Goal: Task Accomplishment & Management: Manage account settings

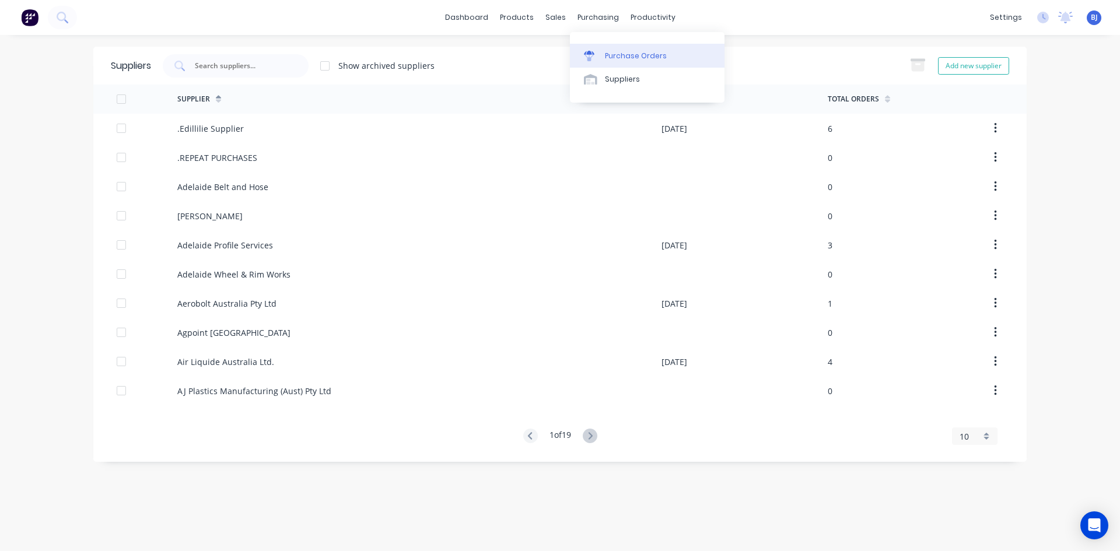
click at [592, 54] on icon at bounding box center [589, 53] width 11 height 4
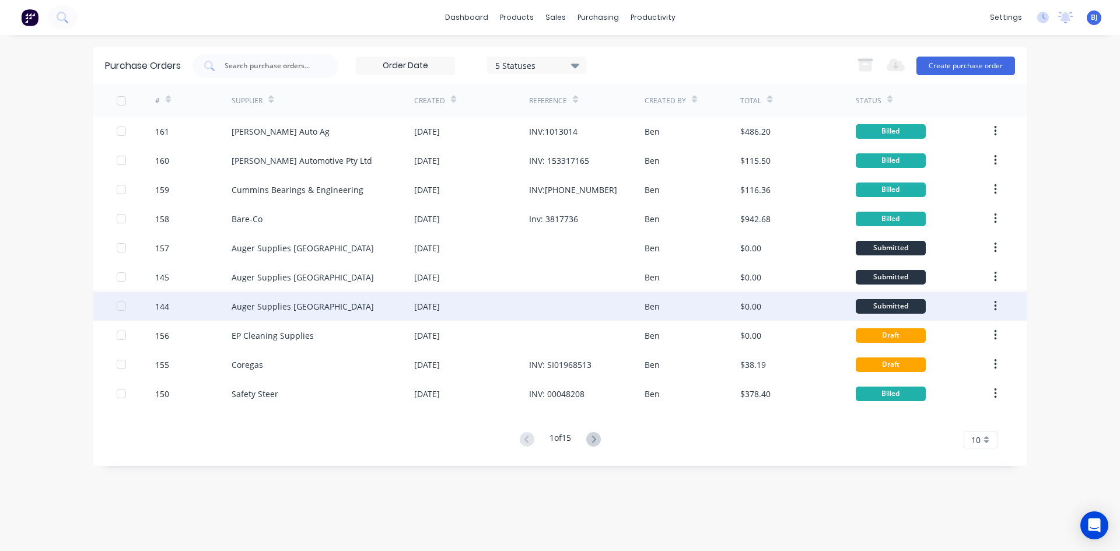
click at [432, 302] on div "[DATE]" at bounding box center [427, 307] width 26 height 12
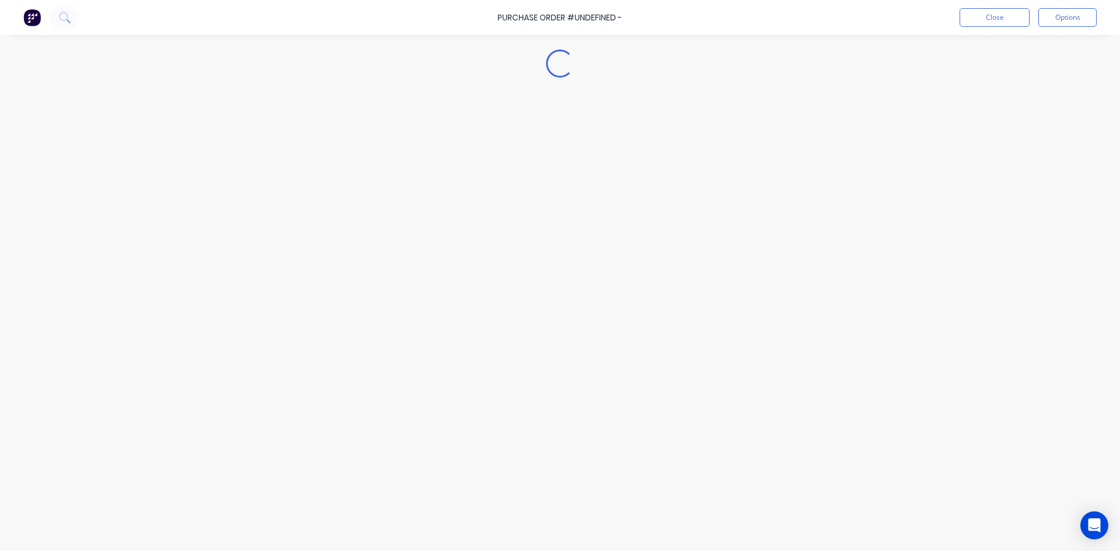
type textarea "x"
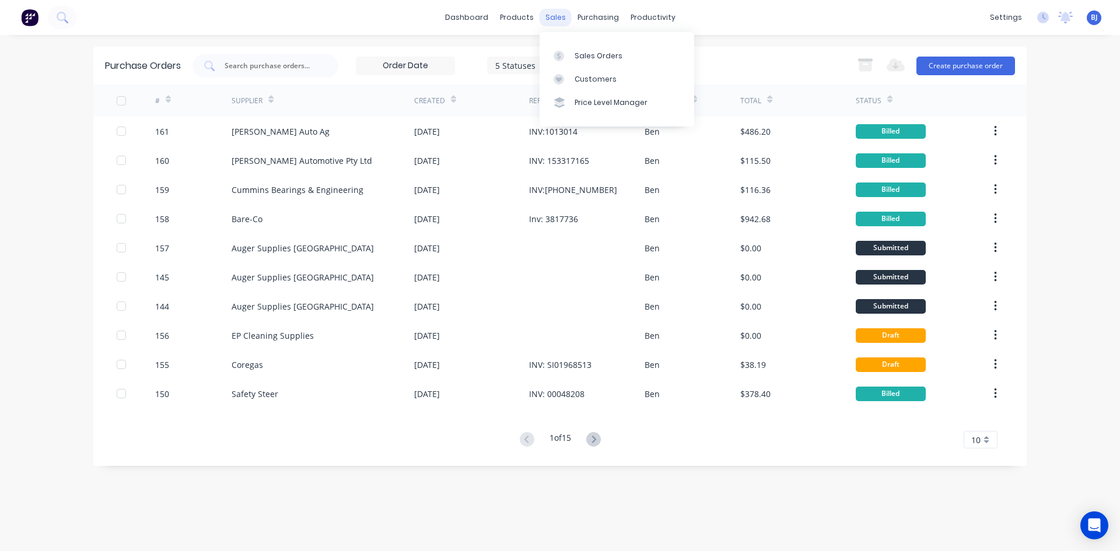
click at [564, 21] on div "sales" at bounding box center [556, 18] width 32 height 18
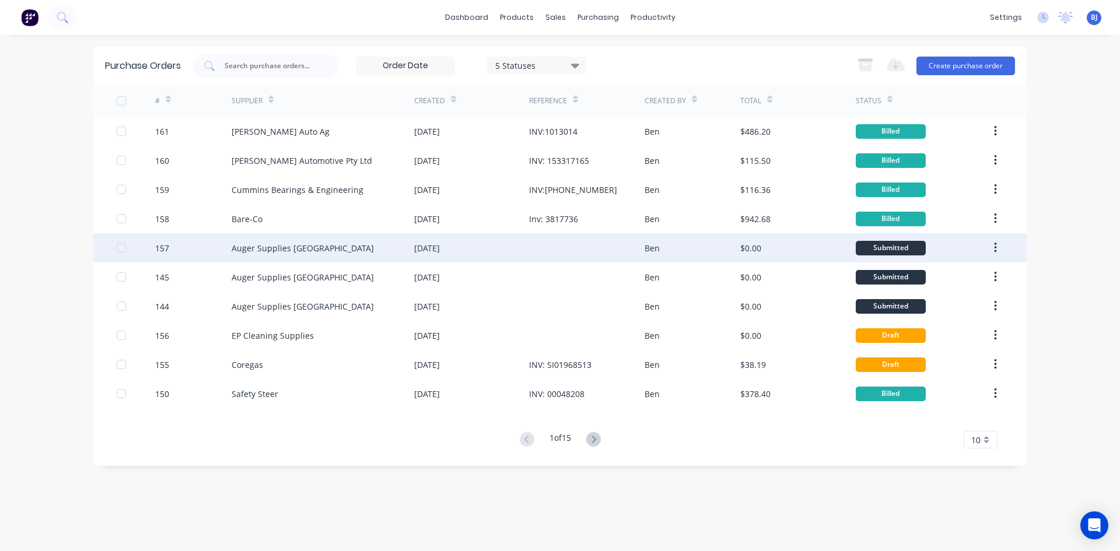
click at [440, 250] on div "[DATE]" at bounding box center [427, 248] width 26 height 12
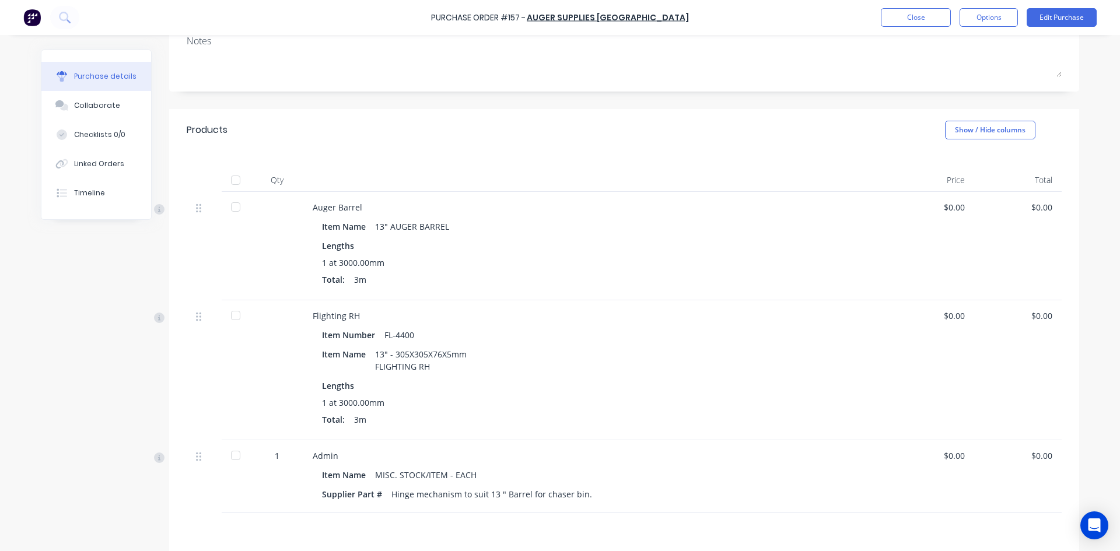
scroll to position [175, 0]
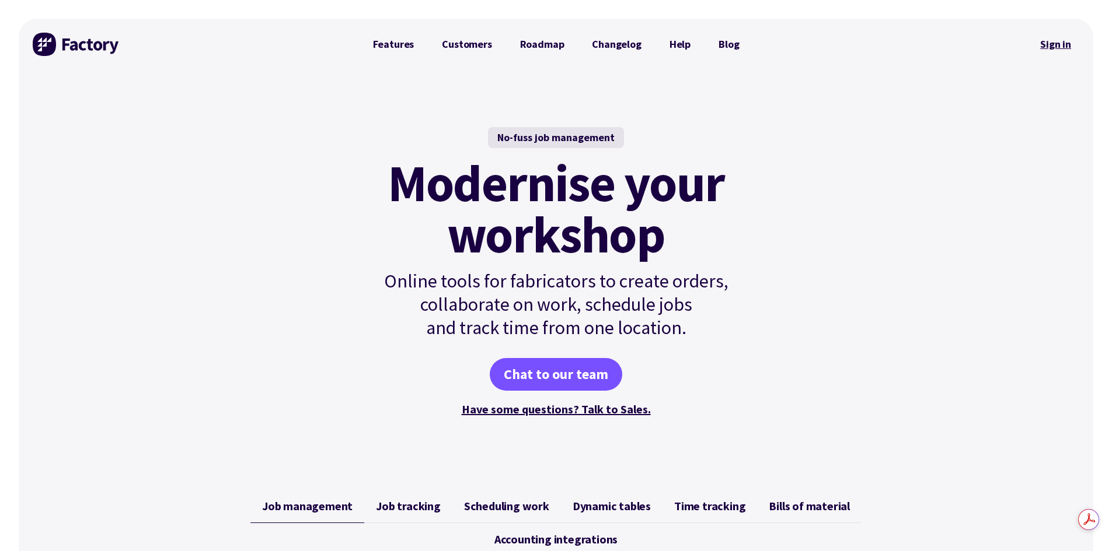
click at [1043, 41] on link "Sign in" at bounding box center [1055, 44] width 47 height 27
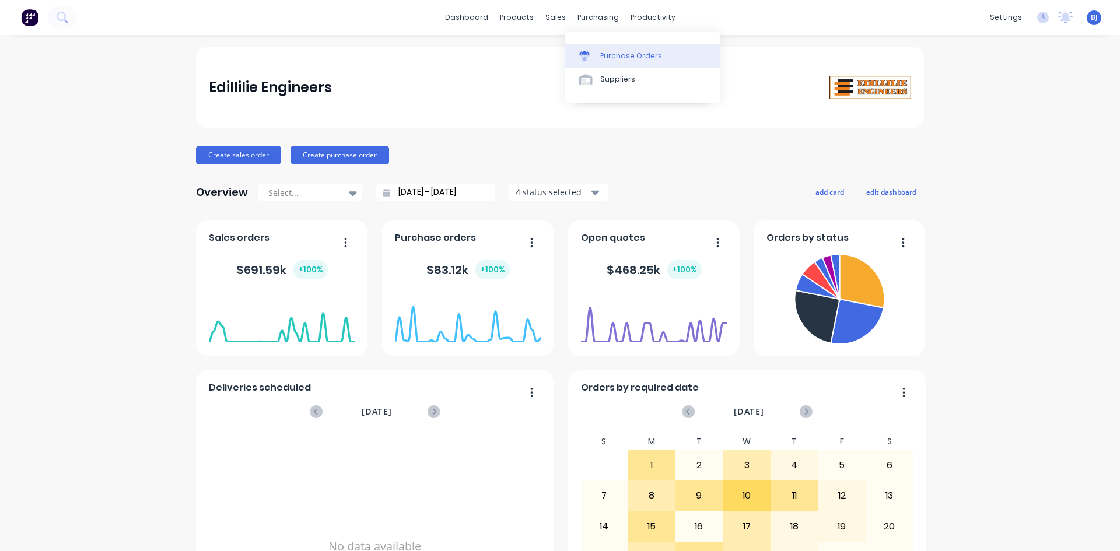
click at [584, 53] on icon at bounding box center [584, 53] width 11 height 4
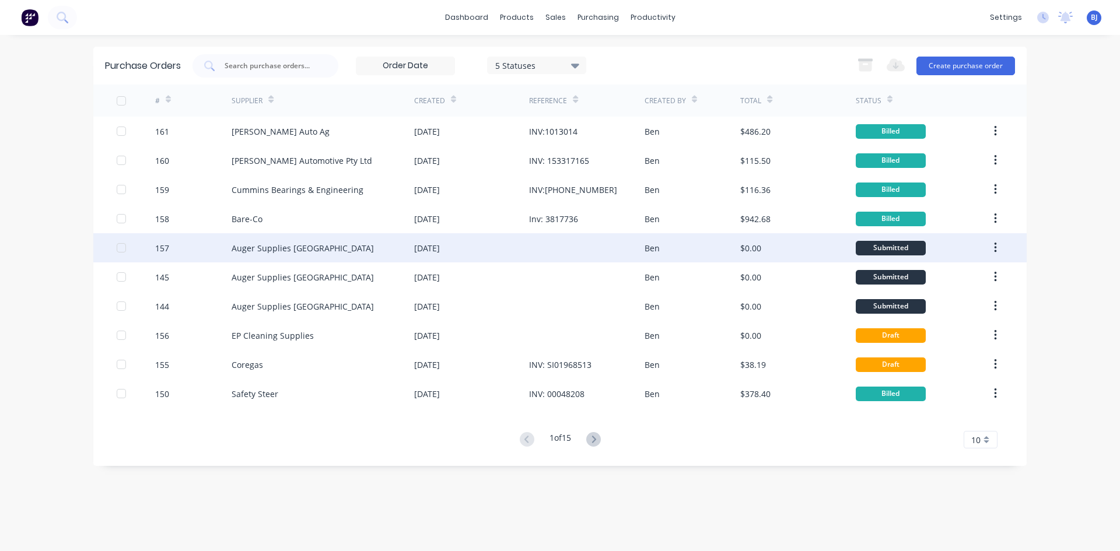
click at [440, 250] on div "[DATE]" at bounding box center [427, 248] width 26 height 12
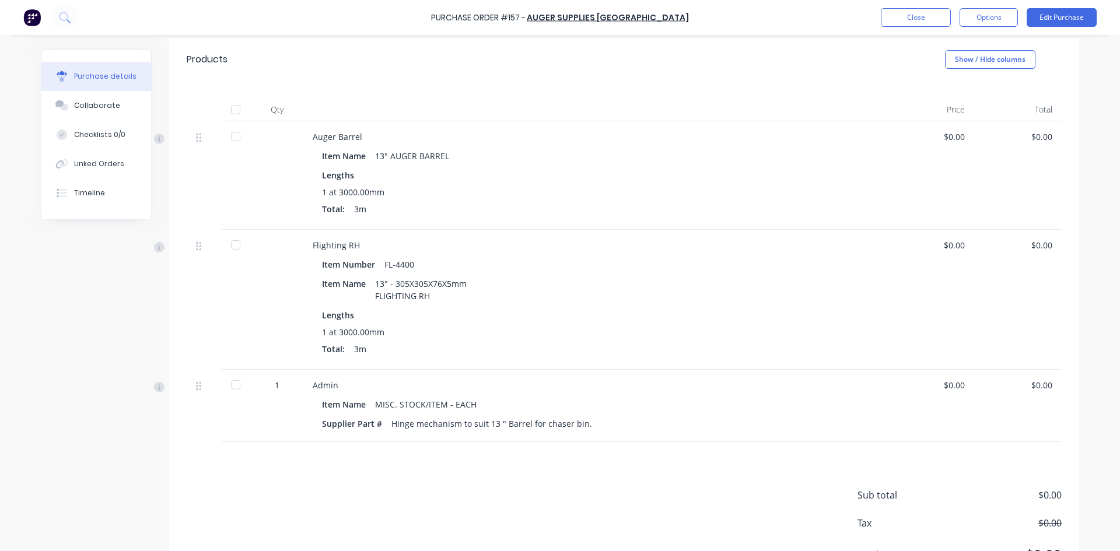
scroll to position [291, 0]
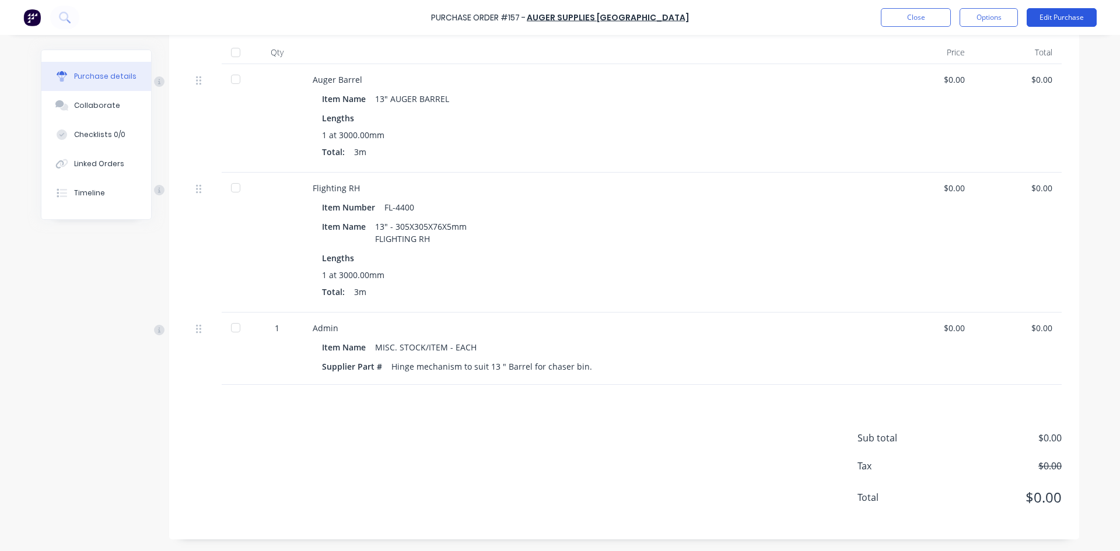
click at [1064, 21] on button "Edit Purchase" at bounding box center [1062, 17] width 70 height 19
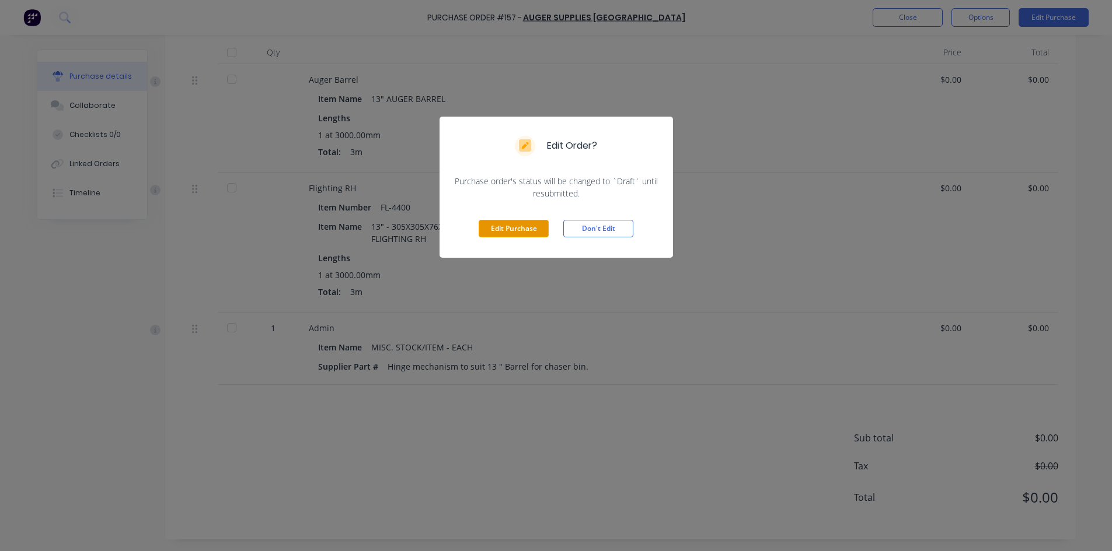
click at [529, 229] on button "Edit Purchase" at bounding box center [513, 229] width 70 height 18
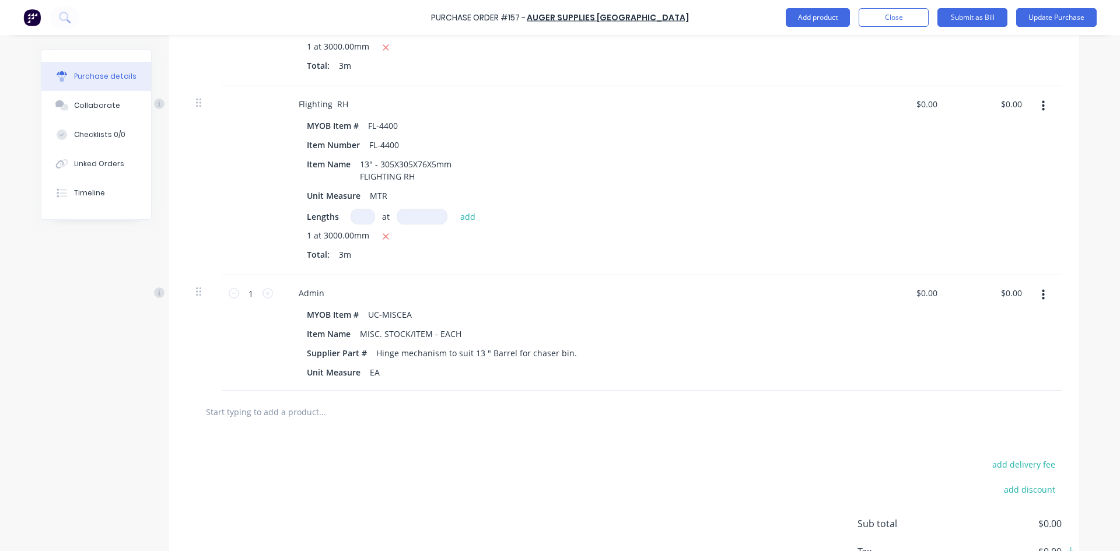
scroll to position [484, 0]
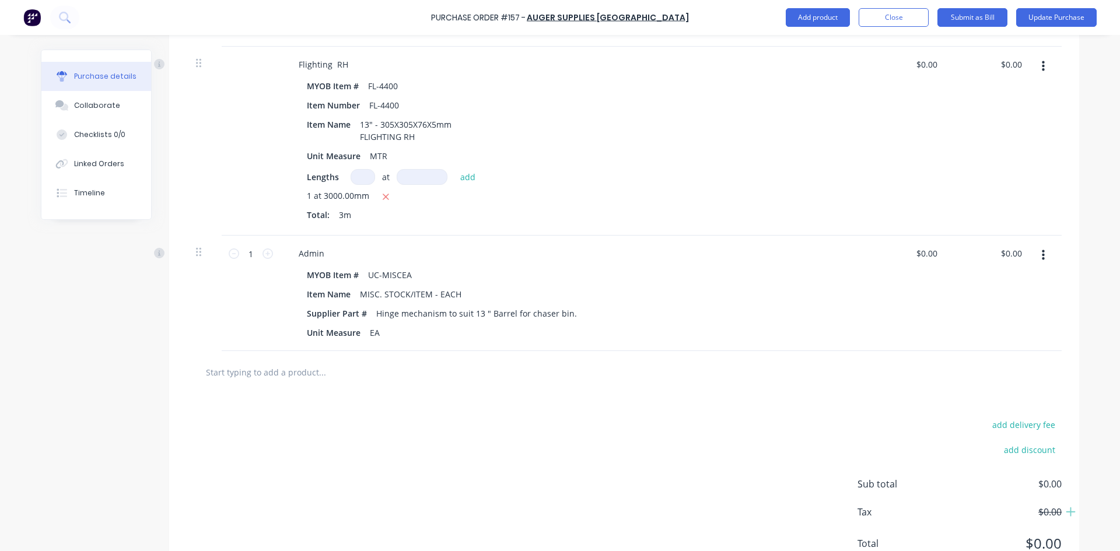
click at [1042, 256] on icon "button" at bounding box center [1043, 255] width 3 height 13
click at [974, 354] on button "Delete" at bounding box center [1007, 356] width 99 height 23
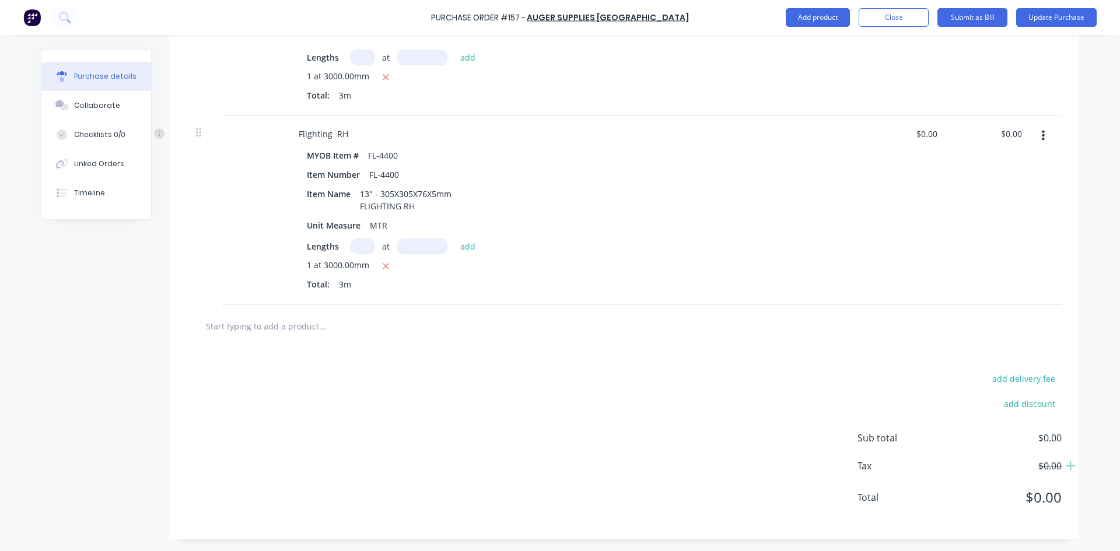
scroll to position [414, 0]
click at [292, 326] on input "text" at bounding box center [321, 326] width 233 height 23
click at [829, 17] on button "Add product" at bounding box center [818, 17] width 64 height 19
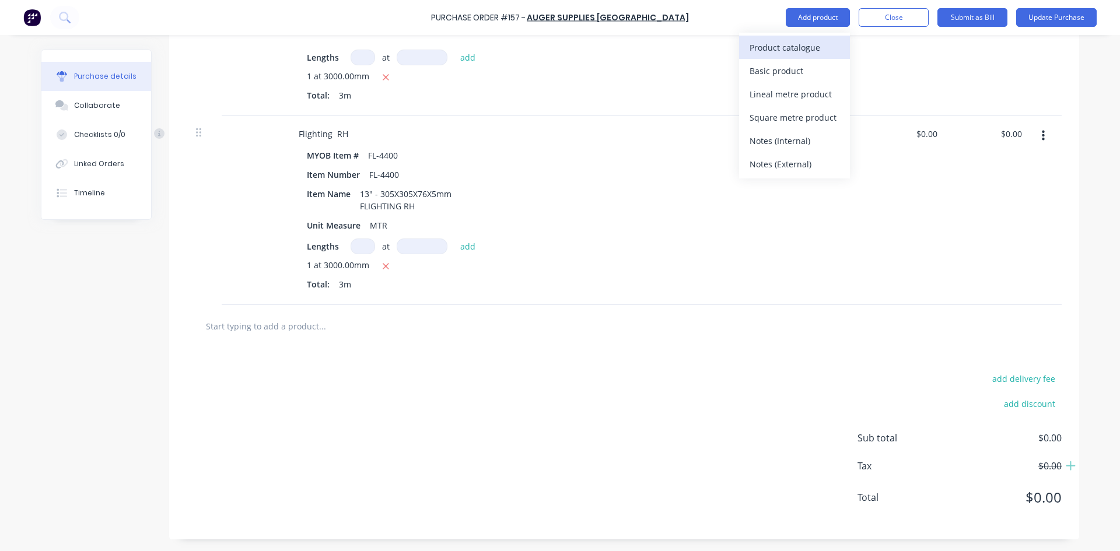
click at [780, 46] on div "Product catalogue" at bounding box center [795, 47] width 90 height 17
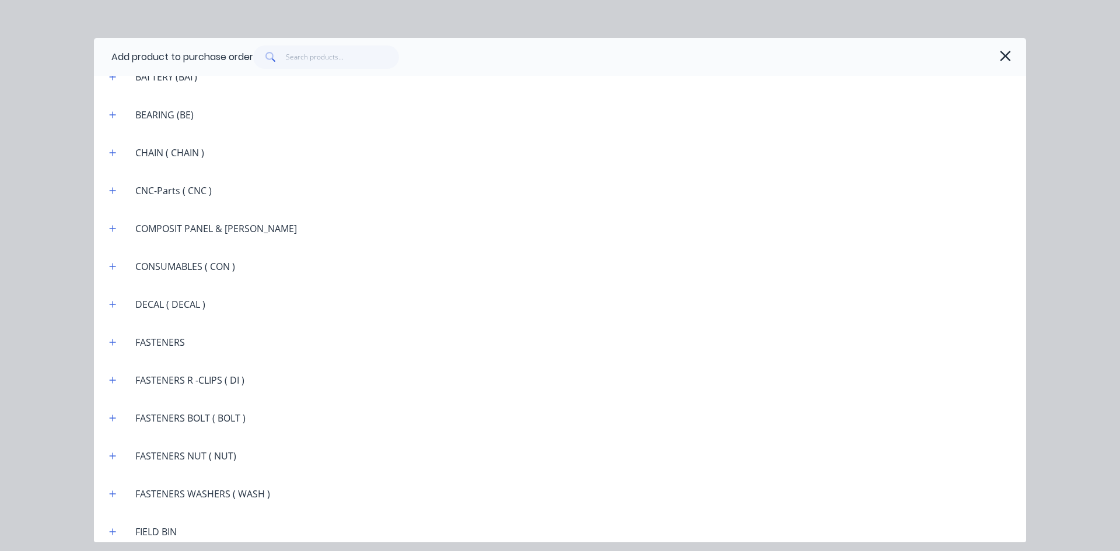
scroll to position [934, 0]
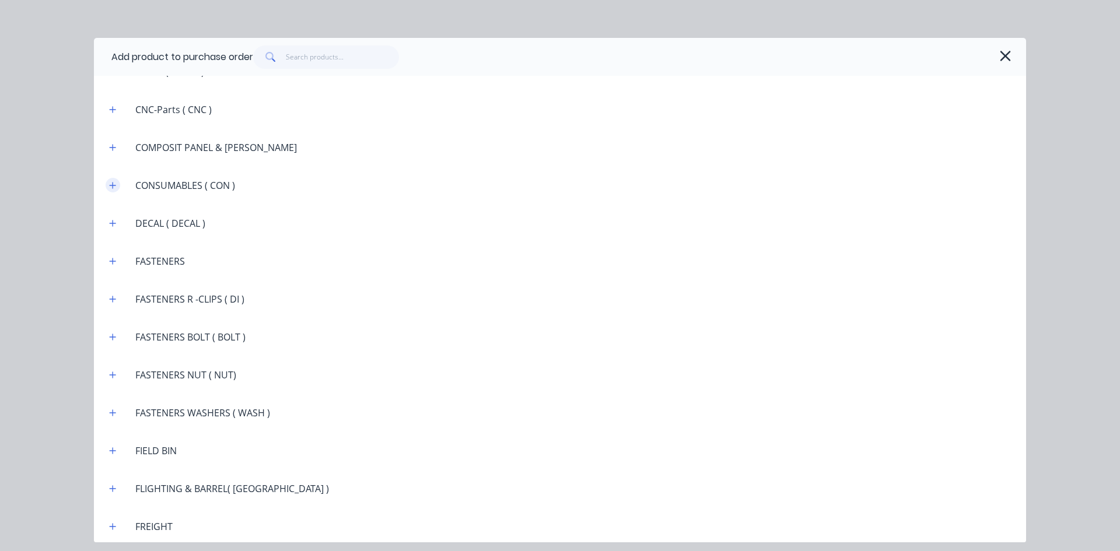
click at [117, 185] on button "button" at bounding box center [113, 185] width 15 height 15
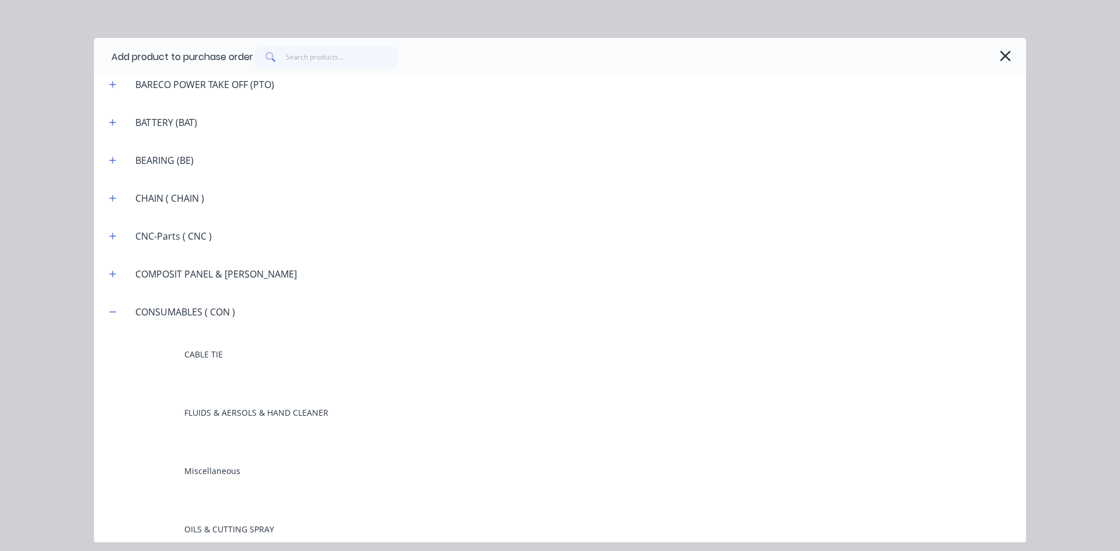
scroll to position [700, 0]
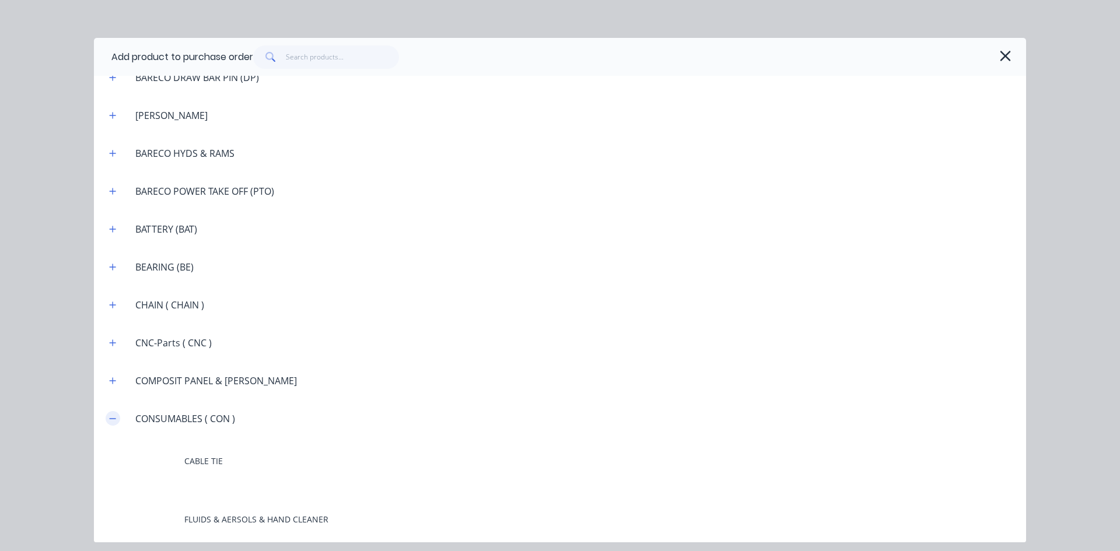
click at [114, 424] on button "button" at bounding box center [113, 418] width 15 height 15
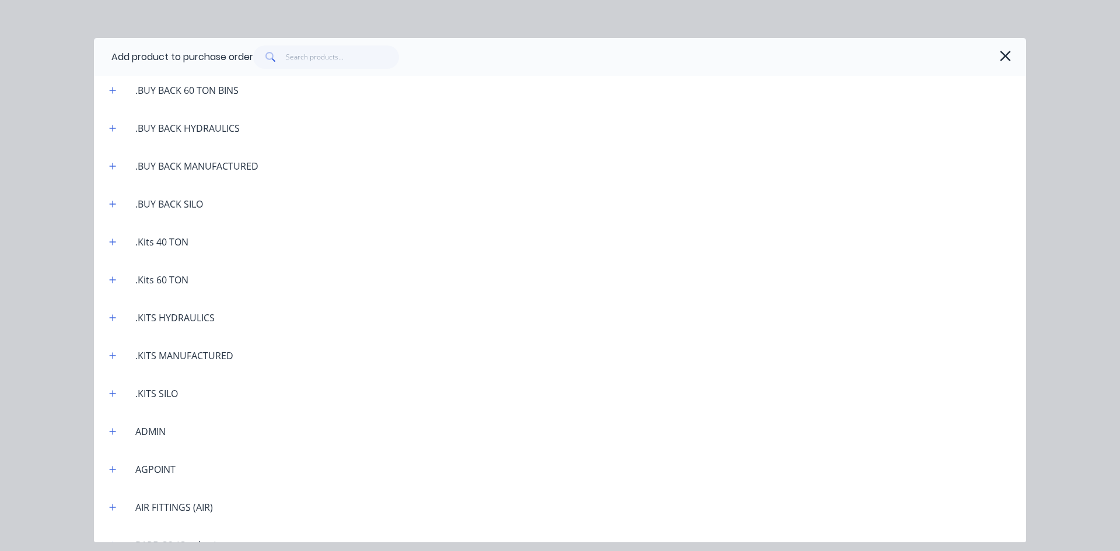
scroll to position [292, 0]
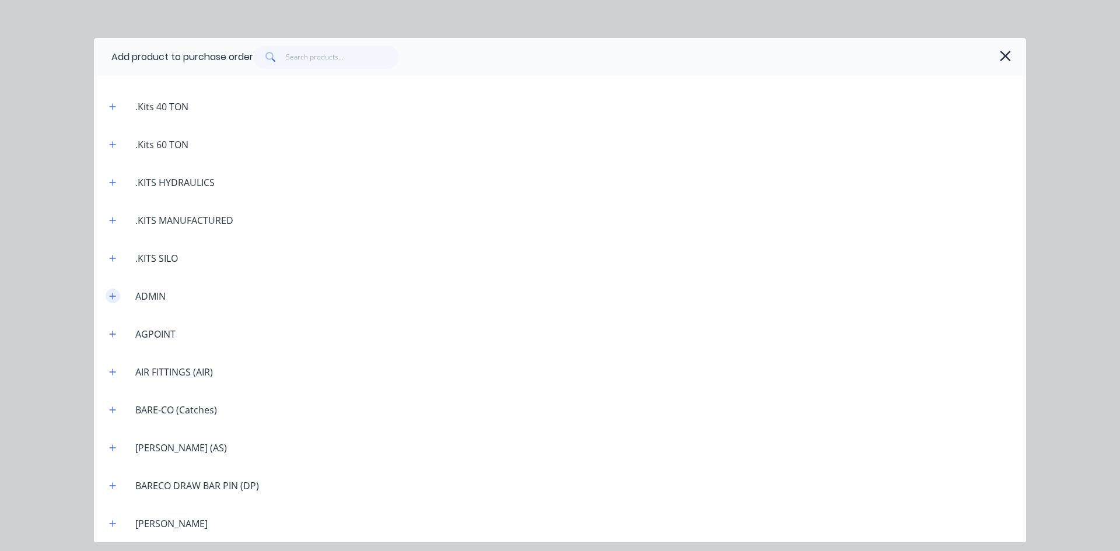
click at [115, 299] on icon "button" at bounding box center [112, 296] width 7 height 8
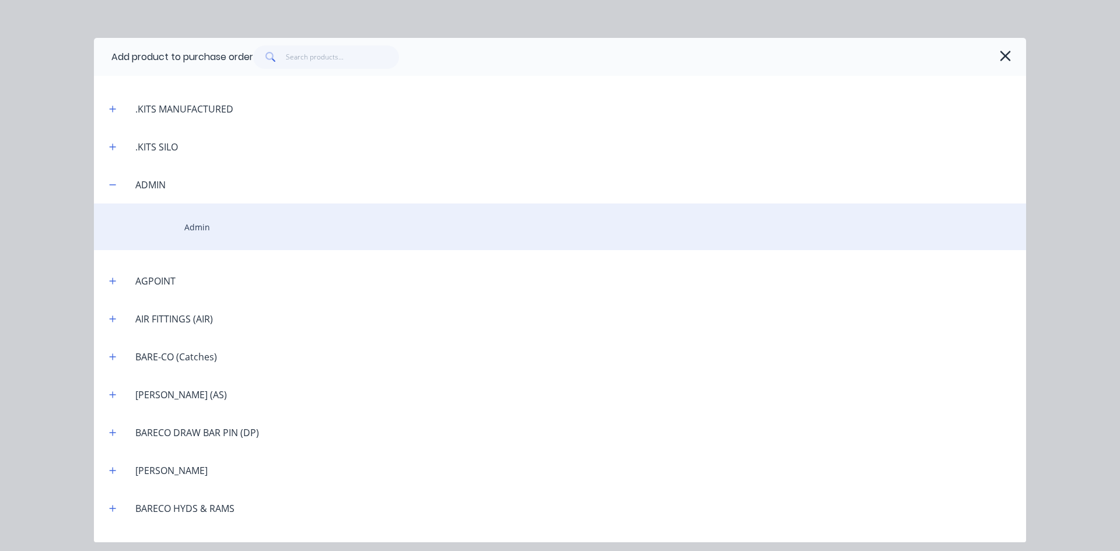
scroll to position [408, 0]
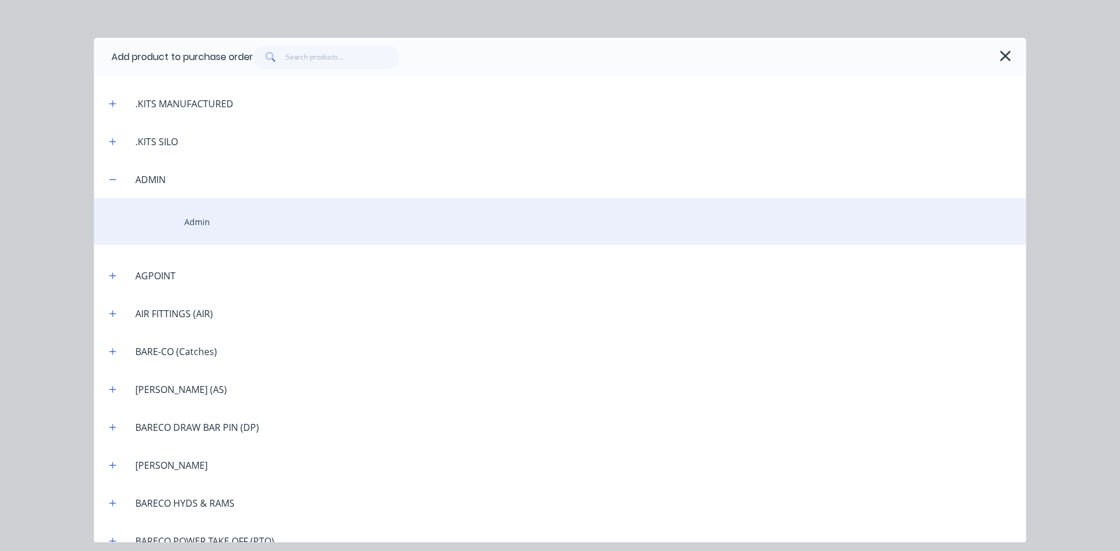
click at [209, 226] on div "Admin" at bounding box center [560, 221] width 932 height 47
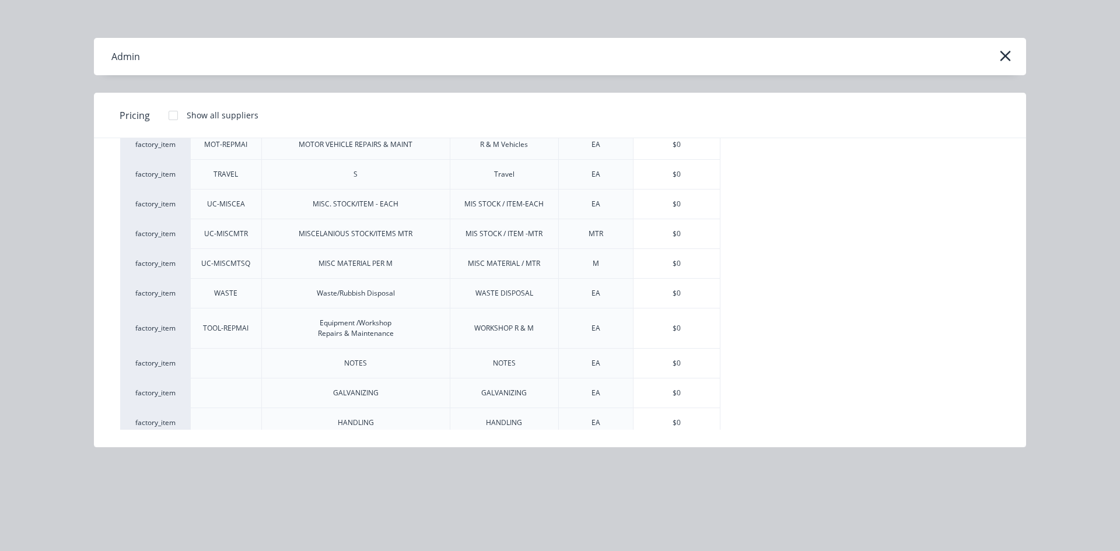
scroll to position [121, 0]
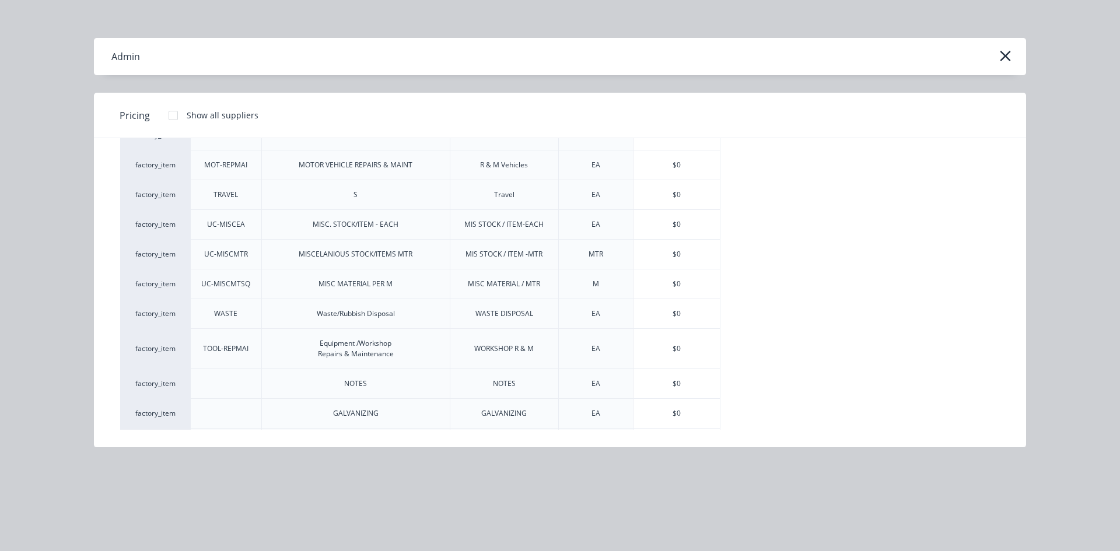
click at [375, 225] on div "MISC. STOCK/ITEM - EACH" at bounding box center [356, 224] width 86 height 11
click at [686, 230] on div "$0" at bounding box center [677, 224] width 86 height 29
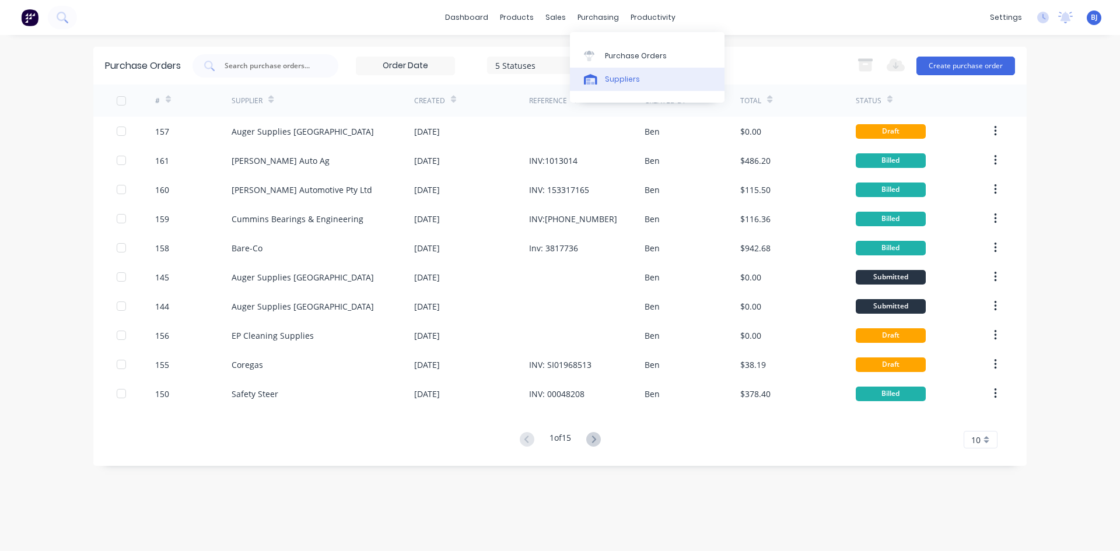
click at [590, 80] on icon at bounding box center [591, 82] width 8 height 6
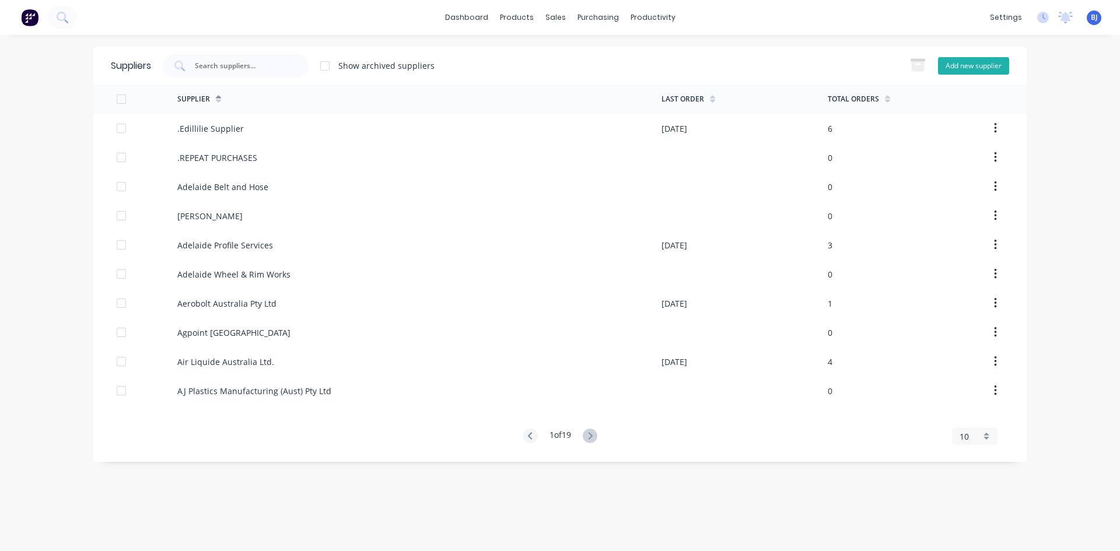
click at [967, 65] on button "Add new supplier" at bounding box center [973, 66] width 71 height 18
select select "AU"
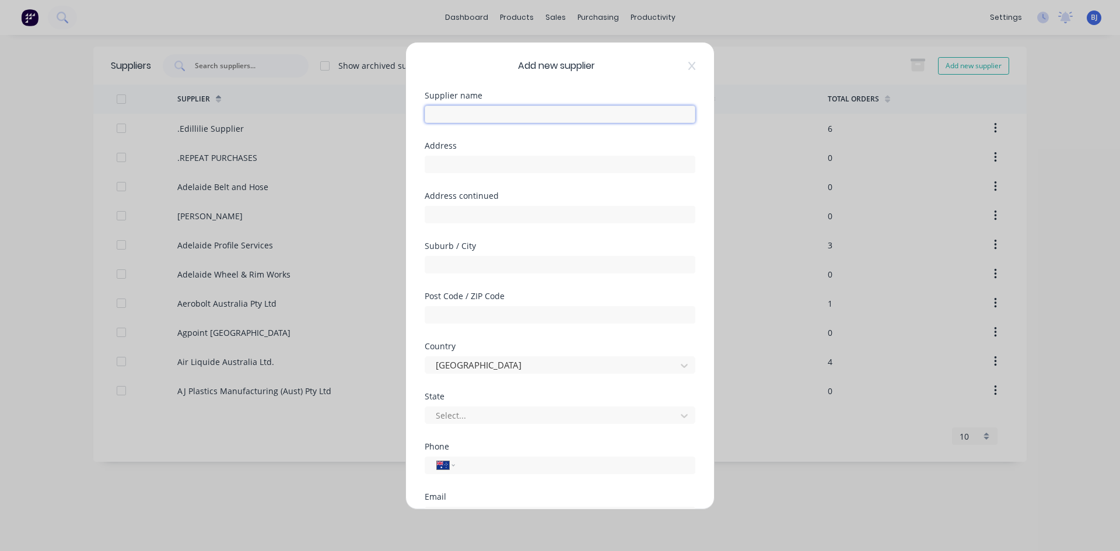
click at [440, 111] on input "text" at bounding box center [560, 115] width 271 height 18
type input "Vennings"
click at [453, 169] on input "text" at bounding box center [560, 165] width 271 height 18
type input "[STREET_ADDRESS]"
click at [439, 267] on input "text" at bounding box center [560, 265] width 271 height 18
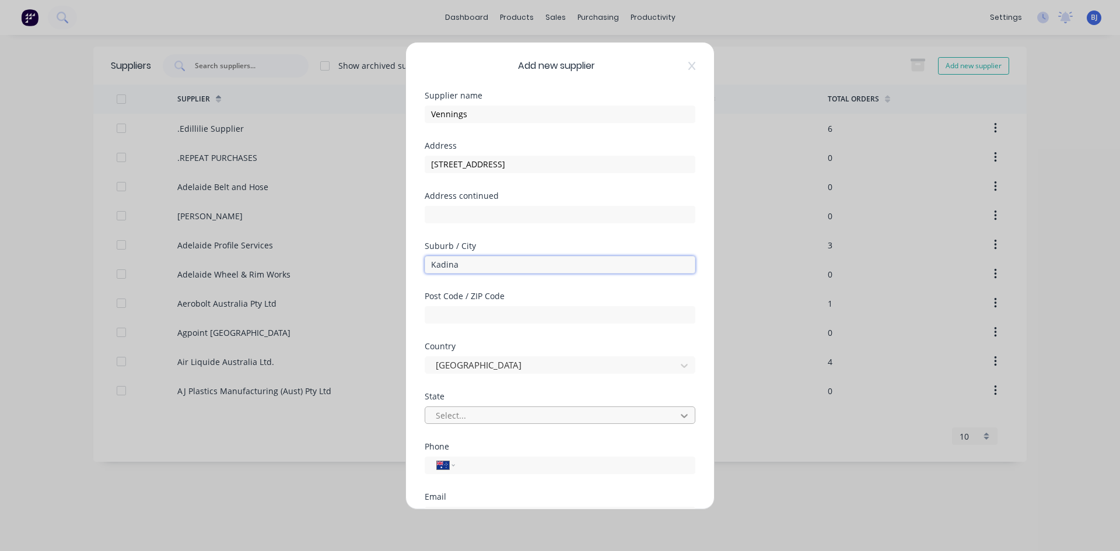
type input "Kadina"
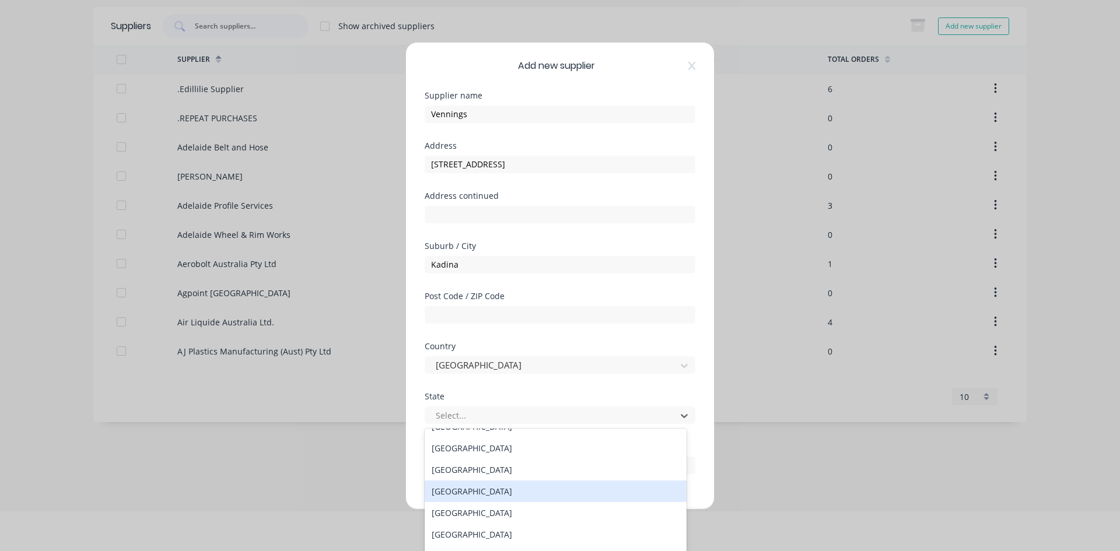
scroll to position [20, 0]
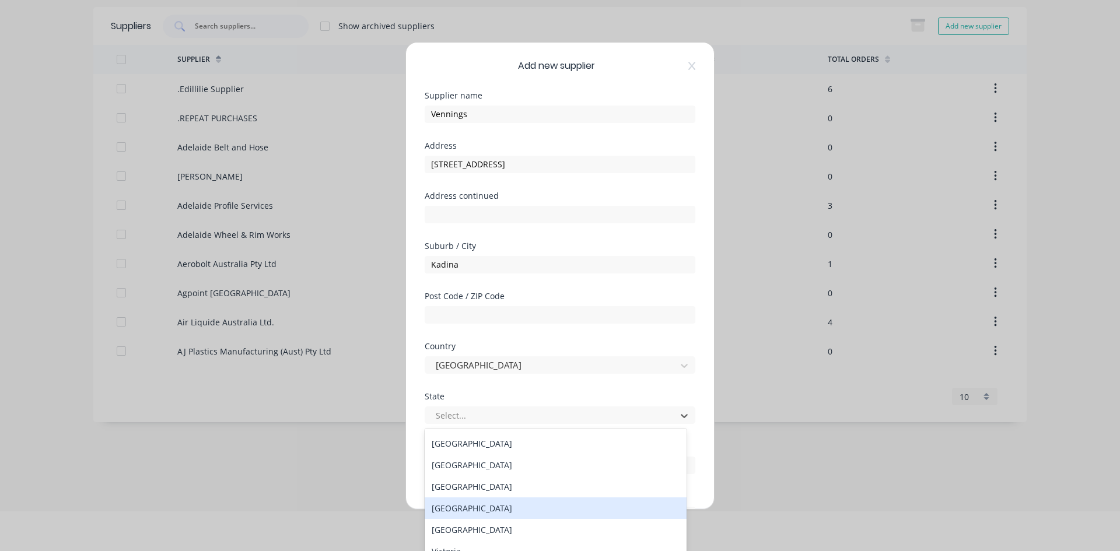
click at [458, 508] on div "[GEOGRAPHIC_DATA]" at bounding box center [556, 509] width 262 height 22
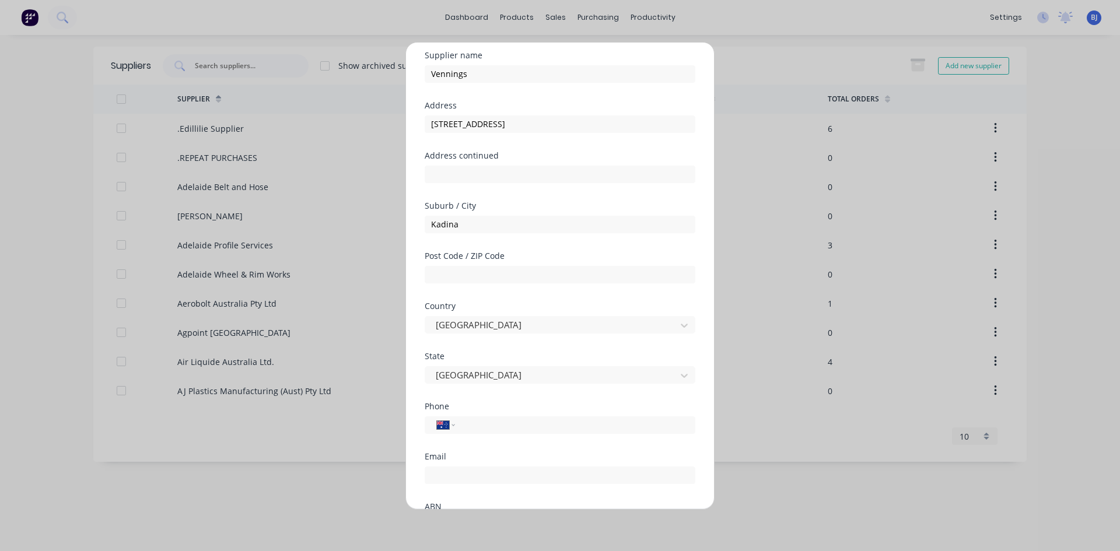
scroll to position [117, 0]
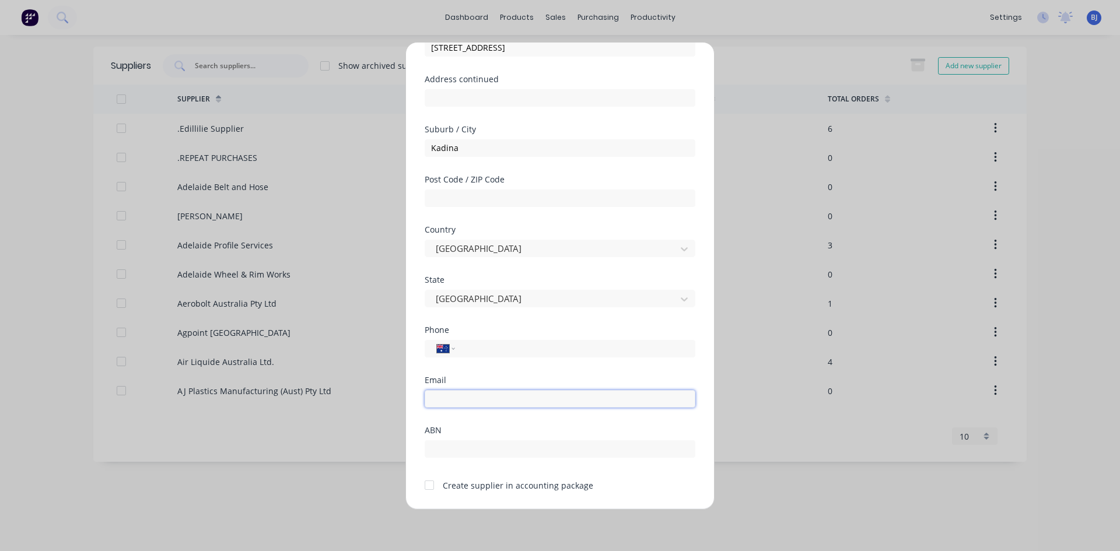
click at [445, 399] on input "email" at bounding box center [560, 399] width 271 height 18
type input "[EMAIL_ADDRESS][DOMAIN_NAME]"
click at [430, 485] on div at bounding box center [429, 485] width 23 height 23
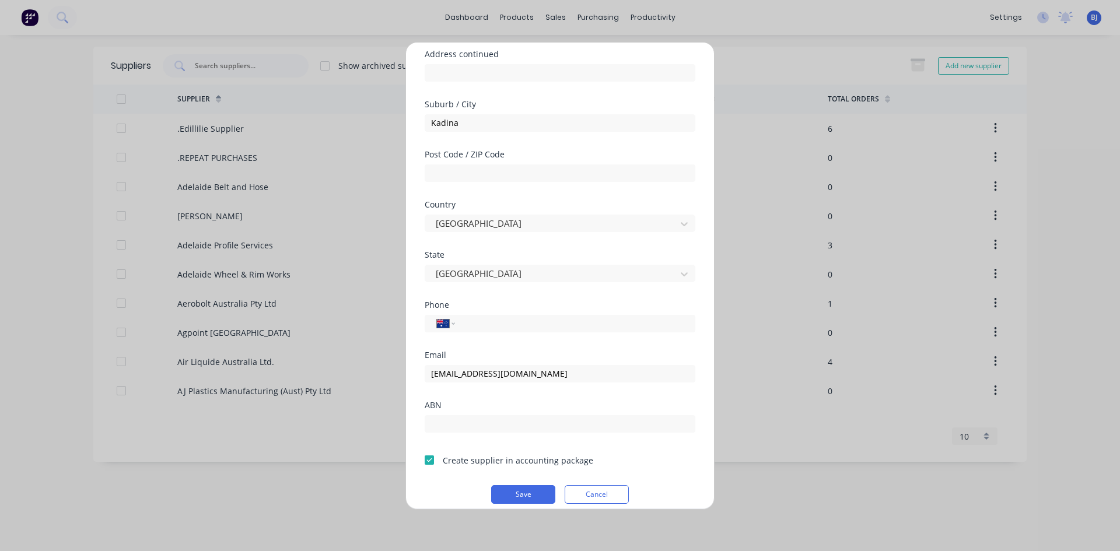
scroll to position [153, 0]
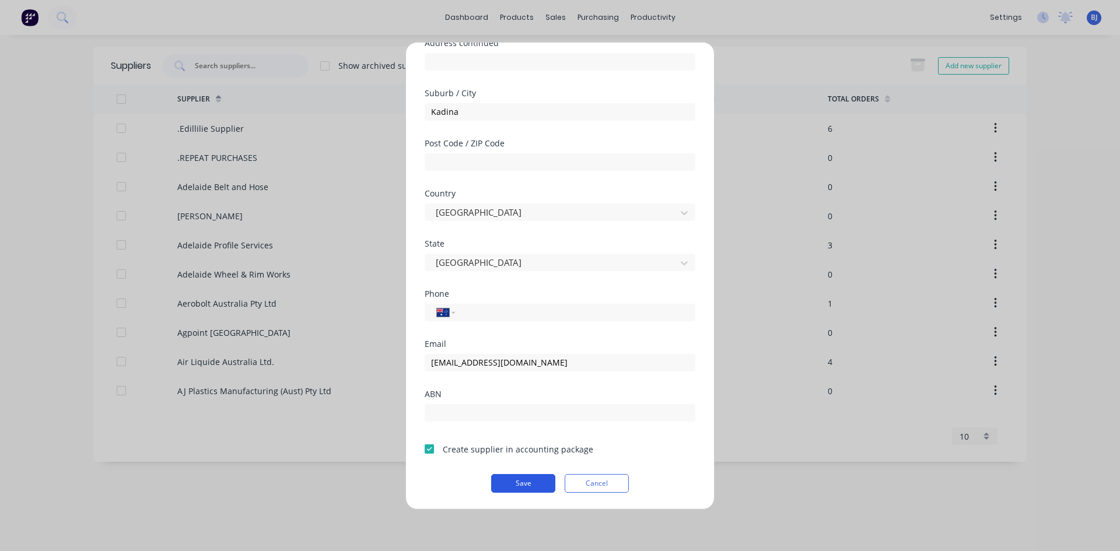
click at [502, 483] on button "Save" at bounding box center [523, 483] width 64 height 19
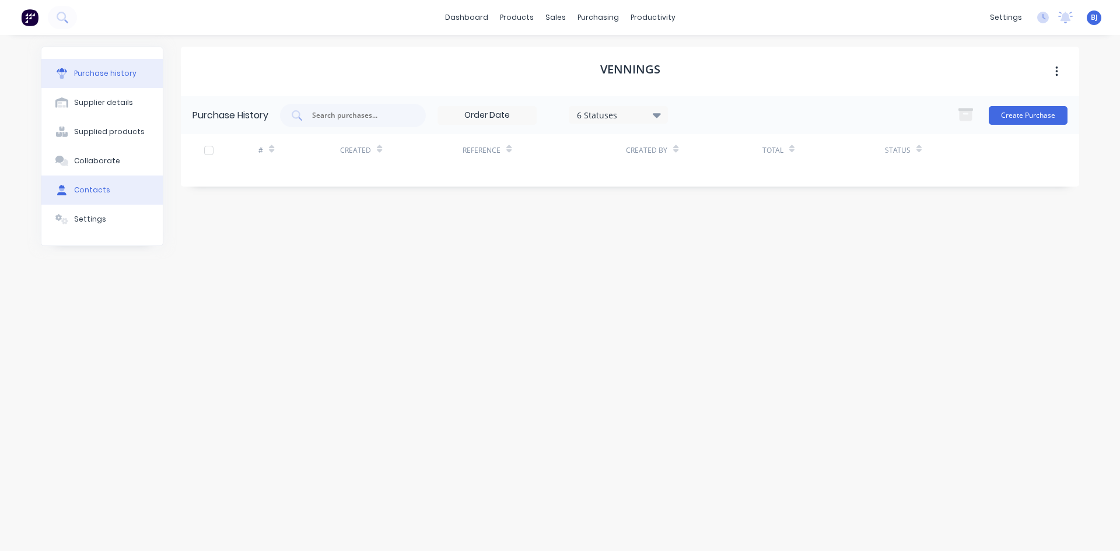
click at [88, 193] on div "Contacts" at bounding box center [92, 190] width 36 height 11
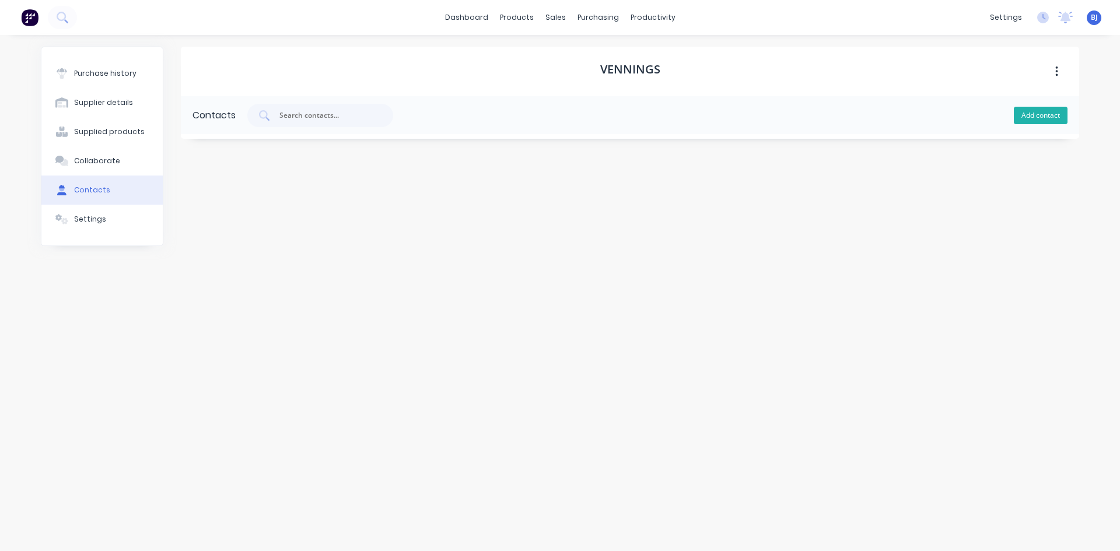
click at [1032, 116] on button "Add contact" at bounding box center [1041, 116] width 54 height 18
select select "AU"
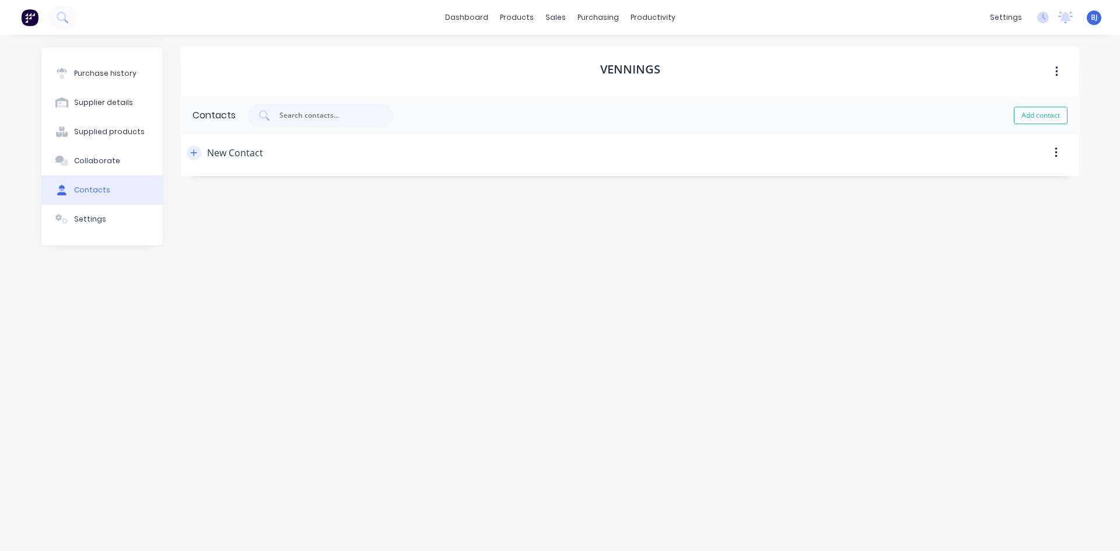
click at [193, 151] on icon "button" at bounding box center [193, 153] width 7 height 8
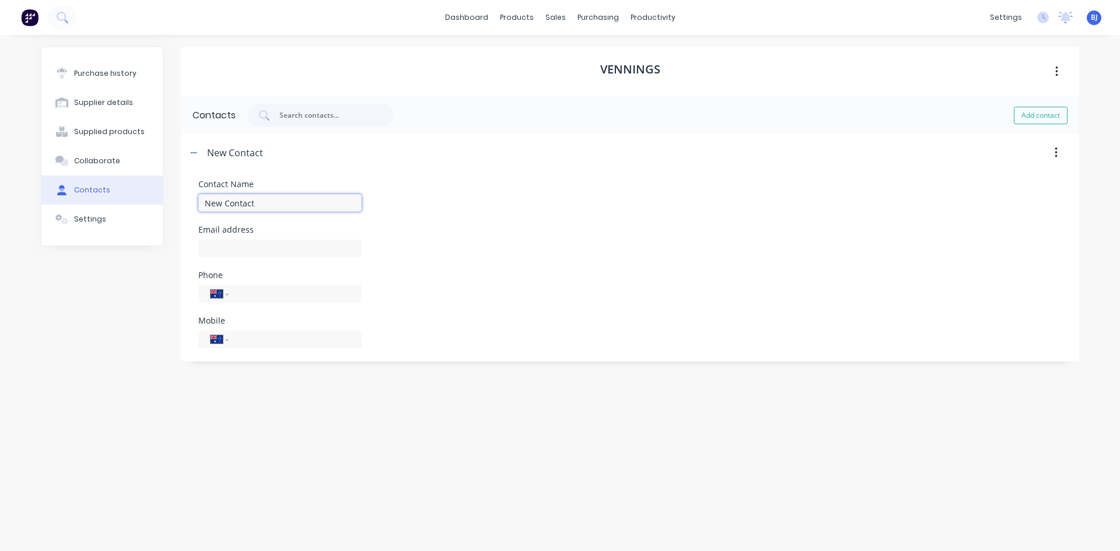
click at [260, 200] on input "New Contact" at bounding box center [279, 203] width 163 height 18
type input "N"
type input "Office ( [PERSON_NAME])"
drag, startPoint x: 233, startPoint y: 294, endPoint x: 259, endPoint y: 305, distance: 28.2
click at [233, 294] on div "International [GEOGRAPHIC_DATA] [GEOGRAPHIC_DATA] [GEOGRAPHIC_DATA] [GEOGRAPHIC…" at bounding box center [279, 294] width 163 height 18
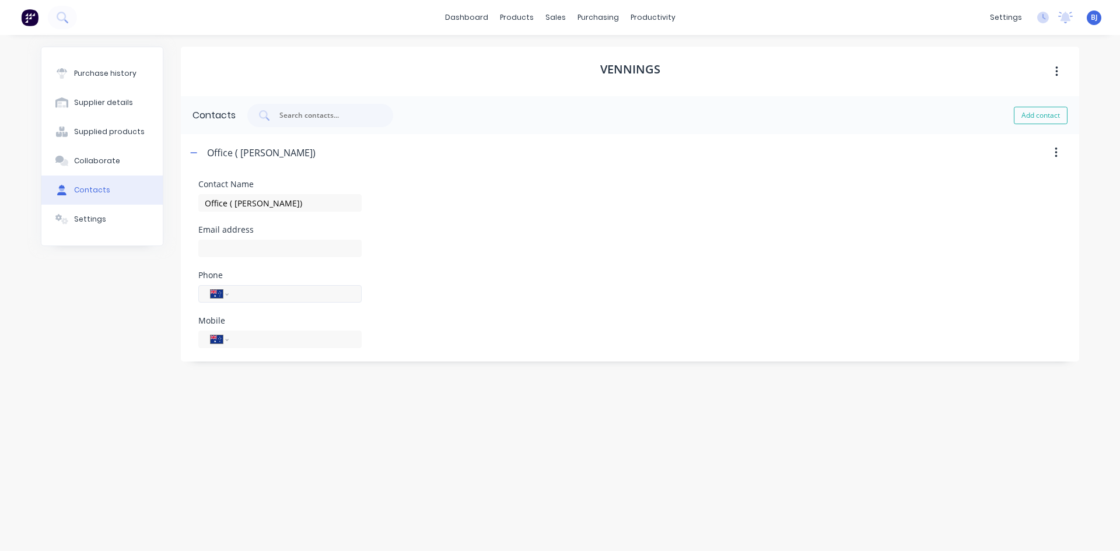
click at [249, 296] on input "tel" at bounding box center [293, 294] width 113 height 13
type input "4"
click at [240, 338] on input "tel" at bounding box center [293, 339] width 113 height 13
type input "0429 675 000"
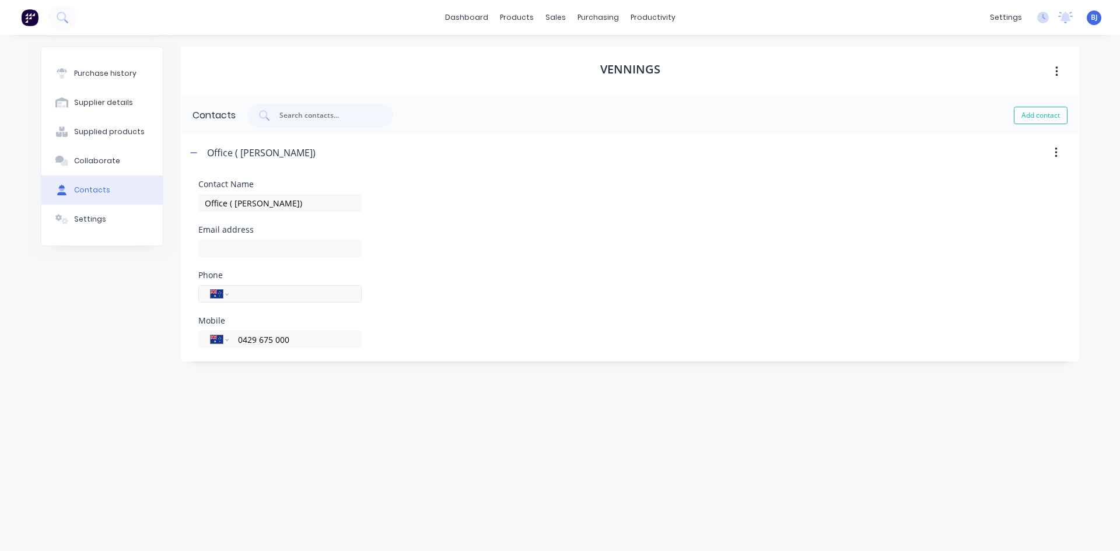
click at [248, 294] on input "tel" at bounding box center [293, 294] width 113 height 13
click at [238, 293] on input "88212774" at bounding box center [293, 294] width 113 height 13
type input "[PHONE_NUMBER]"
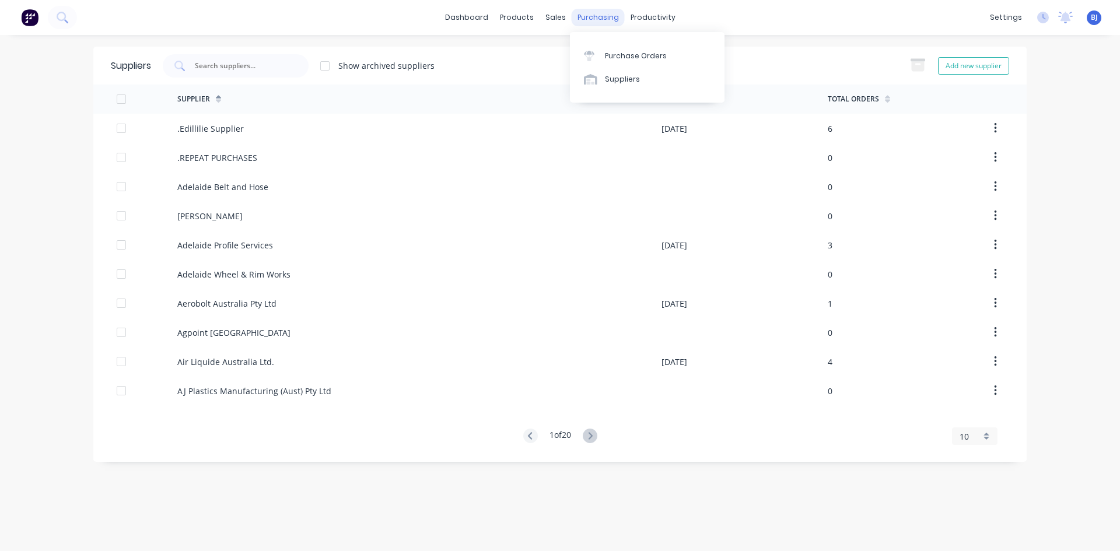
click at [596, 19] on div "purchasing" at bounding box center [598, 18] width 53 height 18
click at [593, 54] on icon at bounding box center [589, 53] width 11 height 4
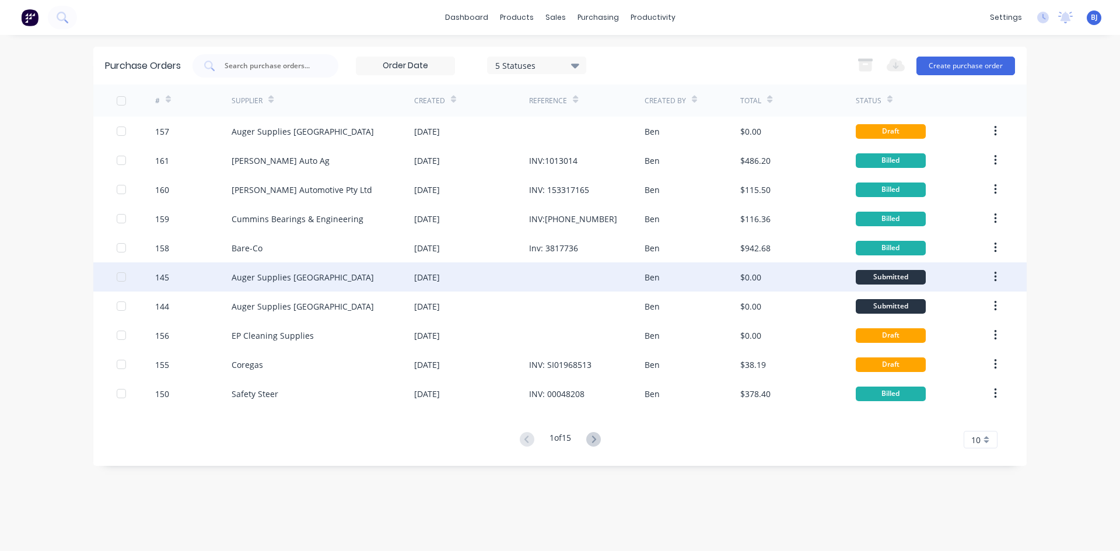
click at [436, 280] on div "[DATE]" at bounding box center [427, 277] width 26 height 12
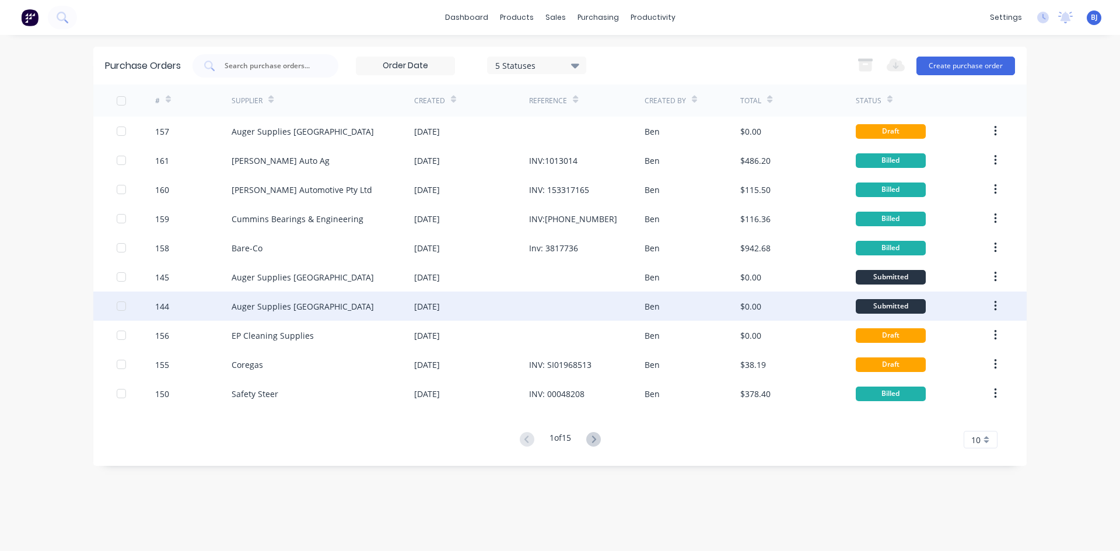
click at [440, 304] on div "[DATE]" at bounding box center [427, 307] width 26 height 12
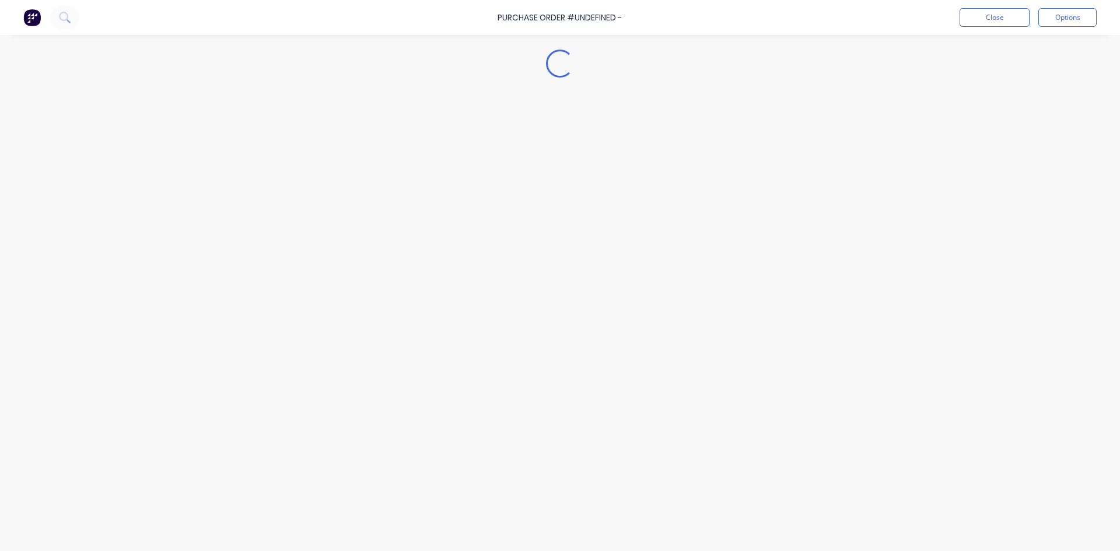
type textarea "x"
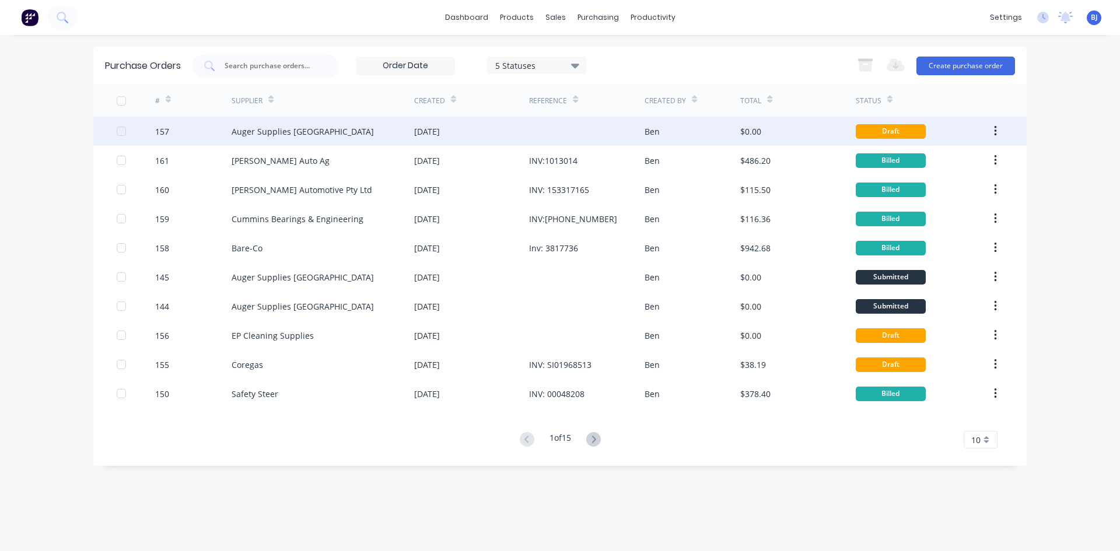
click at [283, 130] on div "Auger Supplies [GEOGRAPHIC_DATA]" at bounding box center [303, 131] width 142 height 12
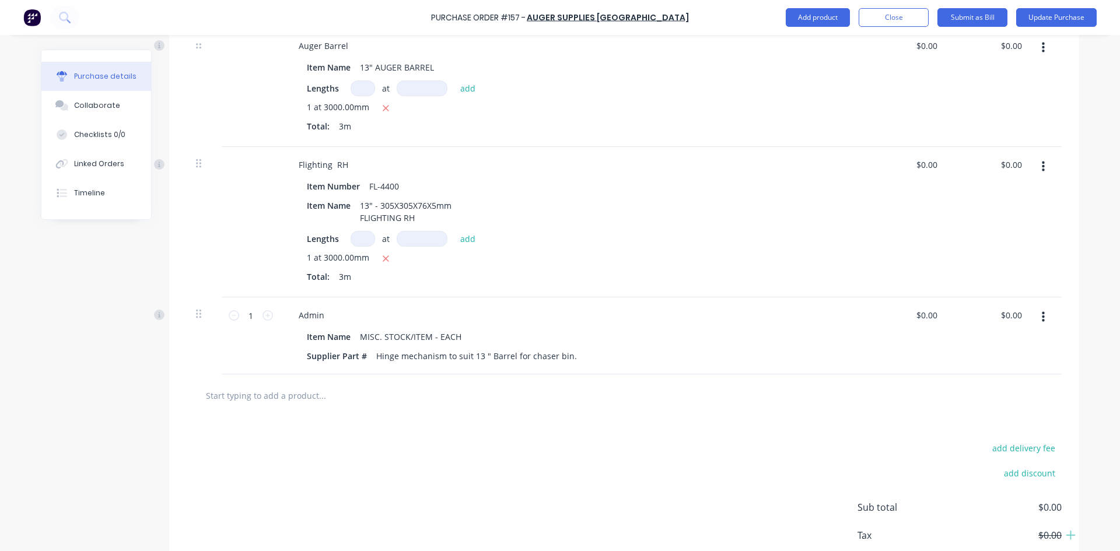
scroll to position [350, 0]
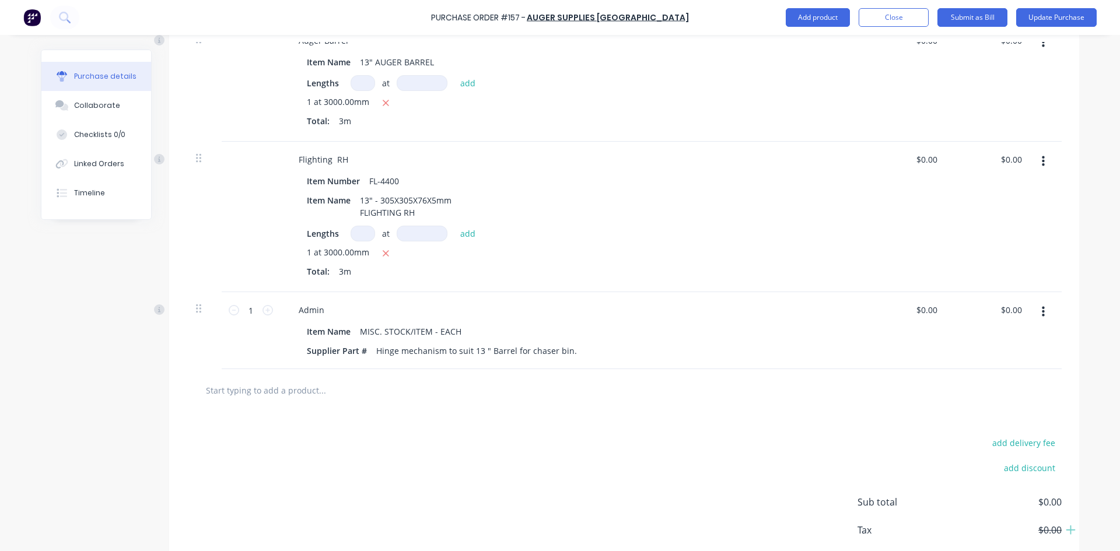
click at [1042, 313] on button "button" at bounding box center [1043, 312] width 27 height 21
click at [981, 408] on button "Delete" at bounding box center [1007, 412] width 99 height 23
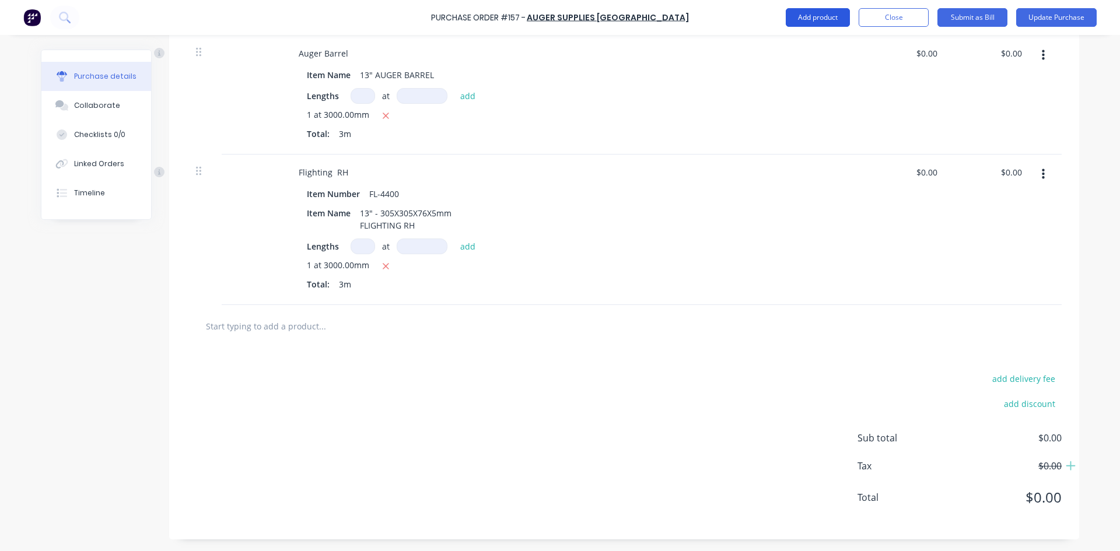
click at [815, 11] on button "Add product" at bounding box center [818, 17] width 64 height 19
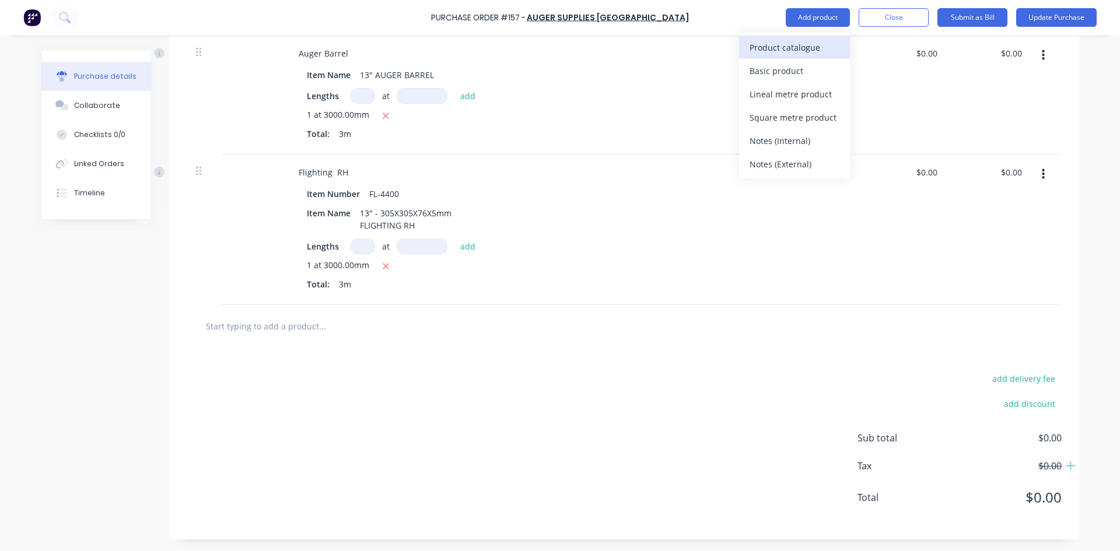
click at [794, 47] on div "Product catalogue" at bounding box center [795, 47] width 90 height 17
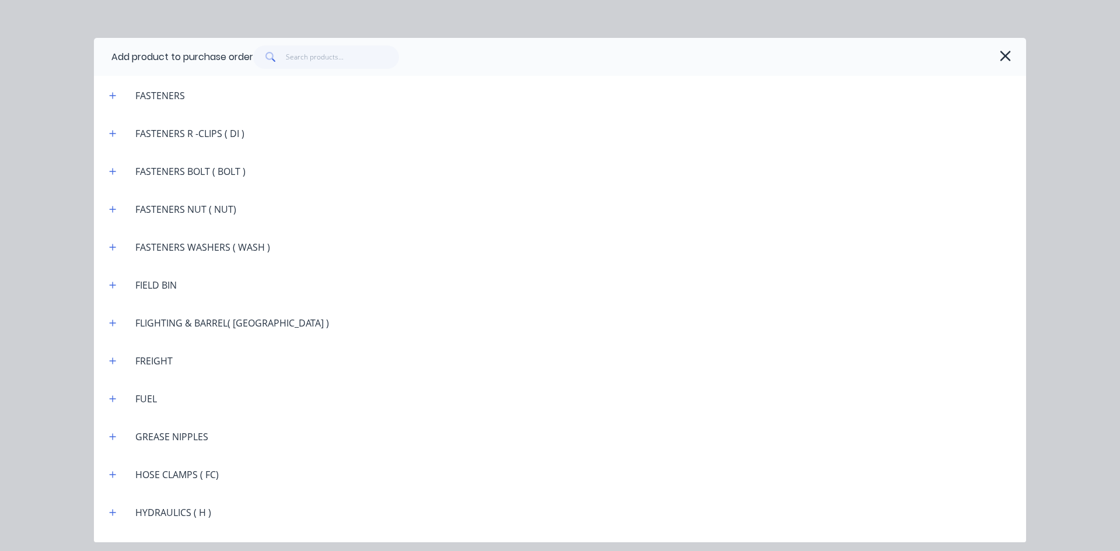
scroll to position [1167, 0]
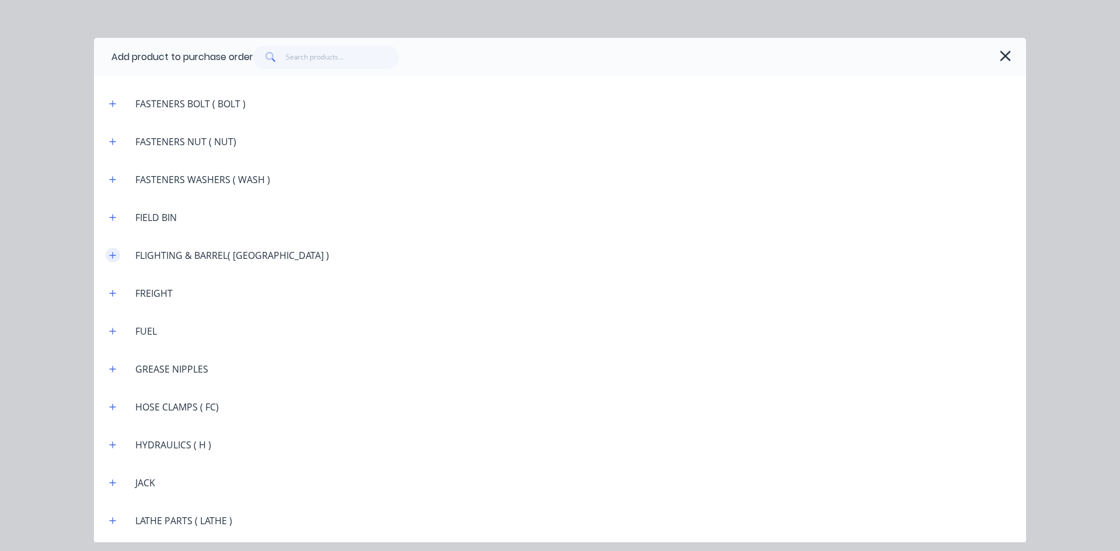
click at [116, 254] on icon "button" at bounding box center [112, 255] width 7 height 8
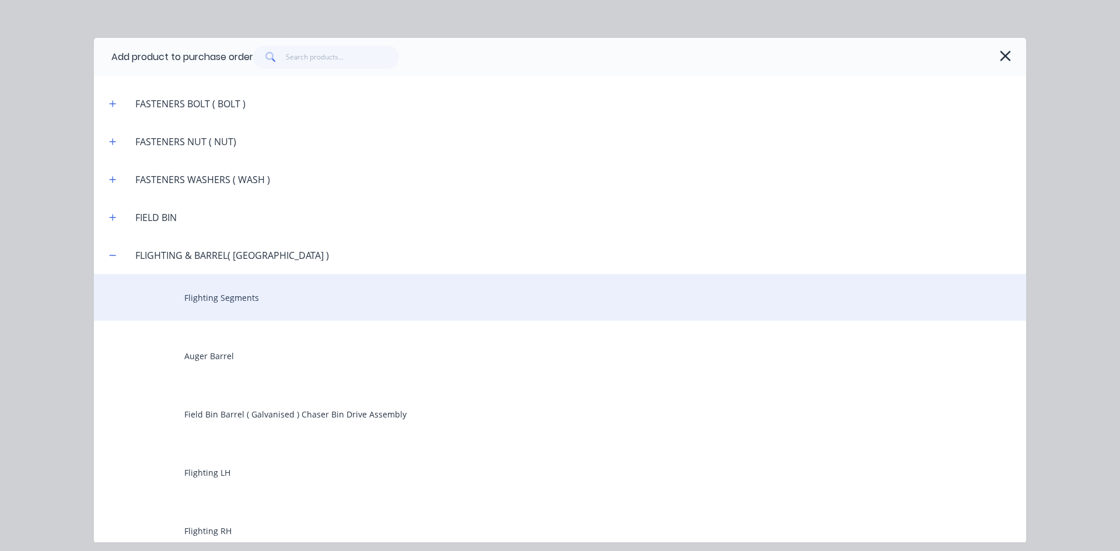
click at [227, 294] on div "Flighting Segments" at bounding box center [560, 297] width 932 height 47
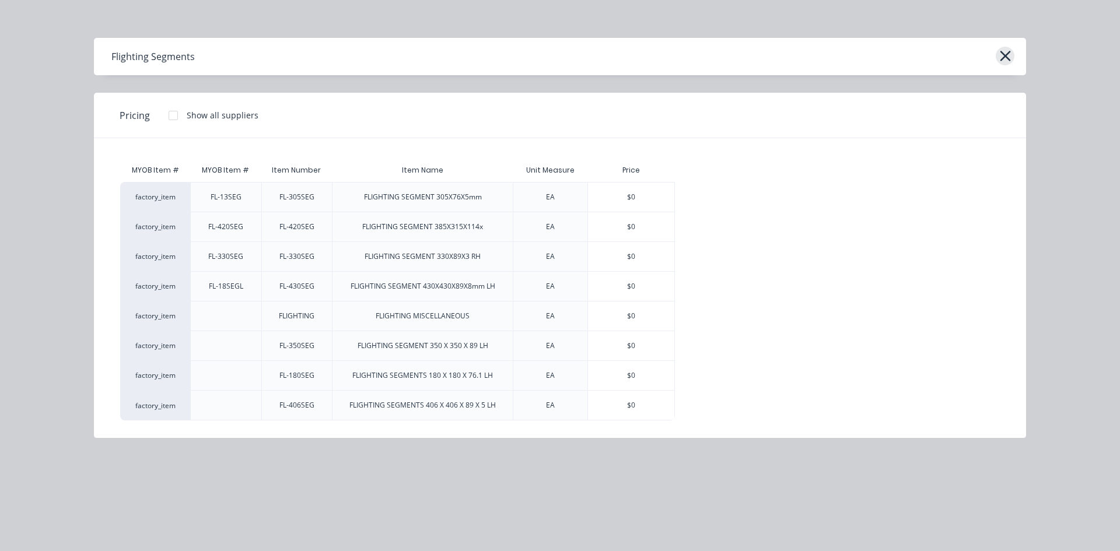
click at [1008, 58] on icon "button" at bounding box center [1005, 56] width 11 height 11
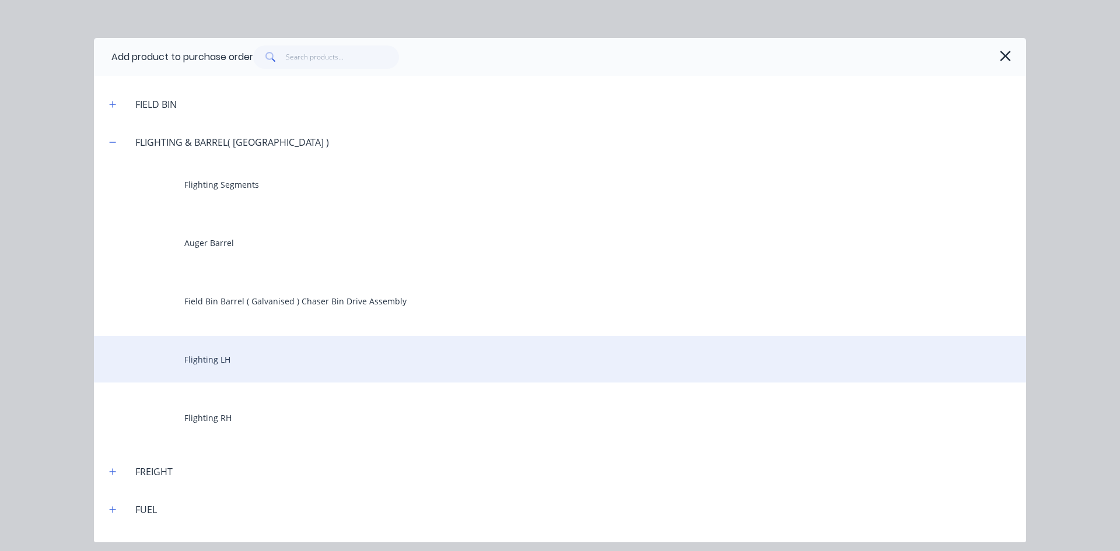
scroll to position [1284, 0]
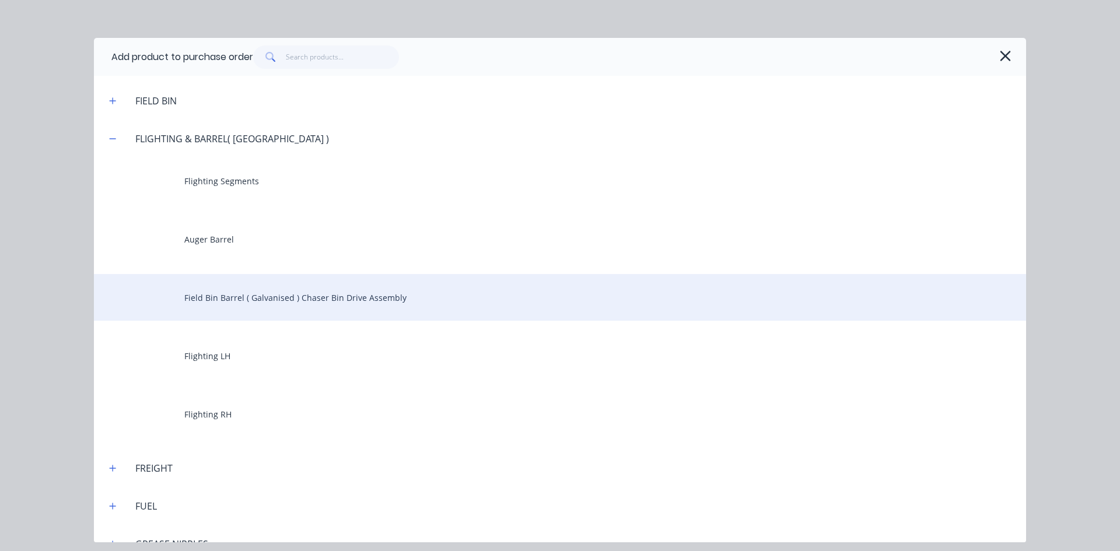
click at [242, 299] on div "Field Bin Barrel ( Galvanised ) Chaser Bin Drive Assembly" at bounding box center [560, 297] width 932 height 47
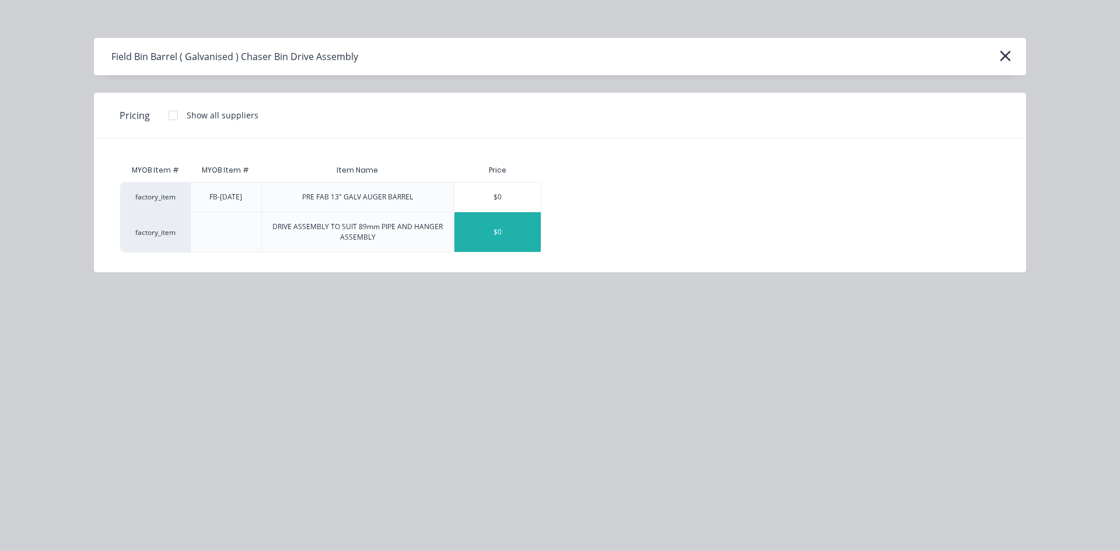
click at [514, 232] on div "$0" at bounding box center [498, 232] width 86 height 40
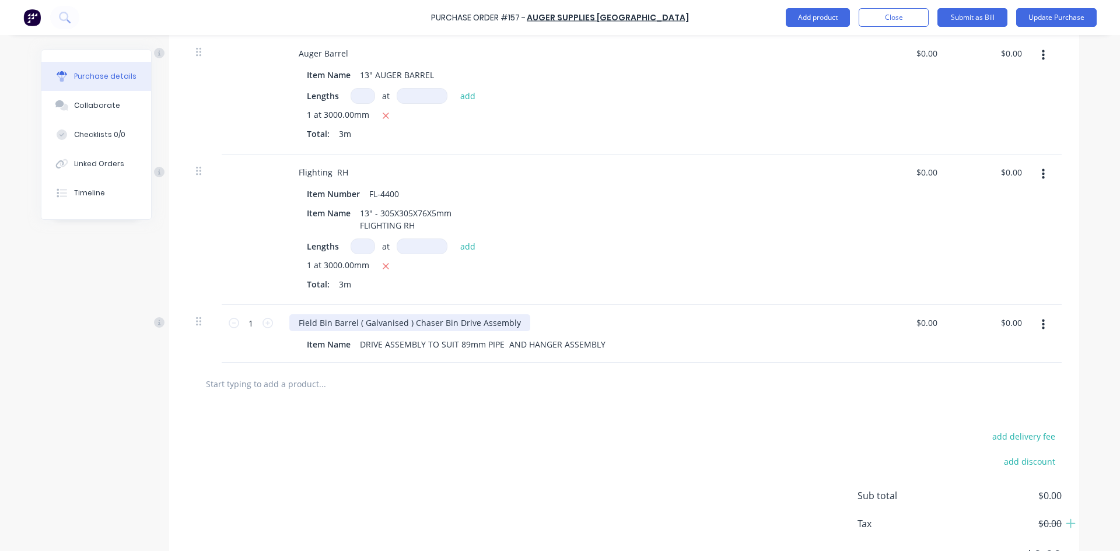
click at [404, 323] on div "Field Bin Barrel ( Galvanised ) Chaser Bin Drive Assembly" at bounding box center [409, 323] width 241 height 17
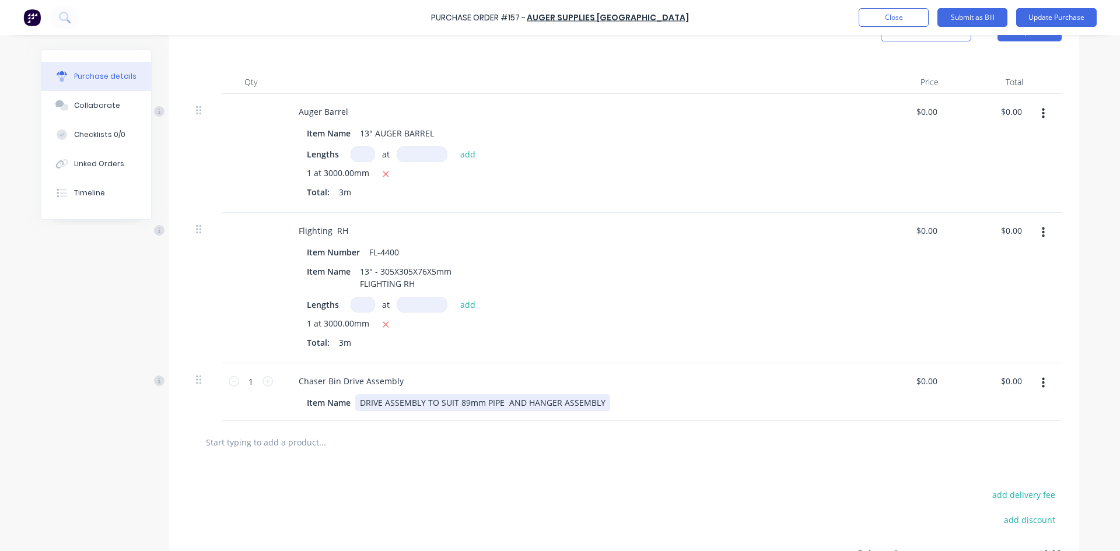
click at [601, 403] on div "DRIVE ASSEMBLY TO SUIT 89mm PIPE AND HANGER ASSEMBLY" at bounding box center [482, 402] width 255 height 17
click at [400, 381] on div "Chaser Bin Drive Assembly" at bounding box center [351, 381] width 124 height 17
click at [407, 380] on div "Chaser Bin Drive Assembly ( dog Clutch)" at bounding box center [376, 381] width 175 height 17
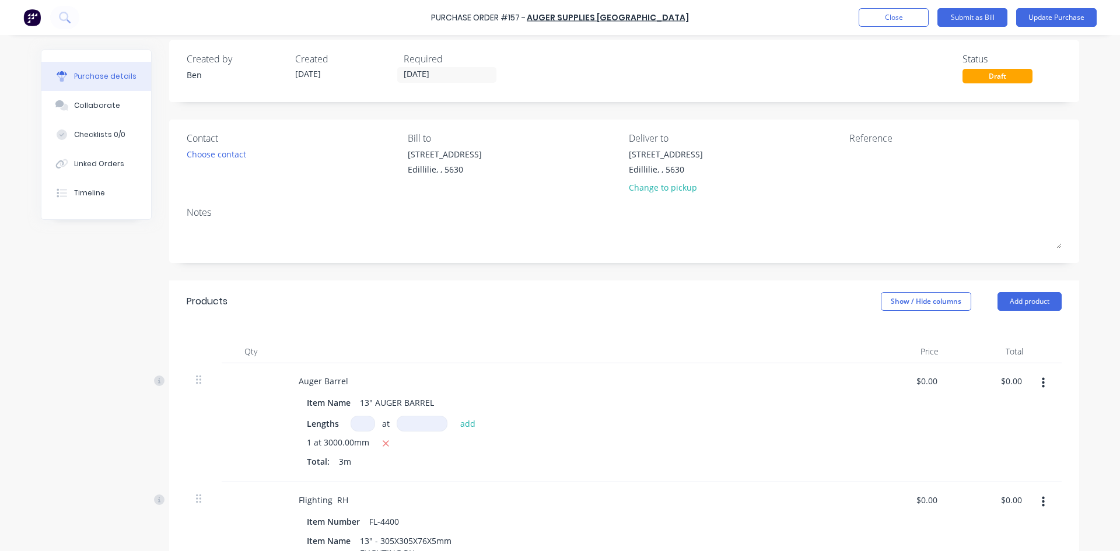
scroll to position [0, 0]
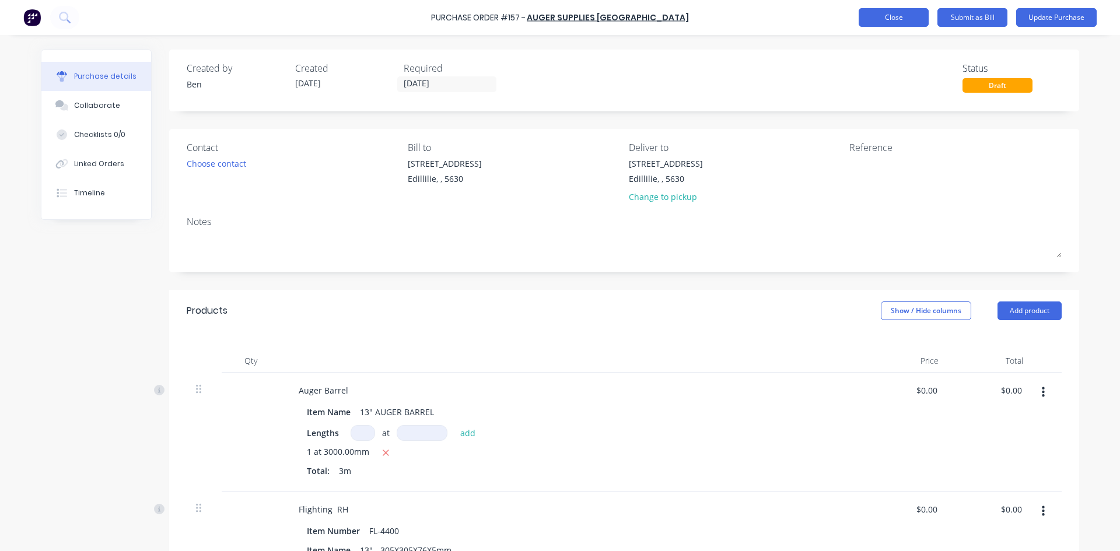
click at [889, 20] on button "Close" at bounding box center [894, 17] width 70 height 19
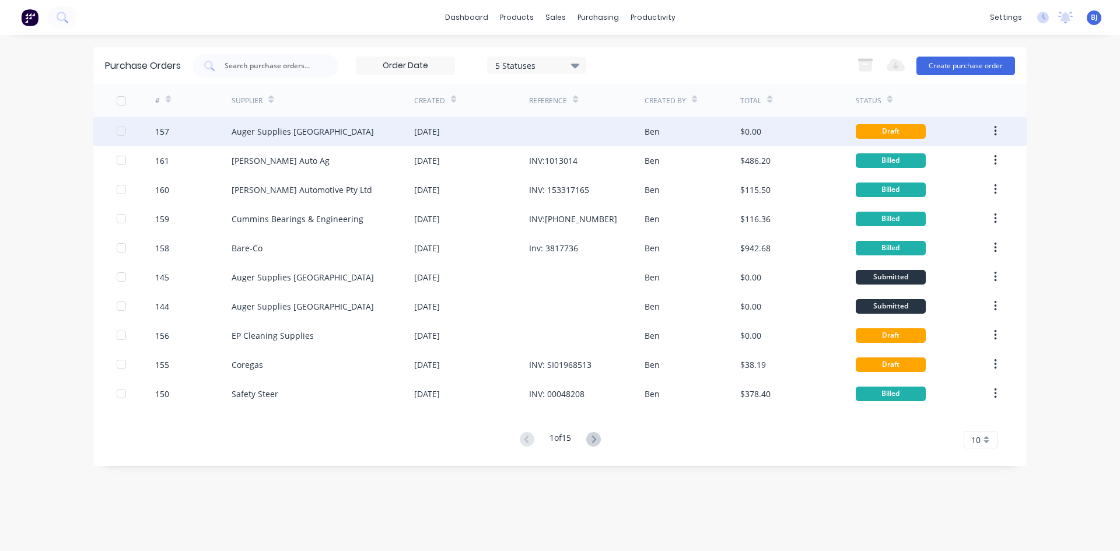
click at [289, 132] on div "Auger Supplies [GEOGRAPHIC_DATA]" at bounding box center [303, 131] width 142 height 12
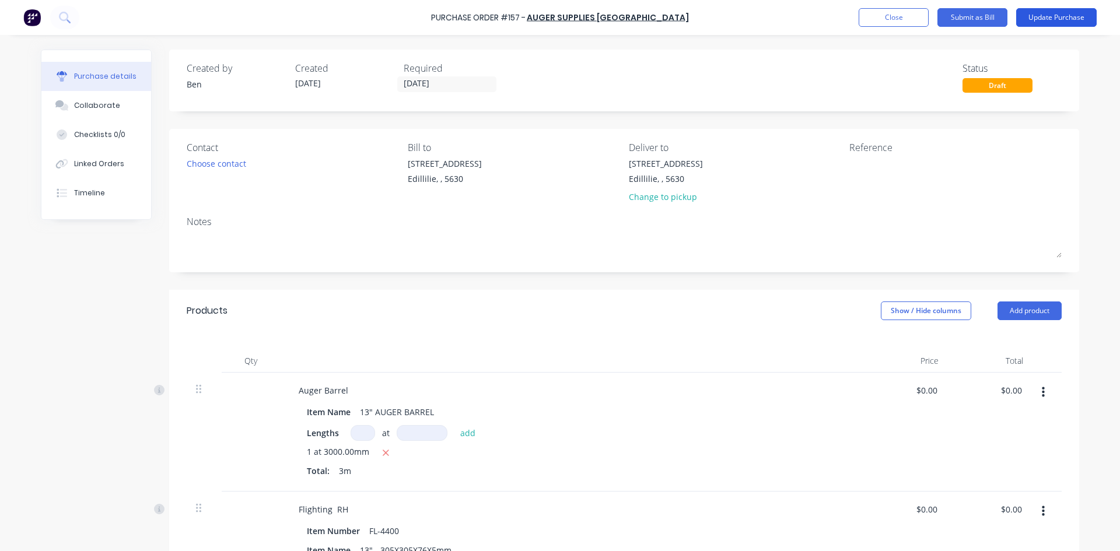
click at [1033, 19] on button "Update Purchase" at bounding box center [1056, 17] width 81 height 19
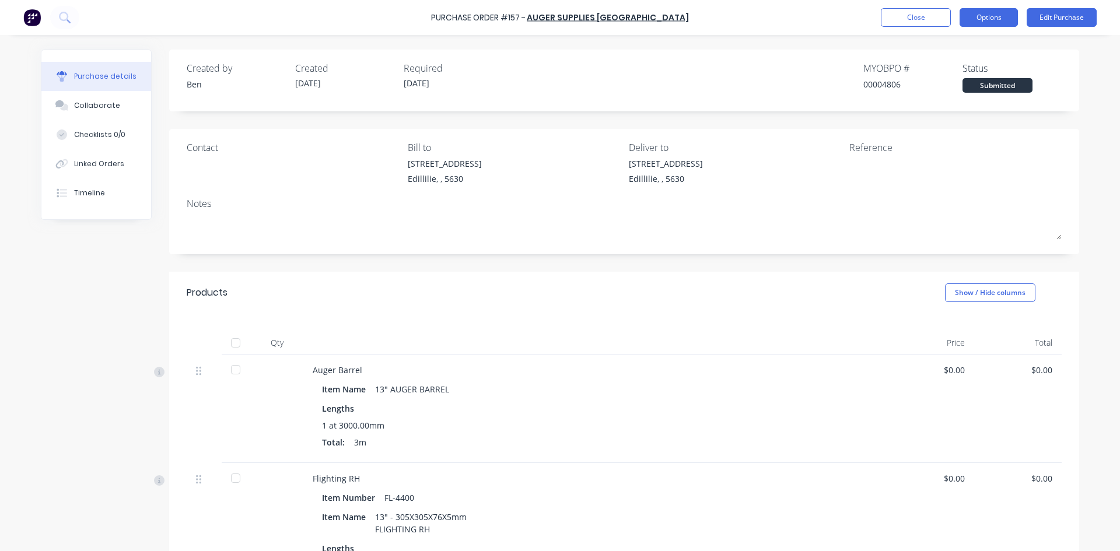
click at [984, 21] on button "Options" at bounding box center [989, 17] width 58 height 19
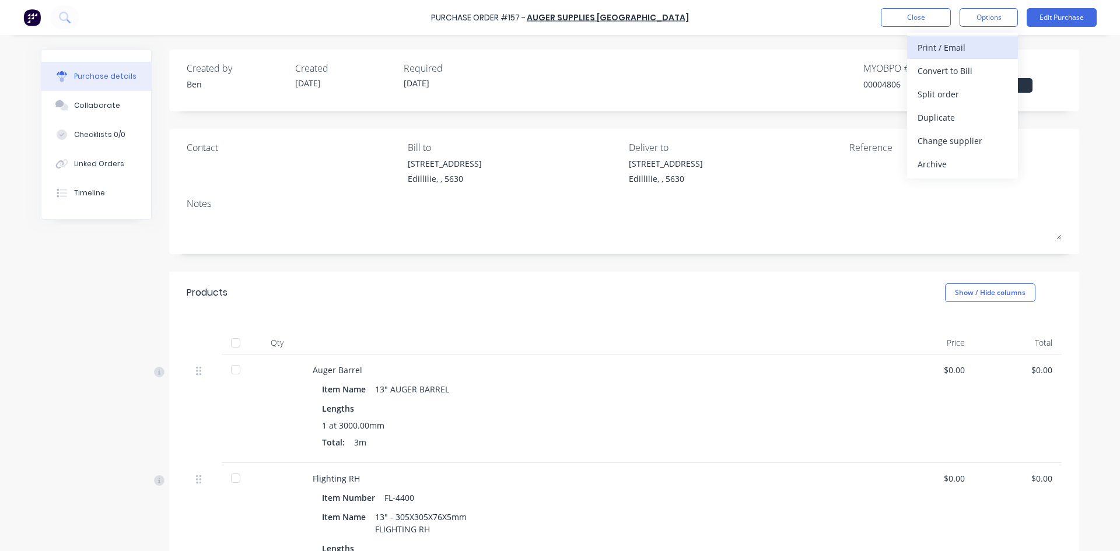
click at [949, 46] on div "Print / Email" at bounding box center [963, 47] width 90 height 17
click at [841, 303] on div "Products Show / Hide columns" at bounding box center [624, 293] width 910 height 42
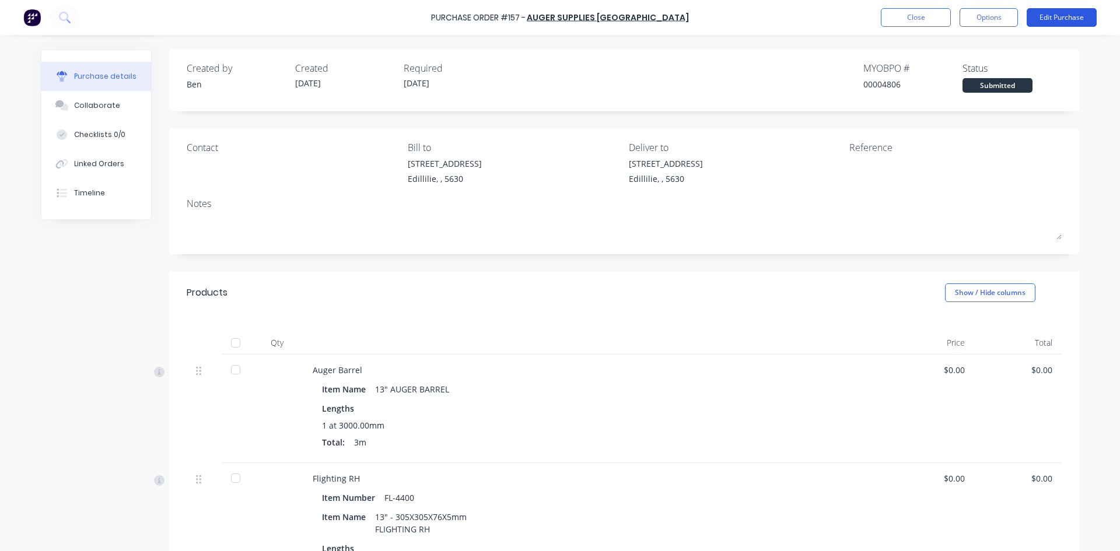
click at [1040, 18] on button "Edit Purchase" at bounding box center [1062, 17] width 70 height 19
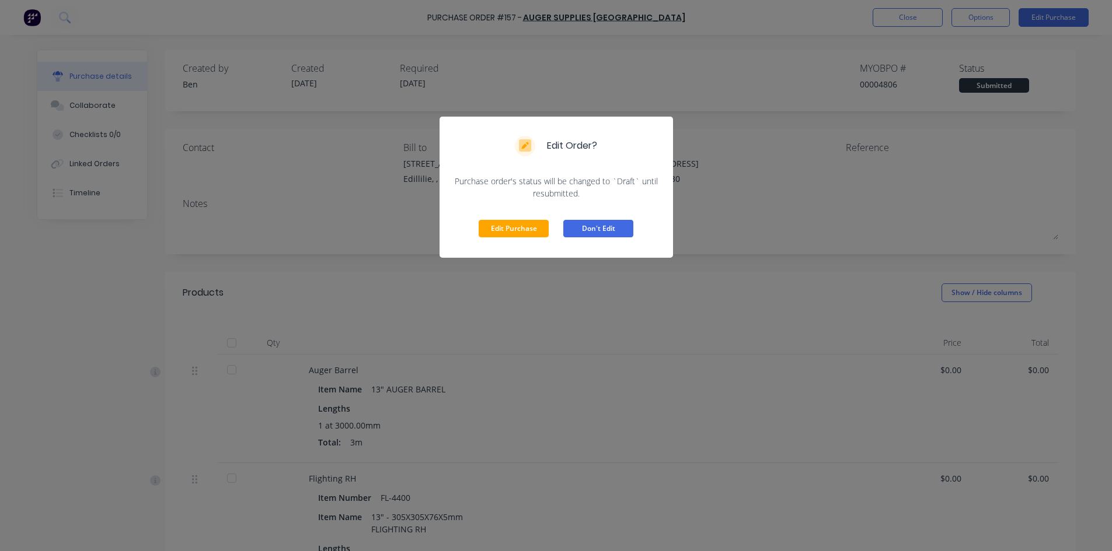
click at [599, 231] on button "Don't Edit" at bounding box center [598, 229] width 70 height 18
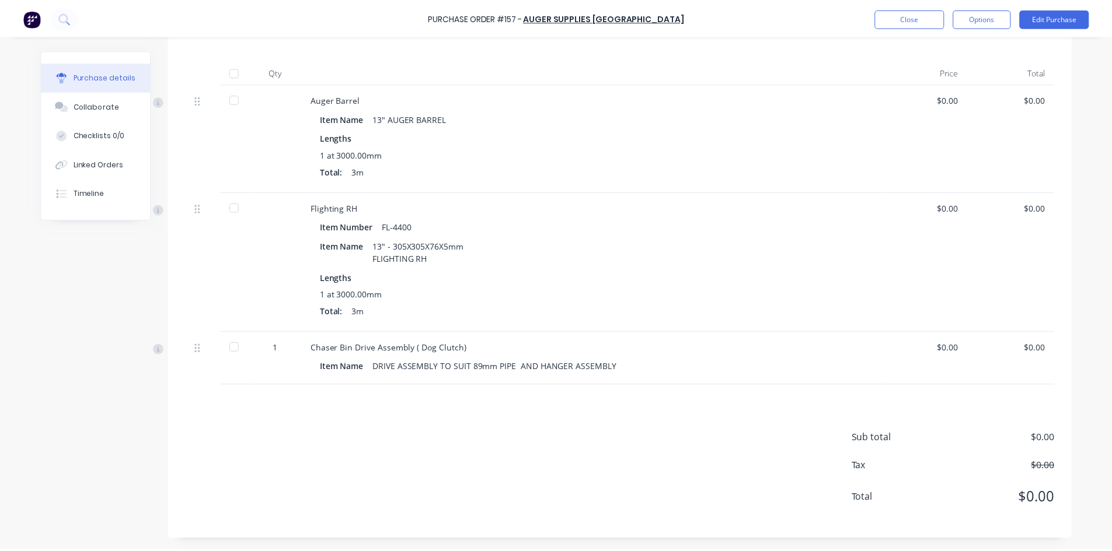
scroll to position [213, 0]
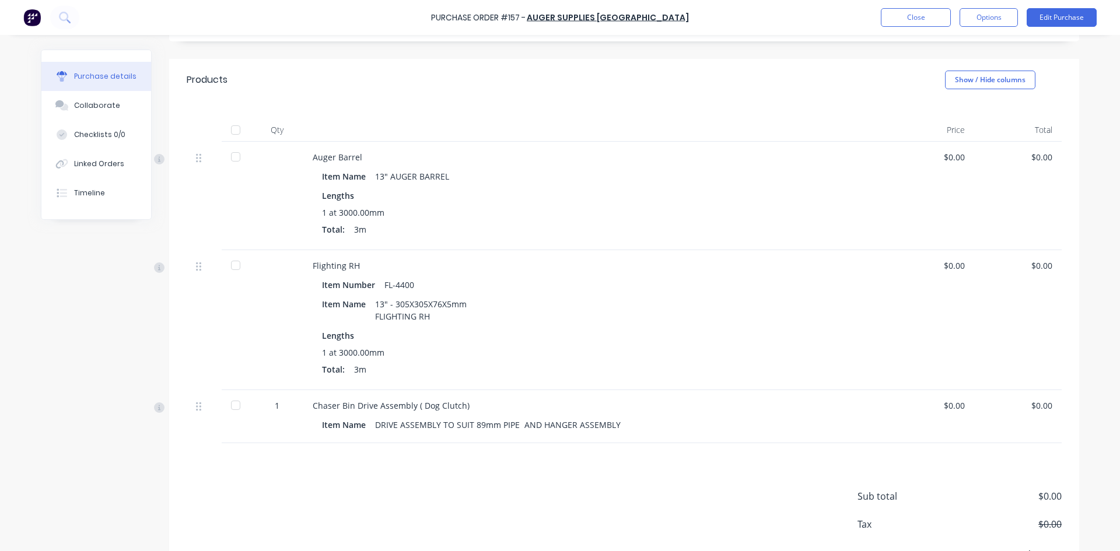
click at [1047, 156] on div "$0.00" at bounding box center [1018, 157] width 69 height 12
drag, startPoint x: 1047, startPoint y: 156, endPoint x: 1026, endPoint y: 162, distance: 21.1
click at [1028, 159] on div "$0.00" at bounding box center [1018, 157] width 69 height 12
click at [1045, 18] on button "Edit Purchase" at bounding box center [1062, 17] width 70 height 19
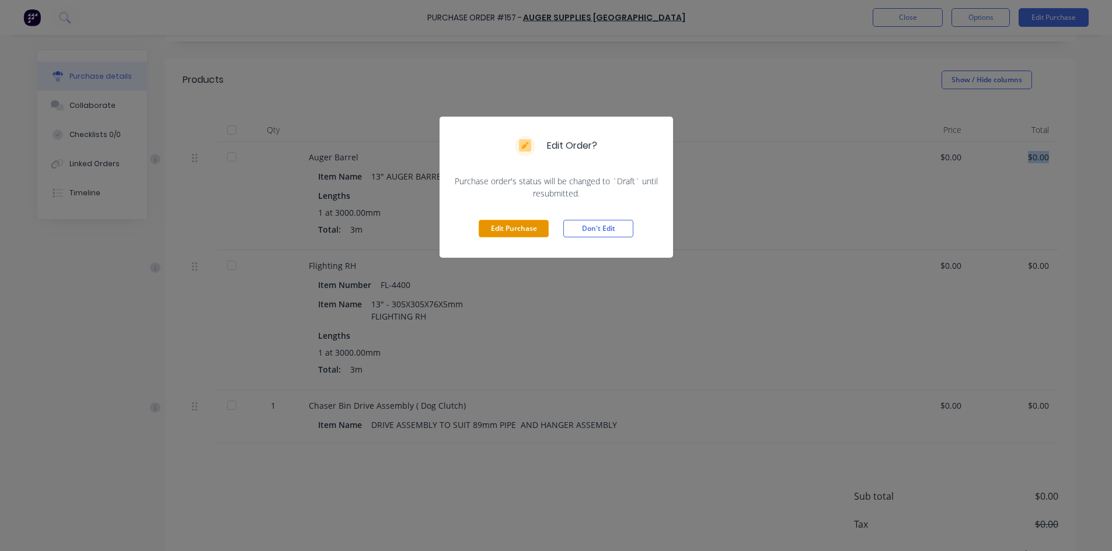
click at [508, 232] on button "Edit Purchase" at bounding box center [513, 229] width 70 height 18
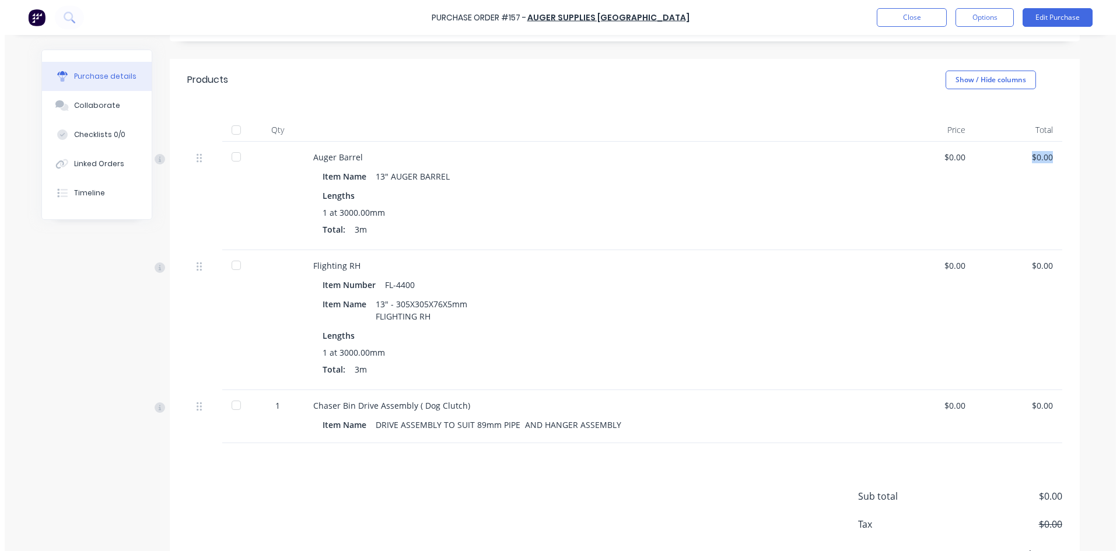
scroll to position [231, 0]
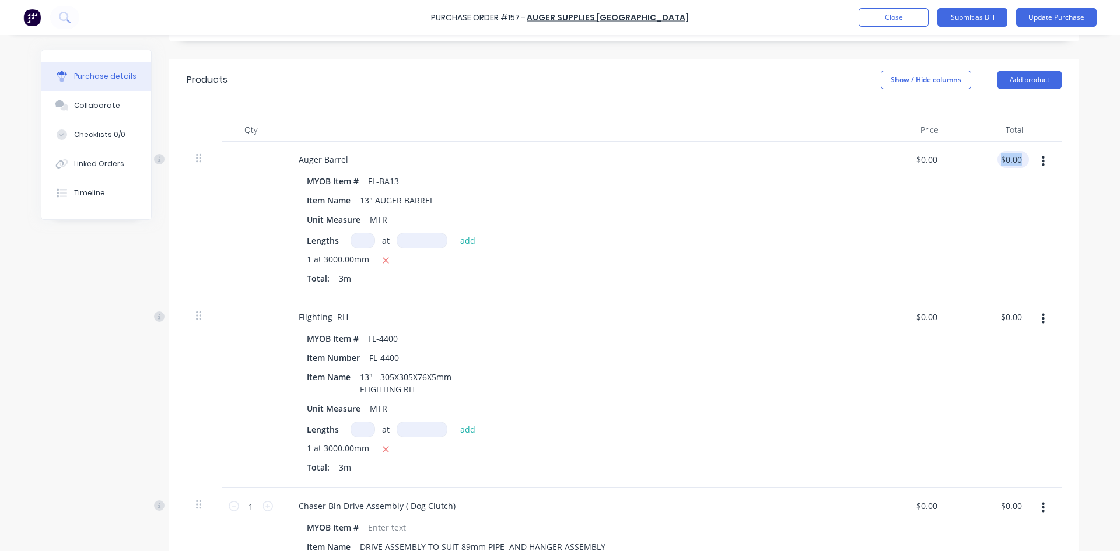
type input "0.00"
click at [1011, 158] on input "0.00" at bounding box center [1013, 159] width 22 height 17
click at [1041, 160] on button "button" at bounding box center [1043, 161] width 27 height 21
click at [1019, 159] on input "0.00" at bounding box center [1013, 159] width 22 height 17
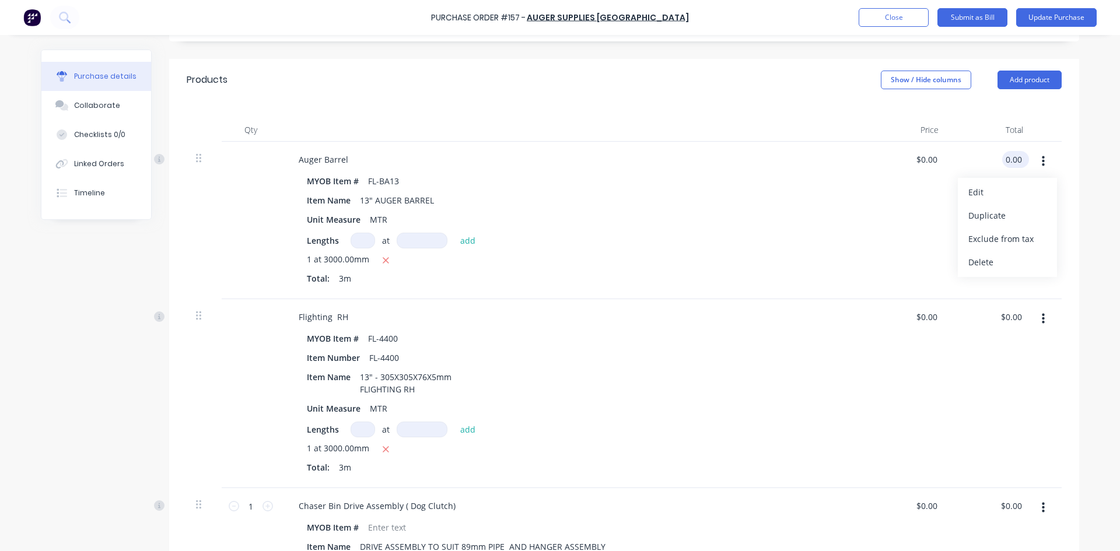
click at [1019, 159] on input "0.00" at bounding box center [1013, 159] width 22 height 17
type input "371.90"
type input "$123.9667"
type input "$371.90"
click at [920, 203] on div "$123.9667 $123.9667" at bounding box center [906, 221] width 85 height 158
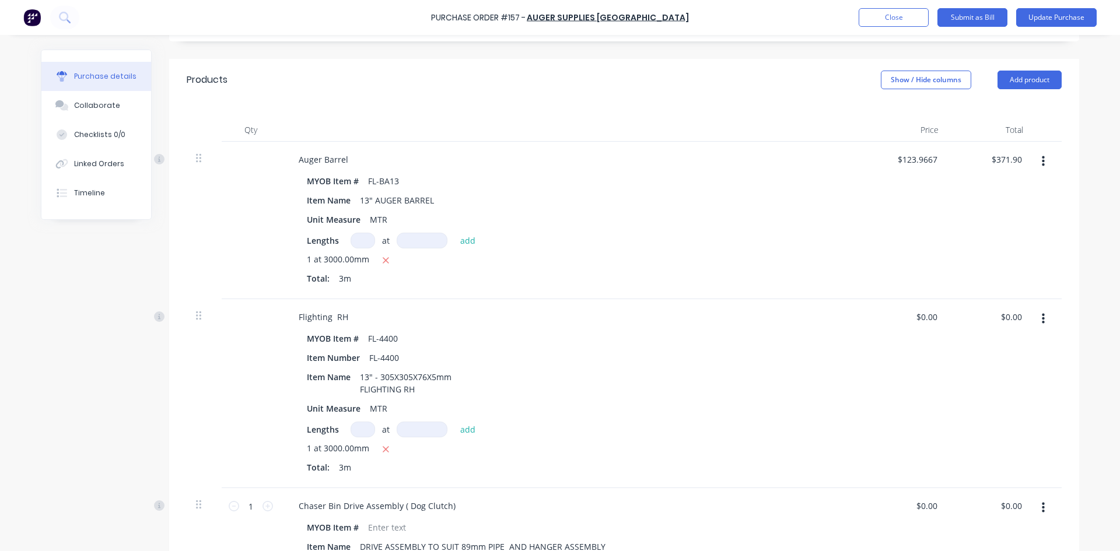
click at [990, 313] on div "$0.00 $0.00" at bounding box center [990, 393] width 85 height 189
type input "0.00"
click at [995, 315] on div "0.00 $0.00" at bounding box center [990, 393] width 85 height 189
click at [1002, 317] on input "0.00" at bounding box center [1013, 317] width 22 height 17
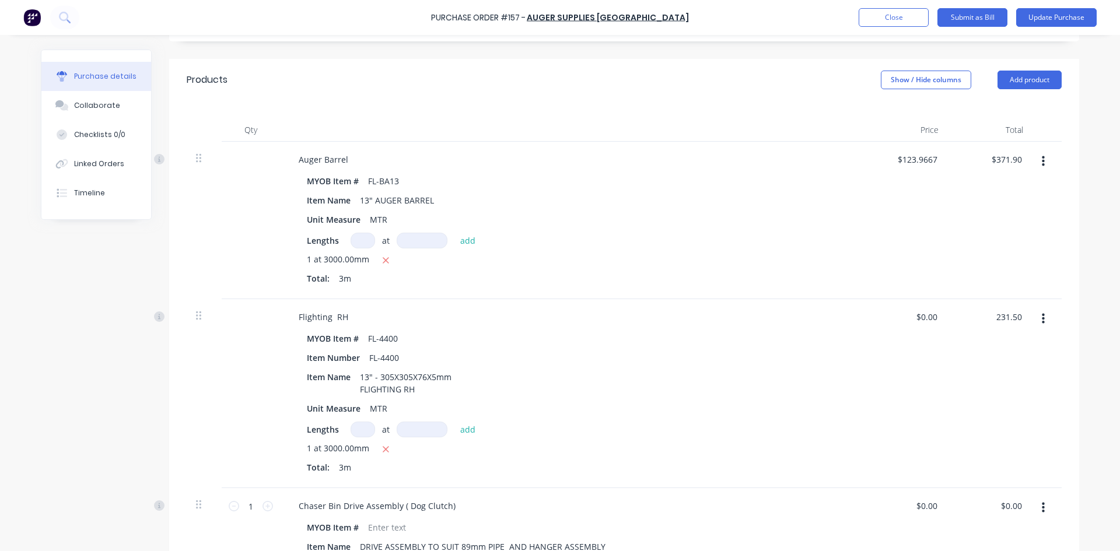
type input "231.50"
type input "$77.1667"
type input "$231.50"
click at [991, 365] on div "$231.50 231.50" at bounding box center [990, 393] width 85 height 189
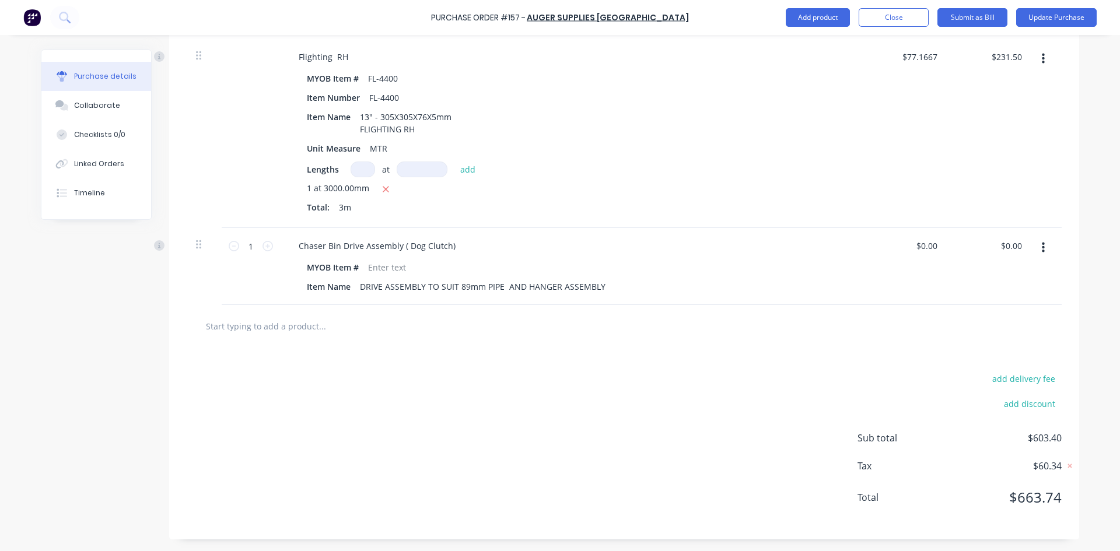
scroll to position [375, 0]
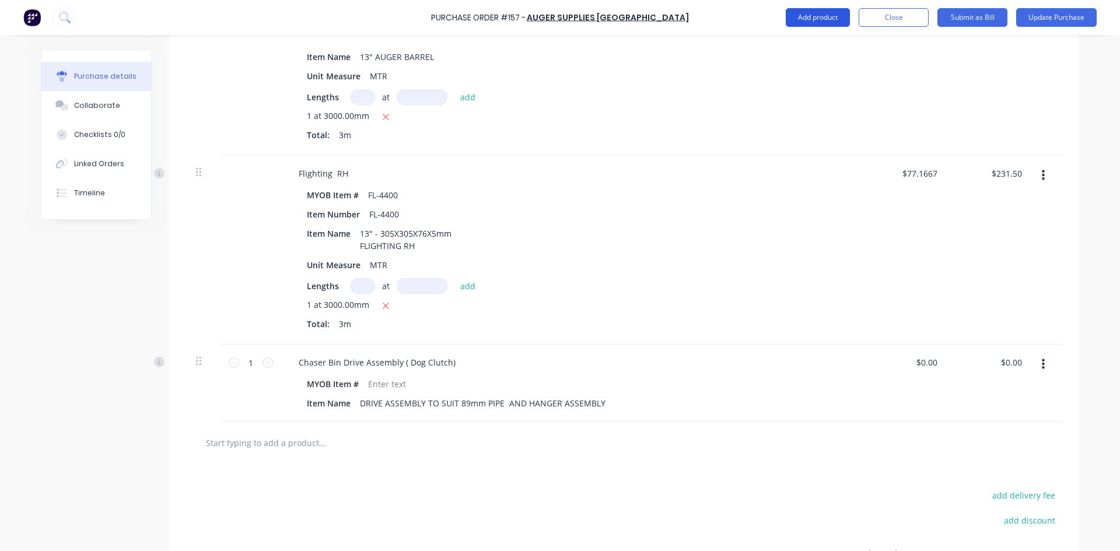
click at [797, 18] on button "Add product" at bounding box center [818, 17] width 64 height 19
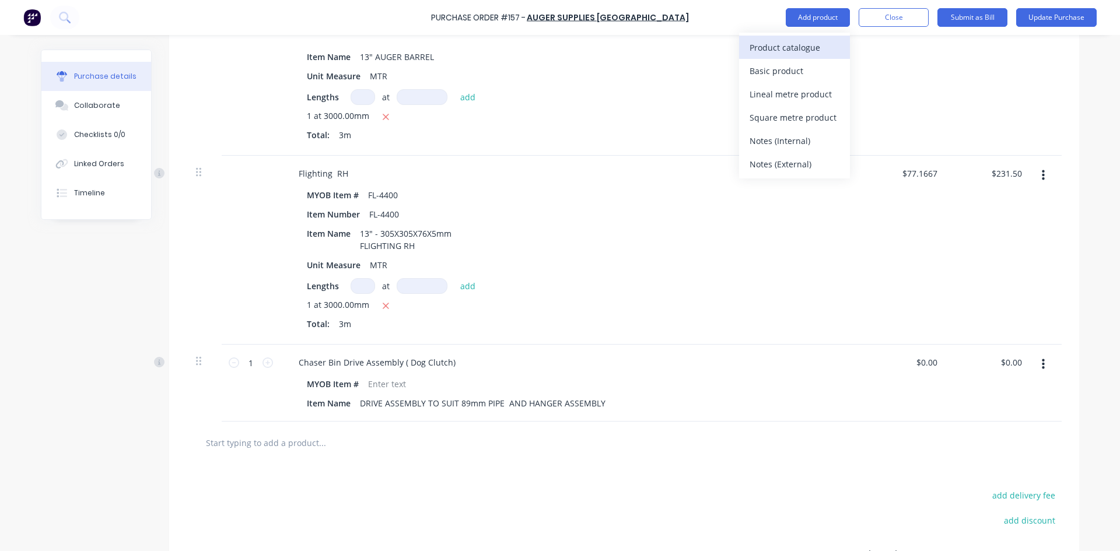
click at [794, 43] on div "Product catalogue" at bounding box center [795, 47] width 90 height 17
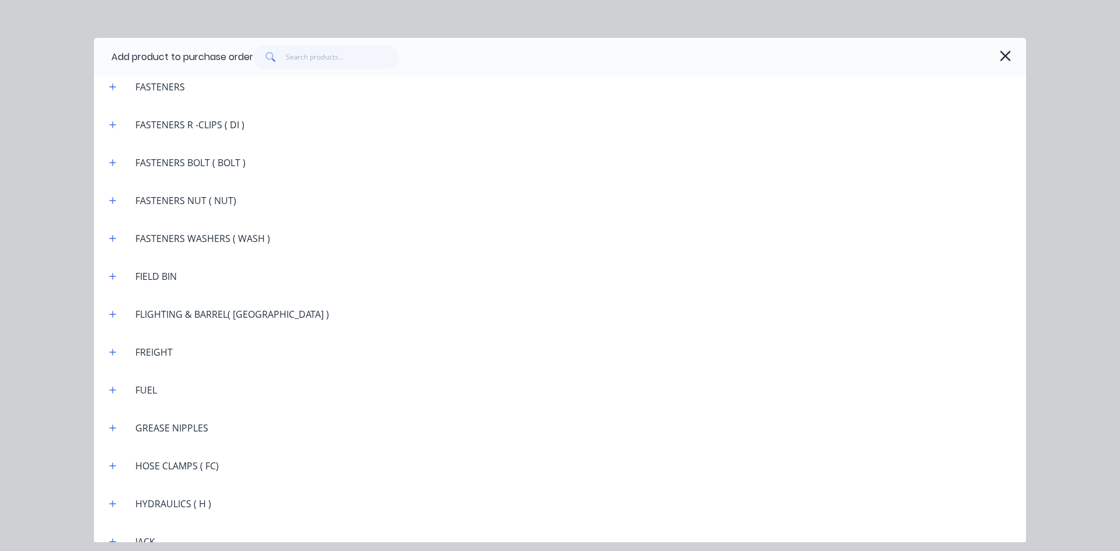
scroll to position [1109, 0]
click at [116, 350] on icon "button" at bounding box center [112, 352] width 7 height 8
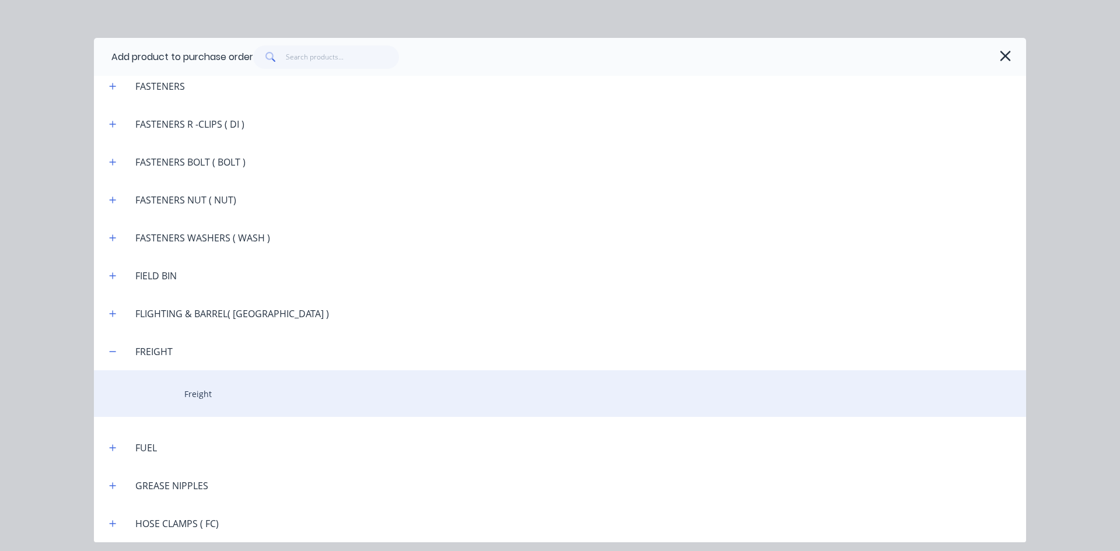
click at [194, 389] on div "Freight" at bounding box center [560, 394] width 932 height 47
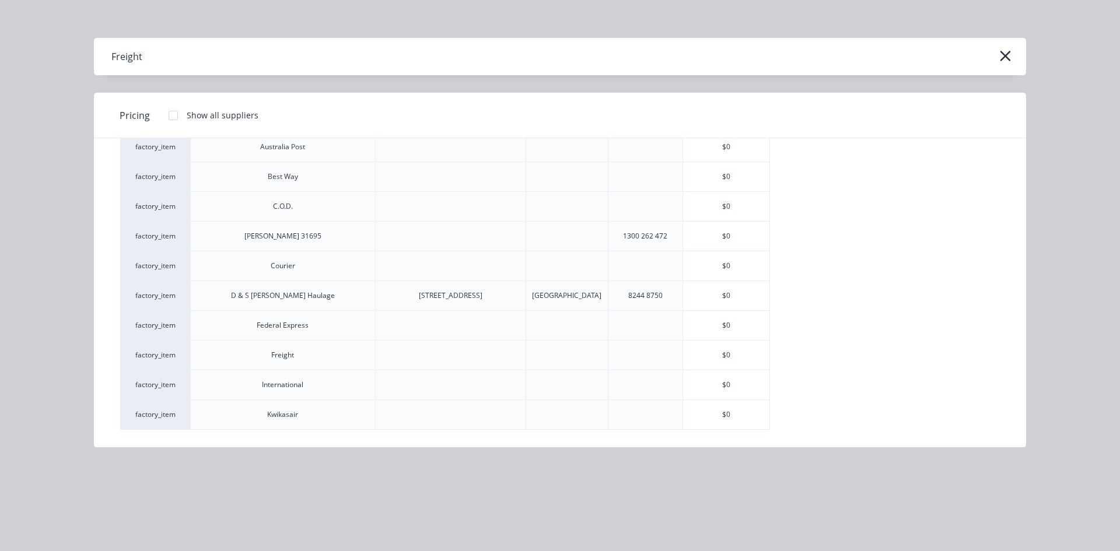
scroll to position [117, 0]
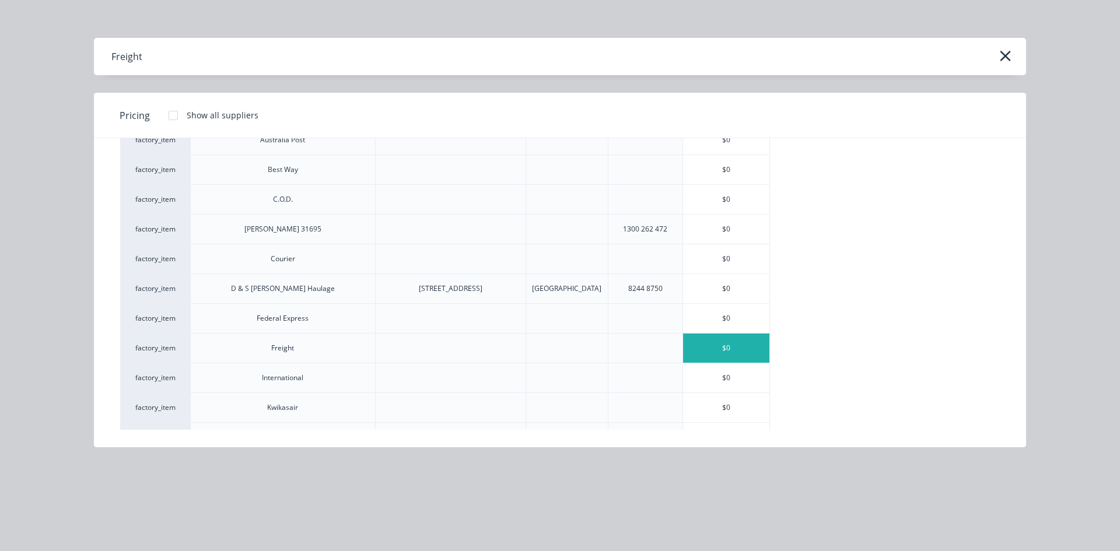
click at [730, 349] on div "$0" at bounding box center [726, 348] width 86 height 29
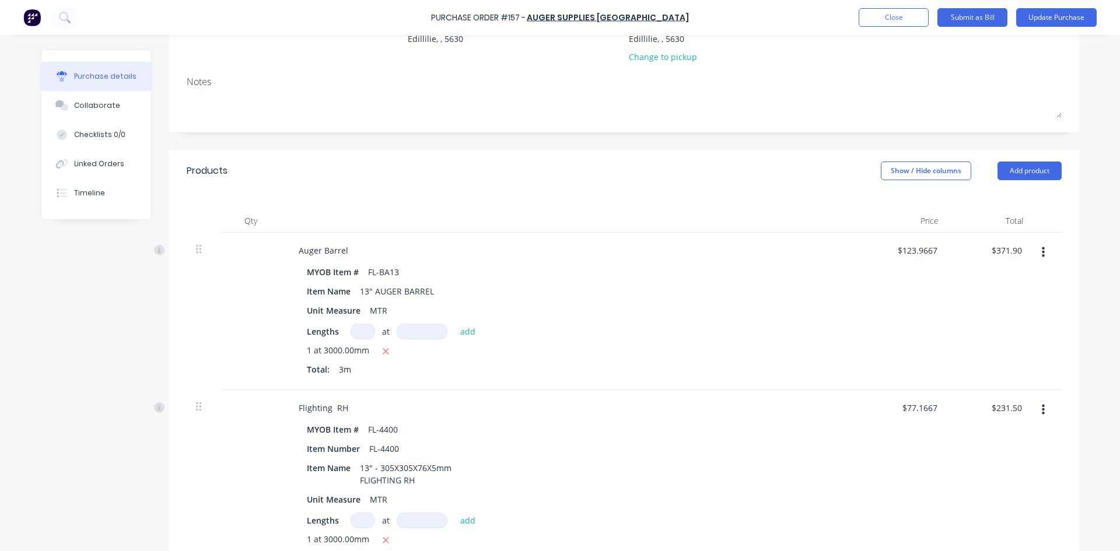
scroll to position [82, 0]
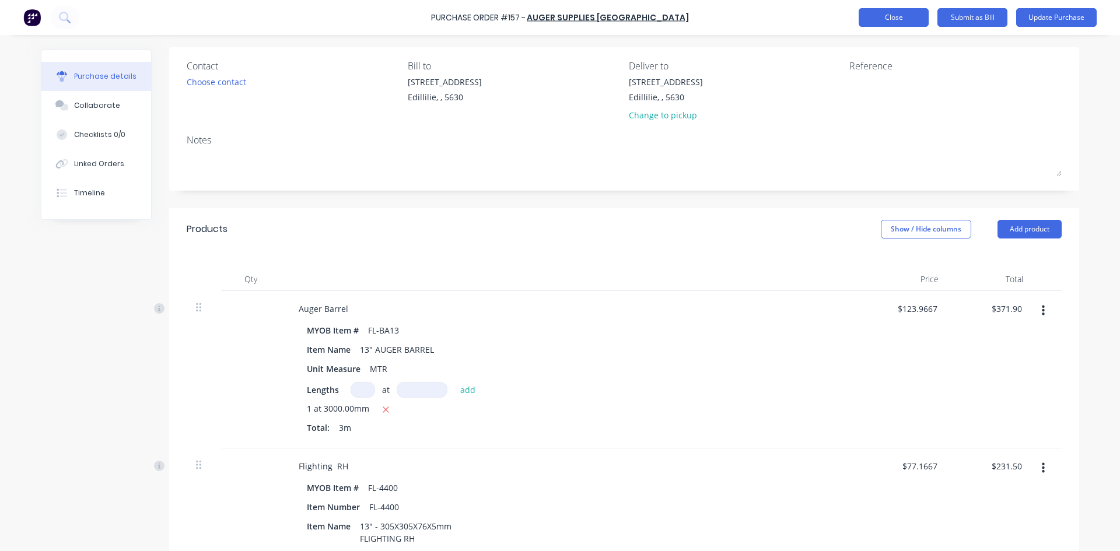
click at [910, 18] on button "Close" at bounding box center [894, 17] width 70 height 19
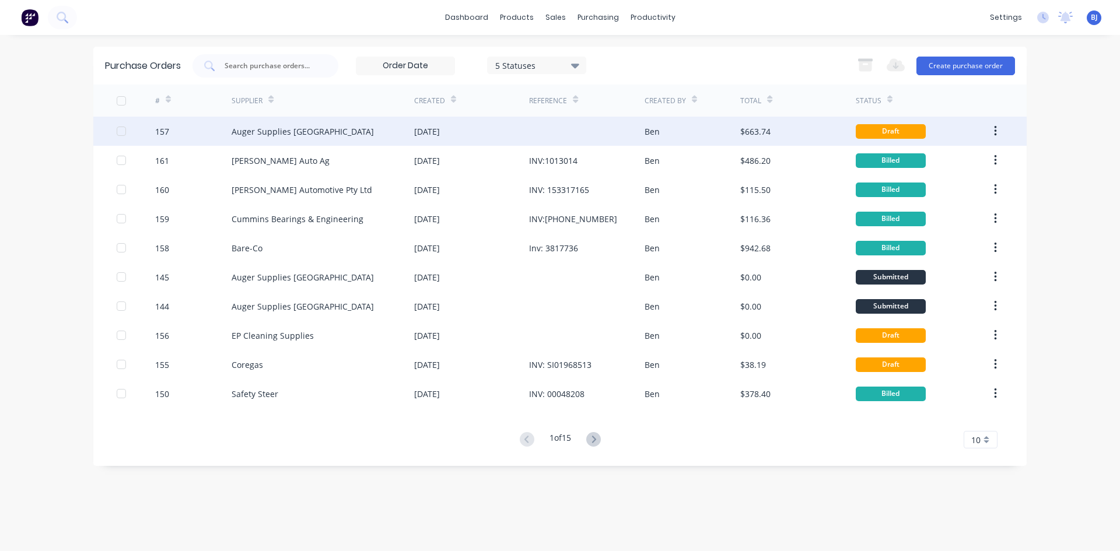
click at [440, 132] on div "[DATE]" at bounding box center [427, 131] width 26 height 12
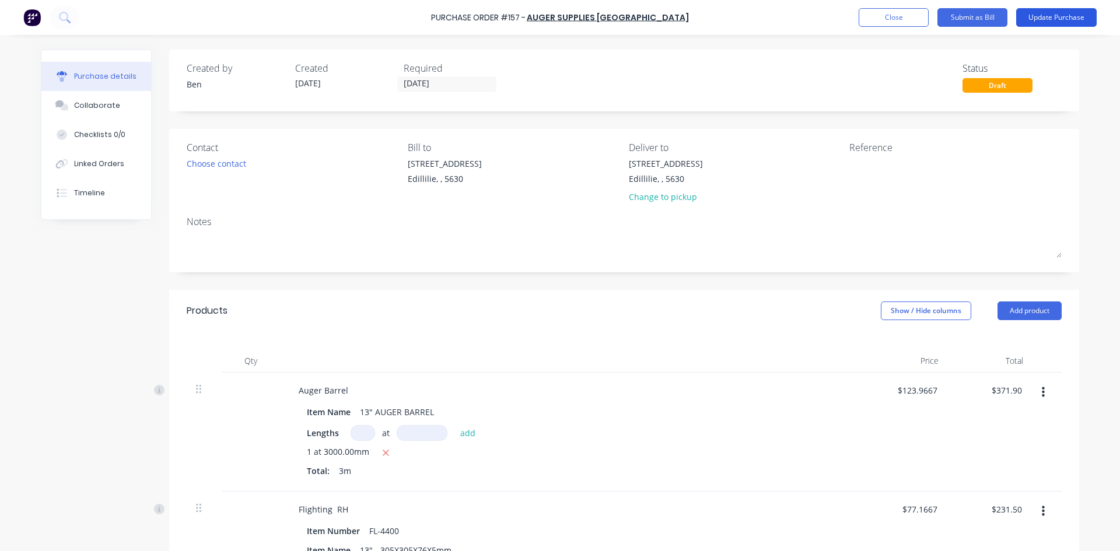
click at [1061, 21] on button "Update Purchase" at bounding box center [1056, 17] width 81 height 19
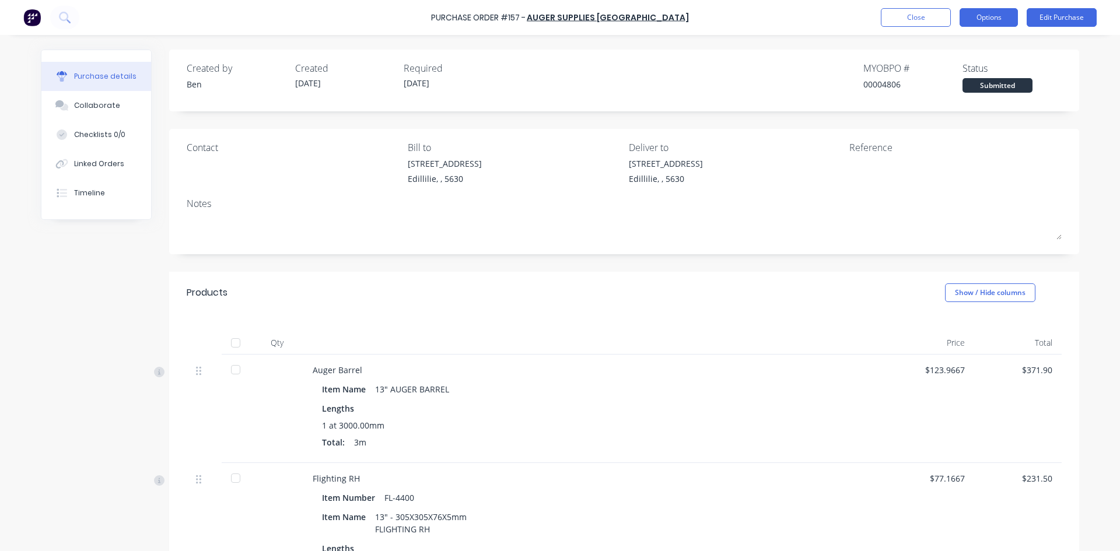
click at [1016, 22] on button "Options" at bounding box center [989, 17] width 58 height 19
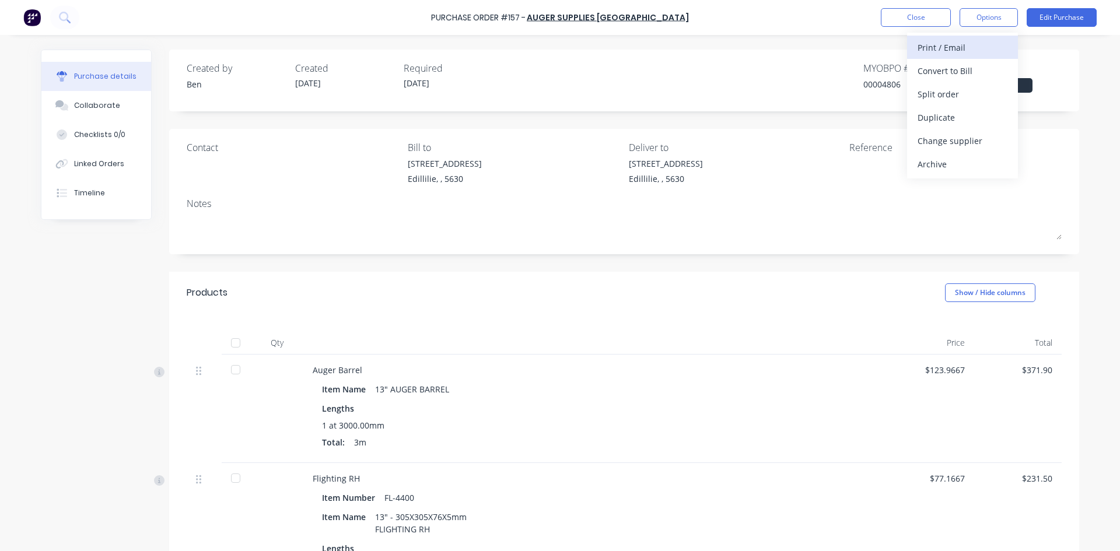
click at [976, 47] on div "Print / Email" at bounding box center [963, 47] width 90 height 17
click at [941, 73] on div "With pricing" at bounding box center [963, 70] width 90 height 17
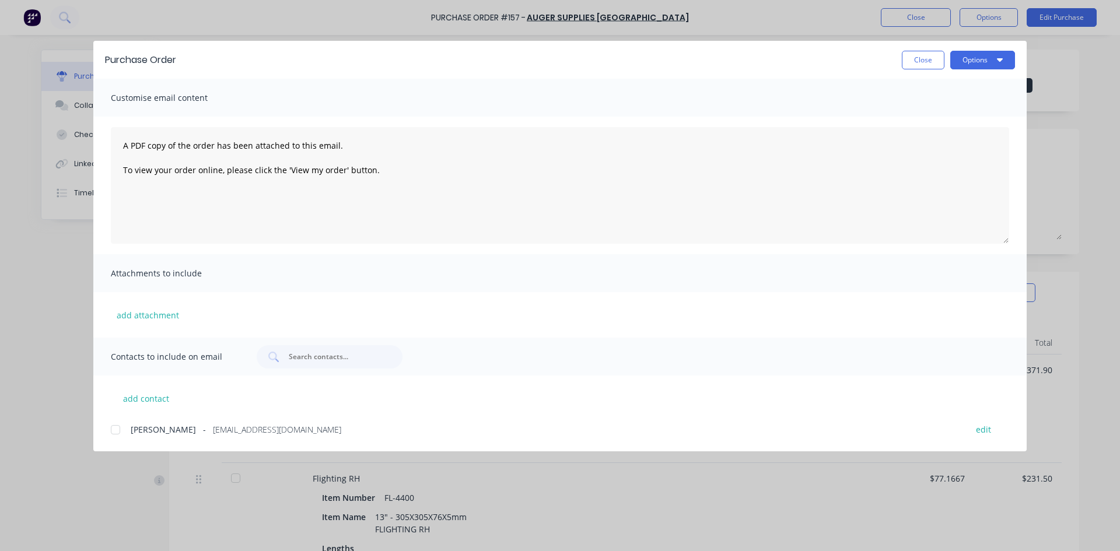
click at [118, 429] on div at bounding box center [115, 429] width 23 height 23
click at [373, 169] on textarea "A PDF copy of the order has been attached to this email. To view your order onl…" at bounding box center [560, 185] width 899 height 117
type textarea "A"
type textarea "h"
click at [397, 169] on textarea "Hi [PERSON_NAME] Can we please go ahead with this order too and another drive a…" at bounding box center [560, 185] width 899 height 117
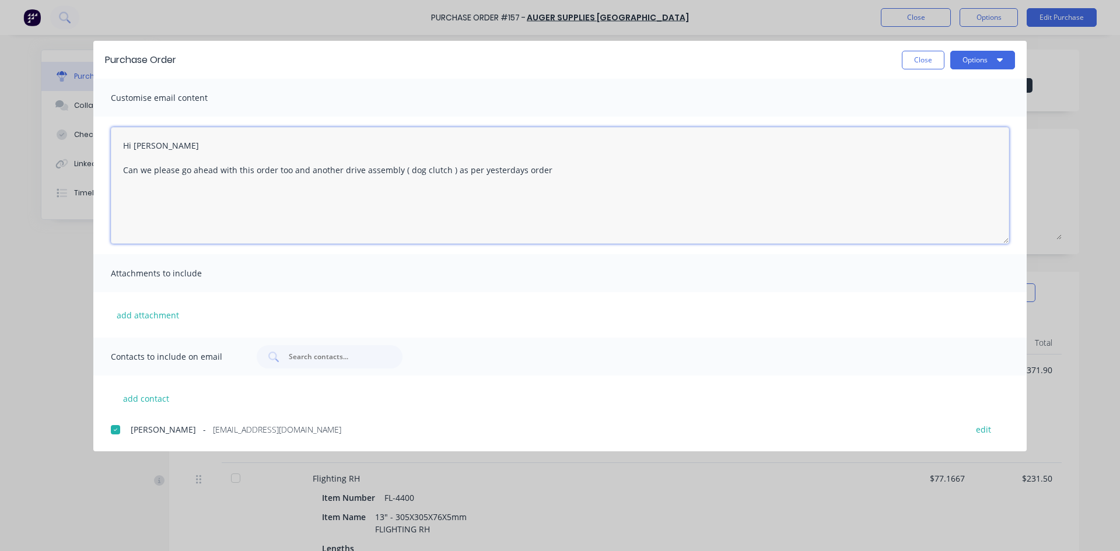
click at [546, 166] on textarea "Hi [PERSON_NAME] Can we please go ahead with this order too and another drive a…" at bounding box center [560, 185] width 899 height 117
click at [540, 169] on textarea "Hi [PERSON_NAME] Can we please go ahead with this order too and another drive a…" at bounding box center [560, 185] width 899 height 117
click at [579, 176] on textarea "Hi [PERSON_NAME] Can we please go ahead with this order too and another drive a…" at bounding box center [560, 185] width 899 height 117
type textarea "Hi [PERSON_NAME] Can we please go ahead with this order too and another drive a…"
click at [965, 64] on button "Options" at bounding box center [983, 60] width 65 height 19
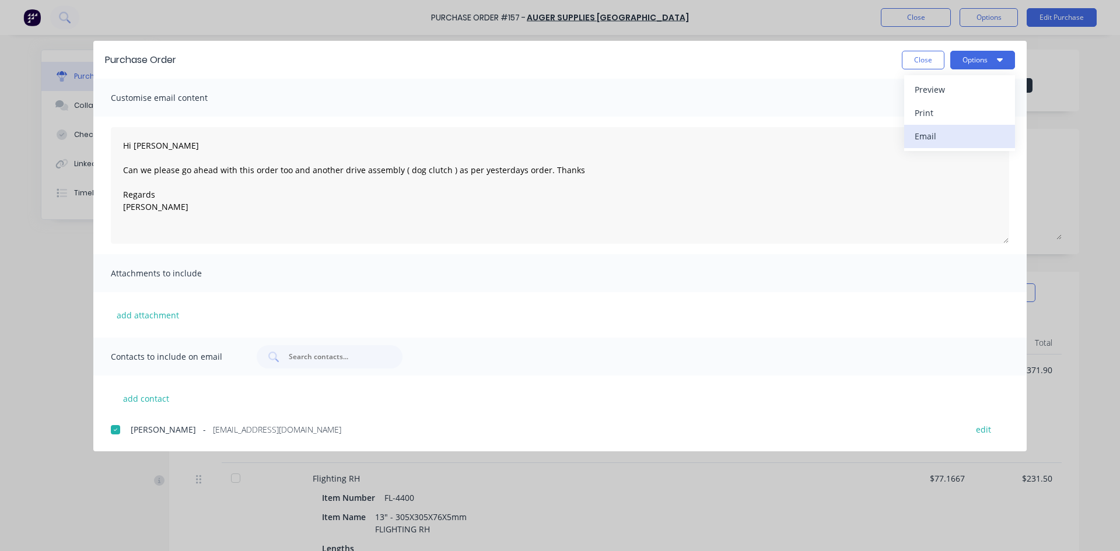
click at [936, 131] on div "Email" at bounding box center [960, 136] width 90 height 17
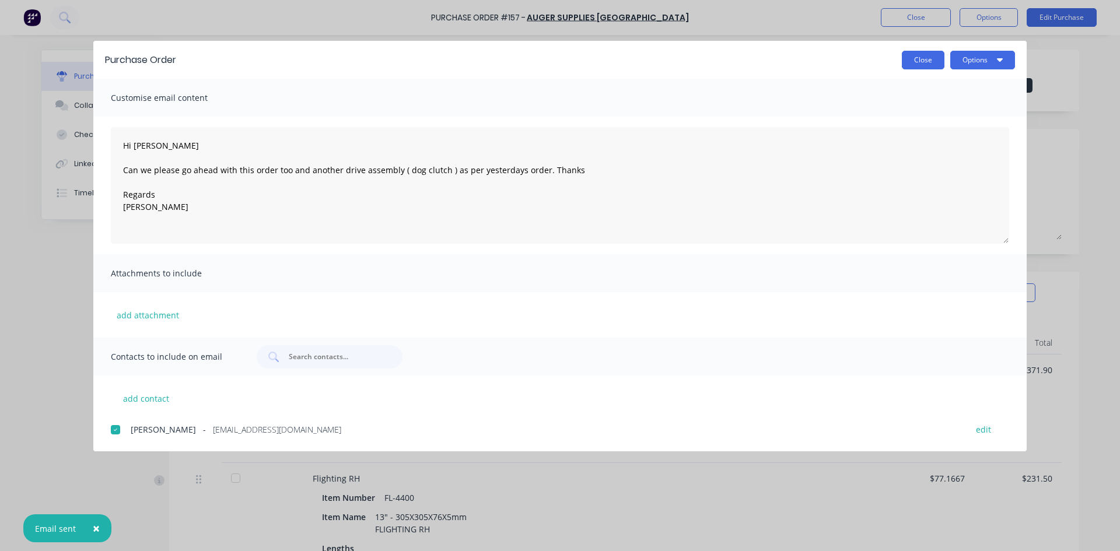
click at [935, 62] on button "Close" at bounding box center [923, 60] width 43 height 19
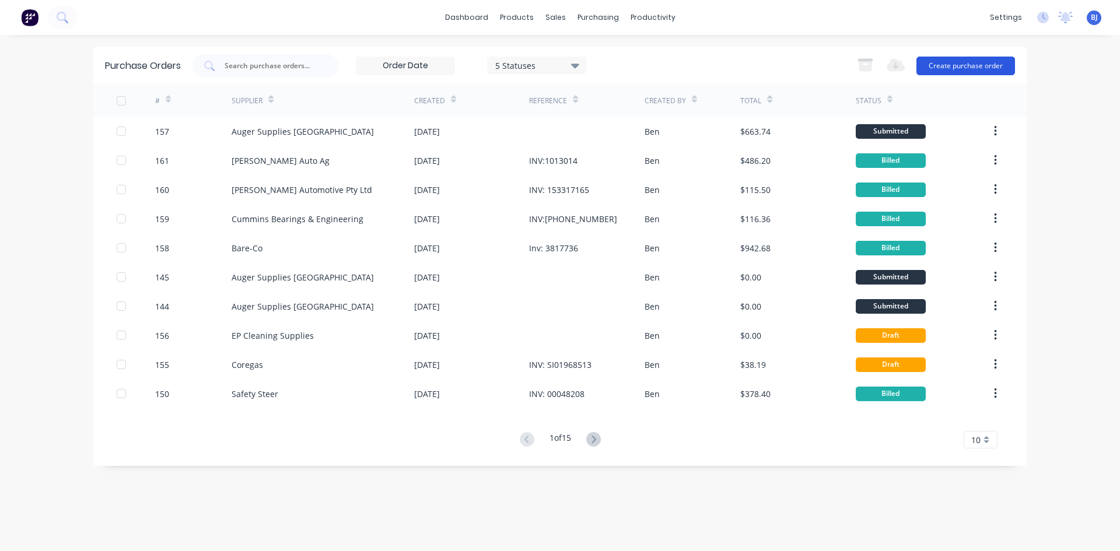
click at [972, 70] on button "Create purchase order" at bounding box center [966, 66] width 99 height 19
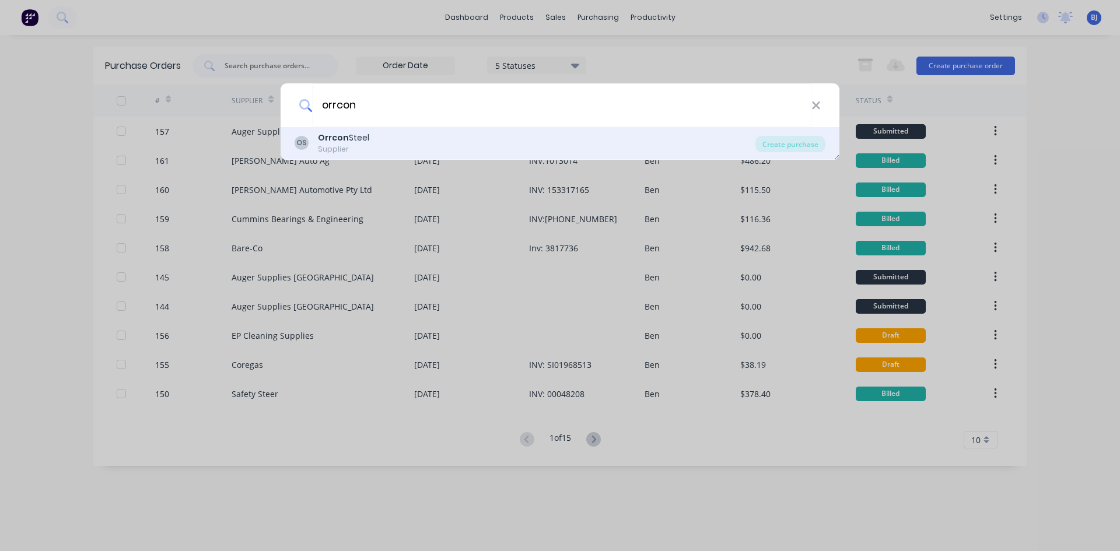
type input "orrcon"
click at [348, 142] on div "Orrcon Steel" at bounding box center [343, 138] width 51 height 12
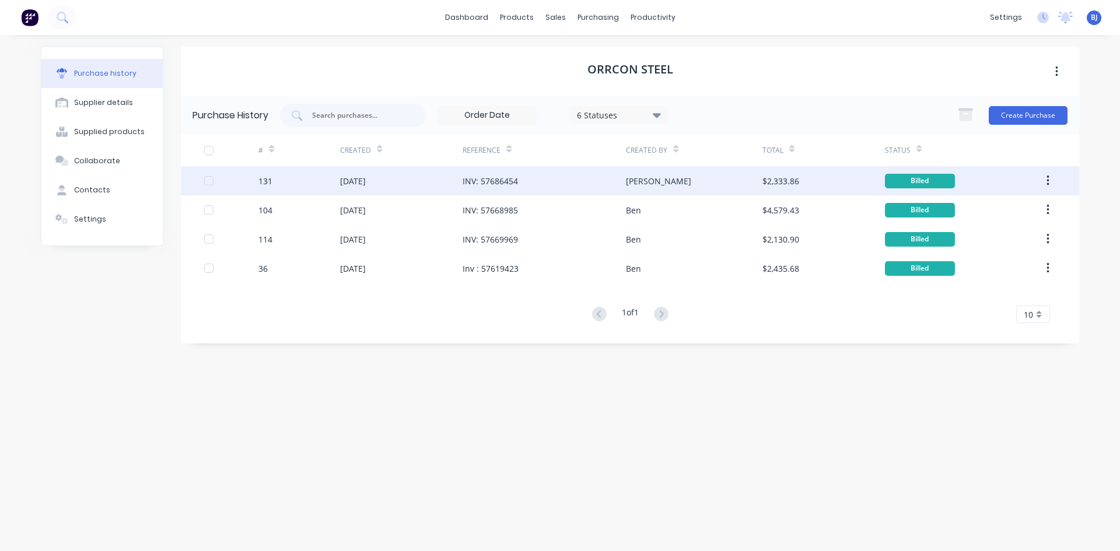
click at [463, 182] on div "INV: 57686454" at bounding box center [490, 181] width 55 height 12
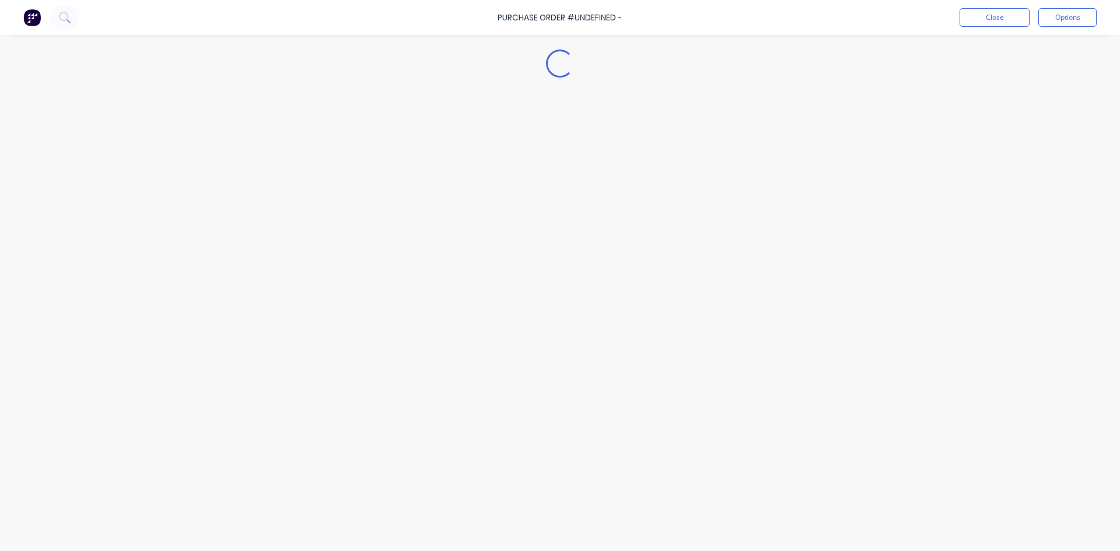
type textarea "x"
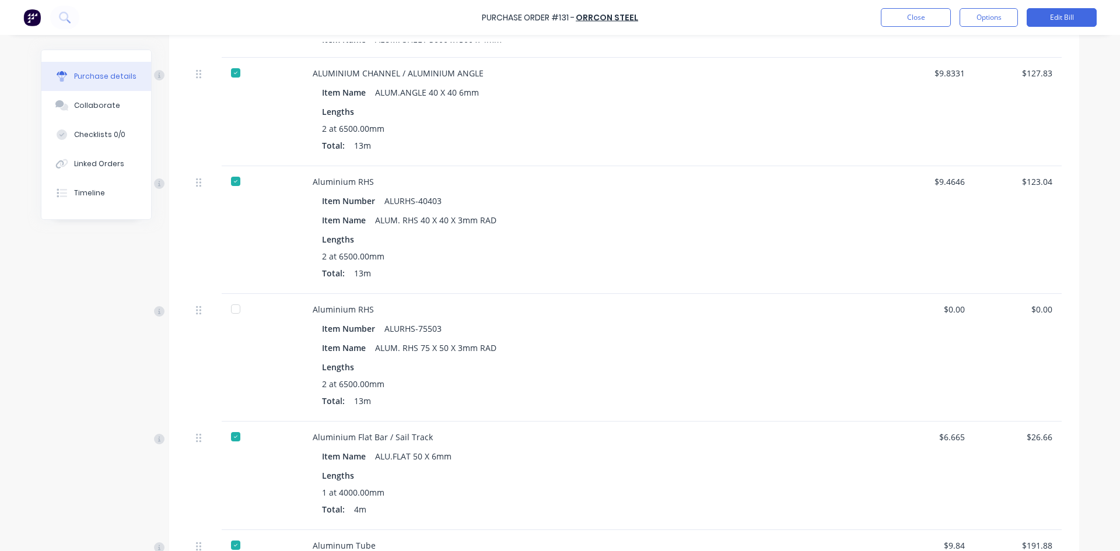
scroll to position [408, 0]
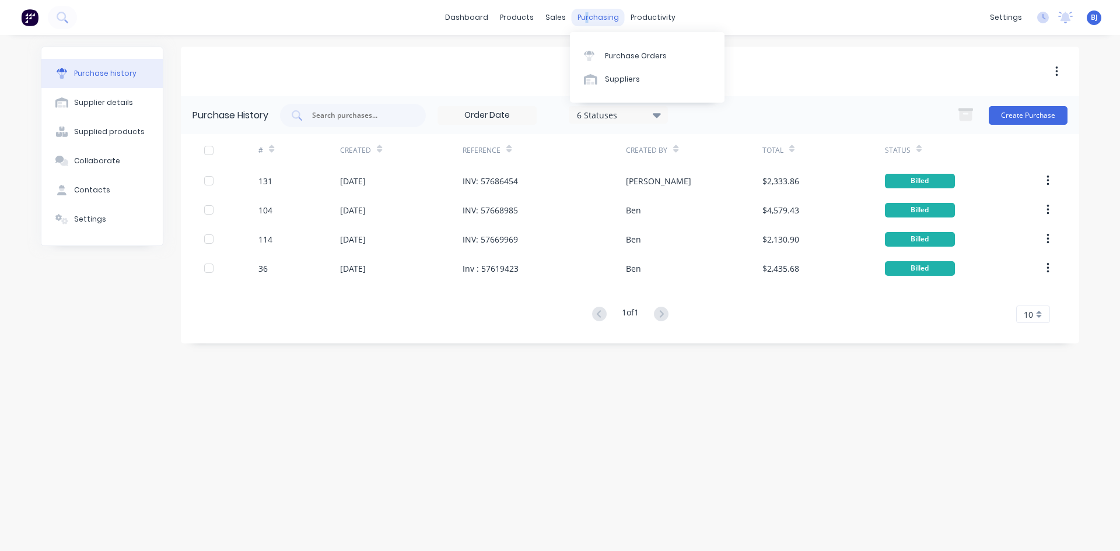
click at [586, 19] on div "purchasing" at bounding box center [598, 18] width 53 height 18
click at [750, 105] on div "6 Statuses 6 Statuses Create Purchase" at bounding box center [674, 115] width 788 height 23
click at [1035, 113] on button "Create Purchase" at bounding box center [1028, 115] width 79 height 19
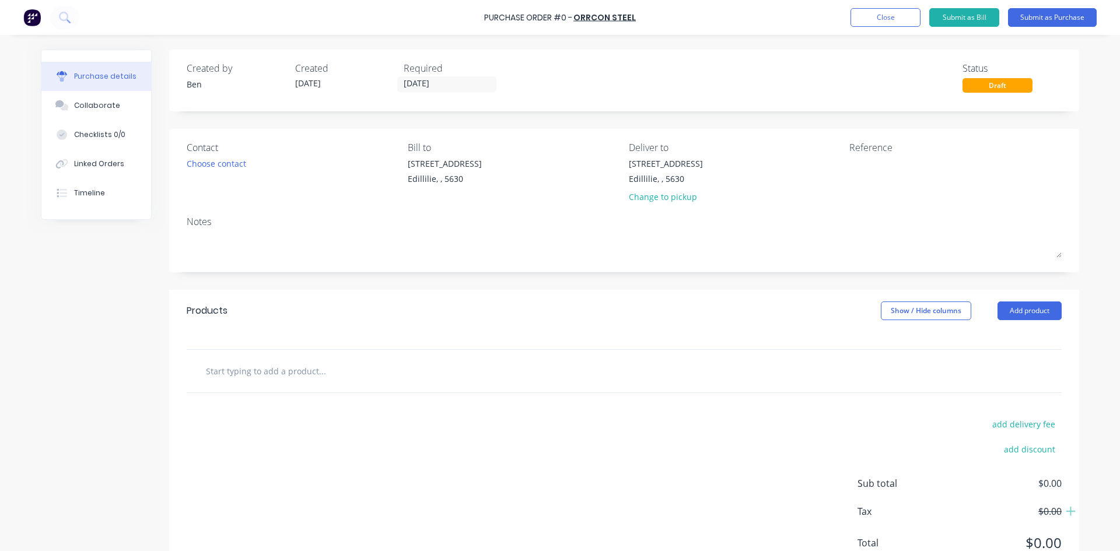
drag, startPoint x: 1013, startPoint y: 305, endPoint x: 983, endPoint y: 319, distance: 32.9
click at [1013, 306] on button "Add product" at bounding box center [1030, 311] width 64 height 19
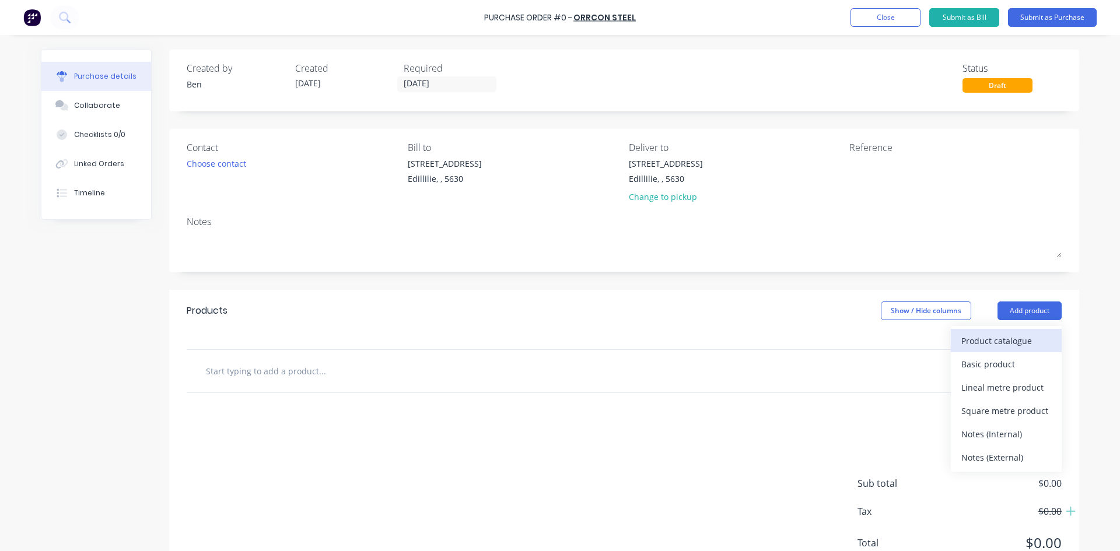
click at [996, 334] on div "Product catalogue" at bounding box center [1007, 341] width 90 height 17
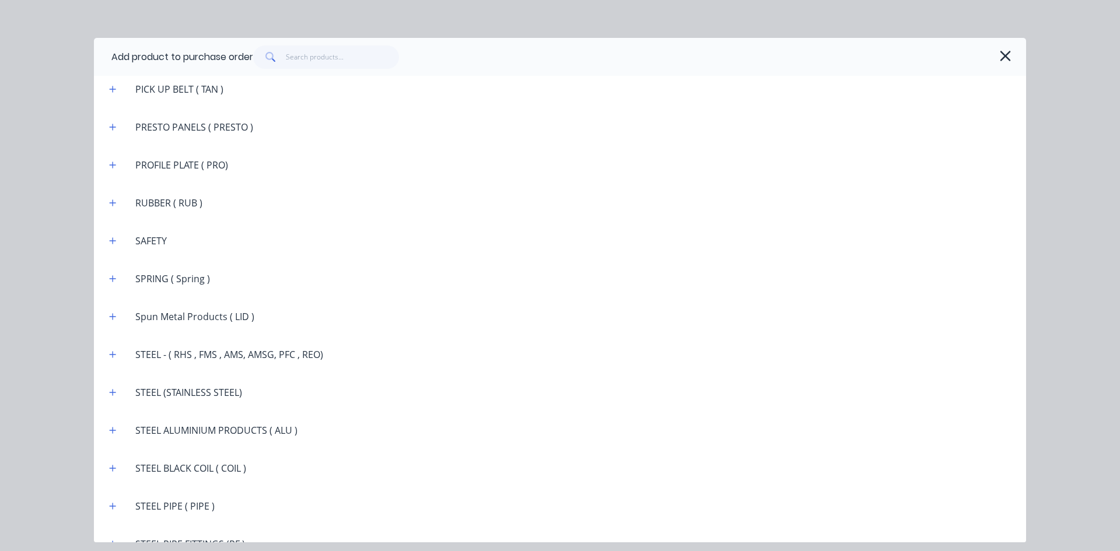
scroll to position [1809, 0]
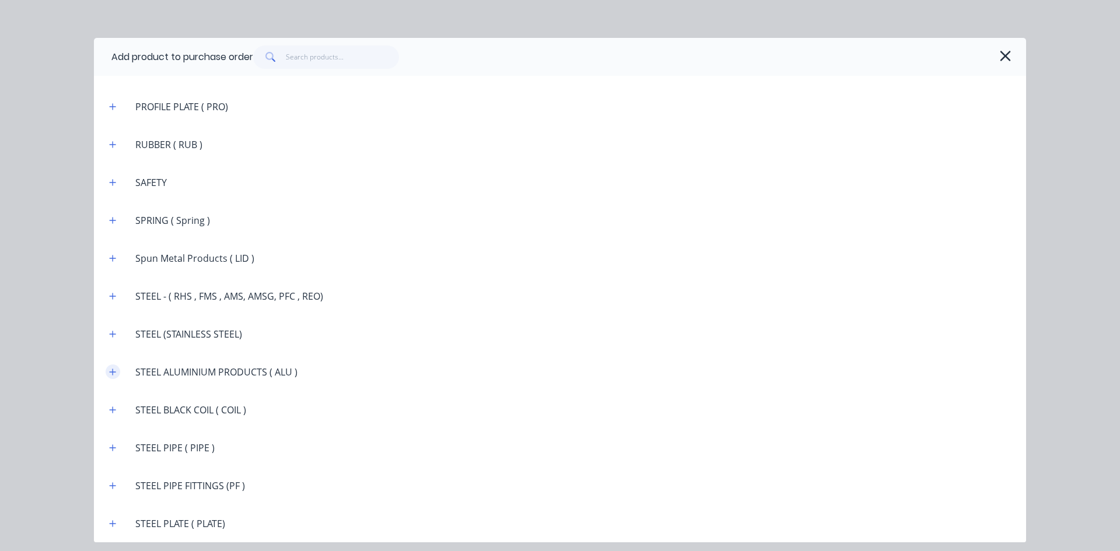
click at [120, 371] on button "button" at bounding box center [113, 372] width 15 height 15
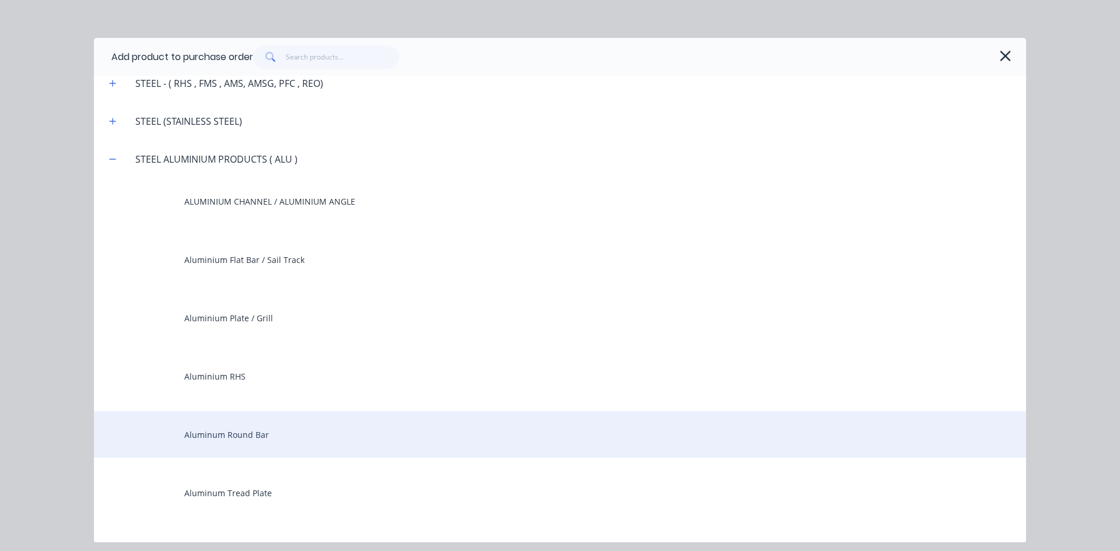
scroll to position [2042, 0]
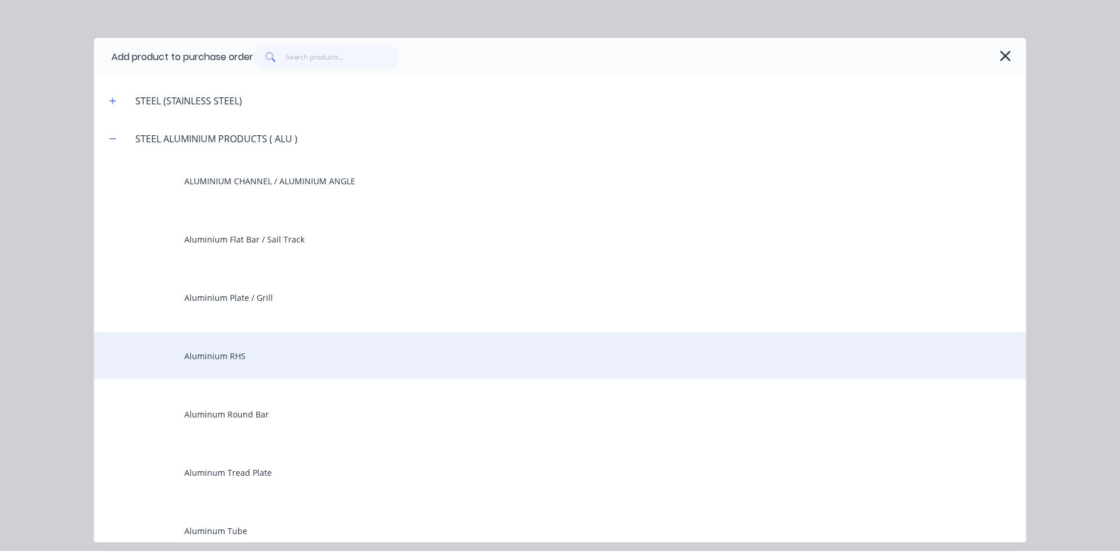
click at [231, 359] on div "Aluminium RHS" at bounding box center [560, 356] width 932 height 47
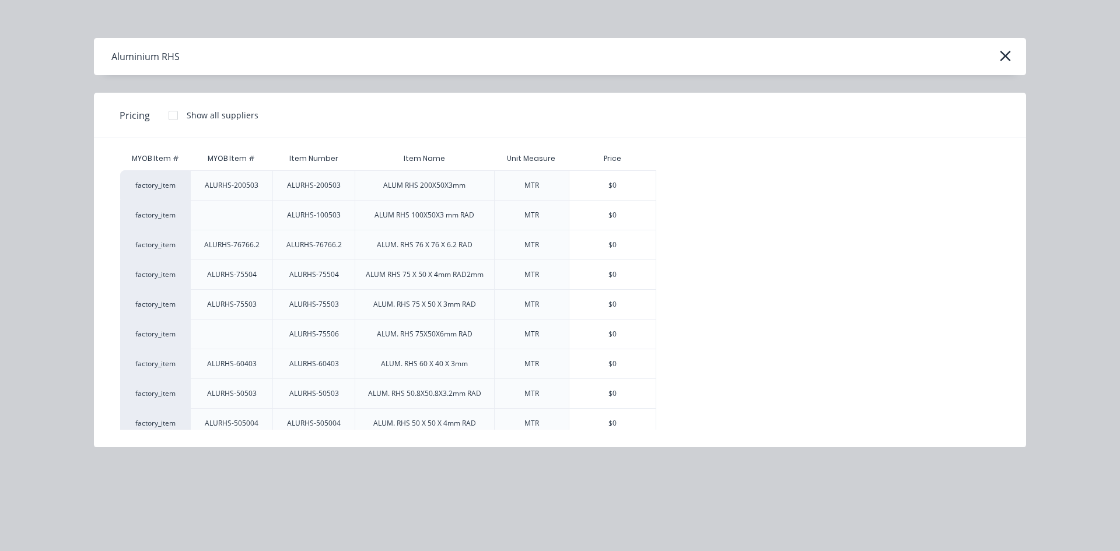
scroll to position [0, 0]
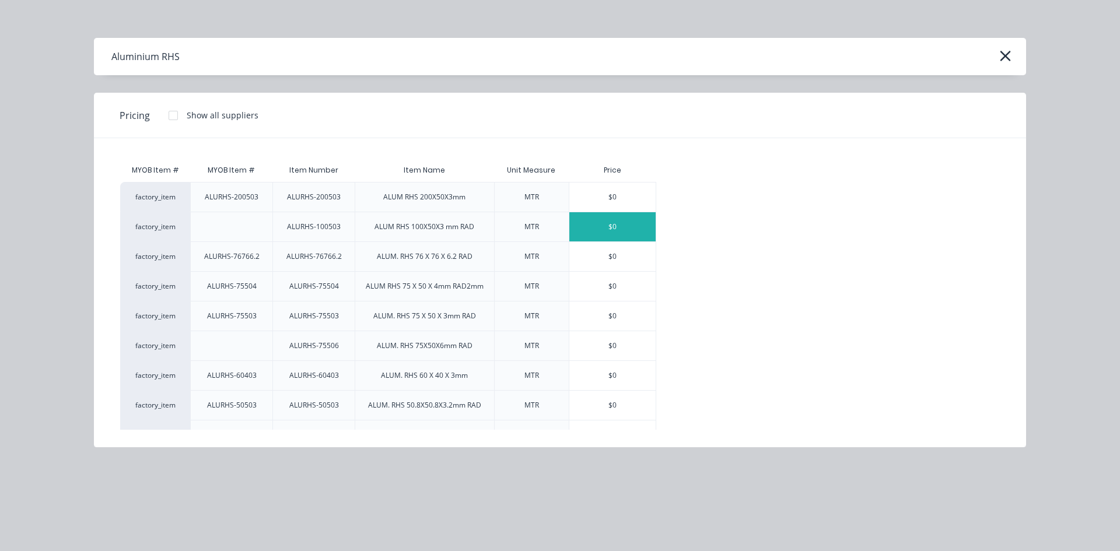
click at [625, 226] on div "$0" at bounding box center [613, 226] width 86 height 29
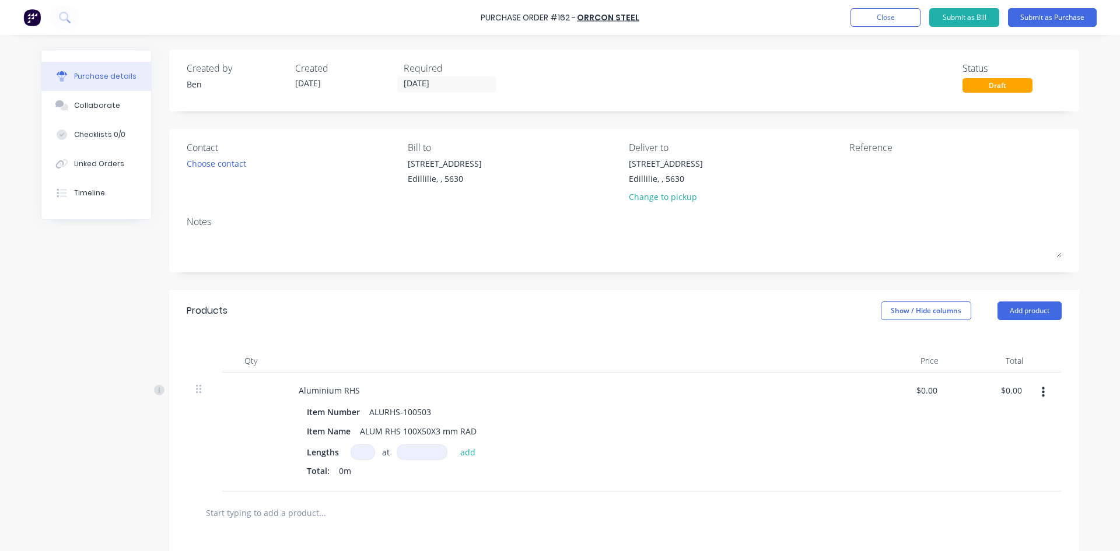
drag, startPoint x: 353, startPoint y: 452, endPoint x: 365, endPoint y: 453, distance: 11.8
click at [356, 453] on input at bounding box center [363, 453] width 25 height 16
type input "2"
click at [411, 456] on input at bounding box center [422, 453] width 51 height 16
type input "6500mm"
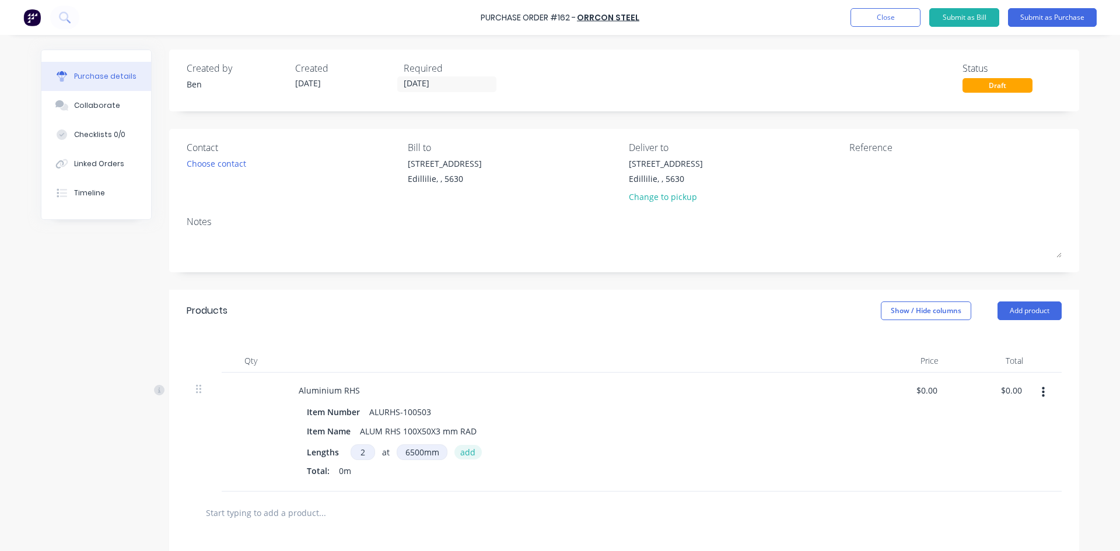
click at [463, 453] on button "add" at bounding box center [468, 452] width 27 height 14
click at [900, 18] on button "Close" at bounding box center [886, 17] width 70 height 19
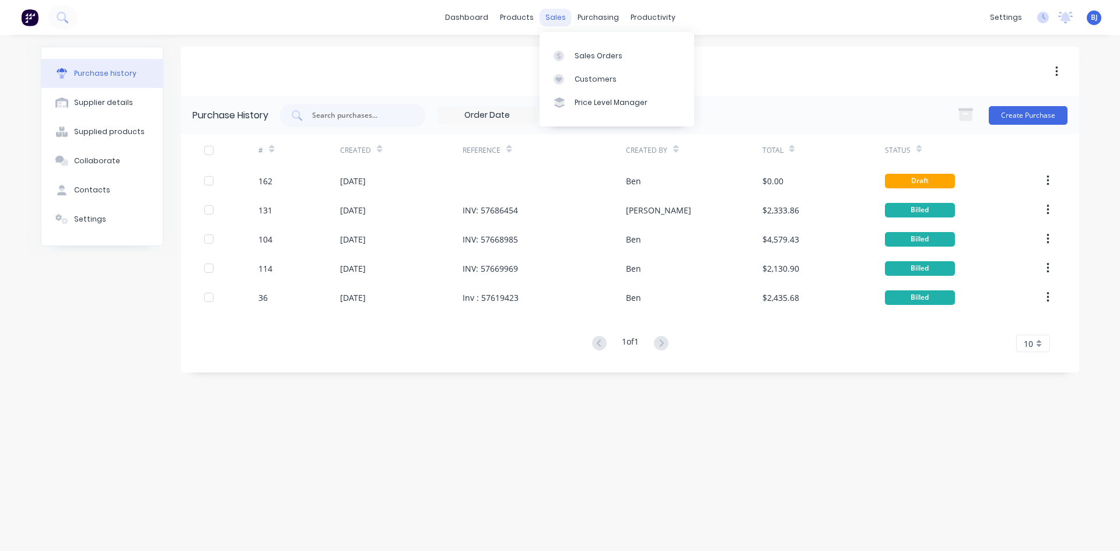
click at [551, 19] on div "sales" at bounding box center [556, 18] width 32 height 18
click at [561, 54] on icon at bounding box center [559, 56] width 11 height 11
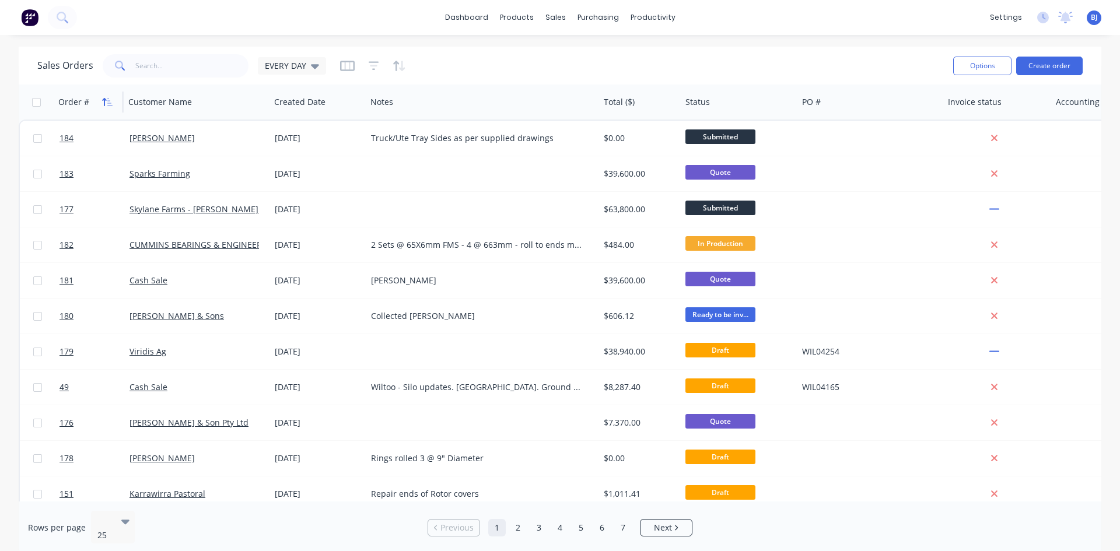
click at [107, 107] on button "button" at bounding box center [108, 102] width 18 height 18
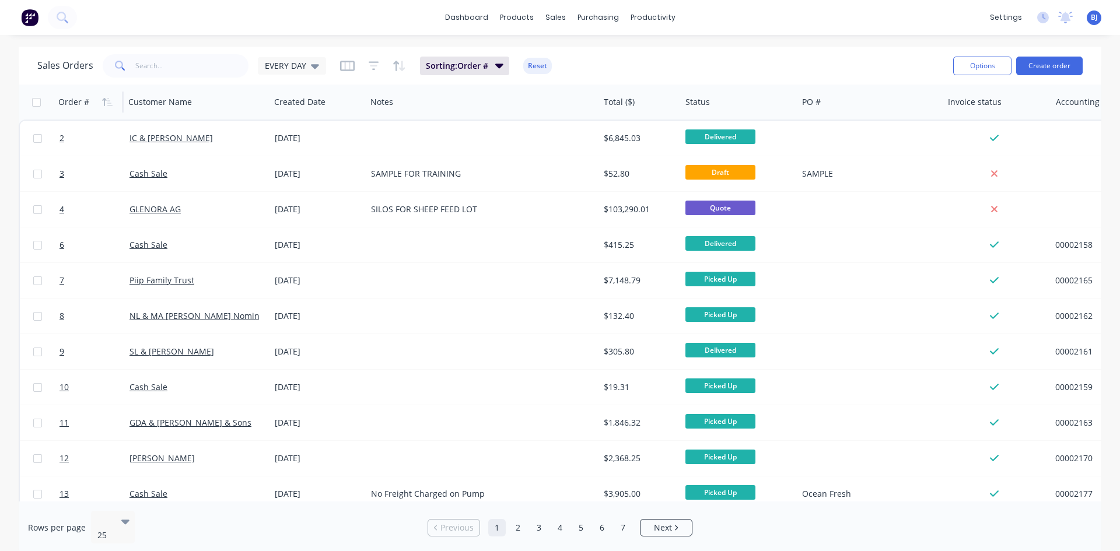
click at [107, 107] on button "button" at bounding box center [108, 102] width 18 height 18
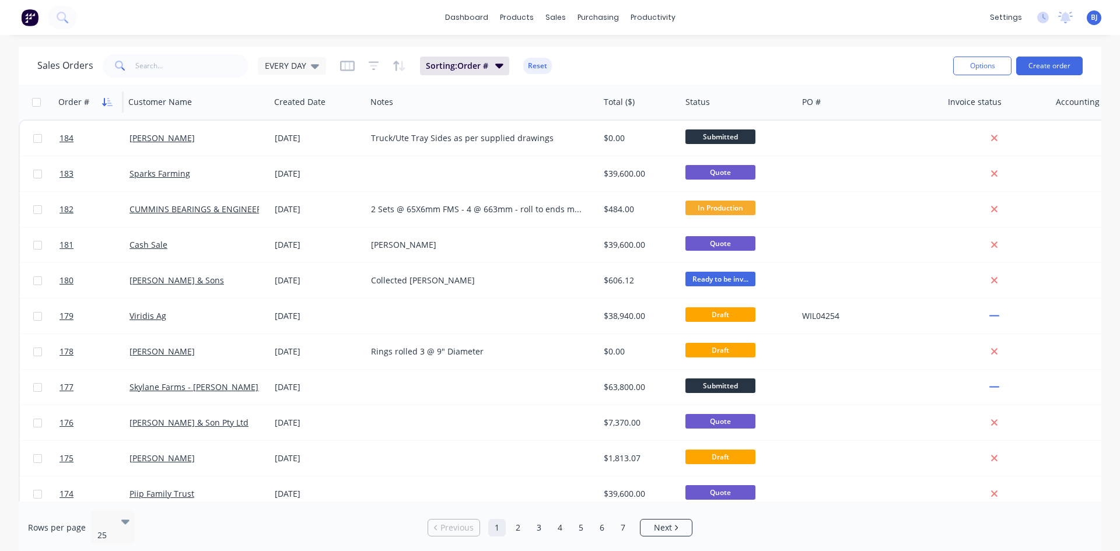
click at [109, 101] on icon "button" at bounding box center [109, 102] width 5 height 8
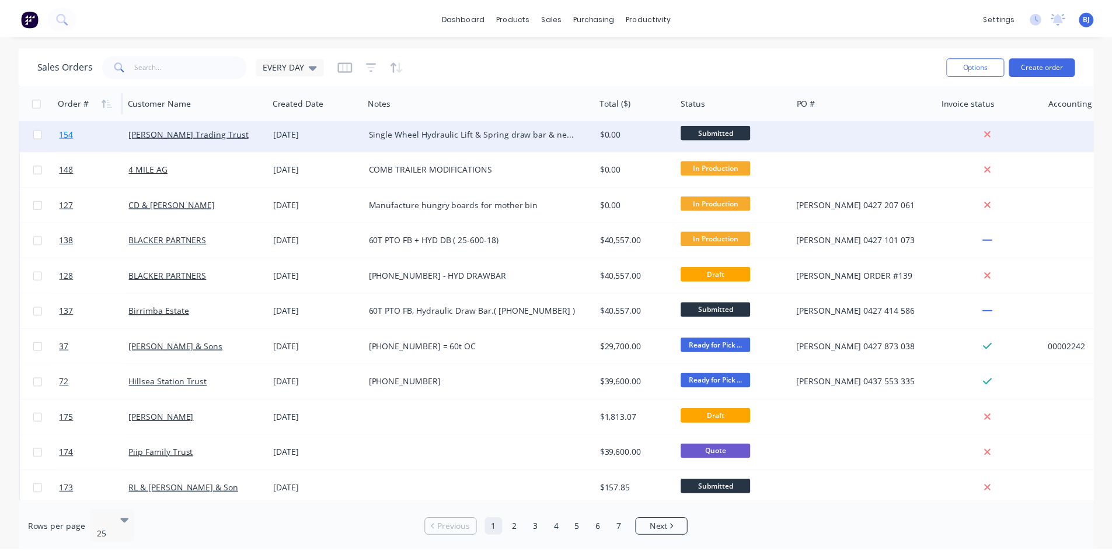
scroll to position [513, 0]
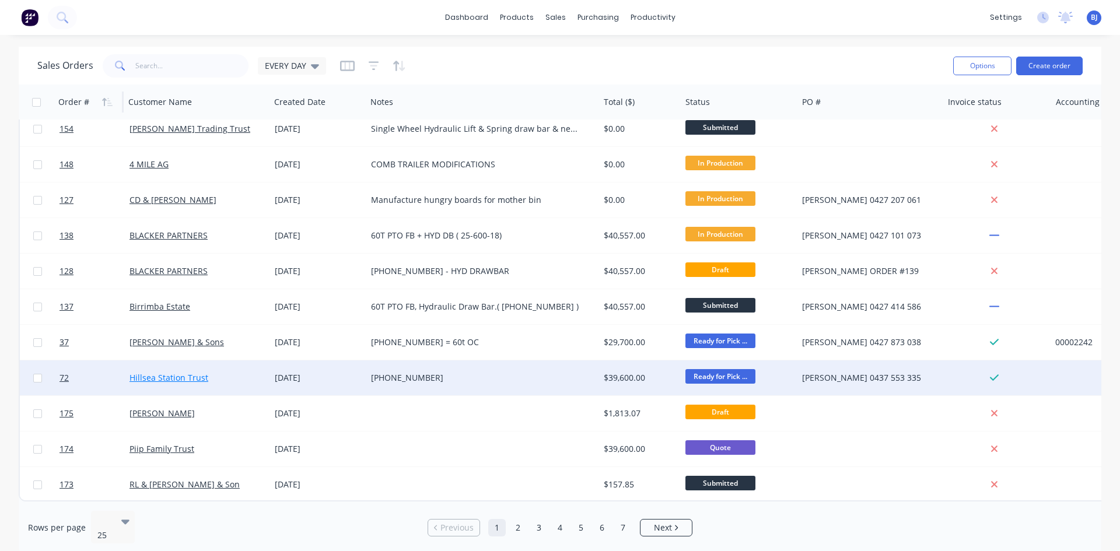
click at [149, 373] on link "Hillsea Station Trust" at bounding box center [169, 377] width 79 height 11
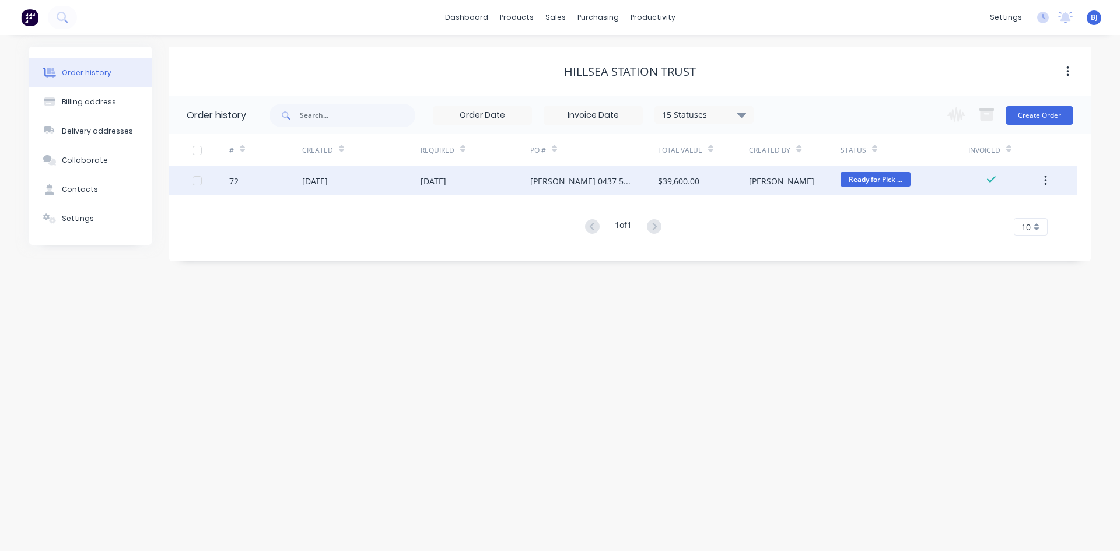
click at [440, 182] on div "08 Jul 2025" at bounding box center [434, 181] width 26 height 12
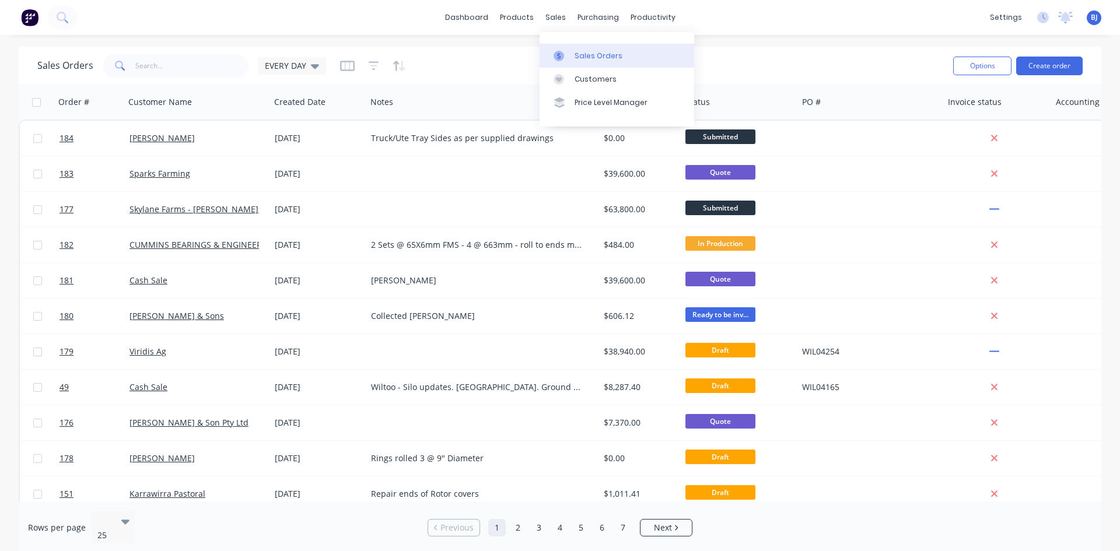
click at [562, 54] on icon at bounding box center [559, 56] width 11 height 11
click at [560, 56] on icon at bounding box center [559, 56] width 4 height 6
click at [558, 78] on icon at bounding box center [559, 79] width 6 height 5
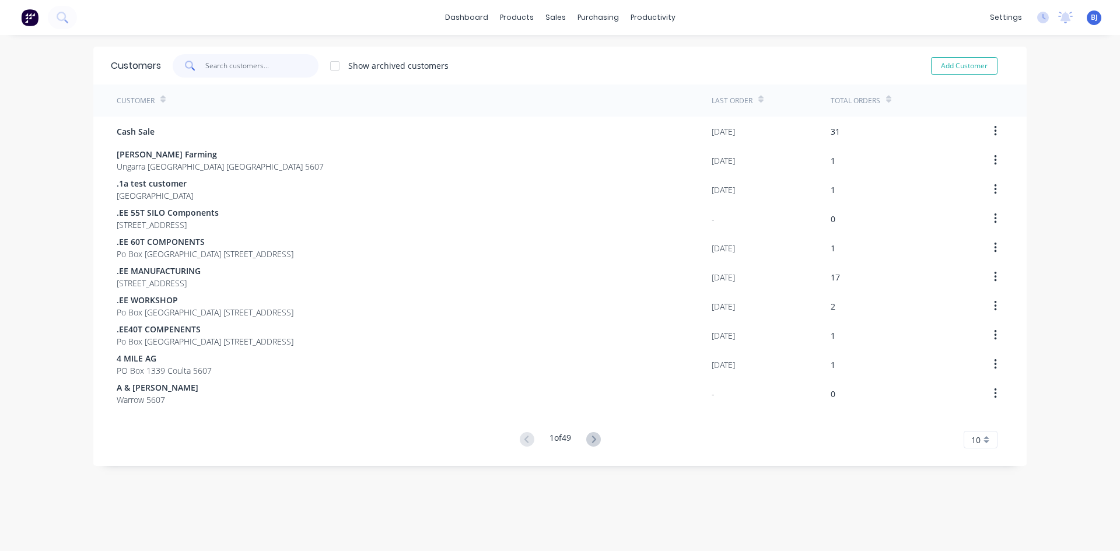
click at [223, 63] on input "text" at bounding box center [262, 65] width 114 height 23
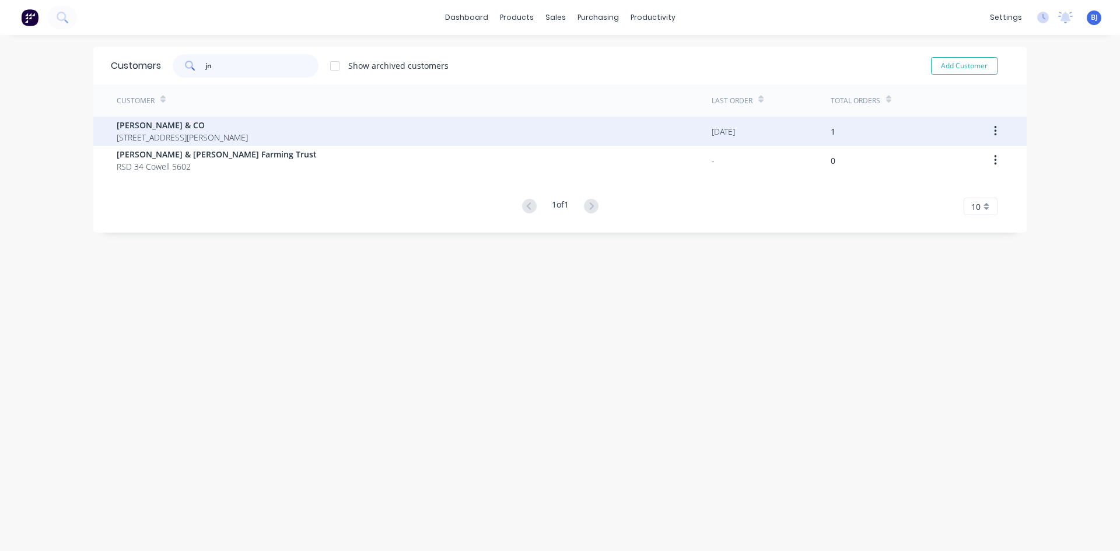
type input "jn"
click at [158, 128] on span "JN RANFORD & CO" at bounding box center [182, 125] width 131 height 12
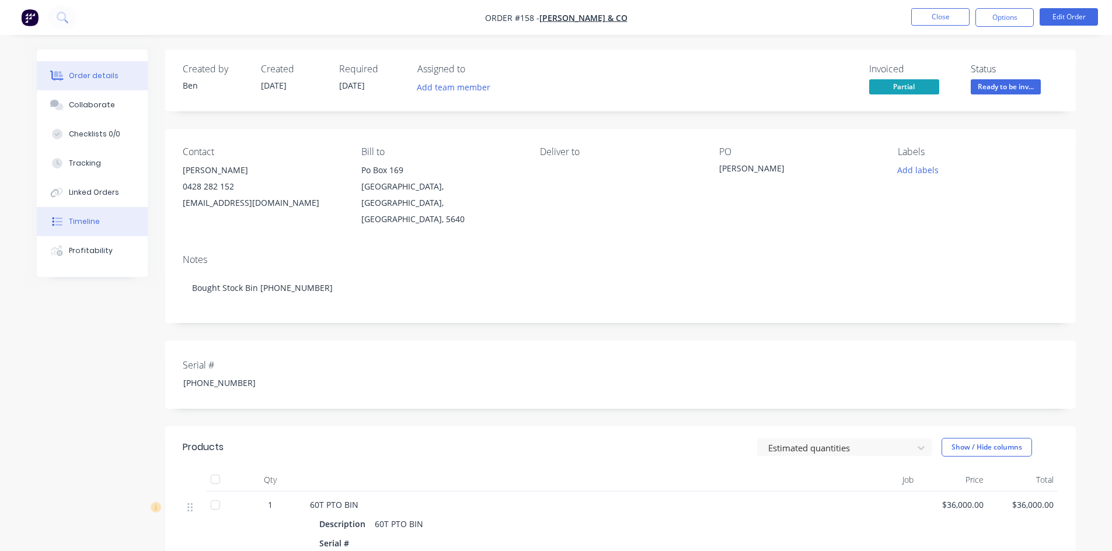
click at [100, 218] on button "Timeline" at bounding box center [92, 221] width 111 height 29
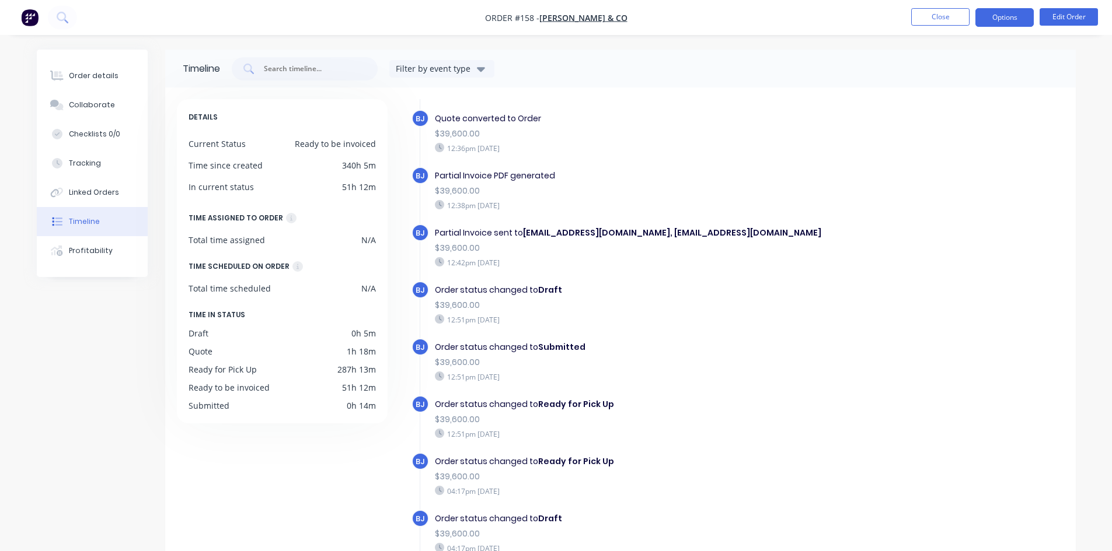
scroll to position [299, 0]
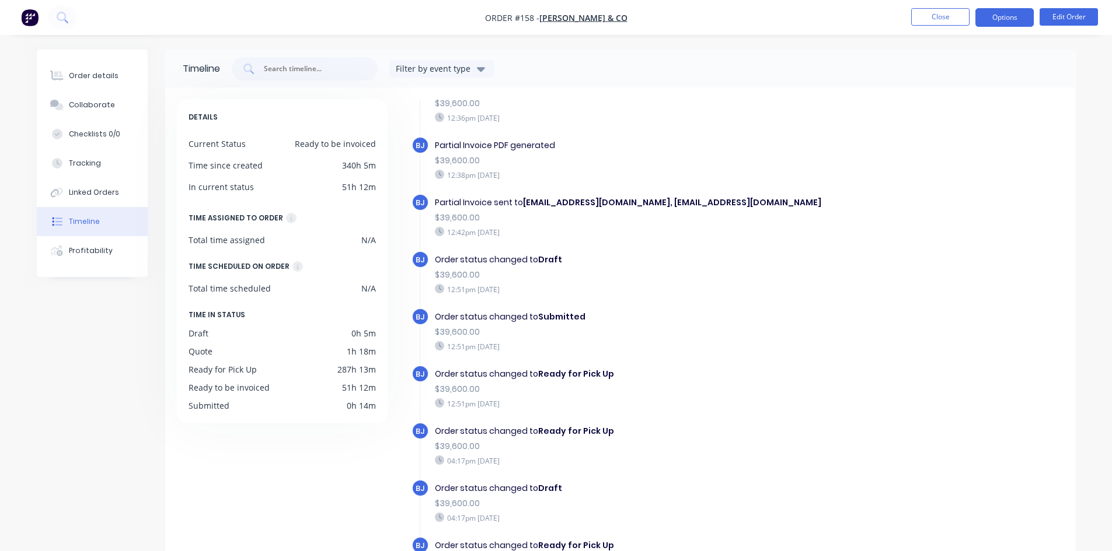
click at [1006, 20] on button "Options" at bounding box center [1004, 17] width 58 height 19
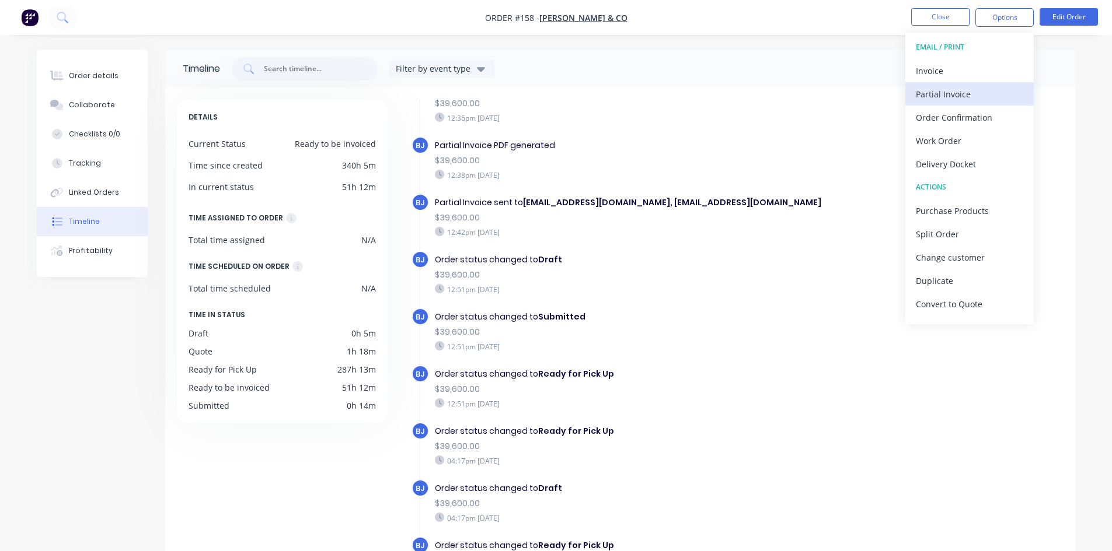
click at [961, 90] on div "Partial Invoice" at bounding box center [969, 94] width 107 height 17
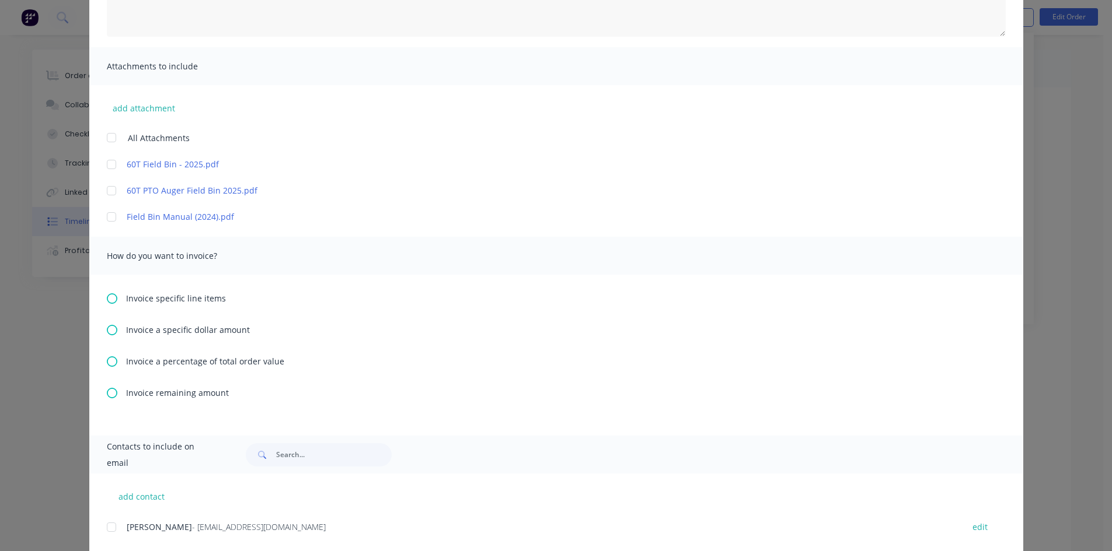
scroll to position [233, 0]
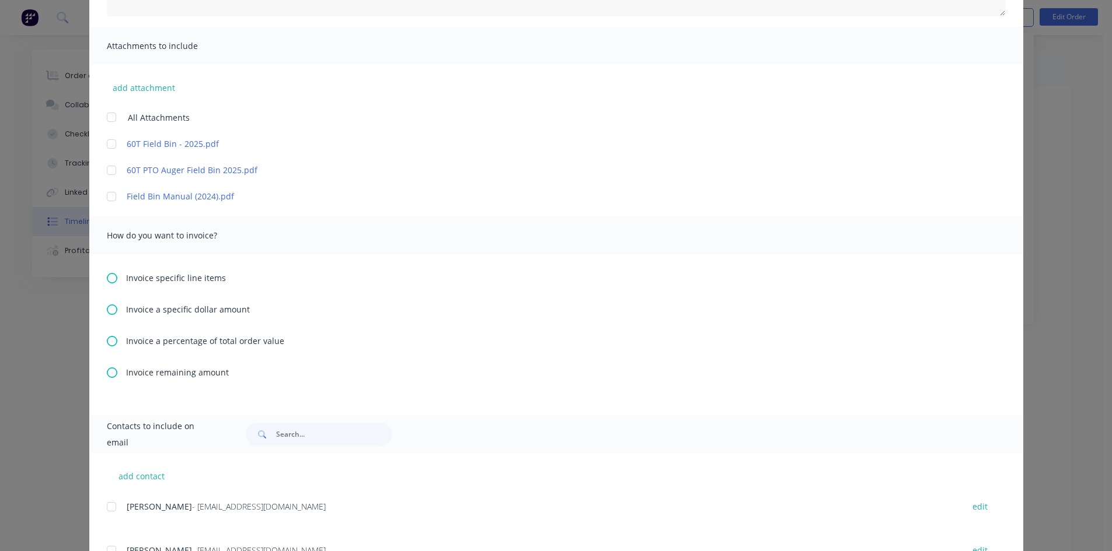
click at [109, 370] on icon at bounding box center [112, 373] width 11 height 11
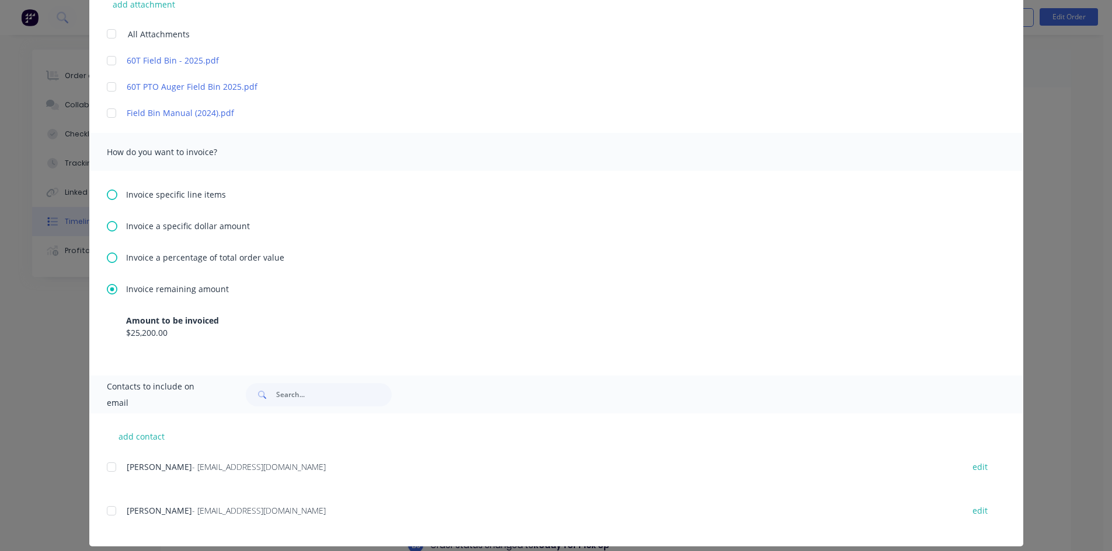
scroll to position [329, 0]
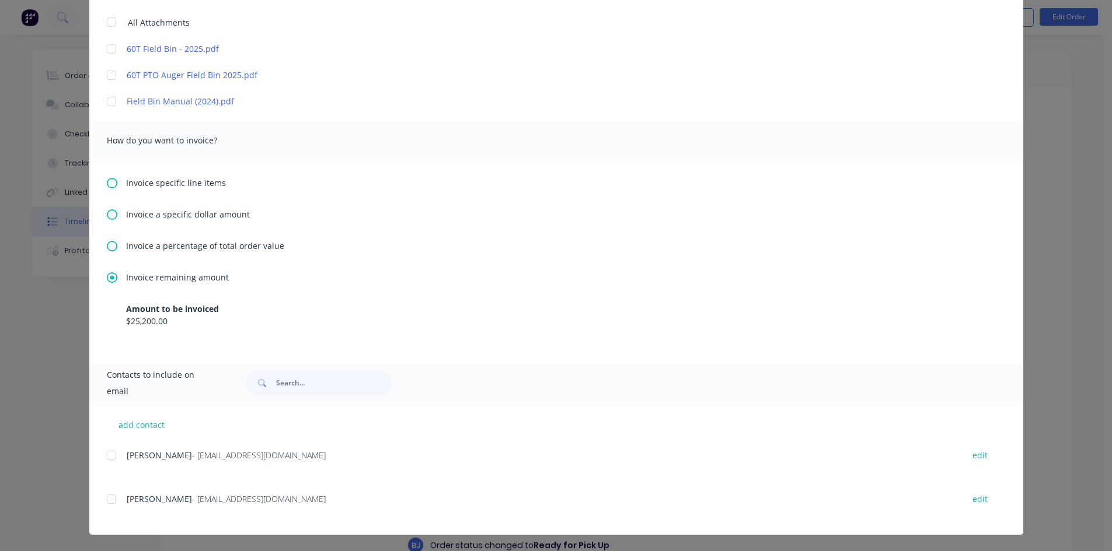
click at [107, 455] on div at bounding box center [111, 455] width 23 height 23
click at [106, 499] on div at bounding box center [111, 499] width 23 height 23
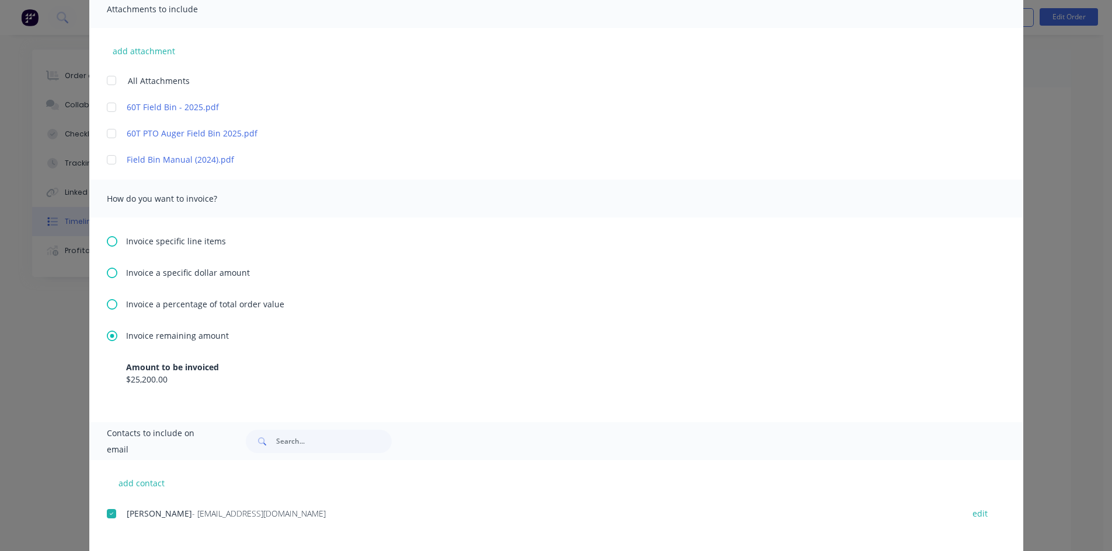
drag, startPoint x: 108, startPoint y: 158, endPoint x: 141, endPoint y: 170, distance: 35.7
click at [110, 158] on div at bounding box center [111, 159] width 23 height 23
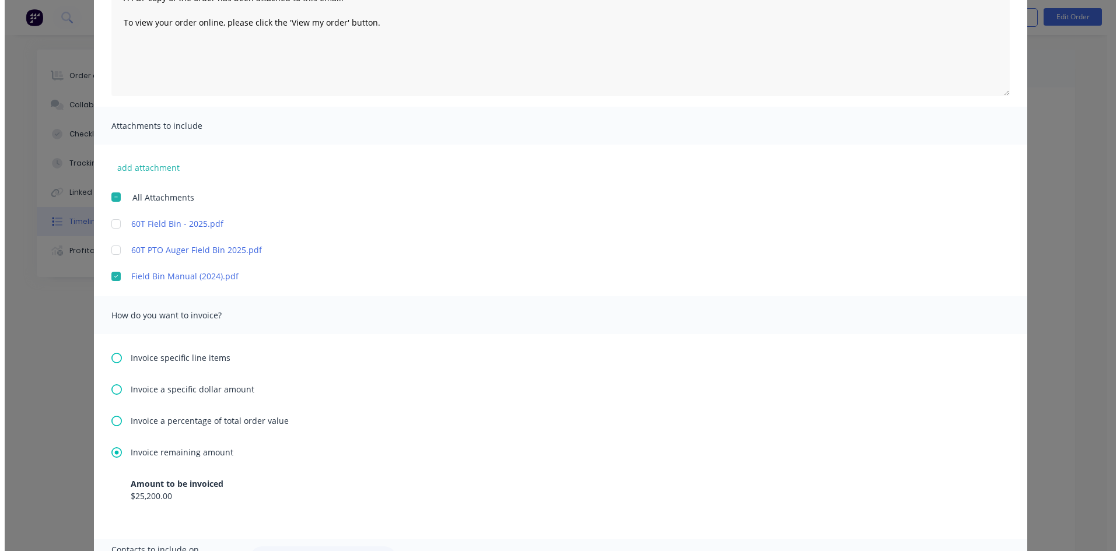
scroll to position [37, 0]
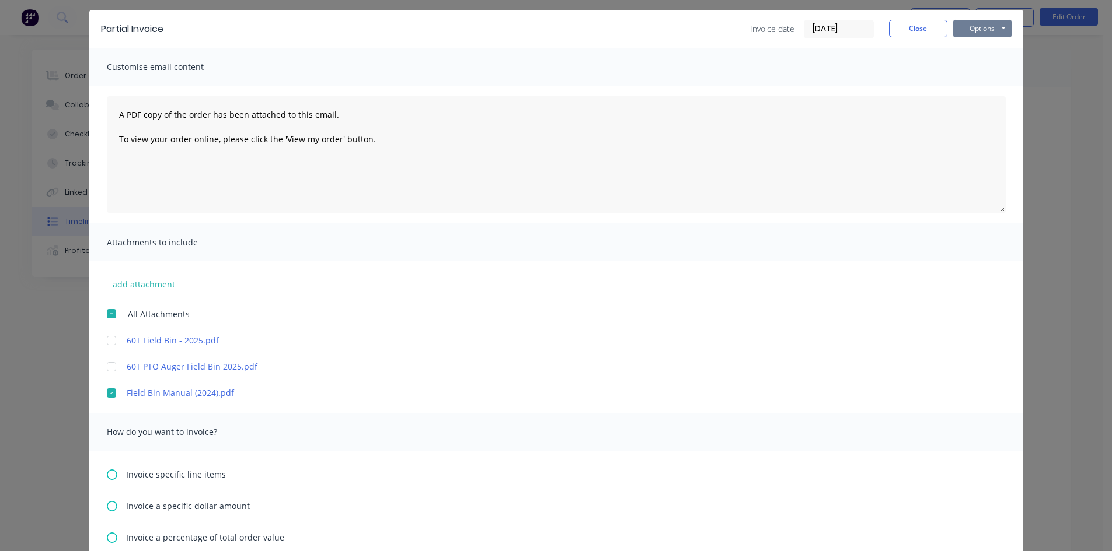
click at [990, 29] on button "Options" at bounding box center [982, 29] width 58 height 18
click at [974, 50] on button "Preview" at bounding box center [990, 49] width 75 height 19
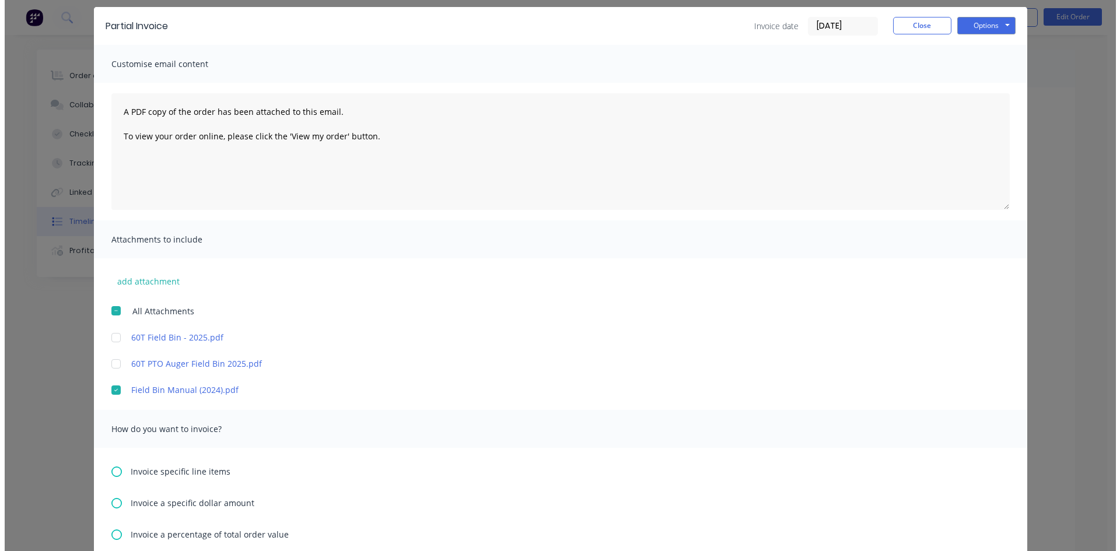
scroll to position [0, 0]
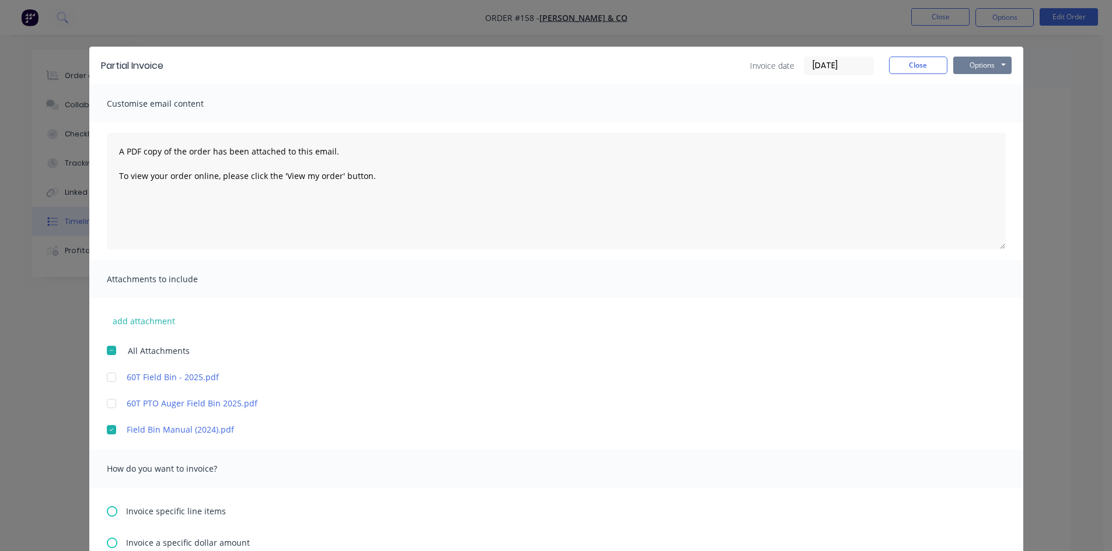
click at [956, 67] on button "Options" at bounding box center [982, 66] width 58 height 18
click at [967, 126] on button "Email" at bounding box center [990, 124] width 75 height 19
click at [93, 523] on icon "button" at bounding box center [97, 527] width 8 height 11
click at [903, 68] on button "Close" at bounding box center [918, 66] width 58 height 18
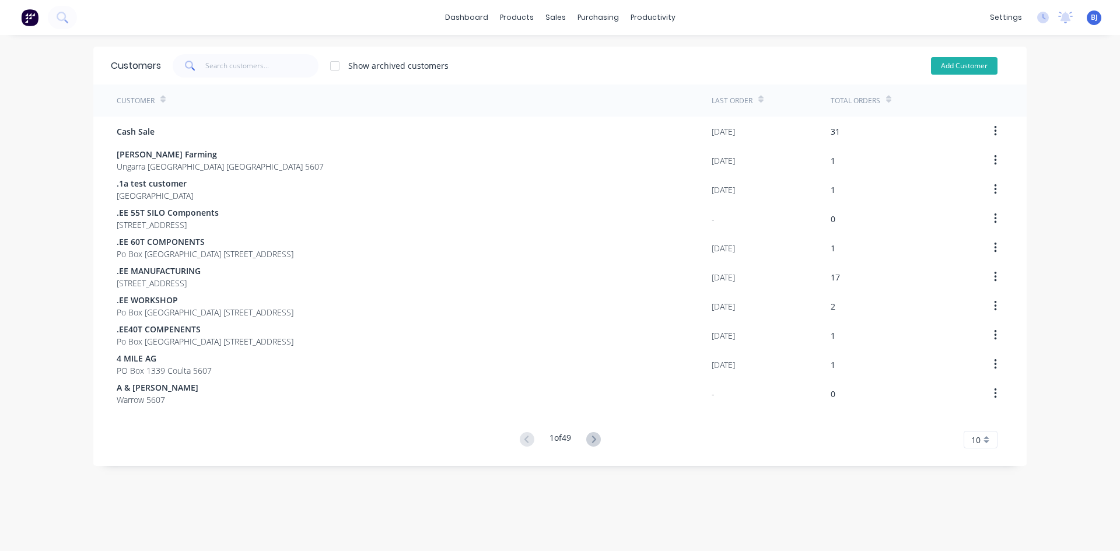
click at [941, 65] on button "Add Customer" at bounding box center [964, 66] width 67 height 18
select select "AU"
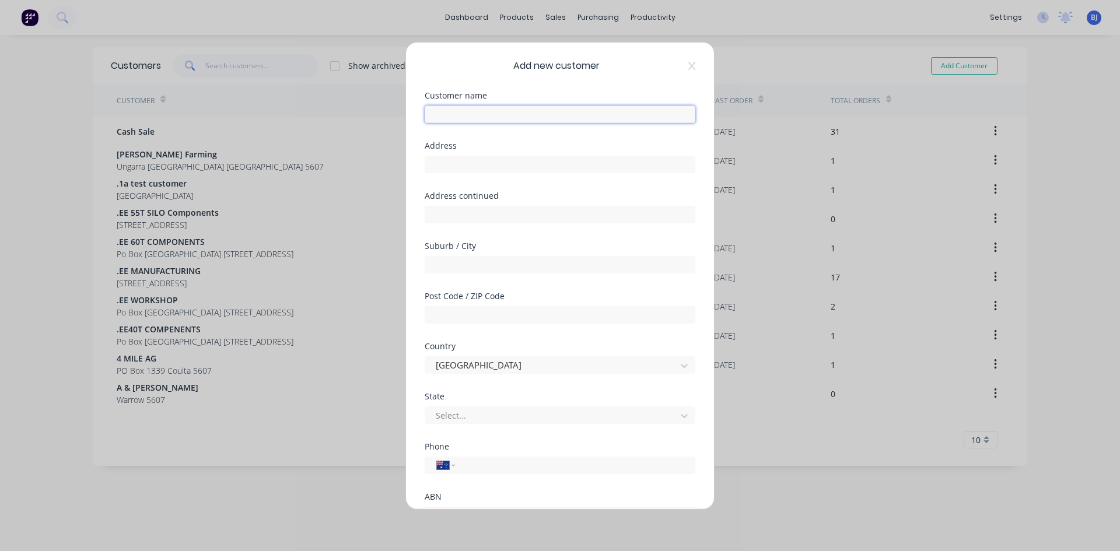
click at [457, 113] on input "text" at bounding box center [560, 115] width 271 height 18
type input "Bilyana Park"
click at [493, 146] on div "Address" at bounding box center [560, 146] width 271 height 8
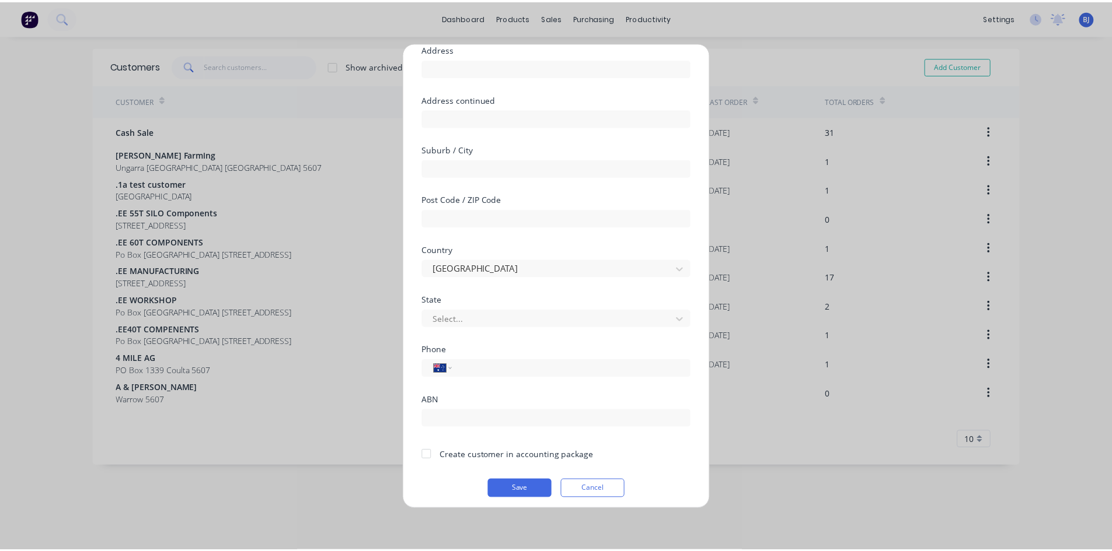
scroll to position [103, 0]
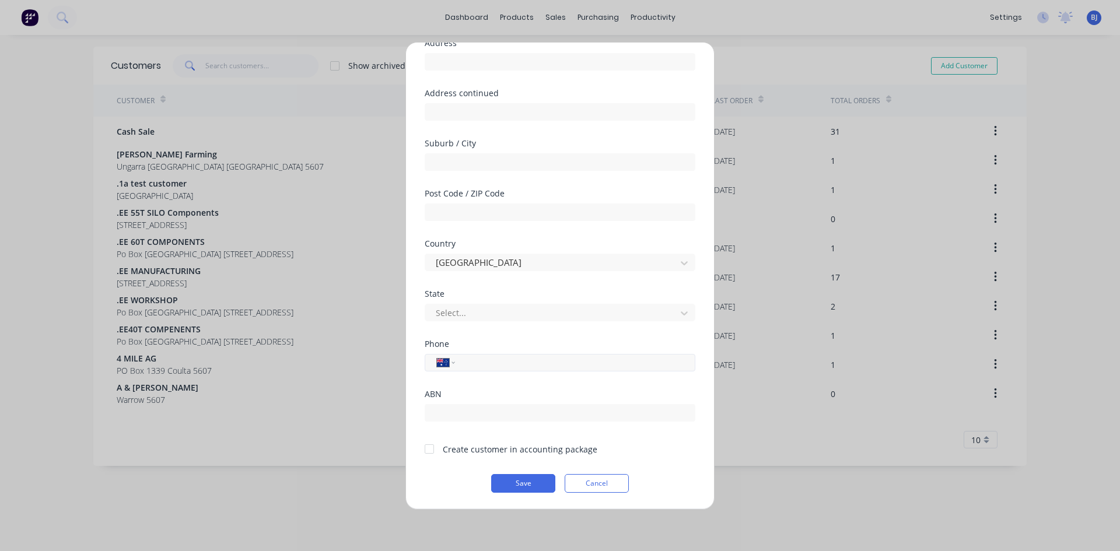
click at [480, 361] on input "tel" at bounding box center [573, 362] width 220 height 13
type input "0427 696 398"
click at [511, 480] on button "Save" at bounding box center [523, 483] width 64 height 19
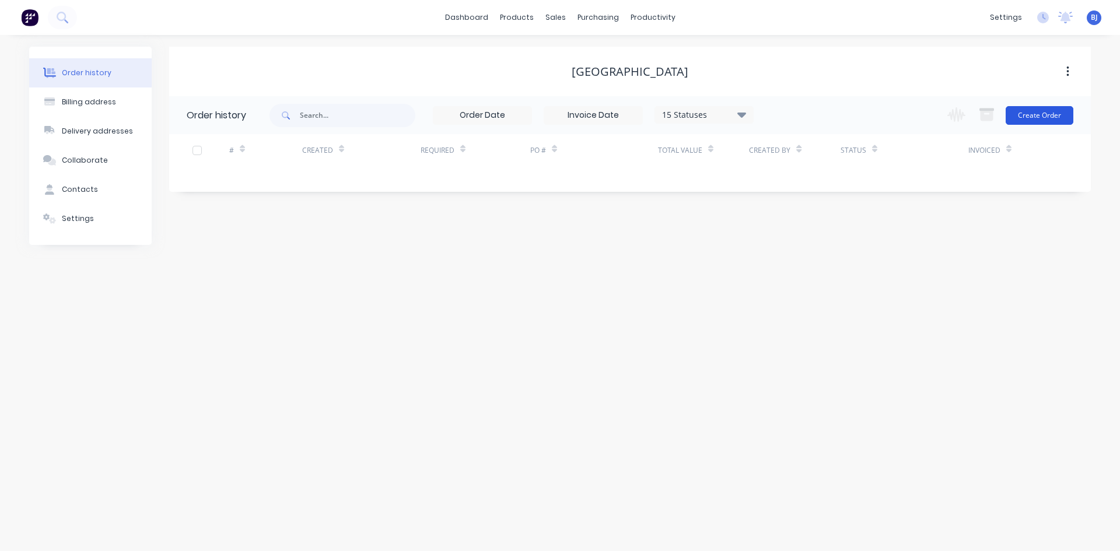
click at [1035, 114] on button "Create Order" at bounding box center [1040, 115] width 68 height 19
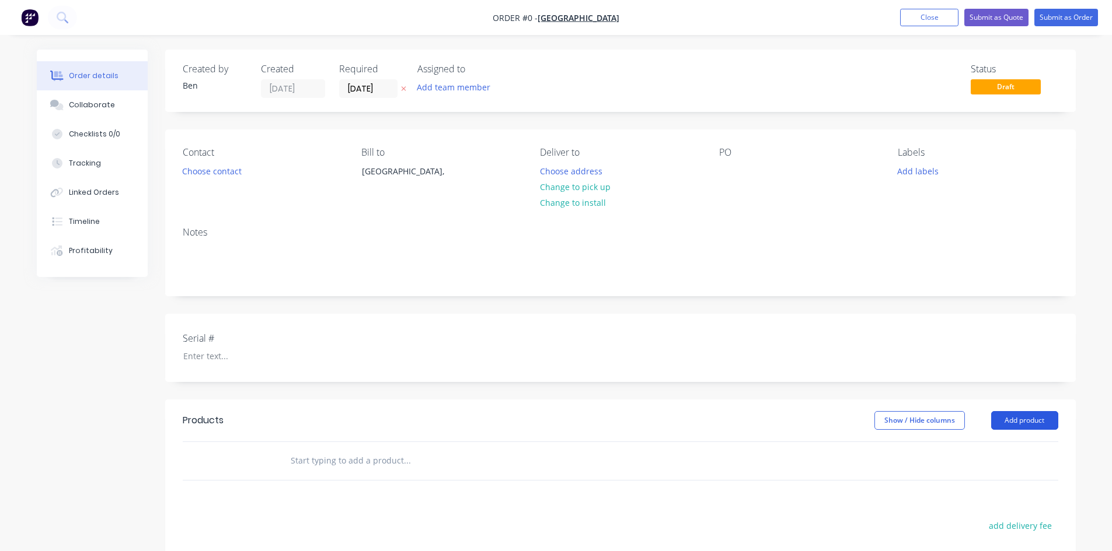
click at [1022, 420] on button "Add product" at bounding box center [1024, 420] width 67 height 19
click at [987, 452] on div "Product catalogue" at bounding box center [1003, 450] width 90 height 17
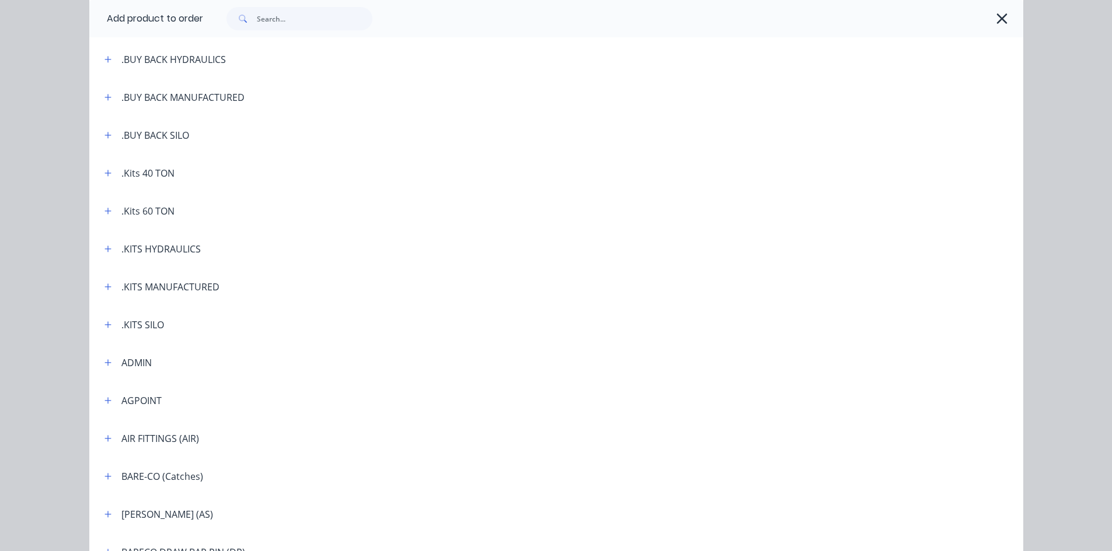
scroll to position [175, 0]
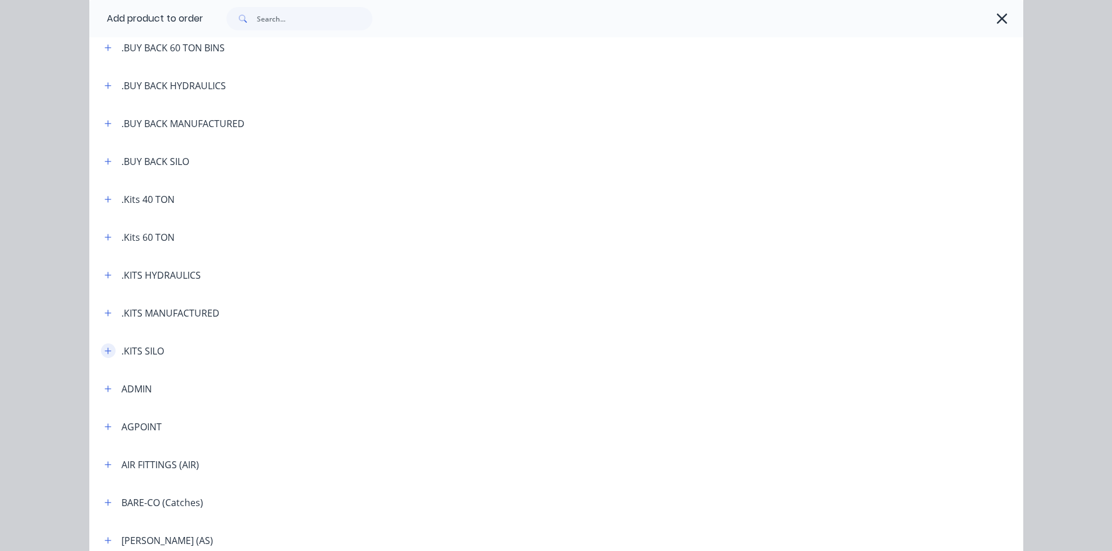
click at [106, 351] on icon "button" at bounding box center [107, 351] width 6 height 6
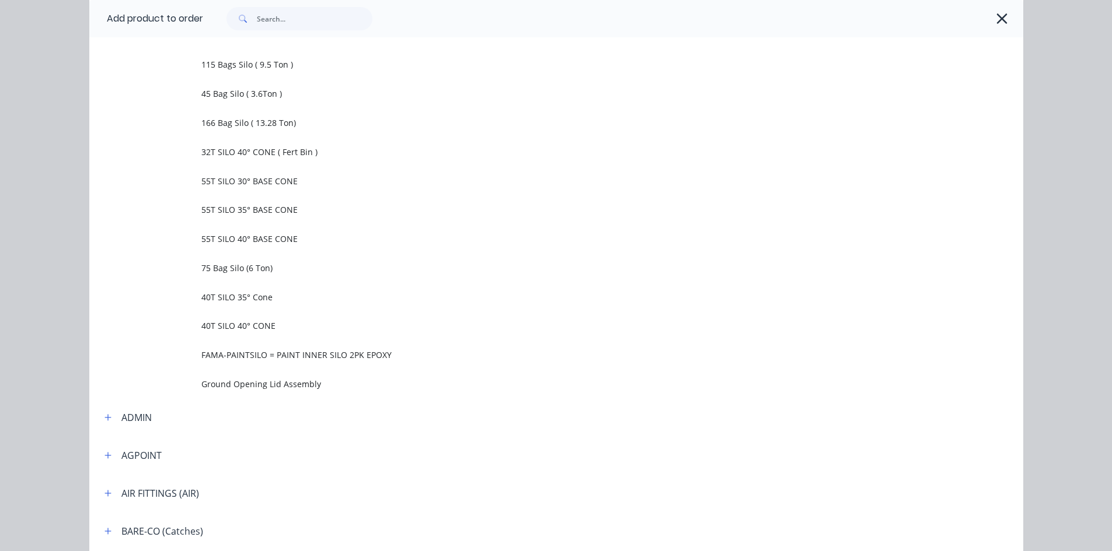
scroll to position [467, 0]
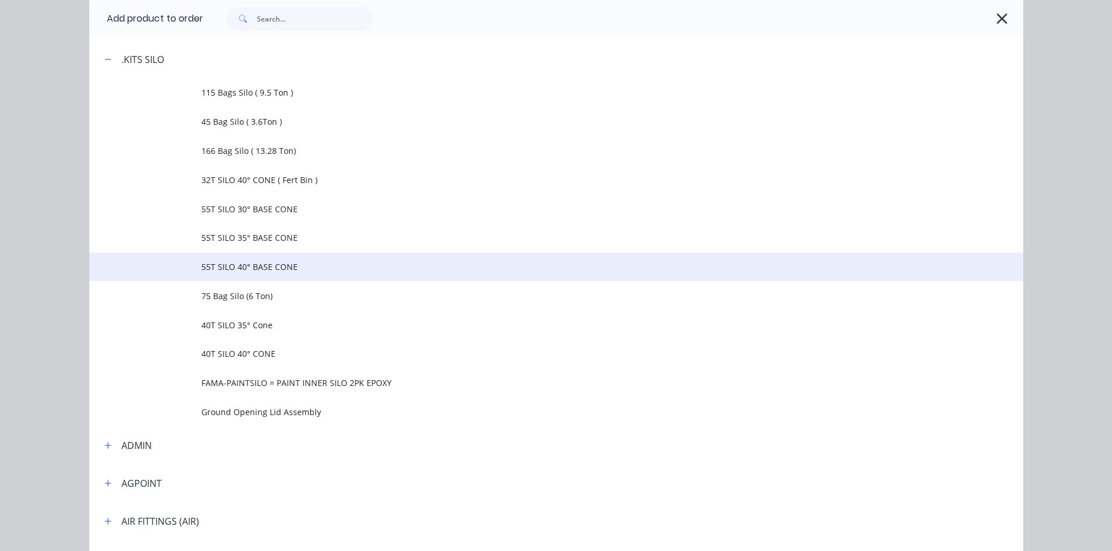
click at [262, 267] on span "55T SILO 40° BASE CONE" at bounding box center [529, 267] width 657 height 12
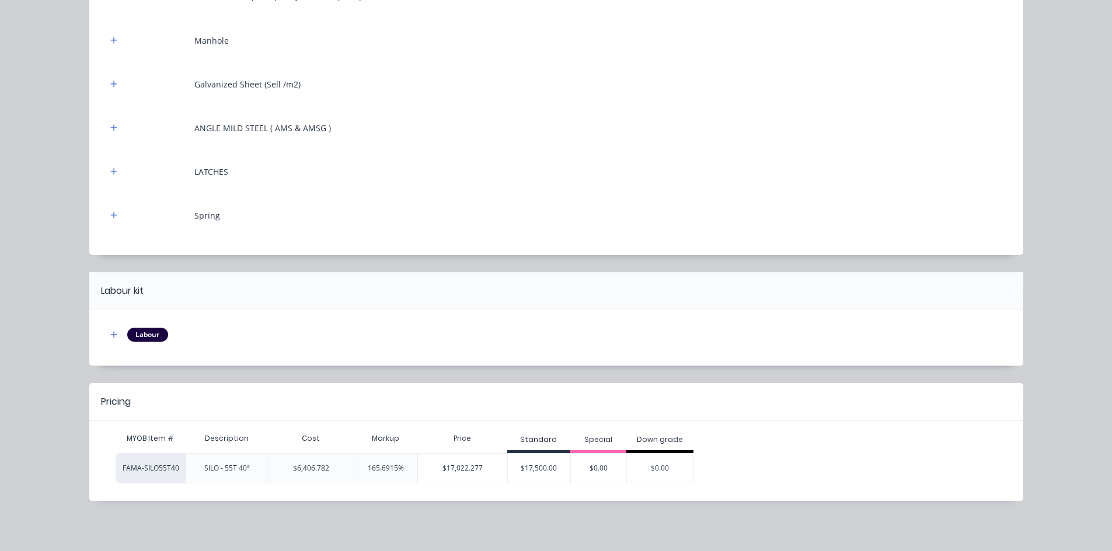
scroll to position [448, 0]
click at [544, 467] on div "$17,500.00" at bounding box center [539, 467] width 63 height 29
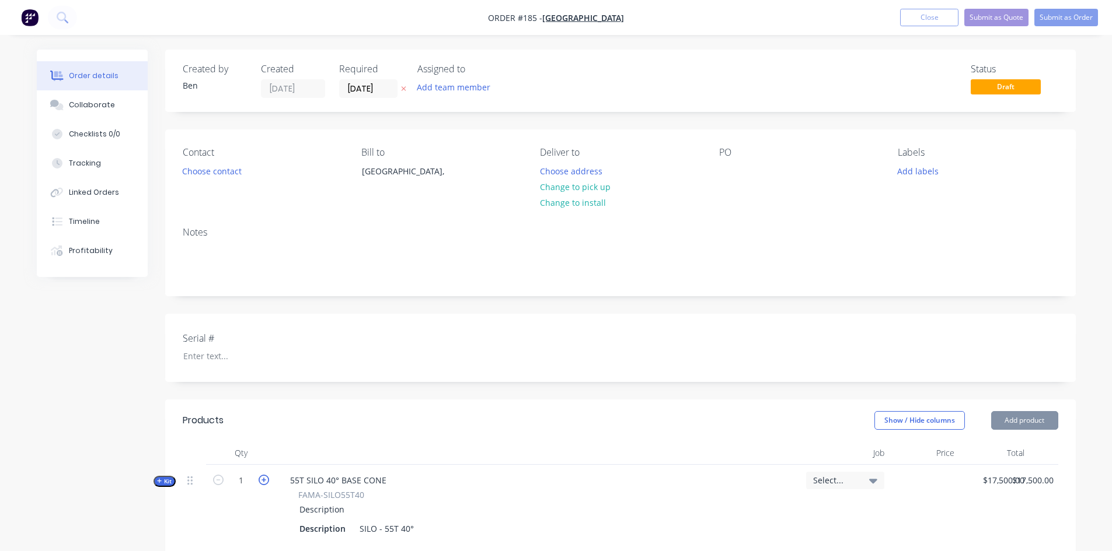
click at [267, 480] on icon "button" at bounding box center [264, 480] width 11 height 11
type input "2"
type input "$35,000.00"
click at [266, 480] on icon "button" at bounding box center [264, 480] width 11 height 11
type input "3"
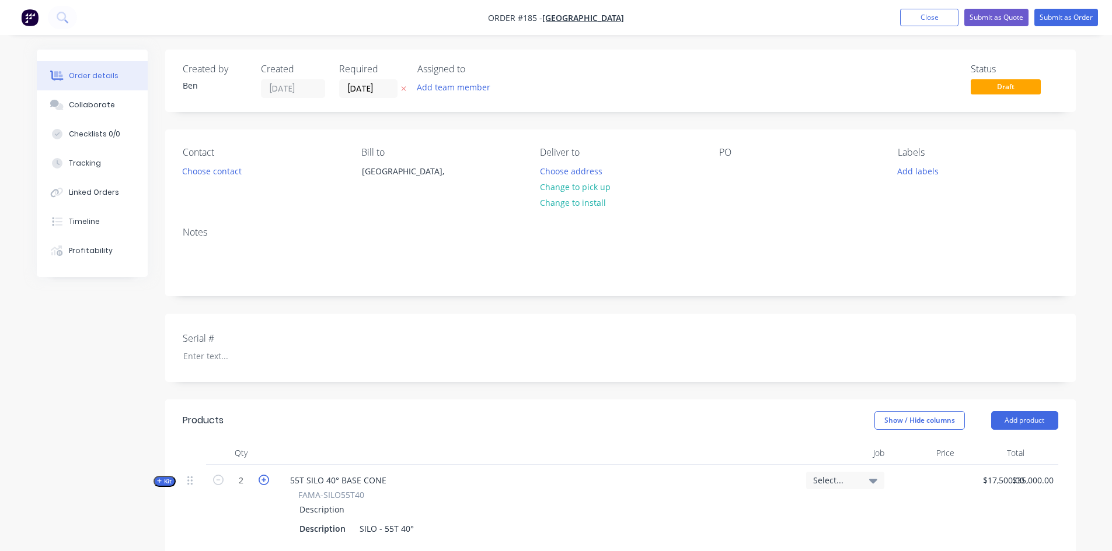
type input "$52,500.00"
click at [266, 480] on icon "button" at bounding box center [264, 480] width 11 height 11
type input "4"
type input "$70,000.00"
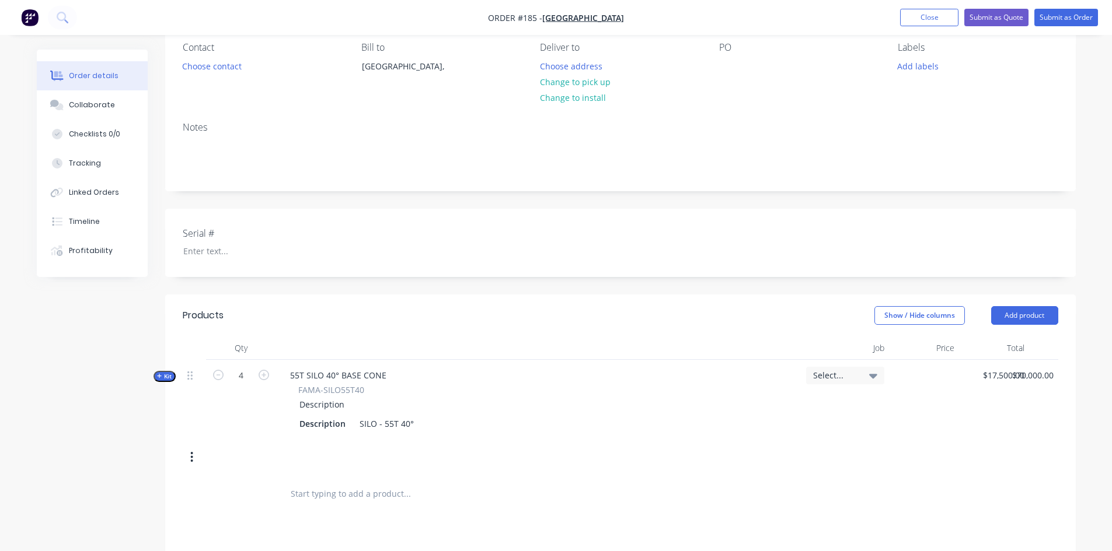
scroll to position [47, 0]
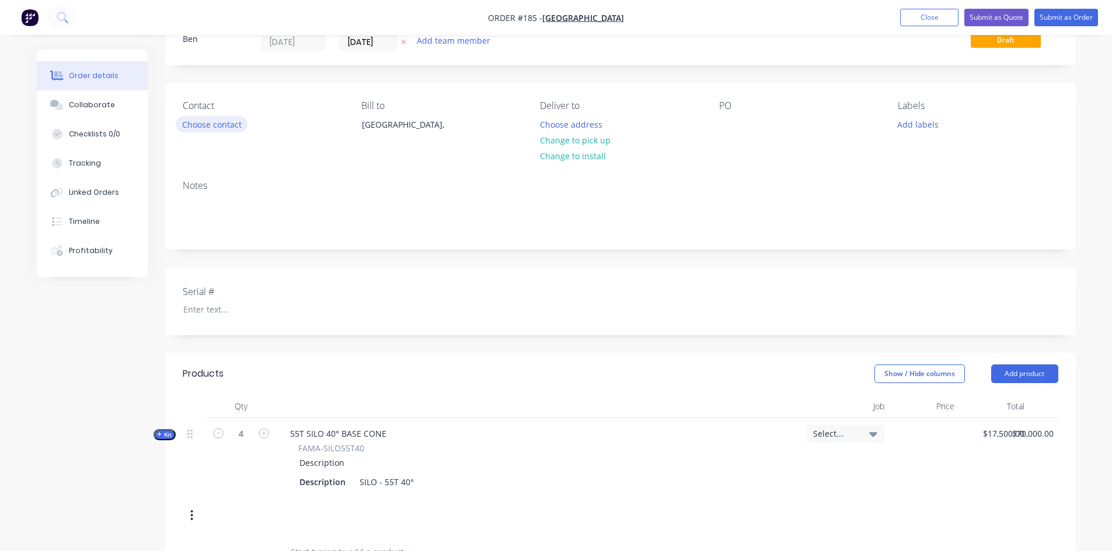
click at [224, 126] on button "Choose contact" at bounding box center [212, 124] width 72 height 16
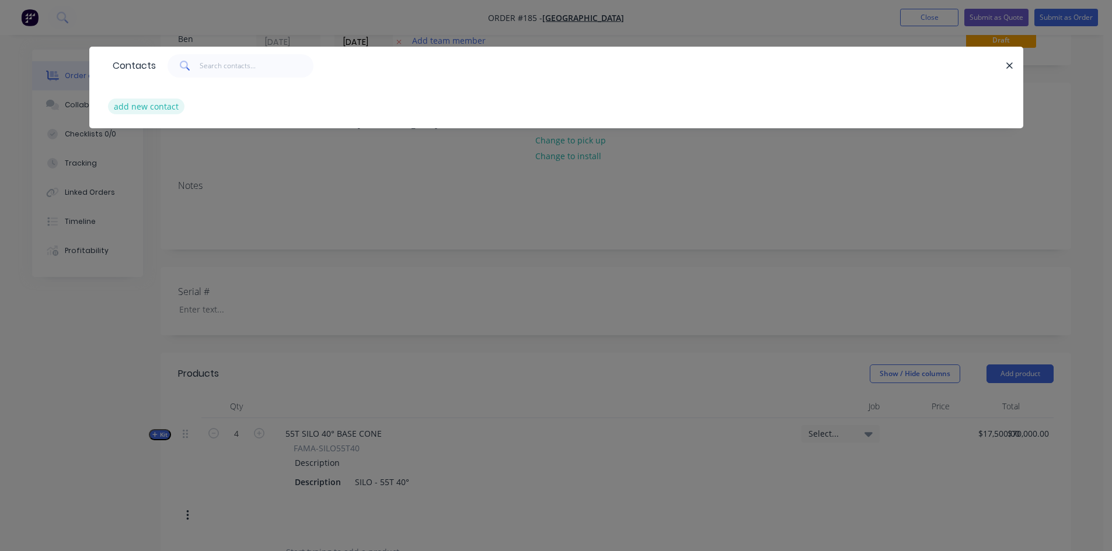
click at [165, 107] on button "add new contact" at bounding box center [146, 107] width 77 height 16
select select "AU"
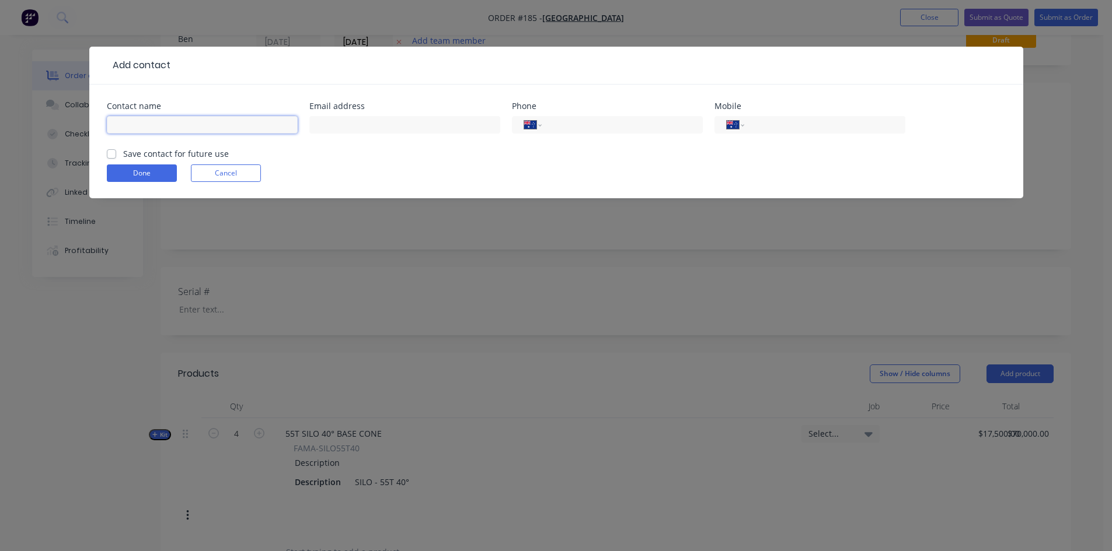
drag, startPoint x: 117, startPoint y: 125, endPoint x: 159, endPoint y: 141, distance: 44.1
click at [118, 125] on input "text" at bounding box center [202, 125] width 191 height 18
click at [121, 124] on input "TY Mckenna" at bounding box center [202, 125] width 191 height 18
type input "Ty Mckenna"
click at [339, 120] on input "text" at bounding box center [404, 125] width 191 height 18
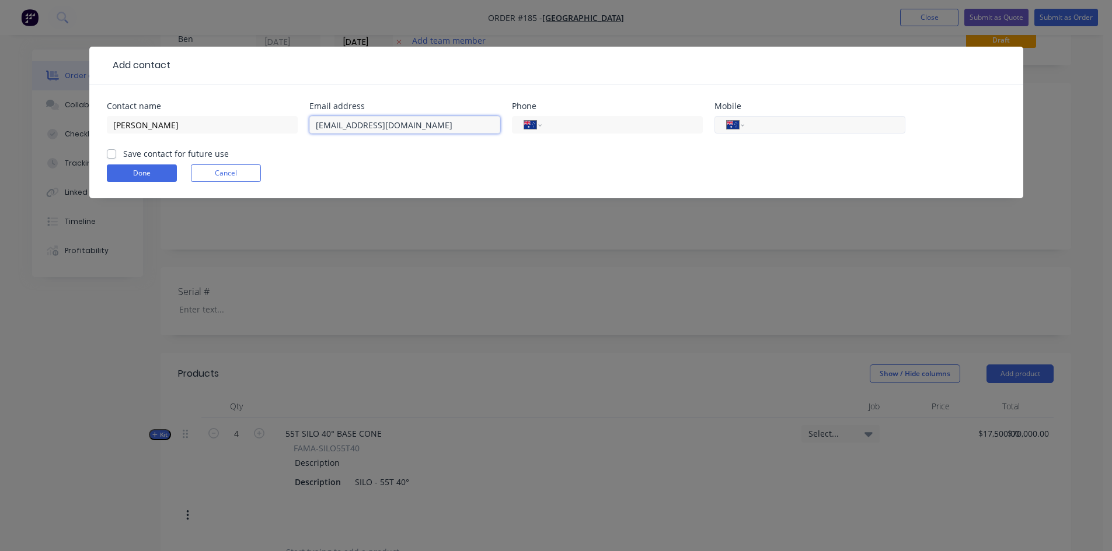
type input "bilyanapark10@gmail.com"
click at [752, 123] on div "International [GEOGRAPHIC_DATA] [GEOGRAPHIC_DATA] [GEOGRAPHIC_DATA] [GEOGRAPHIC…" at bounding box center [809, 125] width 191 height 18
click at [763, 118] on input "tel" at bounding box center [822, 124] width 140 height 13
type input "0427 696 398"
click at [123, 155] on label "Save contact for future use" at bounding box center [176, 154] width 106 height 12
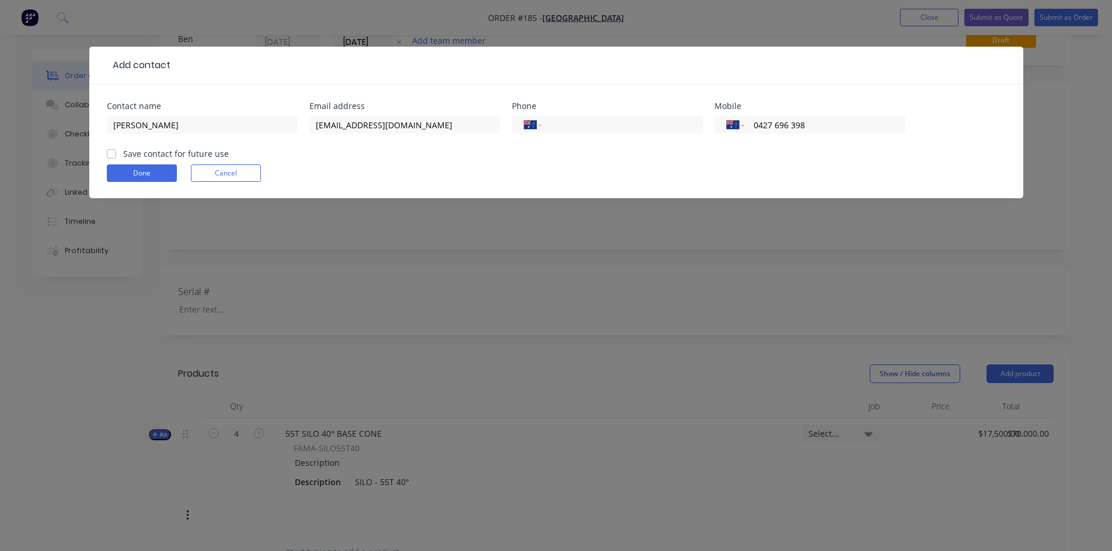
click at [110, 155] on input "Save contact for future use" at bounding box center [111, 153] width 9 height 11
checkbox input "true"
click at [130, 168] on button "Done" at bounding box center [142, 174] width 70 height 18
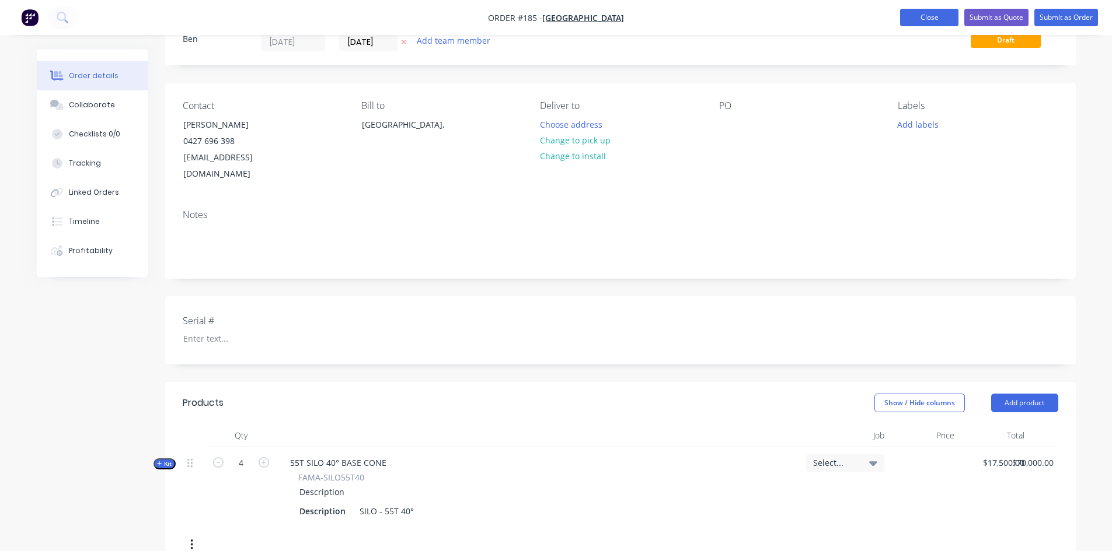
click at [928, 19] on button "Close" at bounding box center [929, 18] width 58 height 18
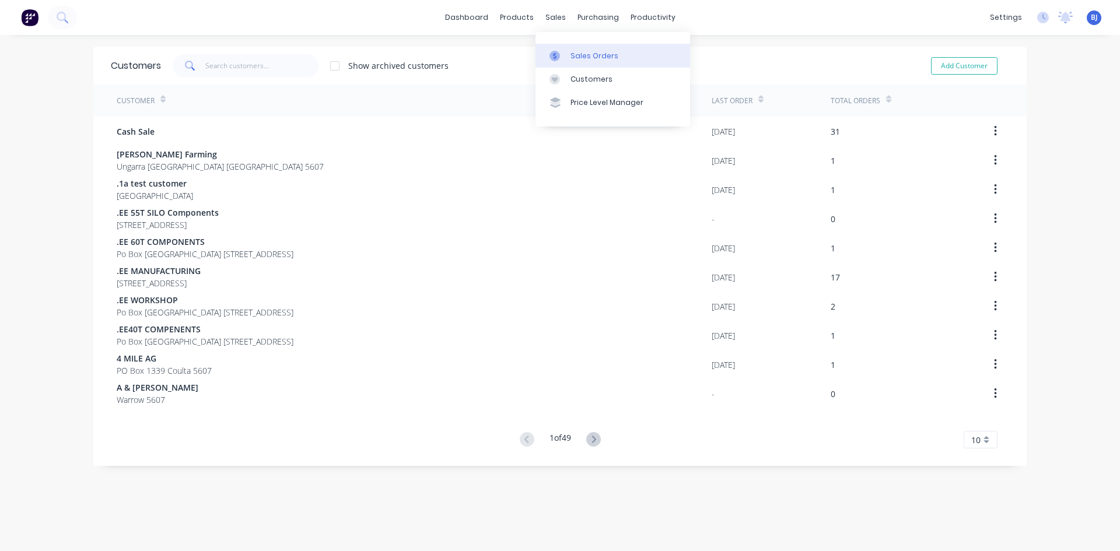
click at [556, 55] on icon at bounding box center [555, 56] width 11 height 11
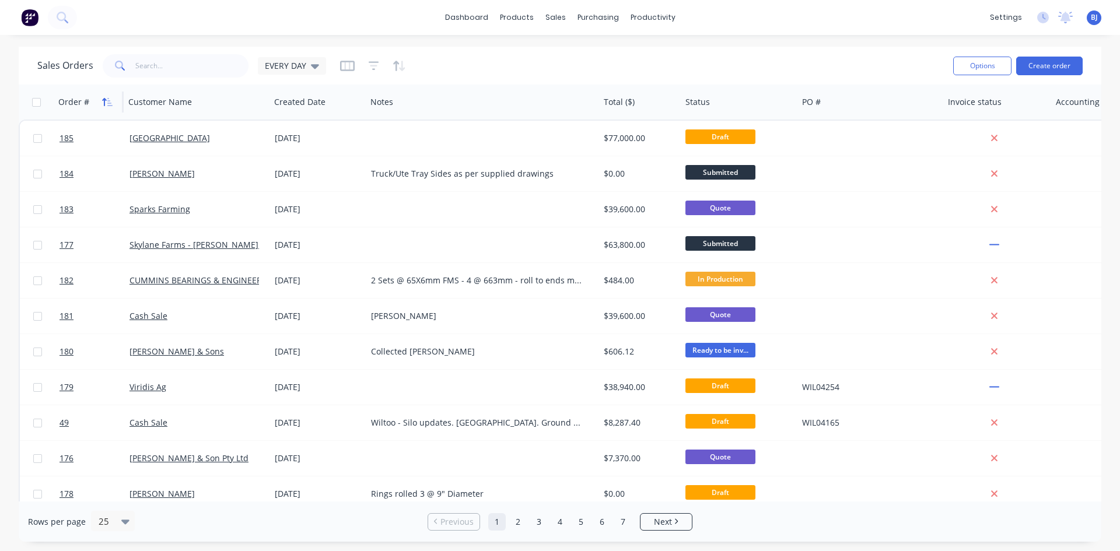
click at [110, 104] on icon "button" at bounding box center [107, 101] width 11 height 9
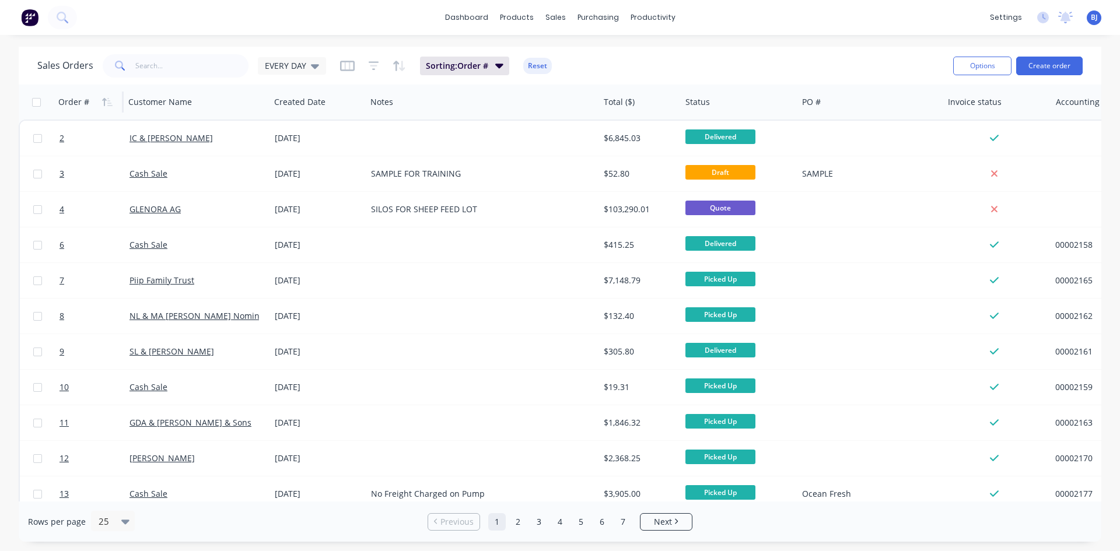
click at [110, 104] on icon "button" at bounding box center [107, 101] width 11 height 9
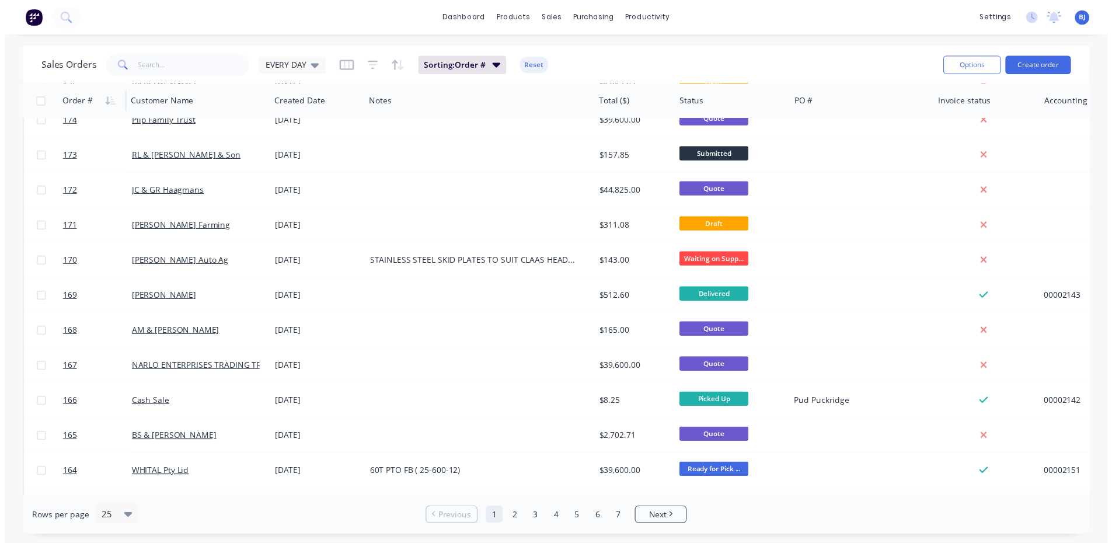
scroll to position [467, 0]
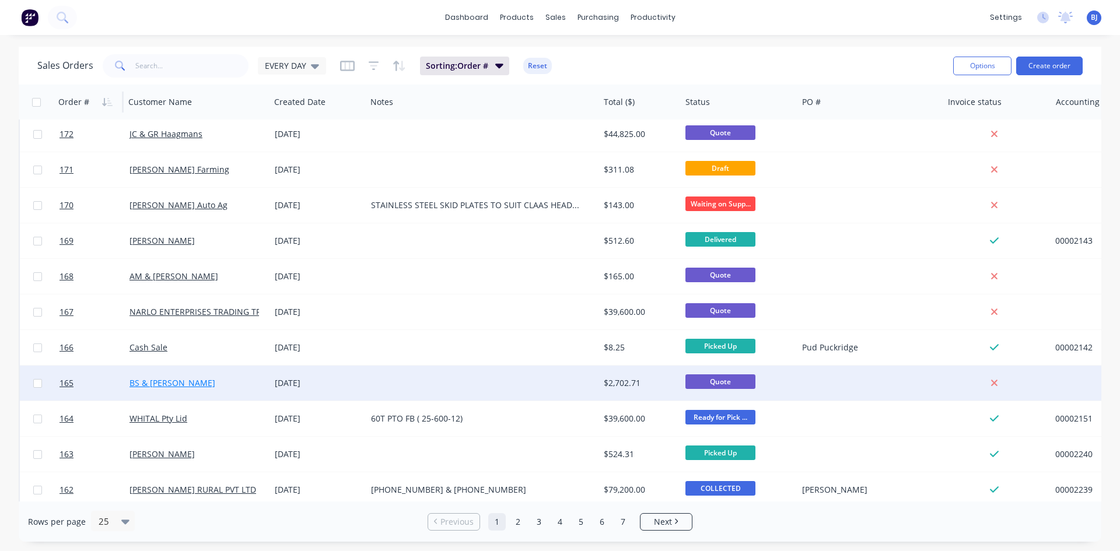
click at [137, 382] on link "BS & SL Blacker" at bounding box center [173, 383] width 86 height 11
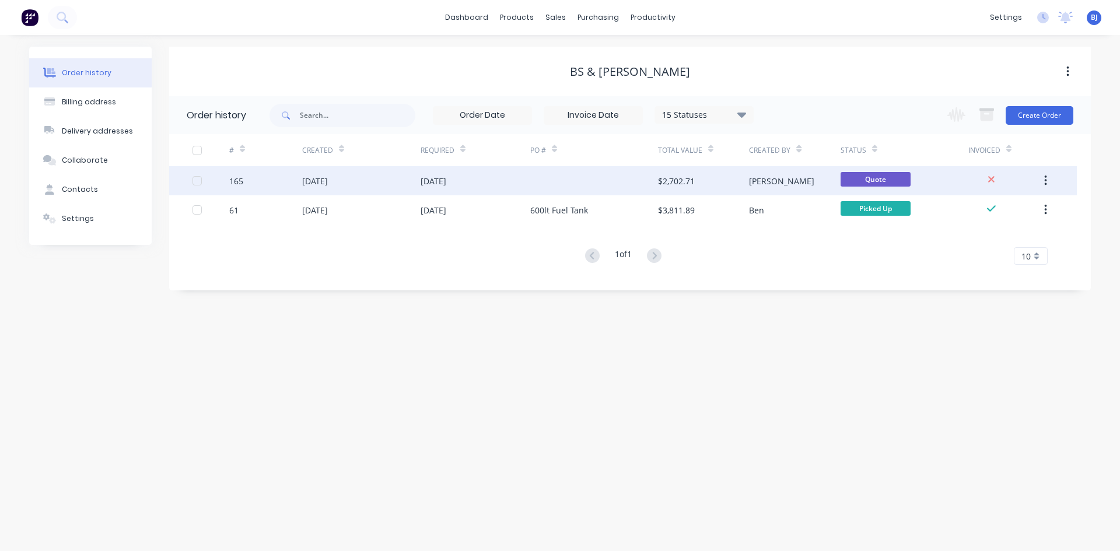
click at [328, 183] on div "16 Sep 2025" at bounding box center [315, 181] width 26 height 12
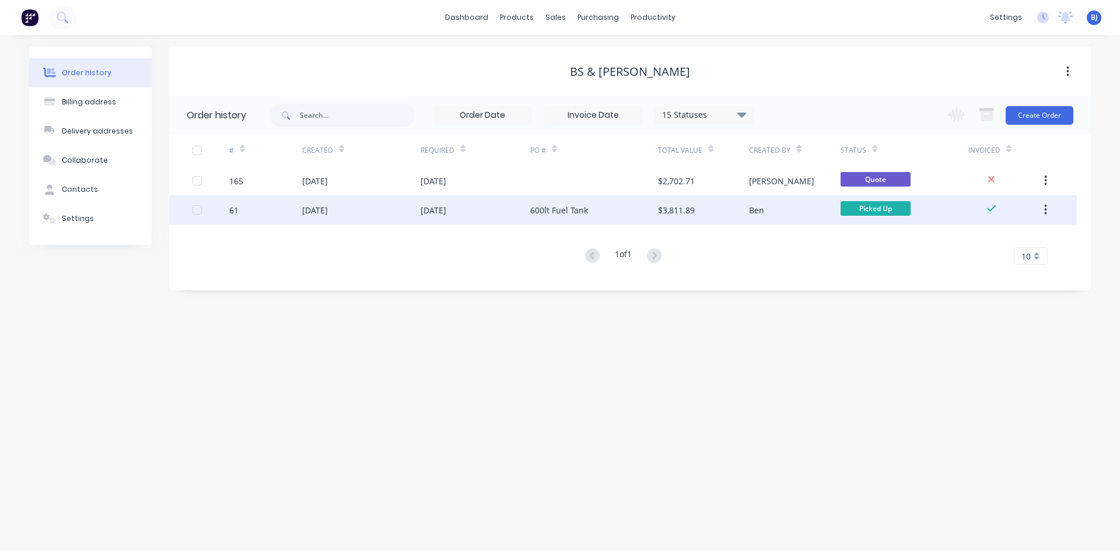
click at [397, 215] on div "23 Jun 2025" at bounding box center [361, 209] width 118 height 29
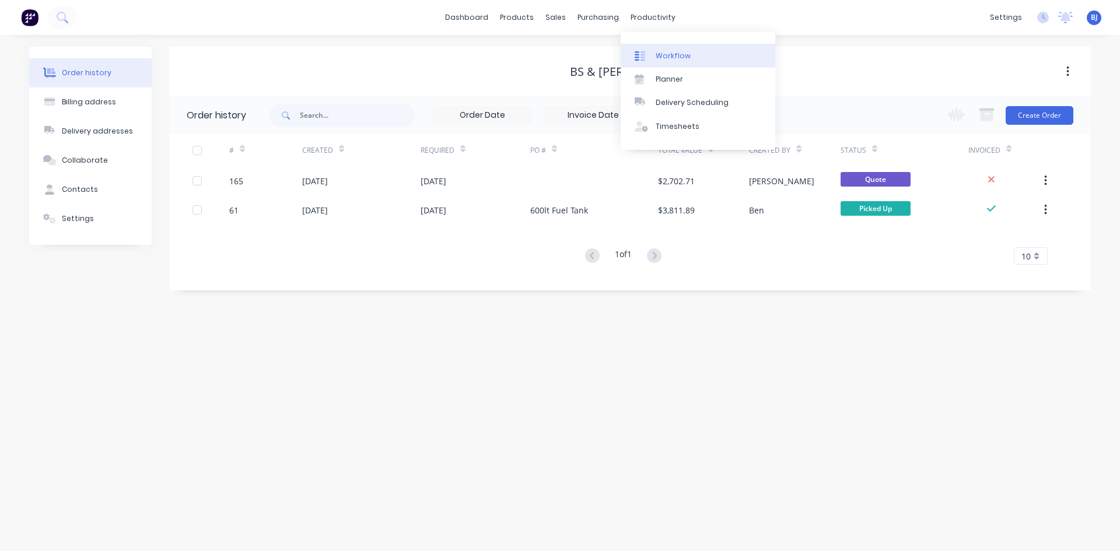
click at [661, 55] on div "Workflow" at bounding box center [673, 56] width 35 height 11
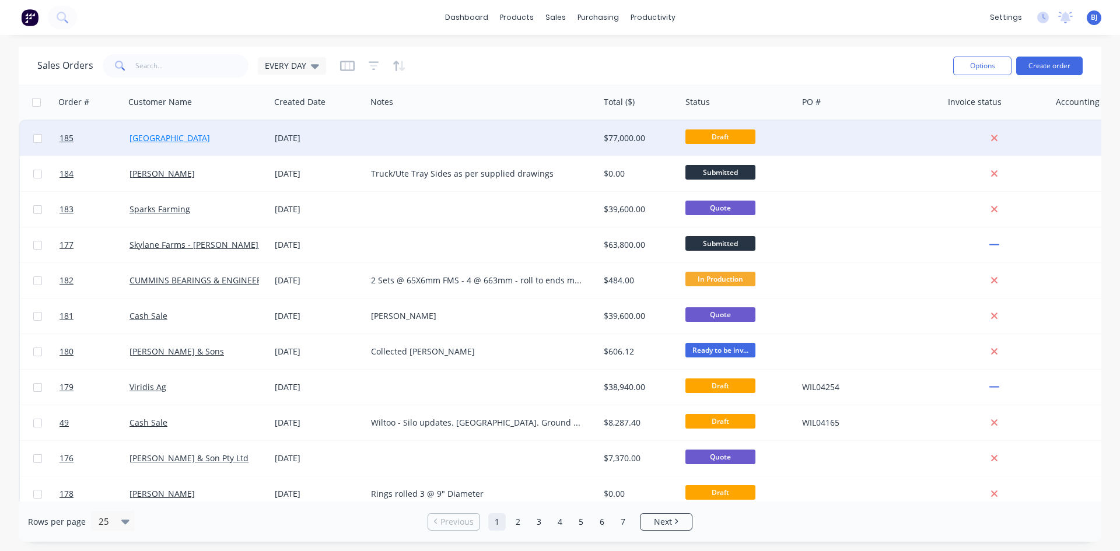
click at [159, 138] on link "Bilyana Park" at bounding box center [170, 137] width 81 height 11
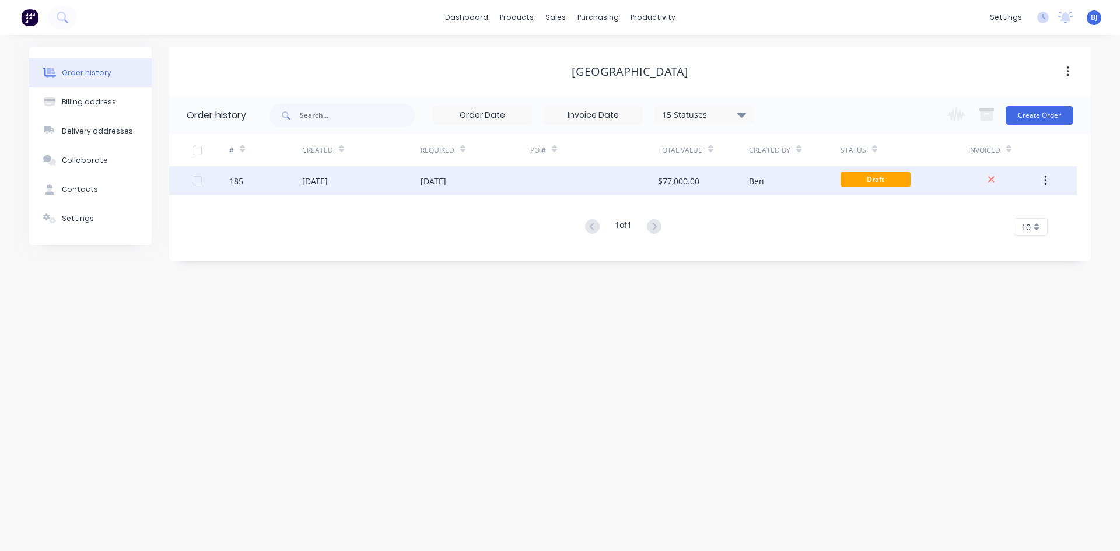
click at [328, 184] on div "[DATE]" at bounding box center [315, 181] width 26 height 12
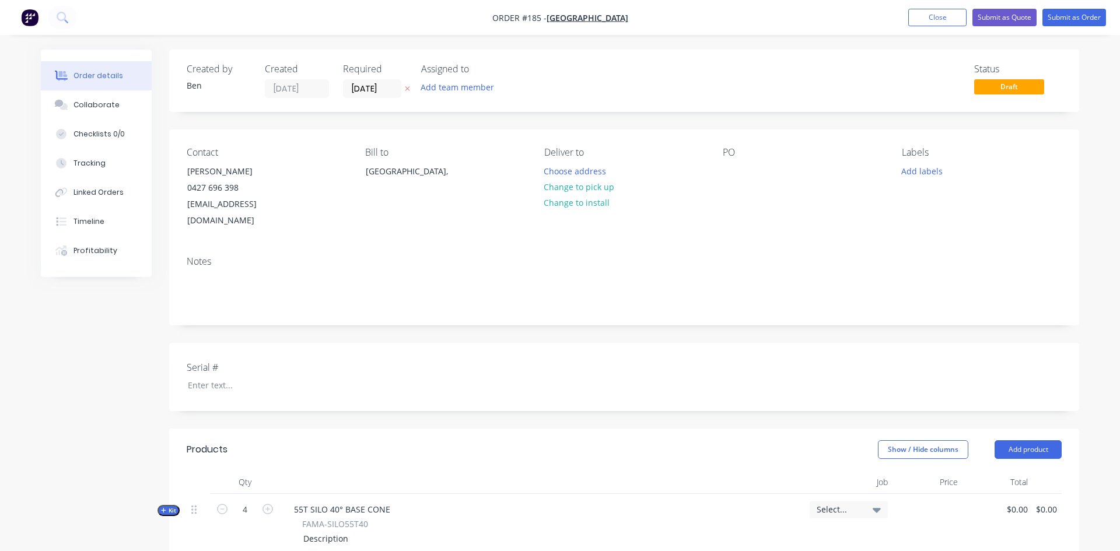
type input "$17,500.00"
type input "$70,000.00"
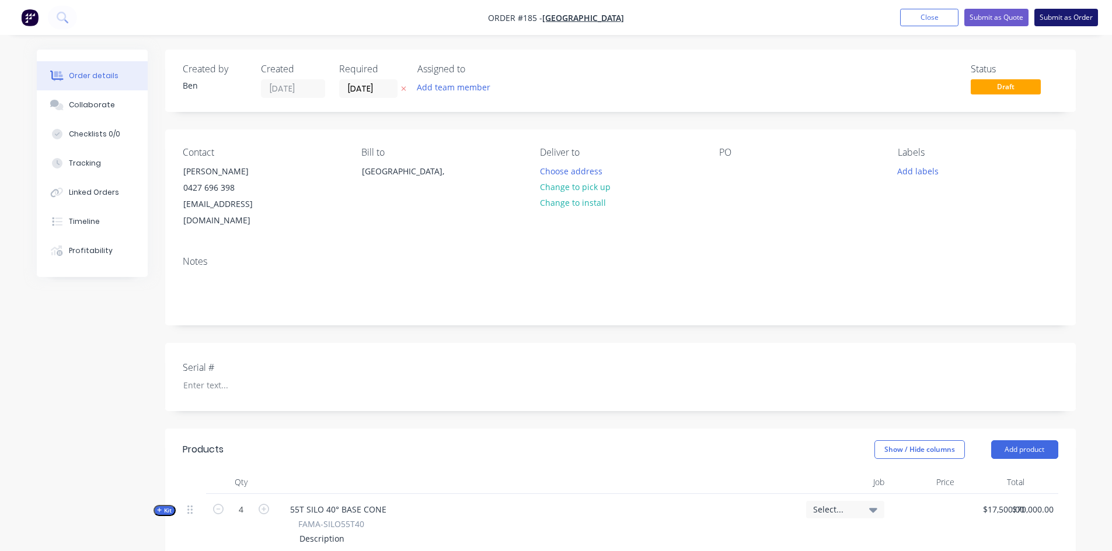
click at [1052, 19] on button "Submit as Order" at bounding box center [1066, 18] width 64 height 18
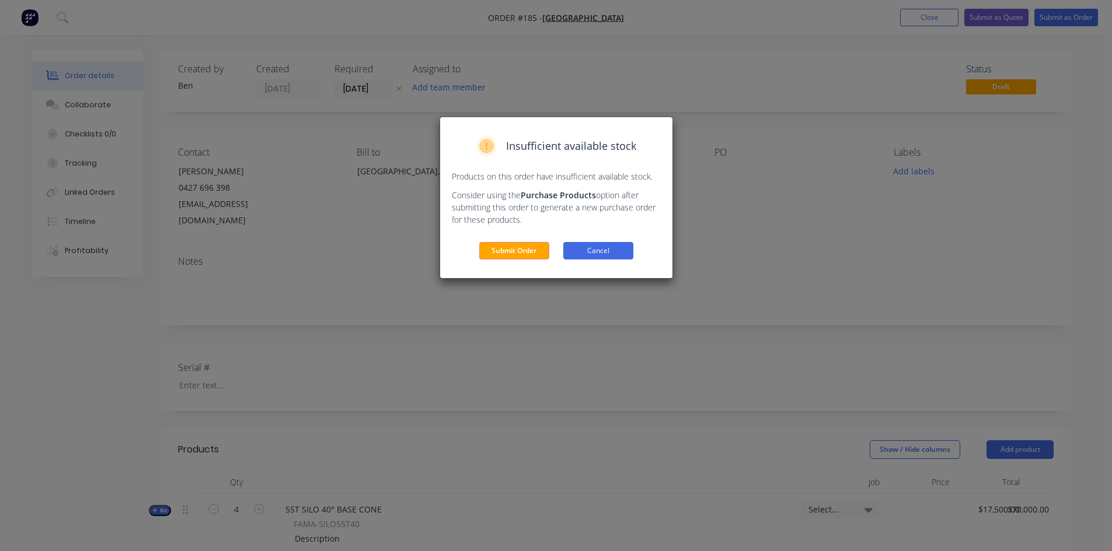
click at [629, 250] on button "Cancel" at bounding box center [598, 251] width 70 height 18
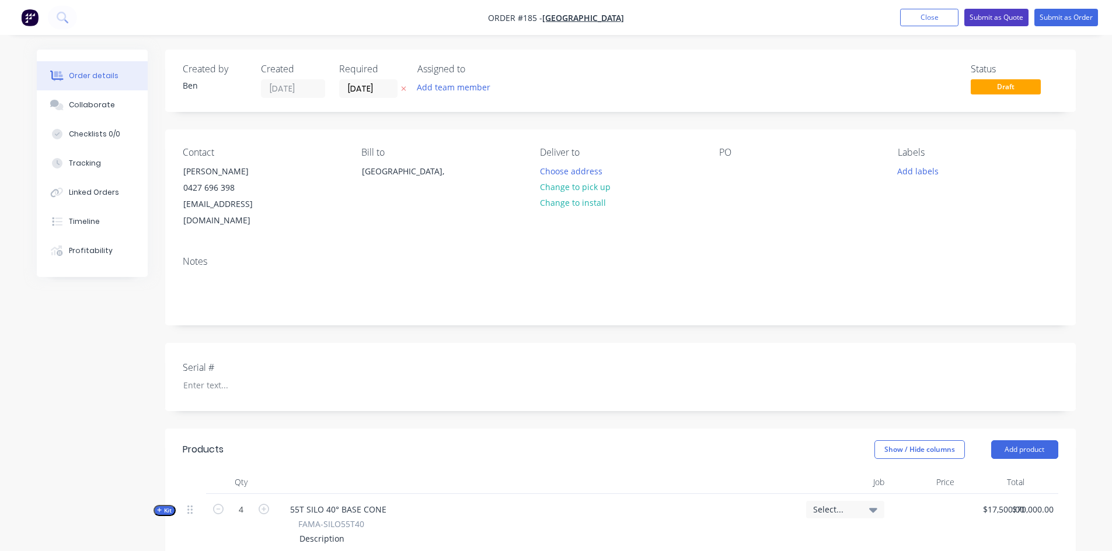
click at [987, 20] on button "Submit as Quote" at bounding box center [996, 18] width 64 height 18
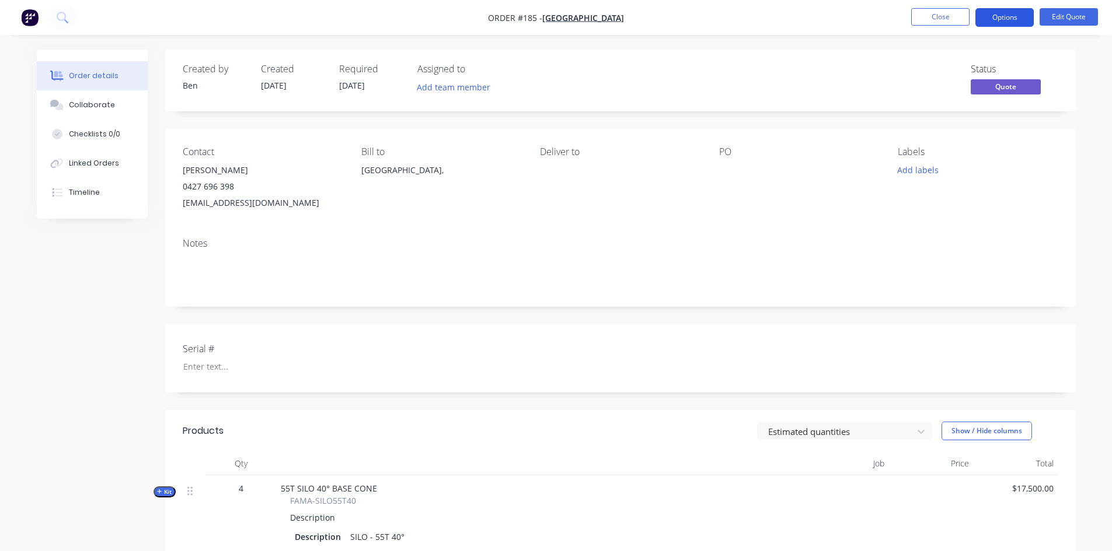
click at [990, 20] on button "Options" at bounding box center [1004, 17] width 58 height 19
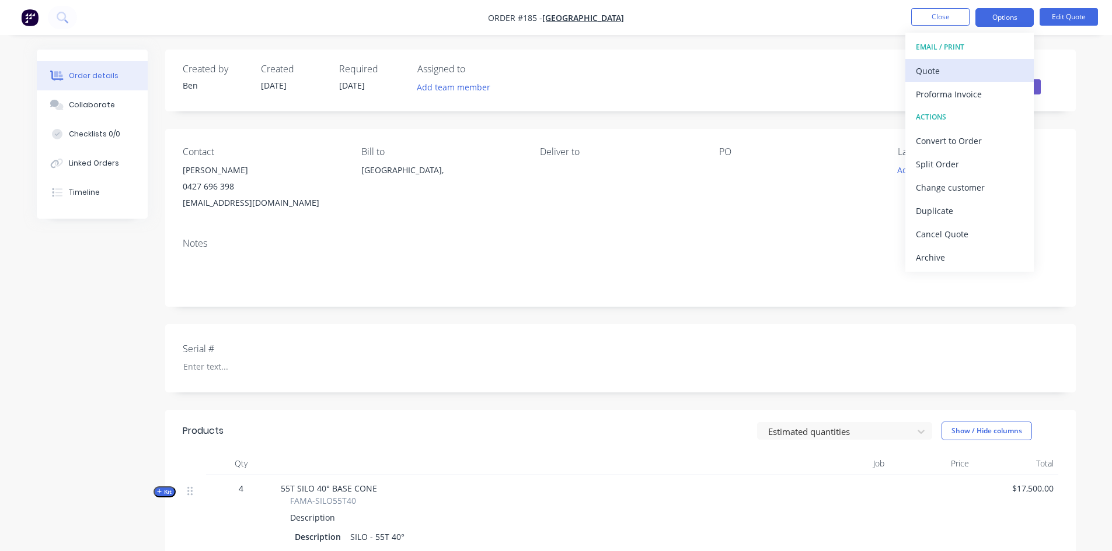
click at [930, 68] on div "Quote" at bounding box center [969, 70] width 107 height 17
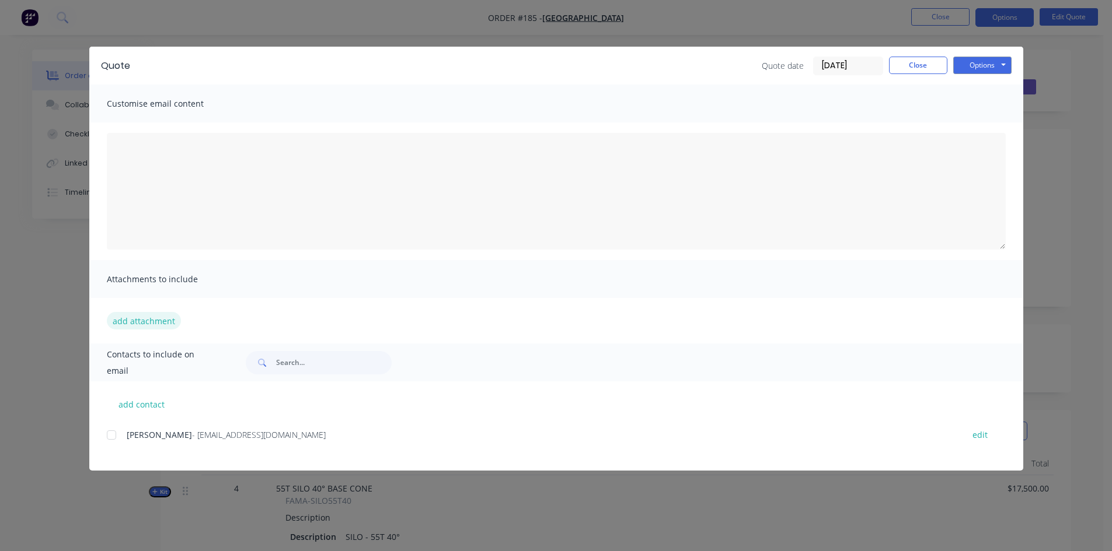
click at [116, 322] on button "add attachment" at bounding box center [144, 321] width 74 height 18
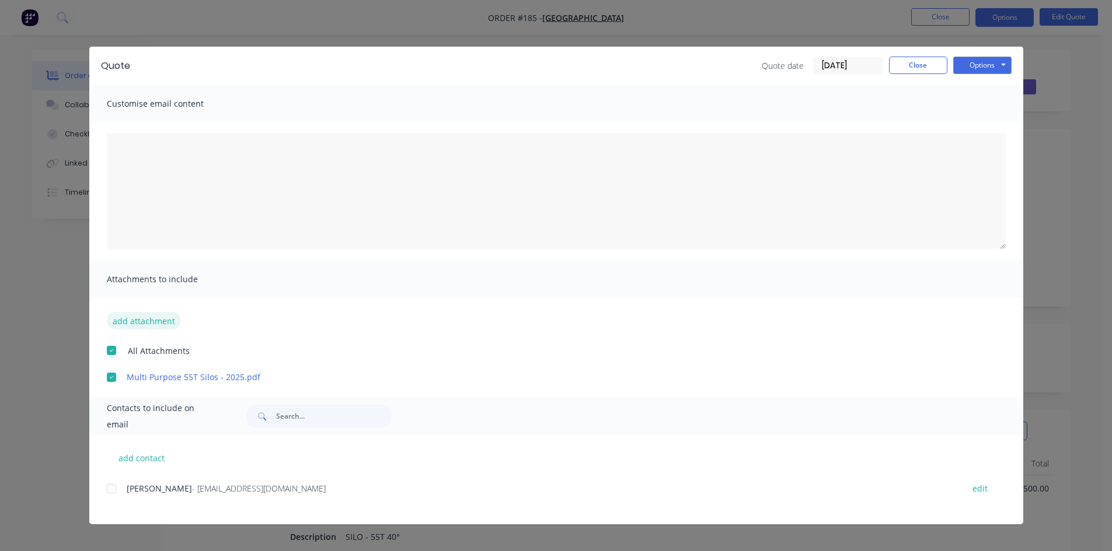
click at [152, 319] on button "add attachment" at bounding box center [144, 321] width 74 height 18
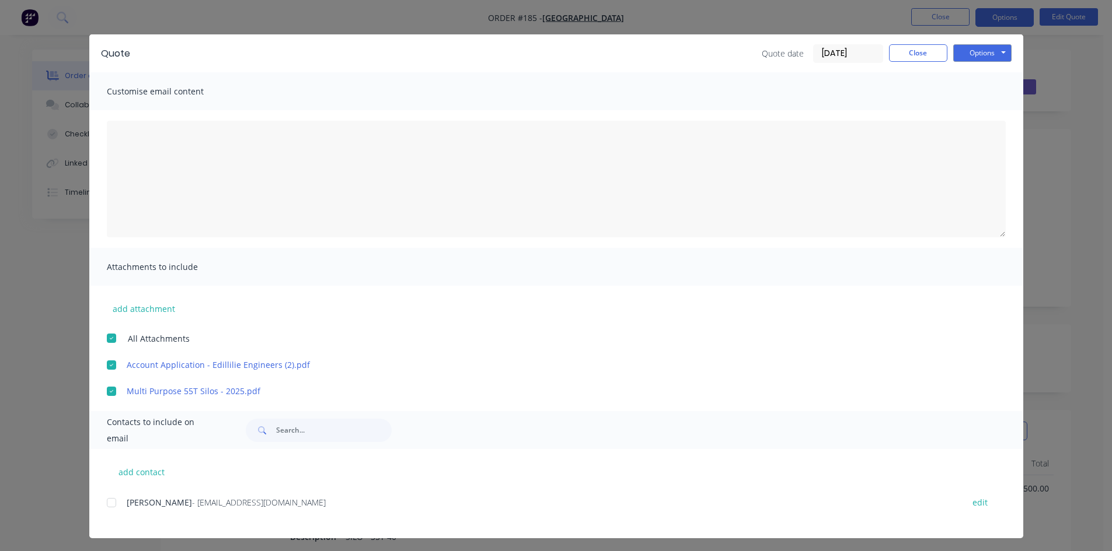
scroll to position [16, 0]
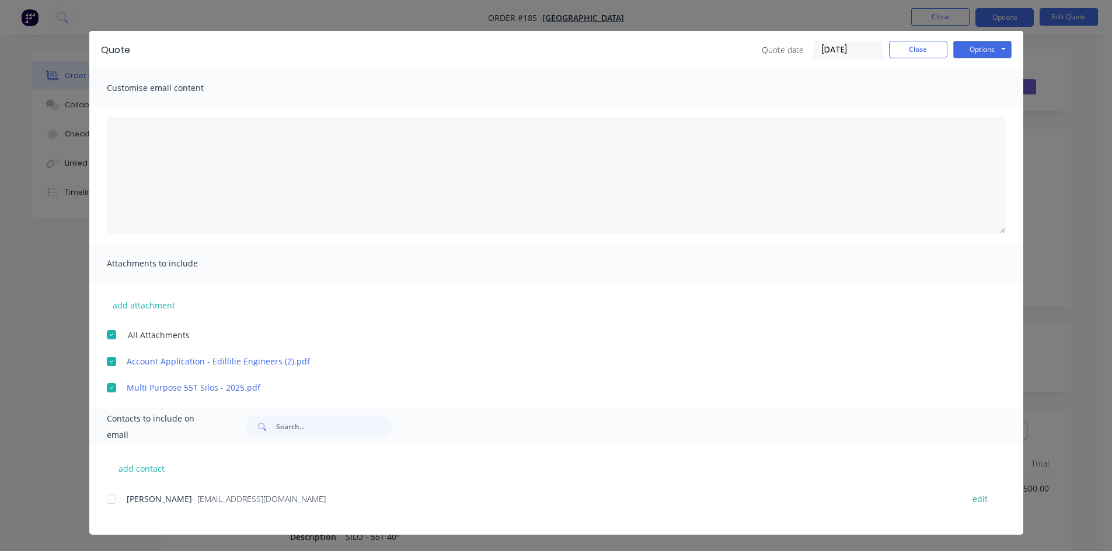
click at [109, 497] on div at bounding box center [111, 499] width 23 height 23
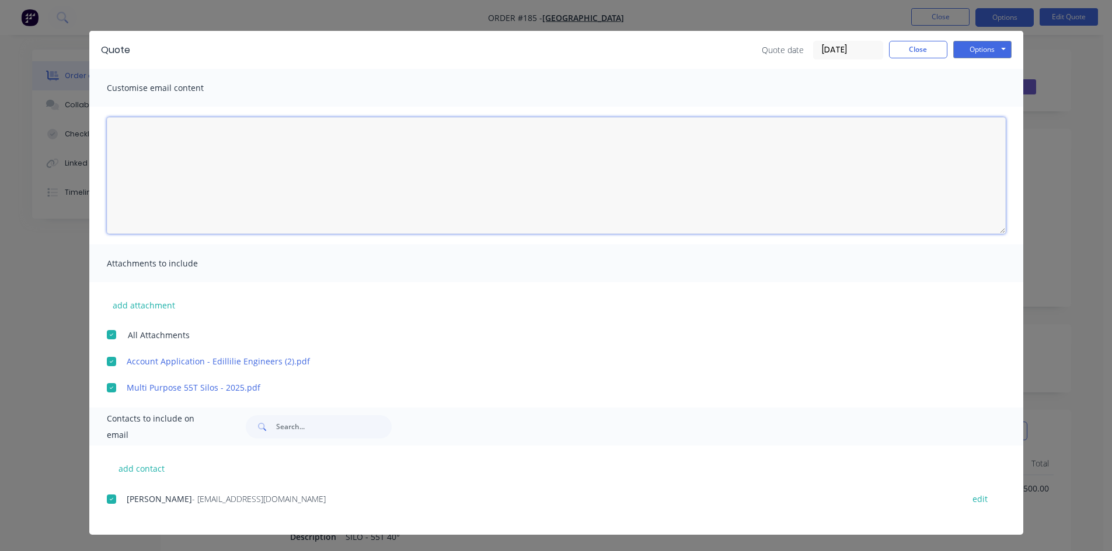
click at [140, 123] on textarea at bounding box center [556, 175] width 899 height 117
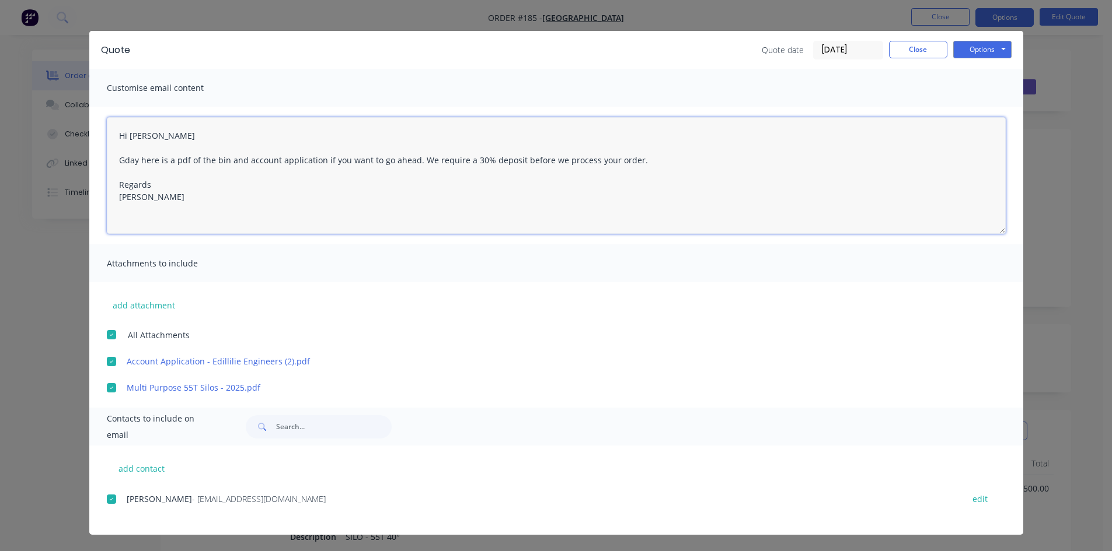
click at [634, 161] on textarea "Hi Ty Gday here is a pdf of the bin and account application if you want to go a…" at bounding box center [556, 175] width 899 height 117
drag, startPoint x: 121, startPoint y: 158, endPoint x: 316, endPoint y: 212, distance: 202.2
click at [316, 212] on textarea "Hi Ty Gday here is a pdf of the bin and account application if you want to go a…" at bounding box center [556, 175] width 899 height 117
click at [842, 158] on textarea "Hi Ty Gday here is a pdf of the bin and account application if you want to go a…" at bounding box center [556, 175] width 899 height 117
click at [632, 161] on textarea "Hi Ty Gday here is a pdf of the bin and account application if you want to go a…" at bounding box center [556, 175] width 899 height 117
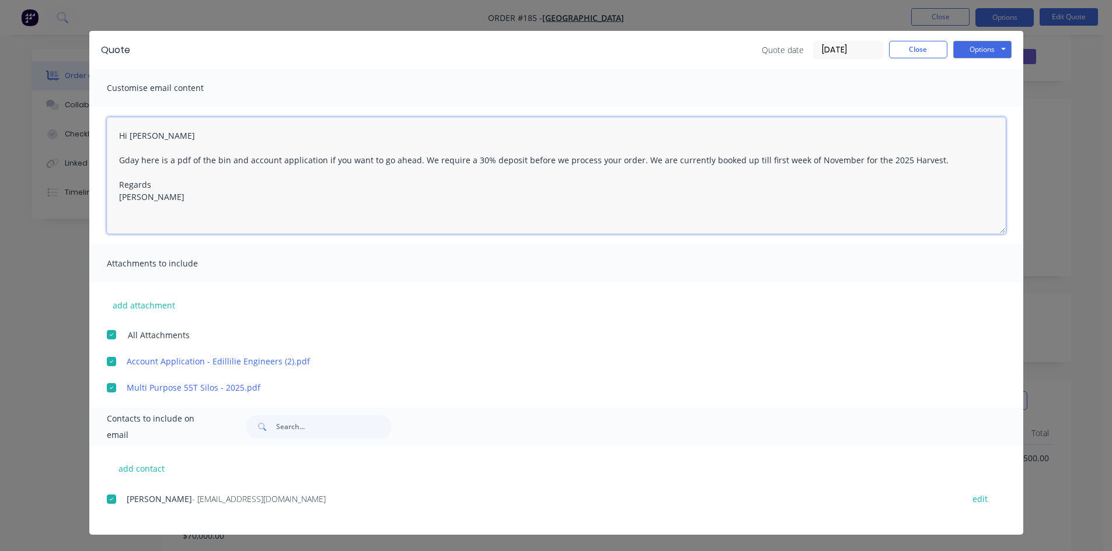
scroll to position [58, 0]
type textarea "Hi Ty Gday here is a pdf of the bin and account application if you want to go a…"
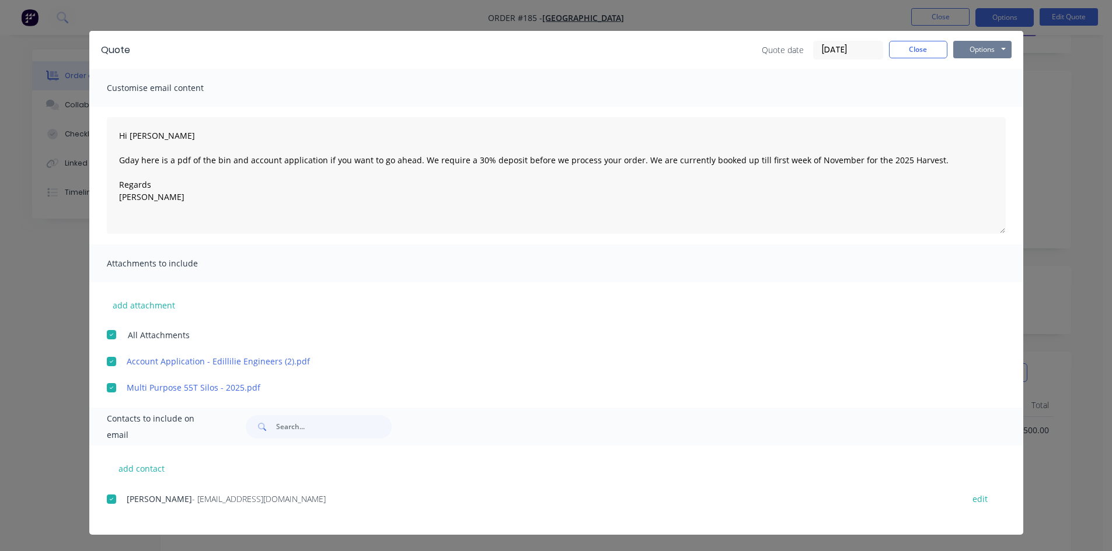
click at [969, 48] on button "Options" at bounding box center [982, 50] width 58 height 18
click at [966, 65] on button "Preview" at bounding box center [990, 70] width 75 height 19
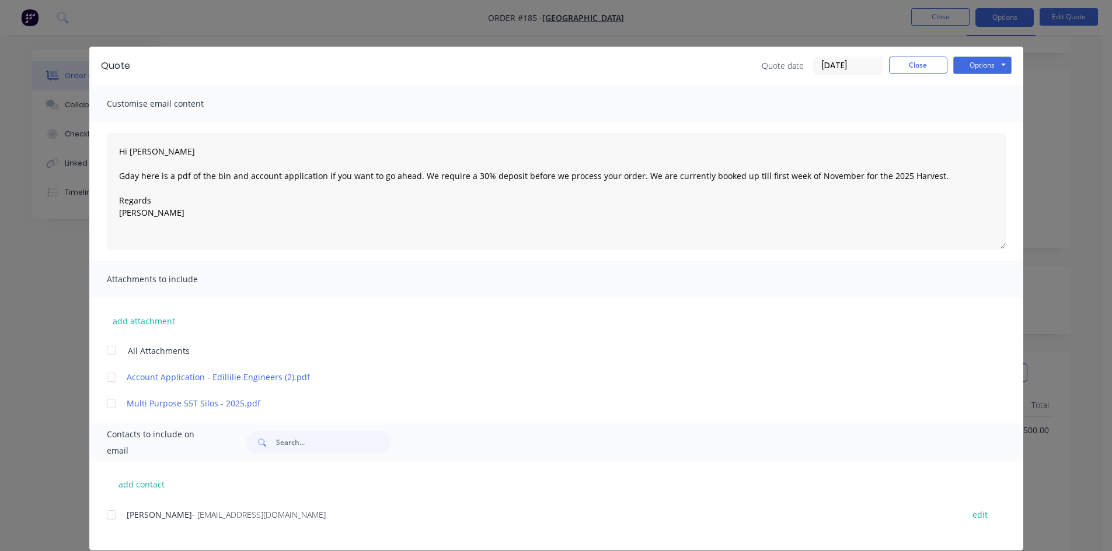
drag, startPoint x: 106, startPoint y: 378, endPoint x: 108, endPoint y: 401, distance: 24.0
click at [106, 381] on div at bounding box center [111, 377] width 23 height 23
click at [108, 406] on div at bounding box center [111, 403] width 23 height 23
drag, startPoint x: 104, startPoint y: 517, endPoint x: 186, endPoint y: 480, distance: 89.8
click at [107, 516] on div at bounding box center [111, 515] width 23 height 23
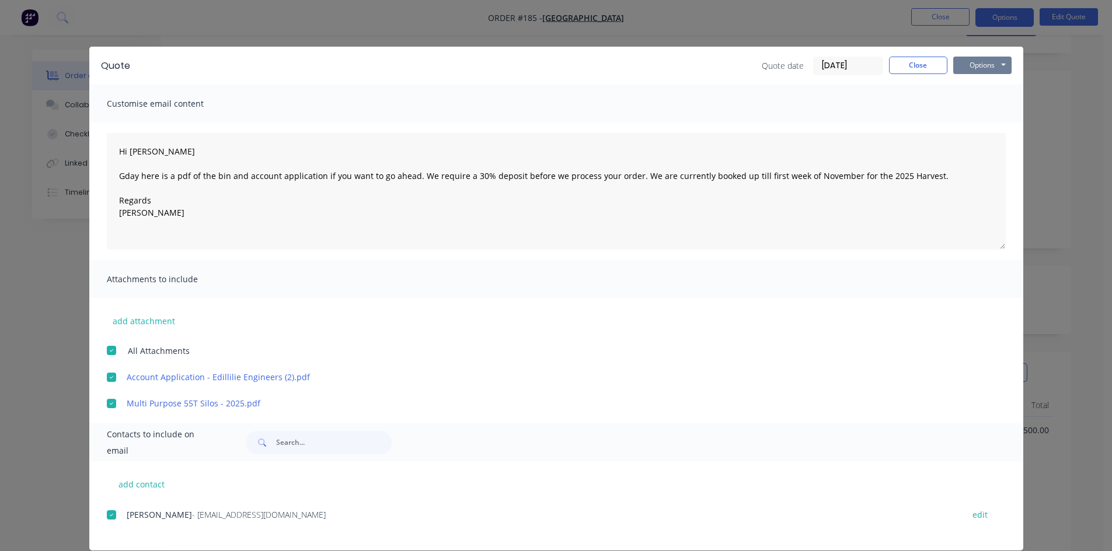
click at [981, 68] on button "Options" at bounding box center [982, 66] width 58 height 18
click at [978, 125] on button "Email" at bounding box center [990, 124] width 75 height 19
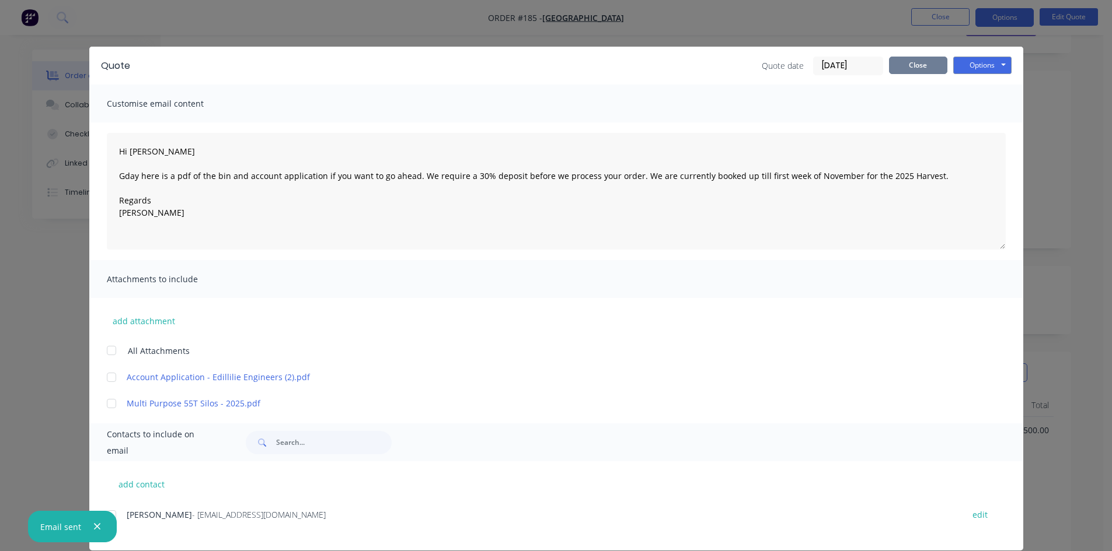
click at [927, 65] on button "Close" at bounding box center [918, 66] width 58 height 18
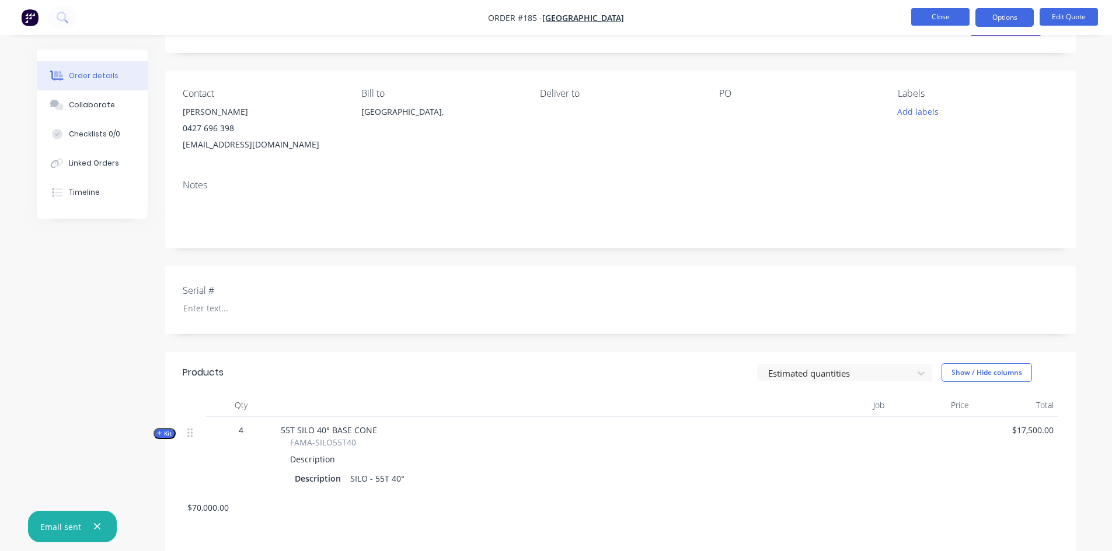
click at [931, 21] on button "Close" at bounding box center [940, 17] width 58 height 18
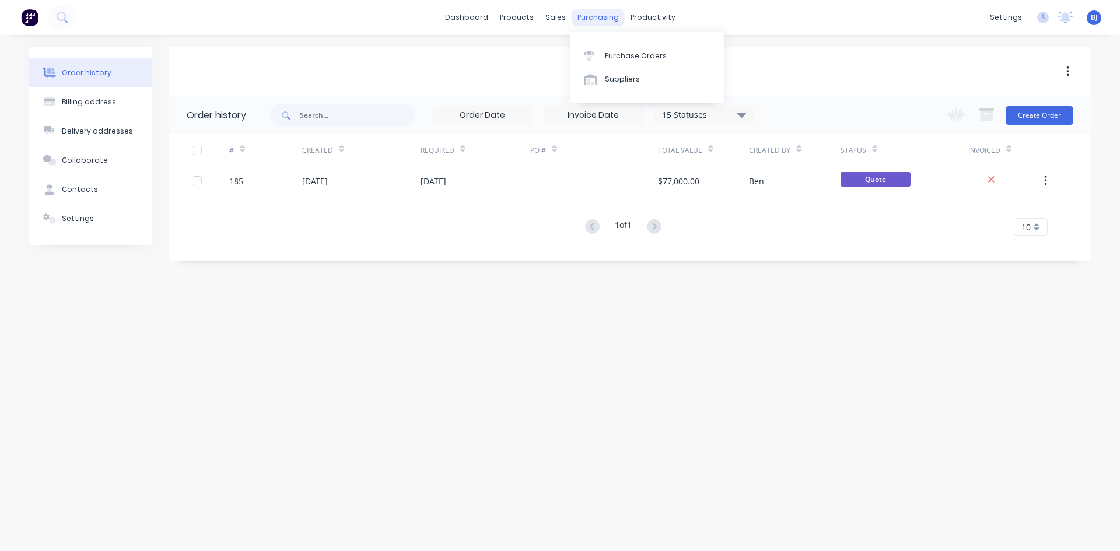
click at [595, 20] on div "purchasing" at bounding box center [598, 18] width 53 height 18
click at [561, 18] on div "sales" at bounding box center [556, 18] width 32 height 18
click at [556, 54] on icon at bounding box center [559, 56] width 11 height 11
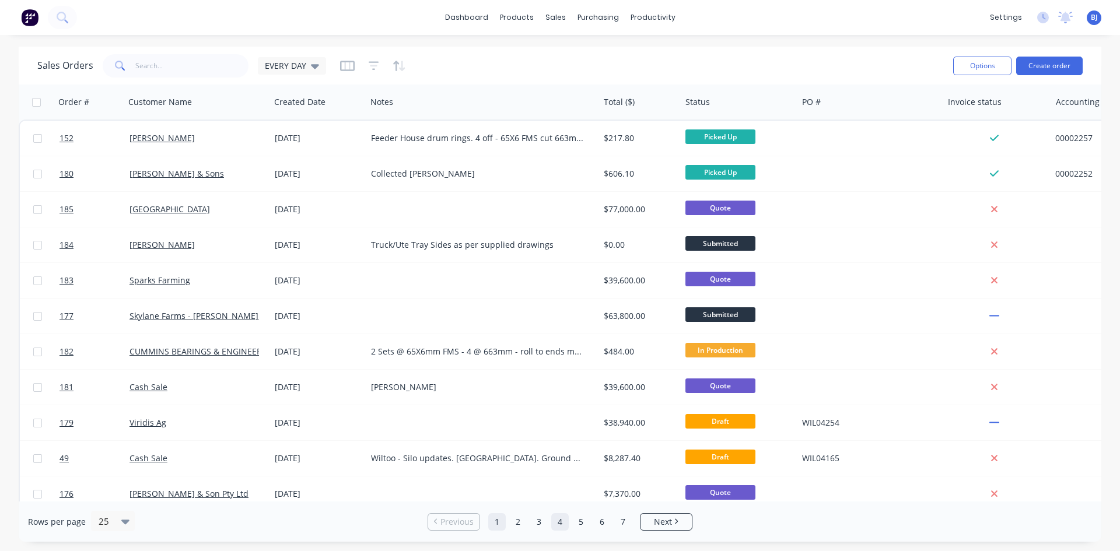
click at [562, 528] on link "4" at bounding box center [560, 522] width 18 height 18
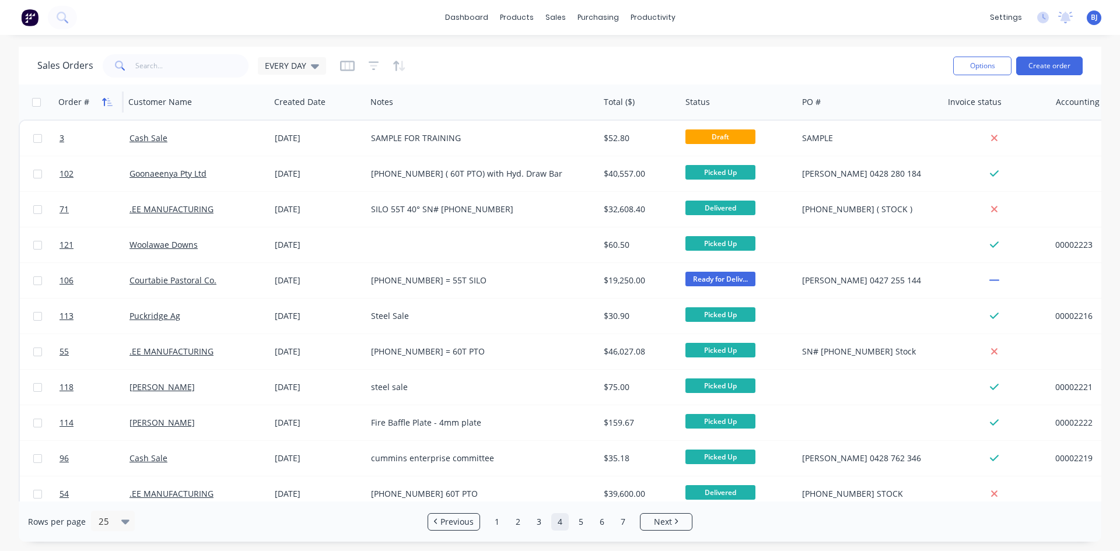
click at [110, 101] on icon "button" at bounding box center [107, 101] width 11 height 9
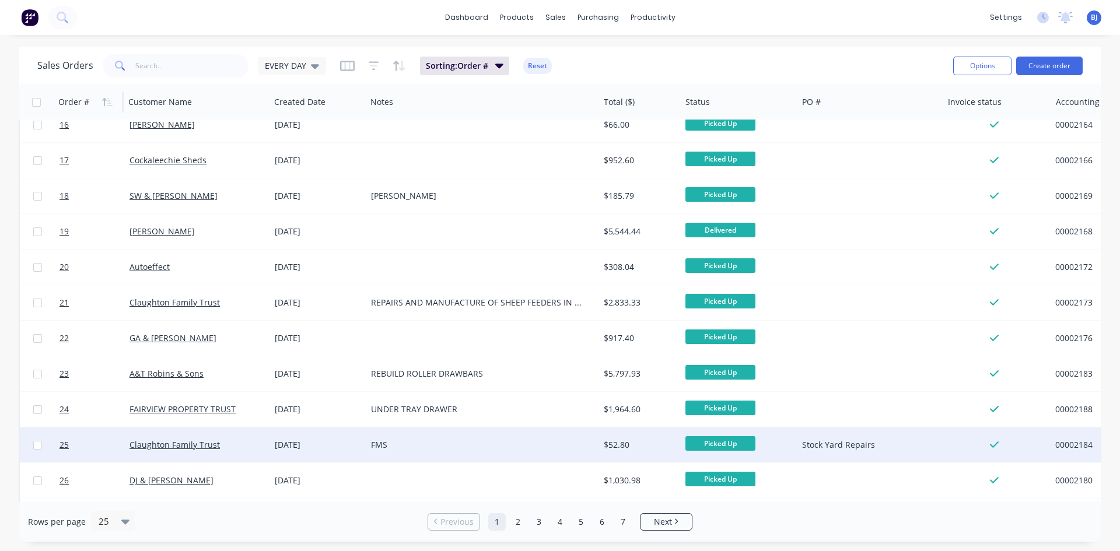
scroll to position [513, 0]
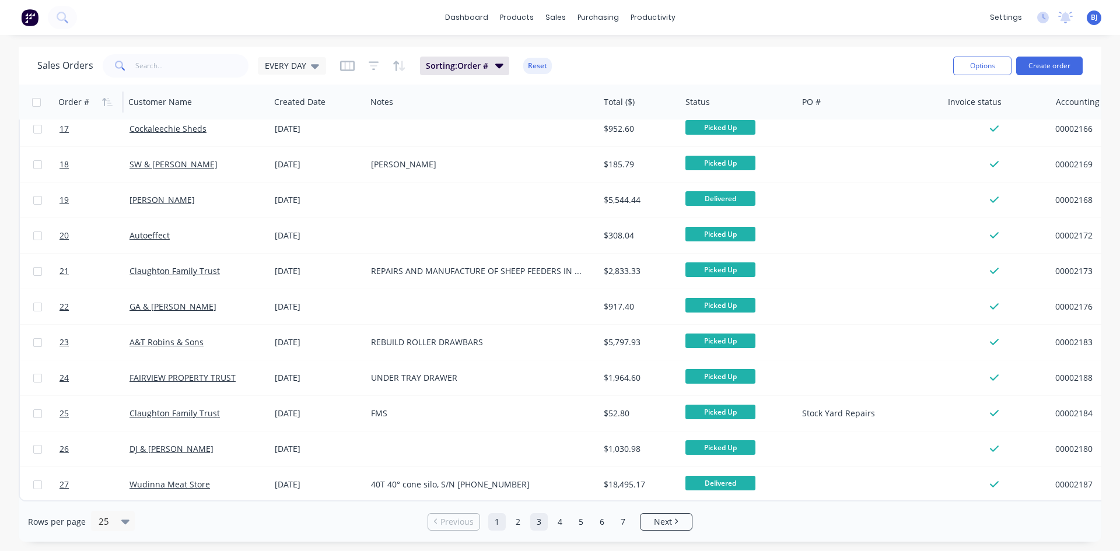
click at [542, 524] on link "3" at bounding box center [539, 522] width 18 height 18
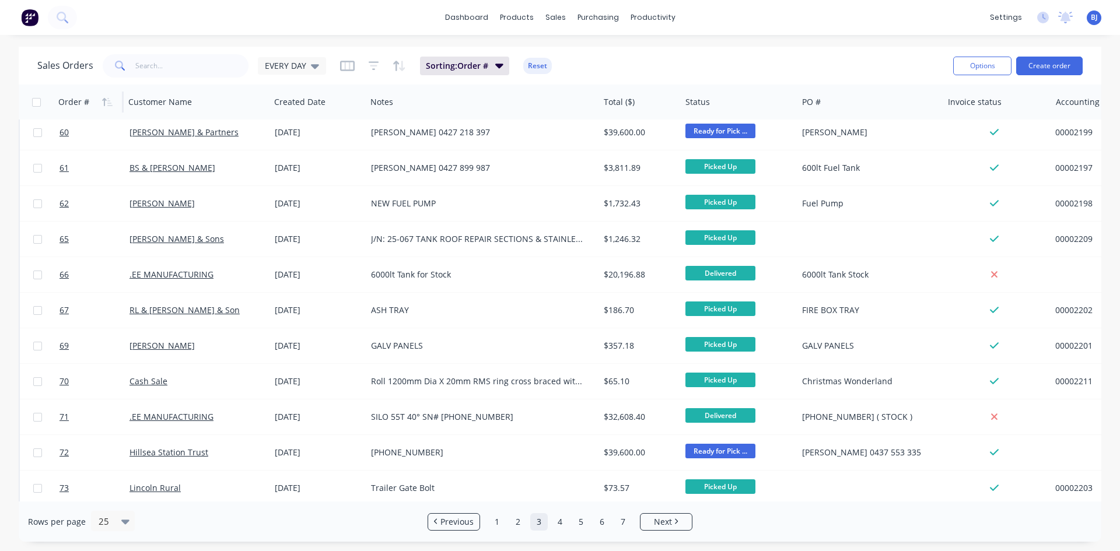
scroll to position [0, 0]
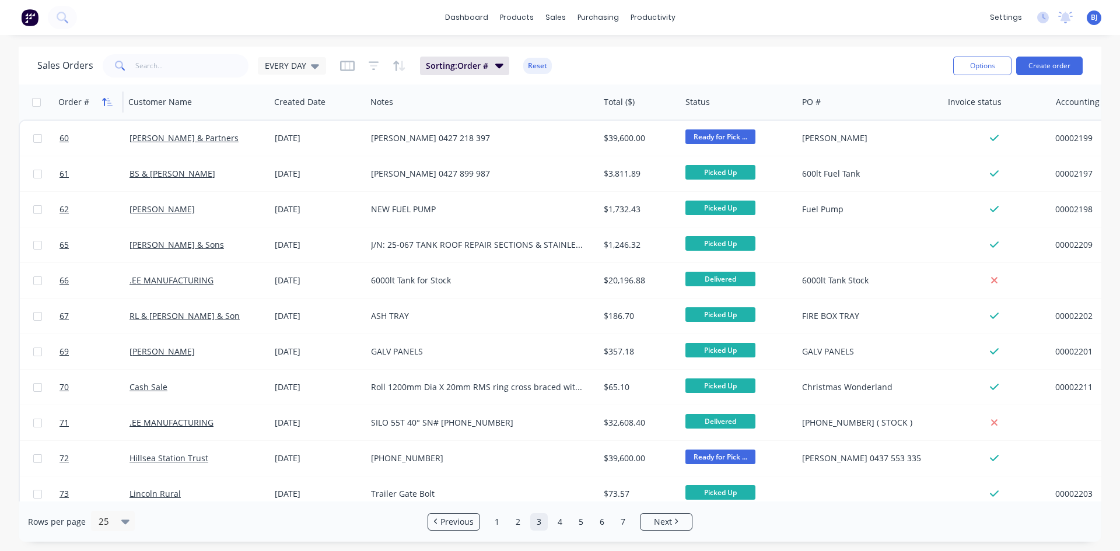
click at [105, 108] on button "button" at bounding box center [108, 102] width 18 height 18
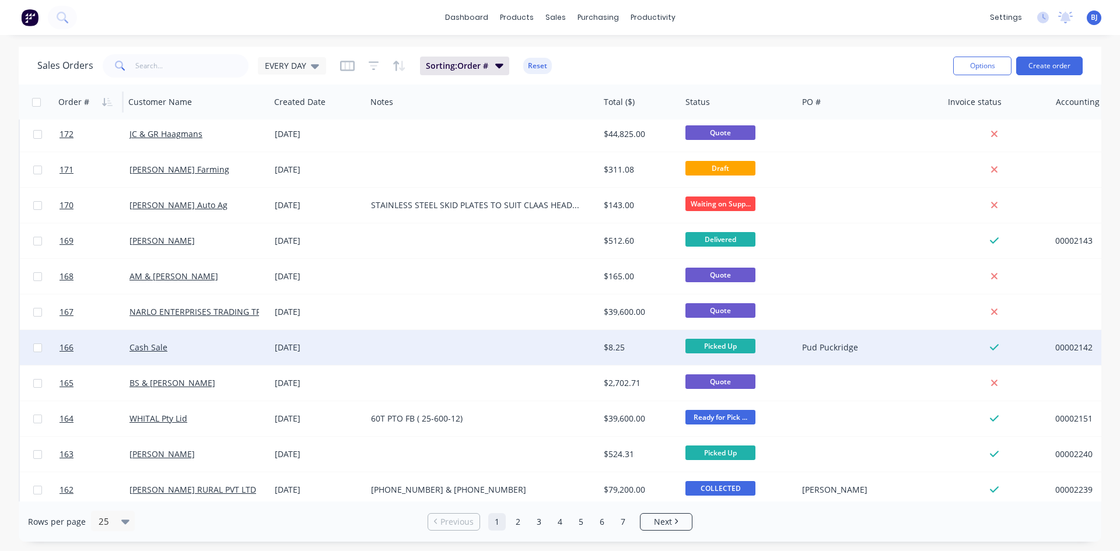
scroll to position [513, 0]
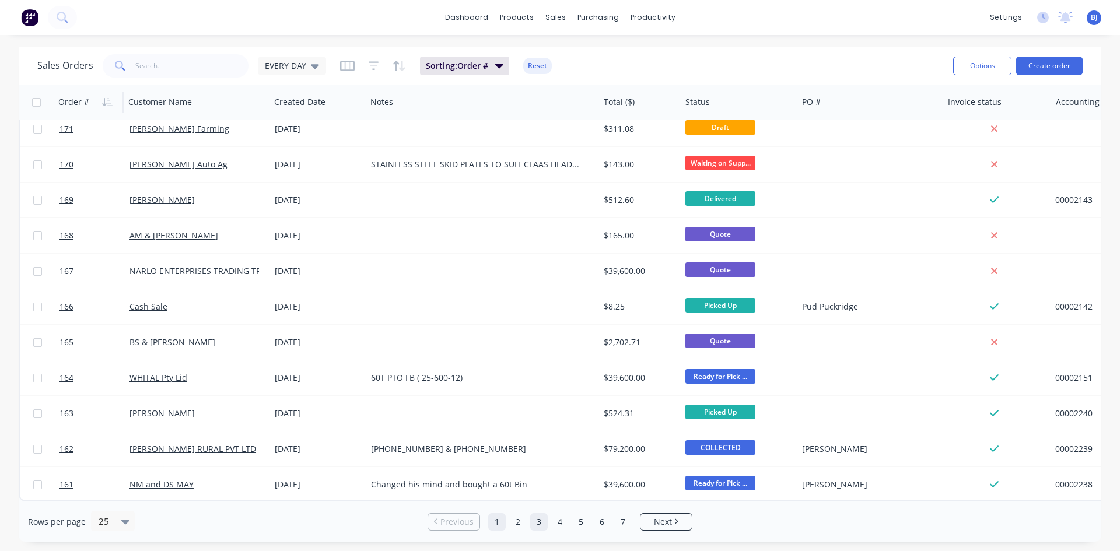
click at [538, 521] on link "3" at bounding box center [539, 522] width 18 height 18
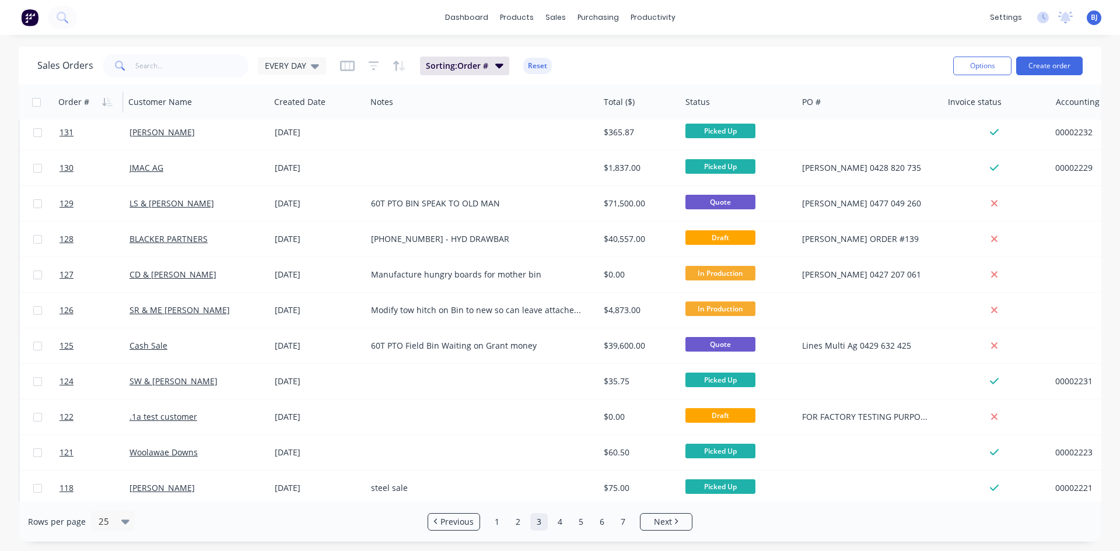
scroll to position [0, 0]
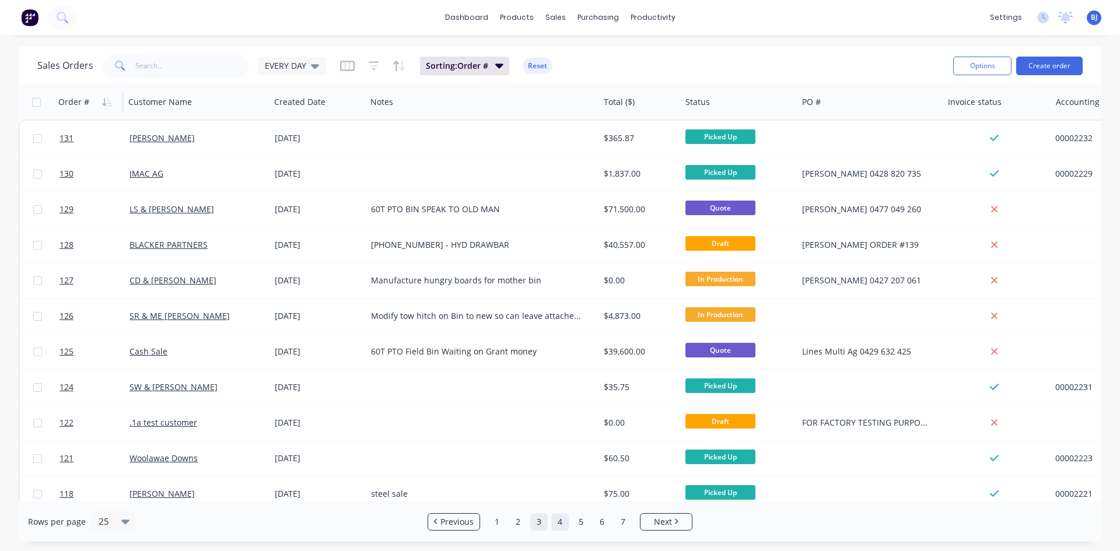
click at [558, 522] on link "4" at bounding box center [560, 522] width 18 height 18
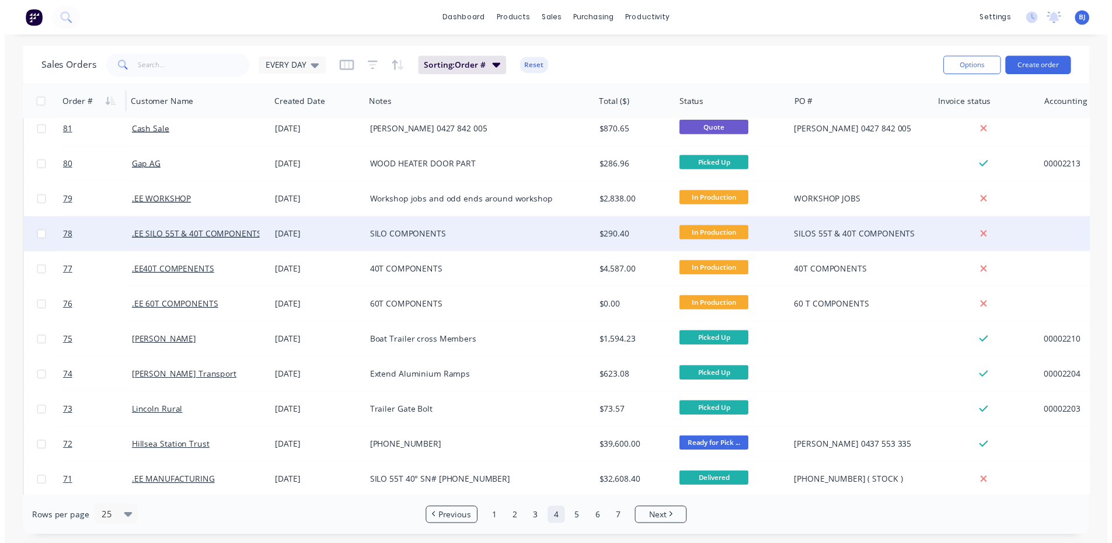
scroll to position [408, 0]
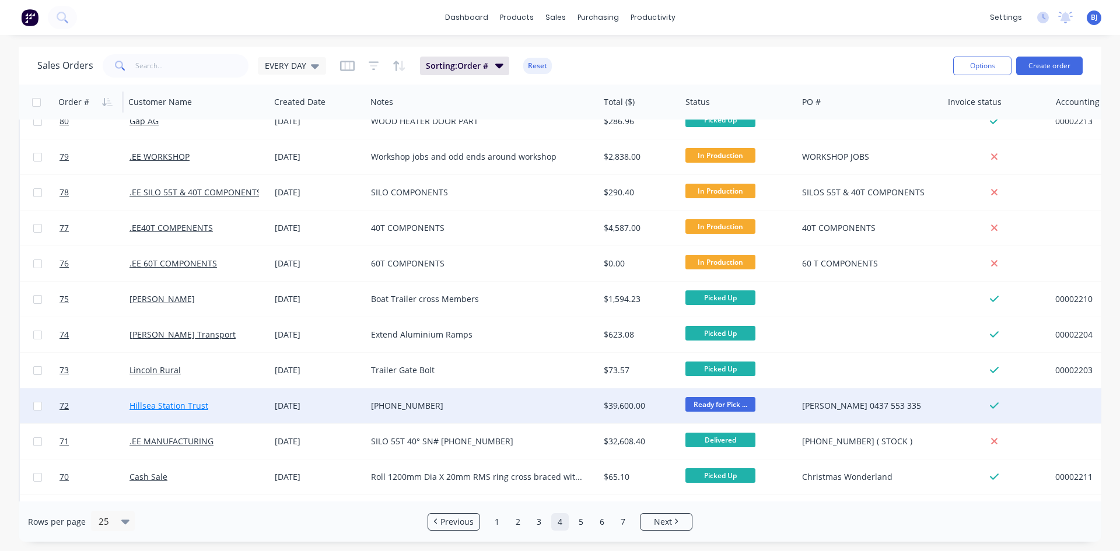
click at [155, 408] on link "Hillsea Station Trust" at bounding box center [169, 405] width 79 height 11
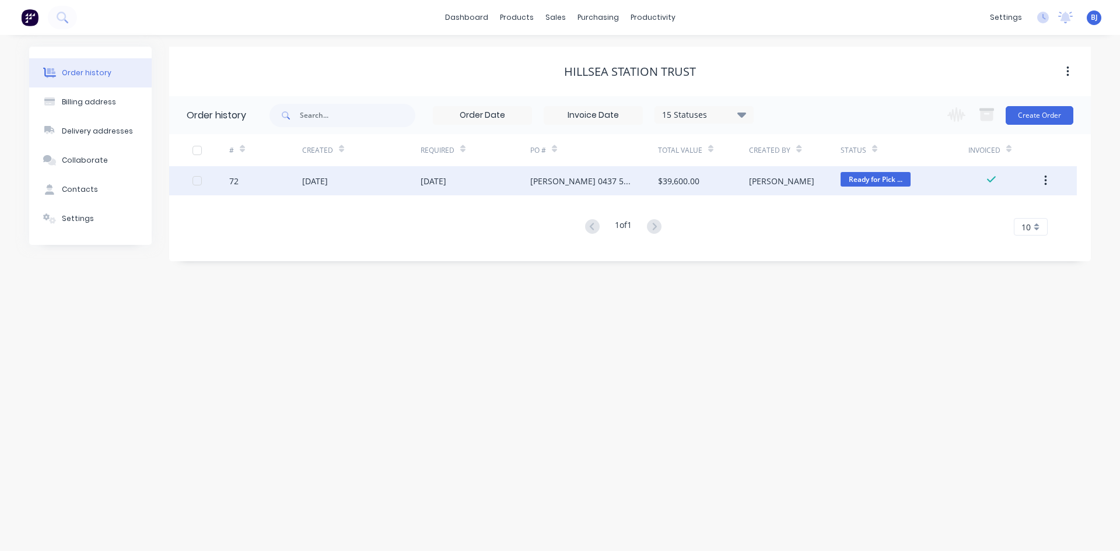
click at [320, 178] on div "27 Aug 2025" at bounding box center [315, 181] width 26 height 12
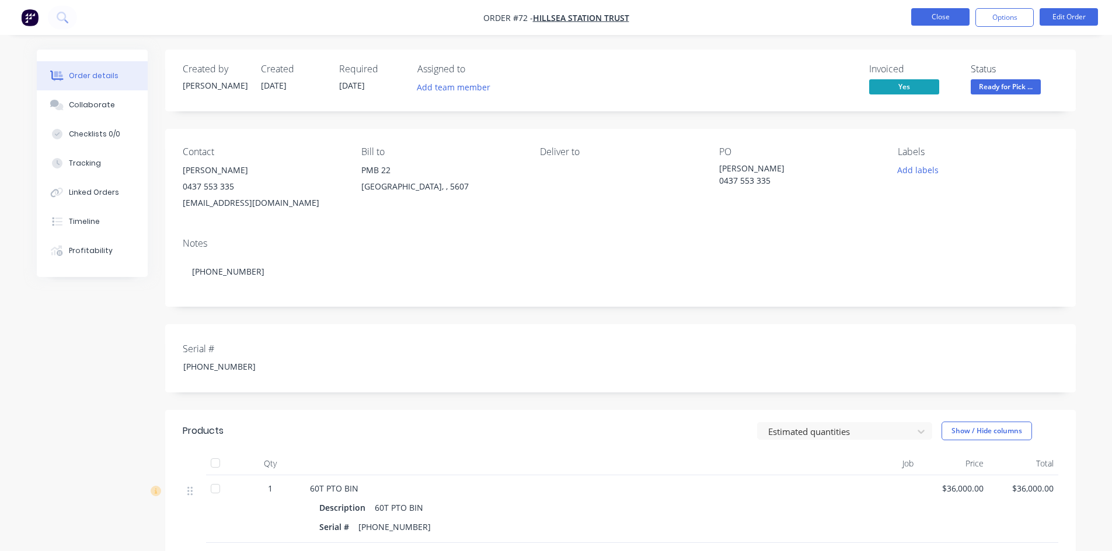
click at [936, 18] on button "Close" at bounding box center [940, 17] width 58 height 18
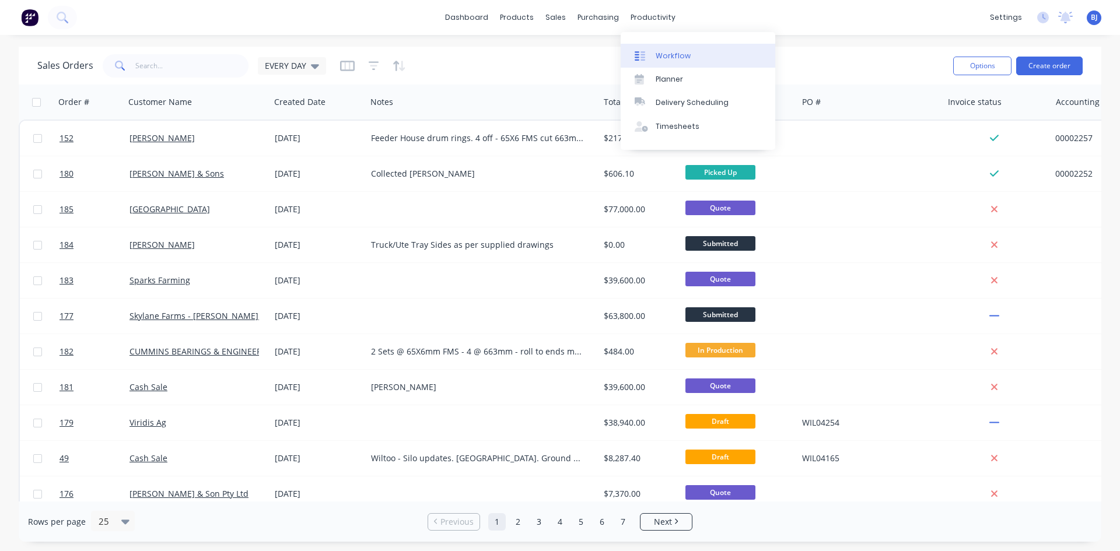
click at [669, 53] on div "Workflow" at bounding box center [673, 56] width 35 height 11
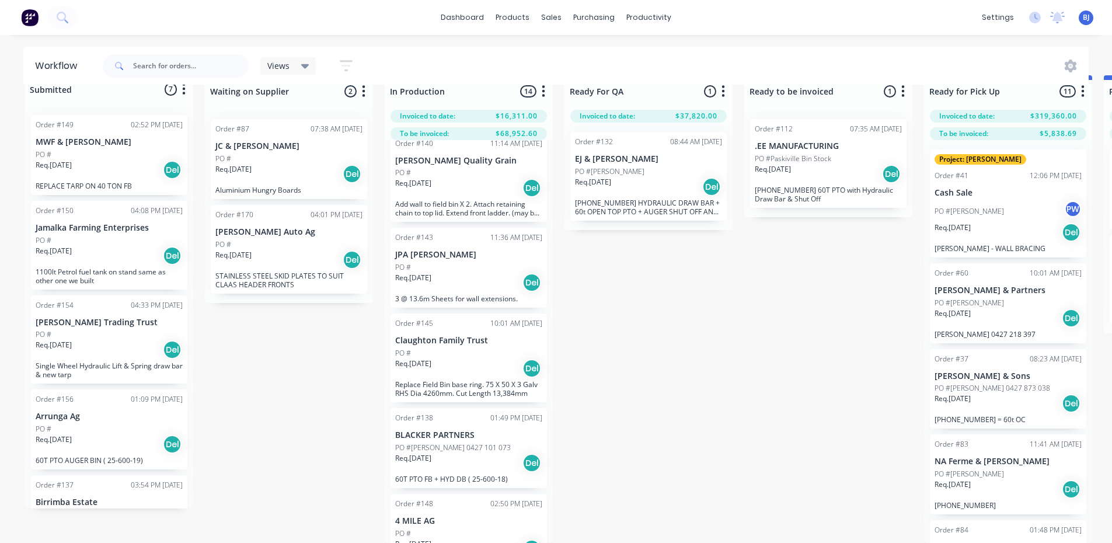
scroll to position [700, 0]
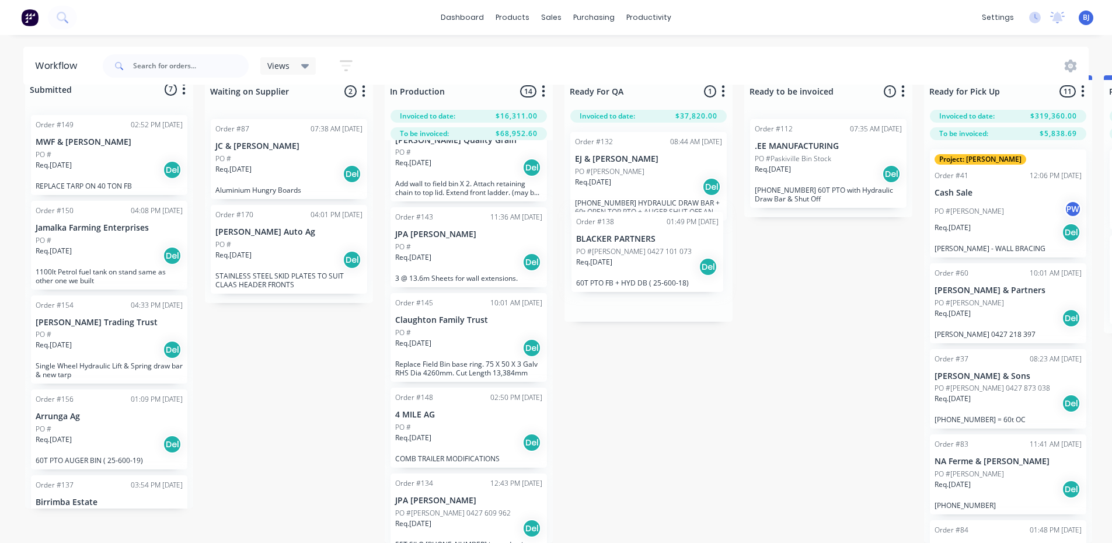
drag, startPoint x: 470, startPoint y: 414, endPoint x: 654, endPoint y: 247, distance: 248.7
click at [654, 247] on div "Submitted 7 Status colour #273444 hex #273444 Save Cancel Summaries Total order…" at bounding box center [879, 308] width 1777 height 467
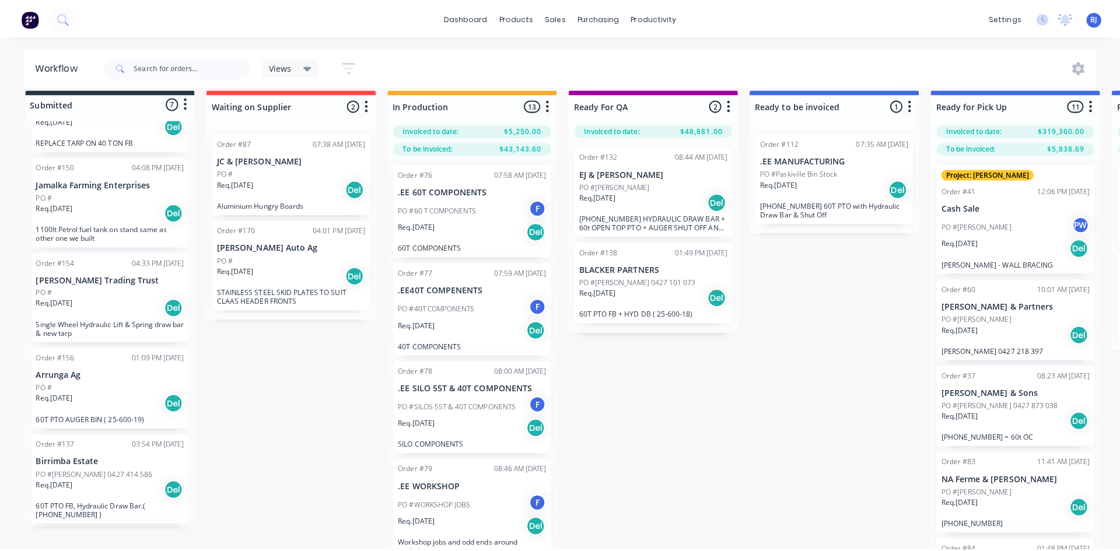
scroll to position [0, 0]
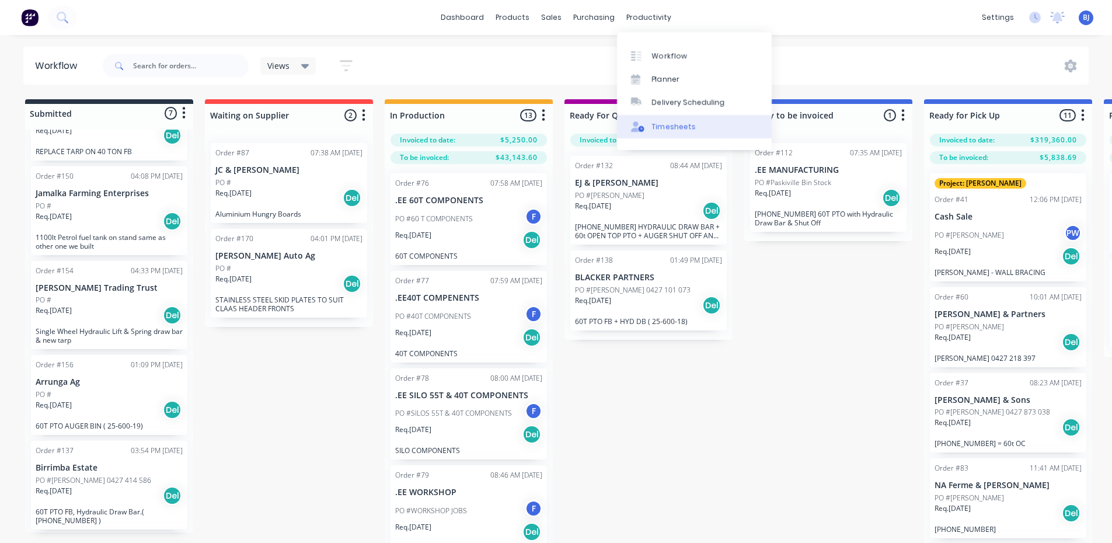
click at [673, 126] on div "Timesheets" at bounding box center [674, 126] width 44 height 11
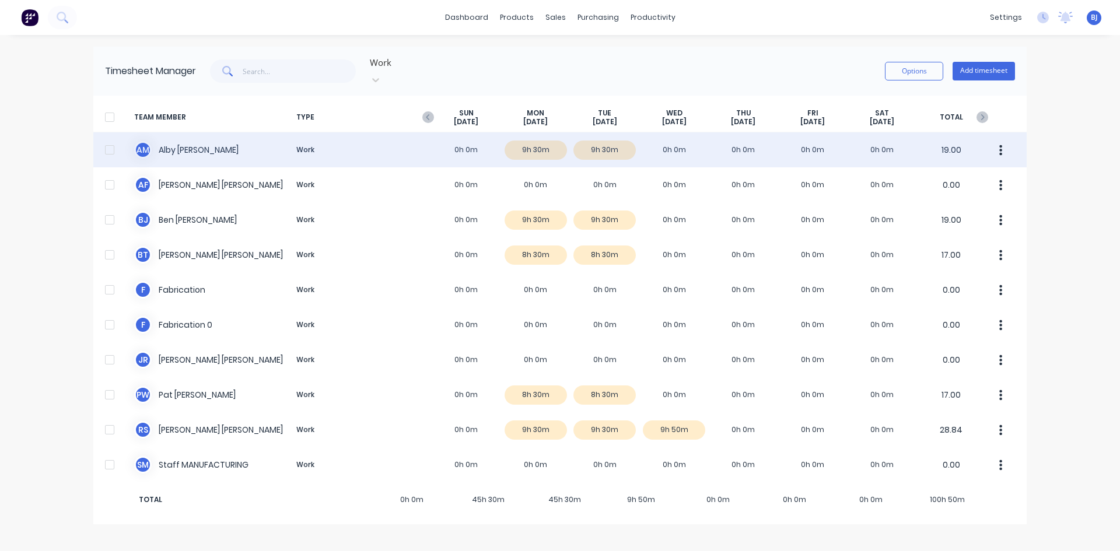
click at [303, 144] on div "A M Alby Mcdonald Work 0h 0m 9h 30m 9h 30m 0h 0m 0h 0m 0h 0m 0h 0m 19.00" at bounding box center [560, 149] width 934 height 35
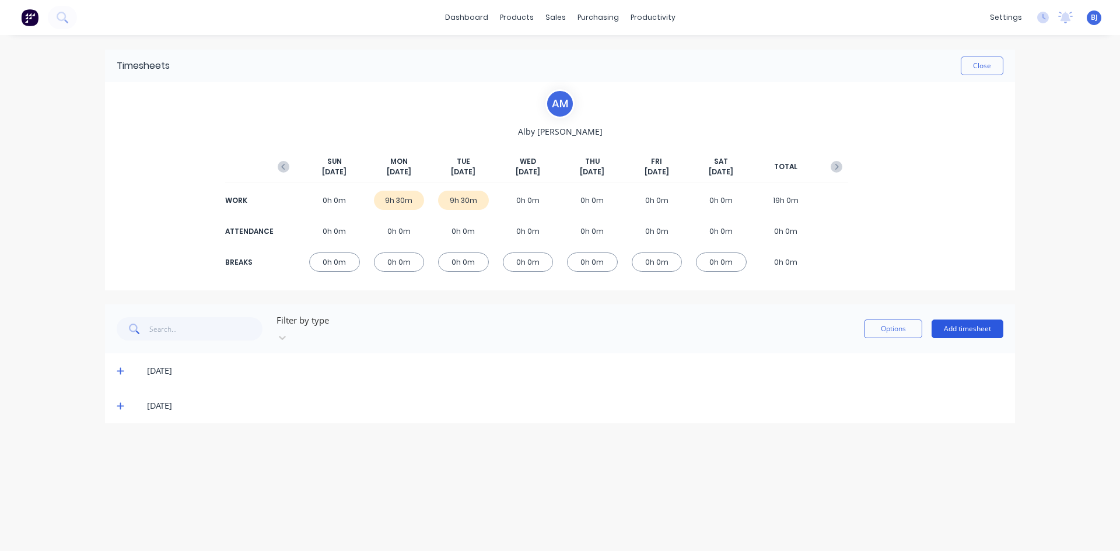
click at [950, 320] on button "Add timesheet" at bounding box center [968, 329] width 72 height 19
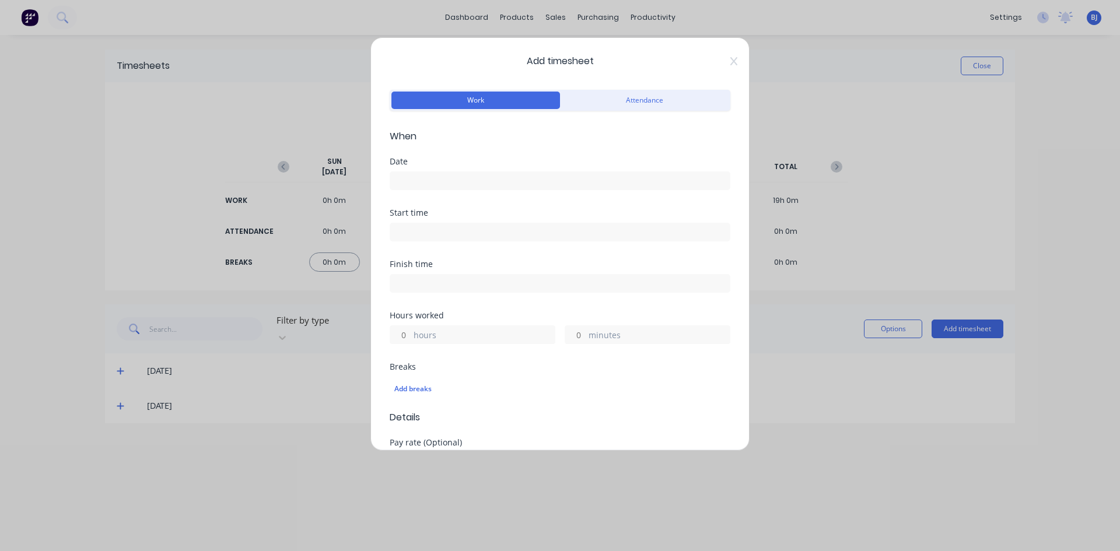
click at [417, 176] on input at bounding box center [560, 181] width 340 height 18
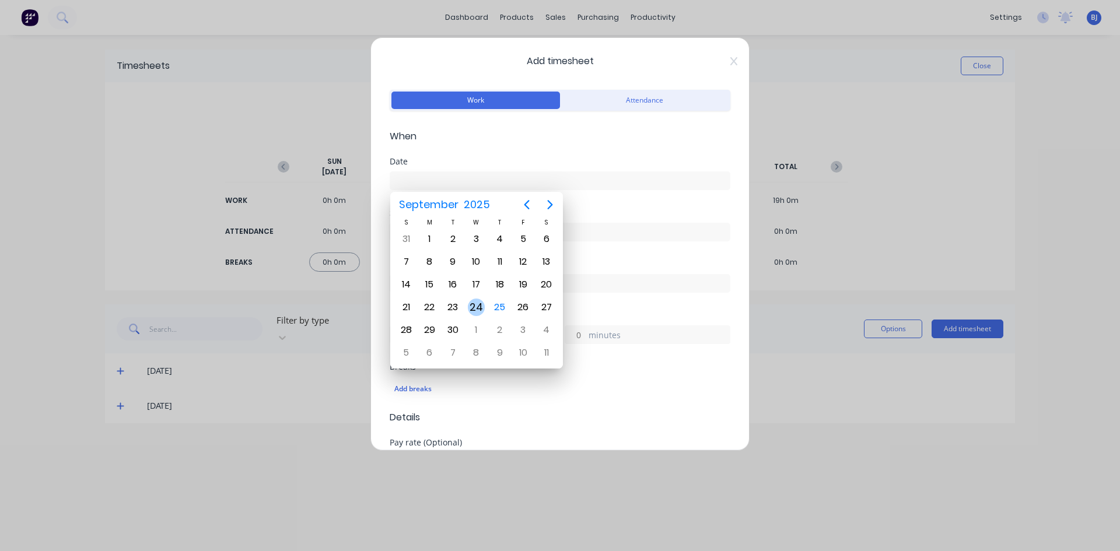
click at [473, 309] on div "24" at bounding box center [477, 308] width 18 height 18
type input "24/09/2025"
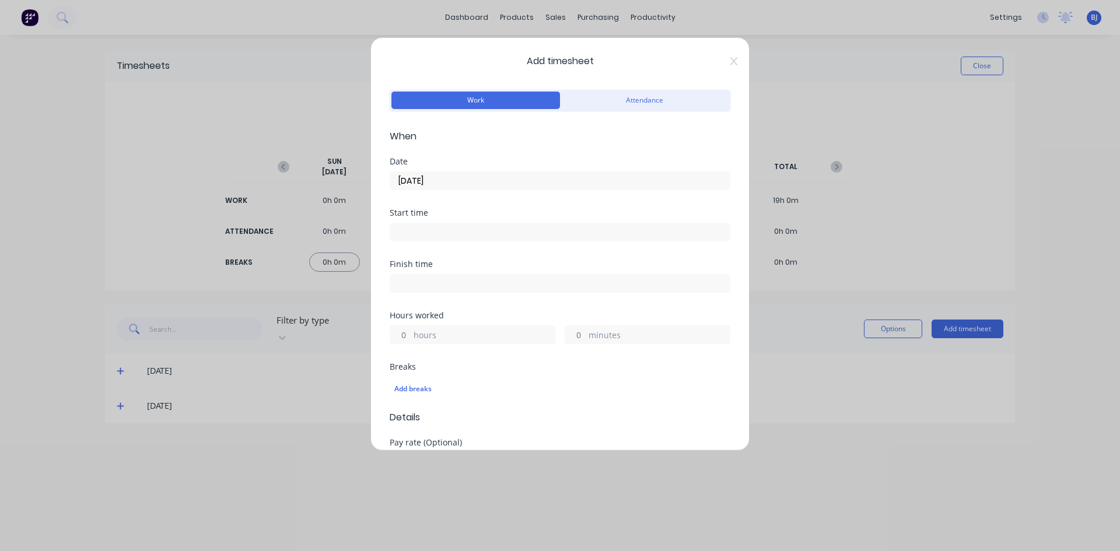
click at [422, 239] on input at bounding box center [560, 232] width 340 height 18
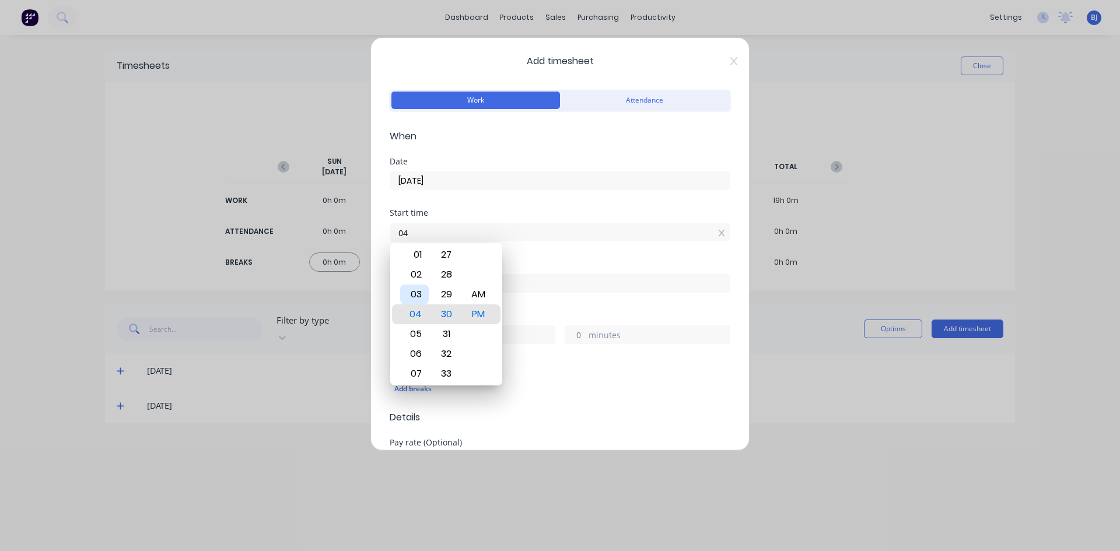
type input "0"
type input "07:00 AM"
click at [478, 295] on div "AM" at bounding box center [478, 295] width 29 height 20
click at [512, 260] on div "Finish time" at bounding box center [560, 264] width 341 height 8
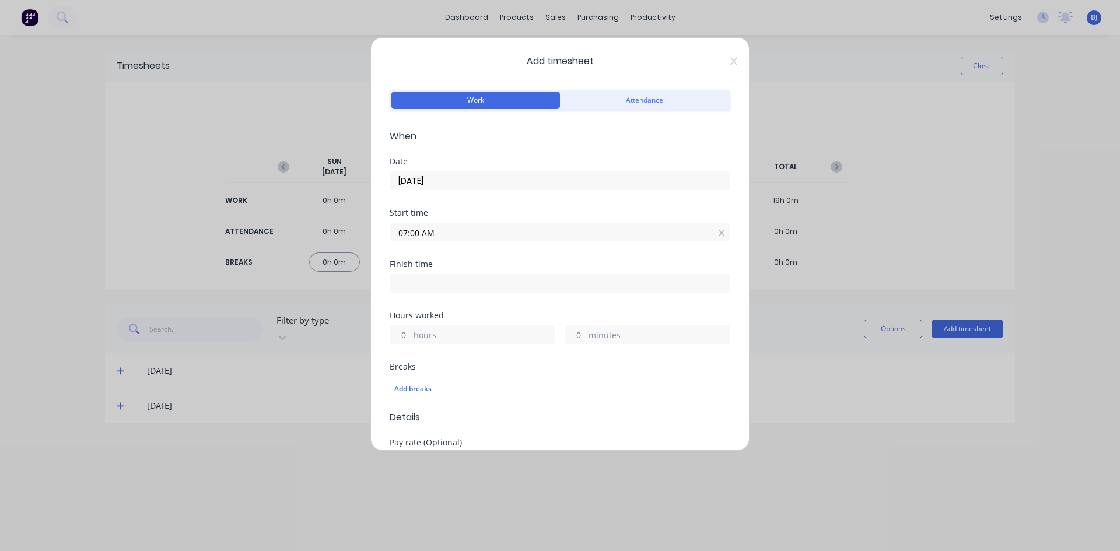
click at [410, 283] on input at bounding box center [560, 284] width 340 height 18
type input "04:30 PM"
type input "9"
type input "30"
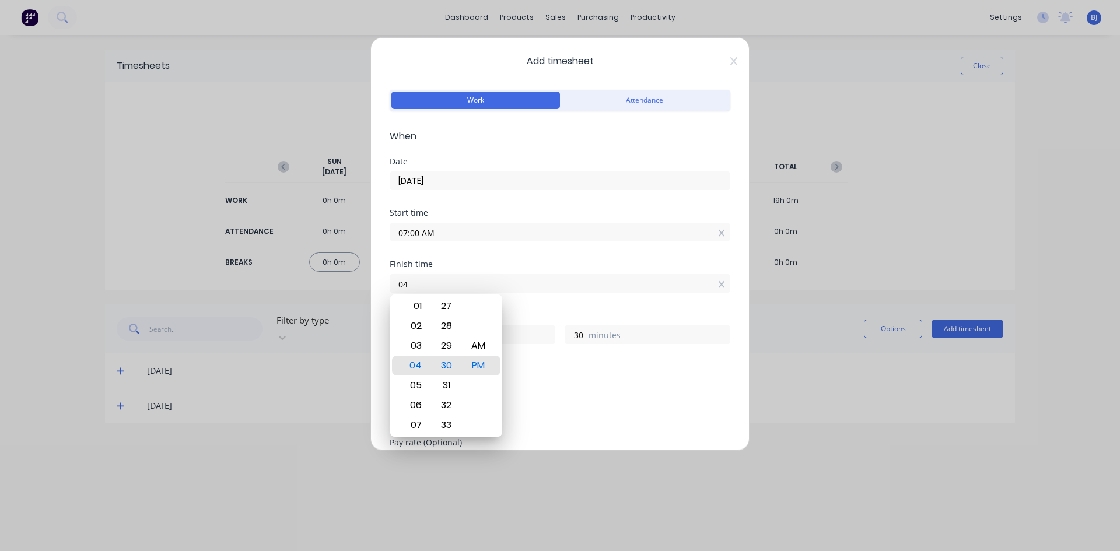
type input "0"
type input "04:30 AM"
type input "21"
click at [483, 365] on div "PM" at bounding box center [478, 366] width 29 height 20
type input "04:30 PM"
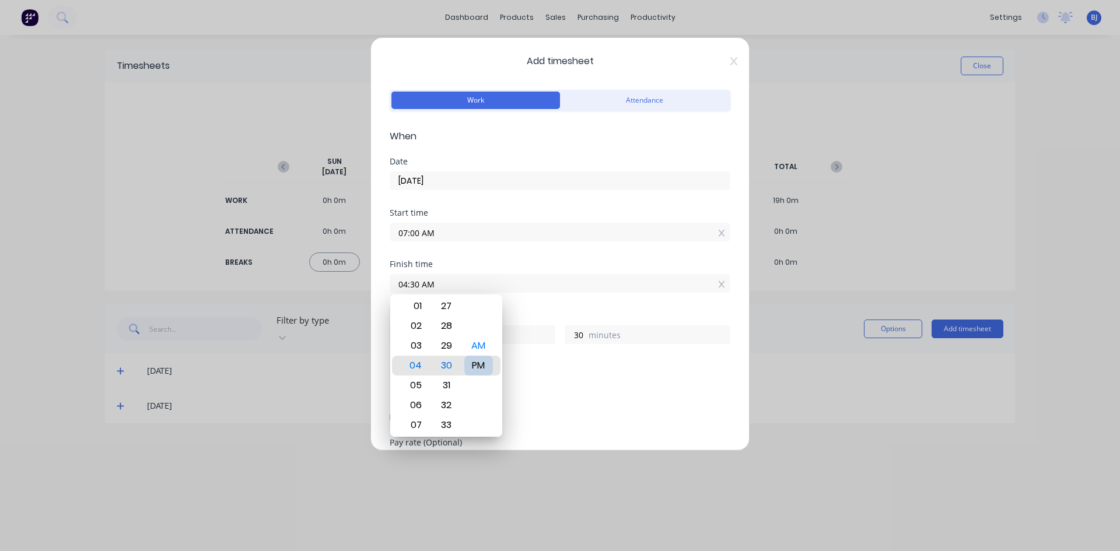
type input "9"
click at [529, 315] on div "Hours worked" at bounding box center [560, 316] width 341 height 8
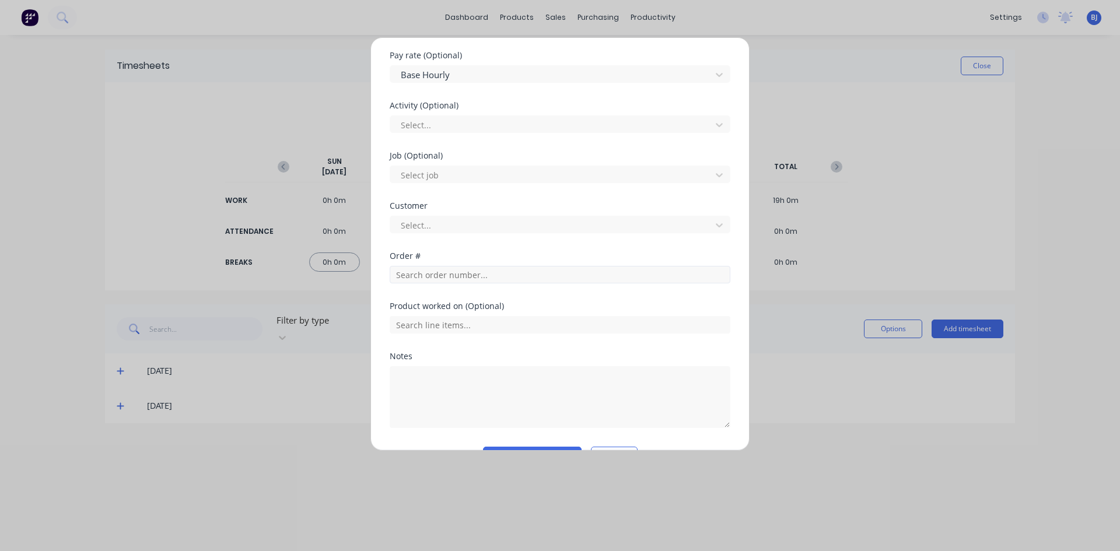
scroll to position [419, 0]
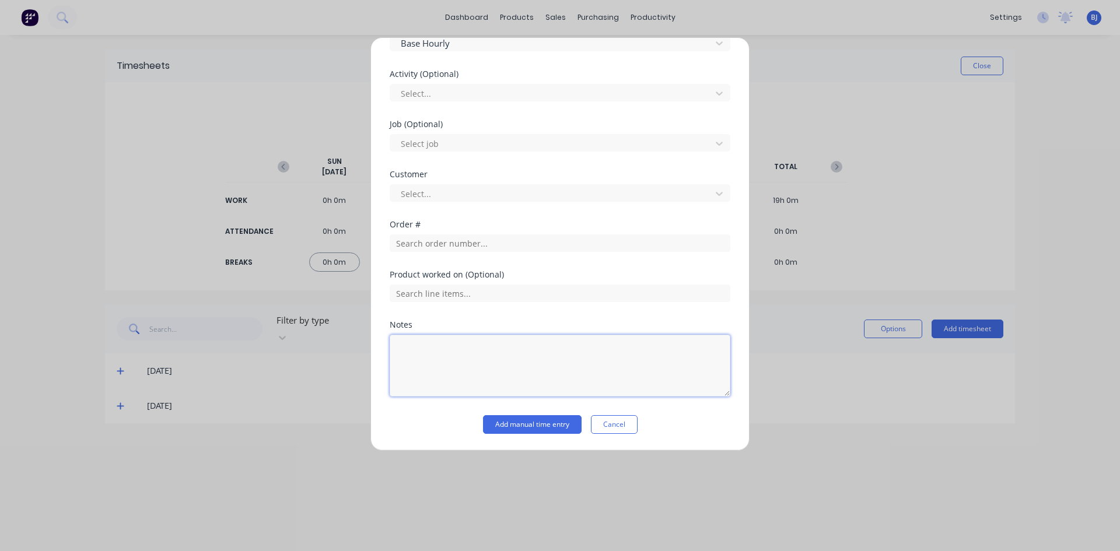
click at [414, 341] on textarea at bounding box center [560, 366] width 341 height 62
type textarea "t"
type textarea "TRADE SCHOOL"
click at [530, 426] on button "Add manual time entry" at bounding box center [532, 424] width 99 height 19
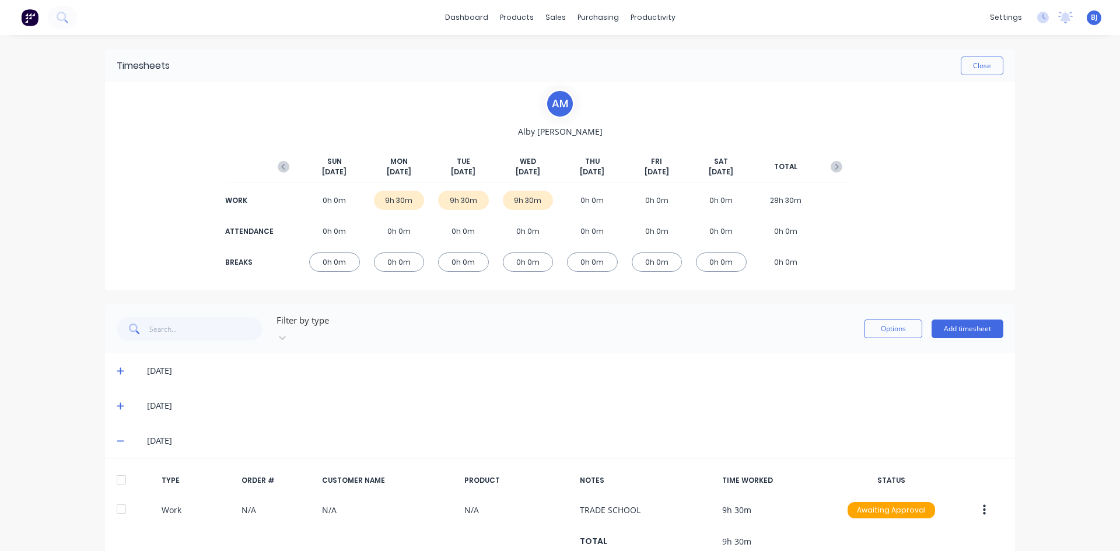
scroll to position [26, 0]
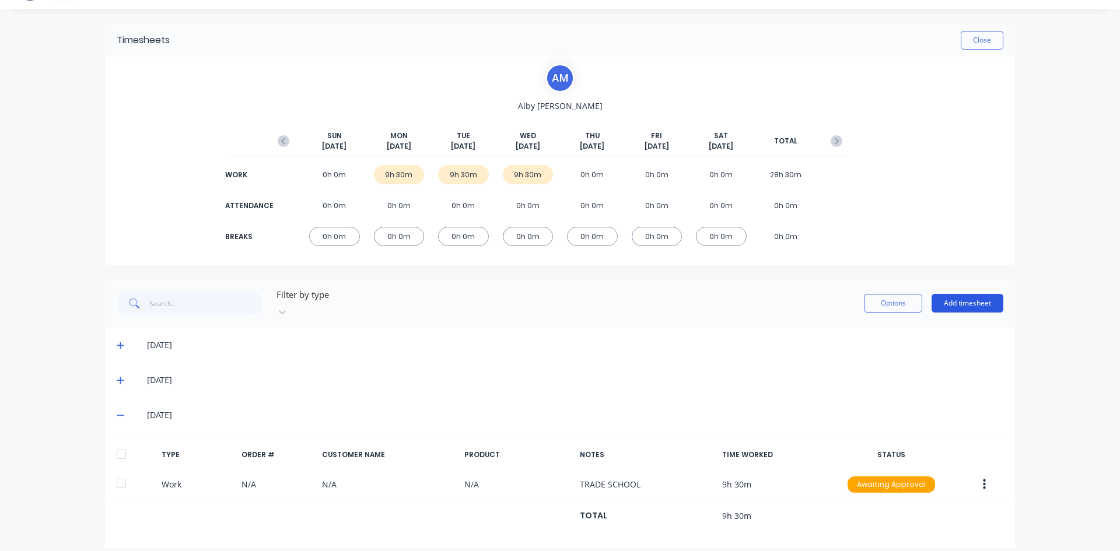
click at [963, 298] on button "Add timesheet" at bounding box center [968, 303] width 72 height 19
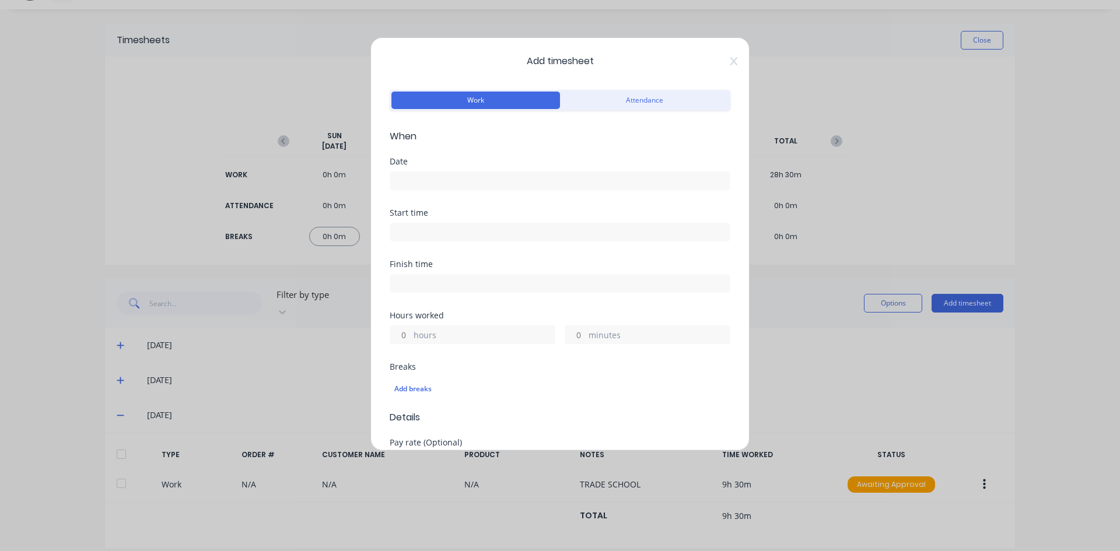
drag, startPoint x: 421, startPoint y: 180, endPoint x: 427, endPoint y: 195, distance: 16.1
click at [421, 180] on input at bounding box center [560, 181] width 340 height 18
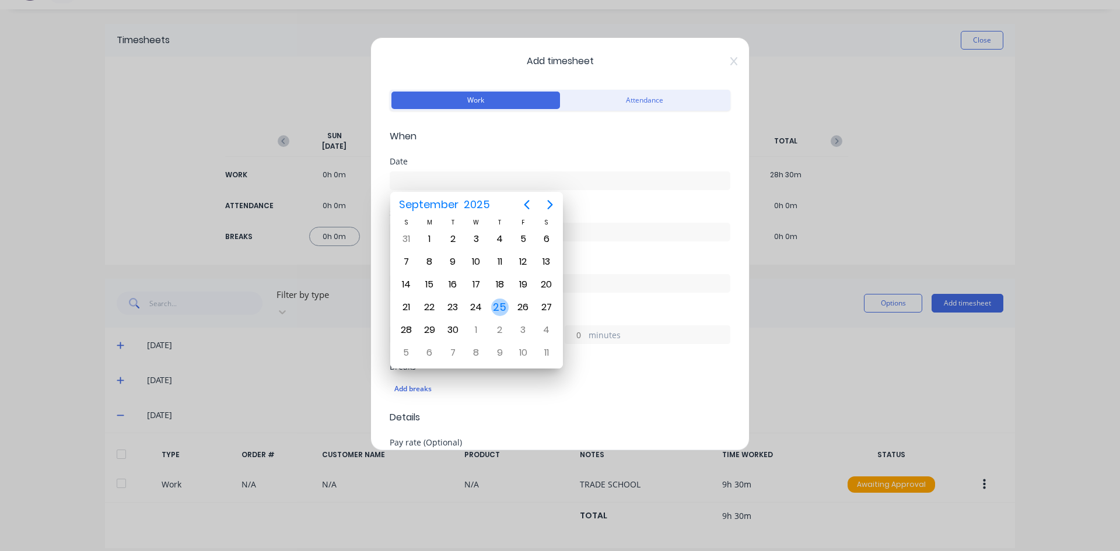
click at [497, 311] on div "25" at bounding box center [500, 308] width 18 height 18
type input "25/09/2025"
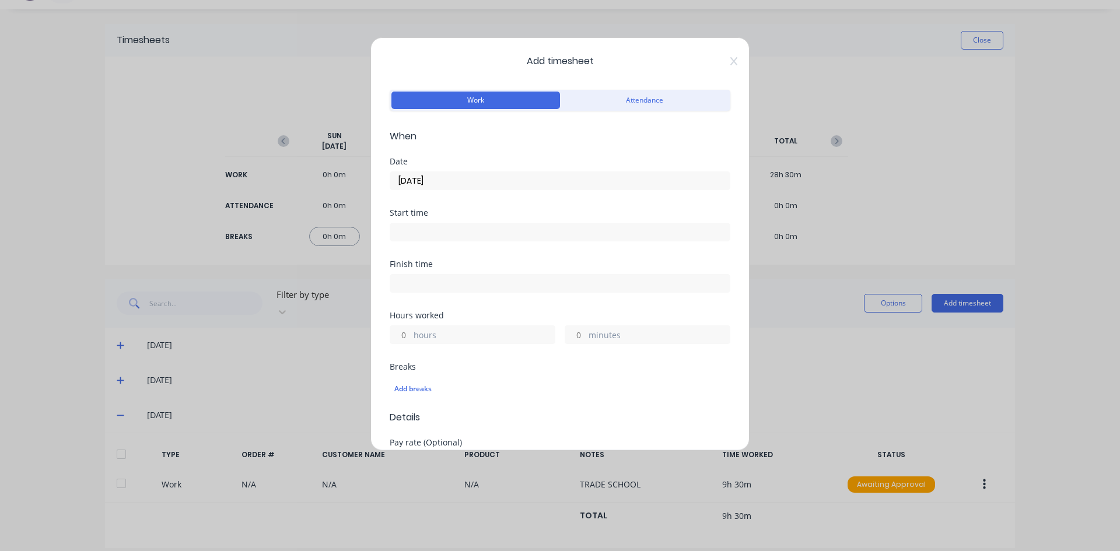
click at [421, 240] on input at bounding box center [560, 232] width 340 height 18
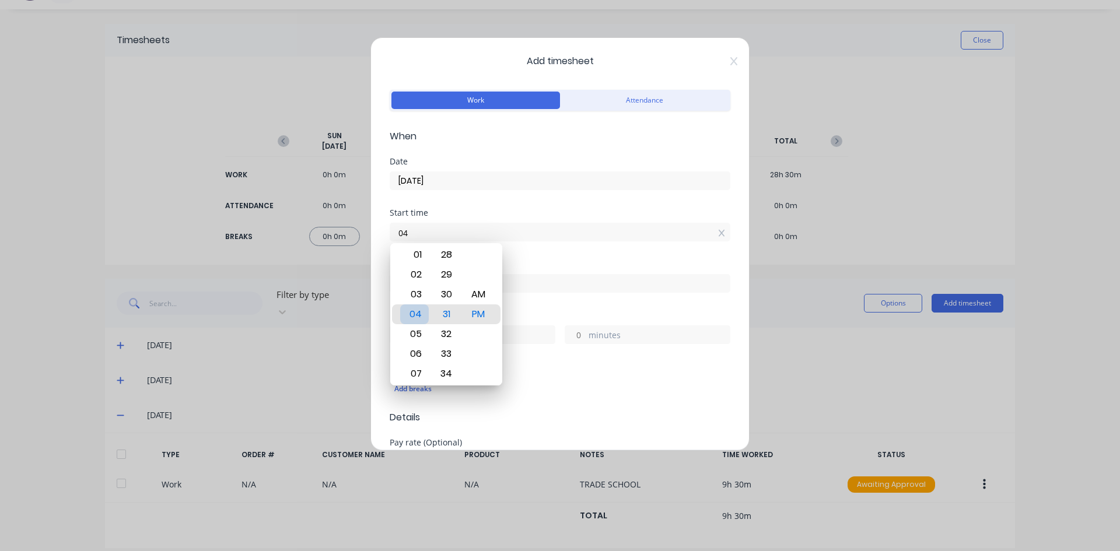
type input "0"
type input "07:00 AM"
click at [478, 300] on div "AM" at bounding box center [478, 295] width 29 height 20
click at [554, 260] on div "Finish time" at bounding box center [560, 264] width 341 height 8
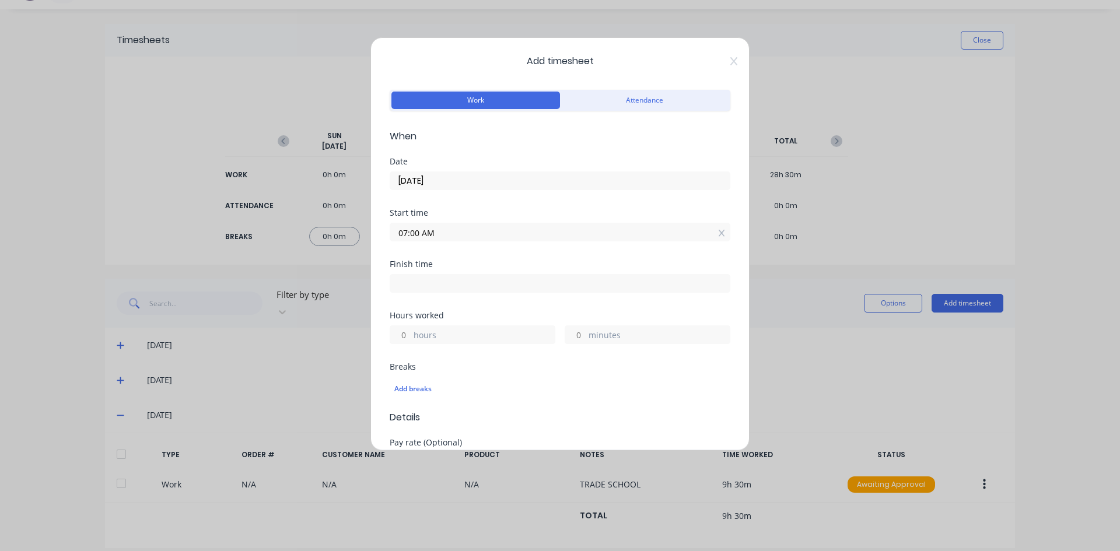
click at [420, 284] on input at bounding box center [560, 284] width 340 height 18
type input "04:31 PM"
type input "9"
type input "31"
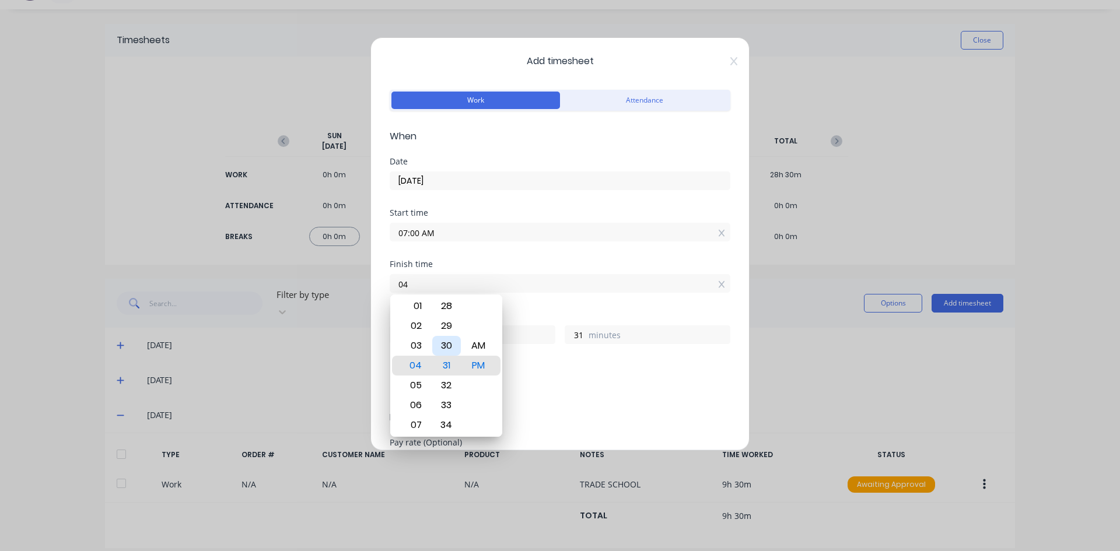
type input "0"
type input "04:30 AM"
type input "21"
type input "30"
click at [479, 363] on div "PM" at bounding box center [478, 366] width 29 height 20
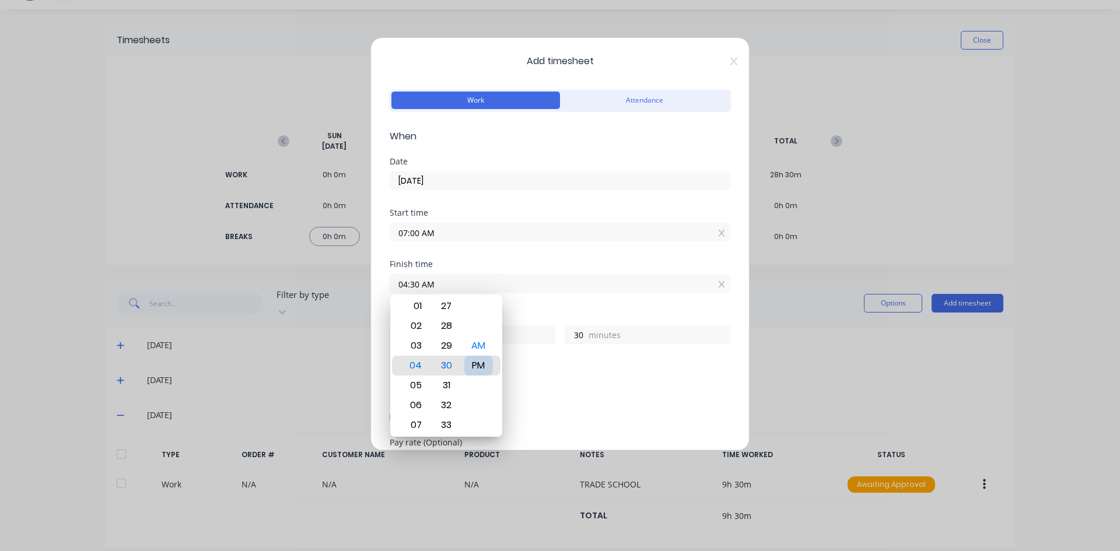
type input "04:30 PM"
type input "9"
click at [519, 319] on div "Hours worked" at bounding box center [560, 316] width 341 height 8
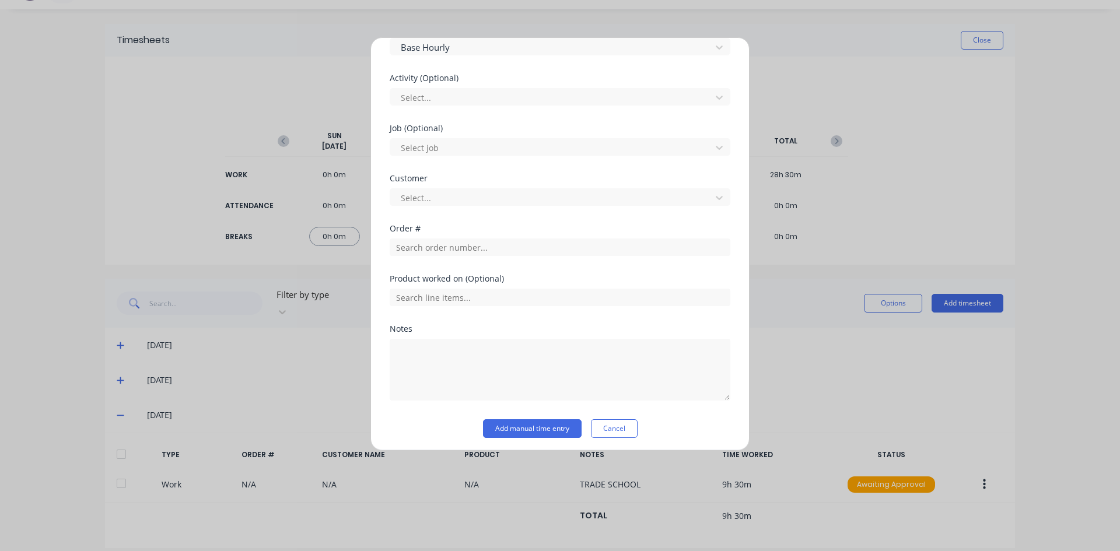
scroll to position [419, 0]
click at [420, 343] on textarea at bounding box center [560, 366] width 341 height 62
type textarea "TRADE SCHOOL"
click at [560, 423] on button "Add manual time entry" at bounding box center [532, 424] width 99 height 19
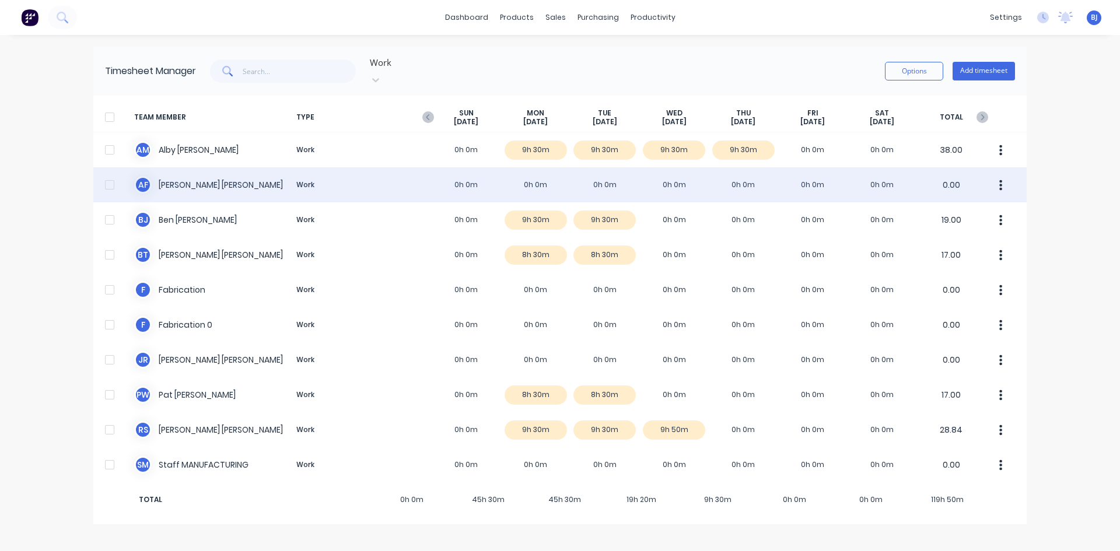
click at [607, 176] on div "A F Anthony Fitzgerald Work 0h 0m 0h 0m 0h 0m 0h 0m 0h 0m 0h 0m 0h 0m 0.00" at bounding box center [560, 184] width 934 height 35
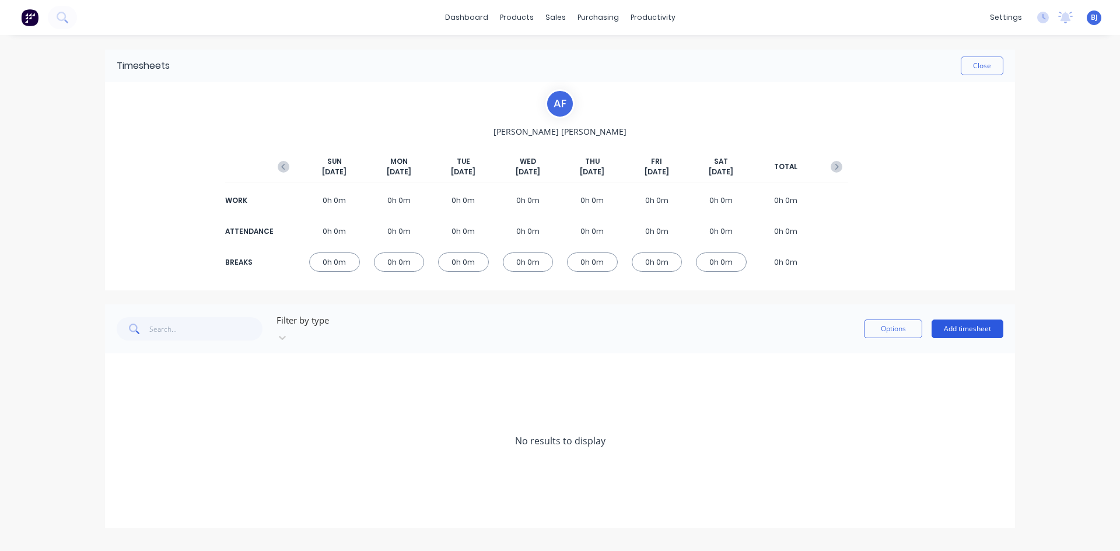
click at [966, 322] on button "Add timesheet" at bounding box center [968, 329] width 72 height 19
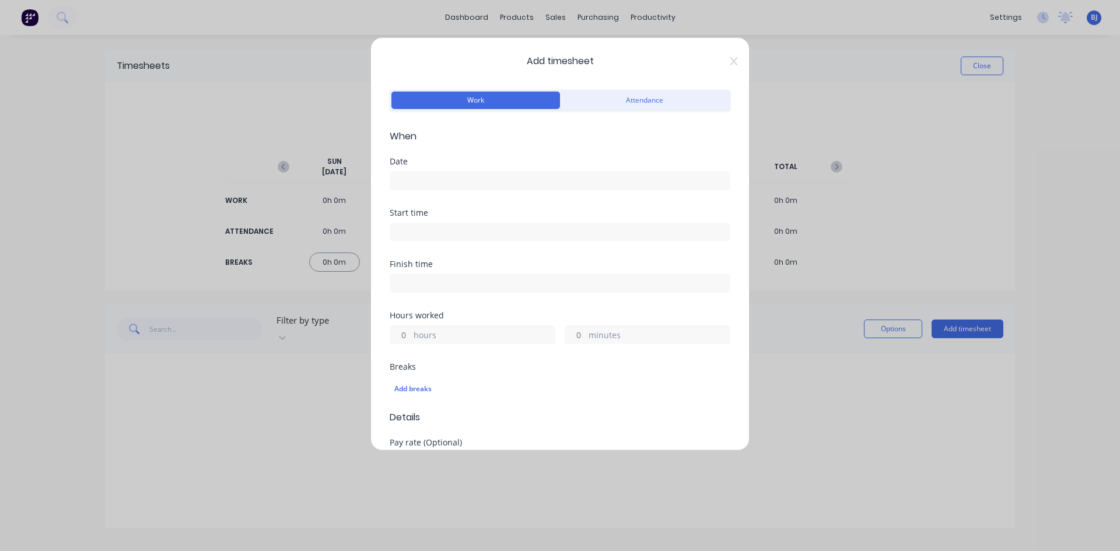
click at [403, 179] on input at bounding box center [560, 181] width 340 height 18
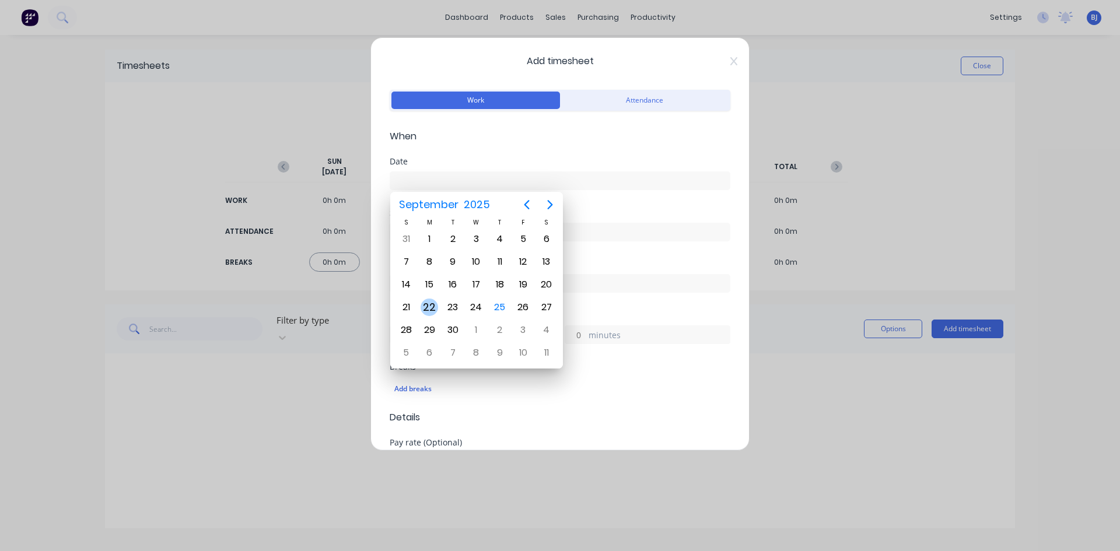
click at [432, 307] on div "22" at bounding box center [430, 308] width 18 height 18
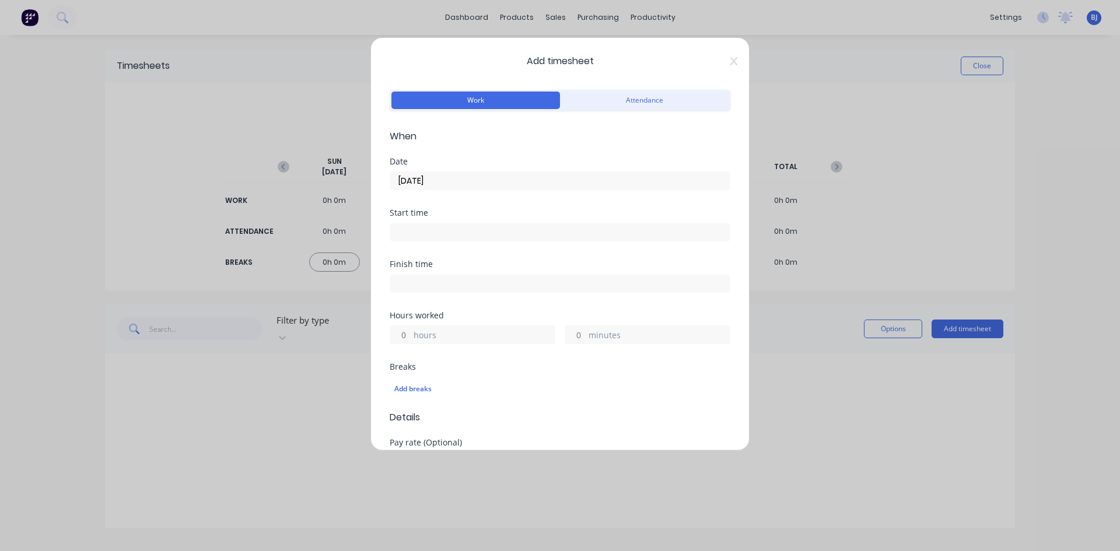
click at [475, 177] on input "22/09/2025" at bounding box center [560, 181] width 340 height 18
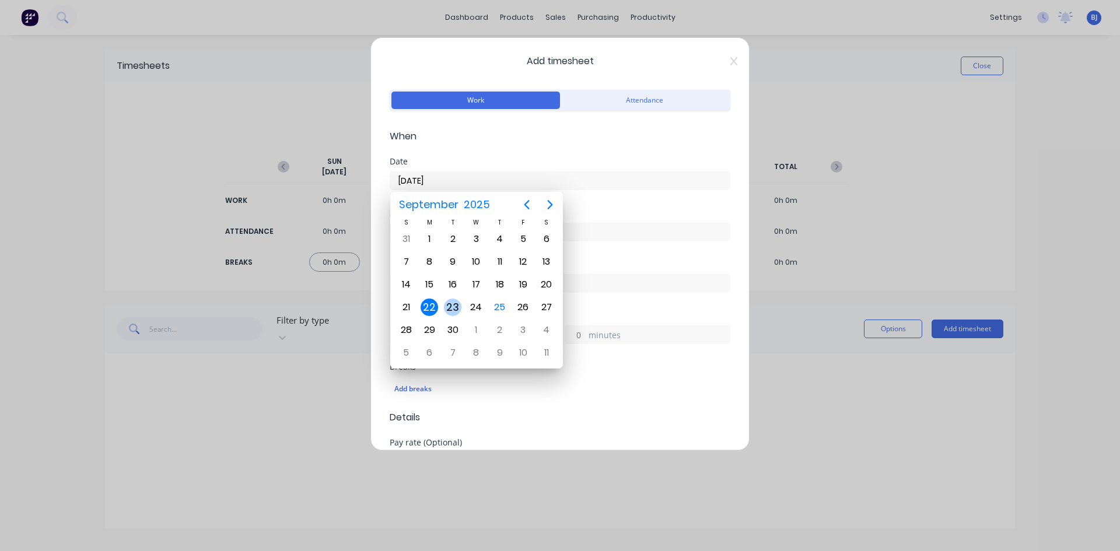
click at [457, 313] on div "23" at bounding box center [453, 308] width 18 height 18
type input "23/09/2025"
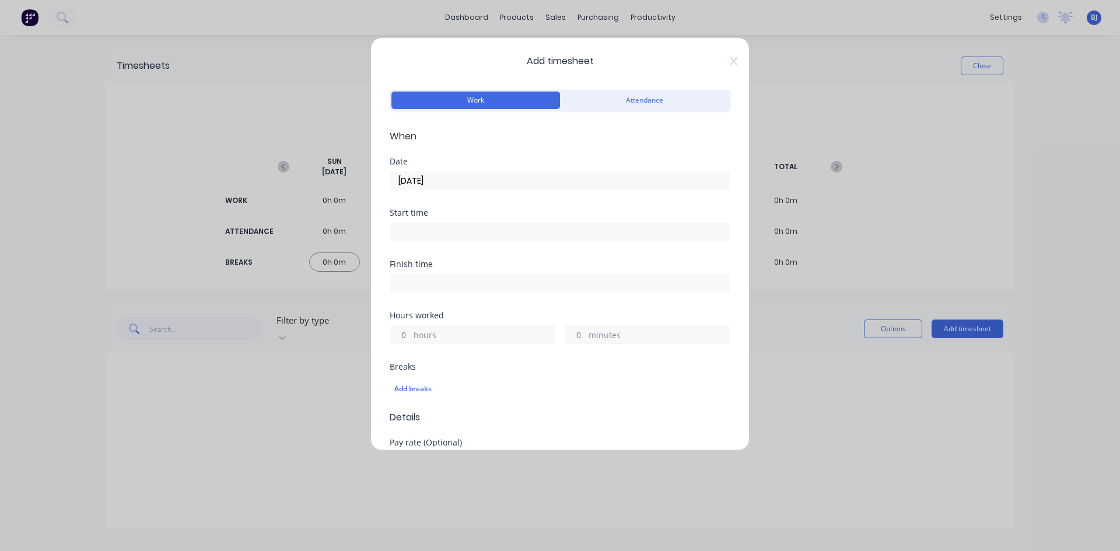
click at [406, 233] on input at bounding box center [560, 232] width 340 height 18
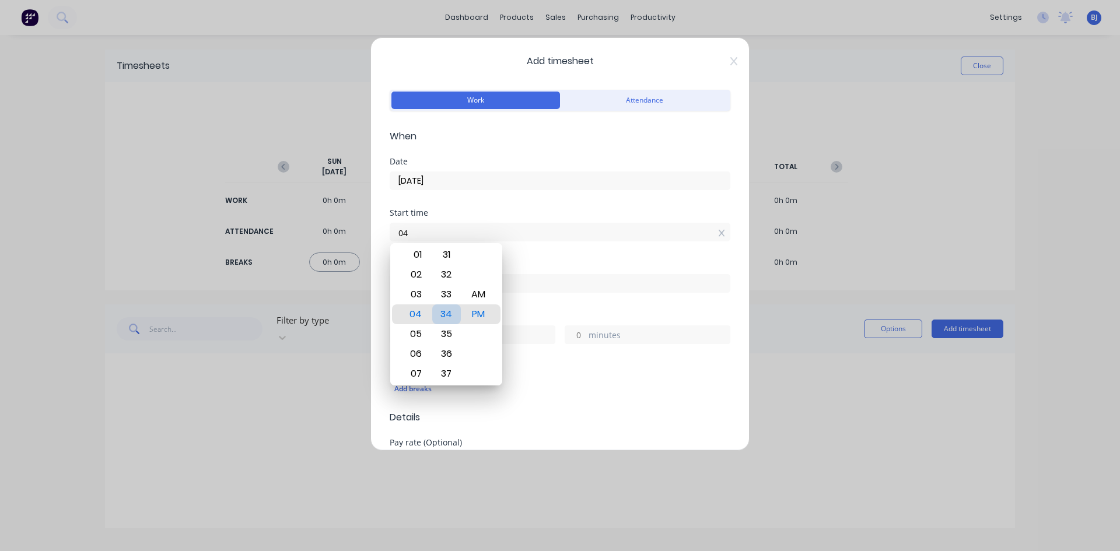
type input "0"
type input "07:00 AM"
click at [476, 293] on div "AM" at bounding box center [478, 295] width 29 height 20
click at [524, 268] on div "Finish time" at bounding box center [560, 264] width 341 height 8
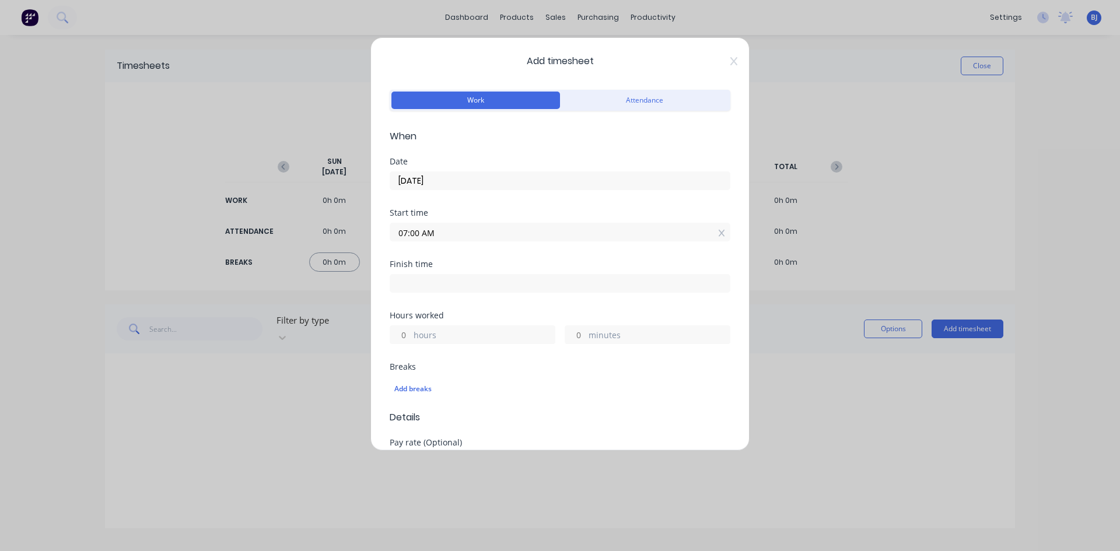
click at [415, 284] on input at bounding box center [560, 284] width 340 height 18
type input "04:35 PM"
type input "9"
type input "35"
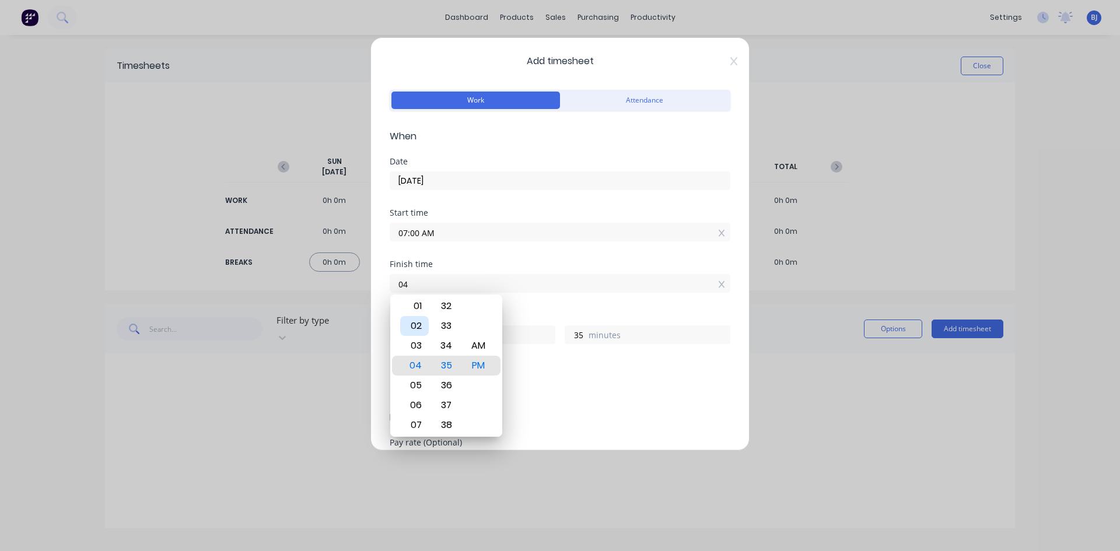
type input "0"
type input "12:00 PM"
type input "5"
type input "0"
click at [483, 365] on div "PM" at bounding box center [478, 366] width 29 height 20
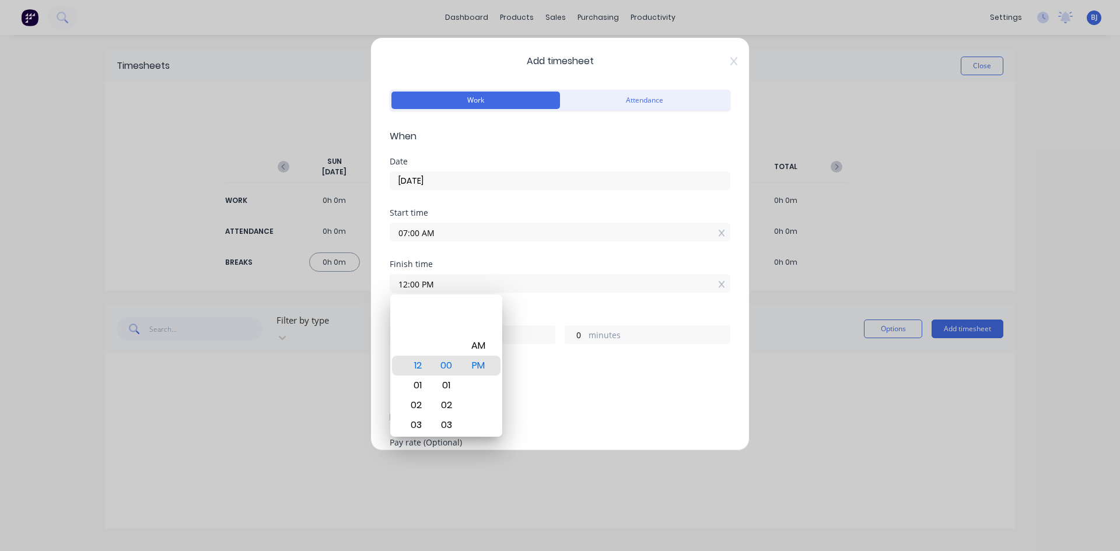
click at [558, 315] on div "Hours worked" at bounding box center [560, 316] width 341 height 8
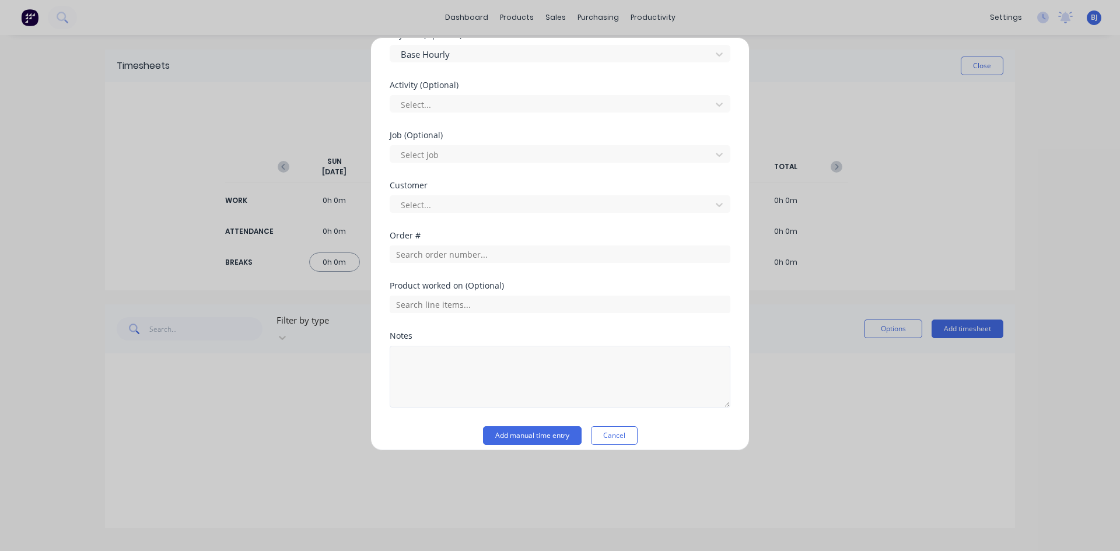
scroll to position [408, 0]
click at [417, 257] on input "text" at bounding box center [560, 254] width 341 height 18
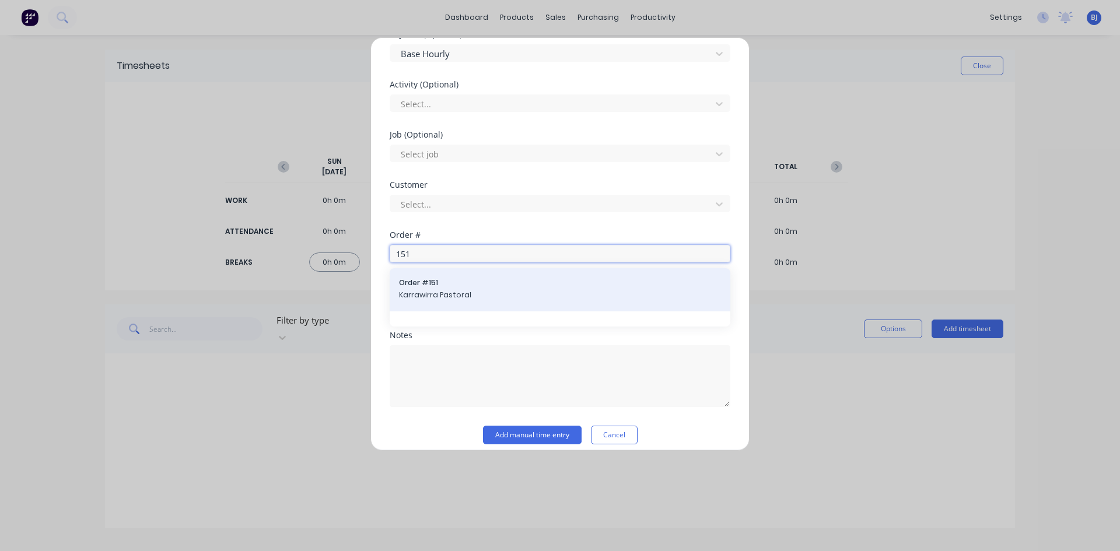
type input "151"
click at [442, 289] on div "Order # 151 Karrawirra Pastoral" at bounding box center [560, 290] width 322 height 25
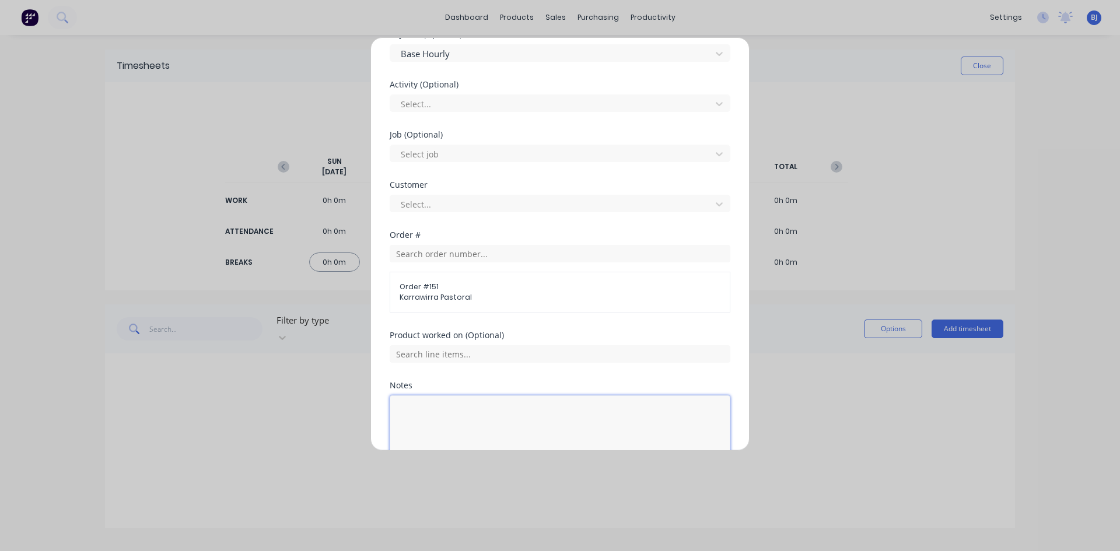
click at [415, 407] on textarea at bounding box center [560, 427] width 341 height 62
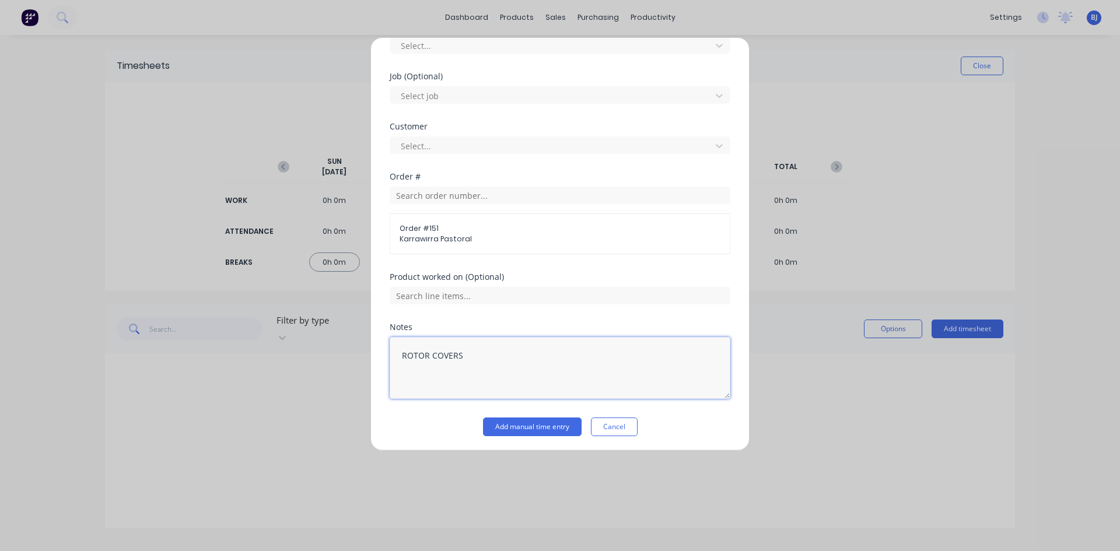
scroll to position [469, 0]
type textarea "ROTOR COVERS"
click at [516, 424] on button "Add manual time entry" at bounding box center [532, 424] width 99 height 19
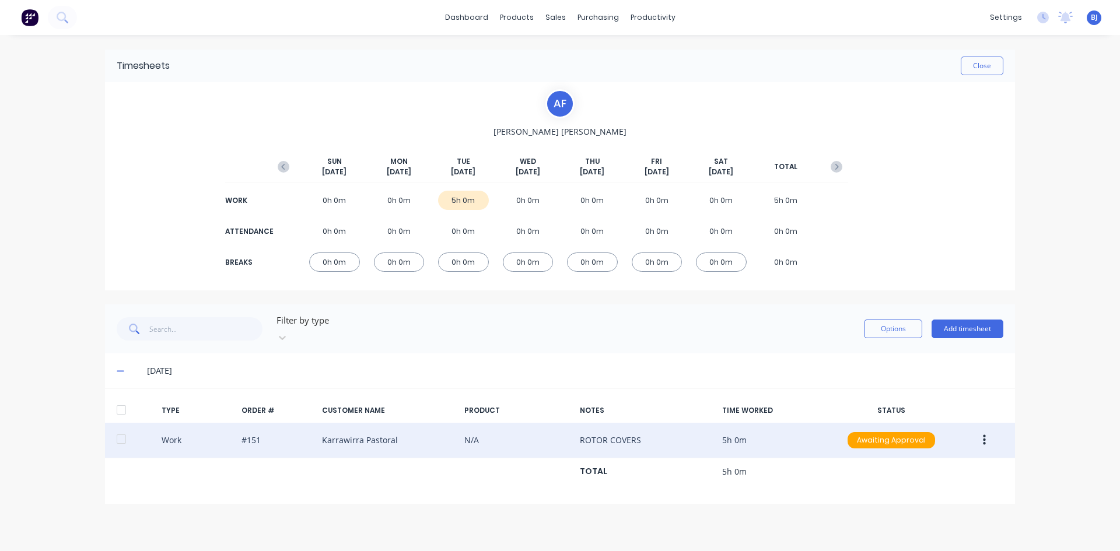
click at [987, 430] on button "button" at bounding box center [984, 440] width 27 height 21
click at [917, 413] on div "Duplicate" at bounding box center [943, 419] width 90 height 17
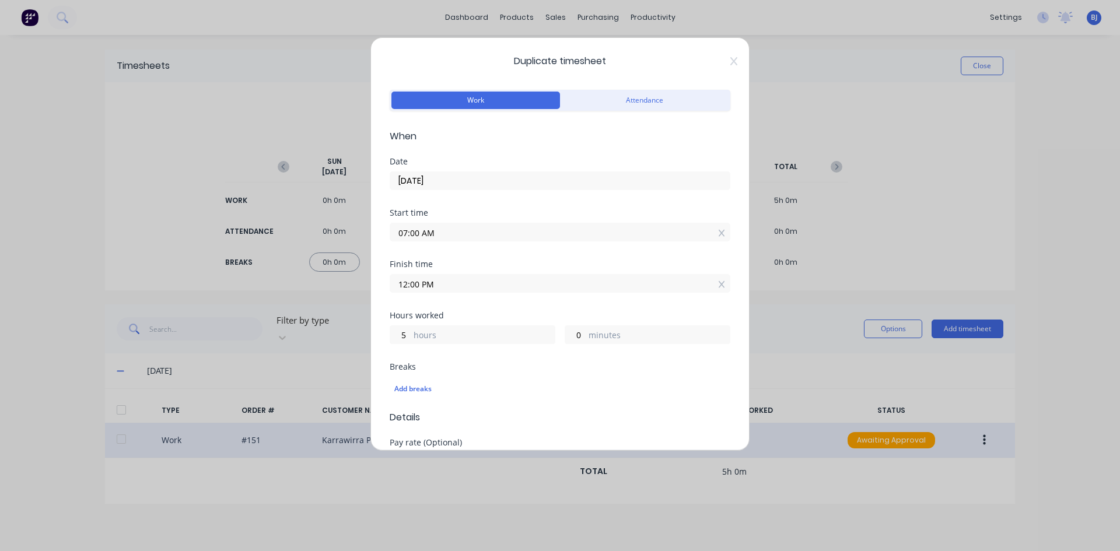
drag, startPoint x: 420, startPoint y: 231, endPoint x: 345, endPoint y: 241, distance: 74.8
click at [345, 241] on div "Duplicate timesheet Work Attendance When Date 23/09/2025 Start time 07:00 AM Fi…" at bounding box center [560, 275] width 1120 height 551
click at [467, 233] on input "12.00 AM" at bounding box center [560, 232] width 340 height 18
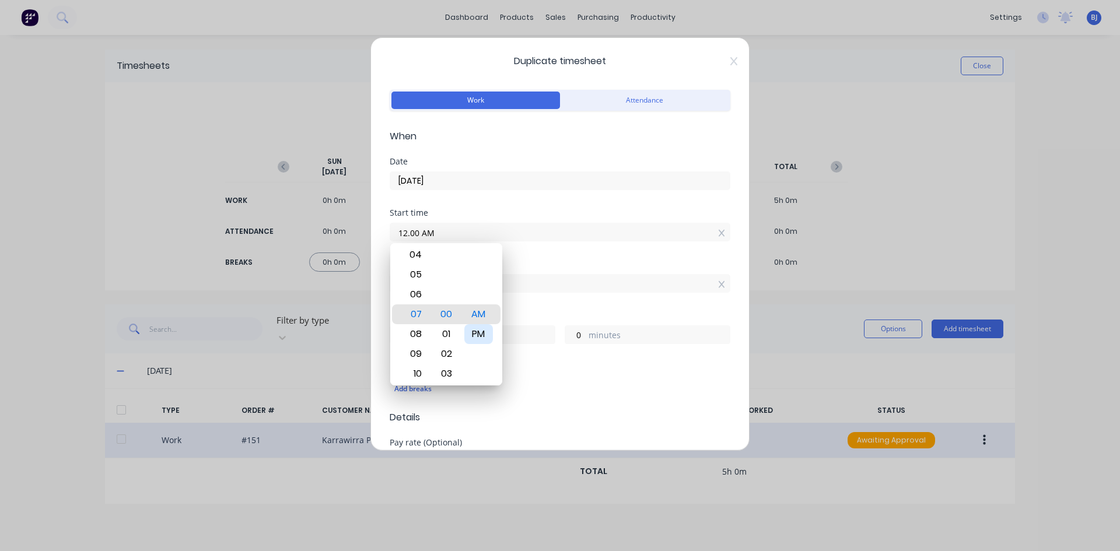
type input "12:00 AM"
type input "12"
click at [471, 331] on div "PM" at bounding box center [478, 334] width 29 height 20
type input "12:00 PM"
type input "0"
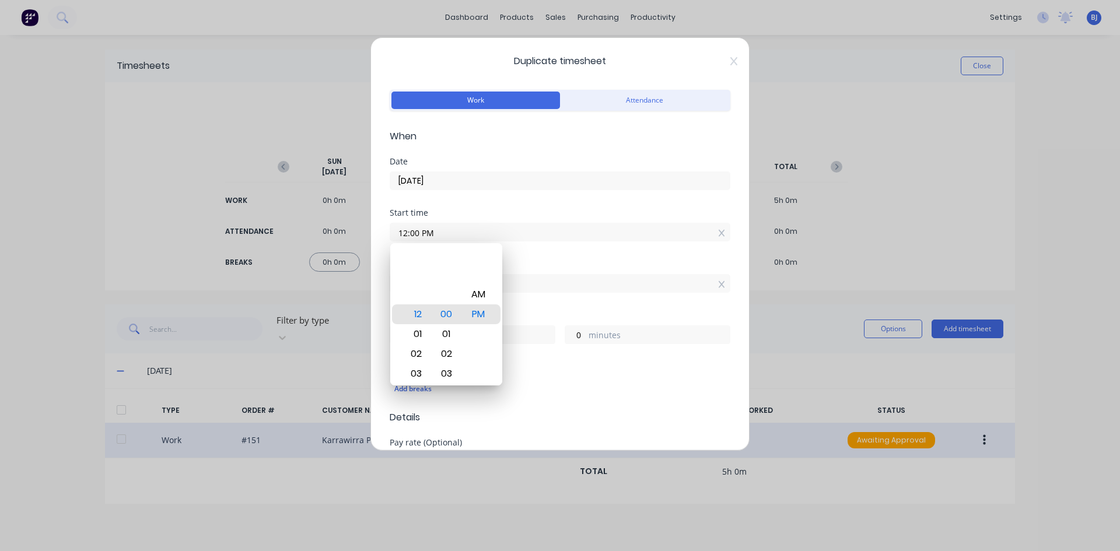
click at [515, 254] on div "Start time 12:00 PM" at bounding box center [560, 234] width 341 height 51
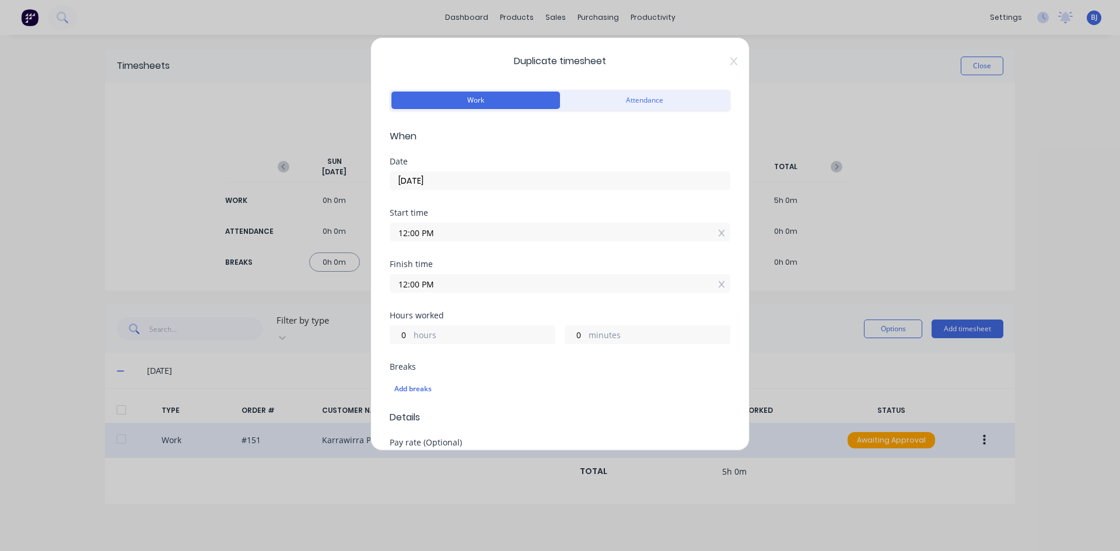
drag, startPoint x: 401, startPoint y: 289, endPoint x: 365, endPoint y: 296, distance: 36.8
click at [368, 292] on div "Duplicate timesheet Work Attendance When Date 23/09/2025 Start time 12:00 PM Fi…" at bounding box center [560, 275] width 1120 height 551
type input "01:30 AM"
type input "13"
type input "30"
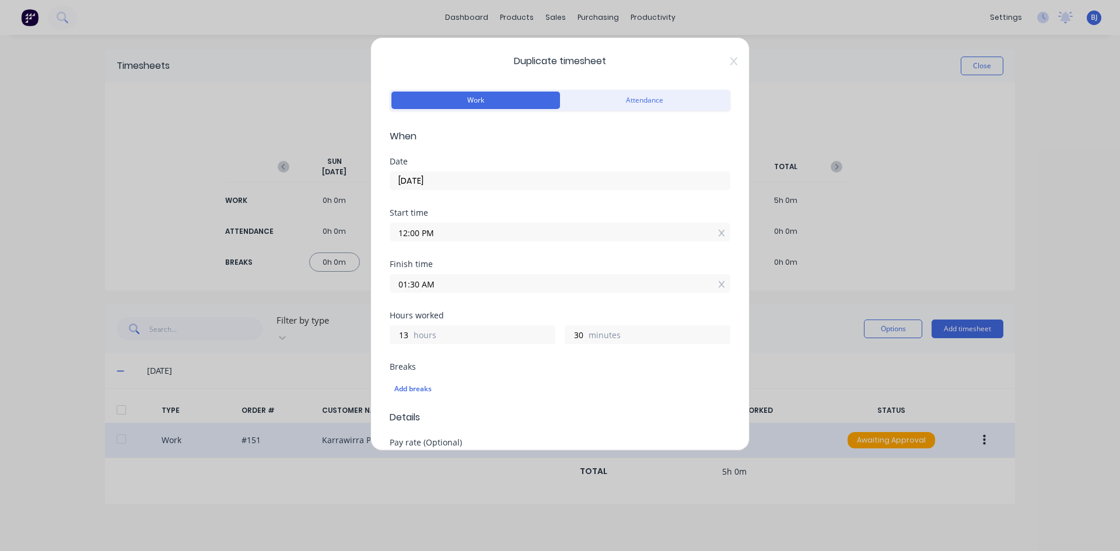
click at [513, 298] on div "Finish time 01:30 AM" at bounding box center [560, 285] width 341 height 51
click at [445, 282] on input "01:30 AM" at bounding box center [560, 284] width 340 height 18
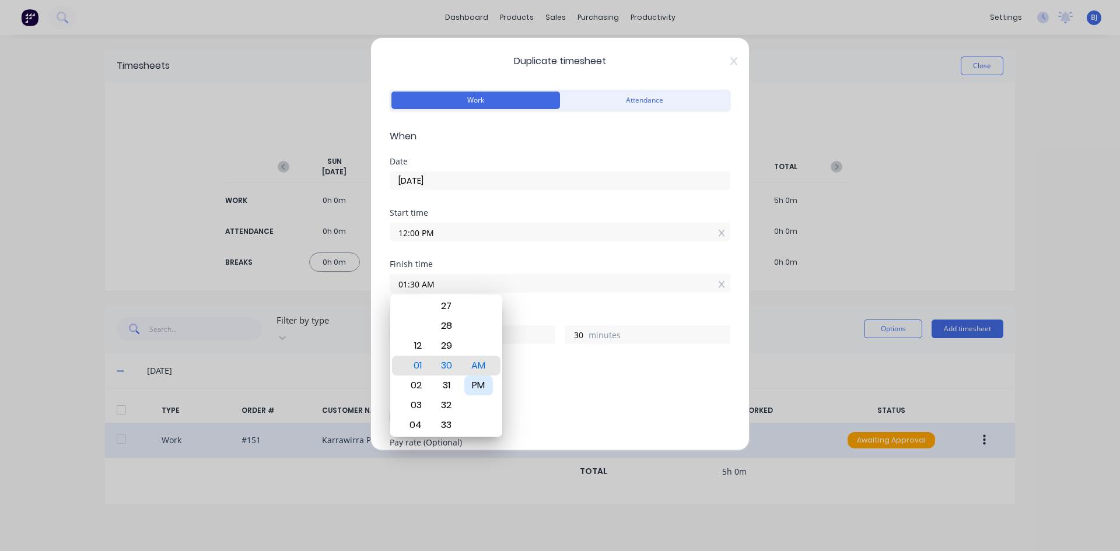
drag, startPoint x: 474, startPoint y: 383, endPoint x: 474, endPoint y: 331, distance: 52.5
click at [474, 377] on div "PM" at bounding box center [478, 386] width 29 height 20
click at [521, 300] on div "Finish time 01:30 AM" at bounding box center [560, 285] width 341 height 51
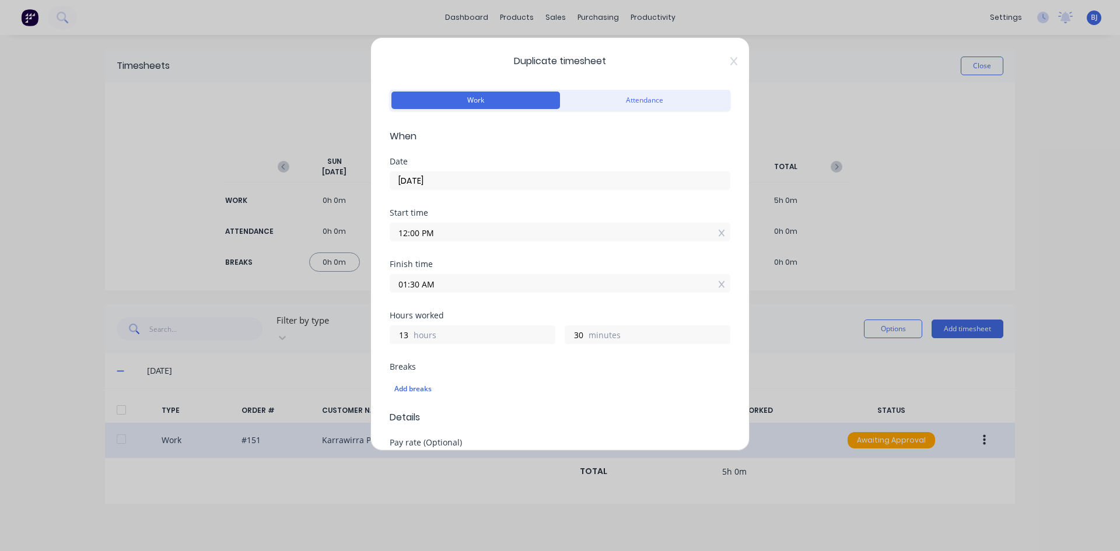
drag, startPoint x: 456, startPoint y: 286, endPoint x: 411, endPoint y: 295, distance: 45.3
click at [407, 291] on input "01:30 AM" at bounding box center [560, 284] width 340 height 18
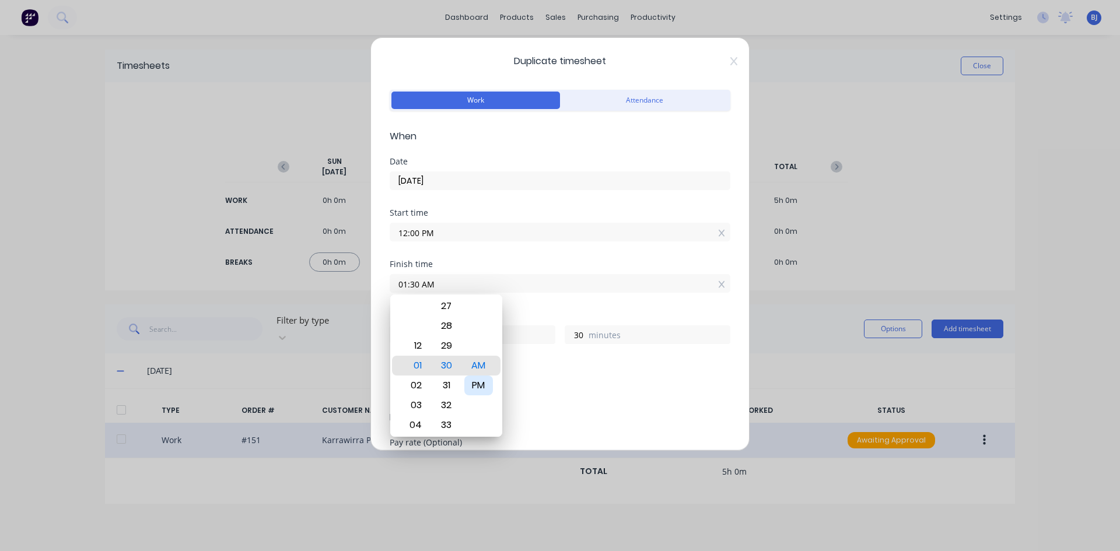
click at [483, 386] on div "PM" at bounding box center [478, 386] width 29 height 20
type input "01:30 PM"
type input "1"
click at [536, 308] on div "Finish time 01:30 PM" at bounding box center [560, 285] width 341 height 51
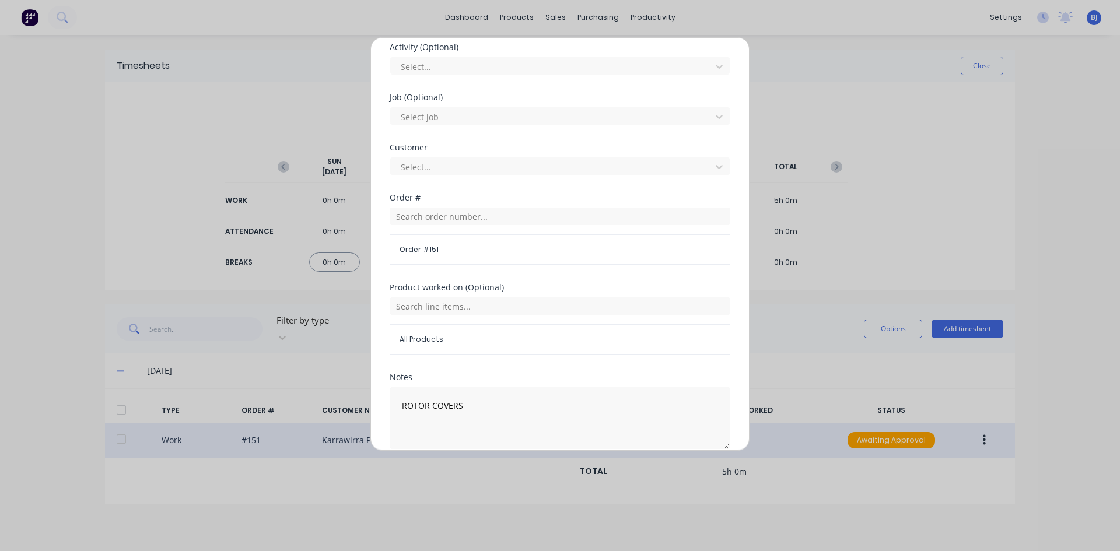
scroll to position [467, 0]
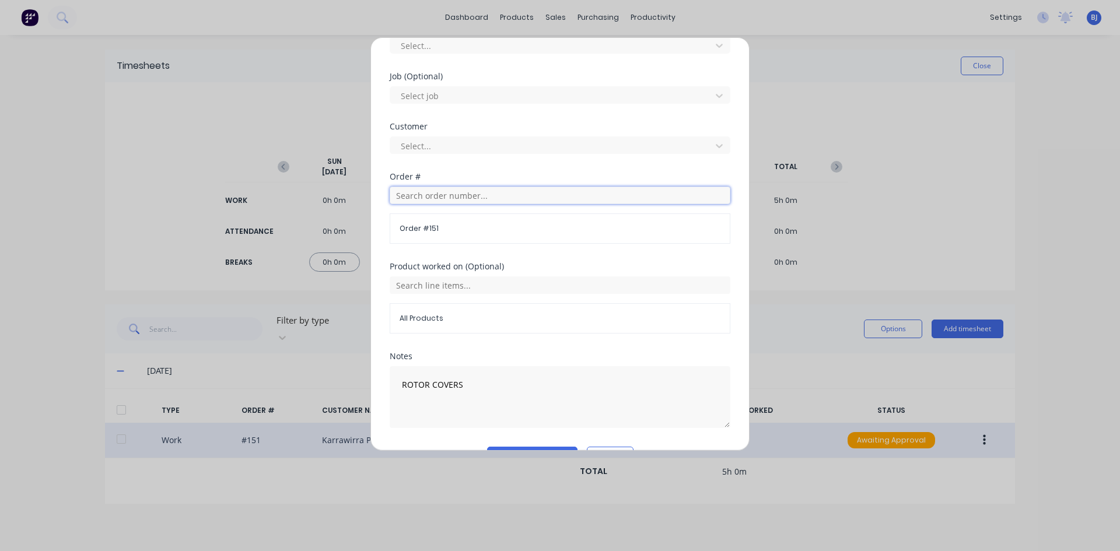
click at [423, 196] on input "text" at bounding box center [560, 196] width 341 height 18
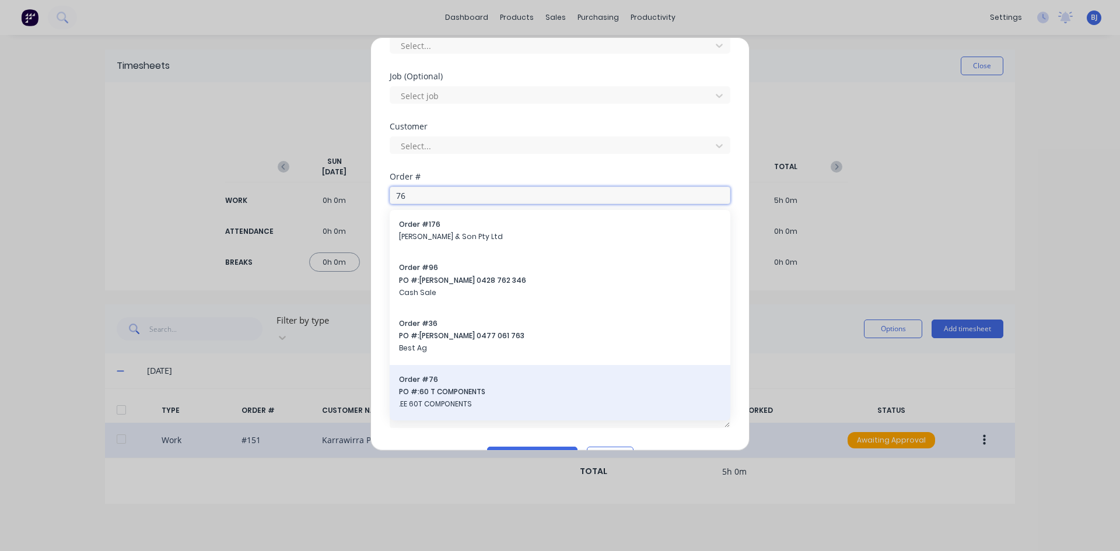
type input "76"
click at [422, 388] on span "PO #: 60 T COMPONENTS" at bounding box center [560, 392] width 322 height 11
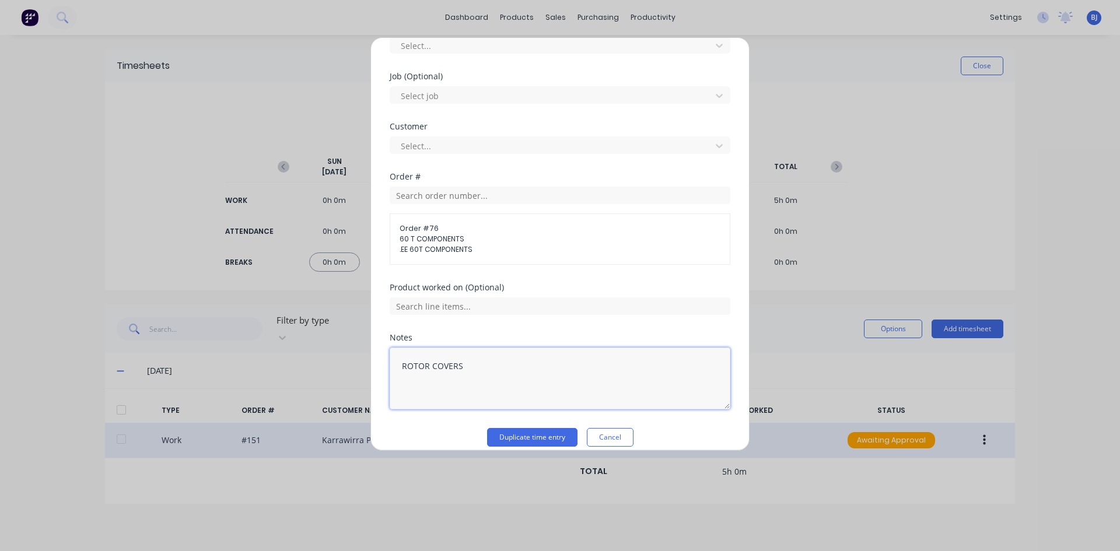
drag, startPoint x: 453, startPoint y: 370, endPoint x: 366, endPoint y: 392, distance: 89.6
click at [366, 392] on div "Duplicate timesheet Work Attendance When Date 23/09/2025 Start time 12:00 PM Fi…" at bounding box center [560, 275] width 1120 height 551
type textarea "SINGLE AXLE LEG SLIDES"
click at [520, 436] on button "Duplicate time entry" at bounding box center [532, 437] width 90 height 19
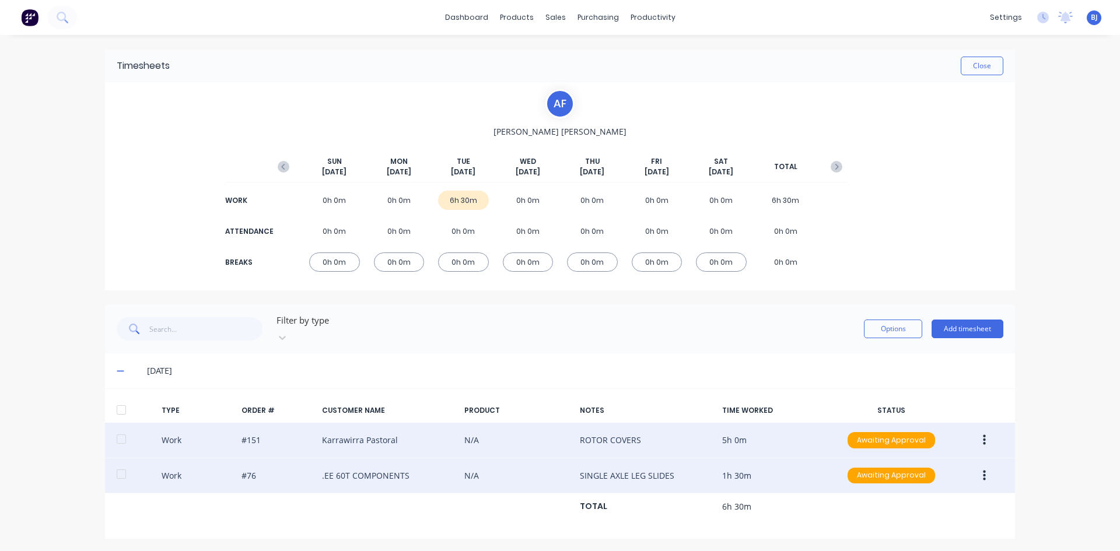
click at [986, 470] on icon "button" at bounding box center [984, 476] width 3 height 13
click at [920, 447] on div "Duplicate" at bounding box center [943, 455] width 90 height 17
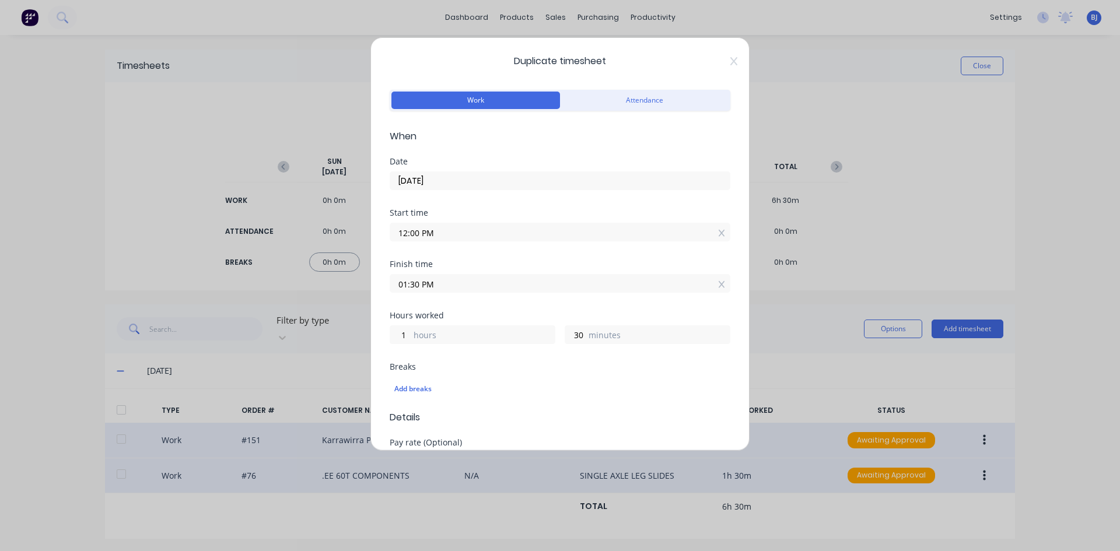
drag, startPoint x: 409, startPoint y: 235, endPoint x: 366, endPoint y: 244, distance: 44.1
click at [366, 244] on div "Duplicate timesheet Work Attendance When Date 23/09/2025 Start time 12:00 PM Fi…" at bounding box center [560, 275] width 1120 height 551
type input "M"
click at [420, 233] on input "M" at bounding box center [560, 232] width 340 height 18
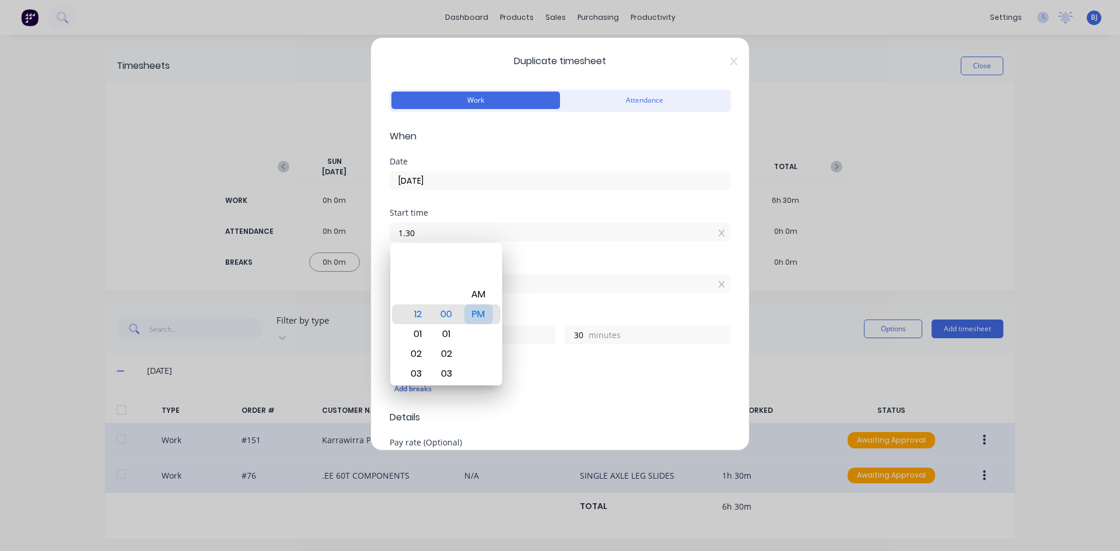
type input "01:30 AM"
type input "12"
type input "0"
click at [487, 315] on div "PM" at bounding box center [478, 315] width 29 height 20
type input "01:30 PM"
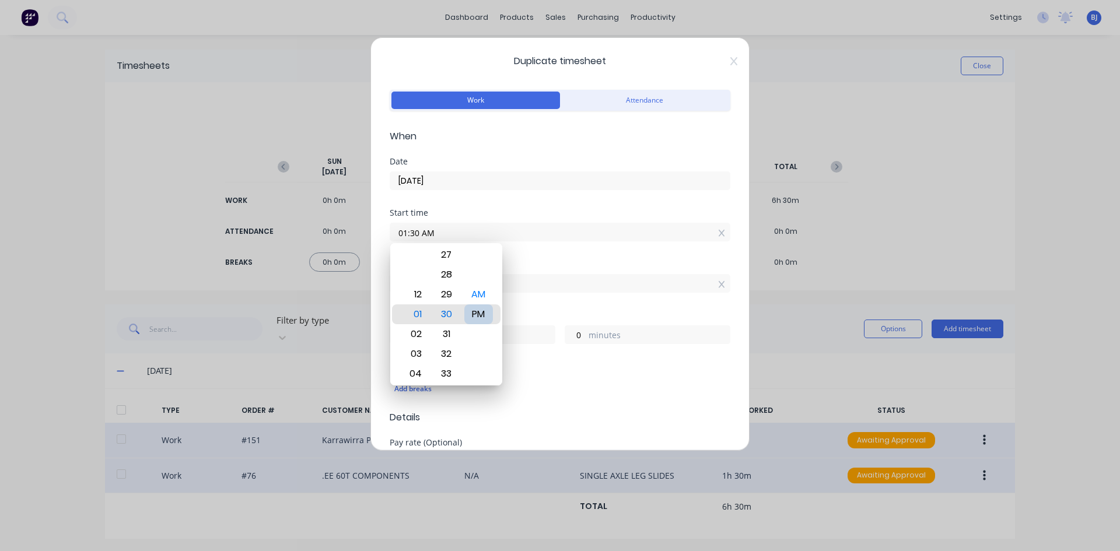
type input "0"
click at [539, 261] on div "Finish time" at bounding box center [560, 264] width 341 height 8
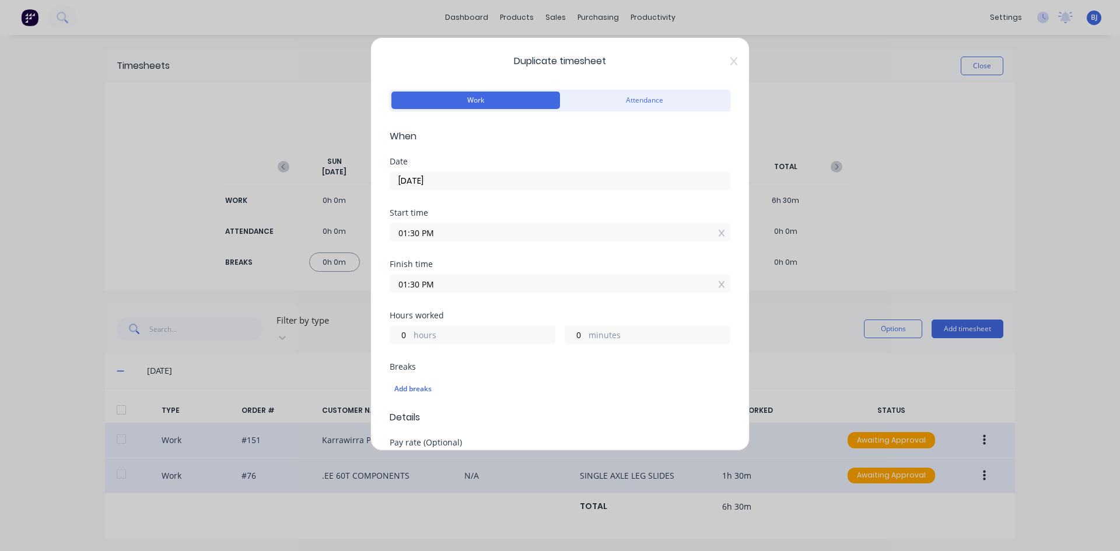
drag, startPoint x: 430, startPoint y: 285, endPoint x: 373, endPoint y: 290, distance: 56.8
click at [373, 290] on div "Duplicate timesheet Work Attendance When Date 23/09/2025 Start time 01:30 PM Fi…" at bounding box center [560, 244] width 379 height 414
click at [439, 283] on input "4.30" at bounding box center [560, 284] width 340 height 18
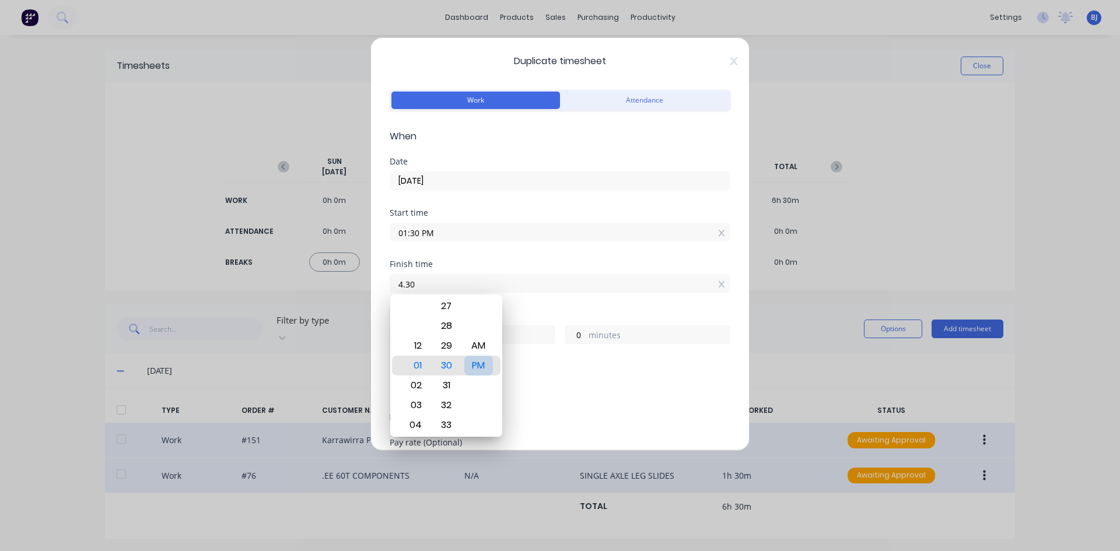
type input "04:30 AM"
type input "15"
click at [473, 367] on div "PM" at bounding box center [478, 366] width 29 height 20
type input "04:30 PM"
type input "3"
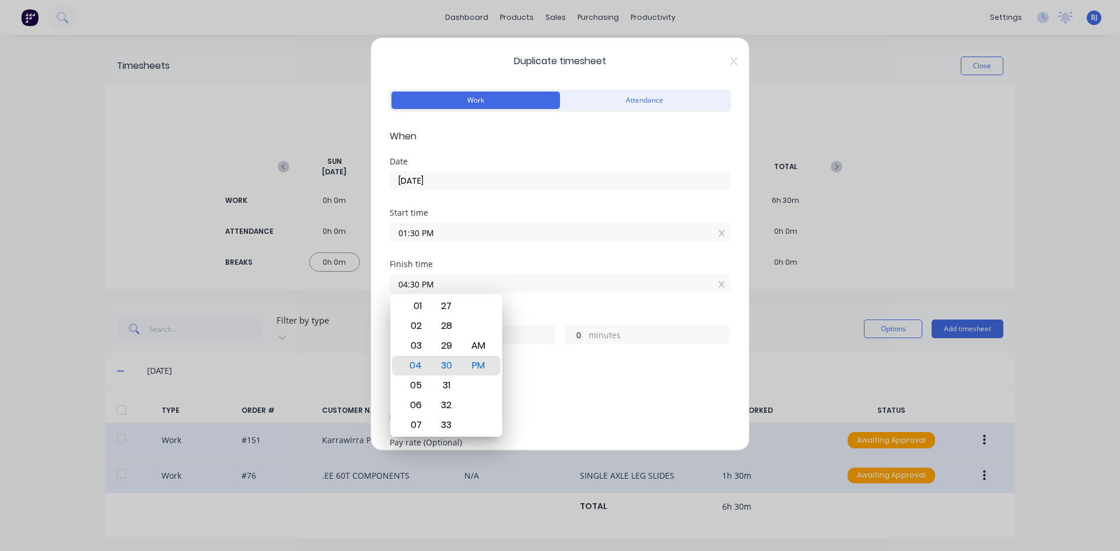
click at [529, 296] on div "Finish time 04:30 PM" at bounding box center [560, 285] width 341 height 51
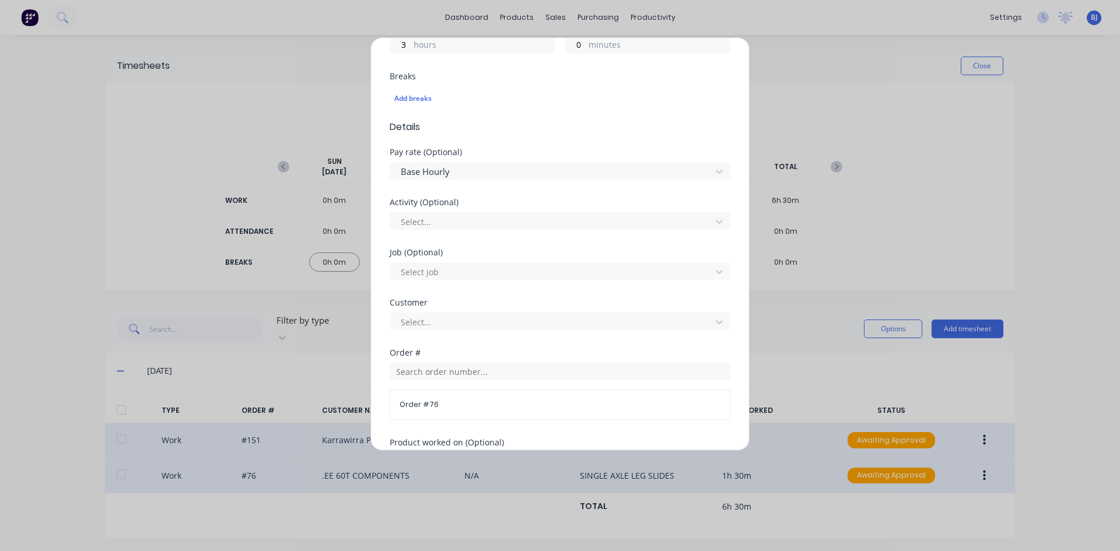
scroll to position [292, 0]
click at [414, 372] on input "text" at bounding box center [560, 371] width 341 height 18
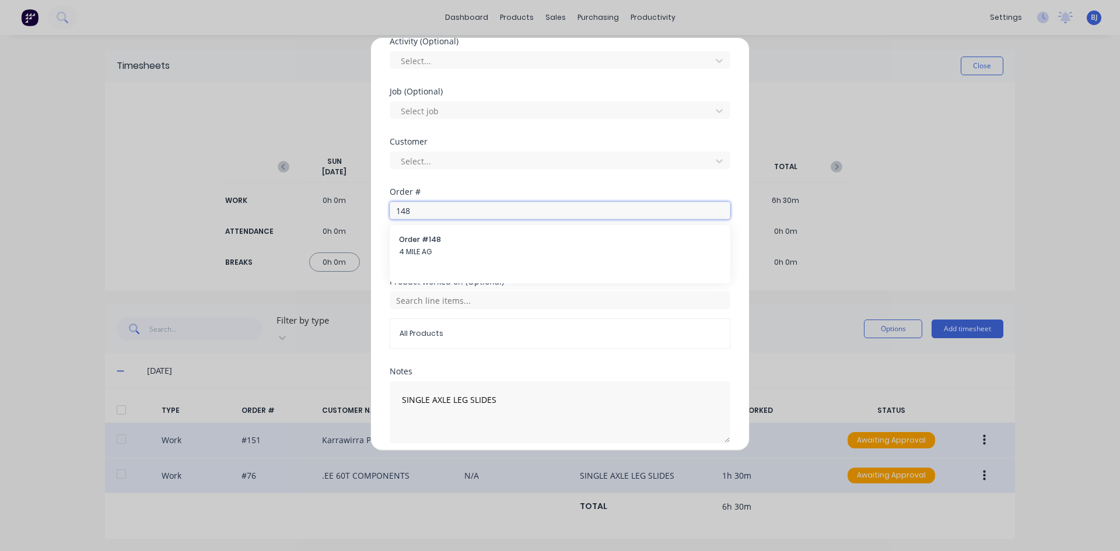
scroll to position [467, 0]
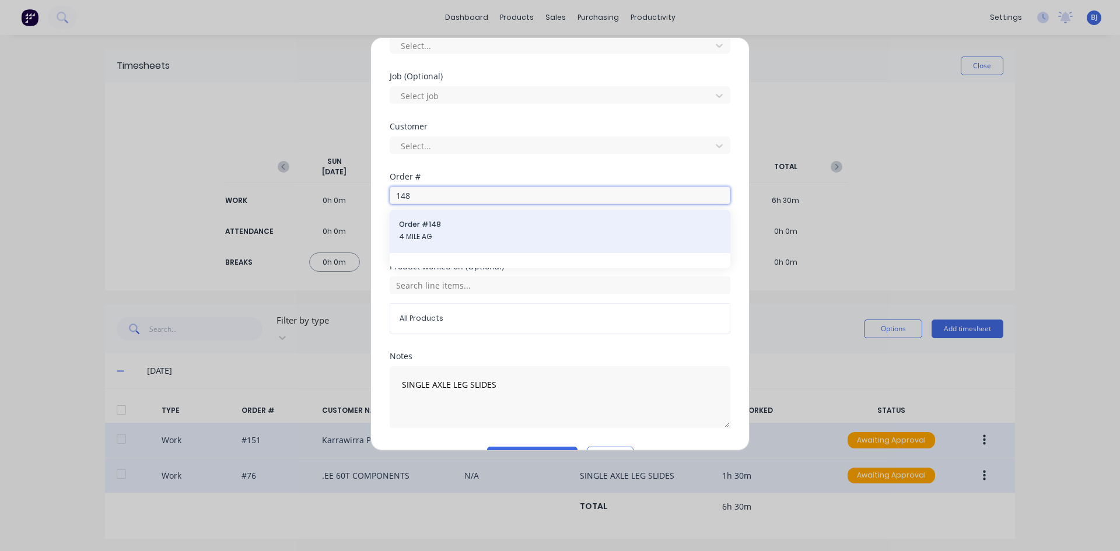
type input "148"
click at [422, 235] on span "4 MILE AG" at bounding box center [560, 237] width 322 height 11
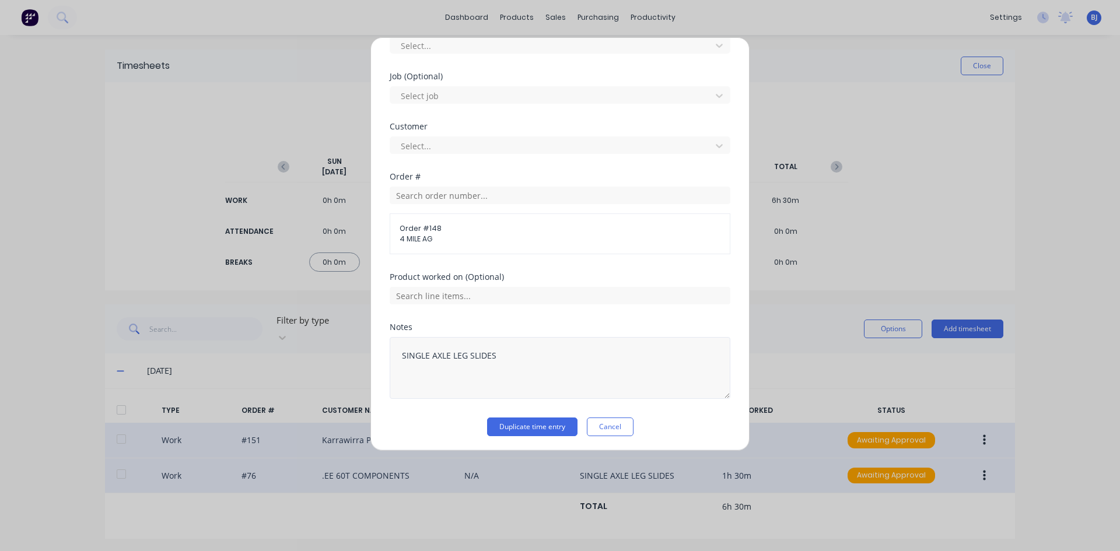
scroll to position [469, 0]
drag, startPoint x: 485, startPoint y: 353, endPoint x: 383, endPoint y: 359, distance: 101.7
click at [383, 359] on div "Duplicate timesheet Work Attendance When Date 23/09/2025 Start time 01:30 PM Fi…" at bounding box center [560, 244] width 379 height 414
drag, startPoint x: 502, startPoint y: 355, endPoint x: 376, endPoint y: 366, distance: 127.1
click at [376, 365] on div "Duplicate timesheet Work Attendance When Date 23/09/2025 Start time 01:30 PM Fi…" at bounding box center [560, 244] width 379 height 414
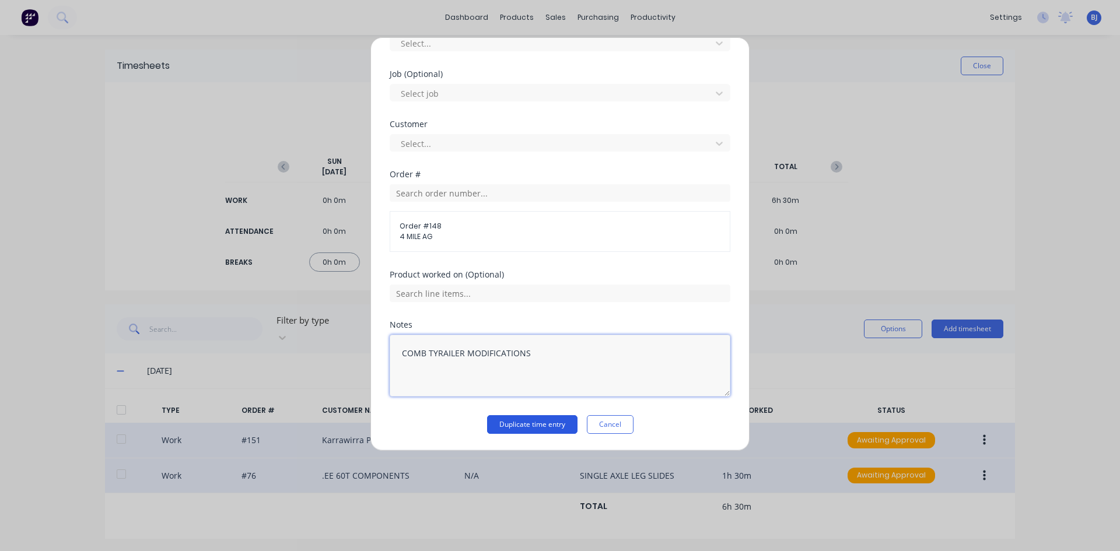
type textarea "COMB TYRAILER MODIFICATIONS"
click at [492, 424] on button "Duplicate time entry" at bounding box center [532, 424] width 90 height 19
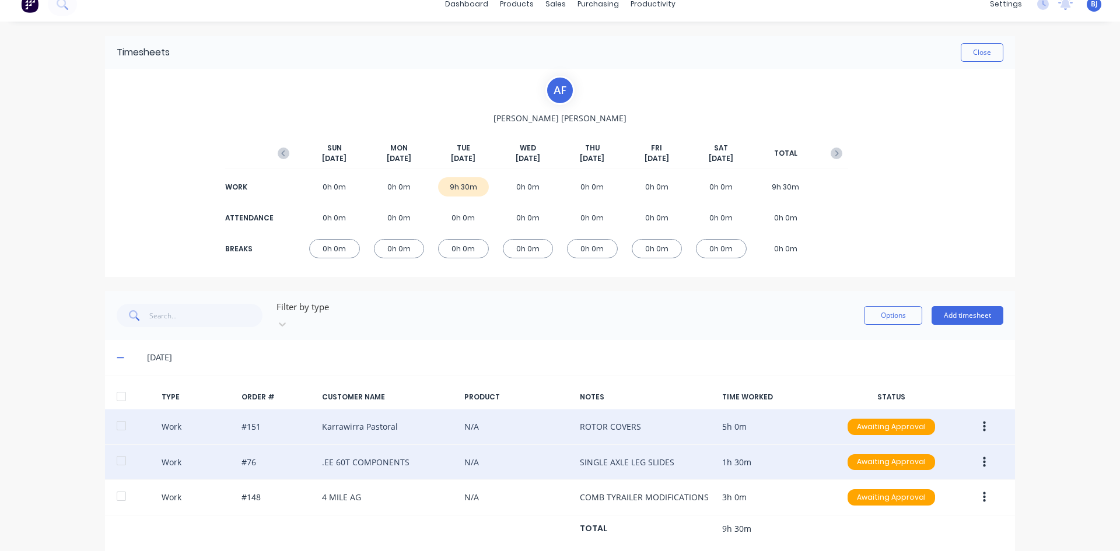
scroll to position [26, 0]
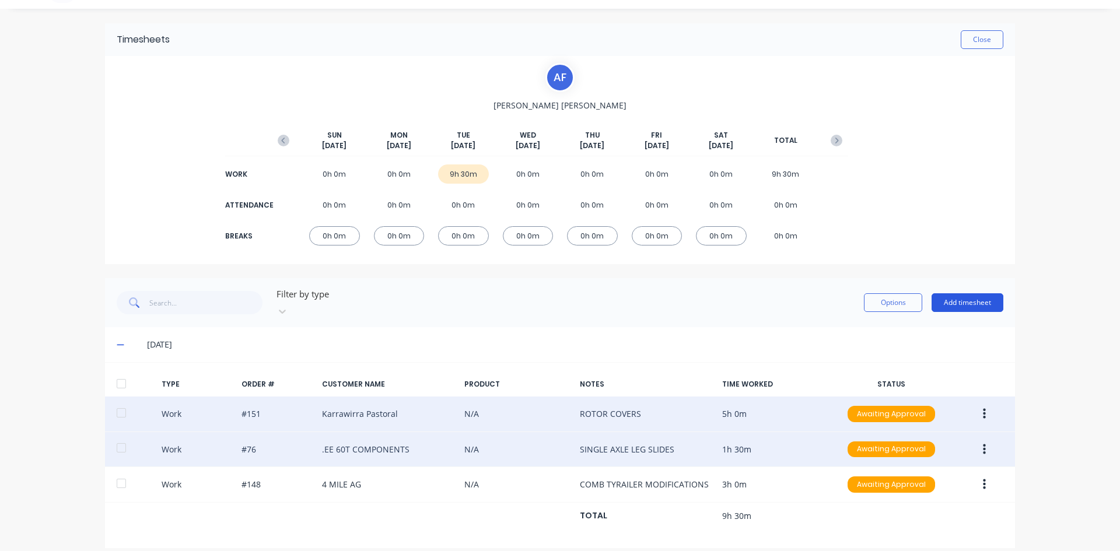
click at [951, 296] on button "Add timesheet" at bounding box center [968, 303] width 72 height 19
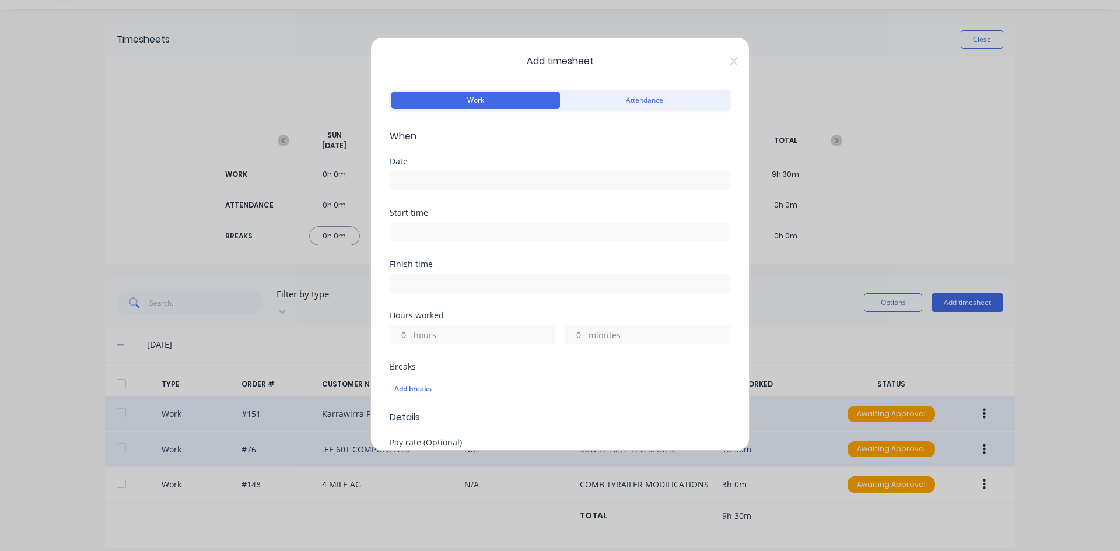
click at [434, 182] on input at bounding box center [560, 181] width 340 height 18
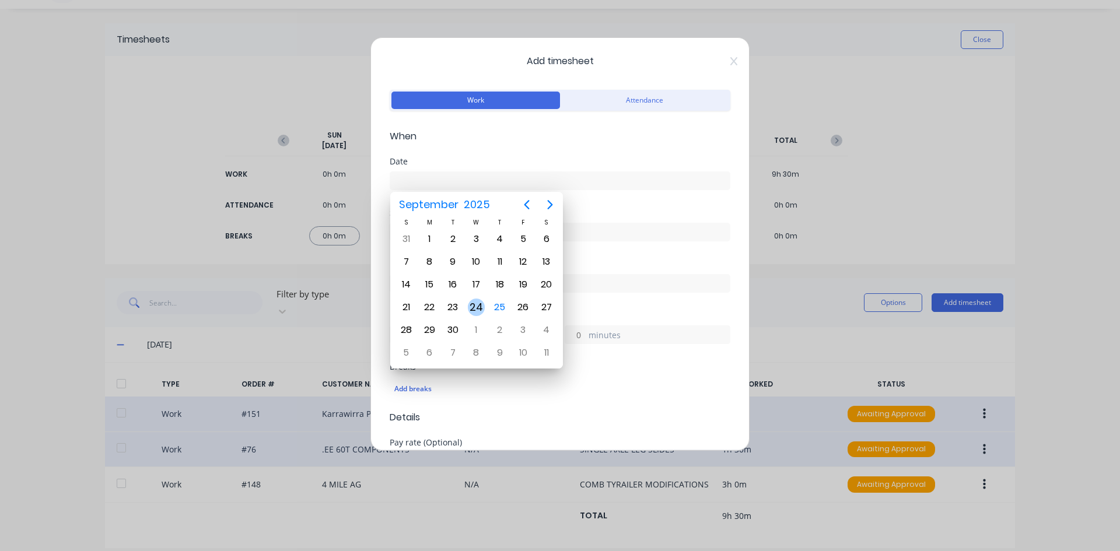
click at [476, 313] on div "24" at bounding box center [477, 308] width 18 height 18
type input "24/09/2025"
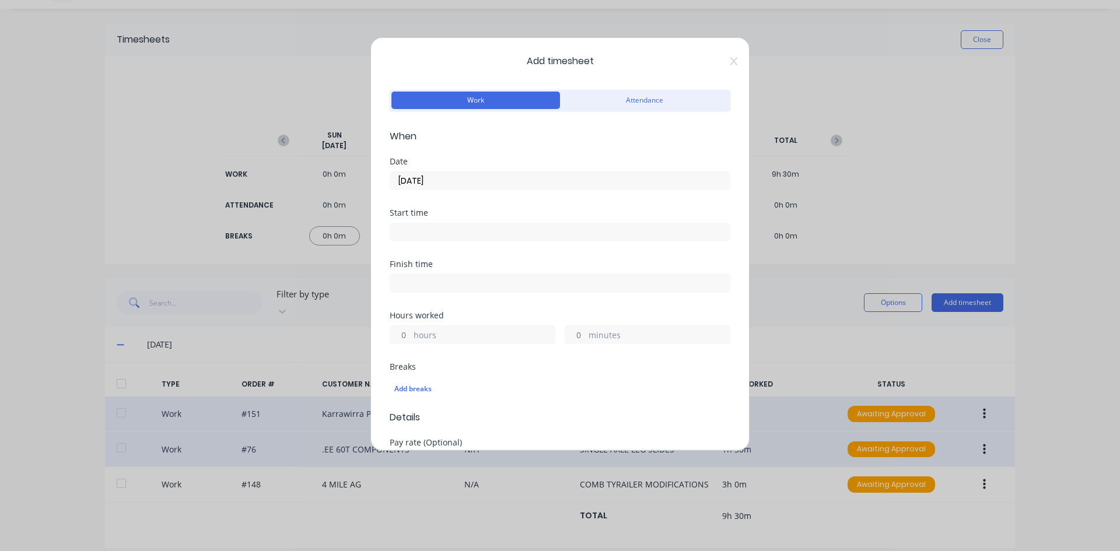
click at [414, 230] on input at bounding box center [560, 232] width 340 height 18
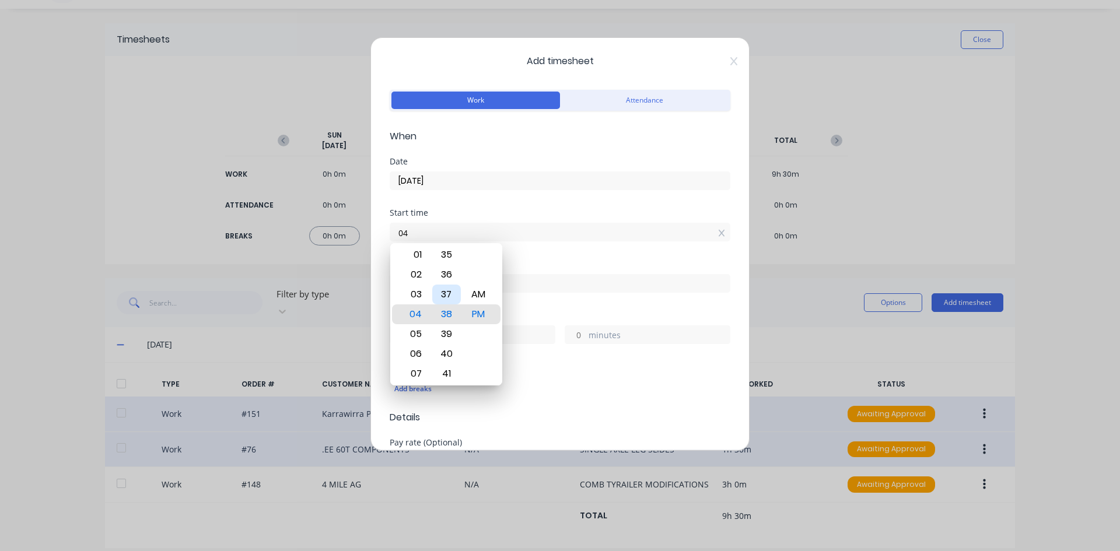
type input "0"
type input "07:00 AM"
click at [477, 294] on div "AM" at bounding box center [478, 295] width 29 height 20
click at [524, 251] on div "Start time 07:00 AM" at bounding box center [560, 234] width 341 height 51
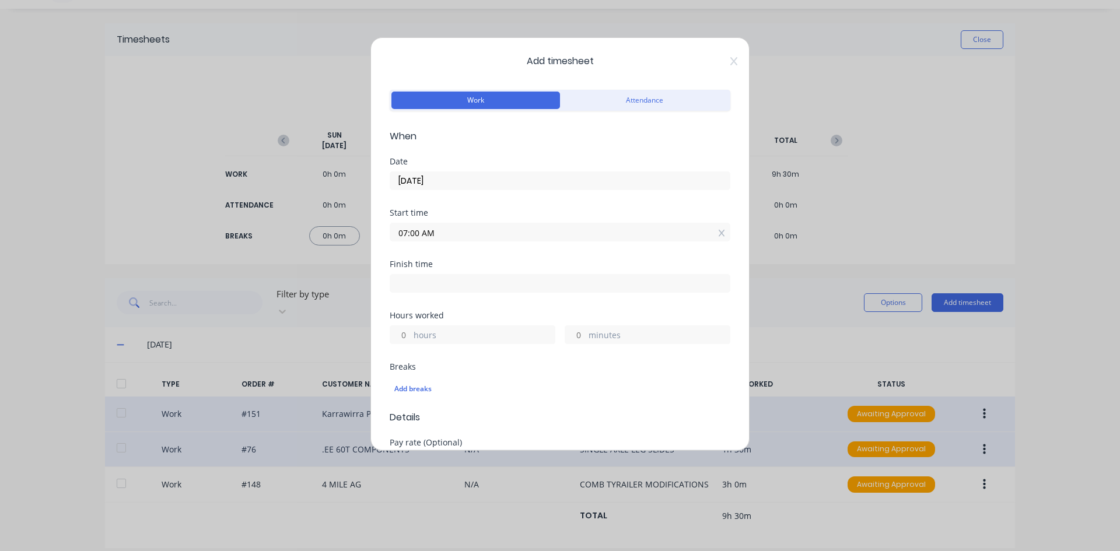
click at [414, 282] on input at bounding box center [560, 284] width 340 height 18
type input "04:39 PM"
type input "9"
type input "39"
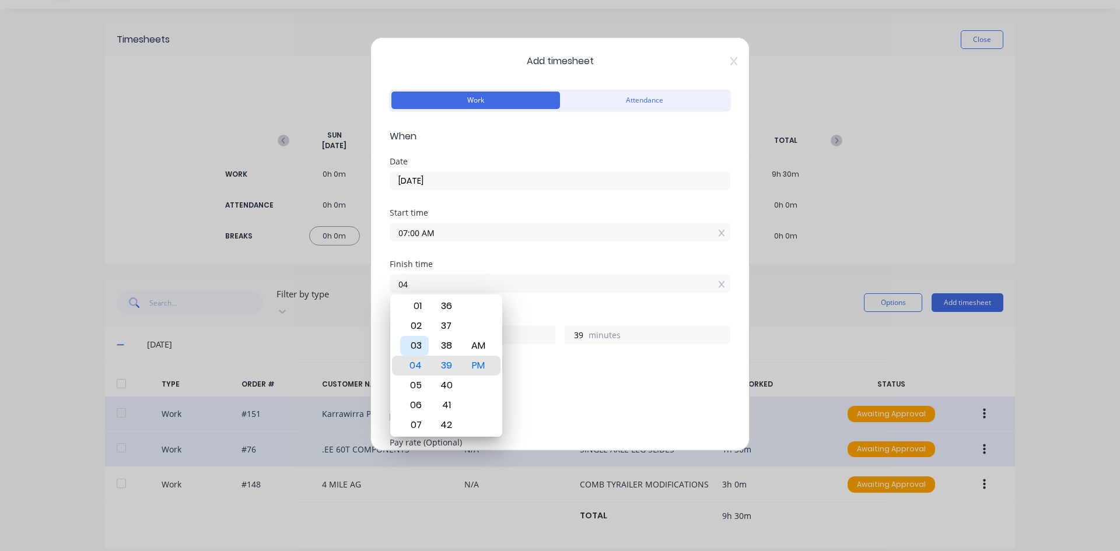
type input "0"
type input "02:00 AM"
type input "19"
type input "0"
click at [473, 362] on div "PM" at bounding box center [478, 366] width 29 height 20
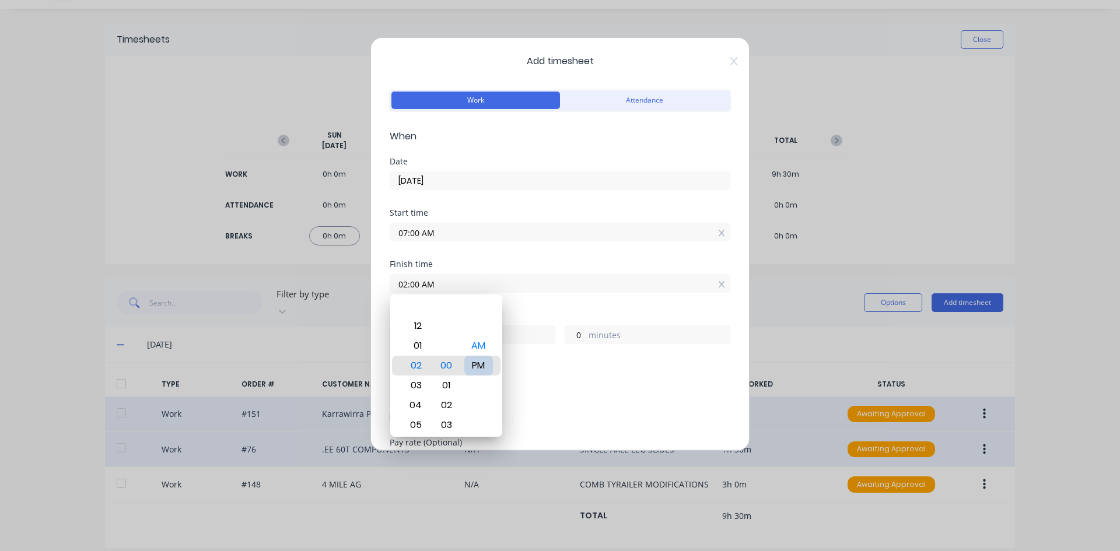
type input "02:00 PM"
type input "7"
click at [518, 308] on div "Finish time 02:00 PM" at bounding box center [560, 285] width 341 height 51
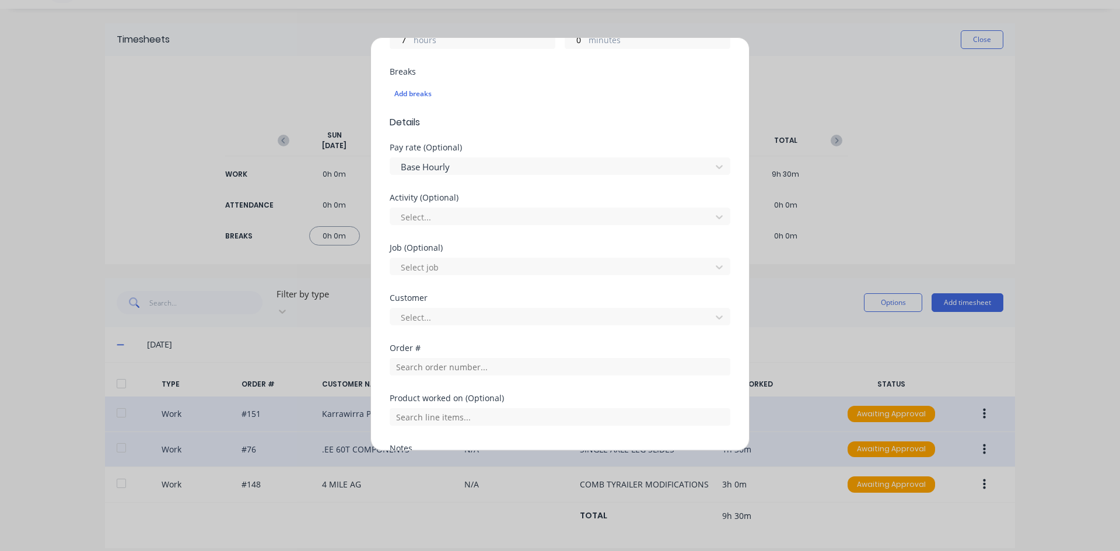
scroll to position [408, 0]
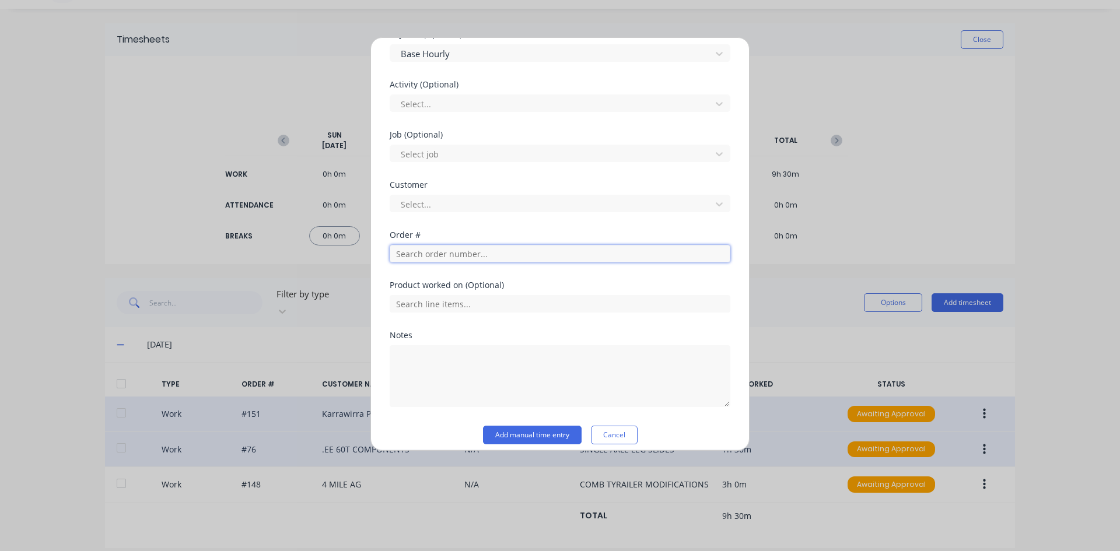
click at [414, 253] on input "text" at bounding box center [560, 254] width 341 height 18
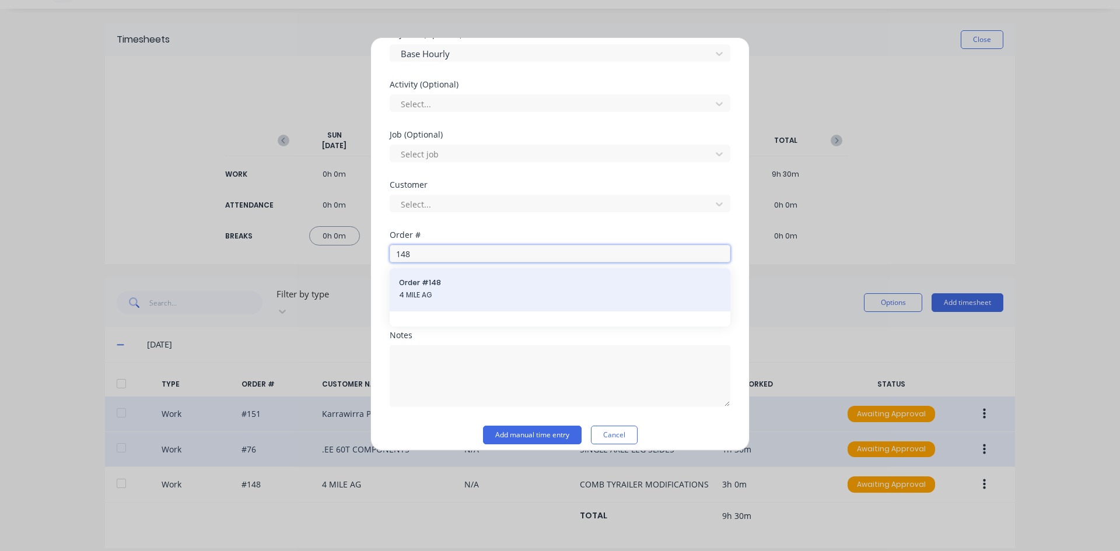
type input "148"
click at [422, 298] on span "4 MILE AG" at bounding box center [560, 295] width 322 height 11
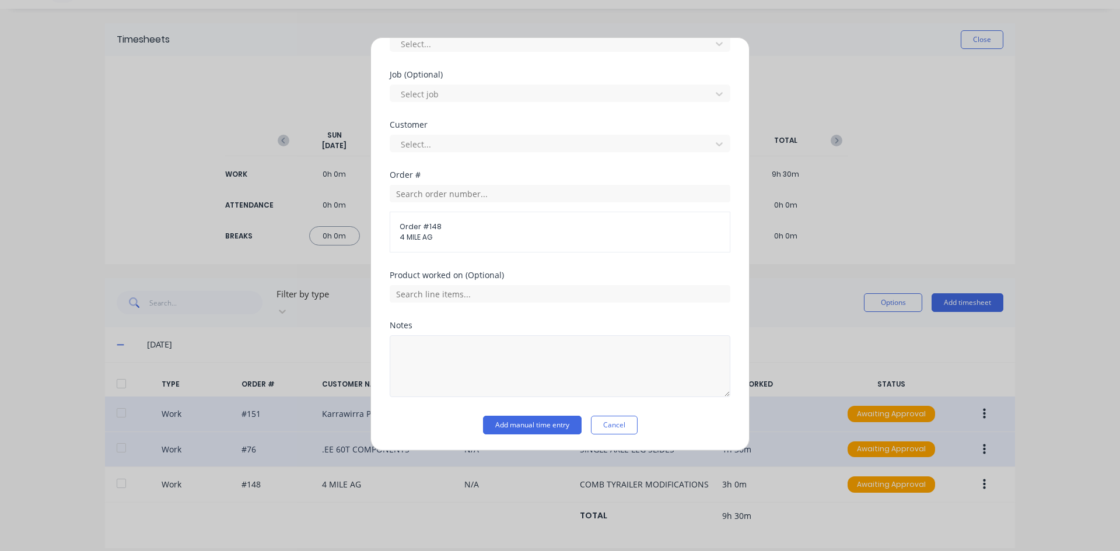
scroll to position [469, 0]
click at [423, 351] on textarea at bounding box center [560, 366] width 341 height 62
type textarea "COMB TRAILER MODIFICATIONS"
click at [505, 424] on button "Add manual time entry" at bounding box center [532, 424] width 99 height 19
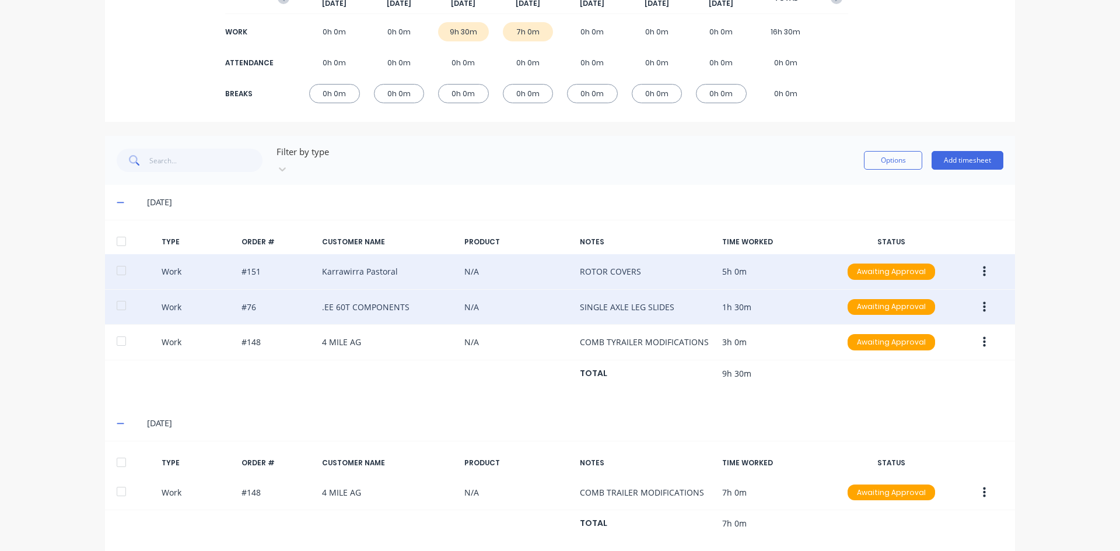
scroll to position [176, 0]
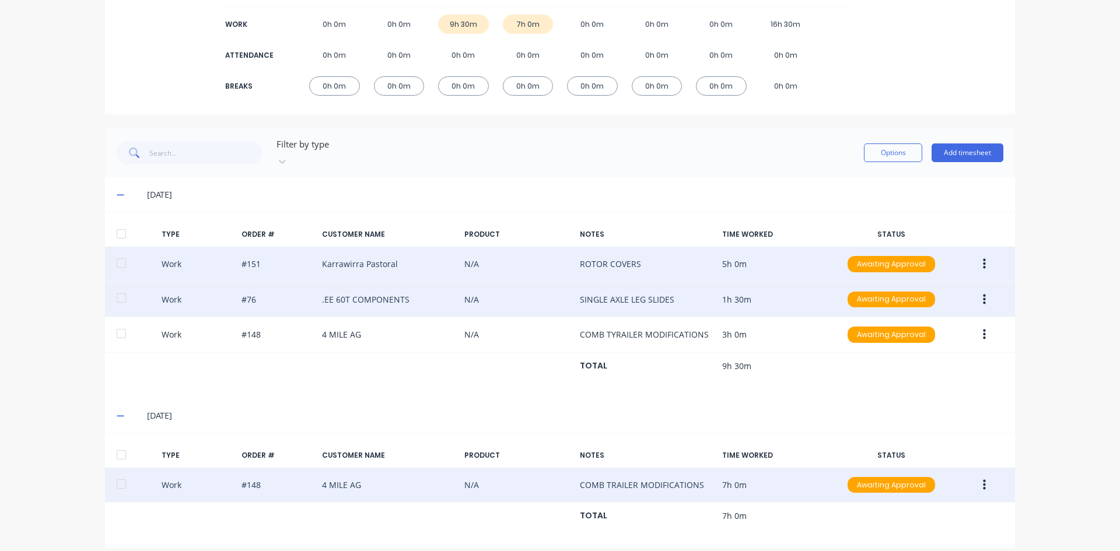
click at [983, 479] on icon "button" at bounding box center [984, 485] width 3 height 13
click at [908, 456] on div "Duplicate" at bounding box center [943, 464] width 90 height 17
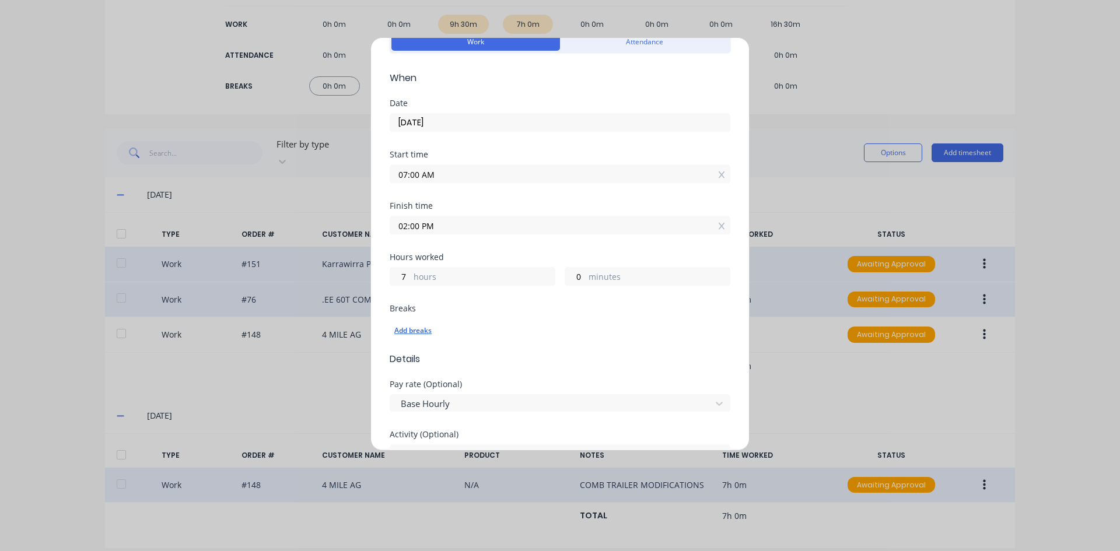
scroll to position [0, 0]
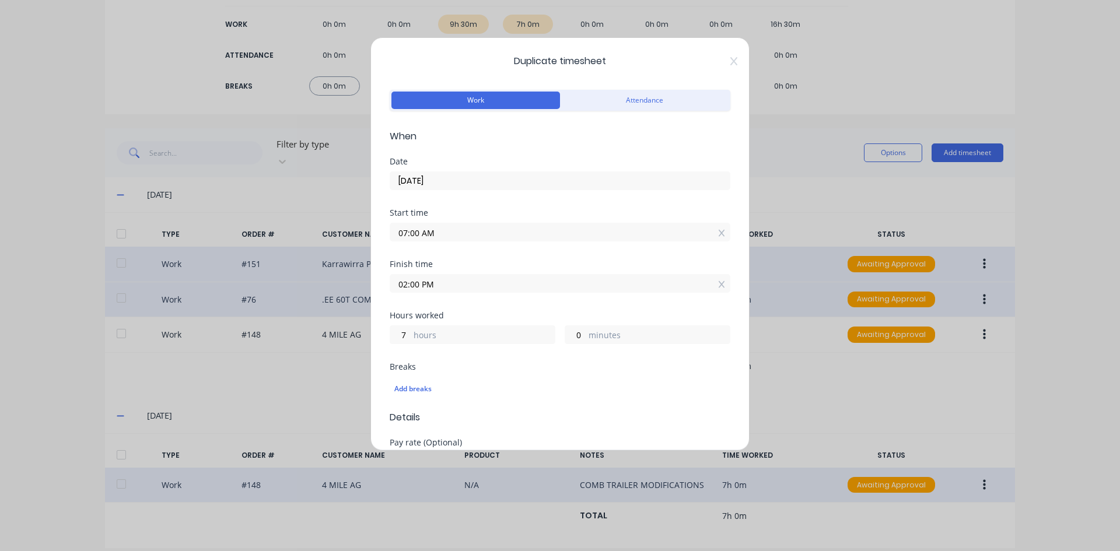
drag, startPoint x: 443, startPoint y: 233, endPoint x: 358, endPoint y: 240, distance: 85.5
click at [358, 240] on div "Duplicate timesheet Work Attendance When Date 24/09/2025 Start time 07:00 AM Fi…" at bounding box center [560, 275] width 1120 height 551
click at [442, 228] on input "2.00" at bounding box center [560, 232] width 340 height 18
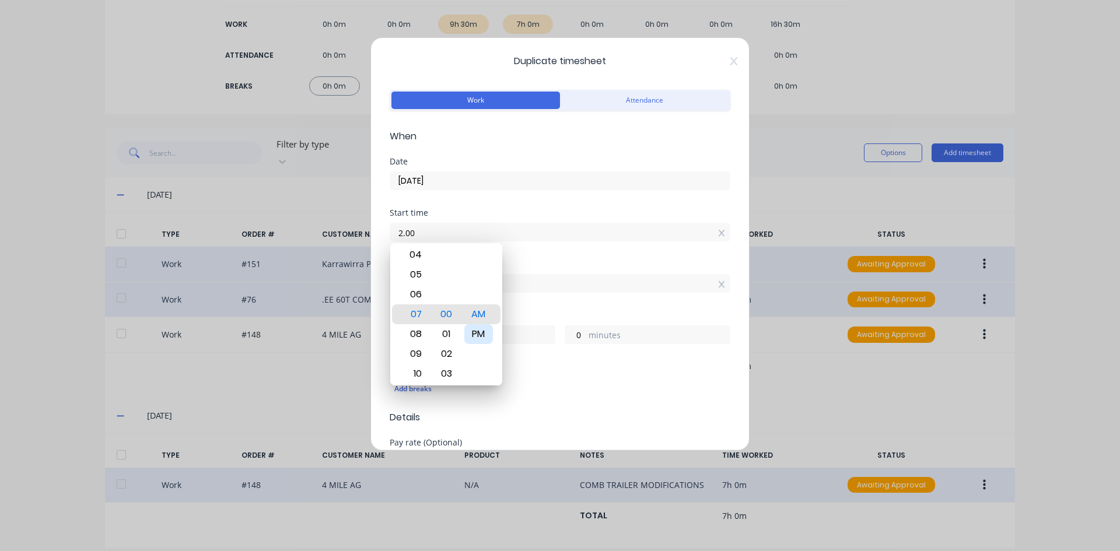
type input "02:00 AM"
type input "12"
click at [474, 333] on div "PM" at bounding box center [478, 334] width 29 height 20
type input "02:00 PM"
type input "0"
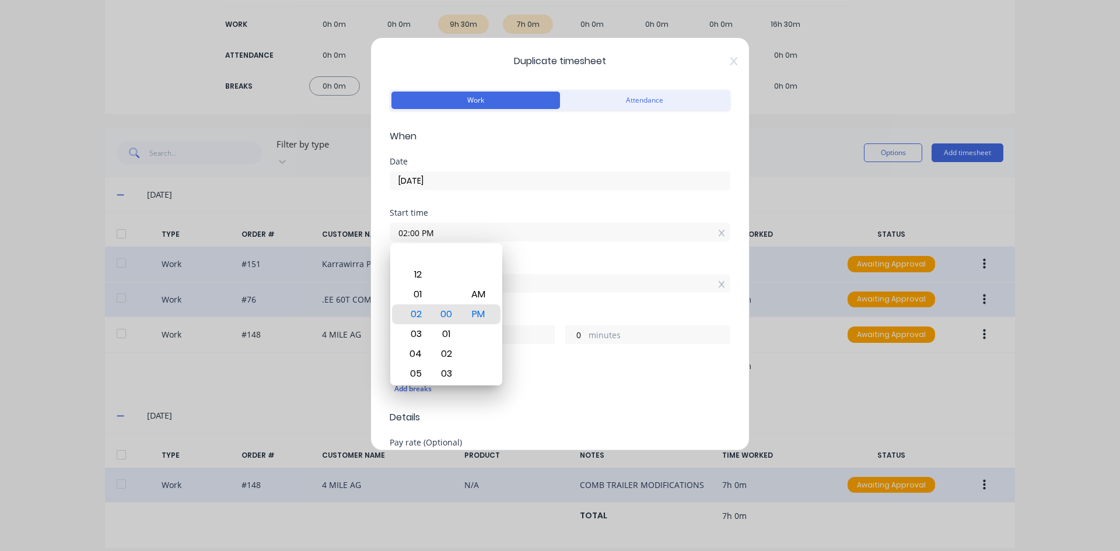
click at [512, 247] on div "Start time 02:00 PM" at bounding box center [560, 234] width 341 height 51
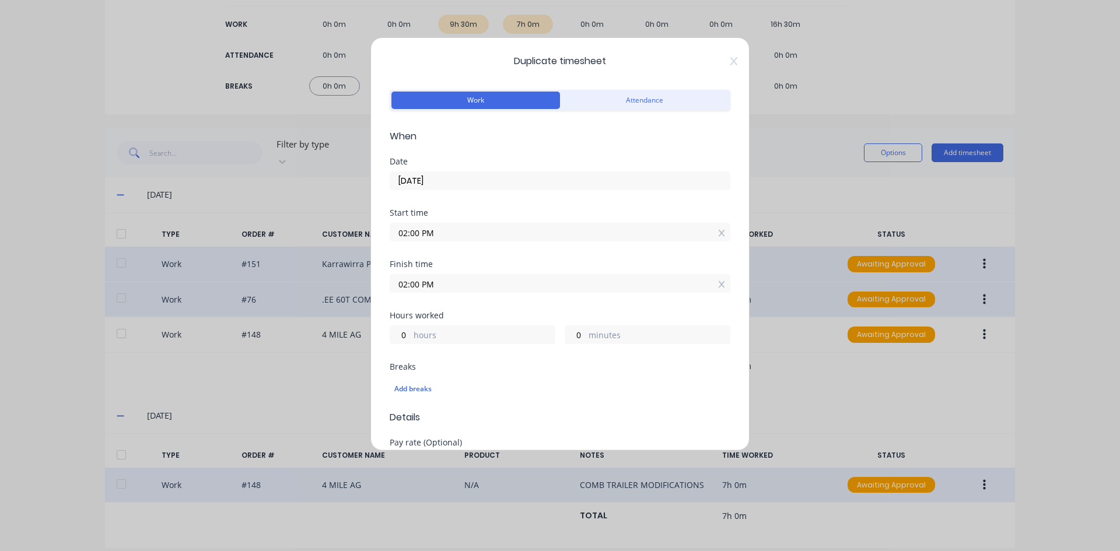
drag, startPoint x: 436, startPoint y: 285, endPoint x: 317, endPoint y: 286, distance: 119.0
click at [317, 286] on div "Duplicate timesheet Work Attendance When Date 24/09/2025 Start time 02:00 PM Fi…" at bounding box center [560, 275] width 1120 height 551
click at [462, 284] on input "4.00" at bounding box center [560, 284] width 340 height 18
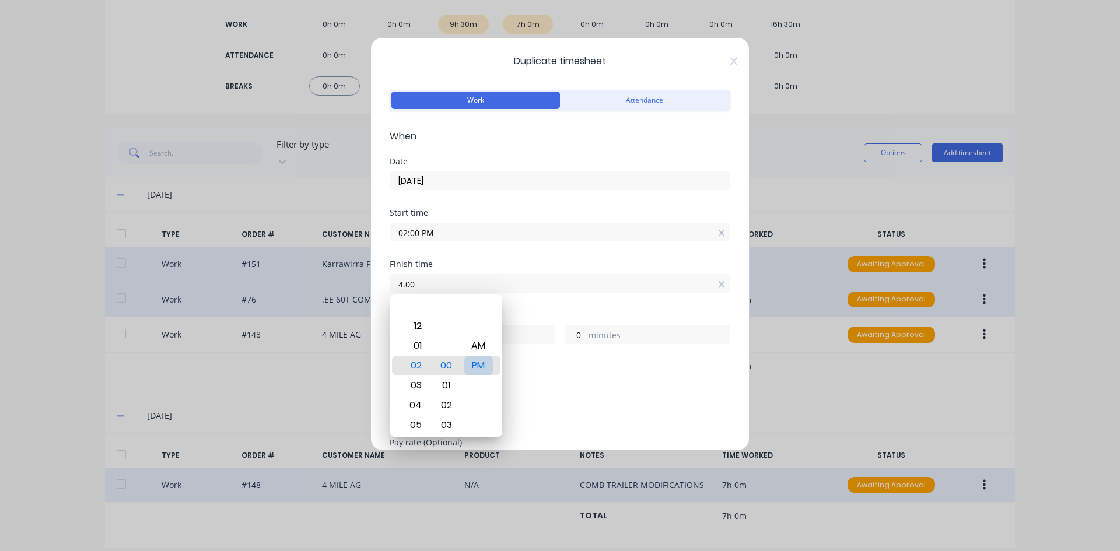
type input "04:00 AM"
type input "14"
click at [477, 369] on div "PM" at bounding box center [478, 366] width 29 height 20
type input "04:00 PM"
type input "2"
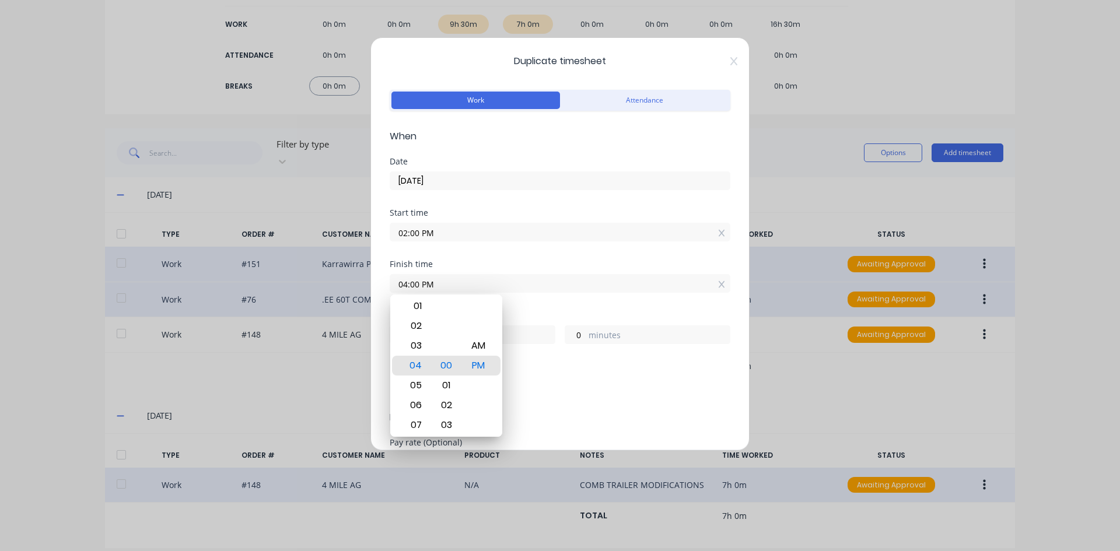
click at [516, 302] on div "Finish time 04:00 PM" at bounding box center [560, 285] width 341 height 51
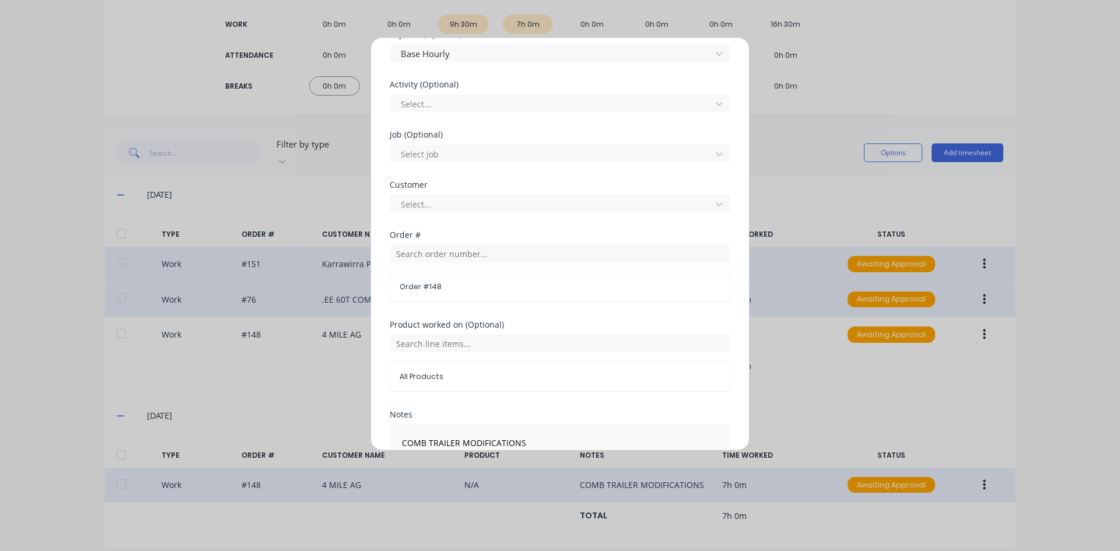
scroll to position [467, 0]
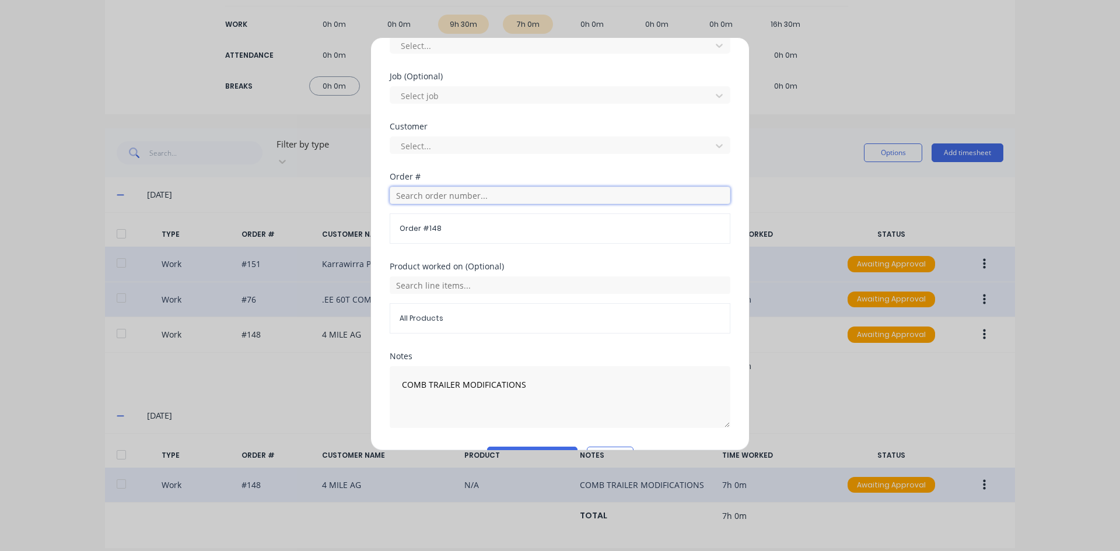
click at [410, 194] on input "text" at bounding box center [560, 196] width 341 height 18
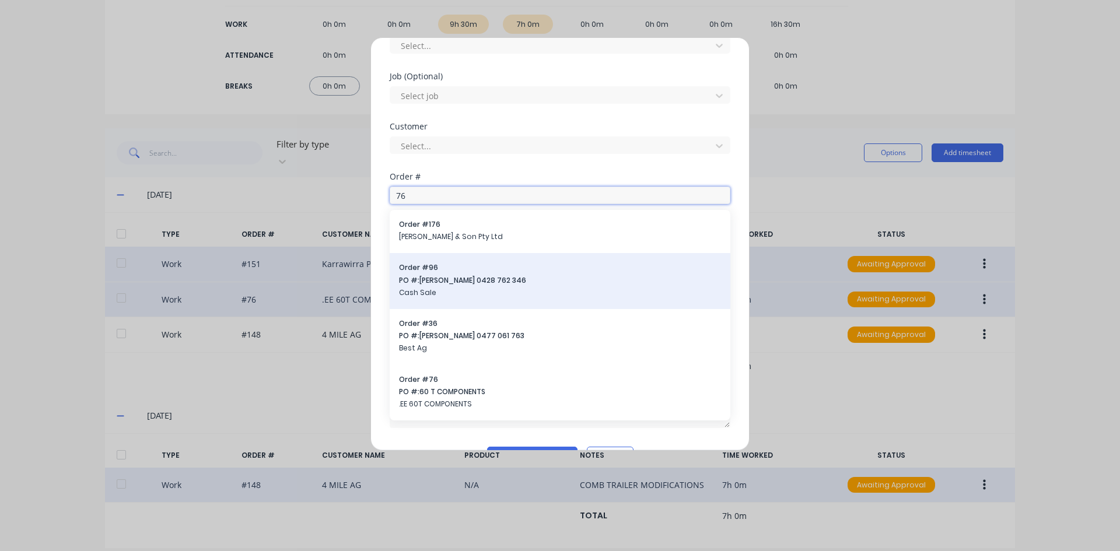
type input "76"
click at [528, 284] on span "PO #: Chris Jones 0428 762 346" at bounding box center [560, 280] width 322 height 11
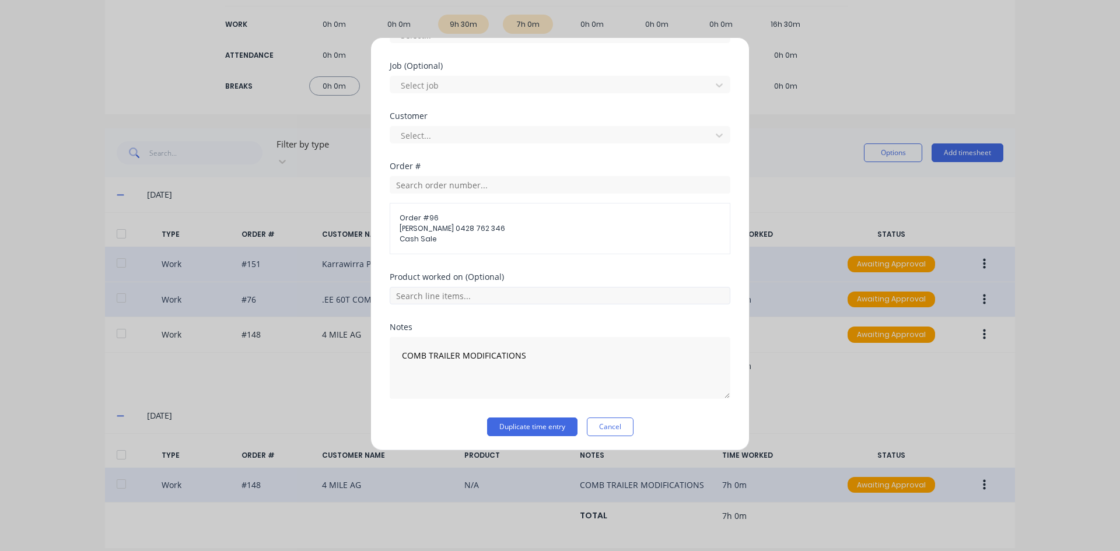
scroll to position [480, 0]
drag, startPoint x: 470, startPoint y: 357, endPoint x: 388, endPoint y: 361, distance: 82.4
click at [388, 361] on div "Duplicate timesheet Work Attendance When Date 24/09/2025 Start time 02:00 PM Fi…" at bounding box center [560, 244] width 379 height 414
type textarea "A"
type textarea "60T Auger assemblys"
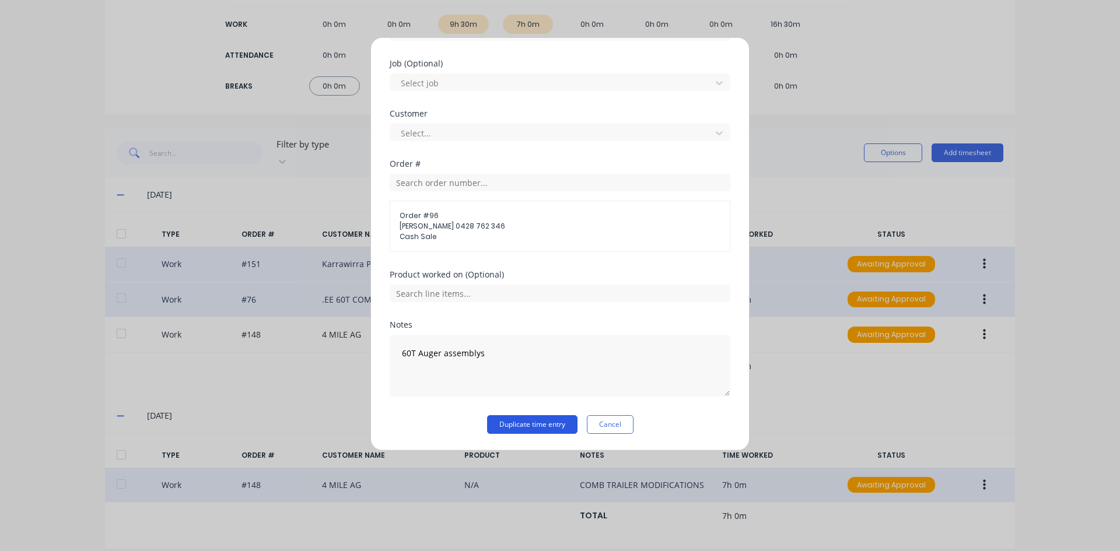
click at [504, 420] on button "Duplicate time entry" at bounding box center [532, 424] width 90 height 19
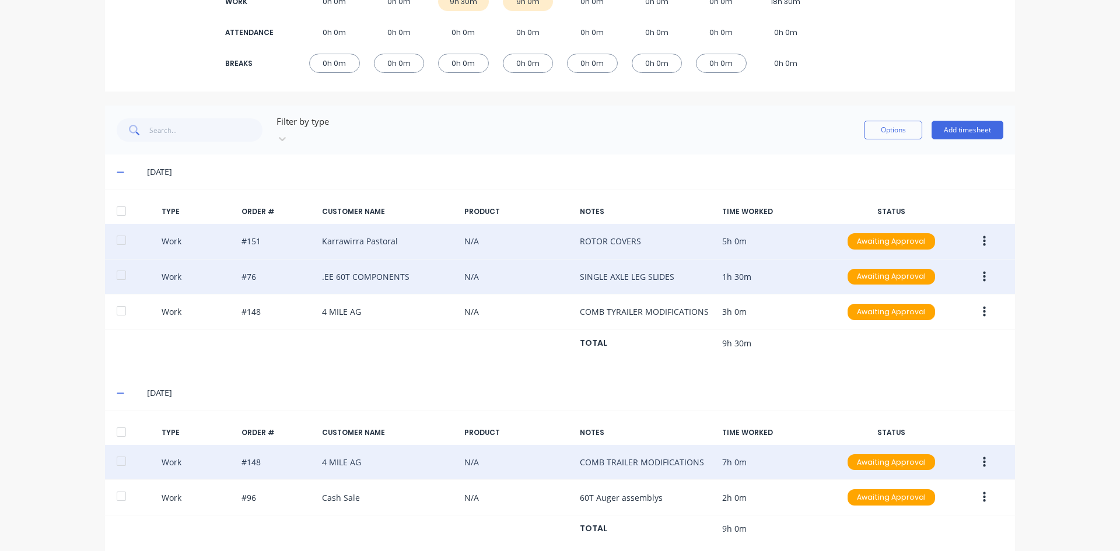
scroll to position [212, 0]
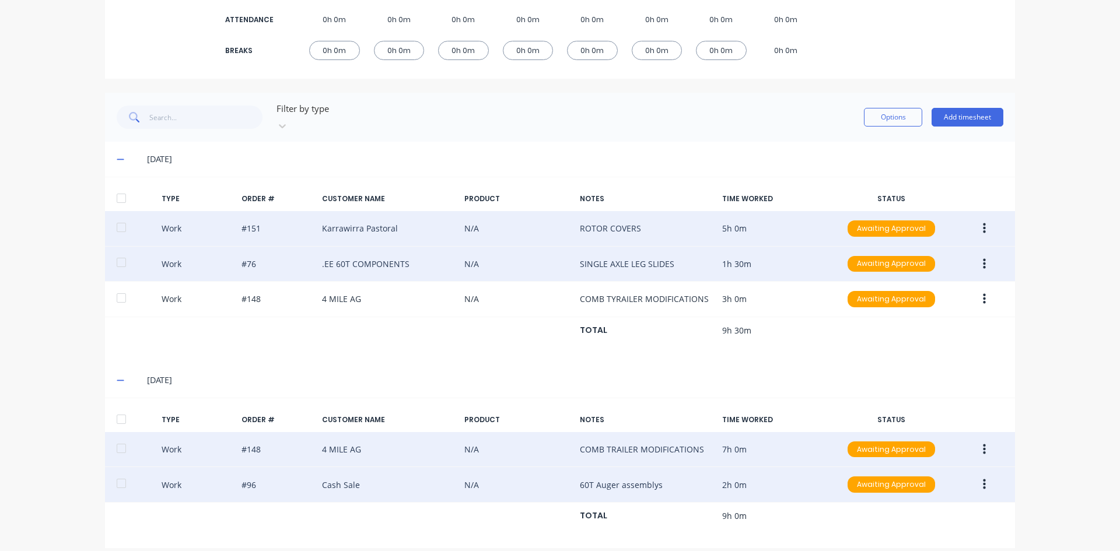
click at [983, 480] on icon "button" at bounding box center [984, 485] width 3 height 11
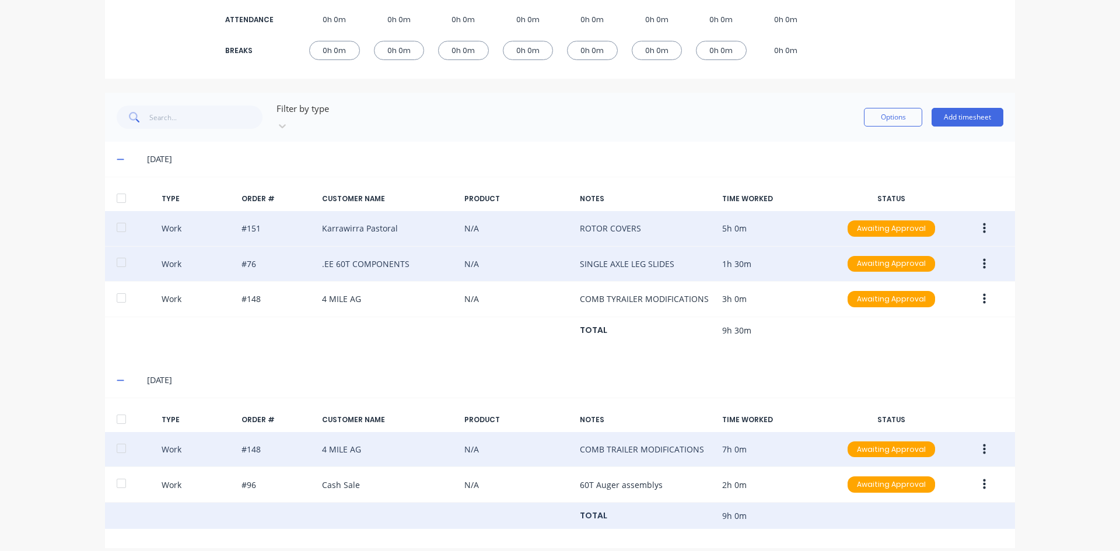
click at [767, 503] on div "TOTAL 9h 0m" at bounding box center [560, 516] width 910 height 27
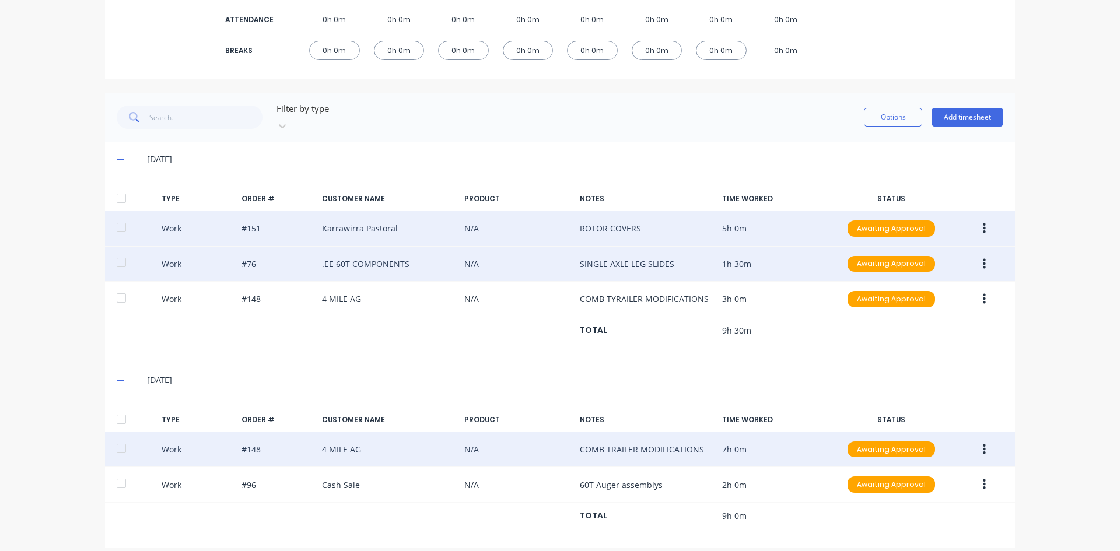
click at [983, 443] on icon "button" at bounding box center [984, 449] width 3 height 13
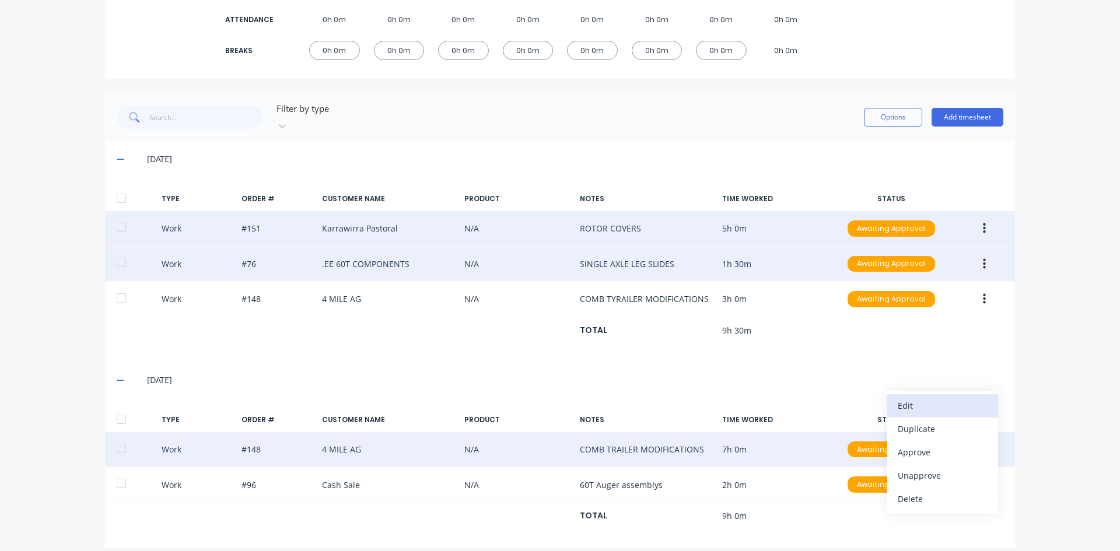
click at [903, 397] on div "Edit" at bounding box center [943, 405] width 90 height 17
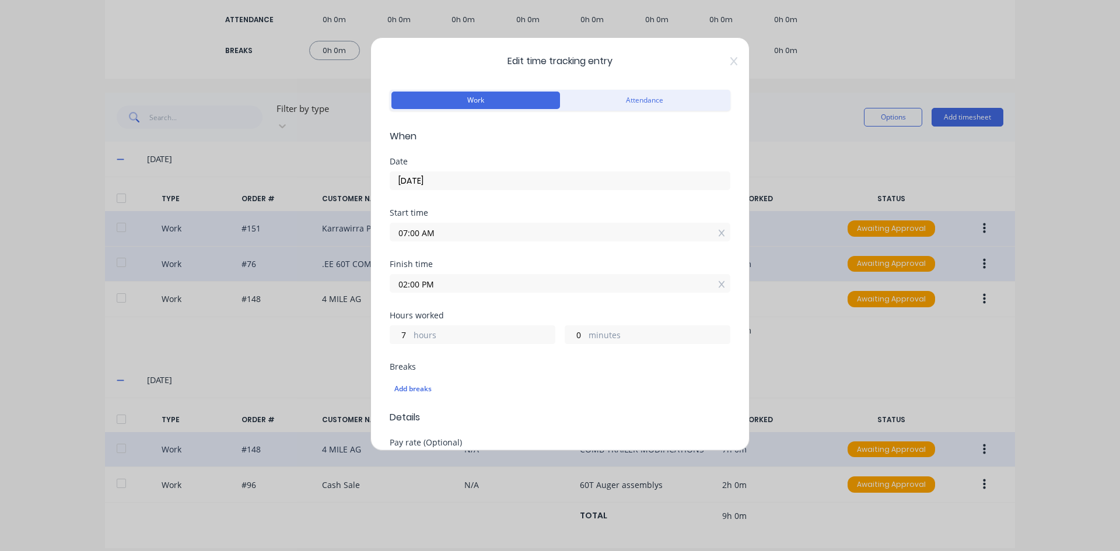
drag, startPoint x: 419, startPoint y: 285, endPoint x: 392, endPoint y: 289, distance: 27.2
click at [392, 289] on input "02:00 PM" at bounding box center [560, 284] width 340 height 18
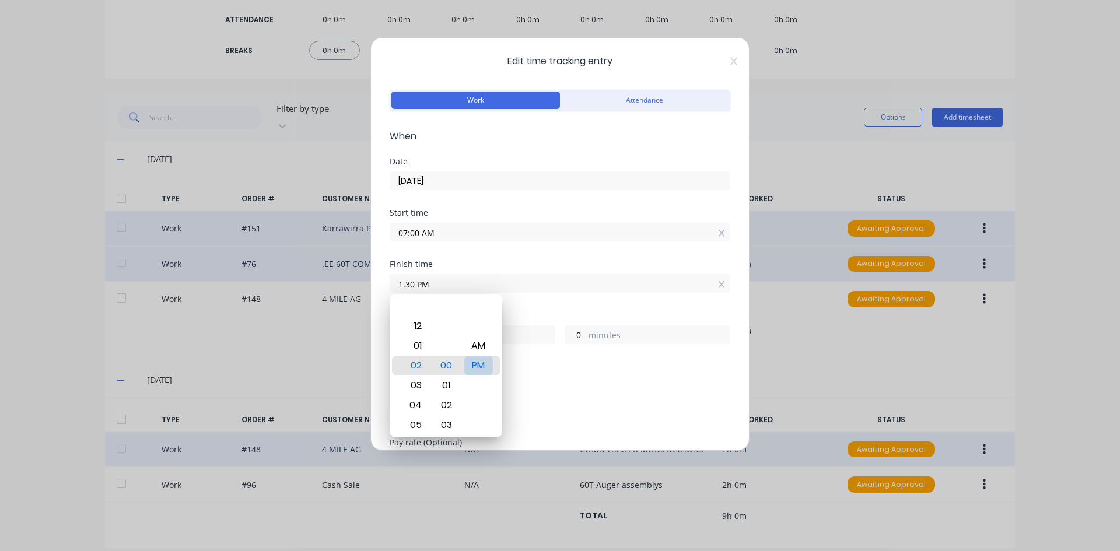
type input "01:30 PM"
type input "6"
type input "30"
click at [474, 361] on div "PM" at bounding box center [478, 366] width 29 height 20
click at [534, 315] on div "Hours worked" at bounding box center [560, 316] width 341 height 8
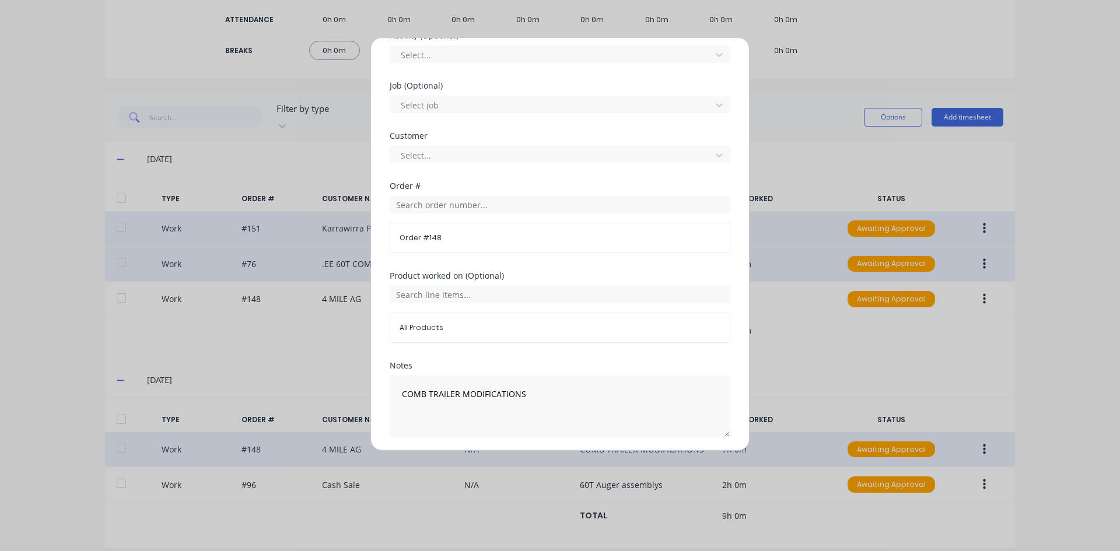
scroll to position [498, 0]
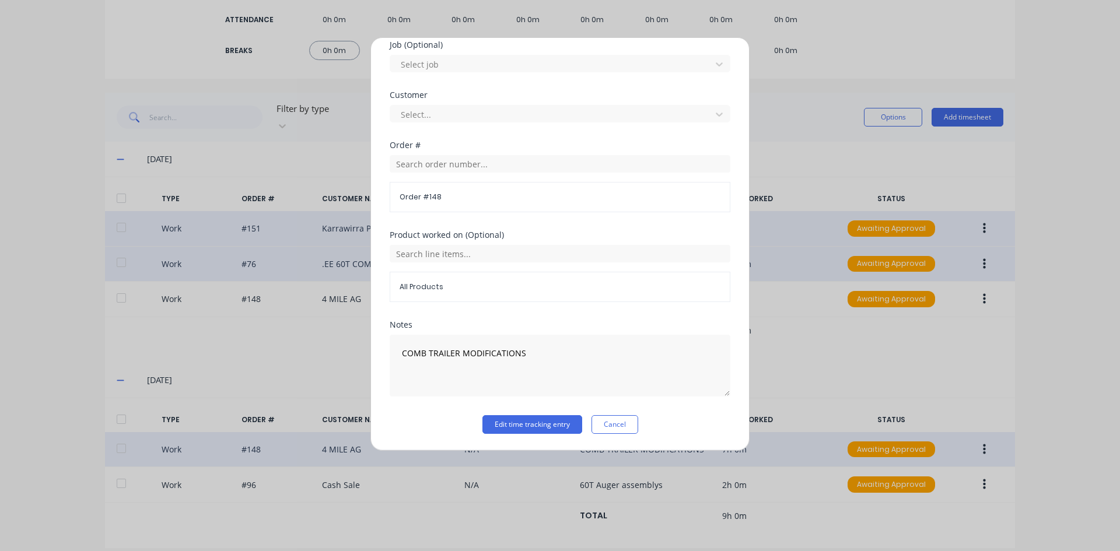
click at [535, 422] on button "Edit time tracking entry" at bounding box center [533, 424] width 100 height 19
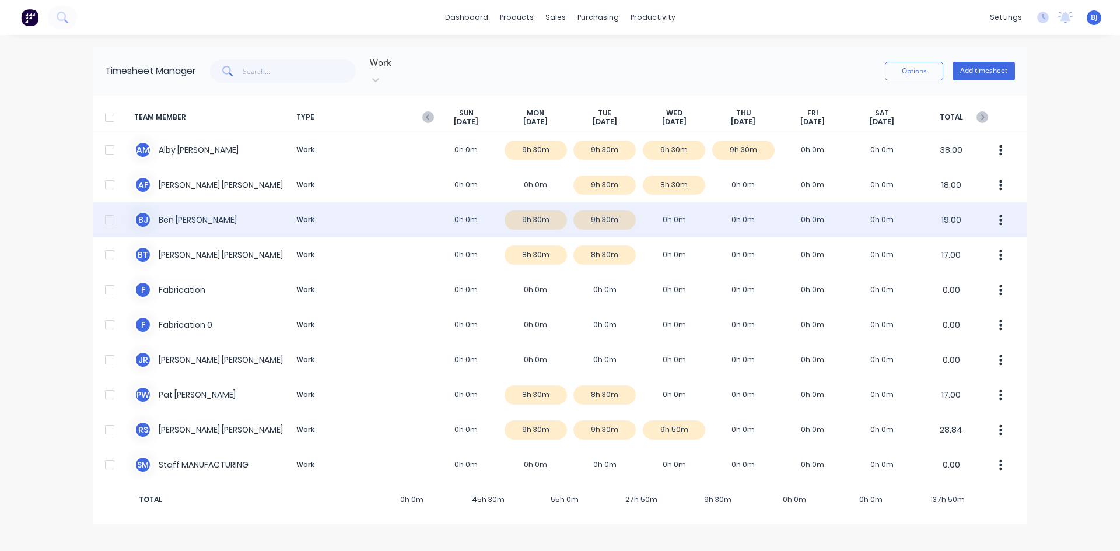
click at [665, 210] on div "B J Ben Joubert Work 0h 0m 9h 30m 9h 30m 0h 0m 0h 0m 0h 0m 0h 0m 19.00" at bounding box center [560, 219] width 934 height 35
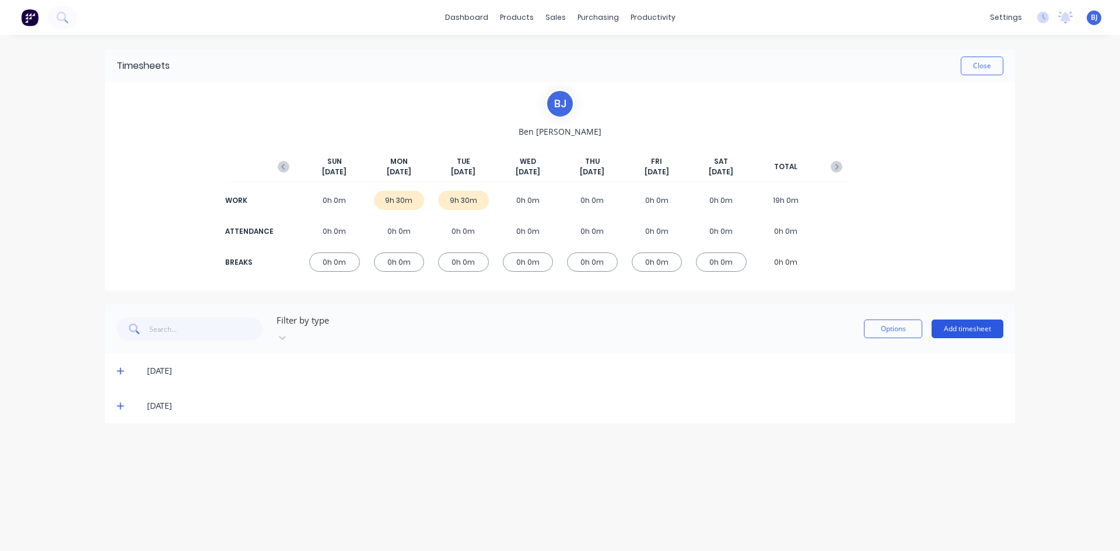
click at [955, 320] on button "Add timesheet" at bounding box center [968, 329] width 72 height 19
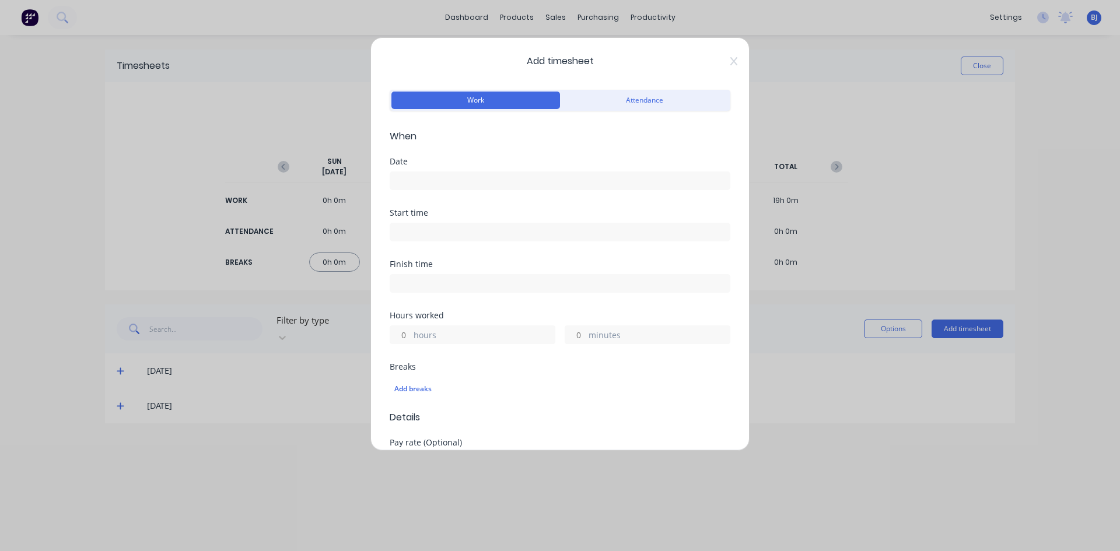
click at [411, 178] on input at bounding box center [560, 181] width 340 height 18
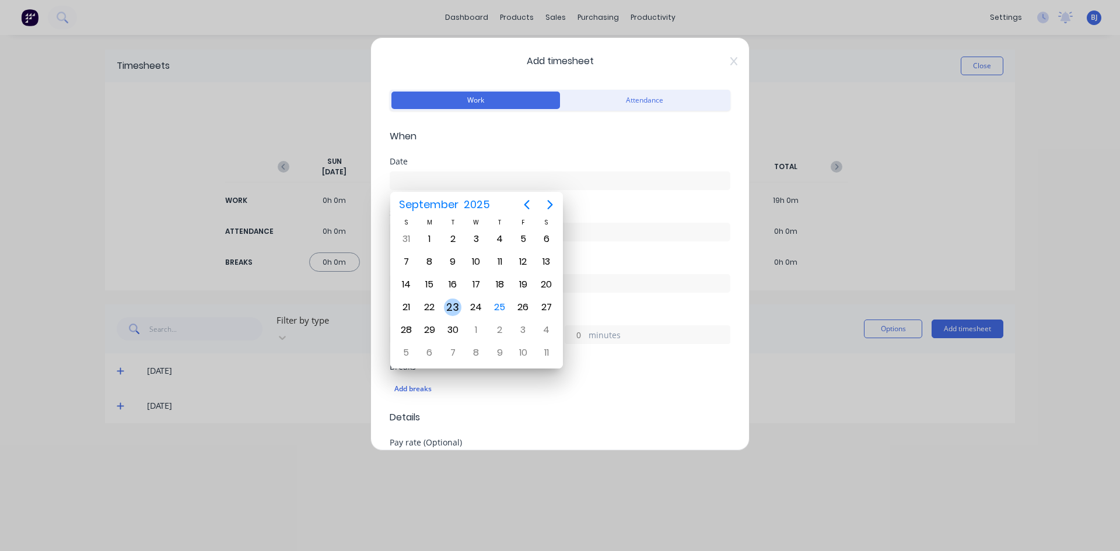
click at [452, 308] on div "23" at bounding box center [453, 308] width 18 height 18
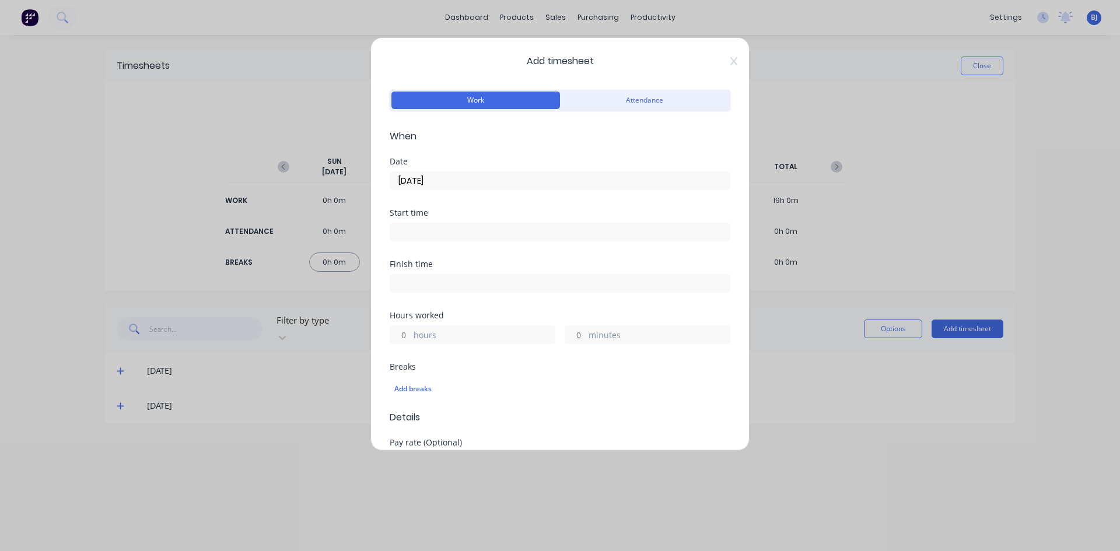
click at [480, 183] on input "23/09/2025" at bounding box center [560, 181] width 340 height 18
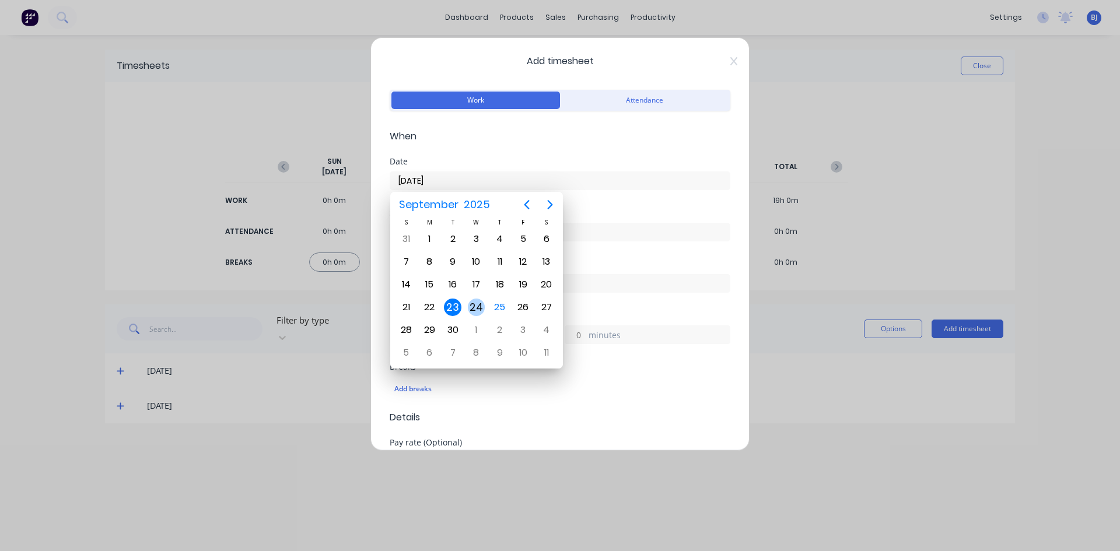
click at [476, 309] on div "24" at bounding box center [477, 308] width 18 height 18
type input "24/09/2025"
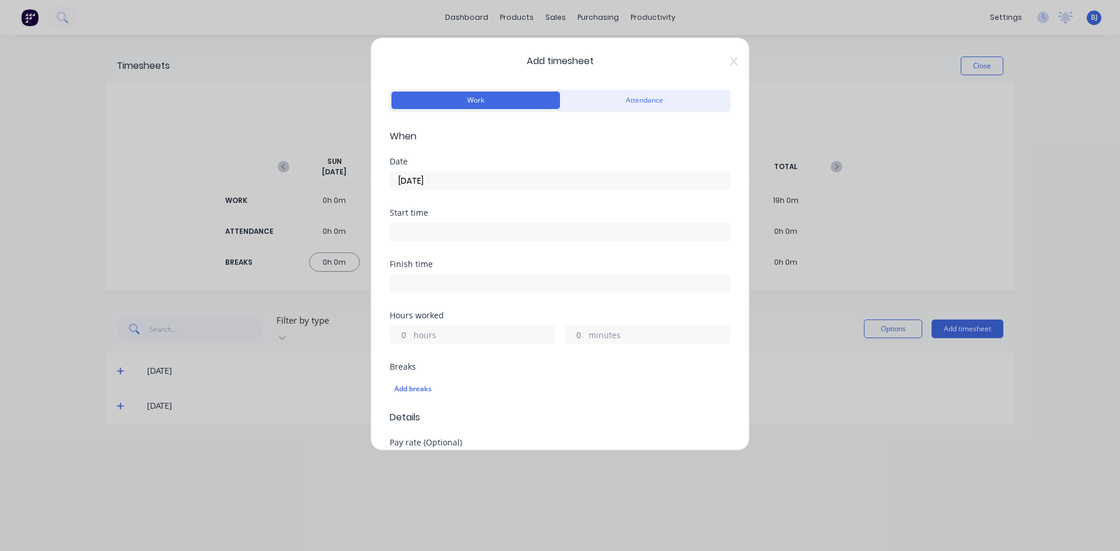
drag, startPoint x: 421, startPoint y: 231, endPoint x: 420, endPoint y: 237, distance: 6.4
click at [420, 231] on input at bounding box center [560, 232] width 340 height 18
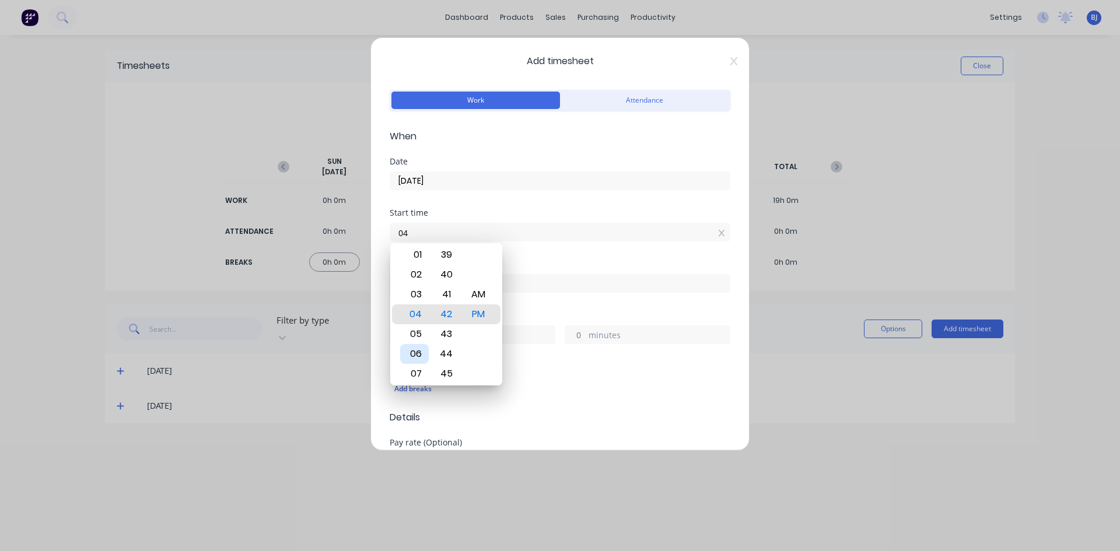
type input "0"
type input "07:00 AM"
click at [490, 301] on div "AM" at bounding box center [478, 295] width 29 height 20
click at [561, 263] on div "Finish time" at bounding box center [560, 264] width 341 height 8
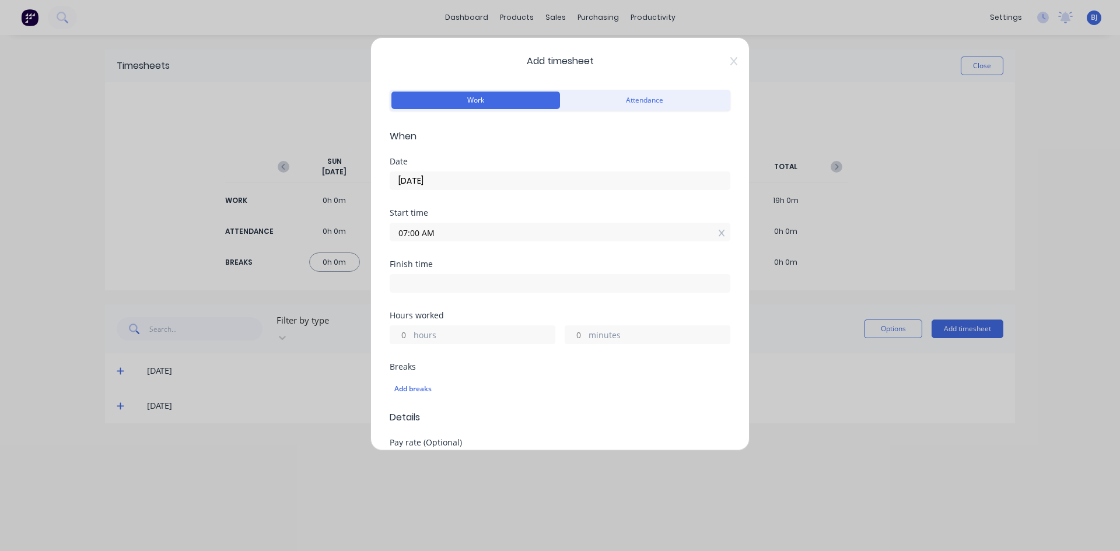
click at [401, 287] on input at bounding box center [560, 284] width 340 height 18
type input "04:42 PM"
type input "9"
type input "42"
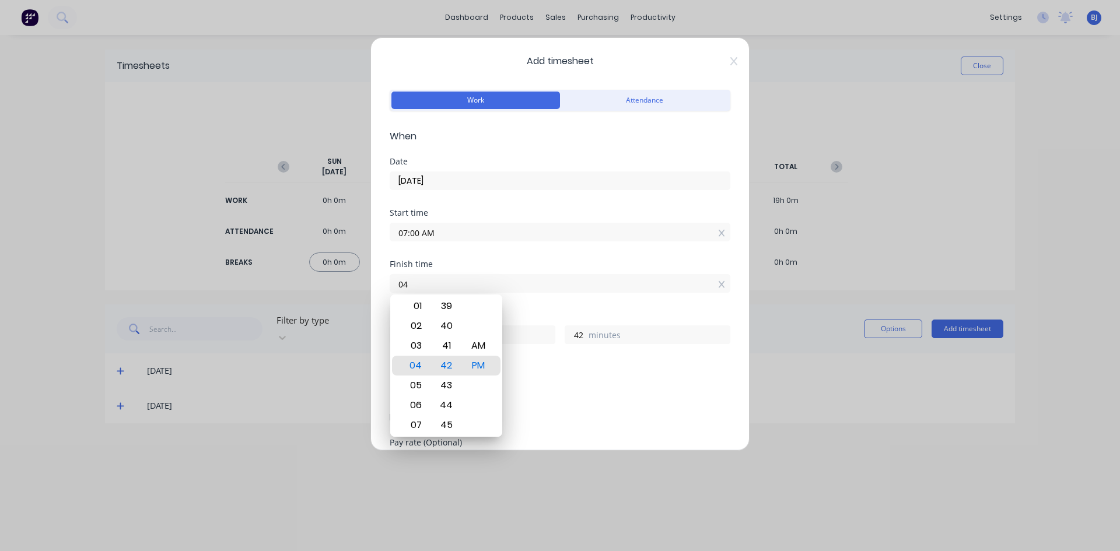
type input "0"
type input "1"
type input "04:30 AM"
type input "21"
type input "30"
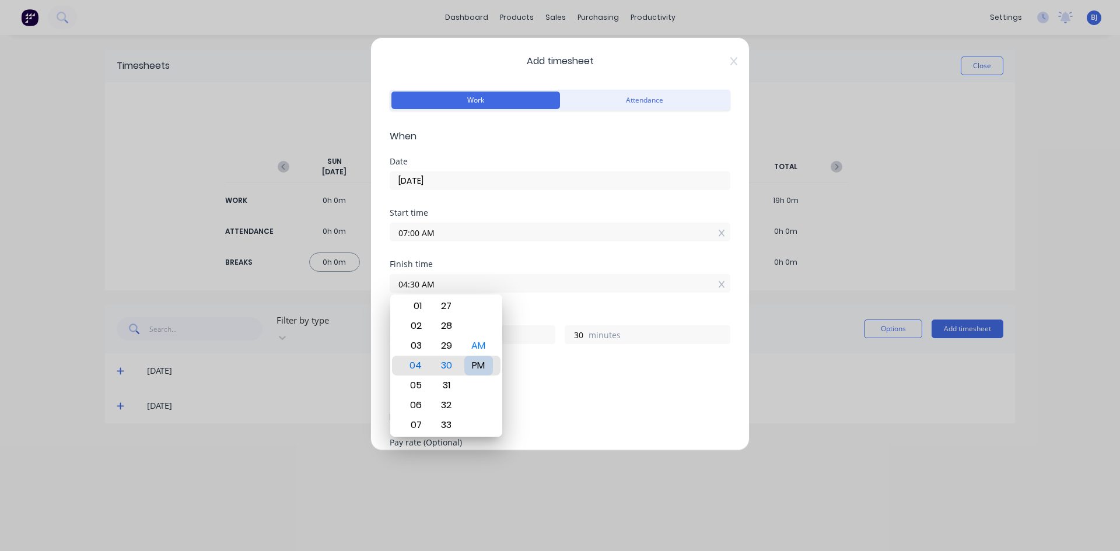
click at [479, 362] on div "PM" at bounding box center [478, 366] width 29 height 20
type input "04:30 PM"
type input "9"
click at [480, 368] on div "PM" at bounding box center [478, 366] width 29 height 20
click at [537, 380] on div "Add breaks" at bounding box center [560, 389] width 341 height 25
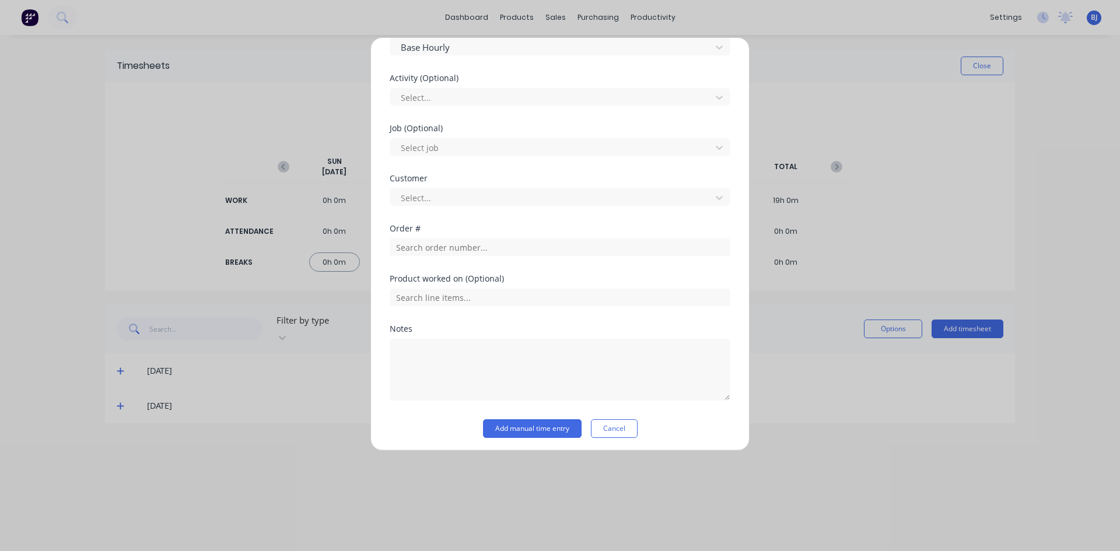
scroll to position [419, 0]
click at [414, 240] on input "text" at bounding box center [560, 244] width 341 height 18
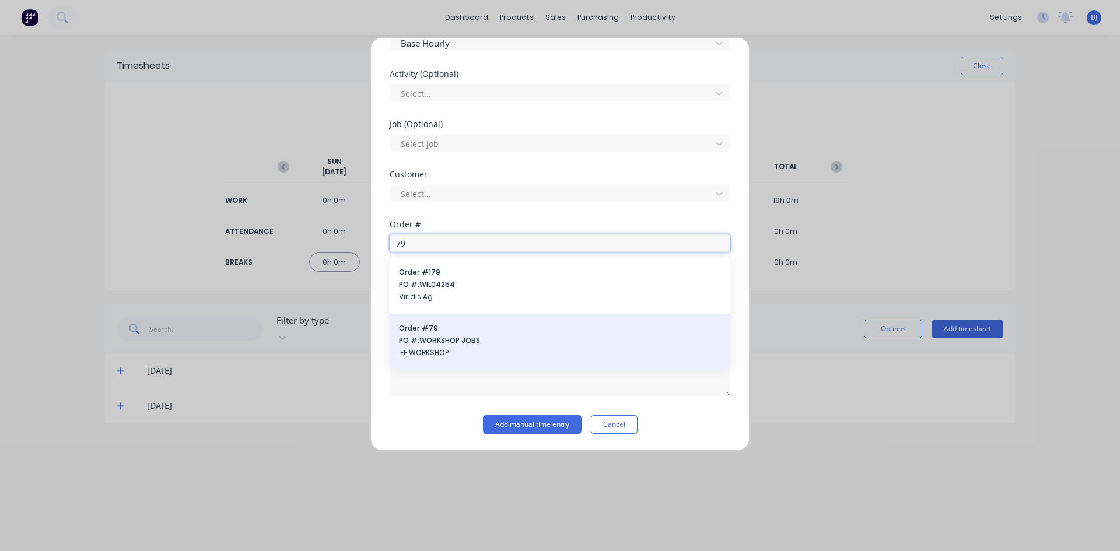
type input "79"
click at [446, 327] on span "Order # 79" at bounding box center [560, 328] width 322 height 11
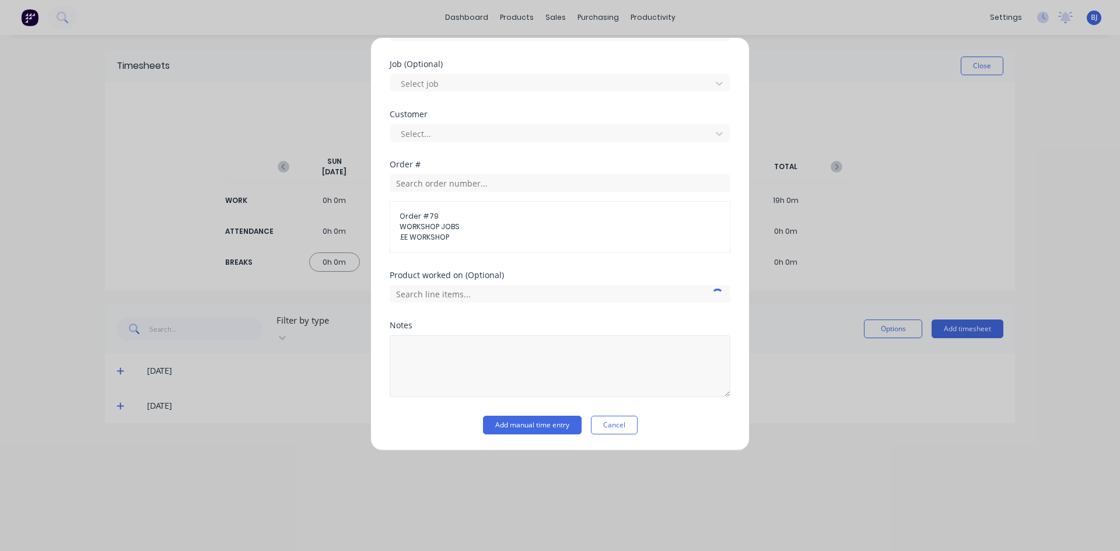
scroll to position [480, 0]
click at [413, 343] on textarea at bounding box center [560, 366] width 341 height 62
type textarea "OFFICE ADMIN"
click at [514, 425] on button "Add manual time entry" at bounding box center [532, 424] width 99 height 19
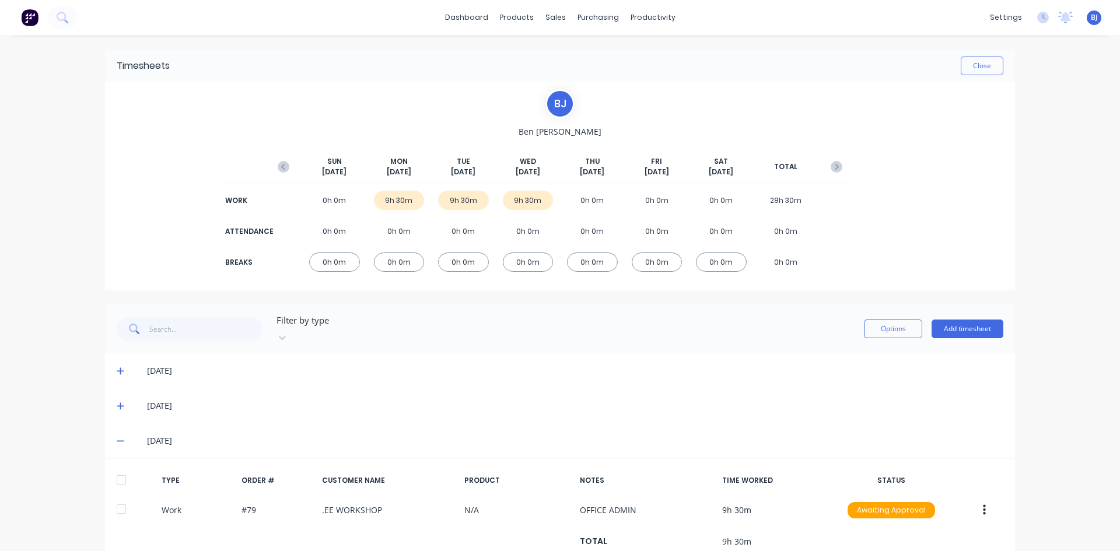
scroll to position [26, 0]
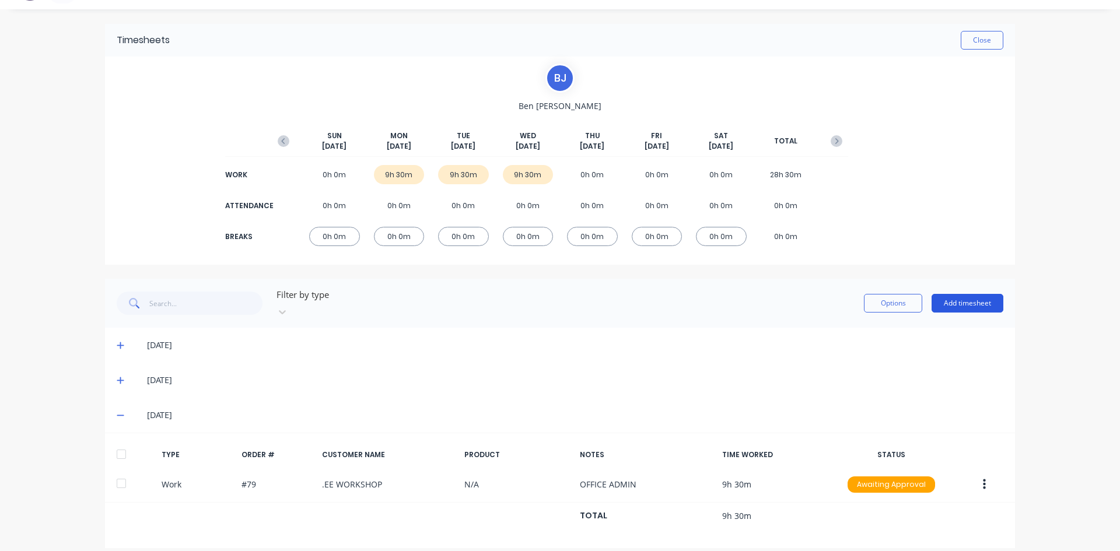
click at [960, 301] on button "Add timesheet" at bounding box center [968, 303] width 72 height 19
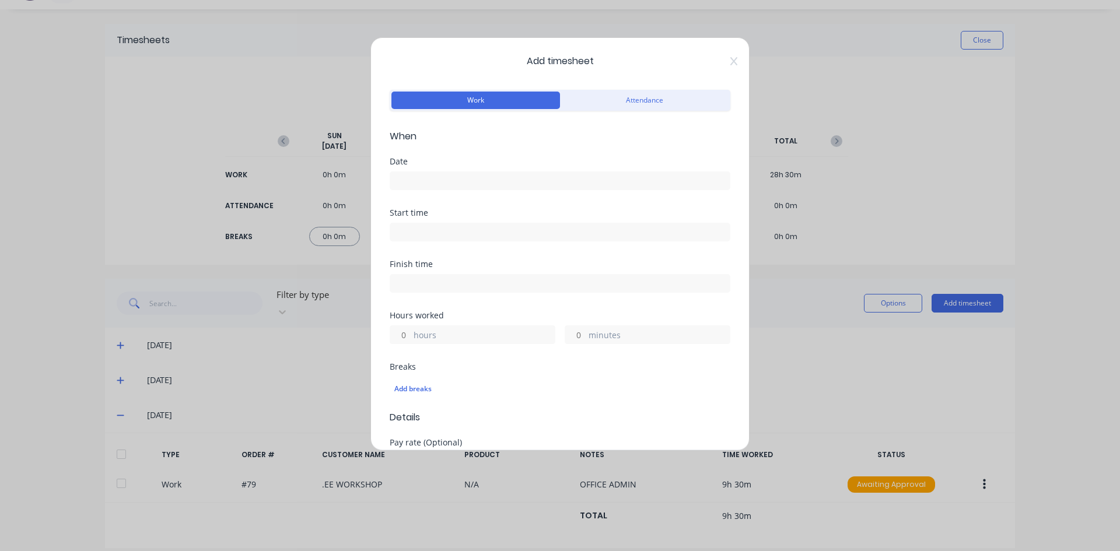
drag, startPoint x: 399, startPoint y: 178, endPoint x: 410, endPoint y: 193, distance: 18.5
click at [400, 180] on input at bounding box center [560, 181] width 340 height 18
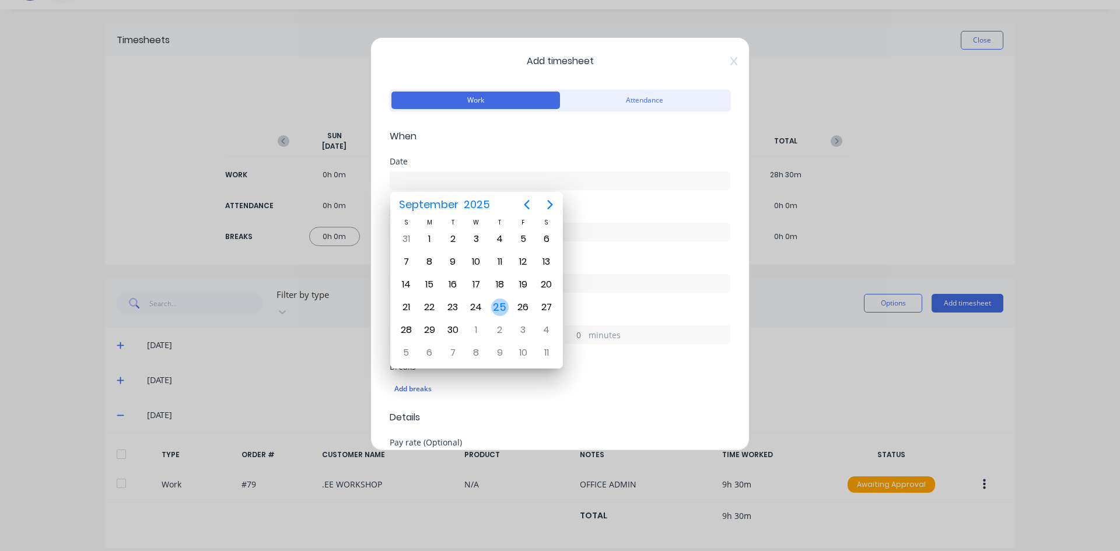
click at [496, 305] on div "25" at bounding box center [500, 308] width 18 height 18
type input "25/09/2025"
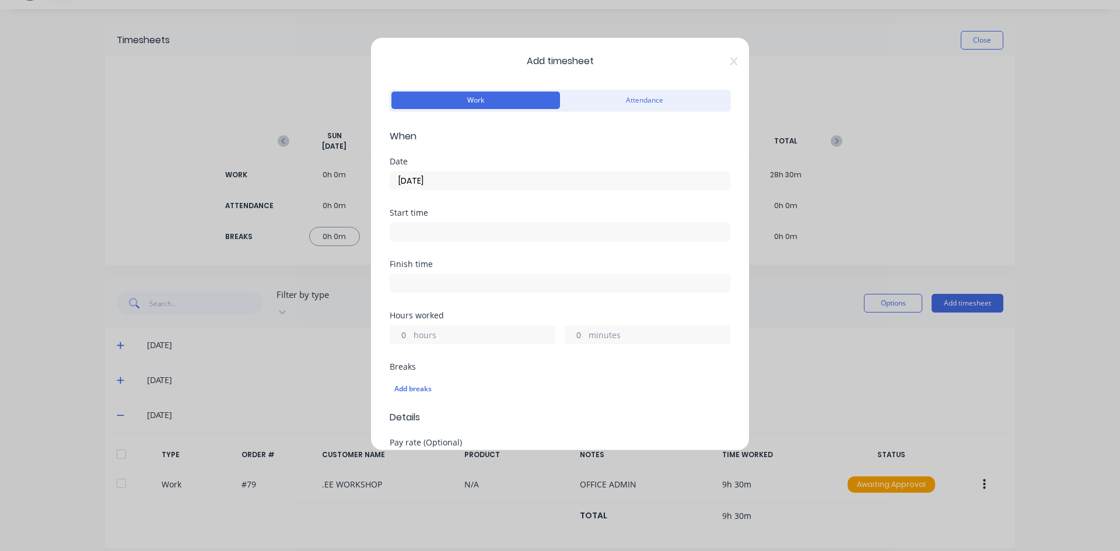
click at [413, 235] on input at bounding box center [560, 232] width 340 height 18
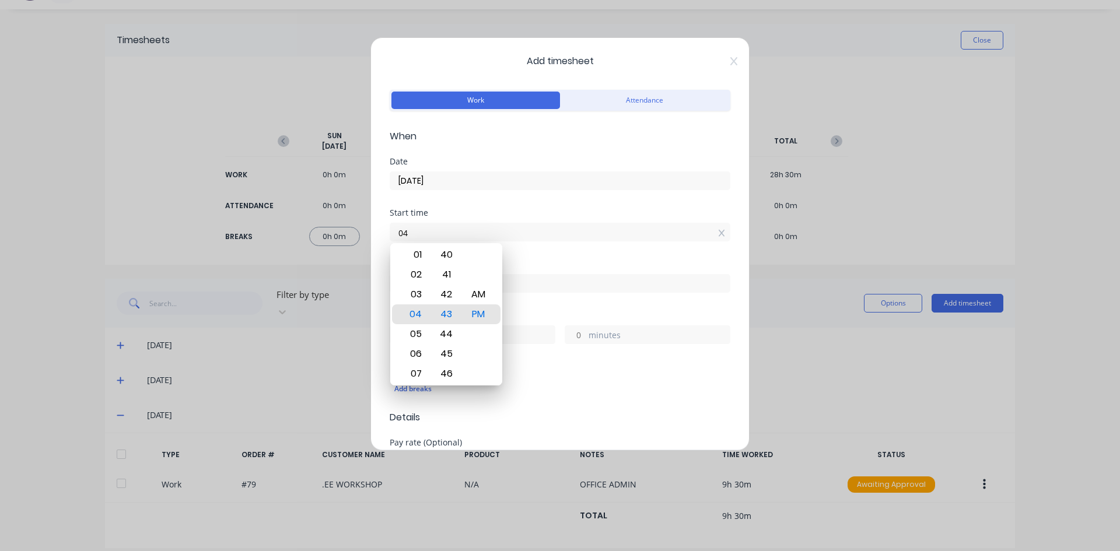
type input "0"
type input "07:00 AM"
click at [480, 294] on div "AM" at bounding box center [478, 295] width 29 height 20
click at [539, 267] on div "Finish time" at bounding box center [560, 264] width 341 height 8
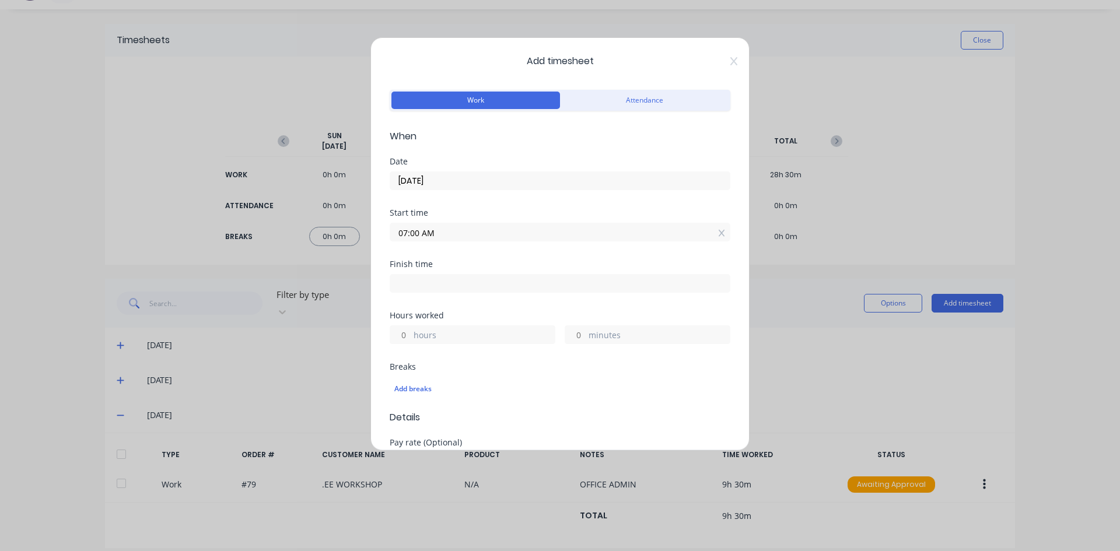
click at [411, 278] on input at bounding box center [560, 284] width 340 height 18
type input "04:43 PM"
type input "9"
type input "43"
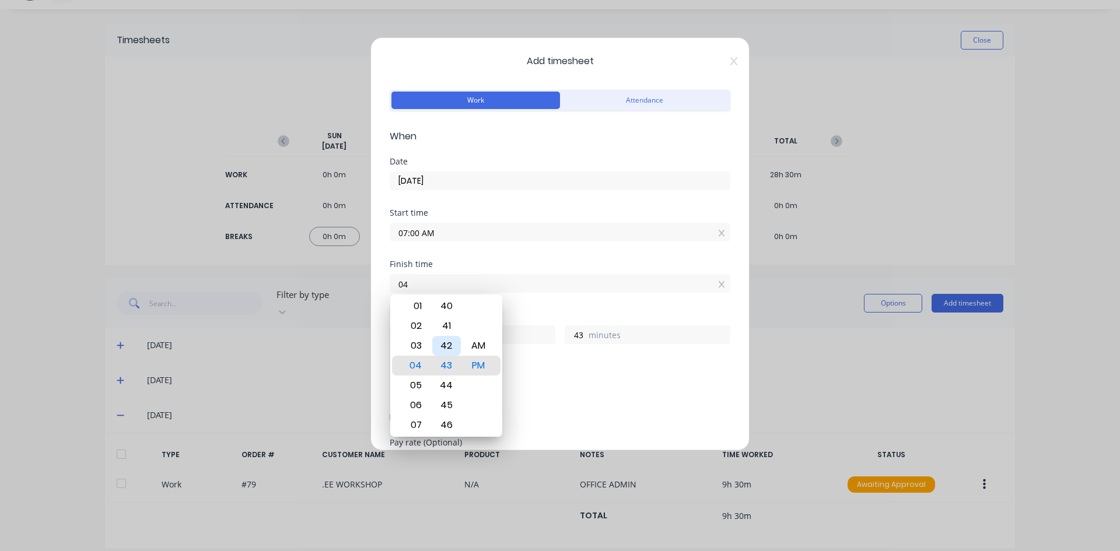
type input "0"
type input "12:00 PM"
type input "5"
type input "0"
click at [478, 341] on div "AM" at bounding box center [478, 346] width 29 height 20
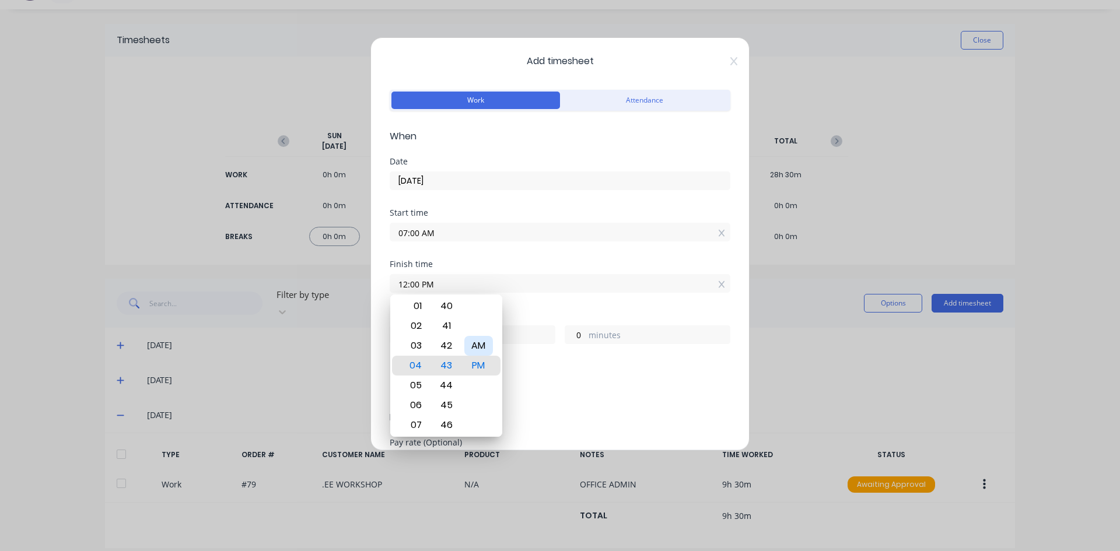
type input "12:00 AM"
type input "17"
click at [545, 308] on div "Finish time 12:00 AM" at bounding box center [560, 285] width 341 height 51
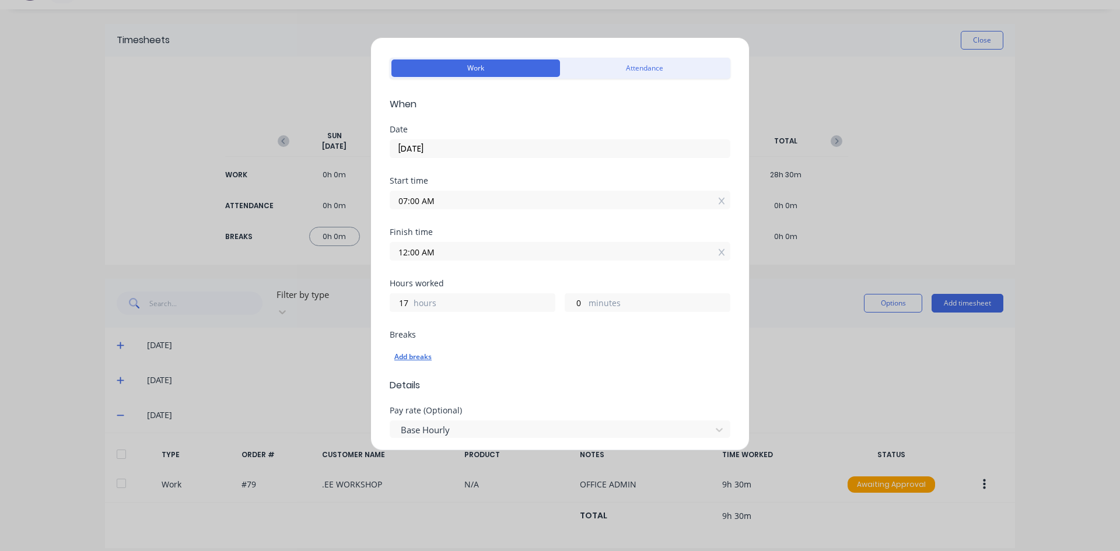
scroll to position [58, 0]
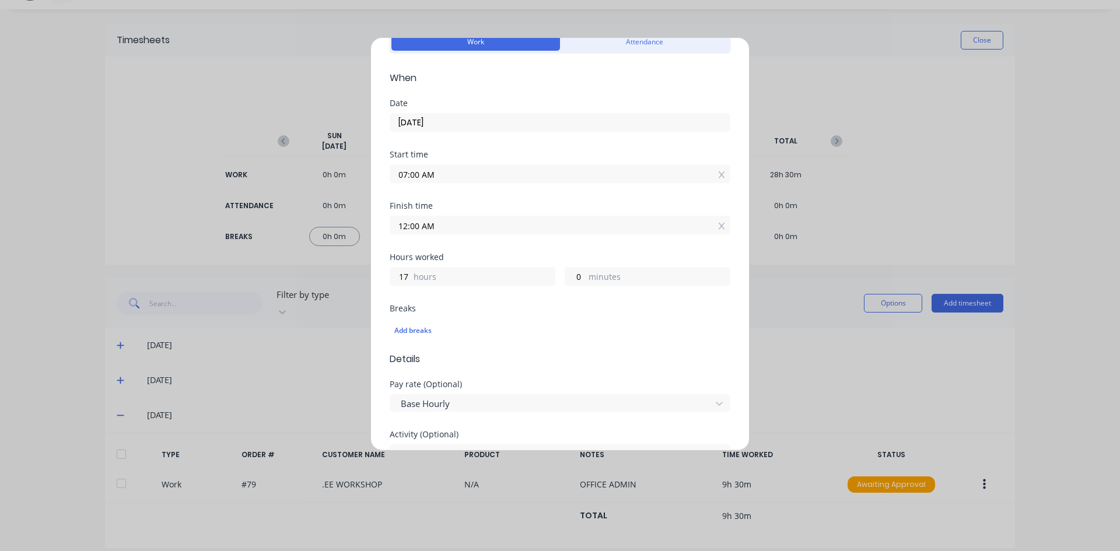
click at [438, 224] on input "12:00 AM" at bounding box center [560, 225] width 340 height 18
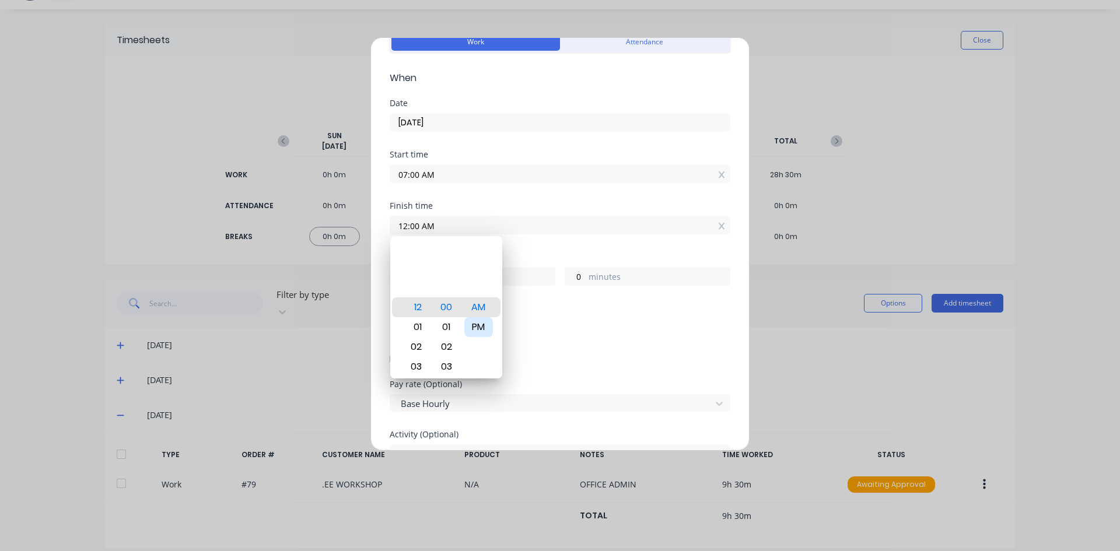
click at [474, 326] on div "PM" at bounding box center [478, 327] width 29 height 20
type input "12:00 PM"
type input "5"
click at [529, 251] on div "Finish time 12:00 PM" at bounding box center [560, 227] width 341 height 51
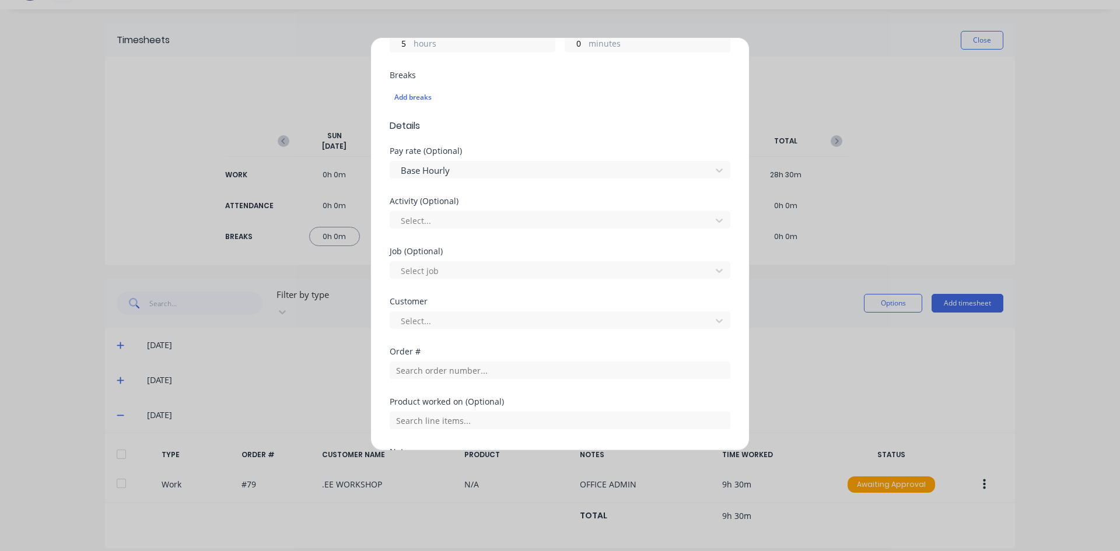
scroll to position [350, 0]
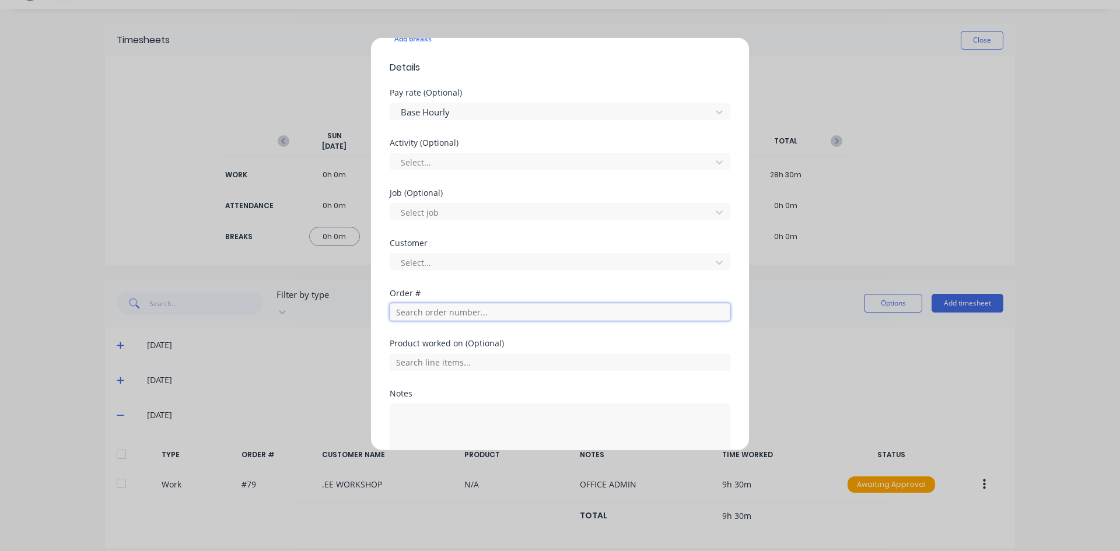
drag, startPoint x: 416, startPoint y: 310, endPoint x: 421, endPoint y: 326, distance: 16.4
click at [416, 310] on input "text" at bounding box center [560, 312] width 341 height 18
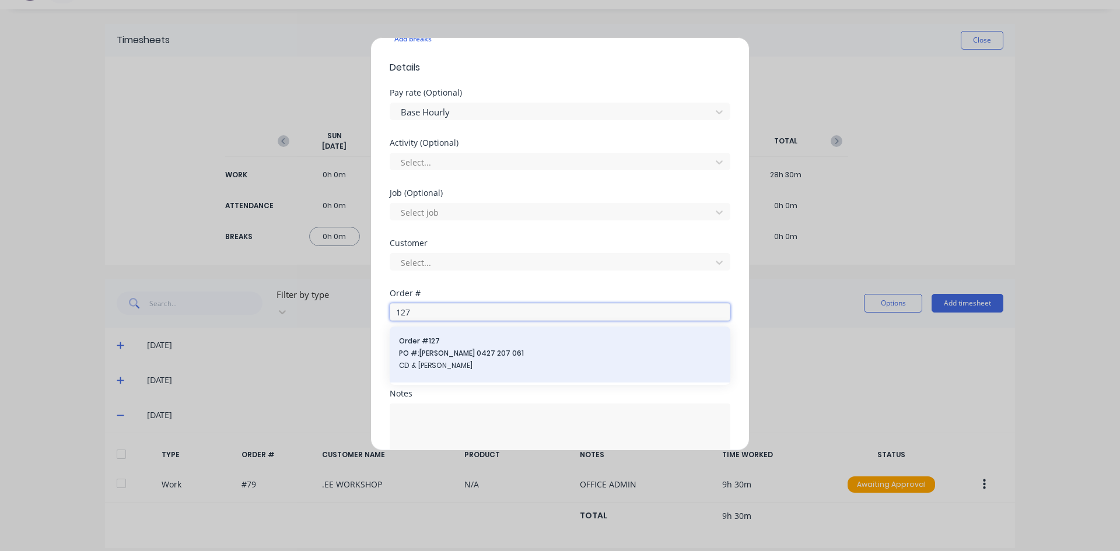
type input "127"
click at [443, 346] on span "Order # 127" at bounding box center [560, 341] width 322 height 11
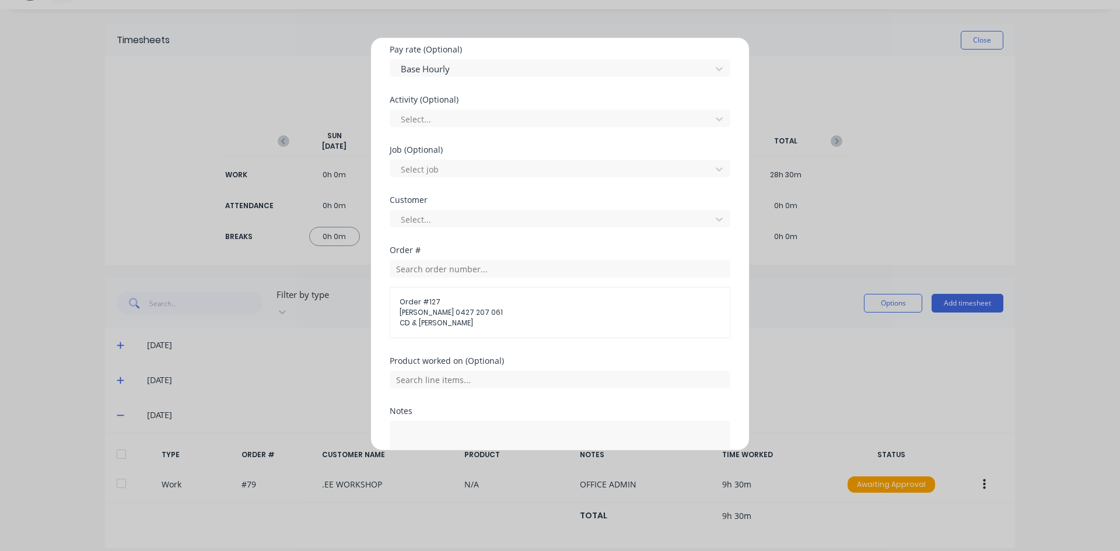
scroll to position [467, 0]
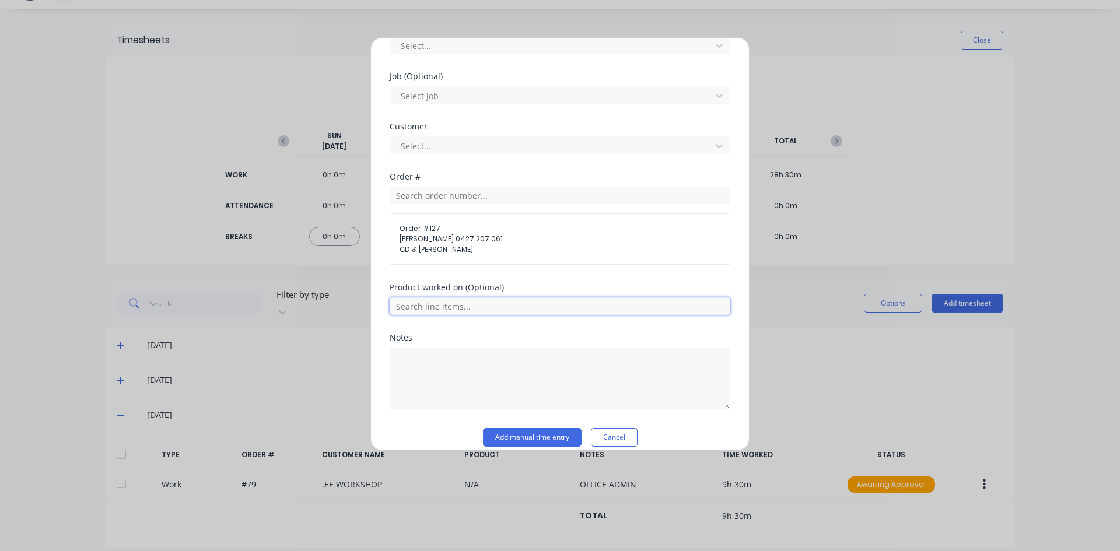
click at [423, 306] on input "text" at bounding box center [560, 307] width 341 height 18
click at [476, 399] on textarea at bounding box center [560, 379] width 341 height 62
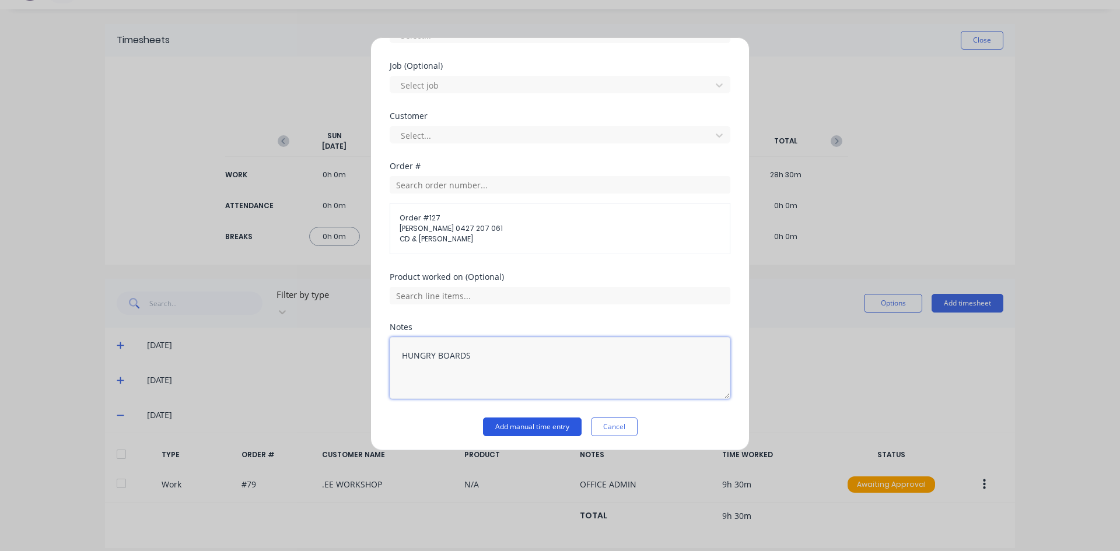
scroll to position [480, 0]
type textarea "HUNGRY BOARDS"
click at [522, 425] on button "Add manual time entry" at bounding box center [532, 424] width 99 height 19
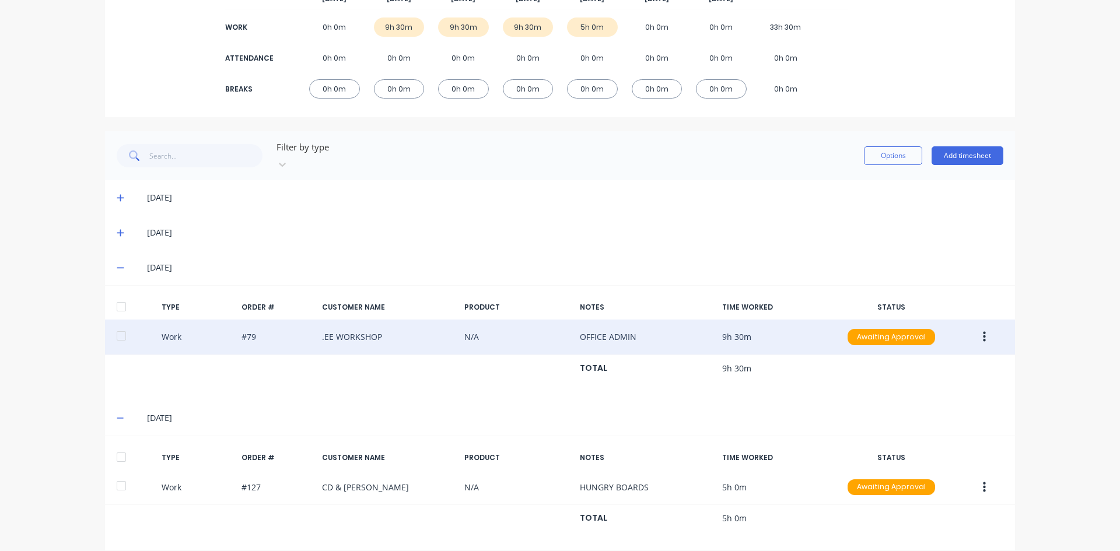
scroll to position [176, 0]
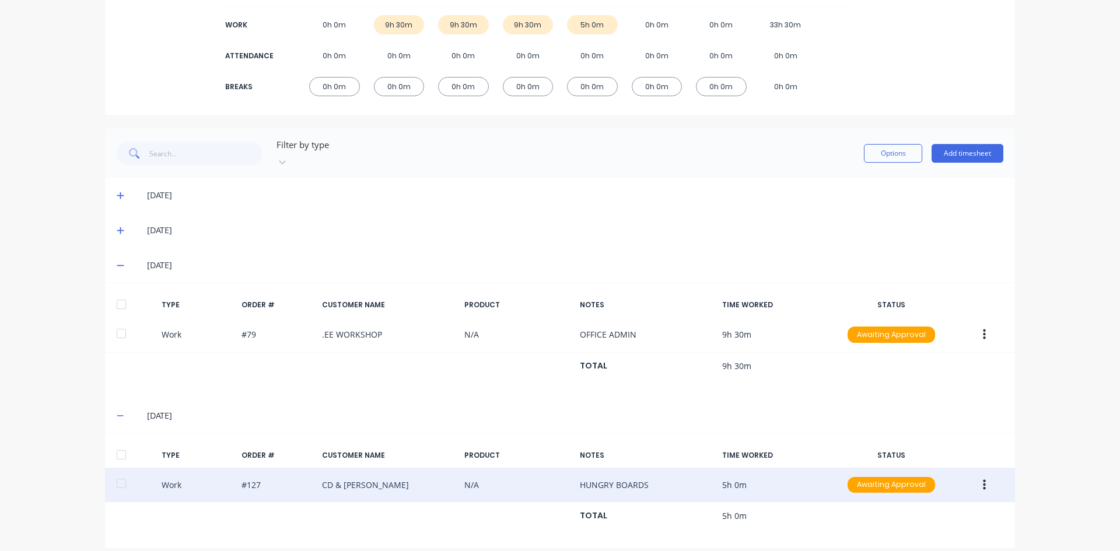
click at [978, 475] on button "button" at bounding box center [984, 485] width 27 height 21
click at [911, 459] on div "Duplicate" at bounding box center [943, 464] width 90 height 17
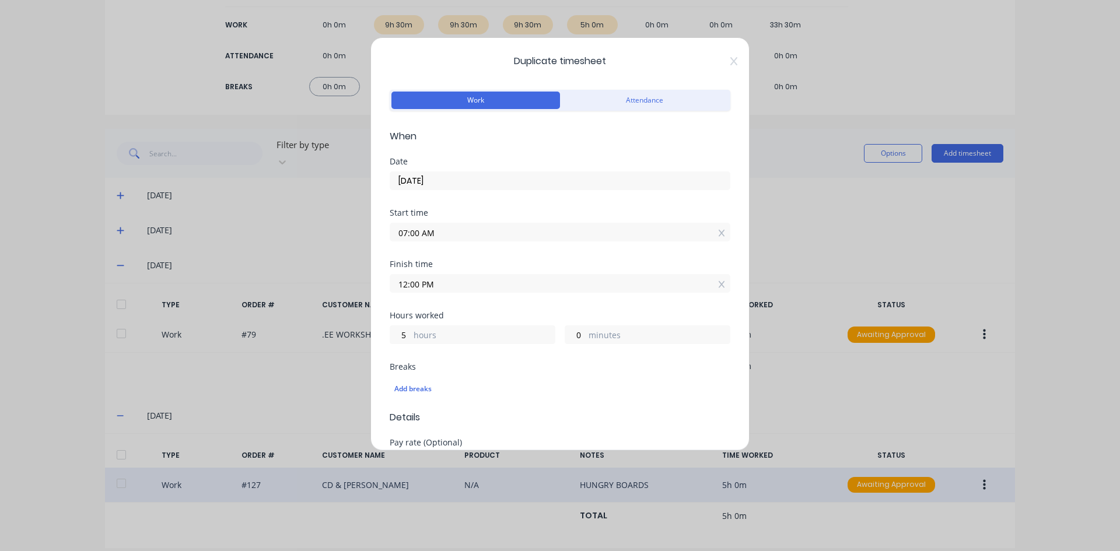
drag, startPoint x: 422, startPoint y: 232, endPoint x: 368, endPoint y: 245, distance: 55.8
click at [369, 244] on div "Duplicate timesheet Work Attendance When Date 25/09/2025 Start time 07:00 AM Fi…" at bounding box center [560, 275] width 1120 height 551
click at [440, 233] on input "12.30AM" at bounding box center [560, 232] width 340 height 18
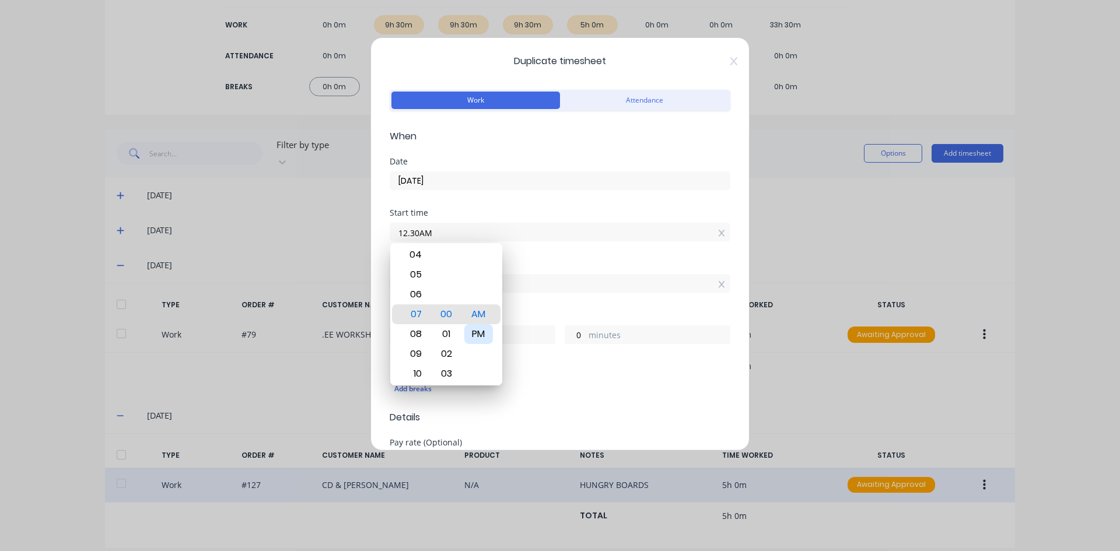
type input "12:30 PM"
type input "23"
type input "30"
click at [477, 333] on div "PM" at bounding box center [478, 334] width 29 height 20
click at [506, 251] on div "Start time 12:30 PM" at bounding box center [560, 234] width 341 height 51
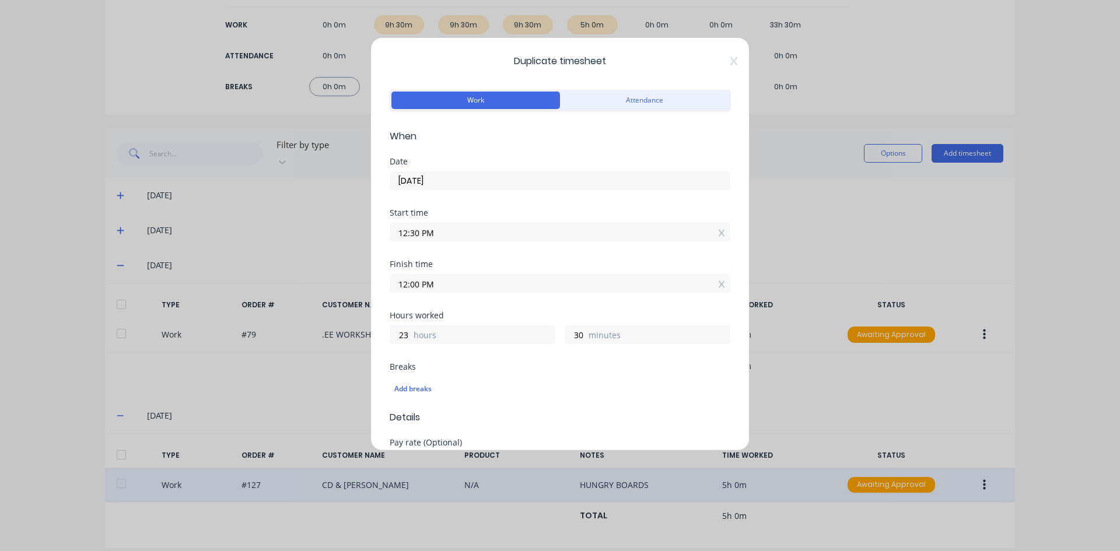
drag, startPoint x: 432, startPoint y: 284, endPoint x: 347, endPoint y: 293, distance: 85.6
click at [347, 293] on div "Duplicate timesheet Work Attendance When Date 25/09/2025 Start time 12:30 PM Fi…" at bounding box center [560, 275] width 1120 height 551
click at [467, 279] on input "5.00" at bounding box center [560, 284] width 340 height 18
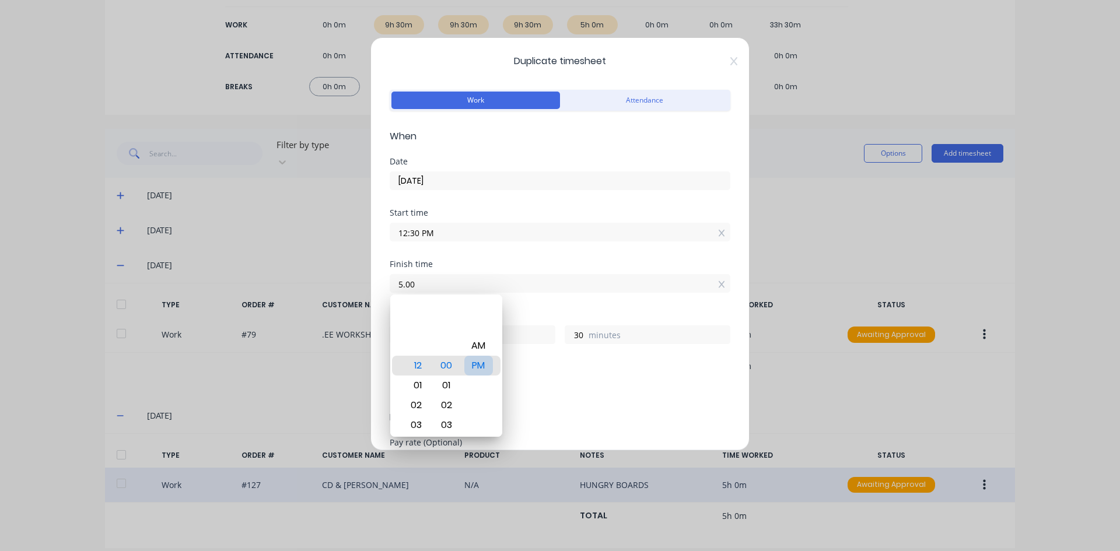
type input "05:00 AM"
type input "16"
click at [471, 360] on div "PM" at bounding box center [478, 366] width 29 height 20
type input "05:00 PM"
type input "4"
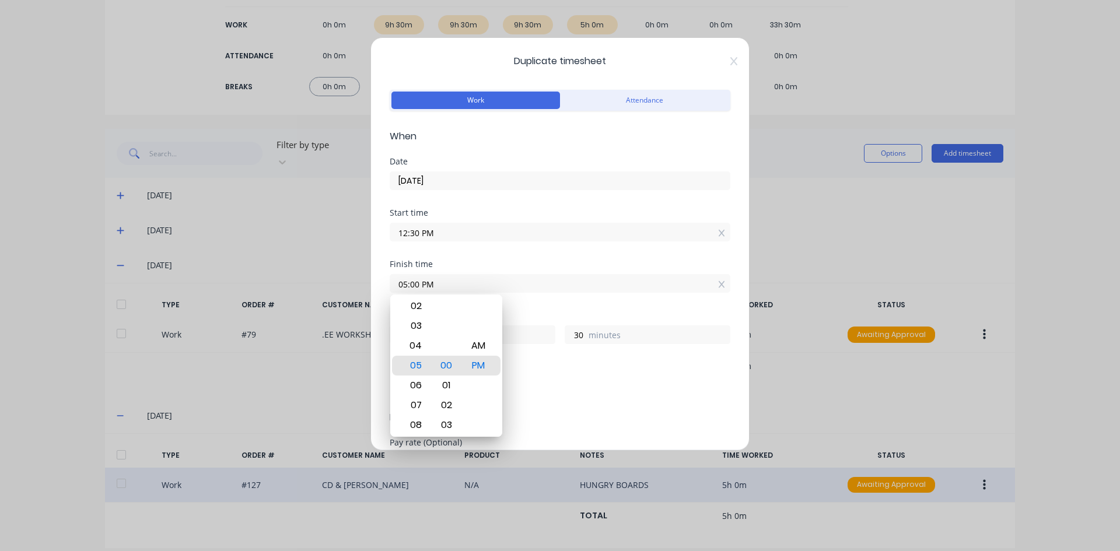
click at [529, 303] on div "Finish time 05:00 PM" at bounding box center [560, 285] width 341 height 51
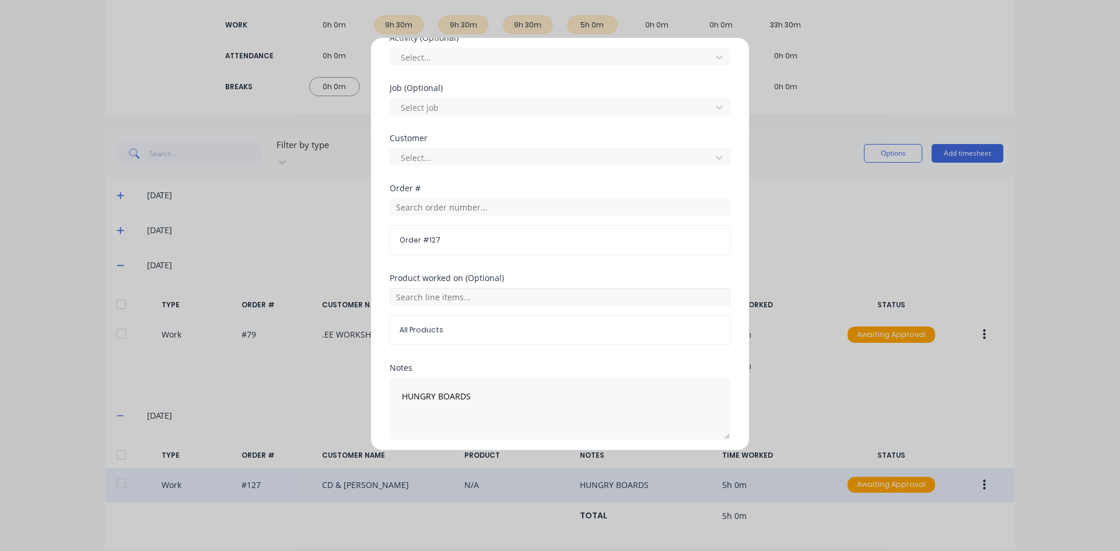
scroll to position [498, 0]
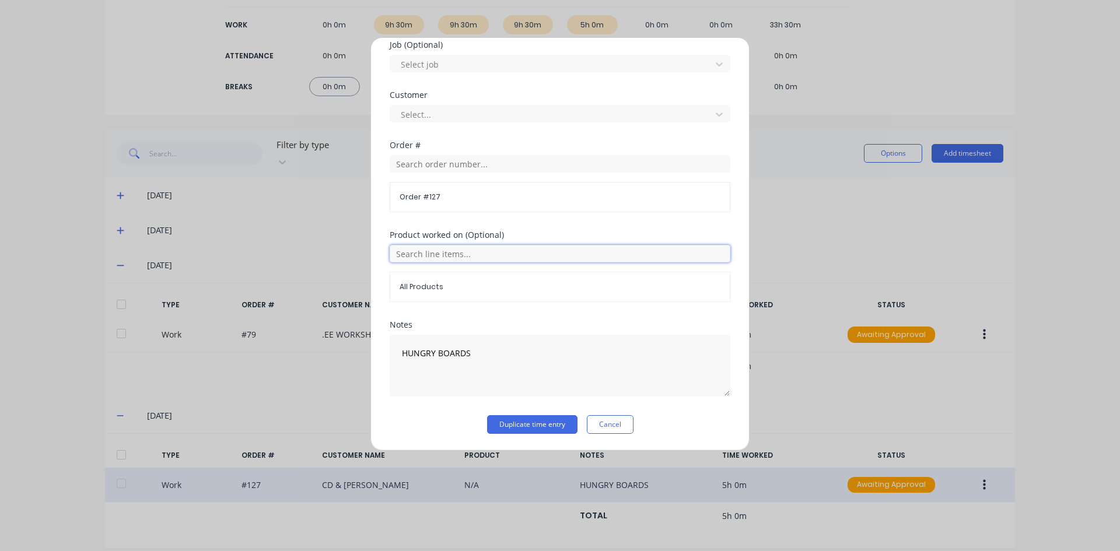
click at [428, 253] on input "text" at bounding box center [560, 254] width 341 height 18
type input "79"
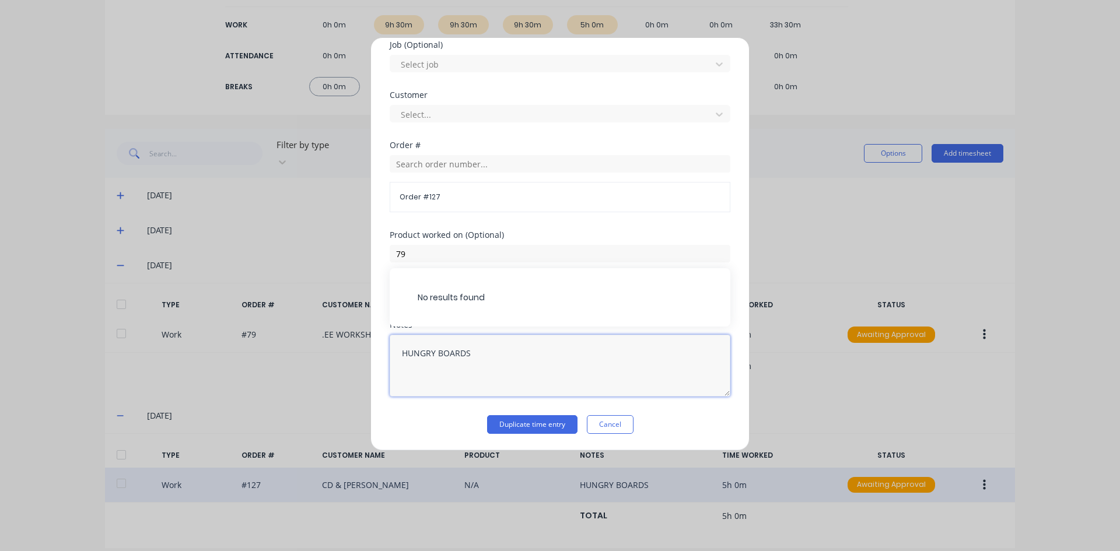
click at [473, 352] on textarea "HUNGRY BOARDS" at bounding box center [560, 366] width 341 height 62
click at [474, 351] on textarea "HUNGRY BOARDS" at bounding box center [560, 366] width 341 height 62
type textarea "H"
type textarea "OFFICE ADMIN"
click at [518, 427] on button "Duplicate time entry" at bounding box center [532, 424] width 90 height 19
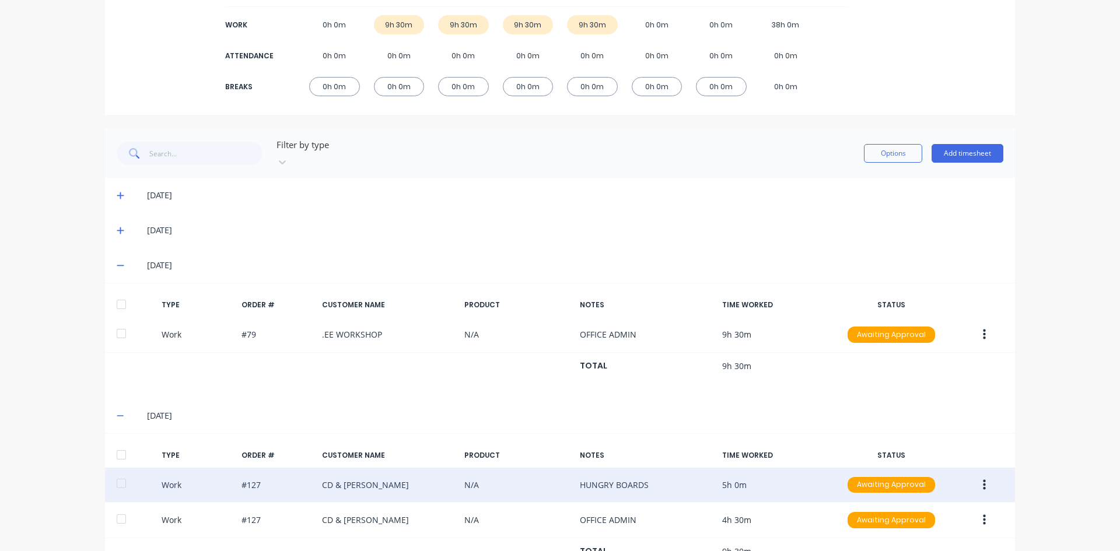
scroll to position [211, 0]
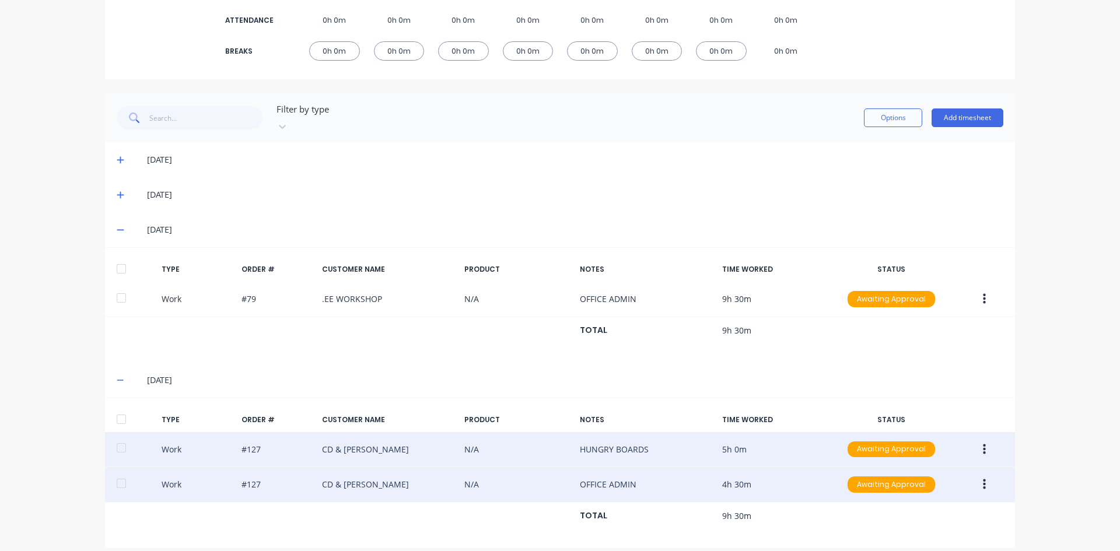
click at [977, 475] on button "button" at bounding box center [984, 484] width 27 height 21
click at [906, 432] on div "Edit" at bounding box center [943, 440] width 90 height 17
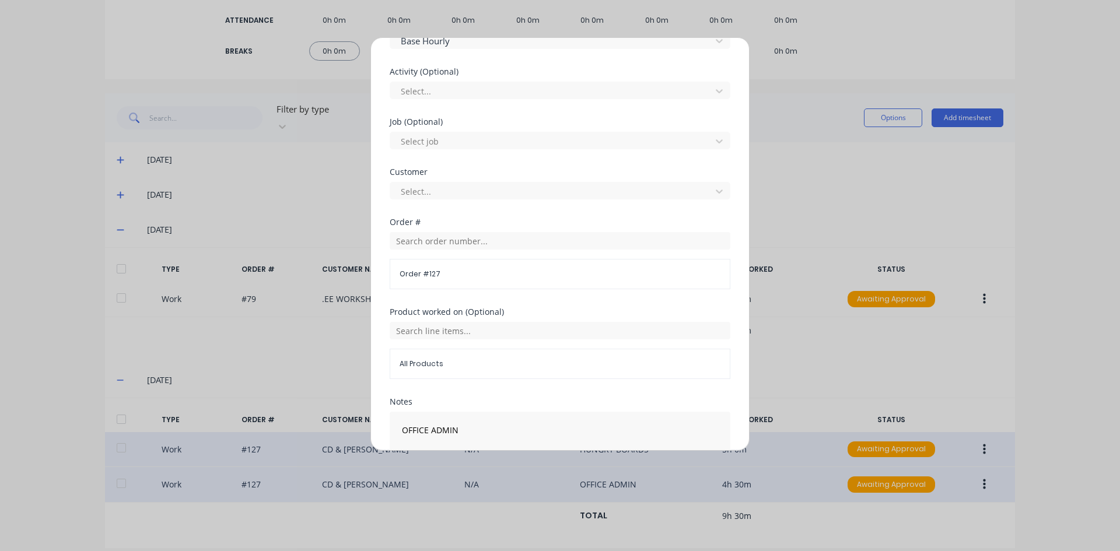
scroll to position [467, 0]
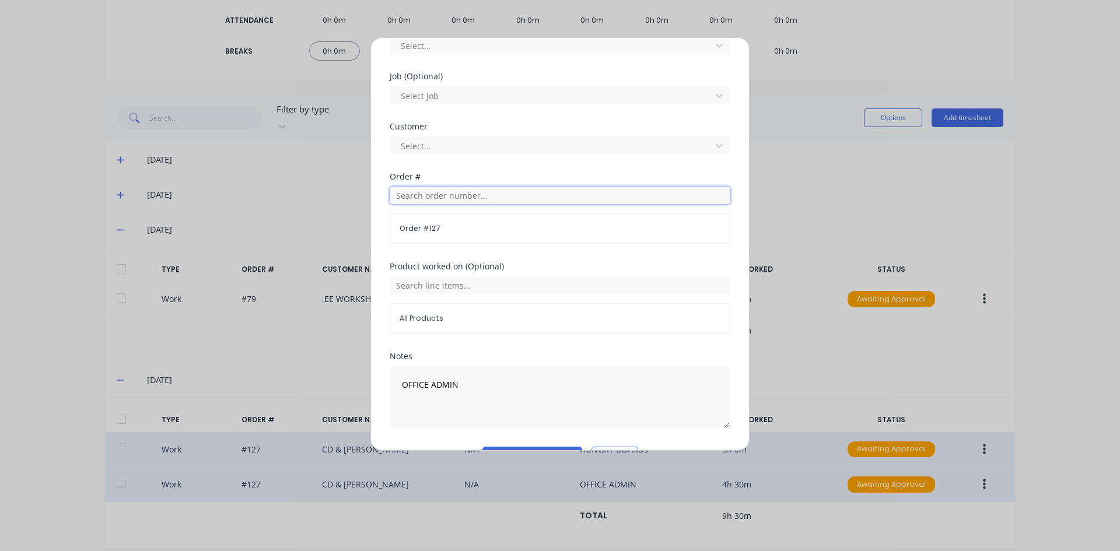
click at [424, 197] on input "text" at bounding box center [560, 196] width 341 height 18
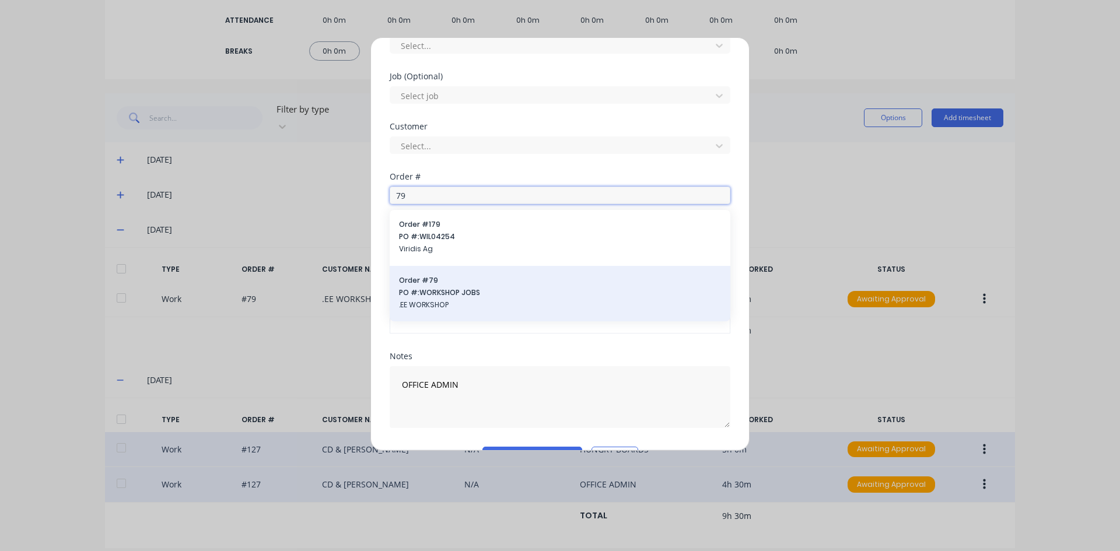
type input "79"
click at [418, 288] on span "PO #: WORKSHOP JOBS" at bounding box center [560, 293] width 322 height 11
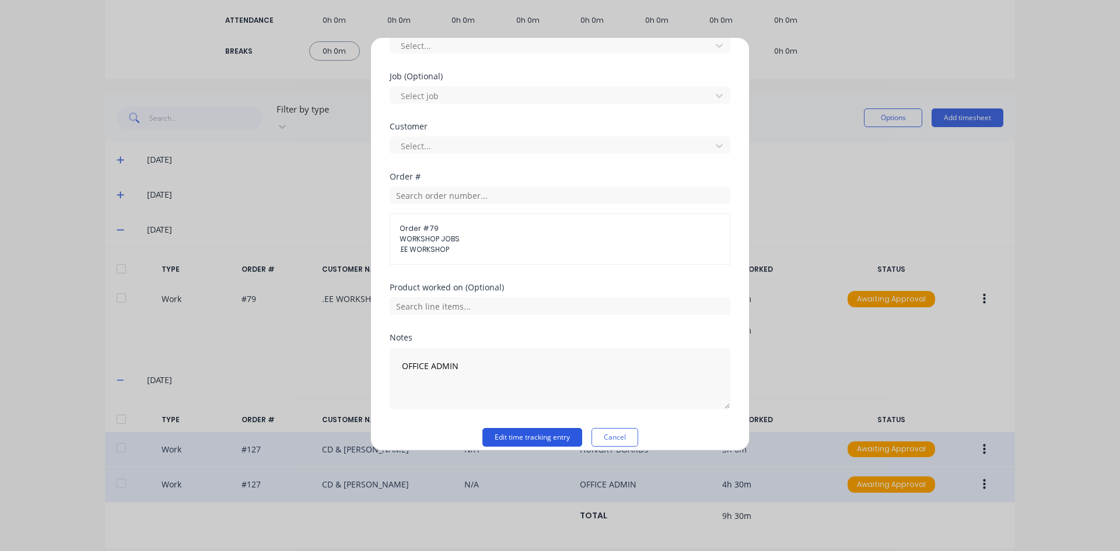
click at [512, 442] on button "Edit time tracking entry" at bounding box center [533, 437] width 100 height 19
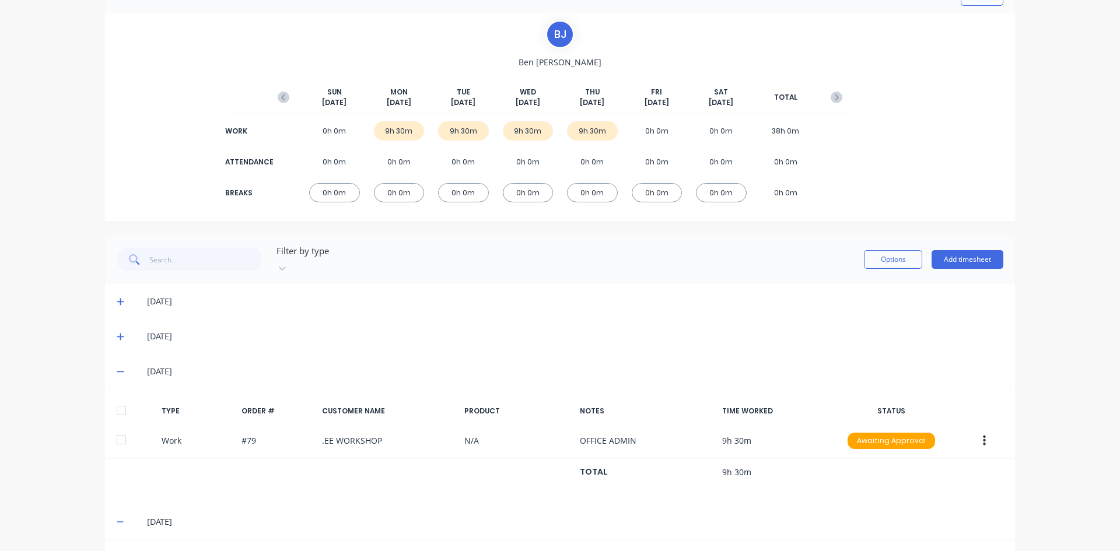
scroll to position [36, 0]
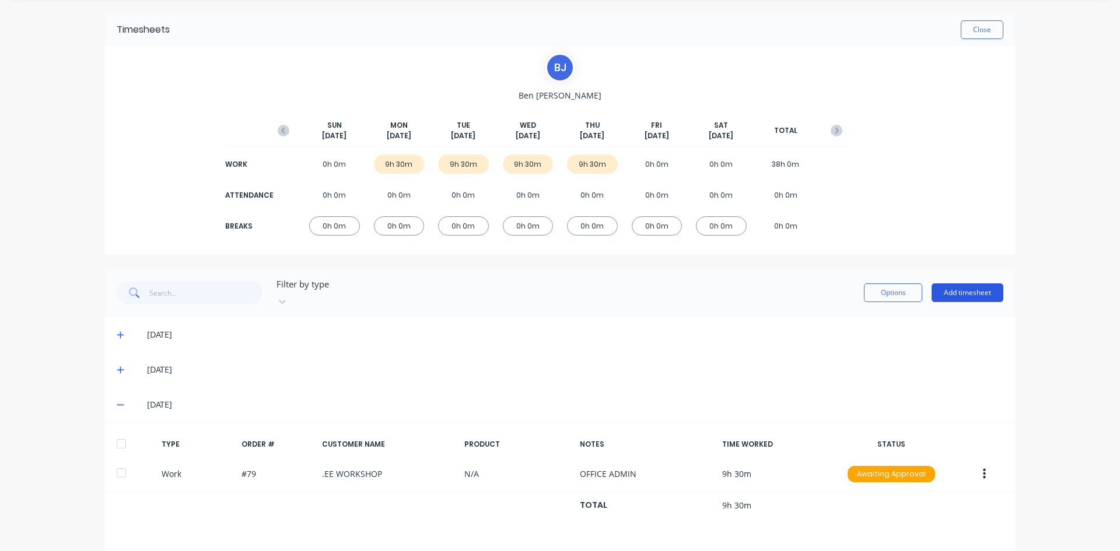
click at [946, 284] on button "Add timesheet" at bounding box center [968, 293] width 72 height 19
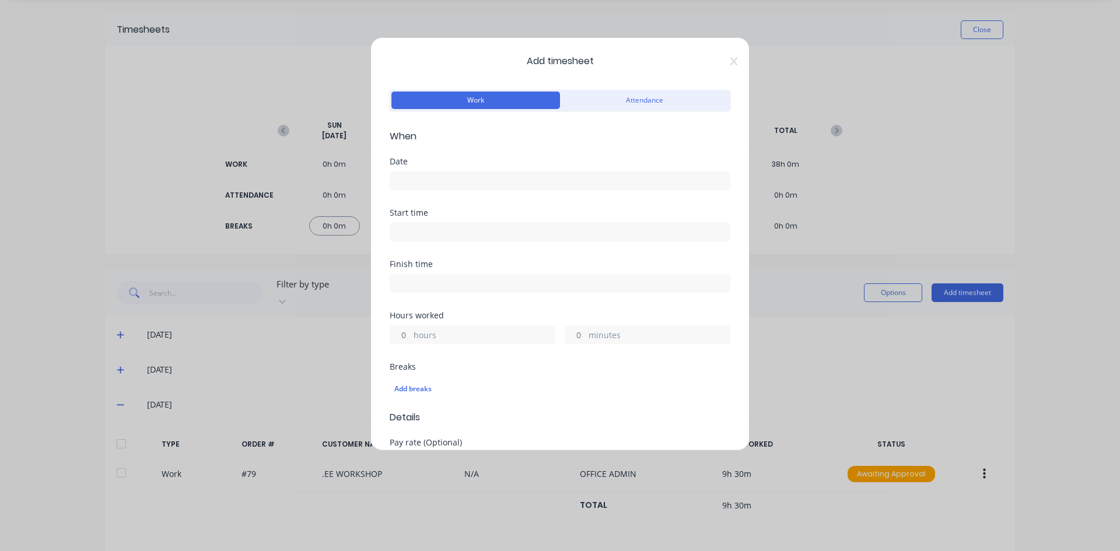
click at [436, 181] on input at bounding box center [560, 181] width 340 height 18
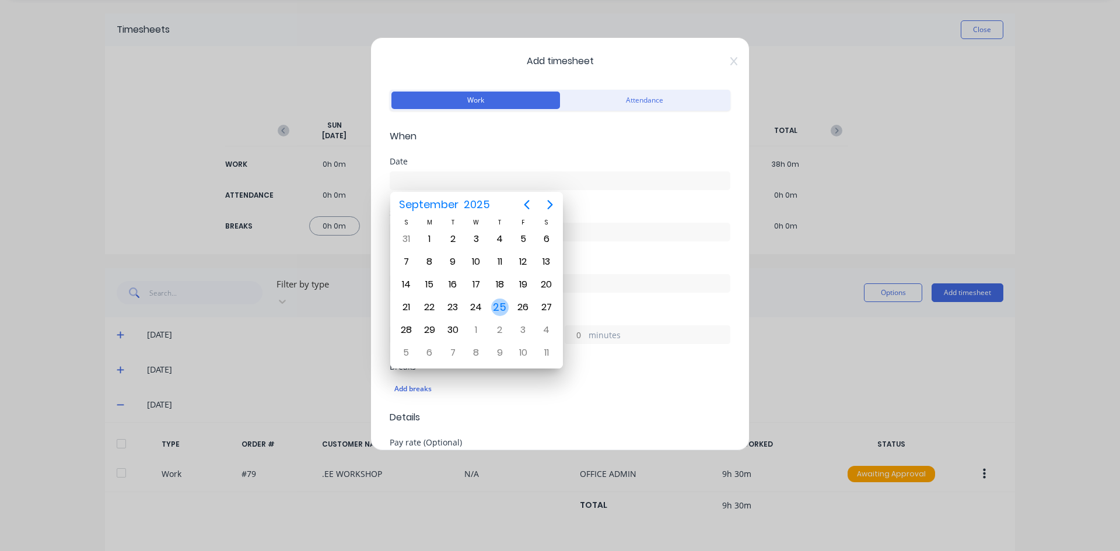
click at [507, 310] on div "25" at bounding box center [500, 308] width 18 height 18
type input "25/09/2025"
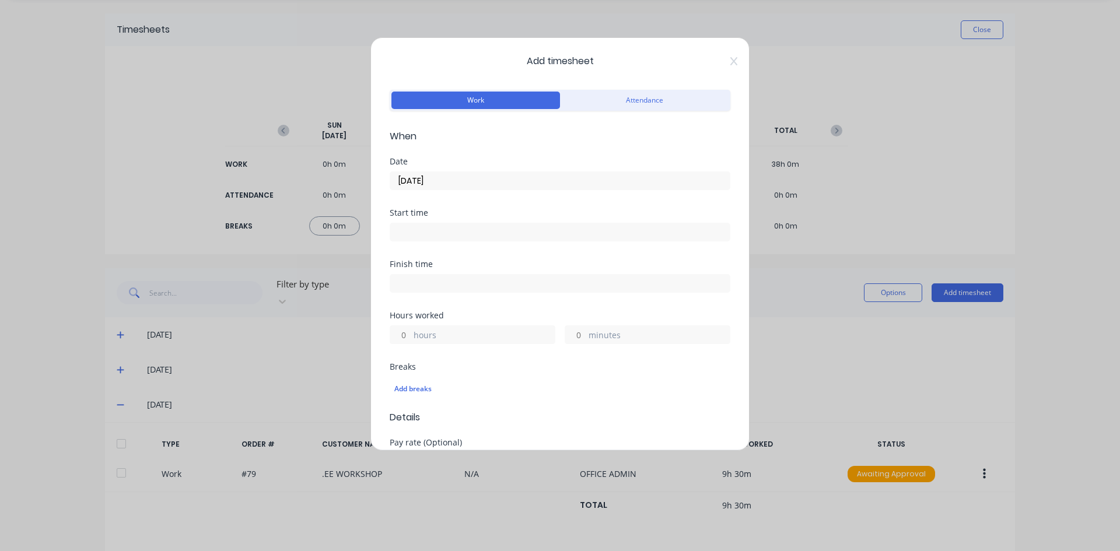
click at [419, 229] on input at bounding box center [560, 232] width 340 height 18
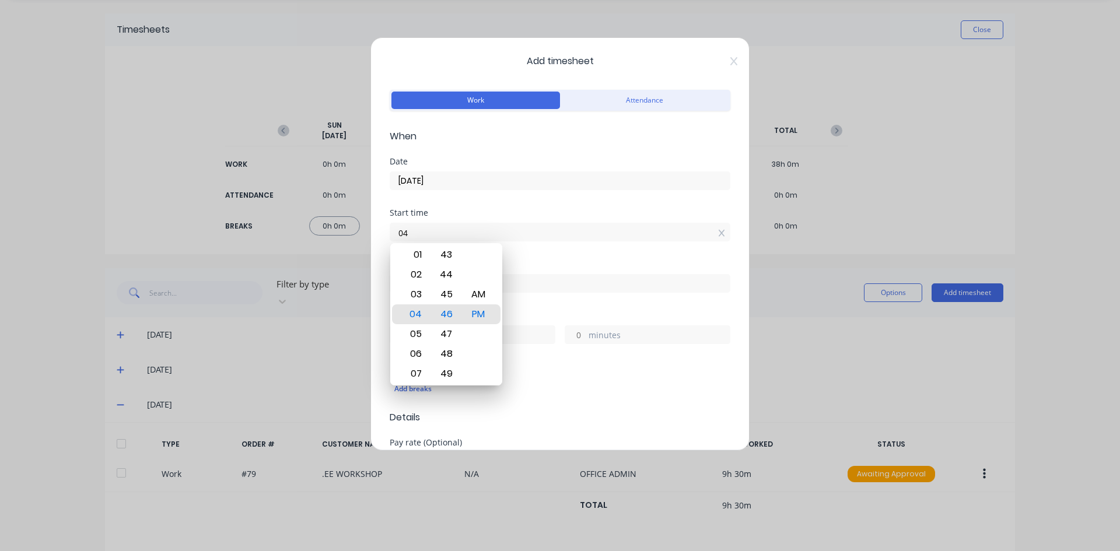
type input "0"
type input "07:00 AM"
drag, startPoint x: 485, startPoint y: 289, endPoint x: 490, endPoint y: 285, distance: 6.2
click at [485, 290] on div "AM" at bounding box center [478, 295] width 29 height 20
click at [516, 266] on div "Finish time" at bounding box center [560, 264] width 341 height 8
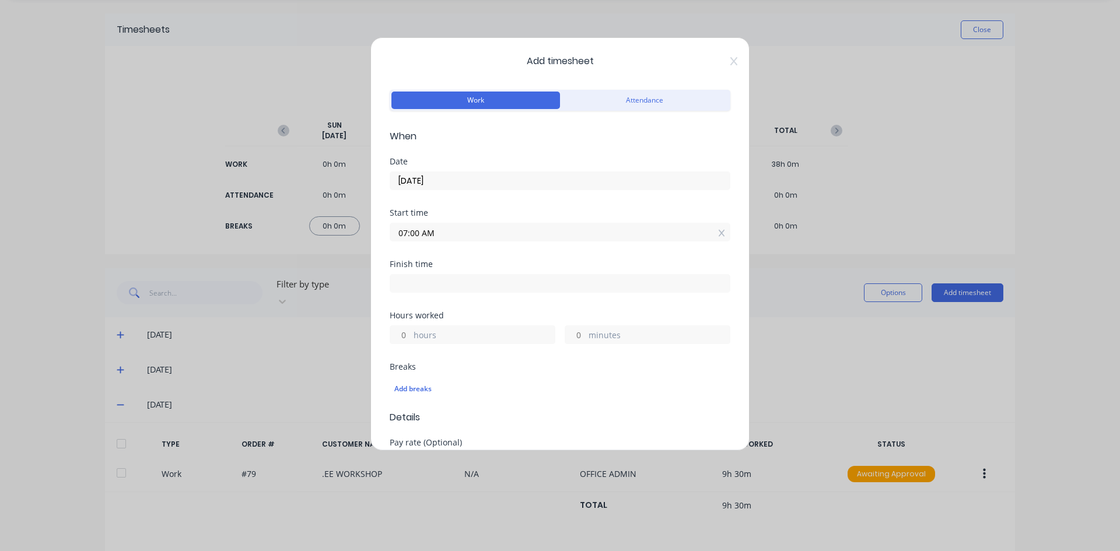
click at [411, 284] on input at bounding box center [560, 284] width 340 height 18
type input "04:46 PM"
type input "9"
type input "46"
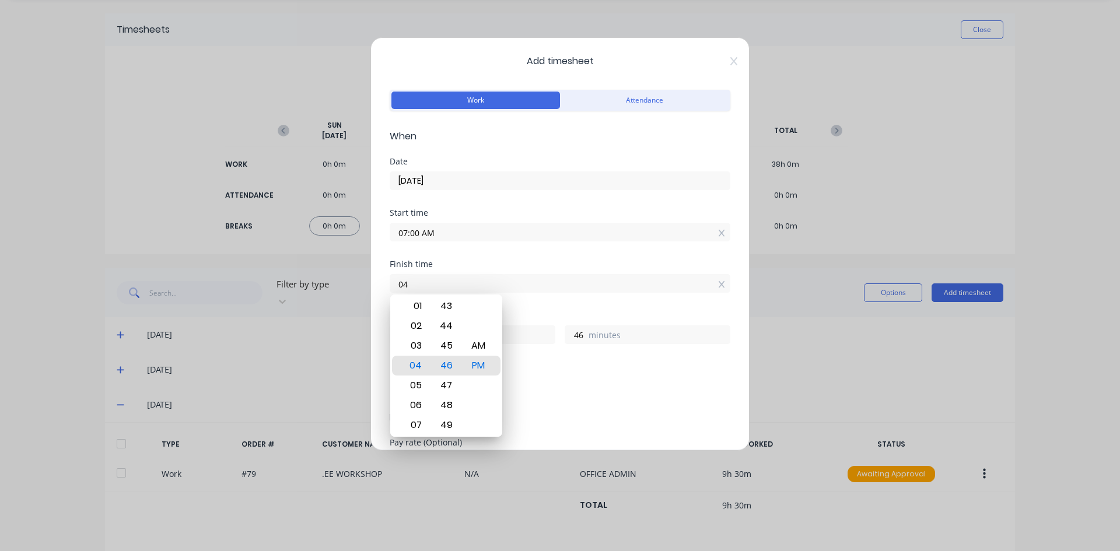
type input "0"
type input "12:00 PM"
type input "5"
type input "0"
click at [480, 364] on div "PM" at bounding box center [478, 366] width 29 height 20
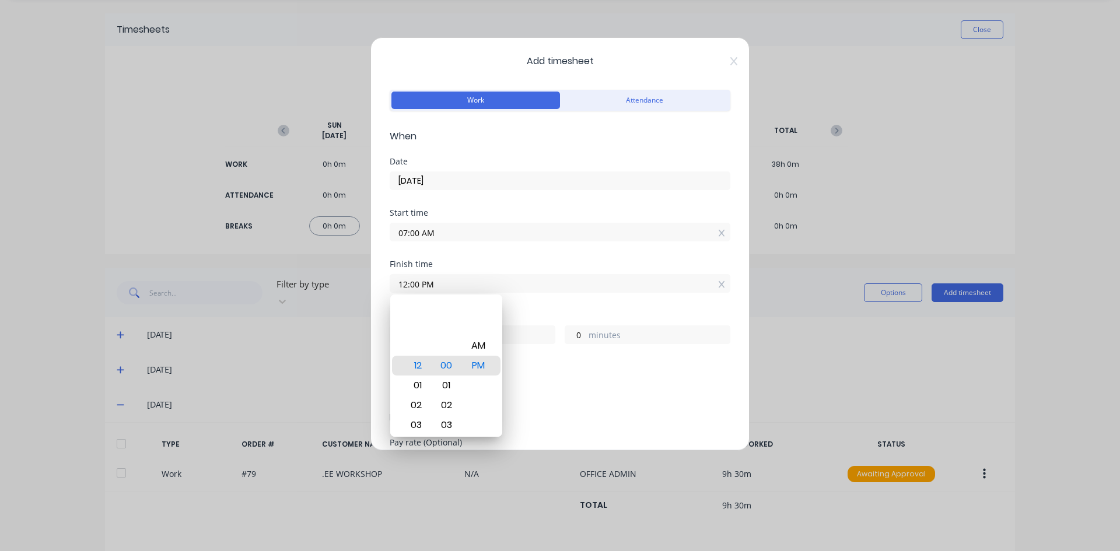
click at [533, 313] on div "Hours worked" at bounding box center [560, 316] width 341 height 8
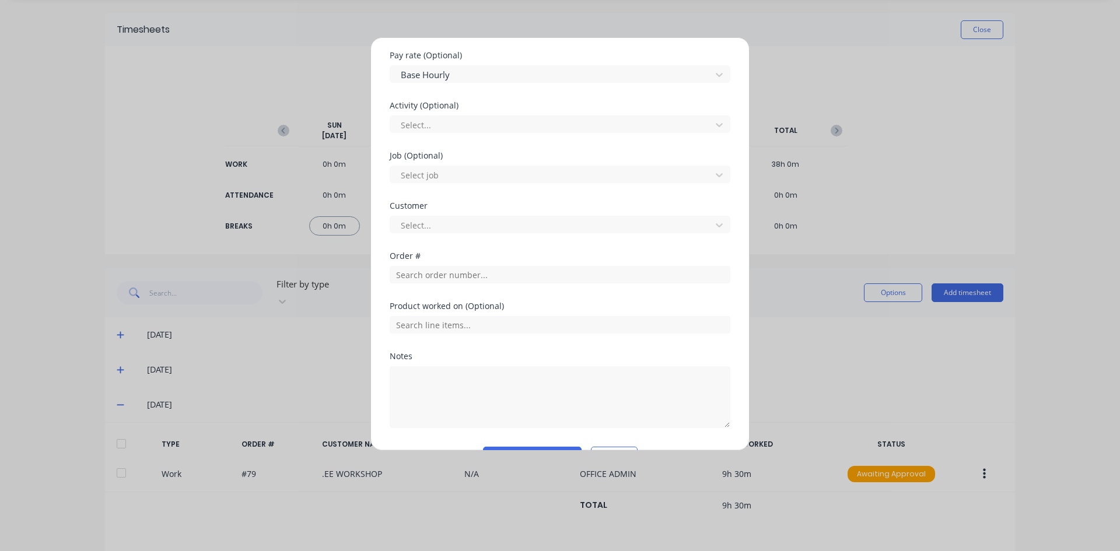
scroll to position [408, 0]
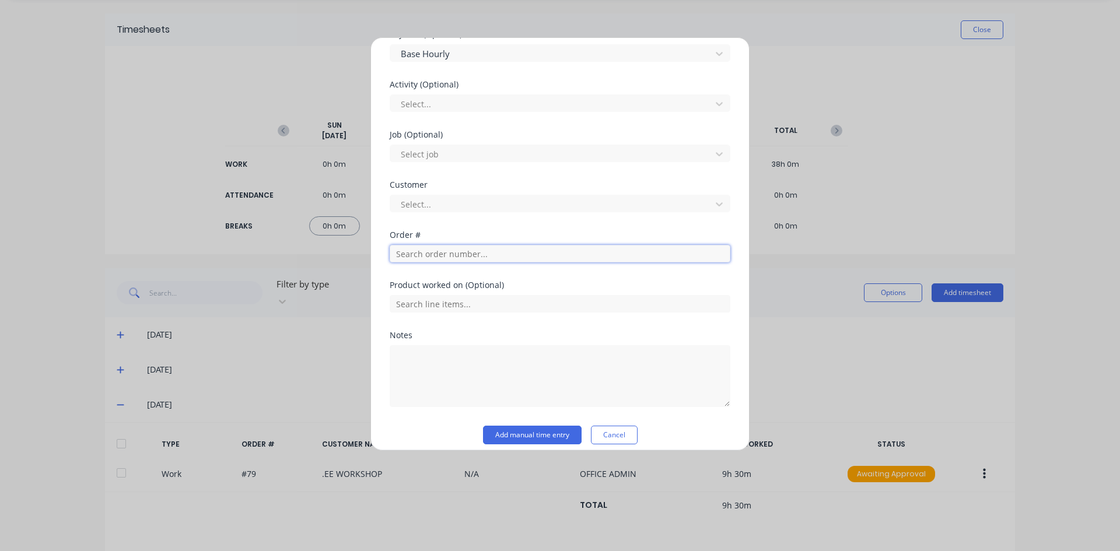
click at [428, 256] on input "text" at bounding box center [560, 254] width 341 height 18
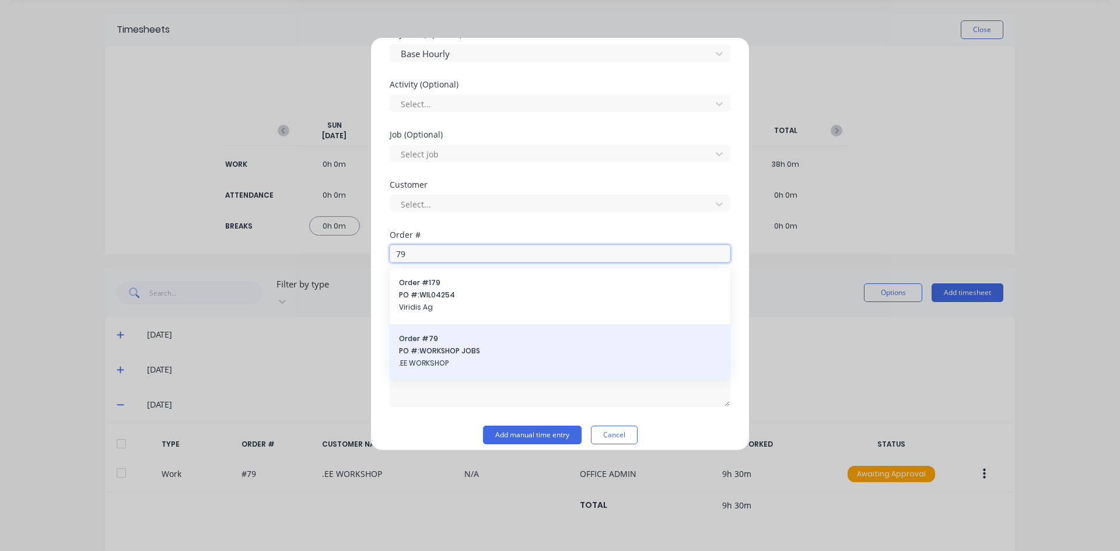
type input "79"
click at [453, 353] on span "PO #: WORKSHOP JOBS" at bounding box center [560, 351] width 322 height 11
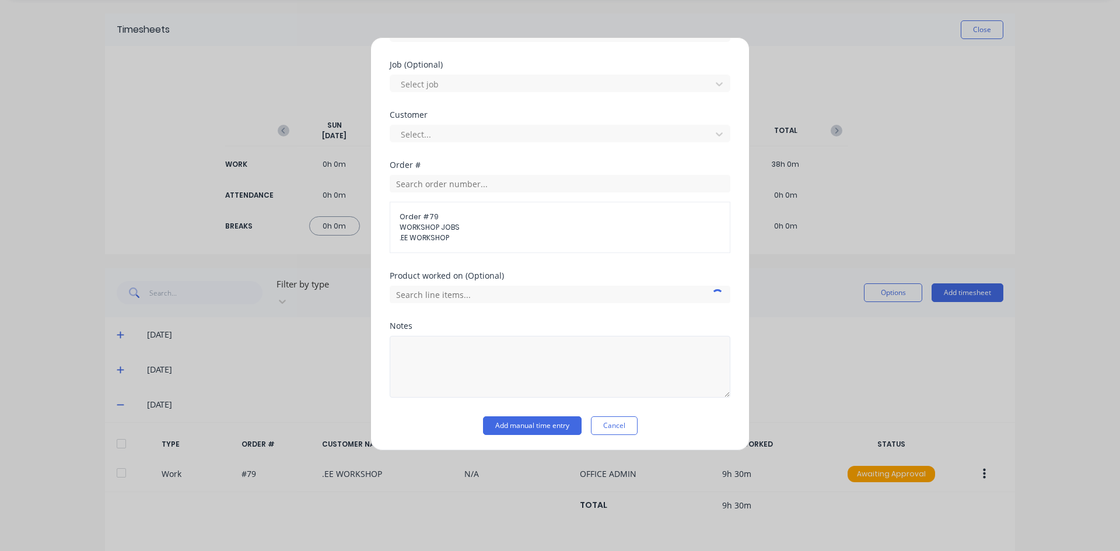
scroll to position [480, 0]
click at [421, 343] on textarea at bounding box center [560, 366] width 341 height 62
type textarea "OFFICE ADMIN"
click at [549, 427] on button "Add manual time entry" at bounding box center [532, 424] width 99 height 19
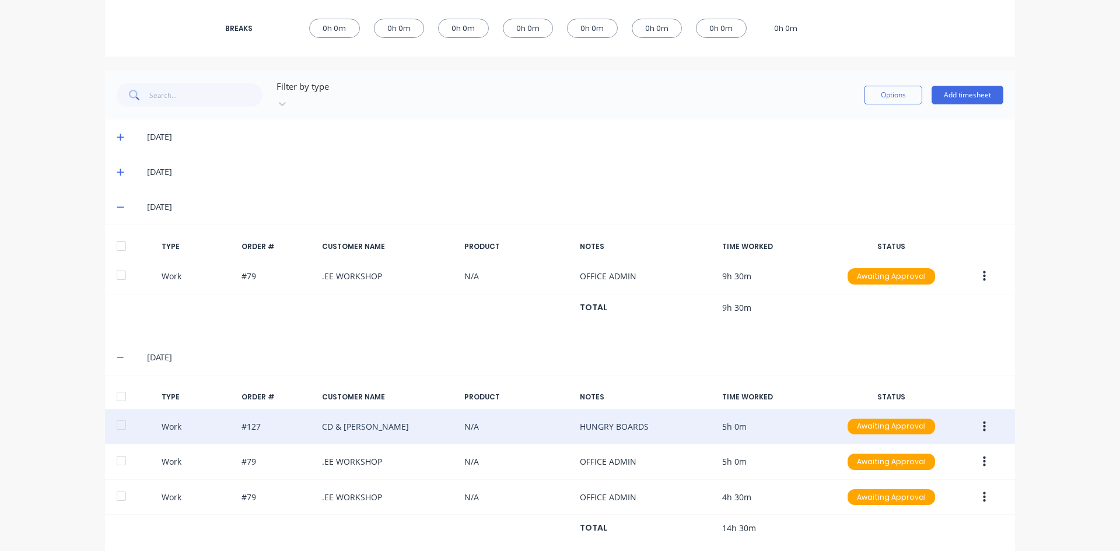
scroll to position [246, 0]
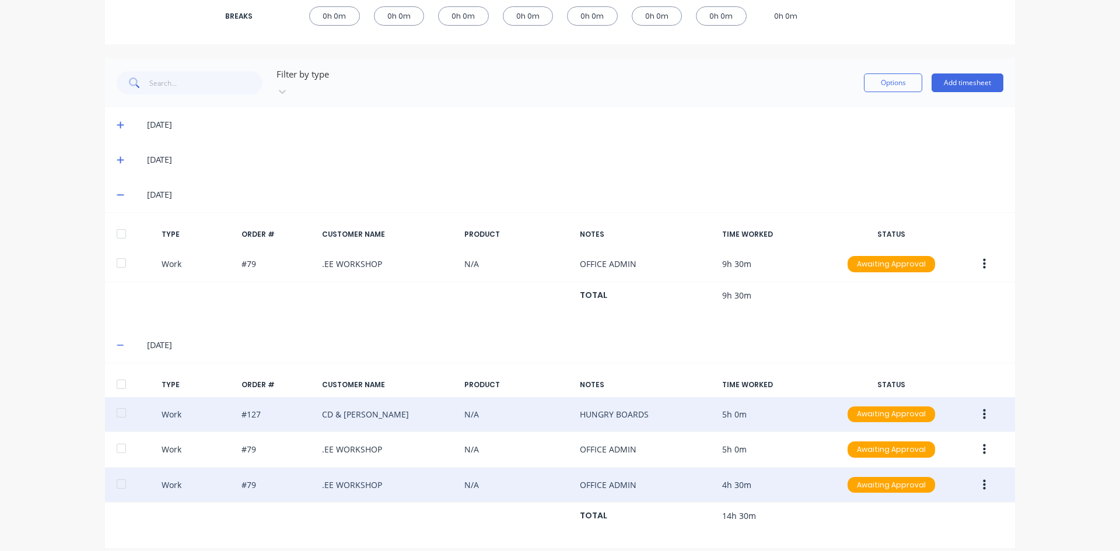
click at [983, 476] on button "button" at bounding box center [984, 485] width 27 height 21
click at [907, 434] on div "Edit" at bounding box center [943, 441] width 90 height 17
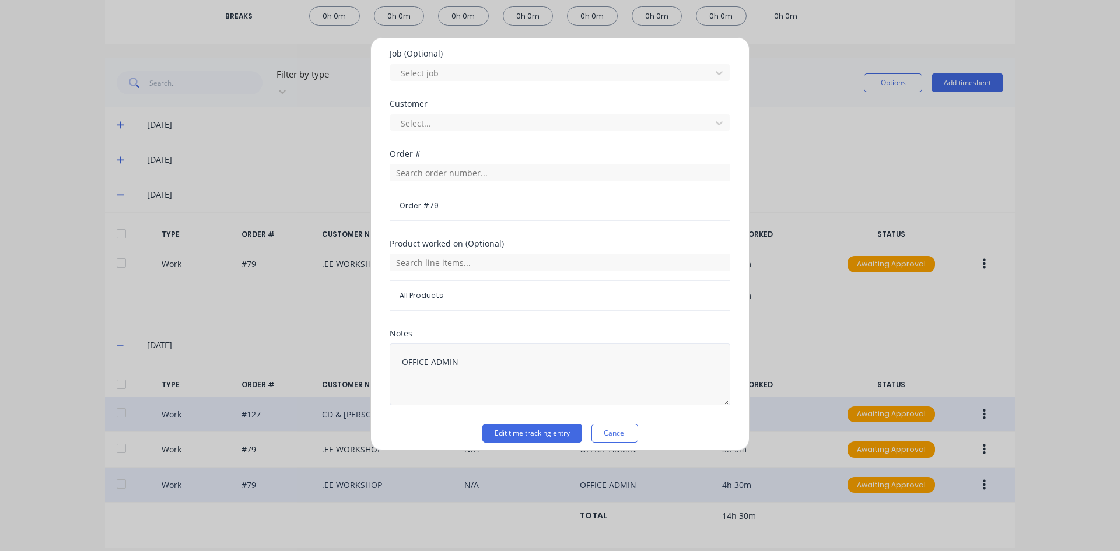
scroll to position [498, 0]
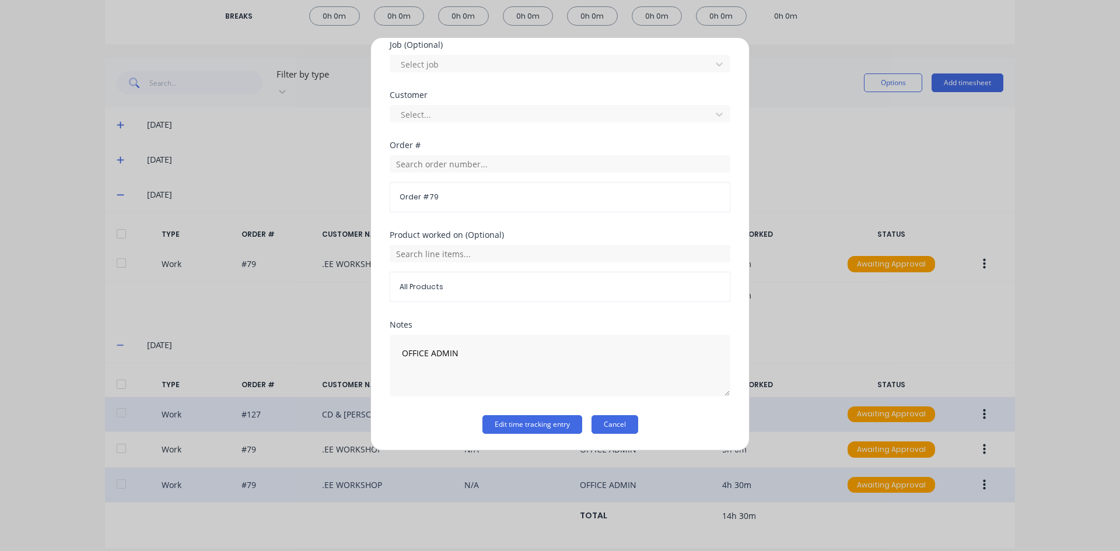
click at [621, 422] on button "Cancel" at bounding box center [615, 424] width 47 height 19
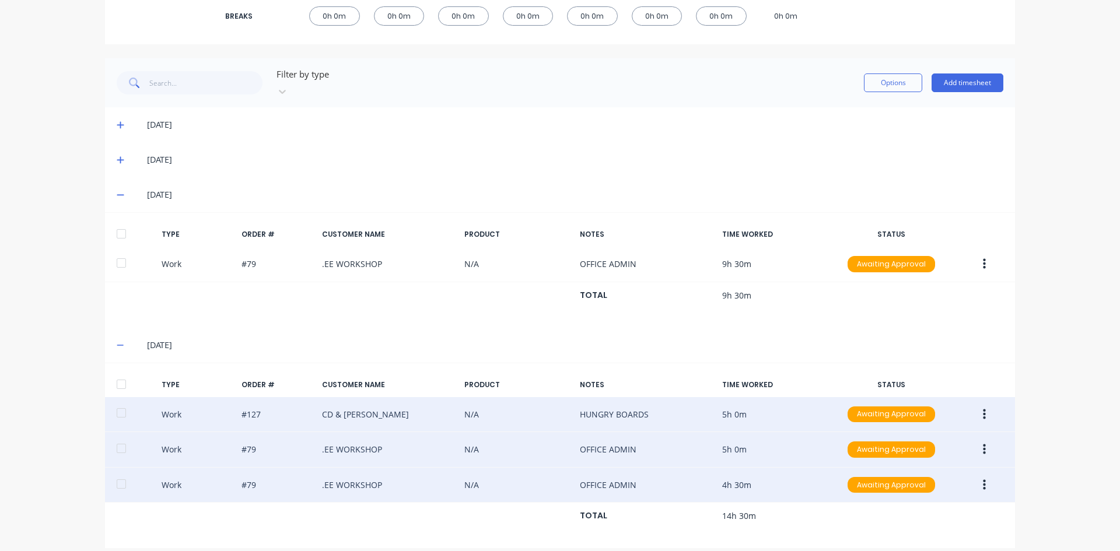
click at [978, 439] on button "button" at bounding box center [984, 449] width 27 height 21
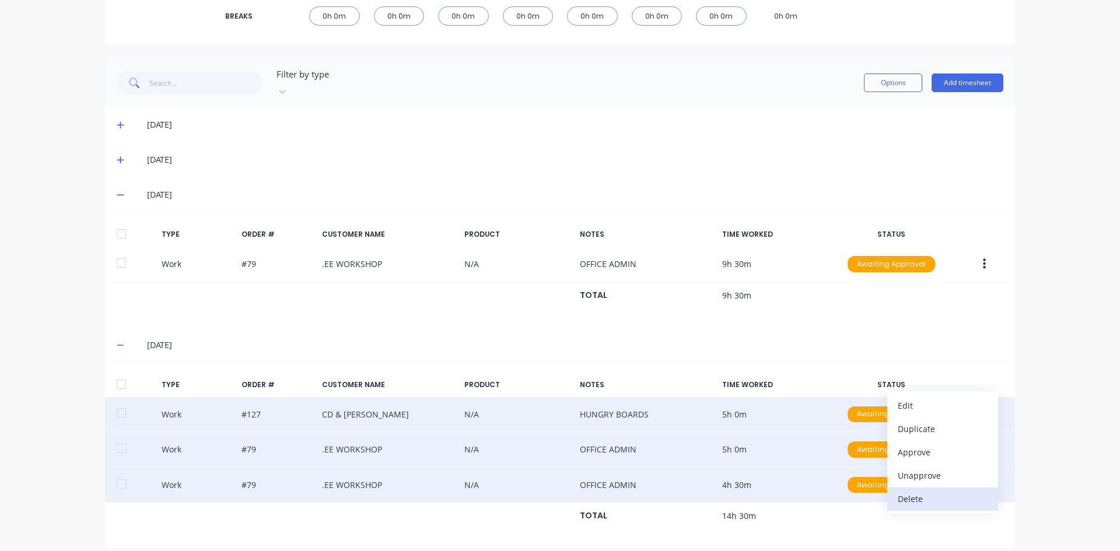
click at [903, 491] on div "Delete" at bounding box center [943, 499] width 90 height 17
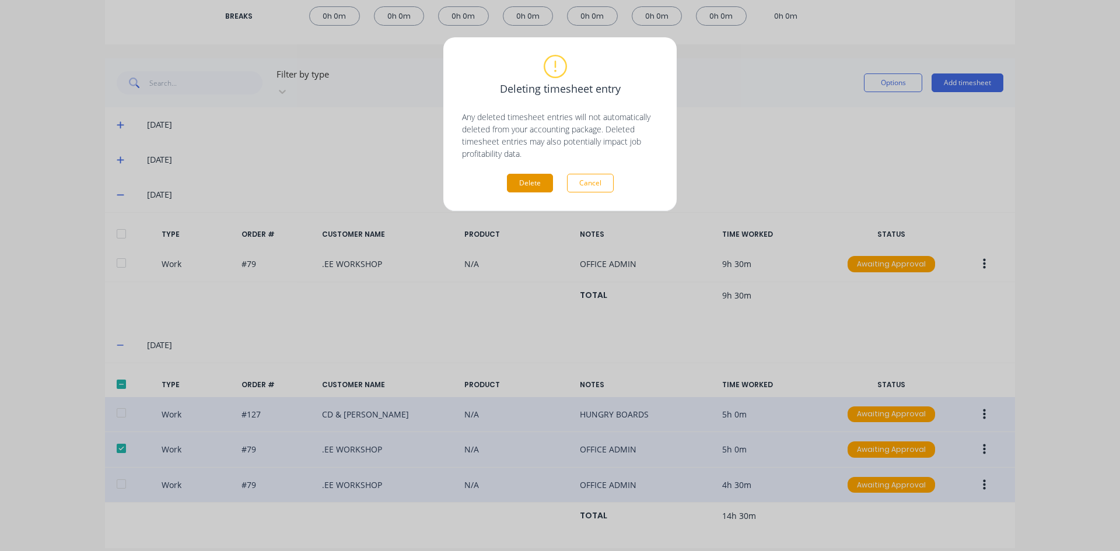
click at [525, 187] on button "Delete" at bounding box center [530, 183] width 46 height 19
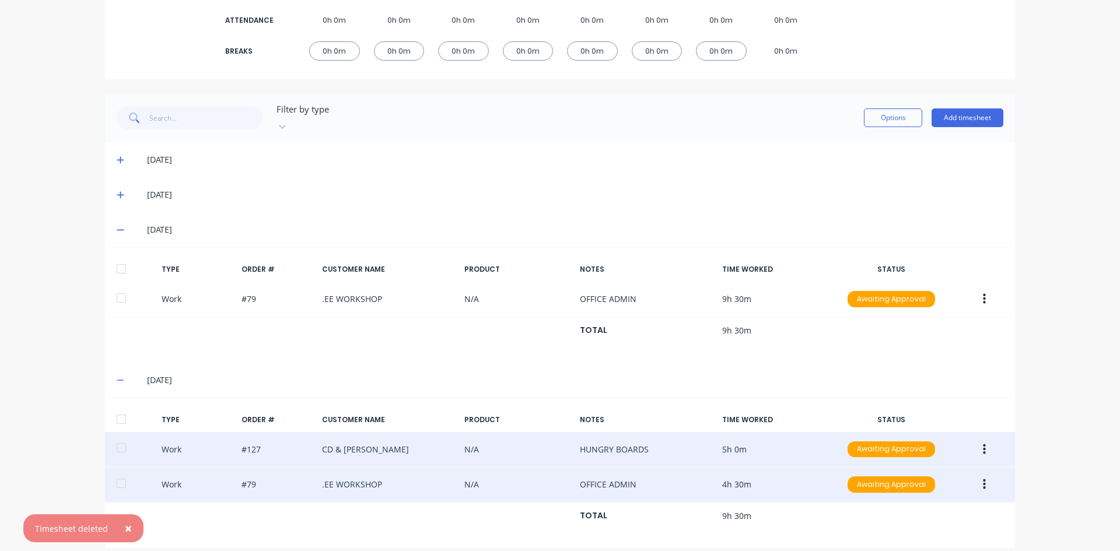
click at [118, 525] on button "×" at bounding box center [128, 529] width 30 height 28
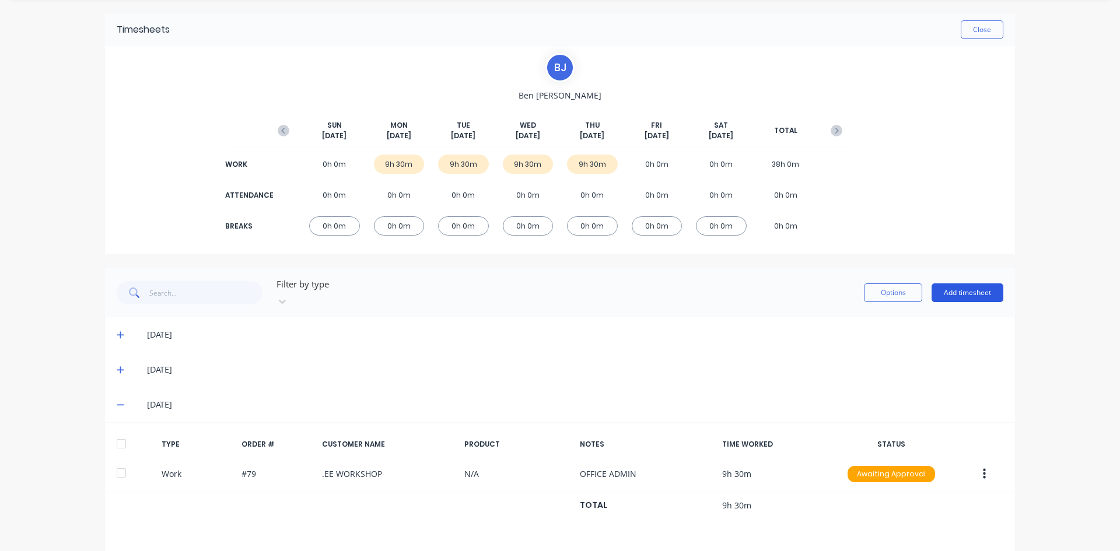
click at [984, 285] on button "Add timesheet" at bounding box center [968, 293] width 72 height 19
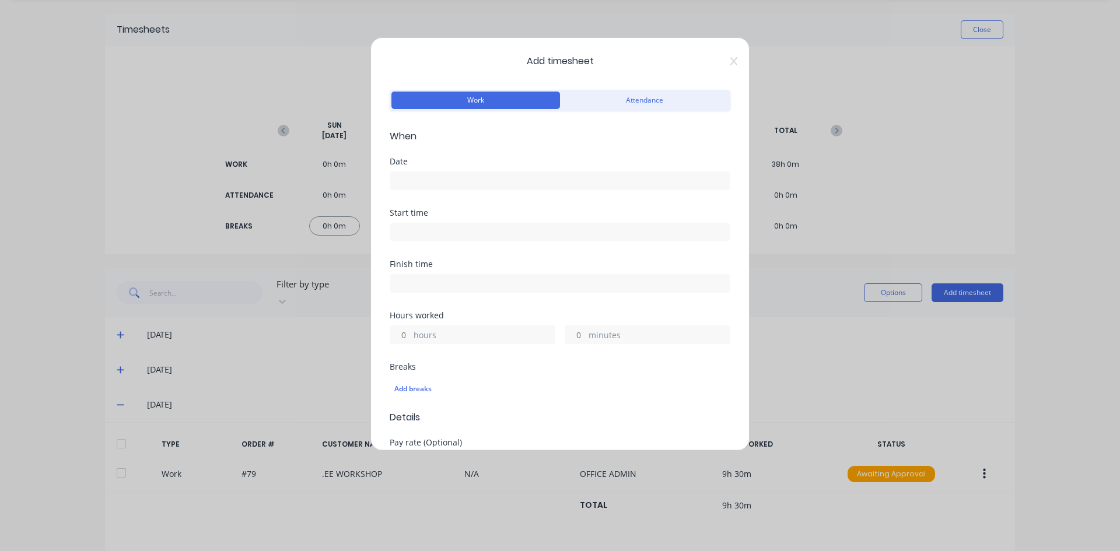
click at [415, 182] on input at bounding box center [560, 181] width 340 height 18
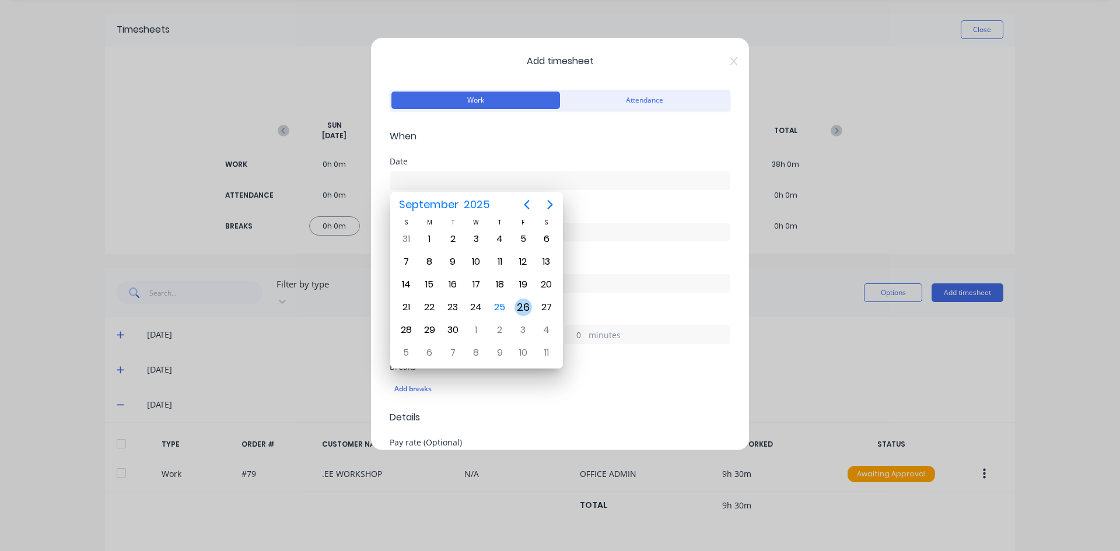
click at [521, 309] on div "26" at bounding box center [524, 308] width 18 height 18
type input "26/09/2025"
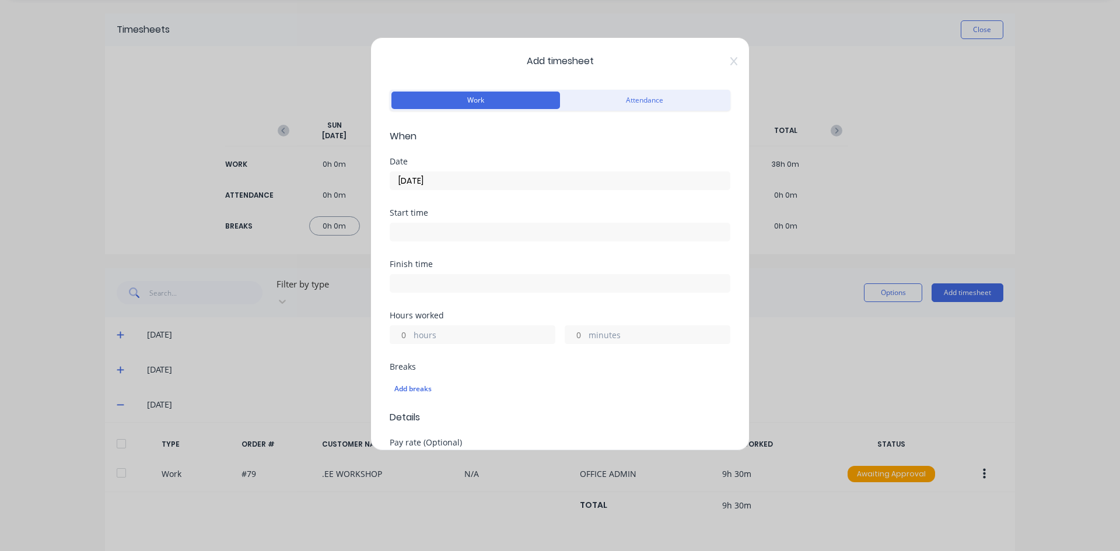
click at [410, 232] on input at bounding box center [560, 232] width 340 height 18
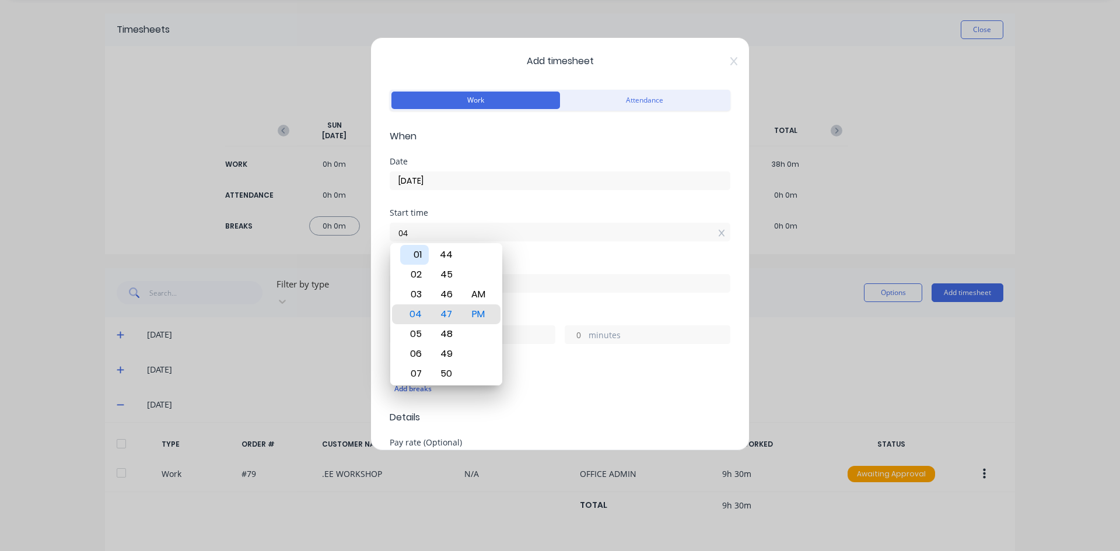
type input "0"
type input "07:00 AM"
click at [484, 294] on div "AM" at bounding box center [478, 295] width 29 height 20
click at [532, 257] on div "Start time 07:00 AM" at bounding box center [560, 234] width 341 height 51
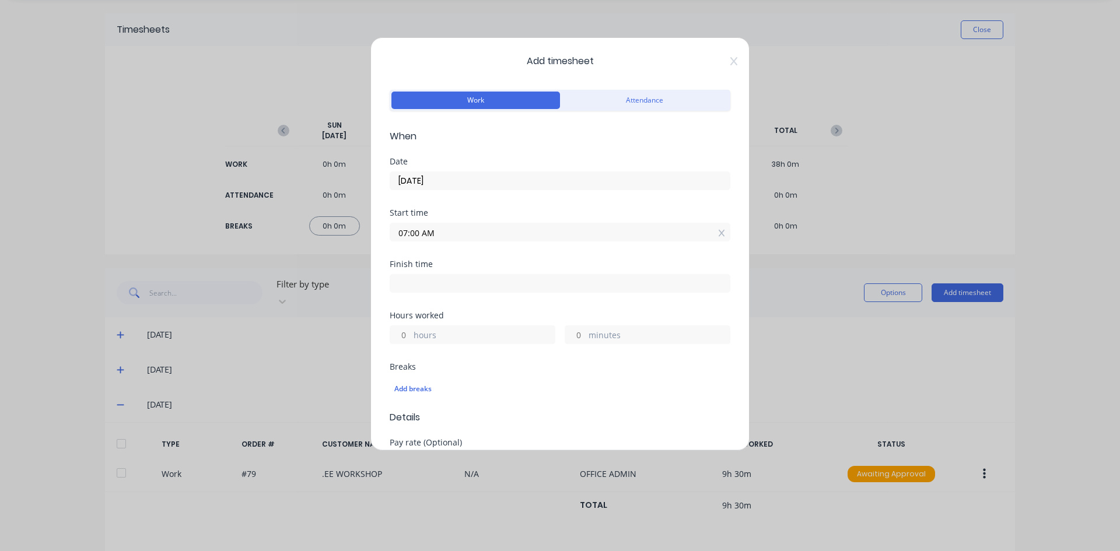
click at [402, 282] on input at bounding box center [560, 284] width 340 height 18
type input "04:47 PM"
type input "9"
type input "47"
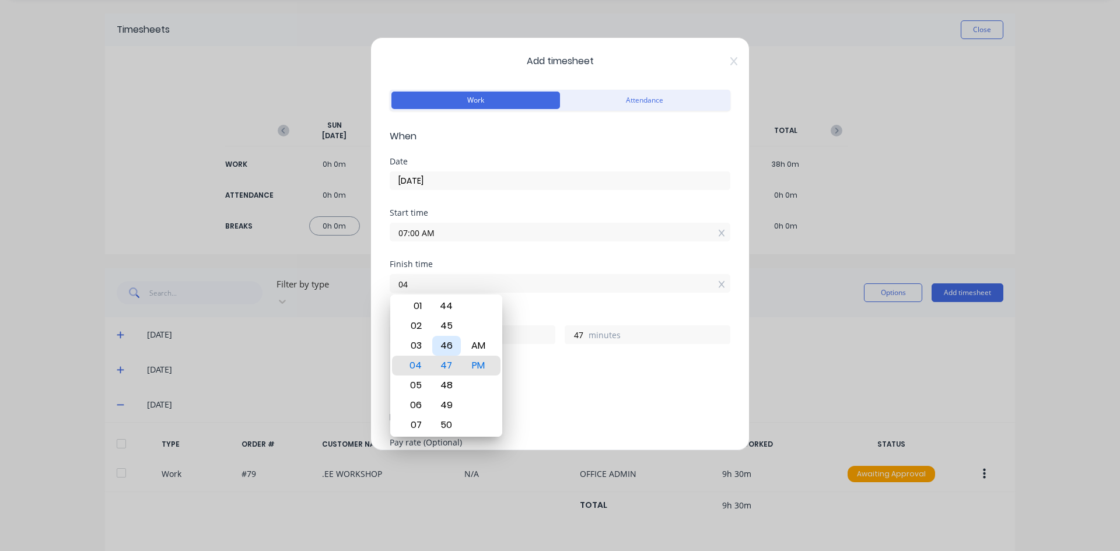
type input "0"
type input "12:00 PM"
type input "5"
type input "0"
click at [481, 367] on div "PM" at bounding box center [478, 366] width 29 height 20
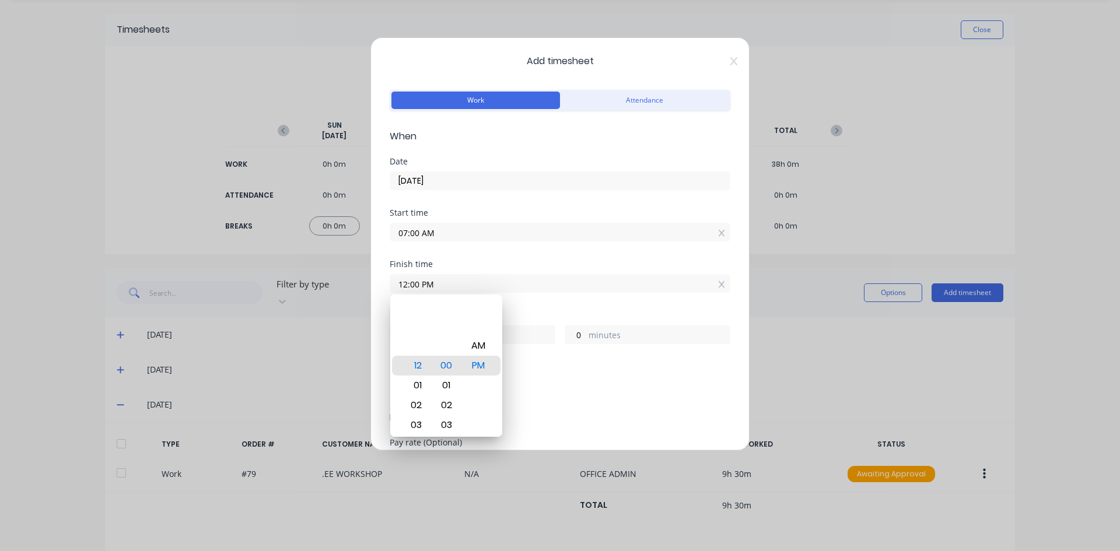
click at [522, 309] on div "Finish time 12:00 PM" at bounding box center [560, 285] width 341 height 51
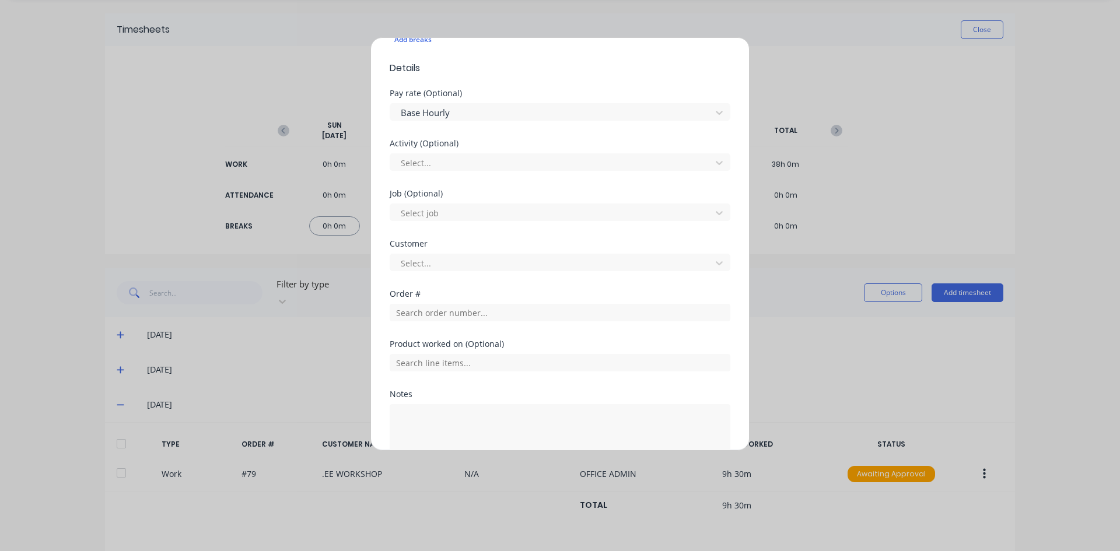
scroll to position [350, 0]
click at [421, 311] on input "text" at bounding box center [560, 312] width 341 height 18
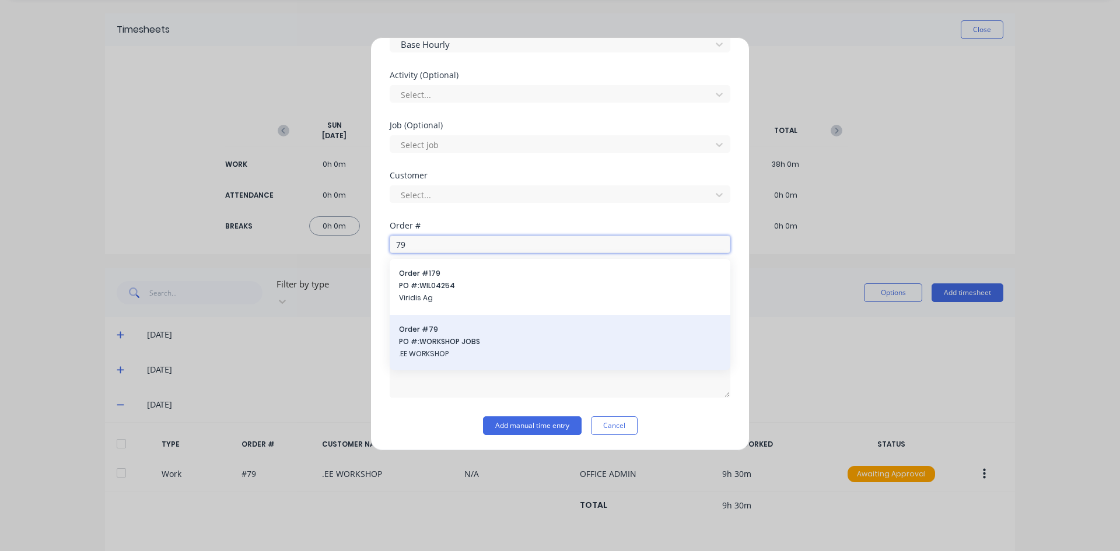
scroll to position [419, 0]
type input "79"
click at [430, 341] on span "PO #: WORKSHOP JOBS" at bounding box center [560, 341] width 322 height 11
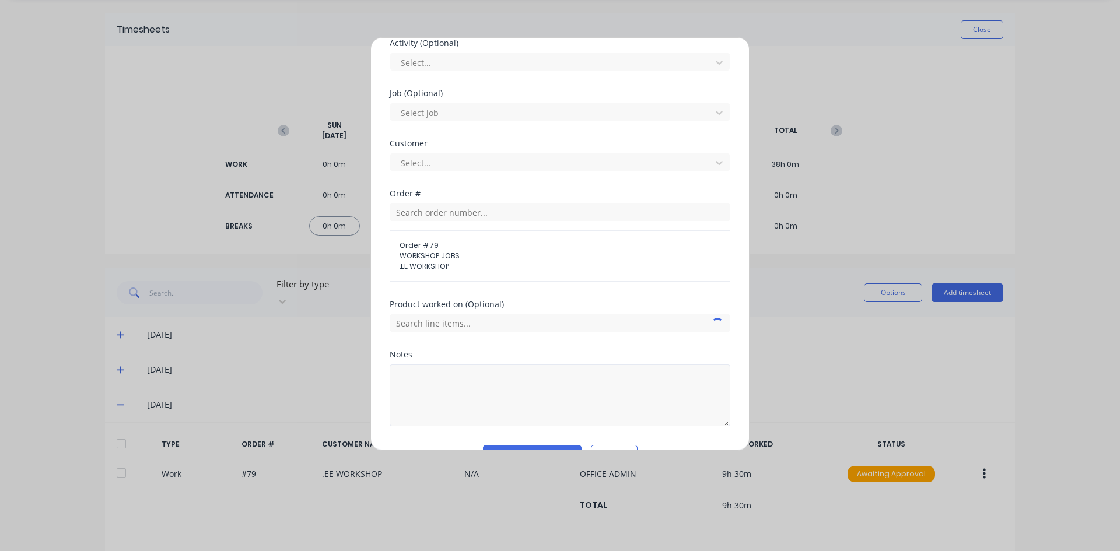
scroll to position [480, 0]
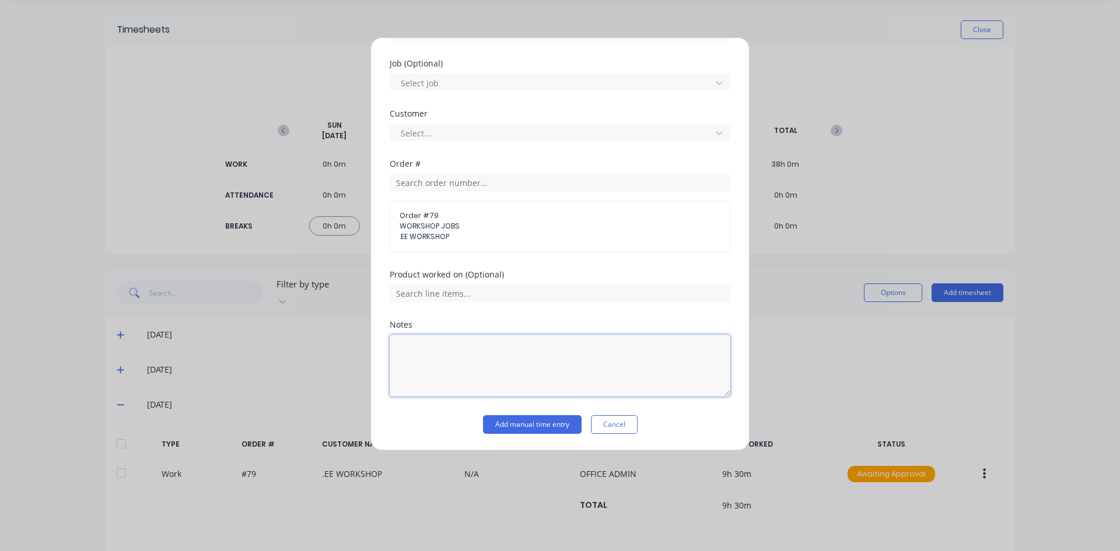
click at [434, 349] on textarea at bounding box center [560, 366] width 341 height 62
type textarea "OFFICE ADMIN"
click at [526, 422] on button "Add manual time entry" at bounding box center [532, 424] width 99 height 19
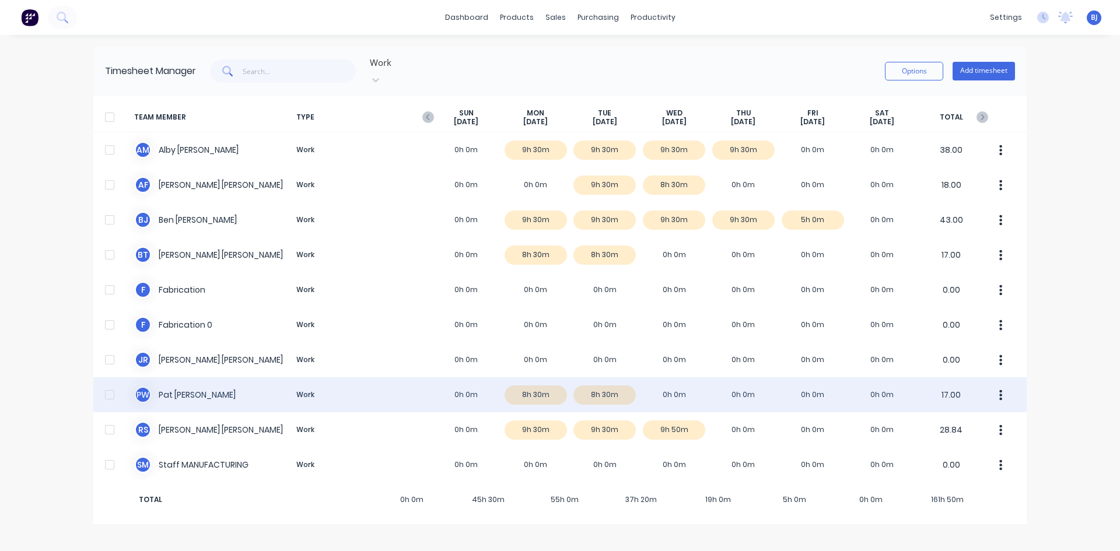
click at [672, 383] on div "P W Pat Walsh Work 0h 0m 8h 30m 8h 30m 0h 0m 0h 0m 0h 0m 0h 0m 17.00" at bounding box center [560, 395] width 934 height 35
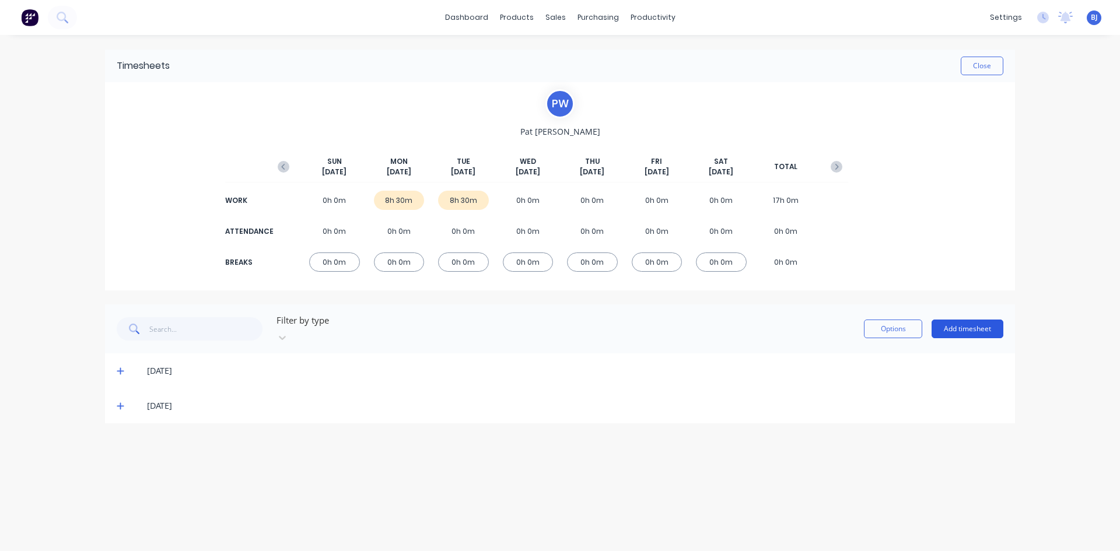
click at [959, 324] on button "Add timesheet" at bounding box center [968, 329] width 72 height 19
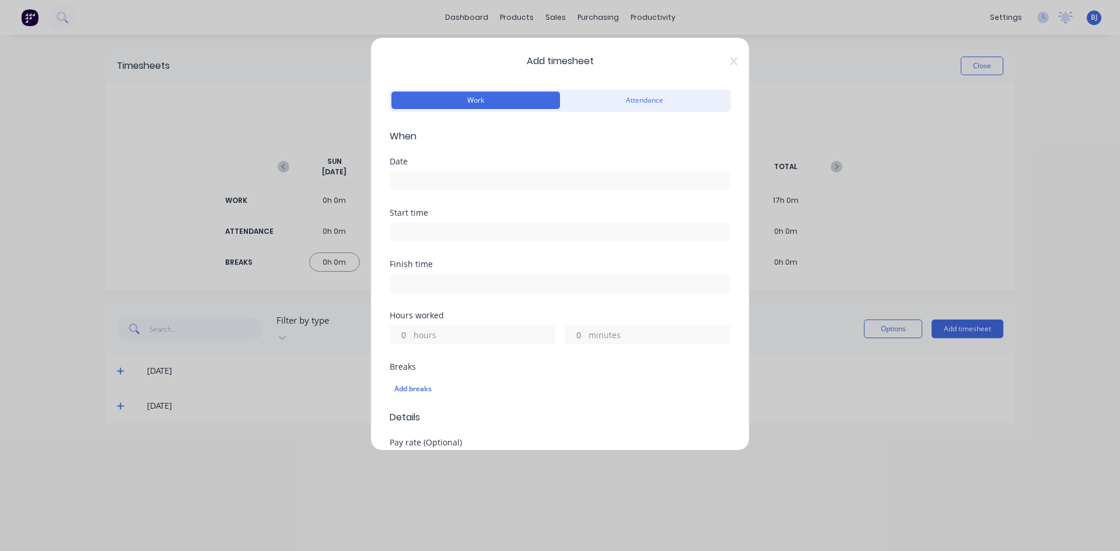
click at [421, 183] on input at bounding box center [560, 181] width 340 height 18
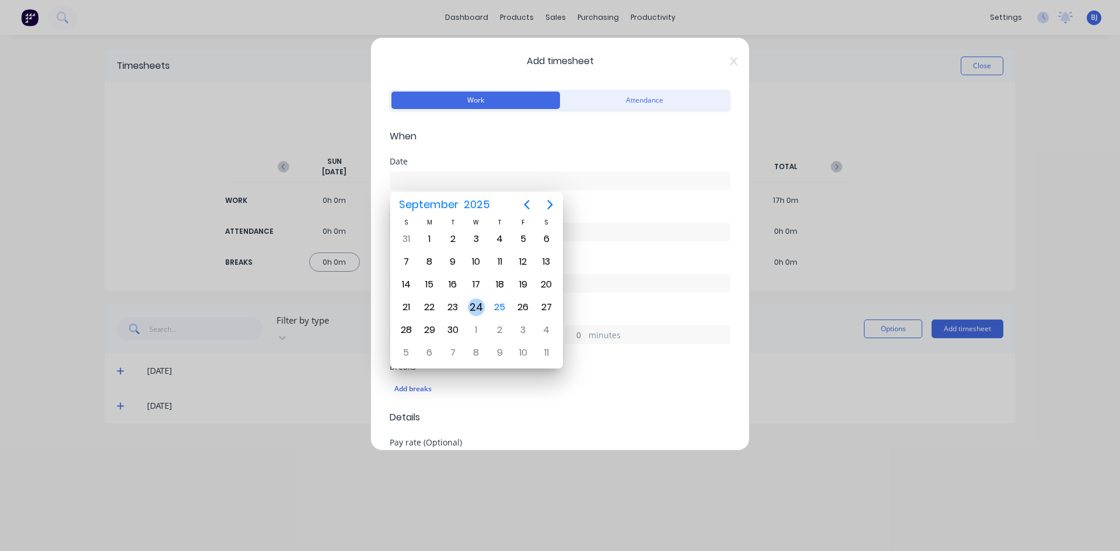
click at [477, 306] on div "24" at bounding box center [477, 308] width 18 height 18
type input "24/09/2025"
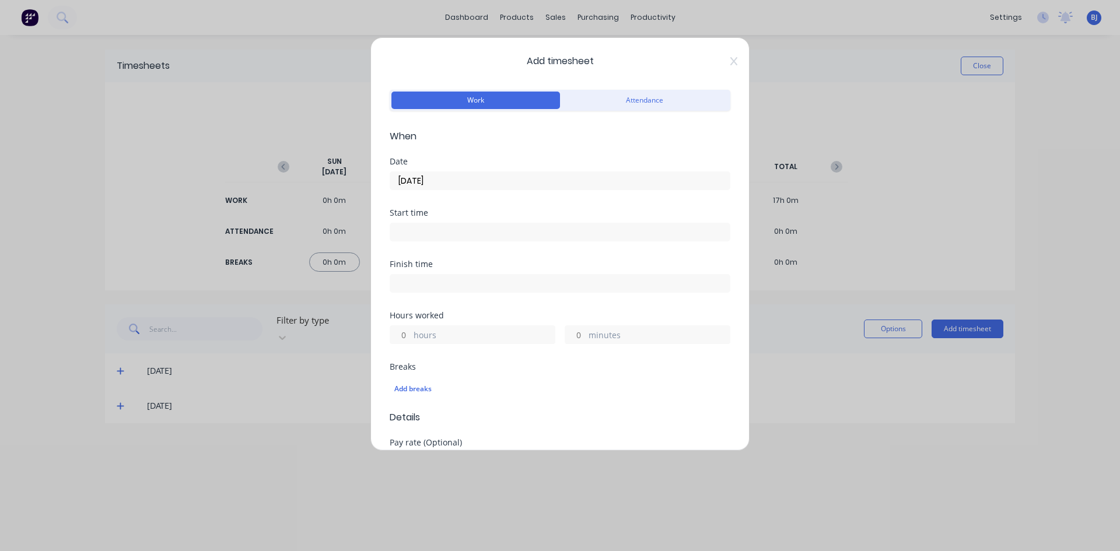
click at [423, 231] on input at bounding box center [560, 232] width 340 height 18
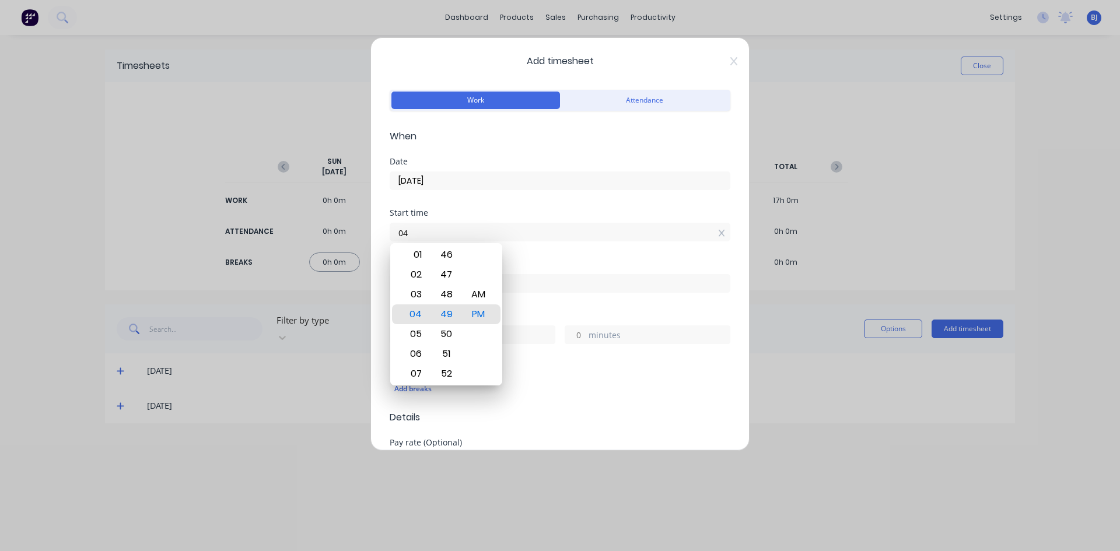
type input "0"
type input "07:00 AM"
drag, startPoint x: 477, startPoint y: 291, endPoint x: 487, endPoint y: 282, distance: 13.2
click at [477, 291] on div "AM" at bounding box center [478, 295] width 29 height 20
click at [551, 250] on div "Start time 07:00 AM" at bounding box center [560, 234] width 341 height 51
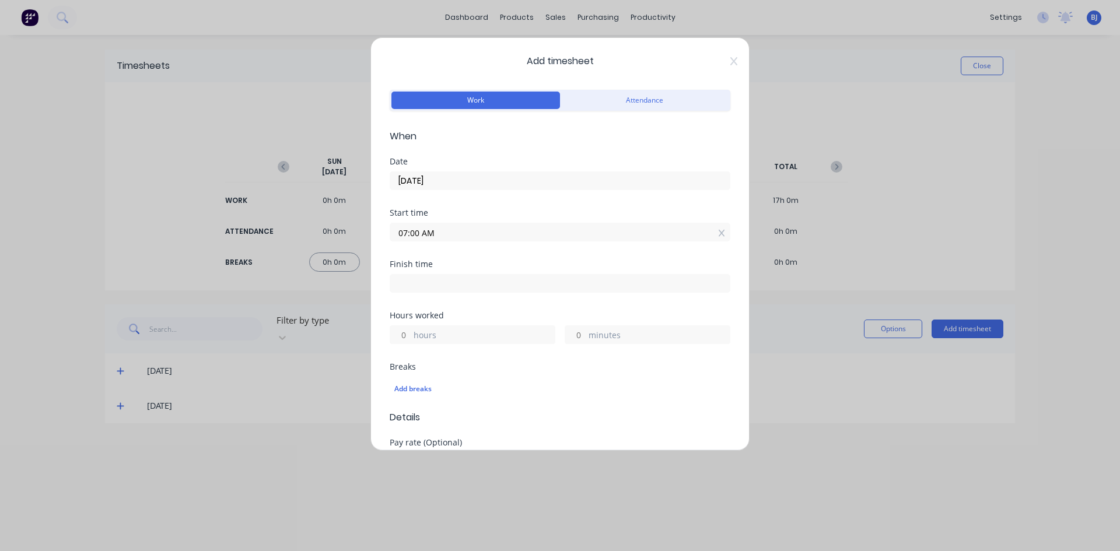
click at [406, 285] on input at bounding box center [560, 284] width 340 height 18
type input "04:49 PM"
type input "9"
type input "49"
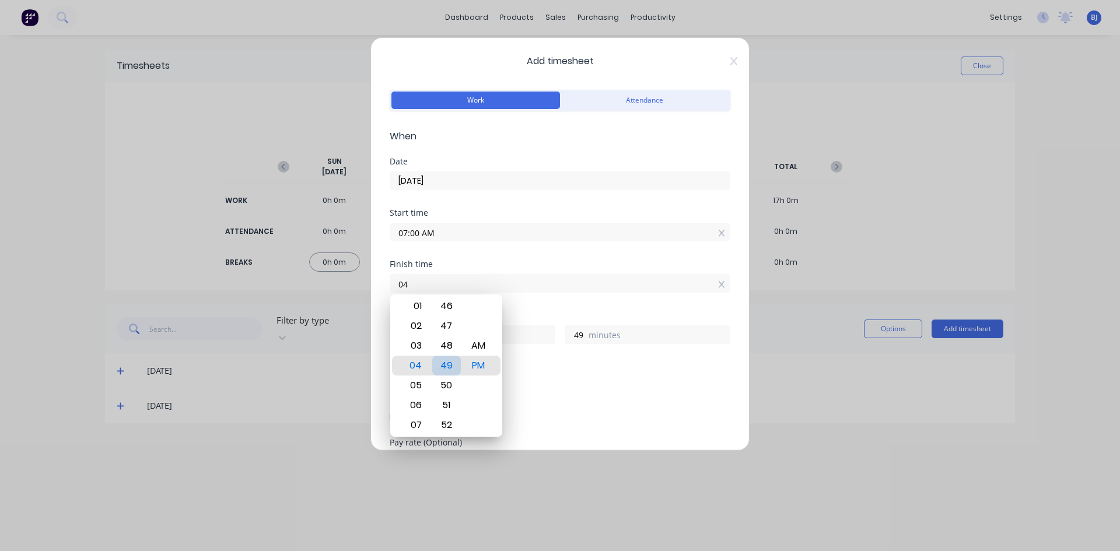
type input "0"
type input "03:30 AM"
type input "20"
type input "30"
click at [481, 362] on div "PM" at bounding box center [478, 366] width 29 height 20
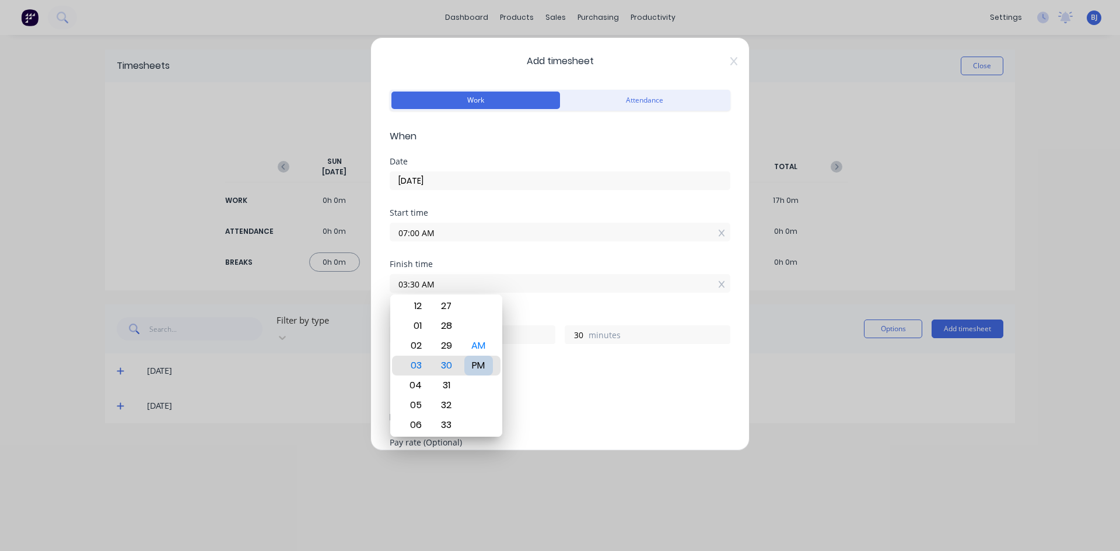
type input "03:30 PM"
type input "8"
click at [539, 308] on div "Finish time 03:30 PM" at bounding box center [560, 285] width 341 height 51
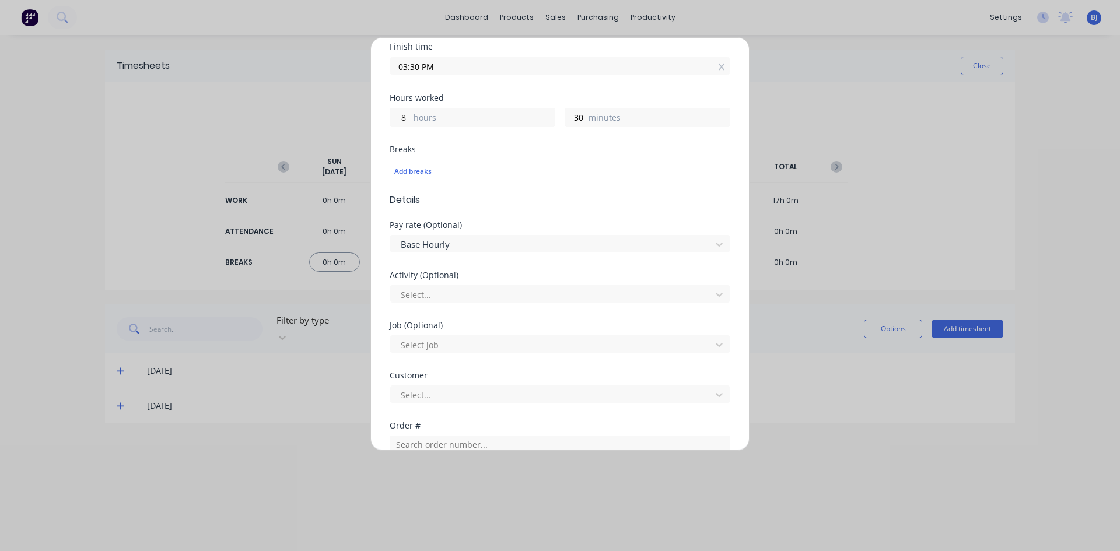
scroll to position [350, 0]
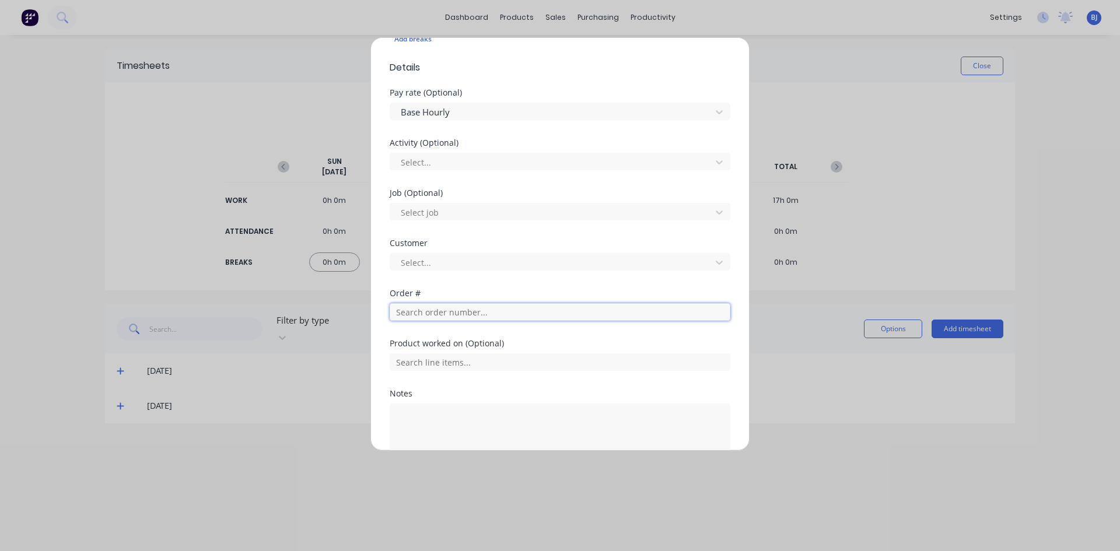
click at [414, 313] on input "text" at bounding box center [560, 312] width 341 height 18
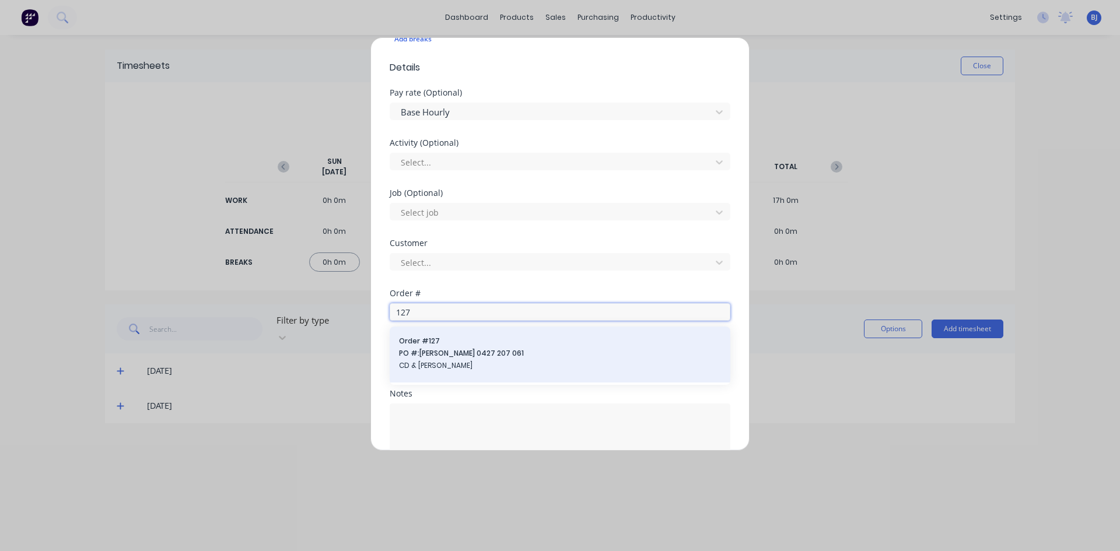
type input "127"
click at [438, 340] on span "Order # 127" at bounding box center [560, 341] width 322 height 11
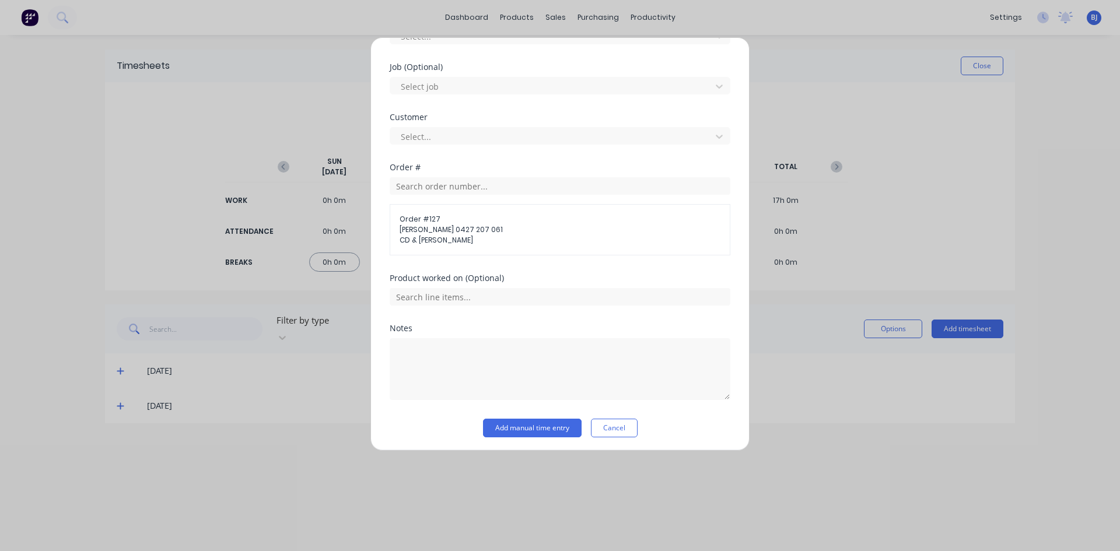
scroll to position [480, 0]
click at [425, 351] on textarea at bounding box center [560, 366] width 341 height 62
type textarea "HUNGRY BOARDS"
click at [530, 425] on button "Add manual time entry" at bounding box center [532, 424] width 99 height 19
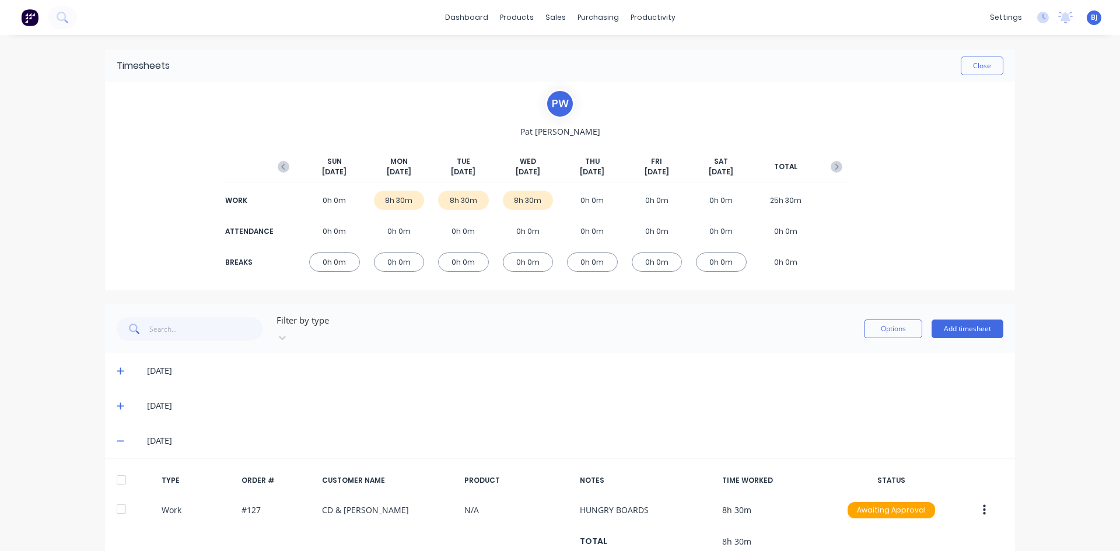
scroll to position [26, 0]
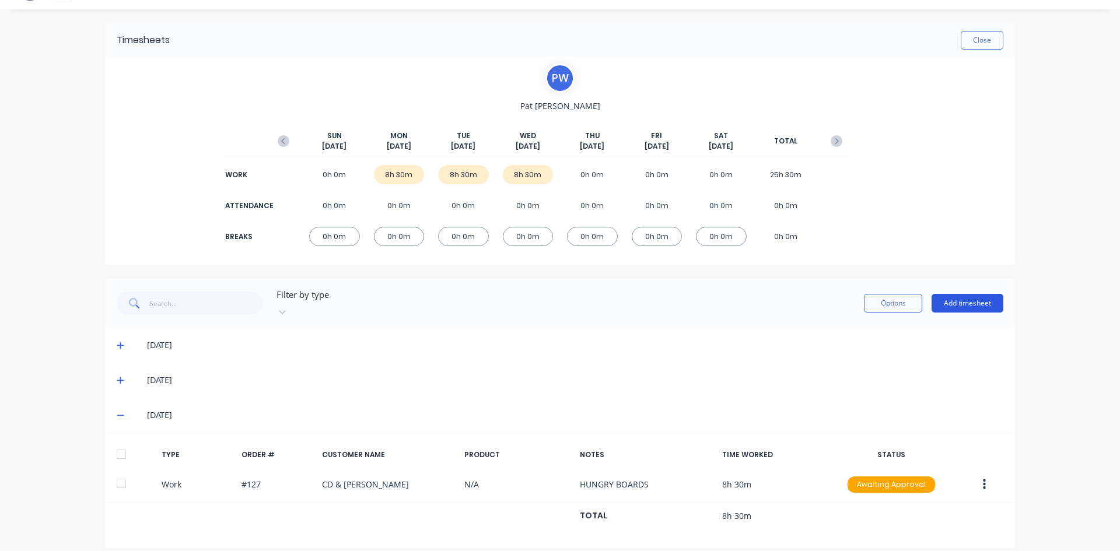
click at [963, 300] on button "Add timesheet" at bounding box center [968, 303] width 72 height 19
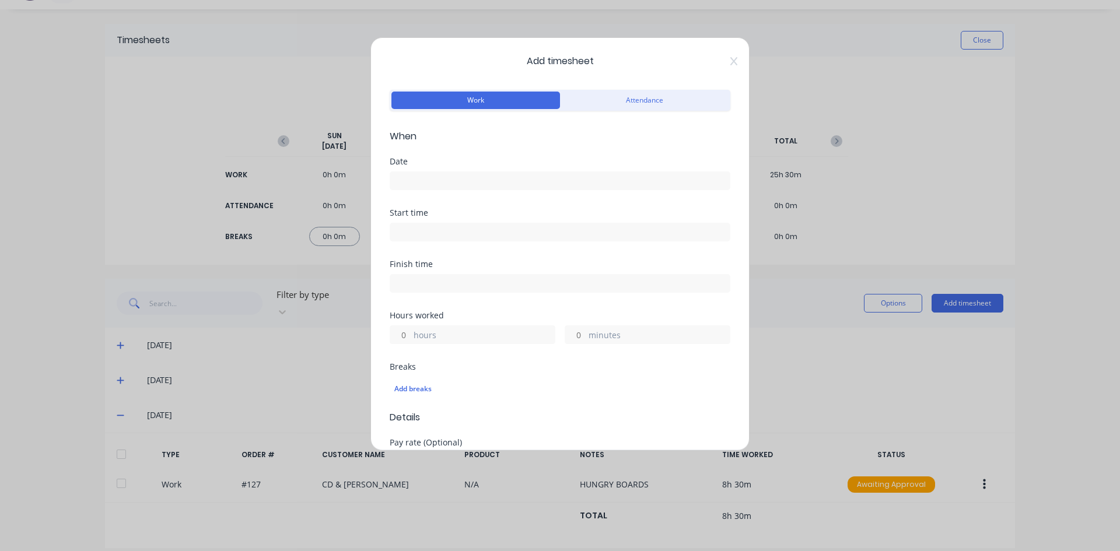
click at [416, 179] on input at bounding box center [560, 181] width 340 height 18
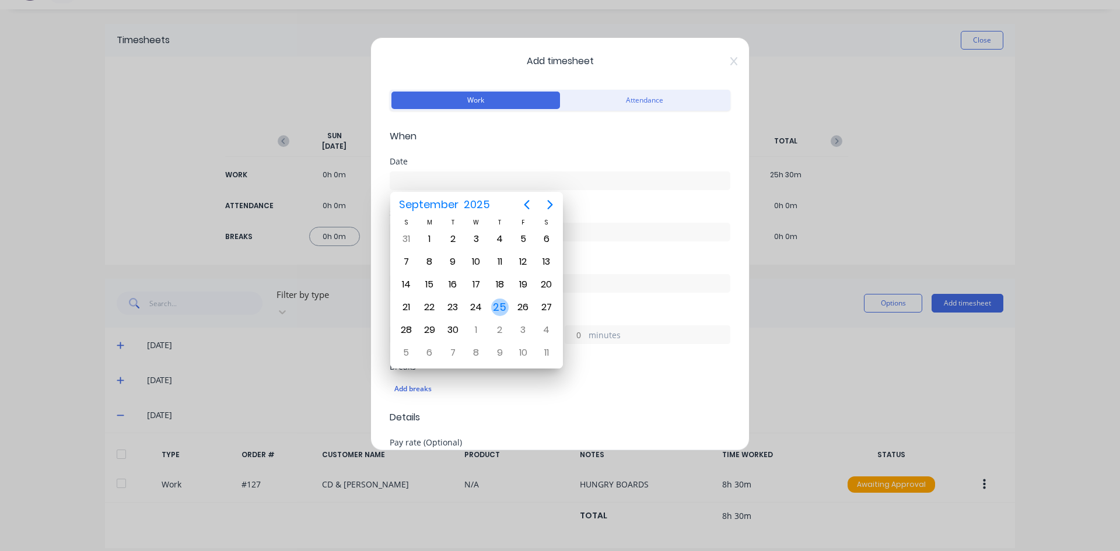
click at [495, 302] on div "25" at bounding box center [500, 308] width 18 height 18
type input "25/09/2025"
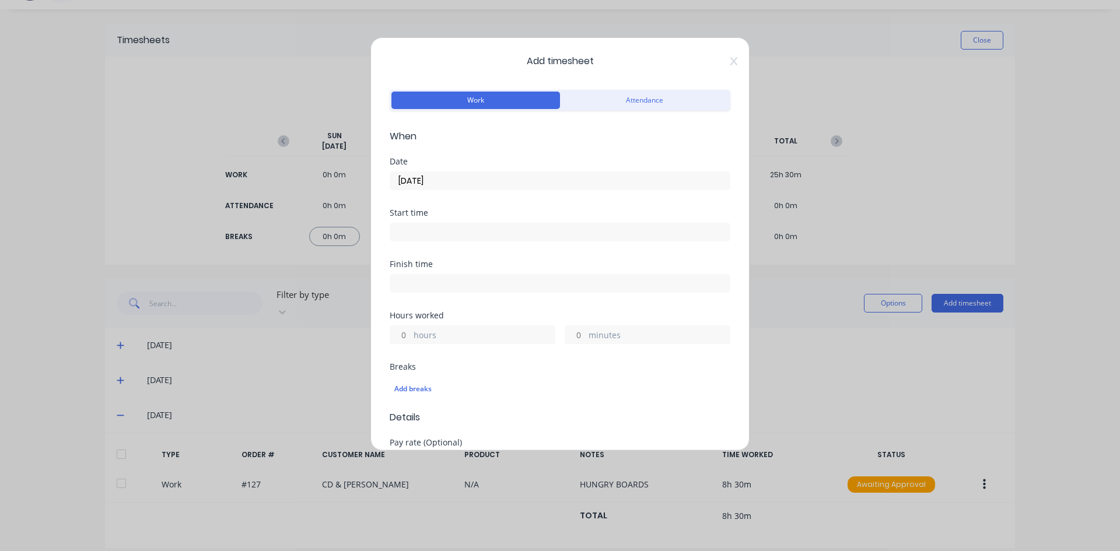
click at [417, 237] on input at bounding box center [560, 232] width 340 height 18
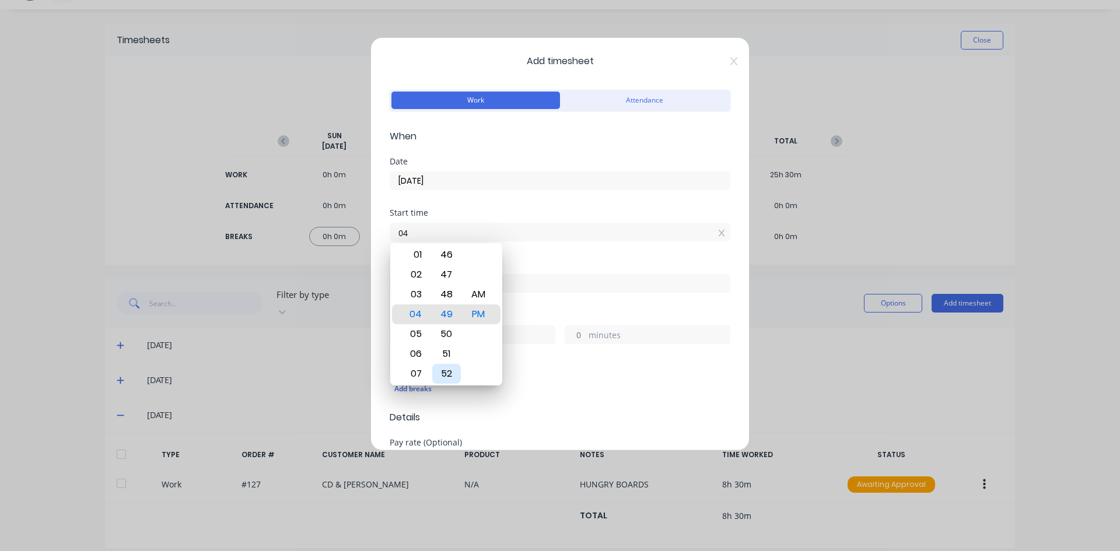
type input "0"
click at [473, 298] on div "AM" at bounding box center [478, 295] width 29 height 20
click at [554, 264] on div "Finish time" at bounding box center [560, 264] width 341 height 8
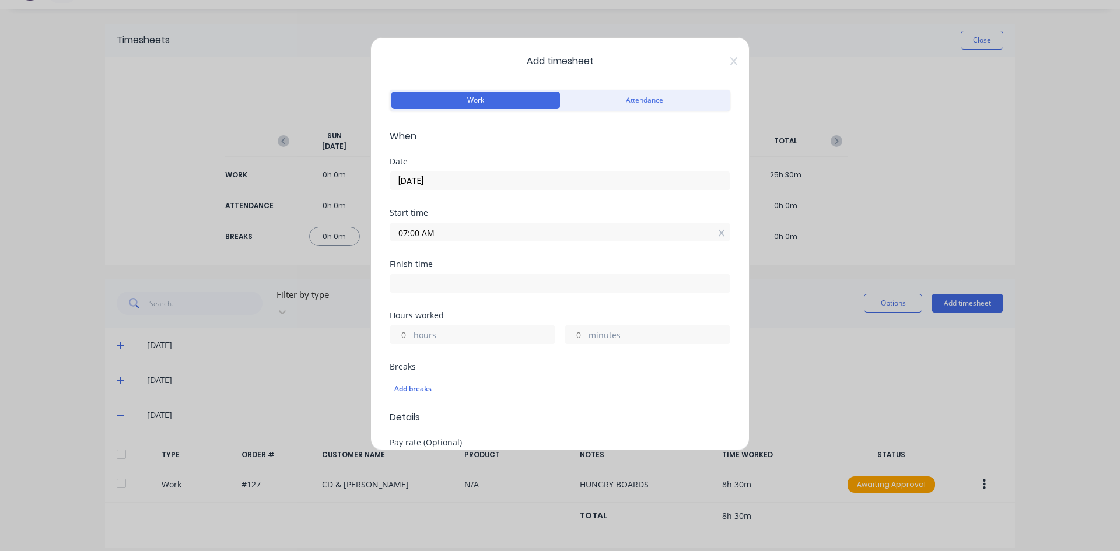
click at [408, 291] on input at bounding box center [560, 284] width 340 height 18
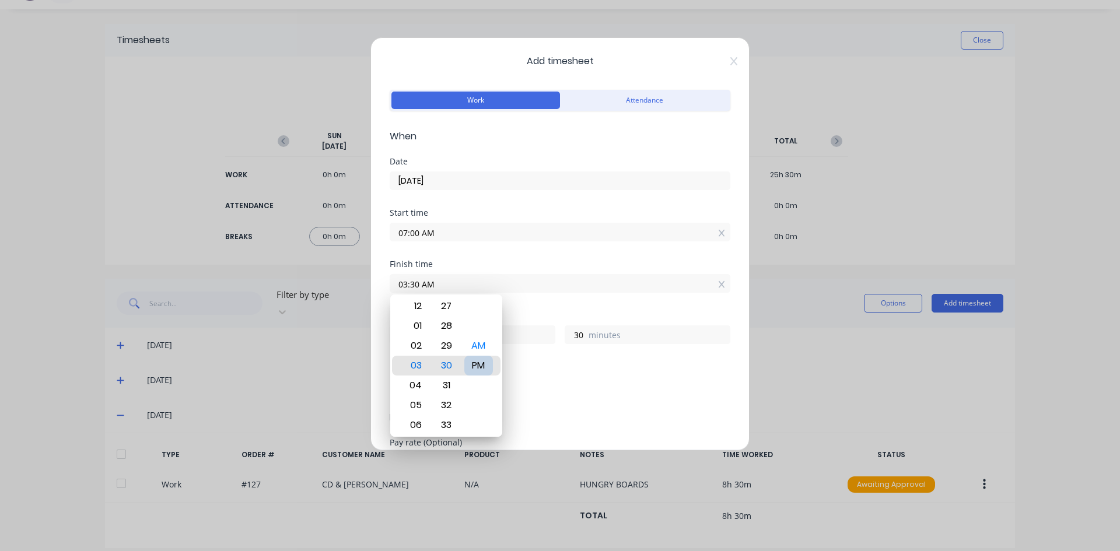
click at [479, 366] on div "PM" at bounding box center [478, 366] width 29 height 20
click at [537, 375] on div "Add breaks" at bounding box center [560, 387] width 341 height 27
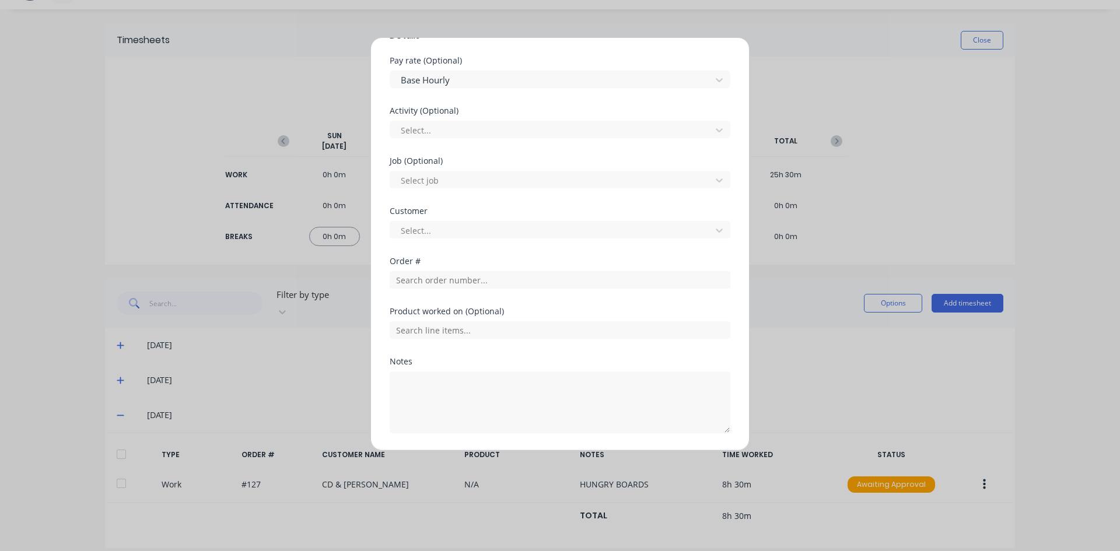
scroll to position [408, 0]
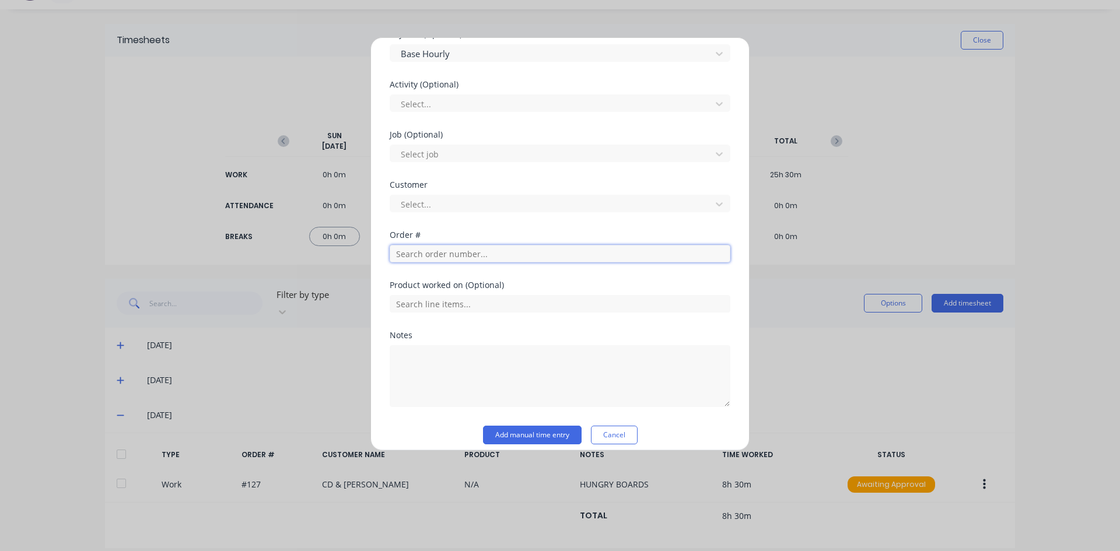
click at [397, 259] on input "text" at bounding box center [560, 254] width 341 height 18
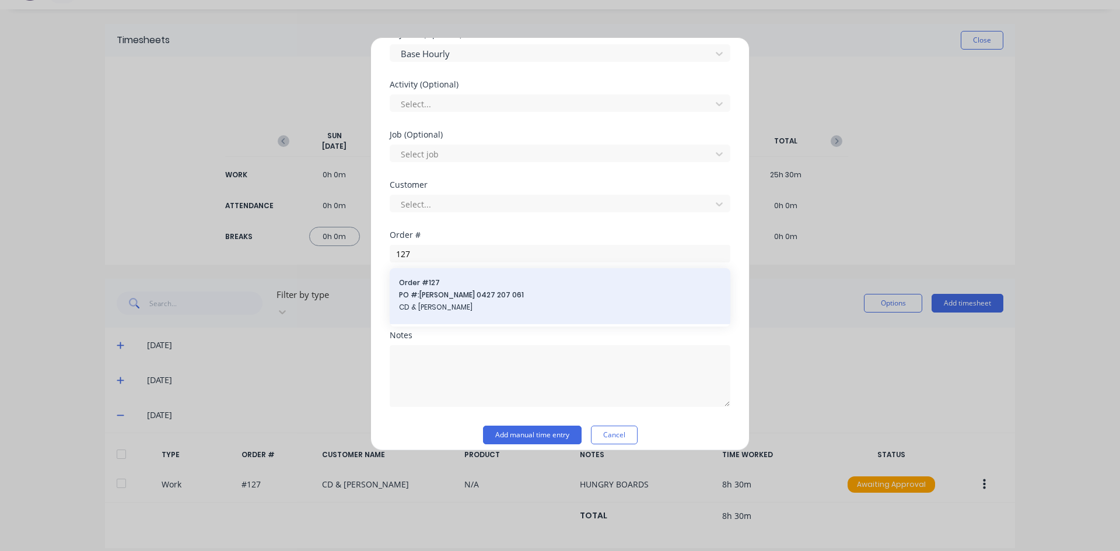
click at [438, 291] on span "PO #: Craig 0427 207 061" at bounding box center [560, 295] width 322 height 11
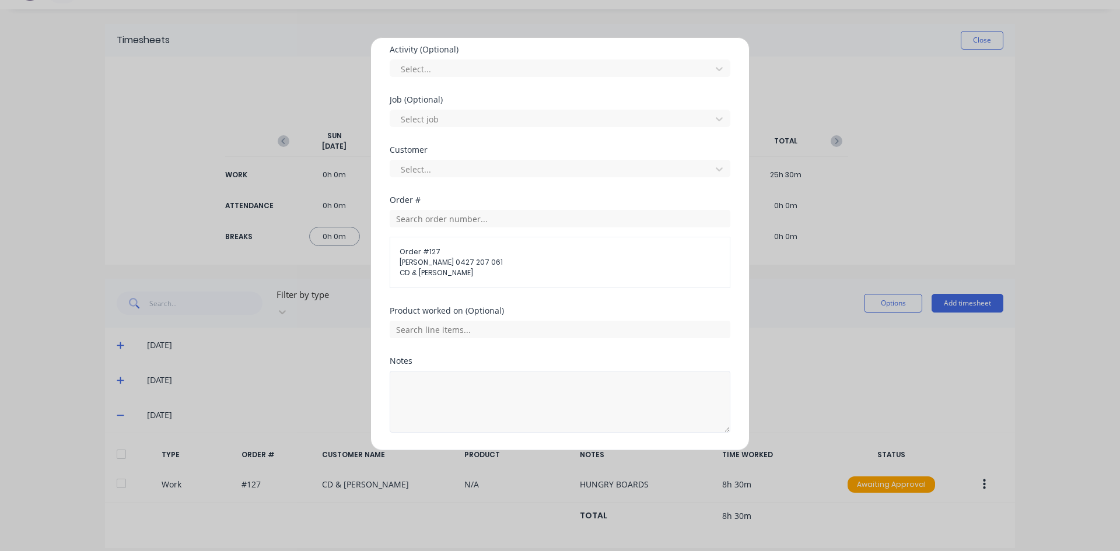
scroll to position [480, 0]
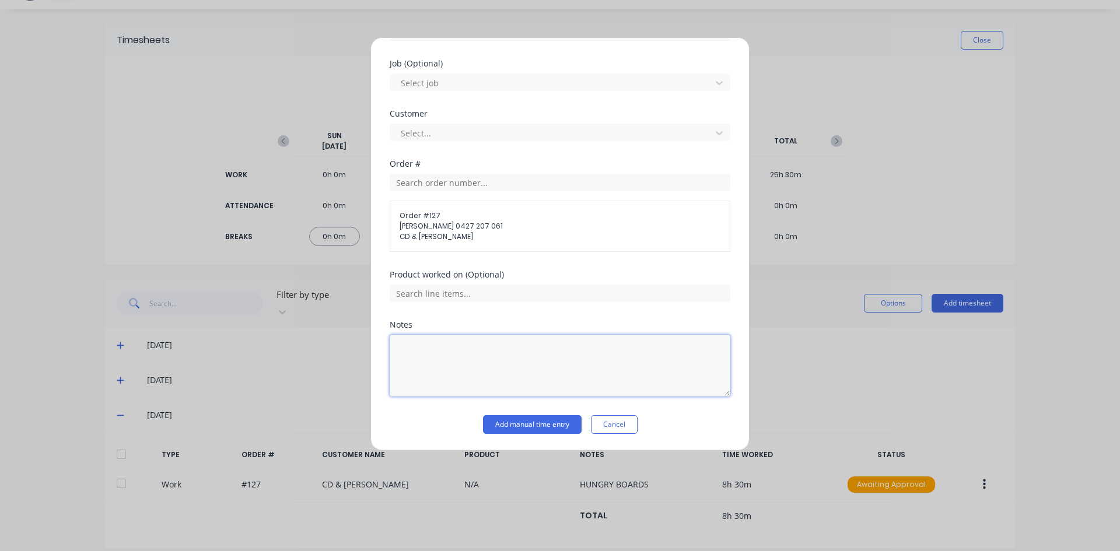
click at [425, 353] on textarea at bounding box center [560, 366] width 341 height 62
click at [506, 425] on button "Add manual time entry" at bounding box center [532, 424] width 99 height 19
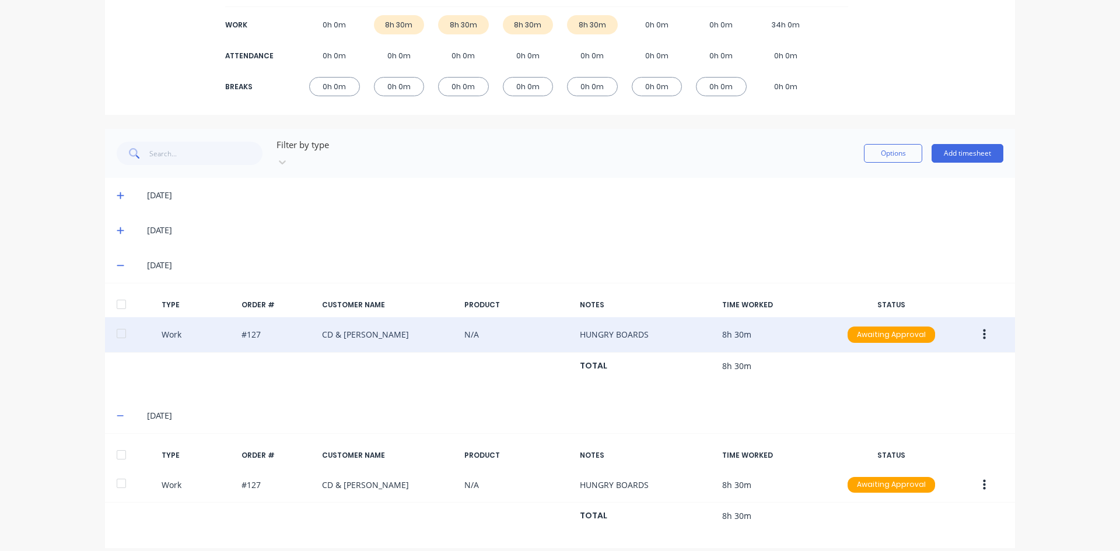
scroll to position [59, 0]
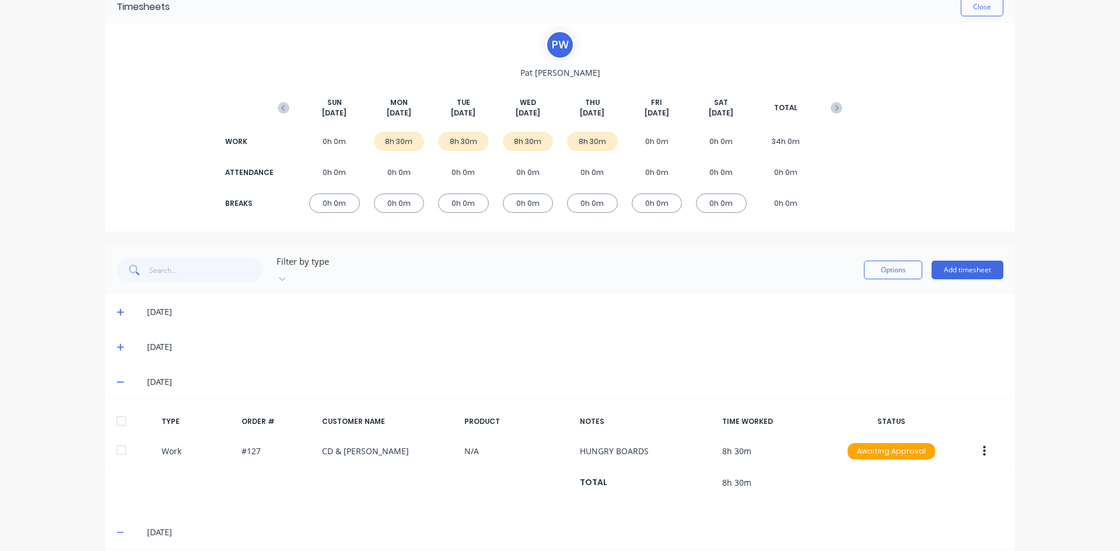
click at [117, 344] on icon at bounding box center [120, 347] width 7 height 7
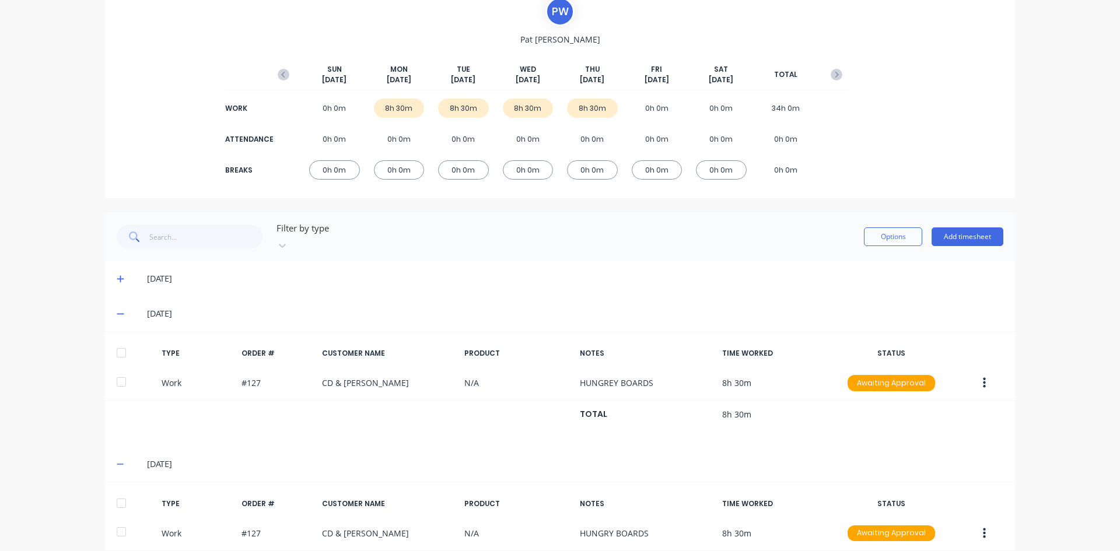
scroll to position [176, 0]
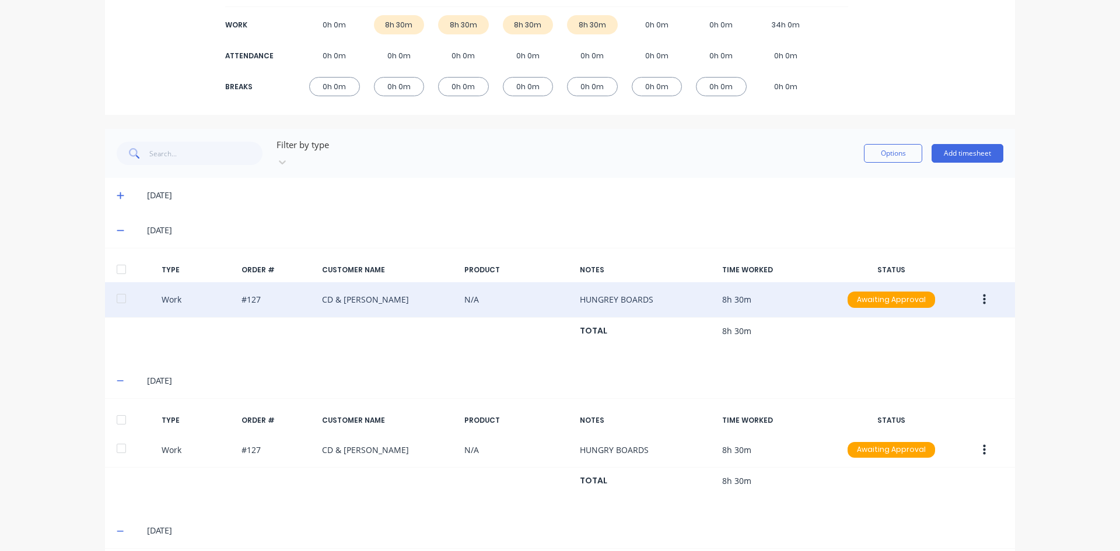
click at [983, 294] on icon "button" at bounding box center [984, 300] width 3 height 13
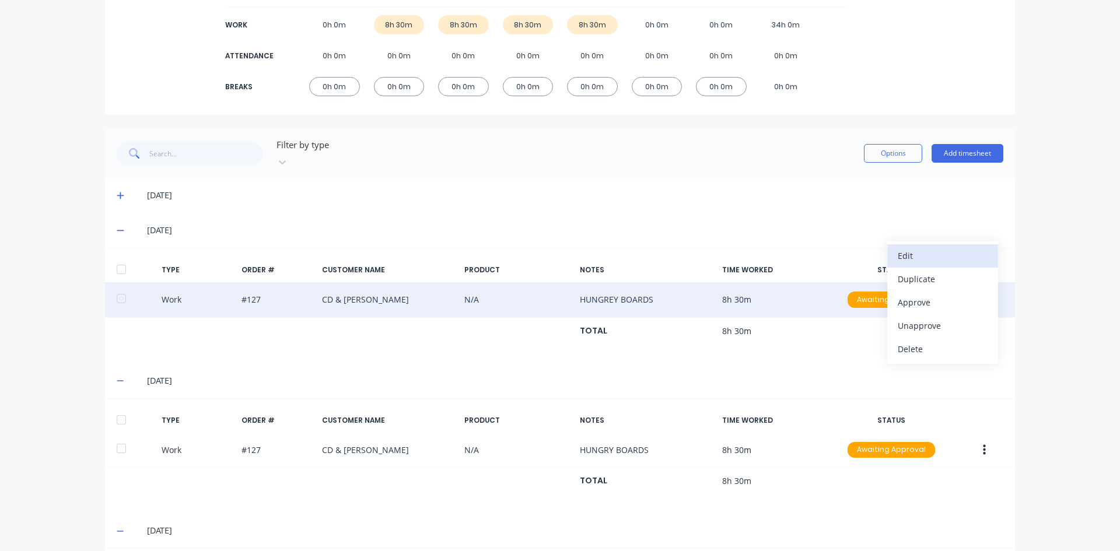
click at [906, 247] on div "Edit" at bounding box center [943, 255] width 90 height 17
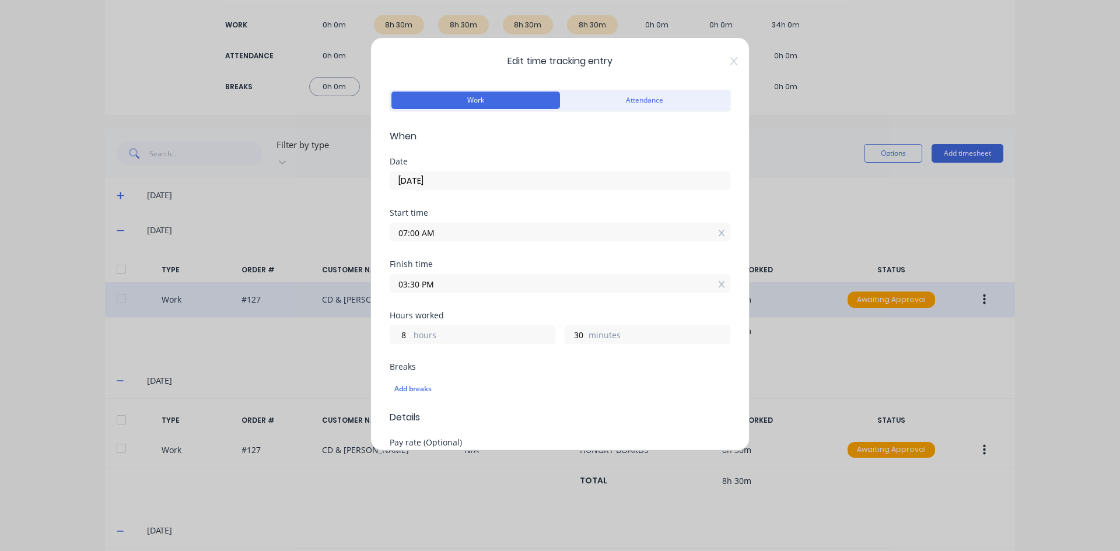
drag, startPoint x: 419, startPoint y: 286, endPoint x: 393, endPoint y: 291, distance: 26.7
click at [393, 291] on input "03:30 PM" at bounding box center [560, 284] width 340 height 18
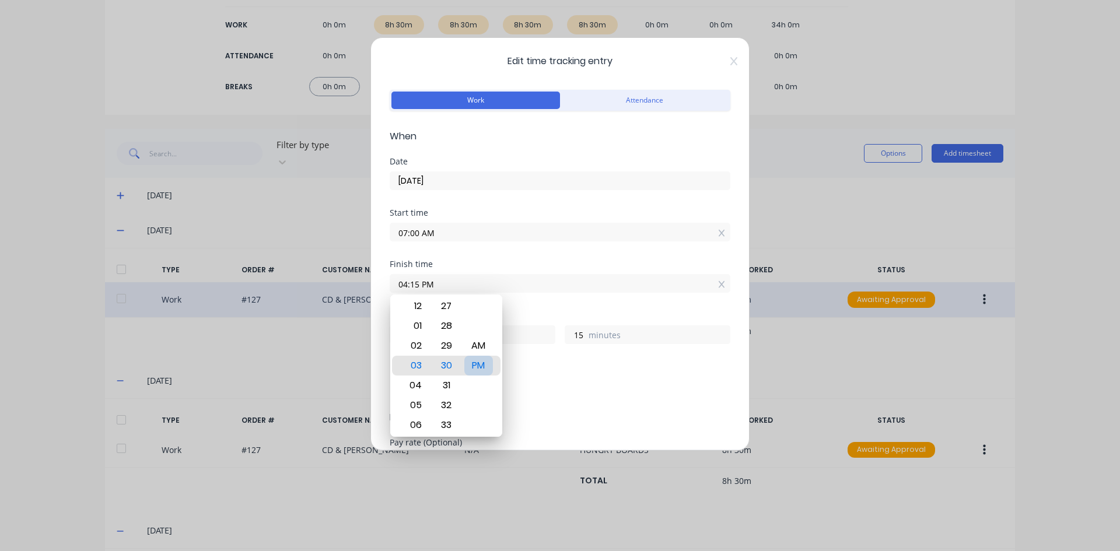
click at [471, 358] on div "PM" at bounding box center [478, 366] width 29 height 20
click at [563, 378] on div "Add breaks" at bounding box center [560, 389] width 341 height 25
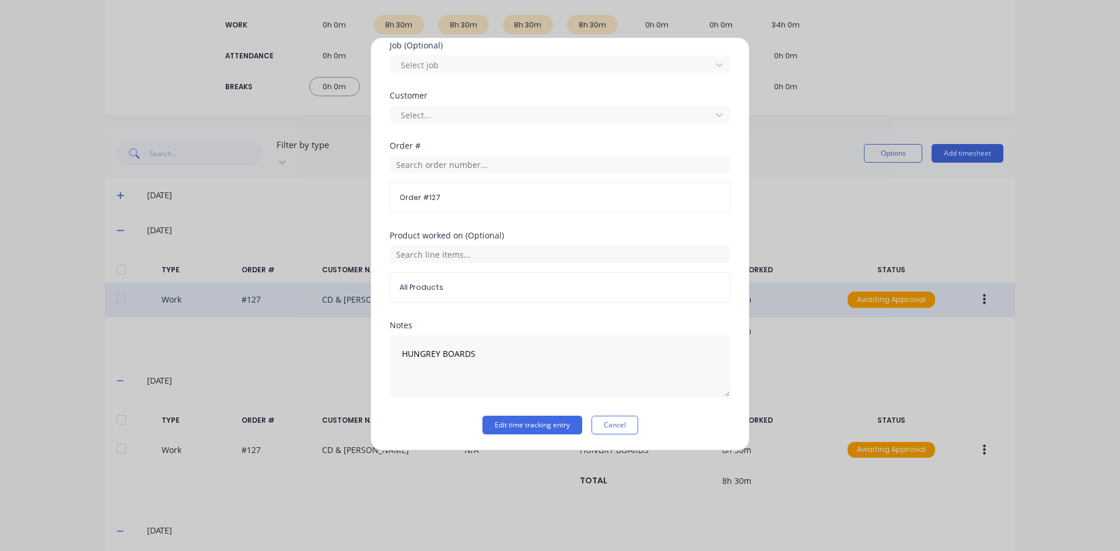
scroll to position [498, 0]
click at [532, 423] on button "Edit time tracking entry" at bounding box center [533, 424] width 100 height 19
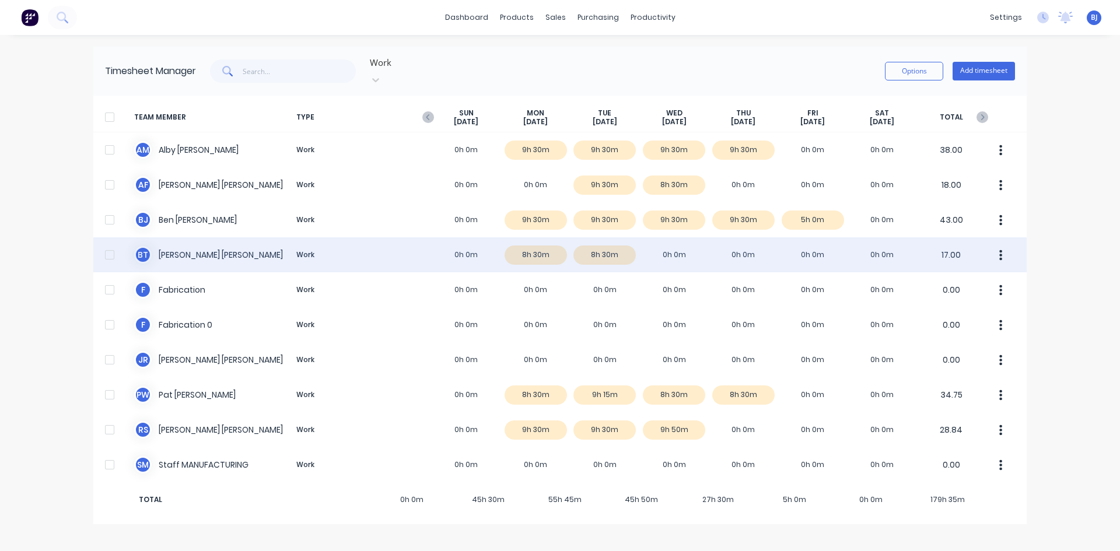
click at [660, 241] on div "B T Broden Thompson Work 0h 0m 8h 30m 8h 30m 0h 0m 0h 0m 0h 0m 0h 0m 17.00" at bounding box center [560, 254] width 934 height 35
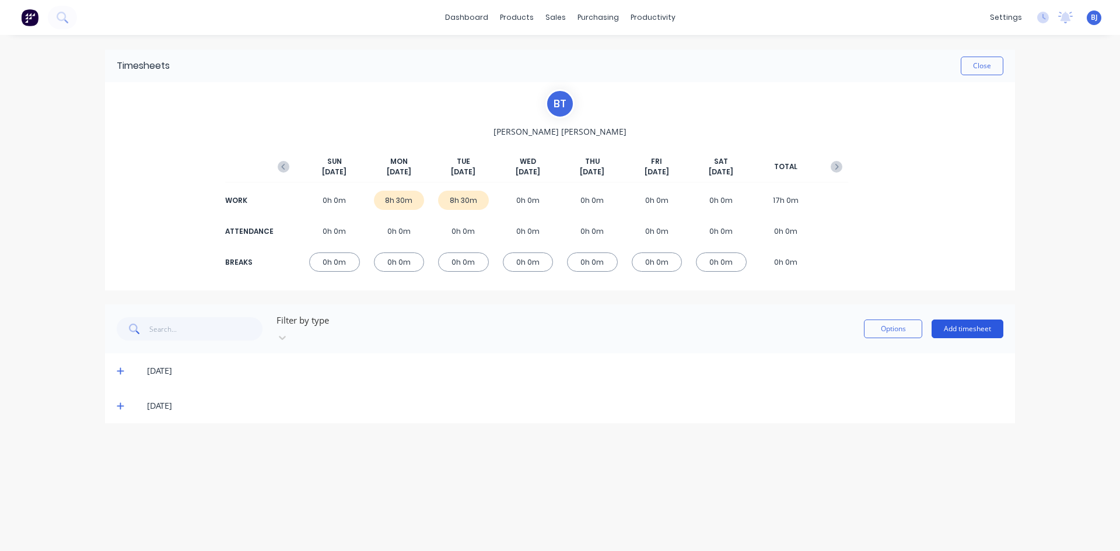
click at [976, 323] on button "Add timesheet" at bounding box center [968, 329] width 72 height 19
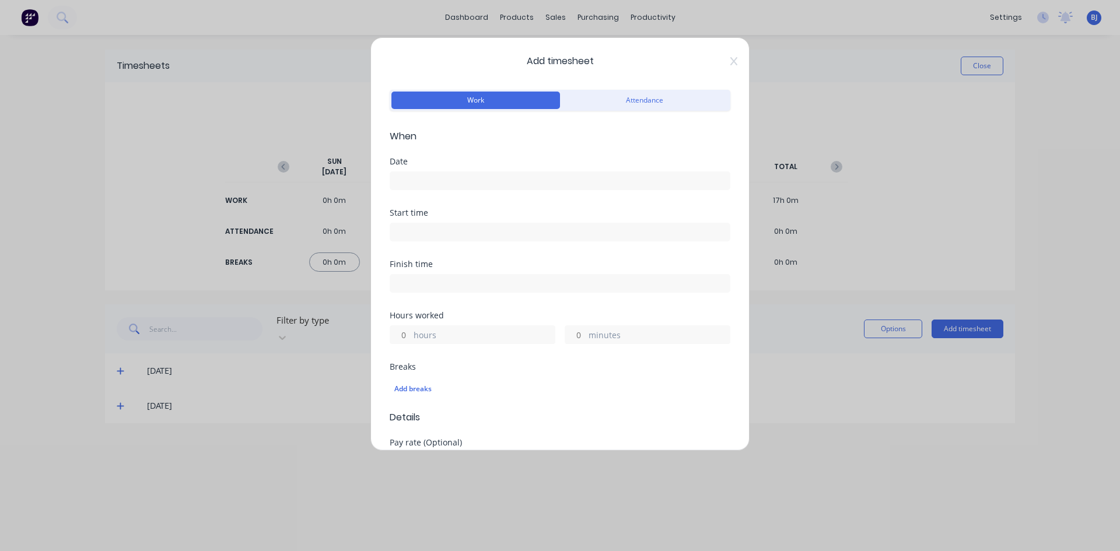
drag, startPoint x: 399, startPoint y: 176, endPoint x: 418, endPoint y: 194, distance: 26.8
click at [399, 179] on input at bounding box center [560, 181] width 340 height 18
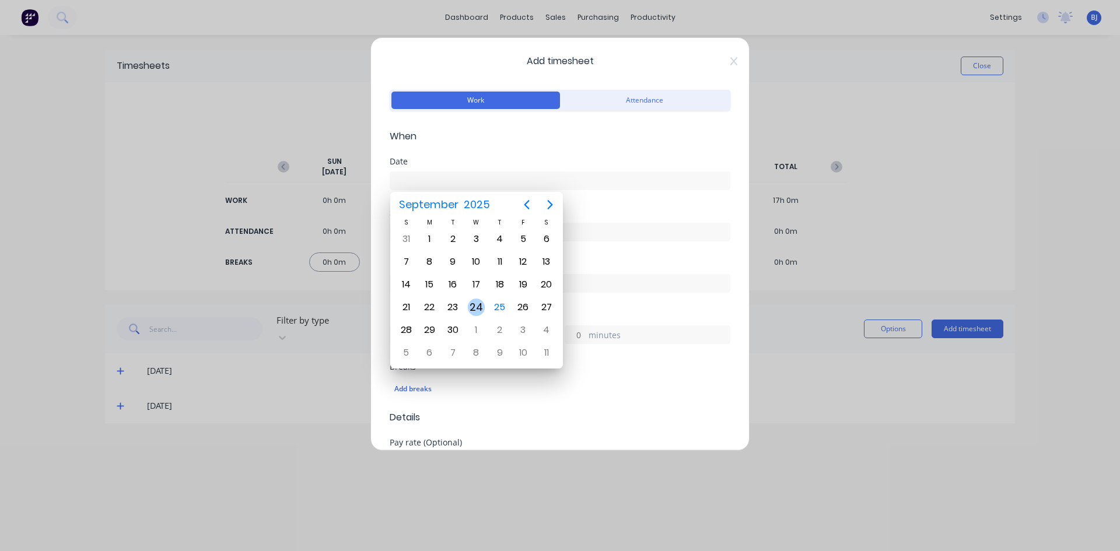
click at [473, 308] on div "24" at bounding box center [477, 308] width 18 height 18
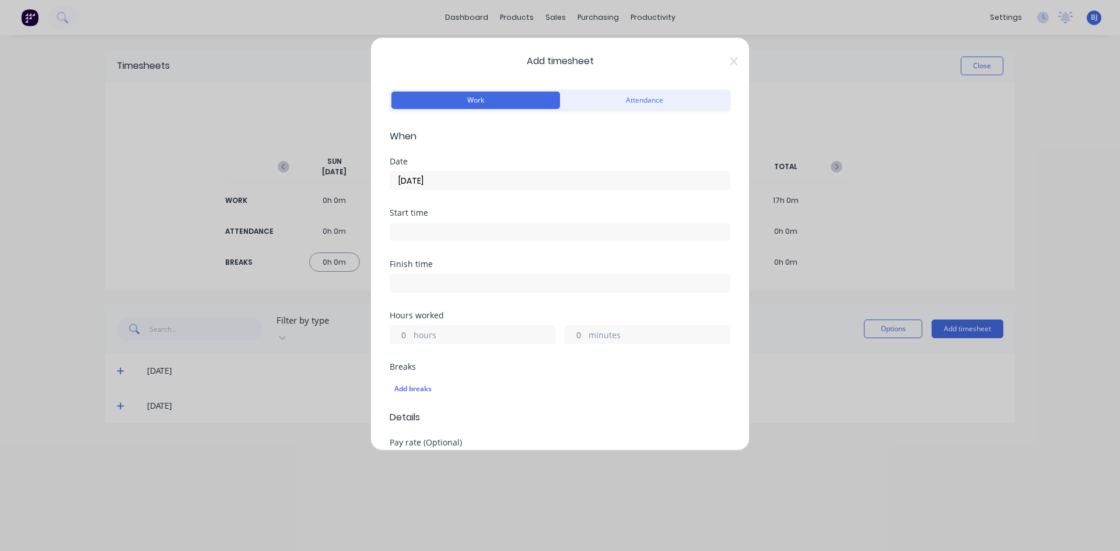
click at [413, 232] on input at bounding box center [560, 232] width 340 height 18
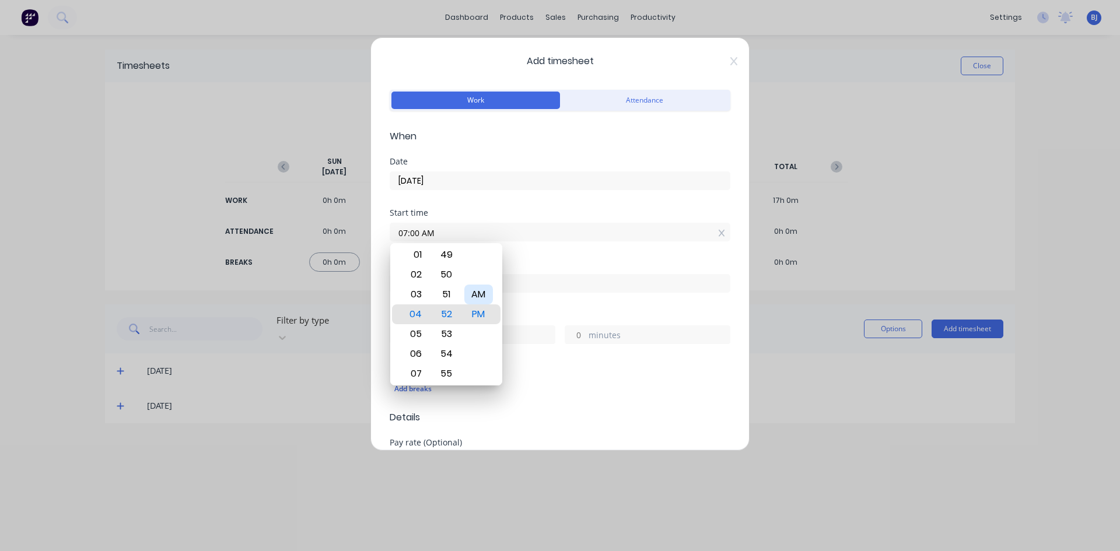
click at [484, 291] on div "AM" at bounding box center [478, 295] width 29 height 20
click at [518, 250] on div "Start time 07:00 AM" at bounding box center [560, 234] width 341 height 51
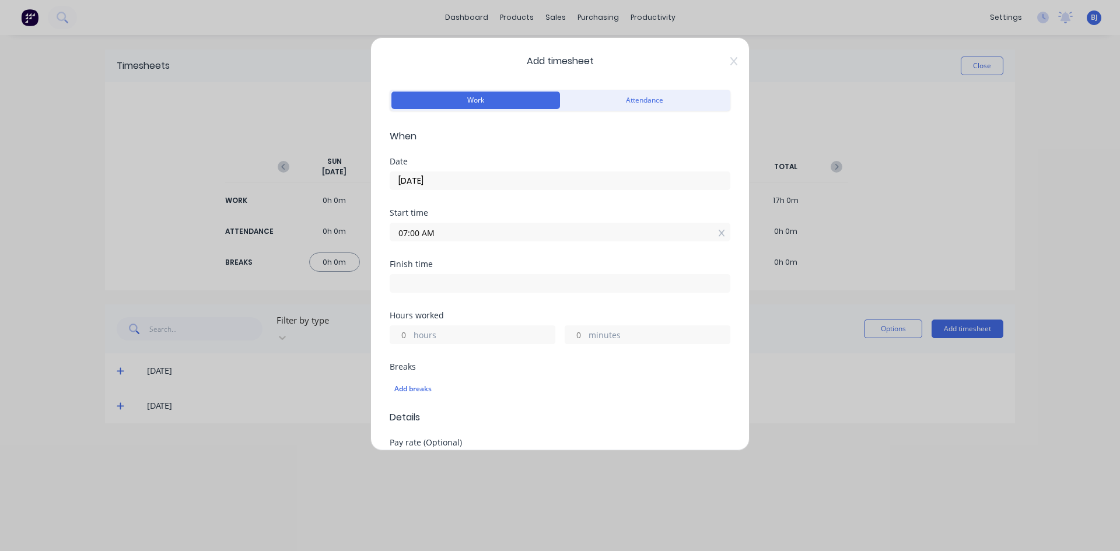
click at [404, 284] on input at bounding box center [560, 284] width 340 height 18
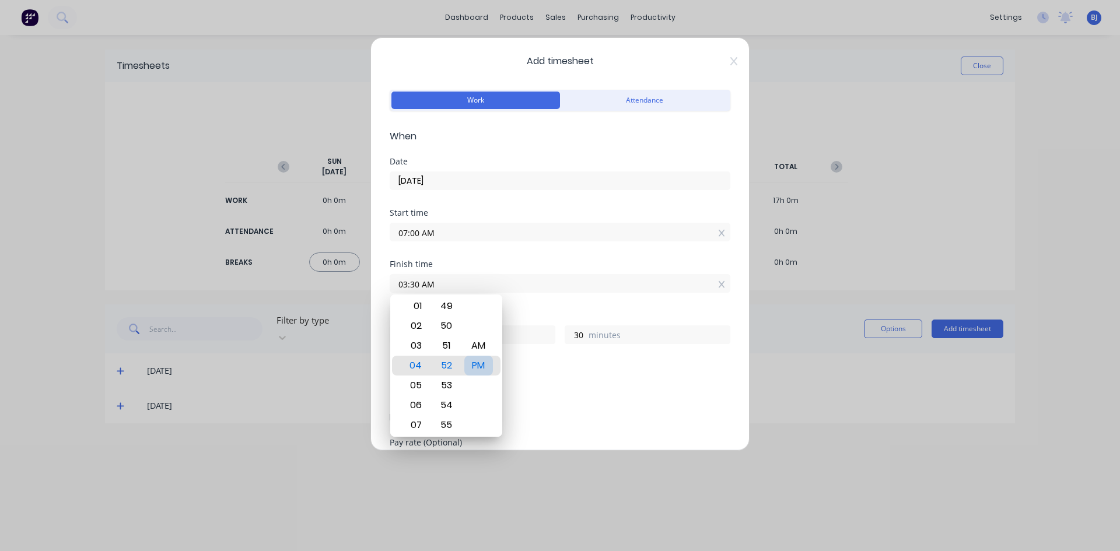
click at [483, 368] on div "PM" at bounding box center [478, 366] width 29 height 20
click at [523, 297] on div "Finish time 03:30 PM" at bounding box center [560, 285] width 341 height 51
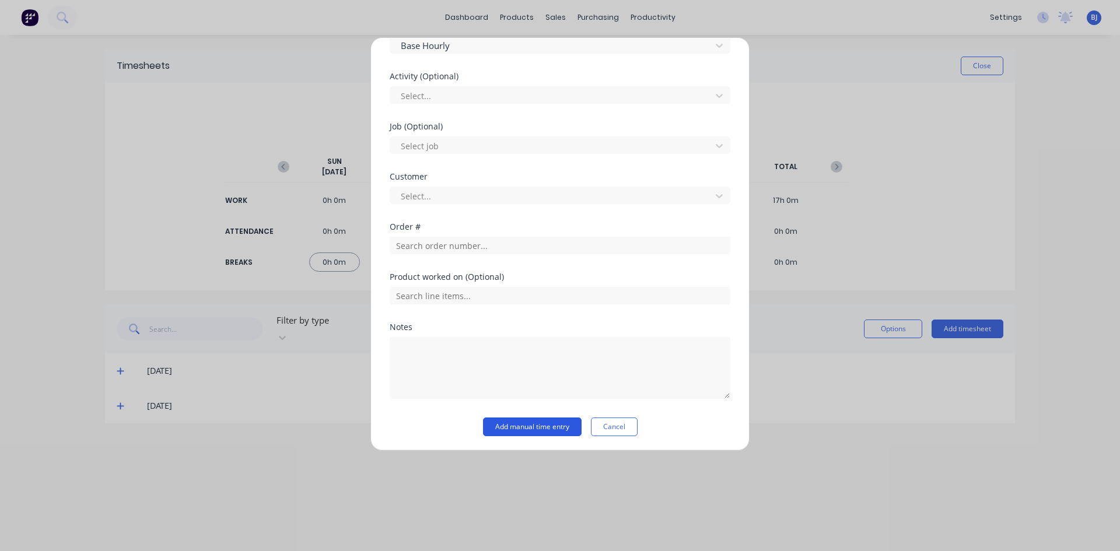
scroll to position [419, 0]
click at [494, 425] on button "Add manual time entry" at bounding box center [532, 424] width 99 height 19
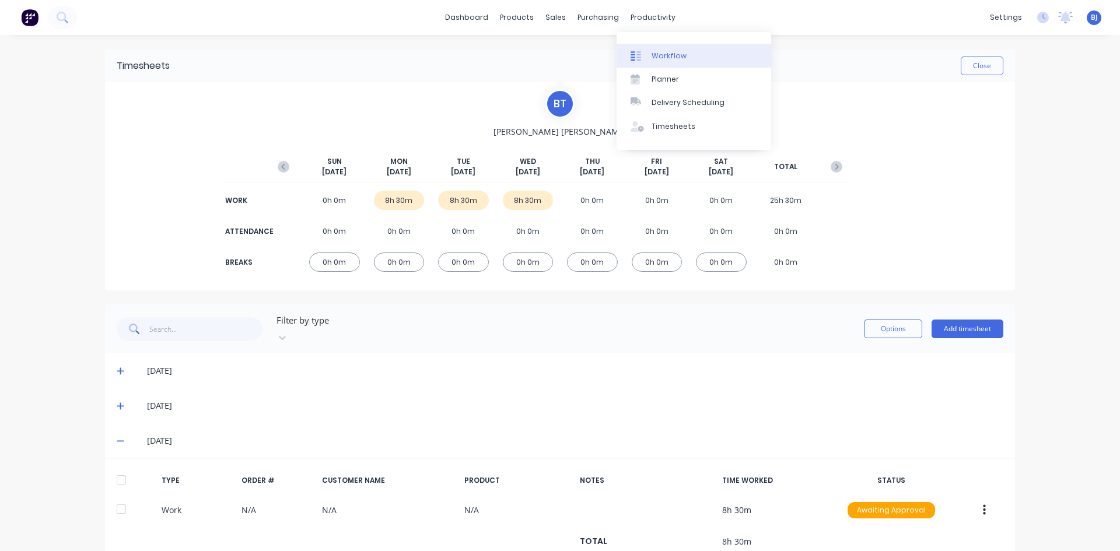
click at [656, 56] on div "Workflow" at bounding box center [669, 56] width 35 height 11
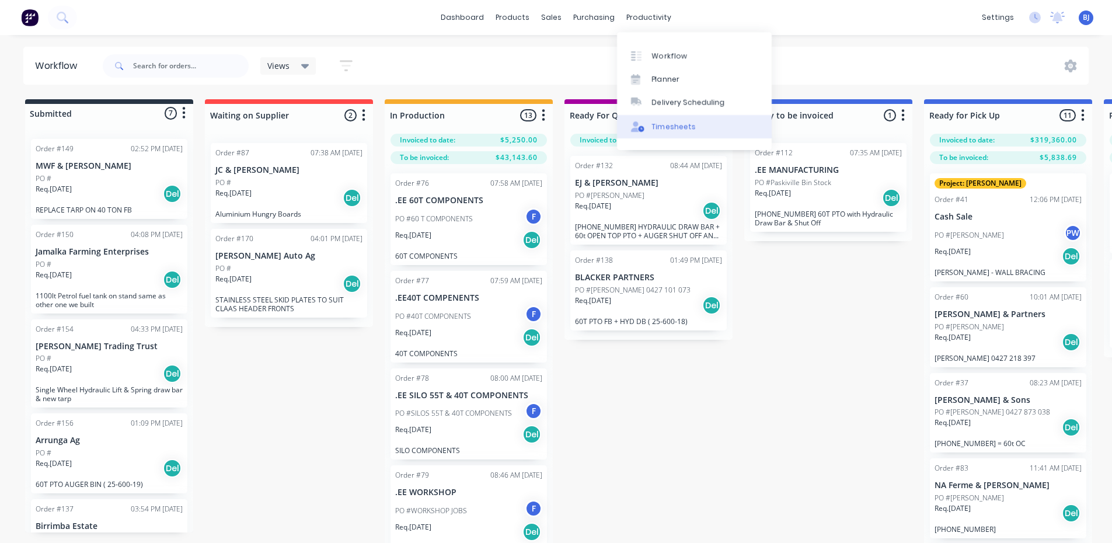
click at [661, 125] on div "Timesheets" at bounding box center [674, 126] width 44 height 11
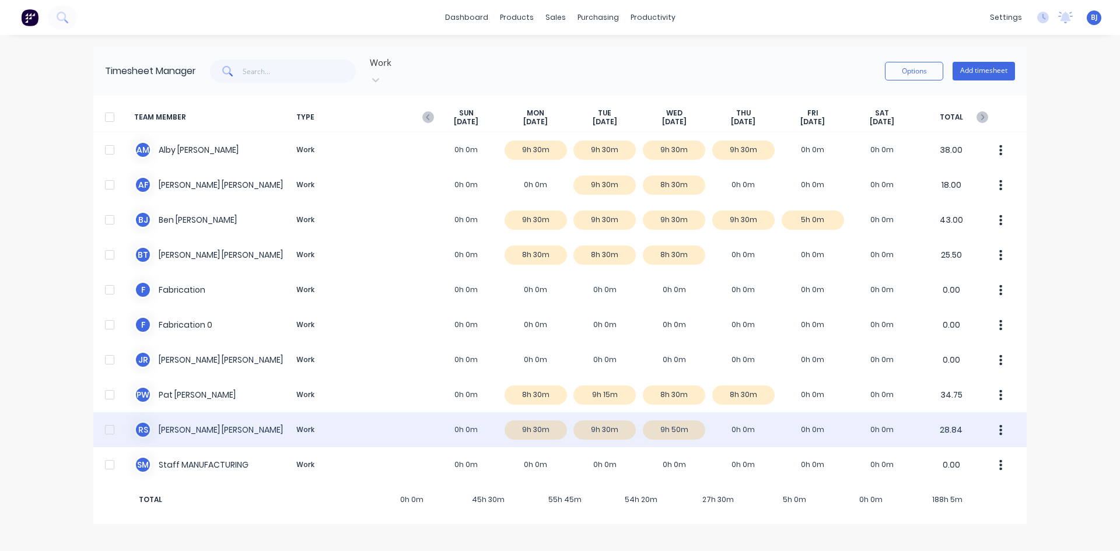
click at [679, 418] on div "R S Roger Schaefer Work 0h 0m 9h 30m 9h 30m 9h 50m 0h 0m 0h 0m 0h 0m 28.84" at bounding box center [560, 430] width 934 height 35
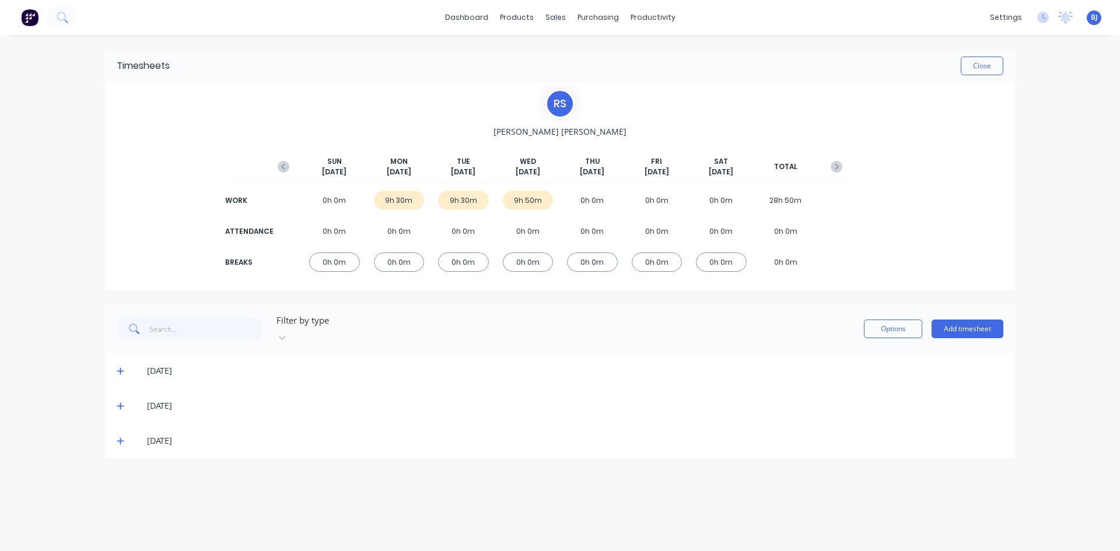
click at [120, 437] on icon at bounding box center [121, 441] width 8 height 8
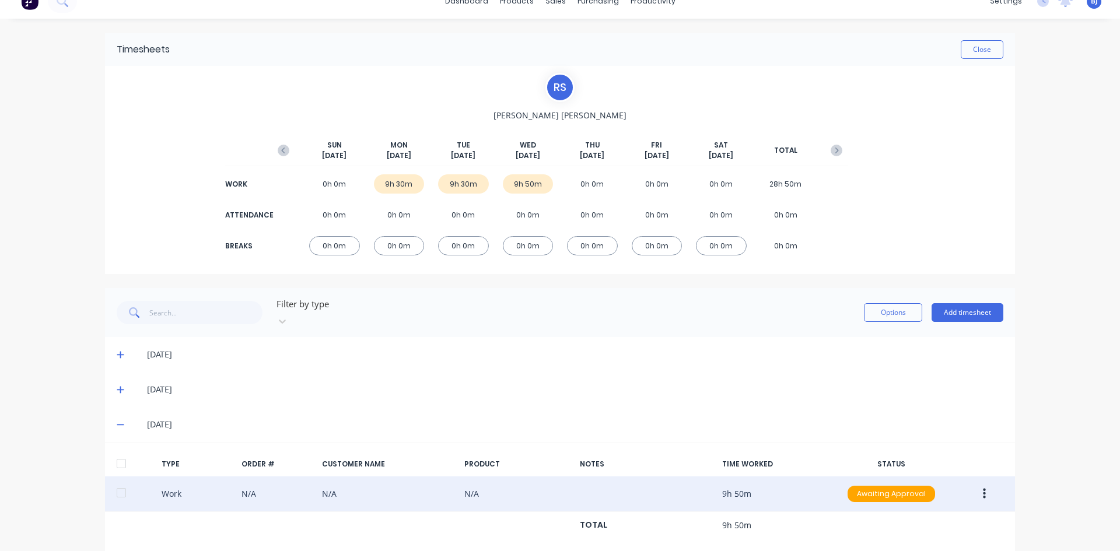
scroll to position [26, 0]
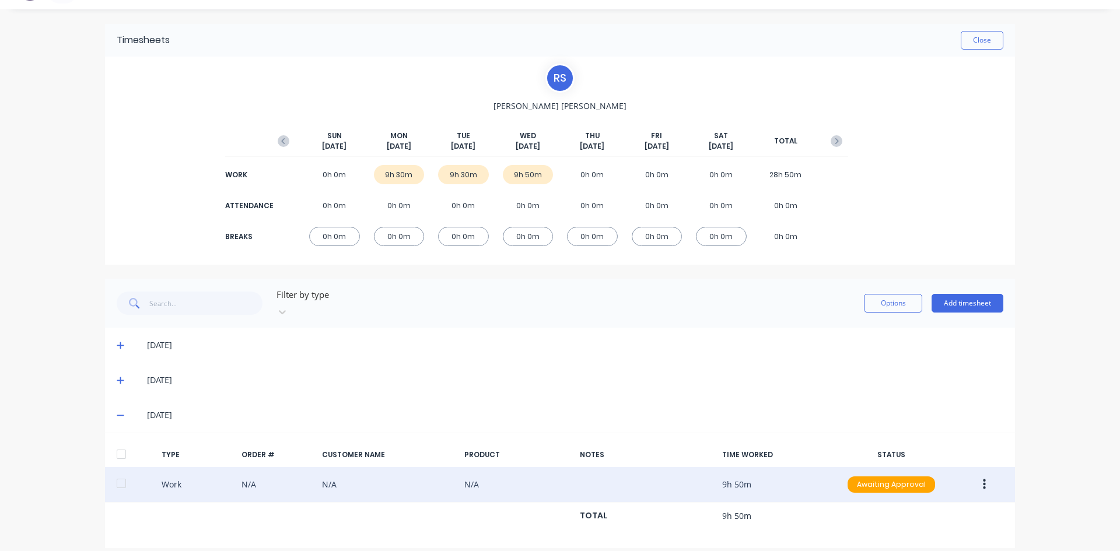
click at [983, 478] on icon "button" at bounding box center [984, 484] width 3 height 13
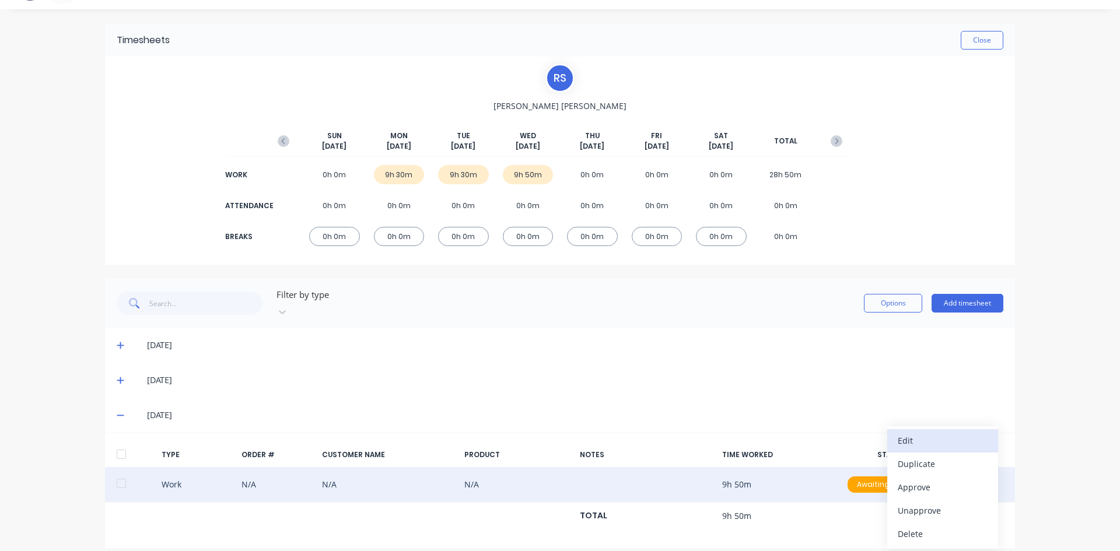
click at [901, 432] on div "Edit" at bounding box center [943, 440] width 90 height 17
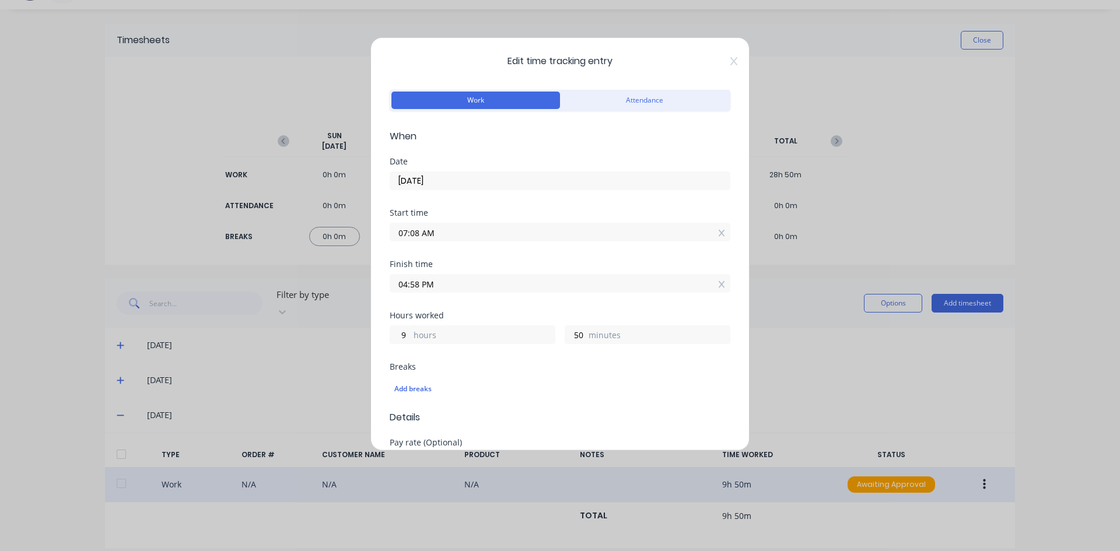
drag, startPoint x: 420, startPoint y: 232, endPoint x: 435, endPoint y: 252, distance: 25.4
click at [421, 235] on input "07:08 AM" at bounding box center [560, 232] width 340 height 18
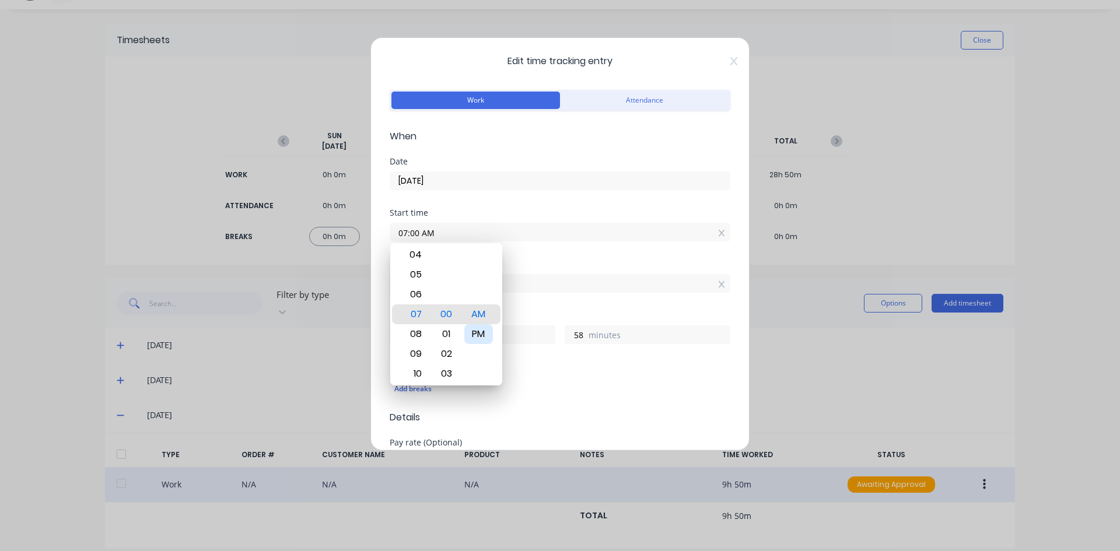
click at [480, 329] on div "PM" at bounding box center [478, 334] width 29 height 20
click at [479, 296] on div "AM" at bounding box center [478, 295] width 29 height 20
click at [523, 261] on div "Finish time" at bounding box center [560, 264] width 341 height 8
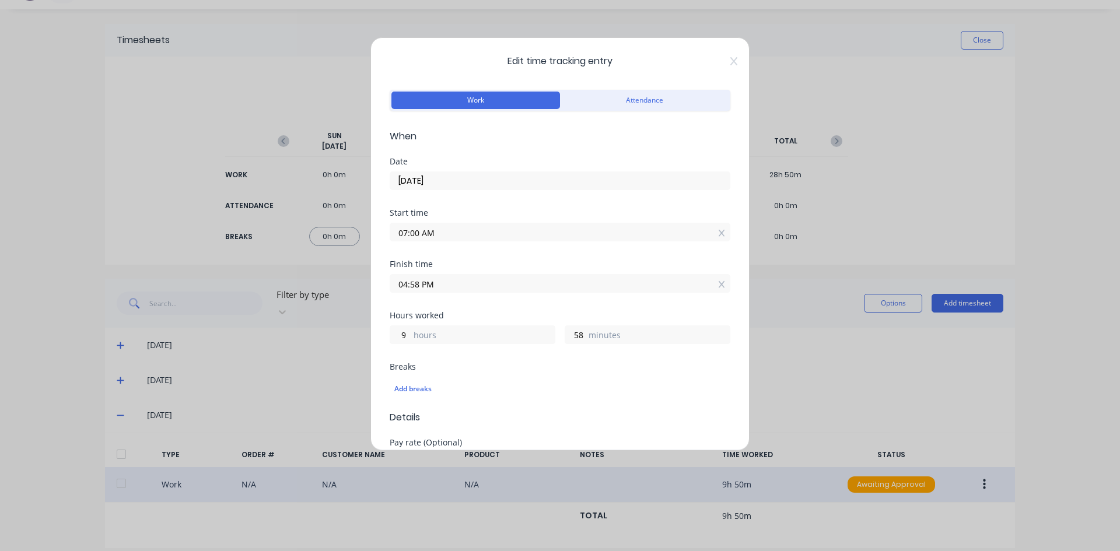
drag, startPoint x: 421, startPoint y: 286, endPoint x: 411, endPoint y: 288, distance: 10.6
click at [411, 288] on input "04:58 PM" at bounding box center [560, 284] width 340 height 18
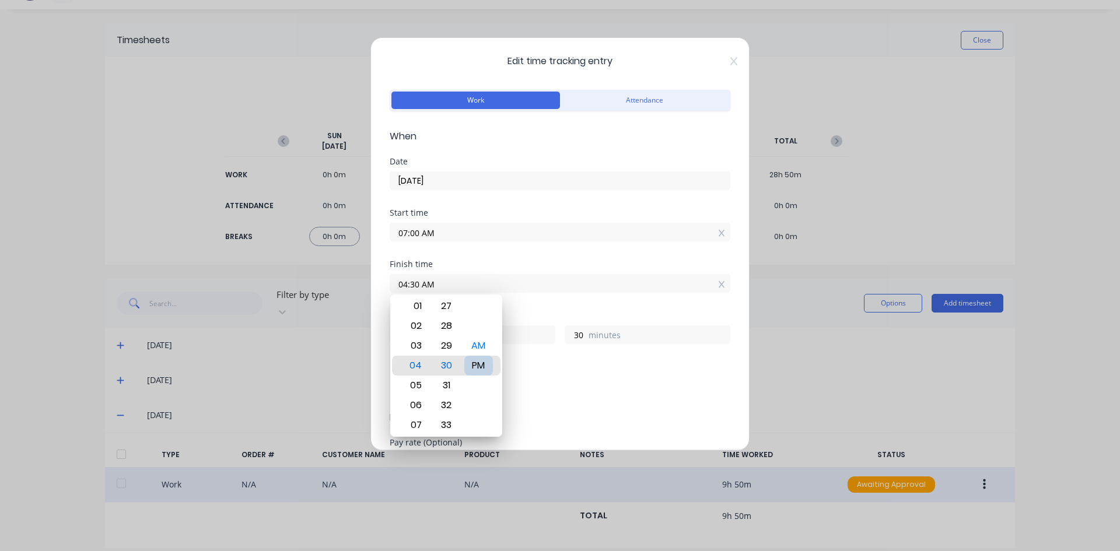
click at [476, 362] on div "PM" at bounding box center [478, 366] width 29 height 20
click at [536, 308] on div "Finish time 04:30 PM" at bounding box center [560, 285] width 341 height 51
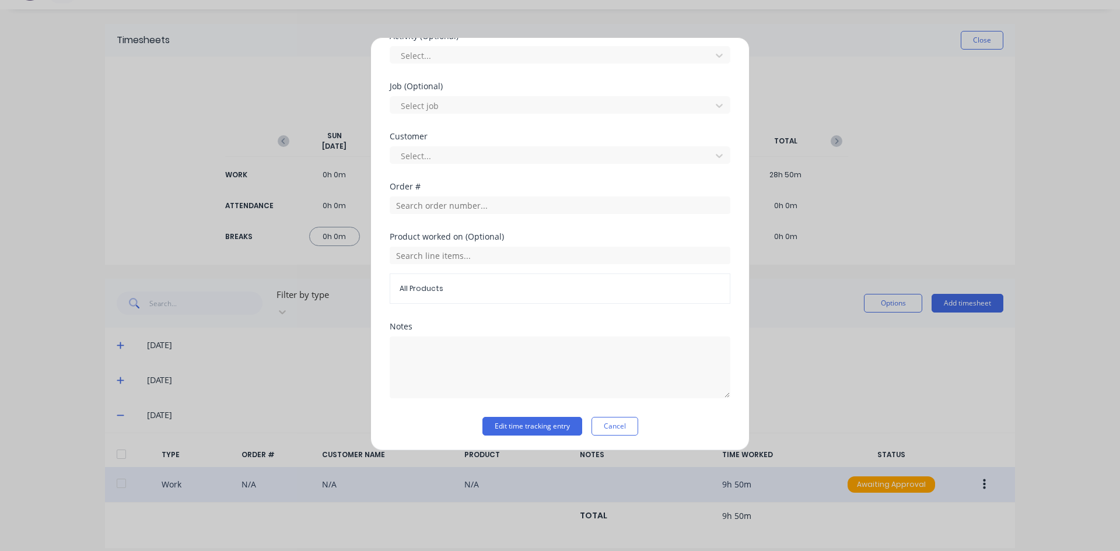
scroll to position [459, 0]
click at [414, 203] on input "text" at bounding box center [560, 204] width 341 height 18
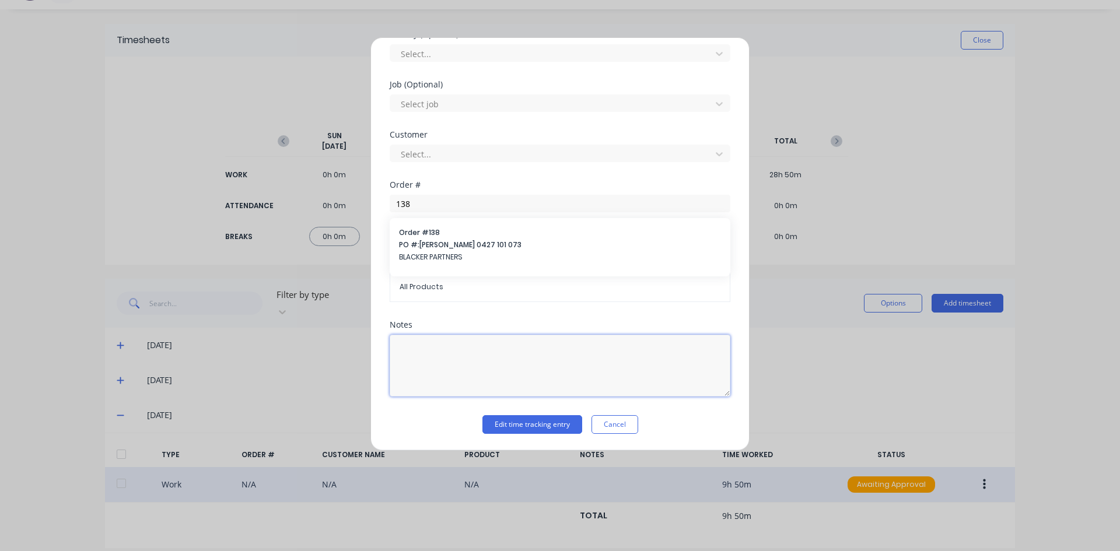
click at [414, 347] on textarea at bounding box center [560, 366] width 341 height 62
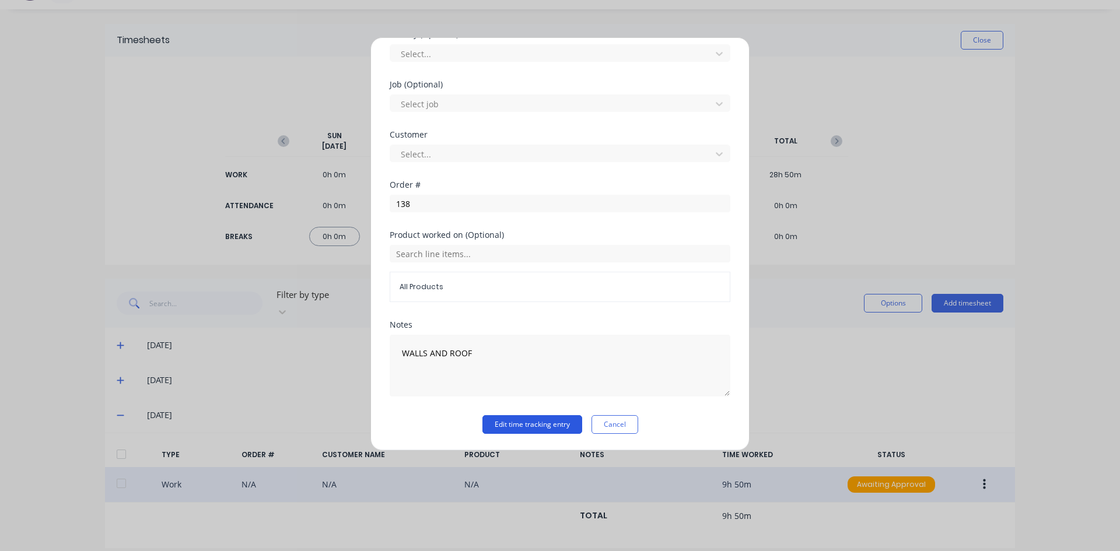
click at [525, 422] on button "Edit time tracking entry" at bounding box center [533, 424] width 100 height 19
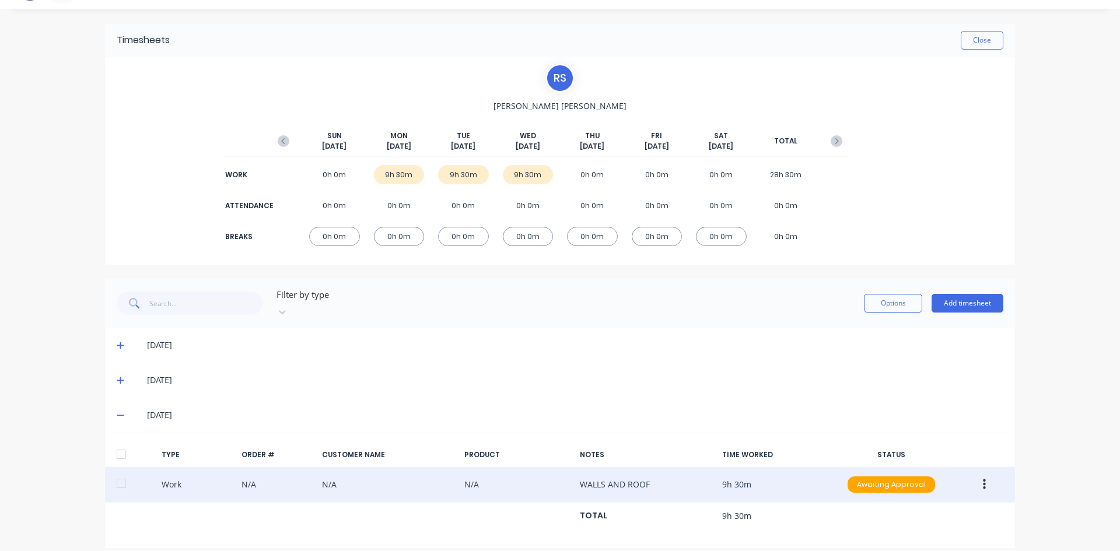
click at [118, 376] on icon at bounding box center [121, 380] width 8 height 8
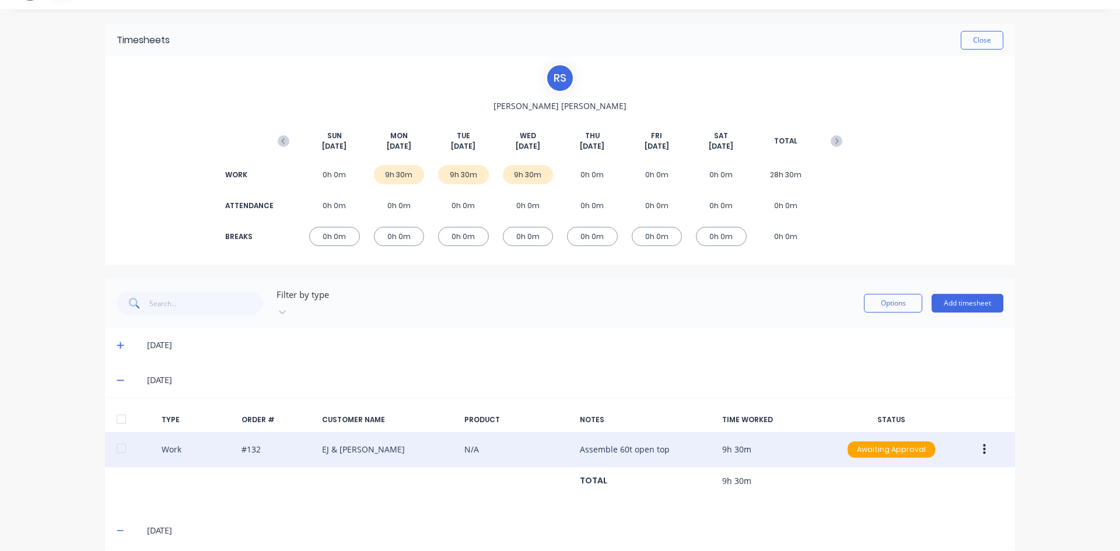
click at [983, 445] on icon "button" at bounding box center [984, 450] width 3 height 11
click at [906, 400] on div "Edit" at bounding box center [943, 405] width 90 height 17
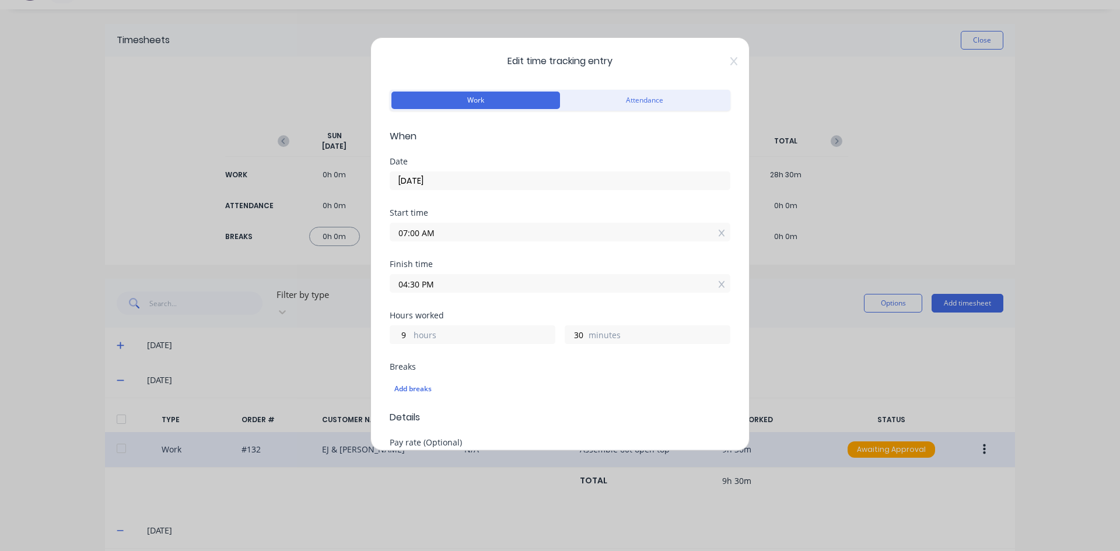
drag, startPoint x: 418, startPoint y: 284, endPoint x: 391, endPoint y: 292, distance: 28.2
click at [392, 291] on input "04:30 PM" at bounding box center [560, 284] width 340 height 18
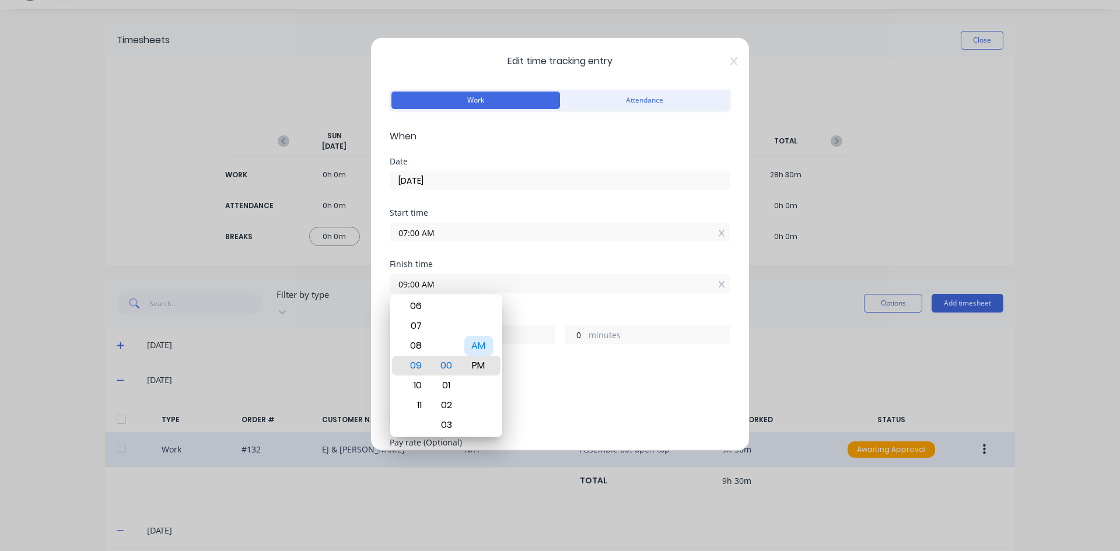
click at [477, 343] on div "AM" at bounding box center [478, 346] width 29 height 20
click at [521, 308] on div "Finish time 09:00 AM" at bounding box center [560, 285] width 341 height 51
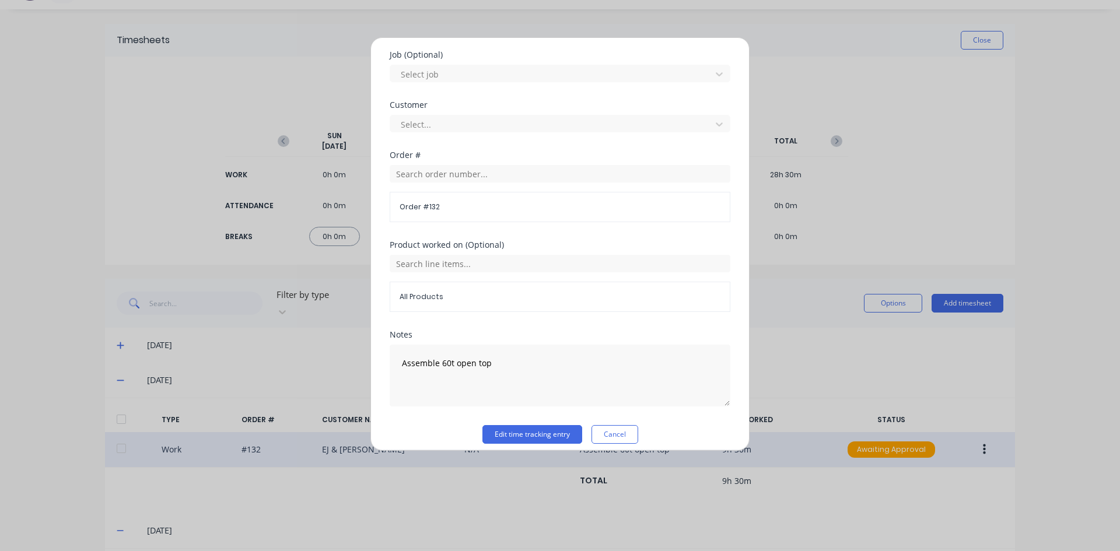
scroll to position [498, 0]
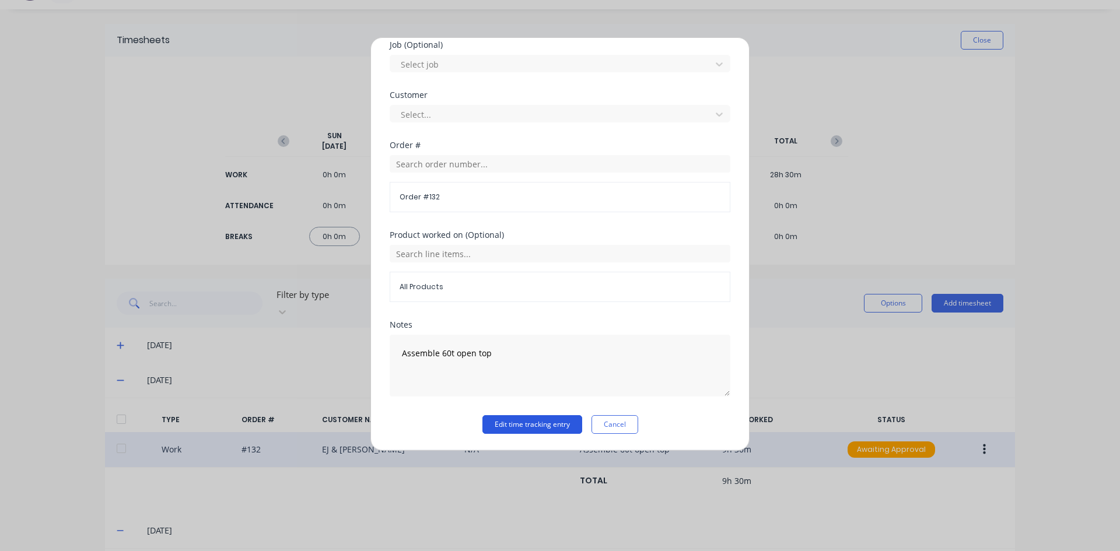
click at [512, 423] on button "Edit time tracking entry" at bounding box center [533, 424] width 100 height 19
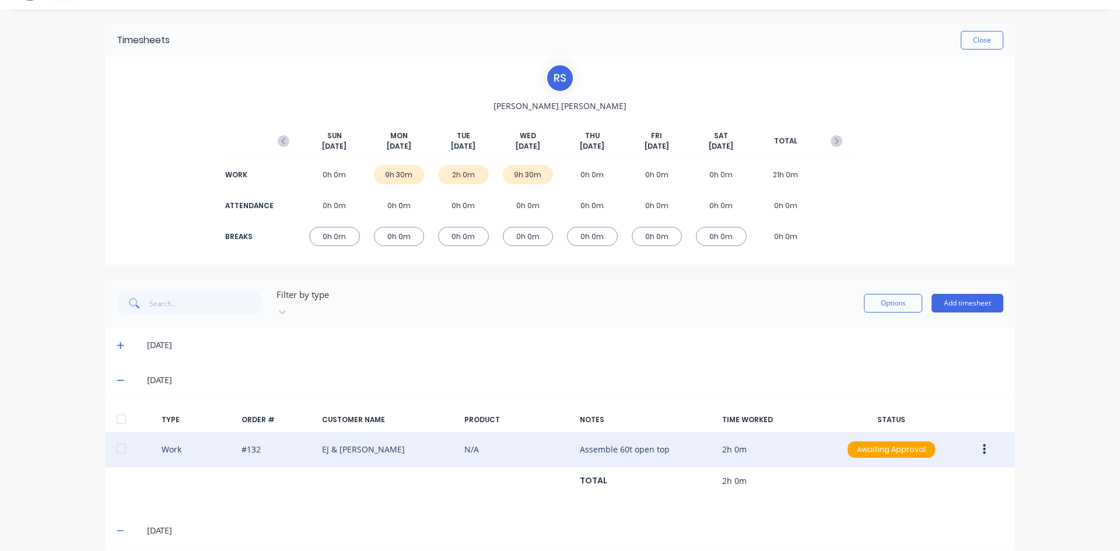
click at [983, 445] on icon "button" at bounding box center [984, 450] width 3 height 11
click at [900, 421] on div "Duplicate" at bounding box center [943, 429] width 90 height 17
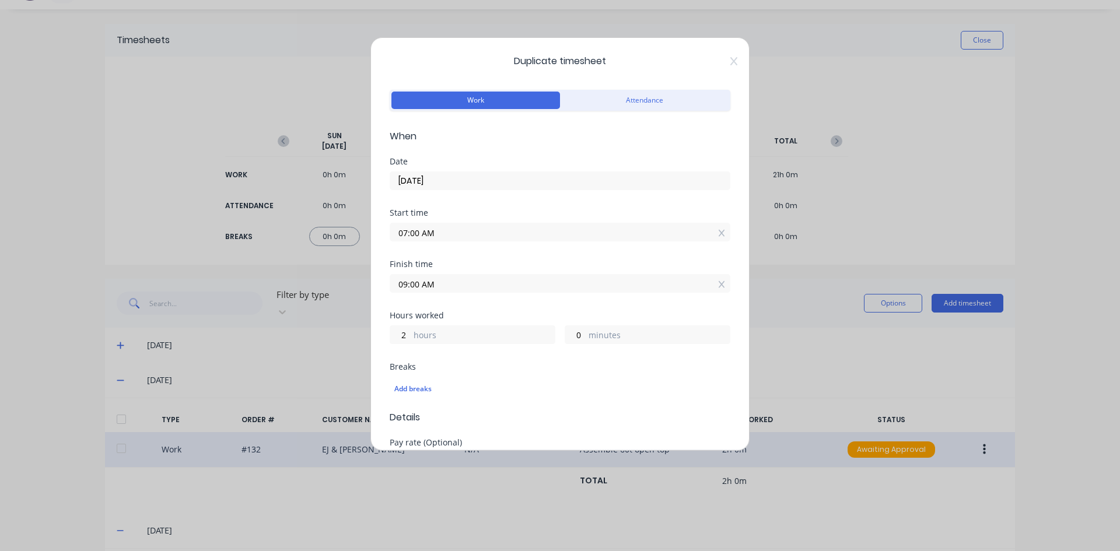
drag, startPoint x: 421, startPoint y: 236, endPoint x: 375, endPoint y: 244, distance: 46.7
click at [375, 244] on div "Duplicate timesheet Work Attendance When Date 23/09/2025 Start time 07:00 AM Fi…" at bounding box center [560, 244] width 379 height 414
drag, startPoint x: 421, startPoint y: 285, endPoint x: 378, endPoint y: 291, distance: 44.2
click at [378, 291] on div "Duplicate timesheet Work Attendance When Date 23/09/2025 Start time 09:00 AM Fi…" at bounding box center [560, 244] width 379 height 414
click at [438, 281] on input "4.30AM" at bounding box center [560, 284] width 340 height 18
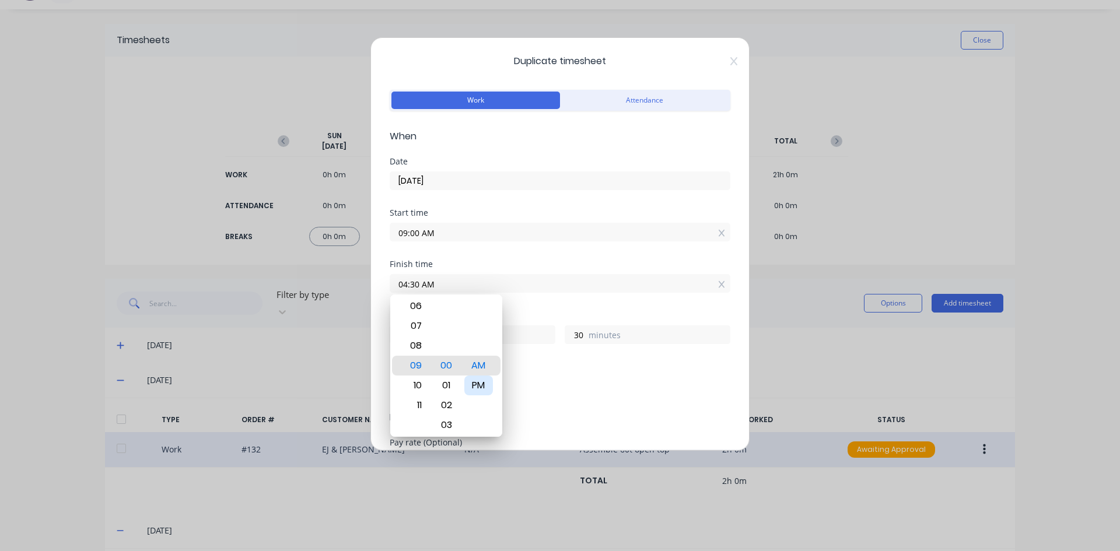
drag, startPoint x: 479, startPoint y: 383, endPoint x: 490, endPoint y: 333, distance: 50.7
click at [480, 377] on div "PM" at bounding box center [478, 386] width 29 height 20
click at [504, 309] on div "Finish time 04:30 AM" at bounding box center [560, 285] width 341 height 51
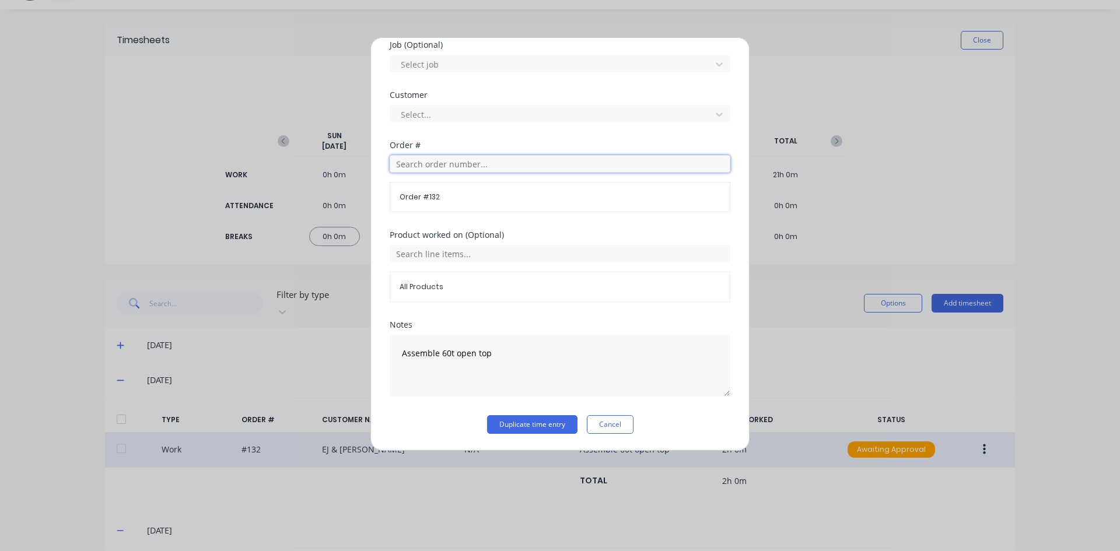
click at [415, 162] on input "text" at bounding box center [560, 164] width 341 height 18
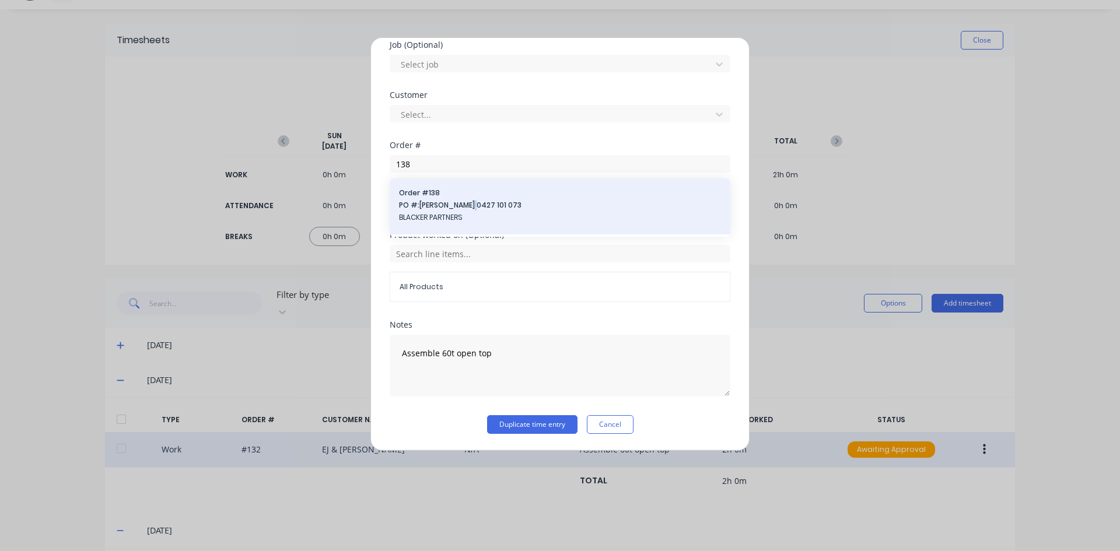
click at [469, 210] on span "PO #: Archy Blacker 0427 101 073" at bounding box center [560, 205] width 322 height 11
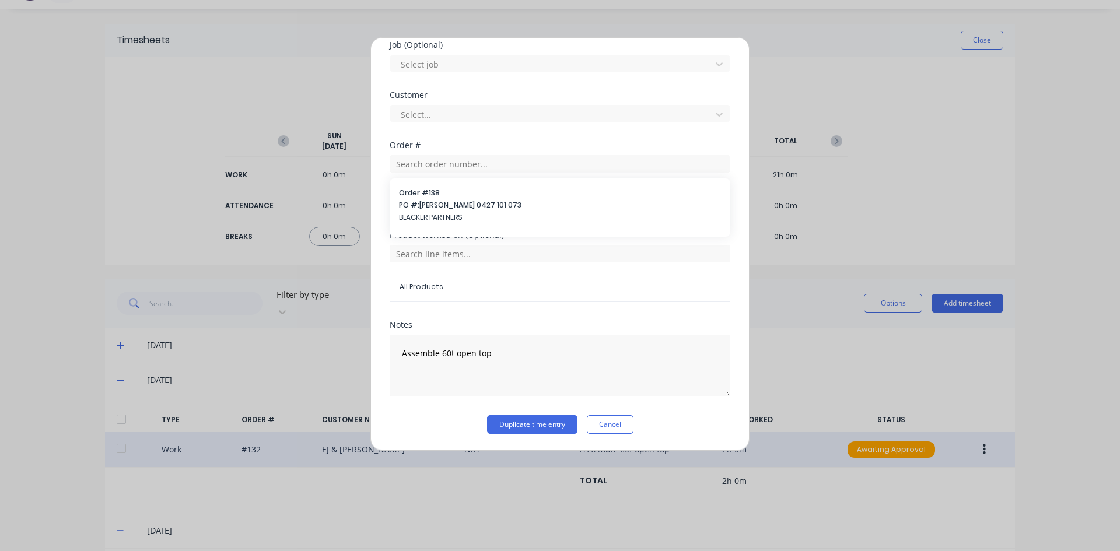
scroll to position [480, 0]
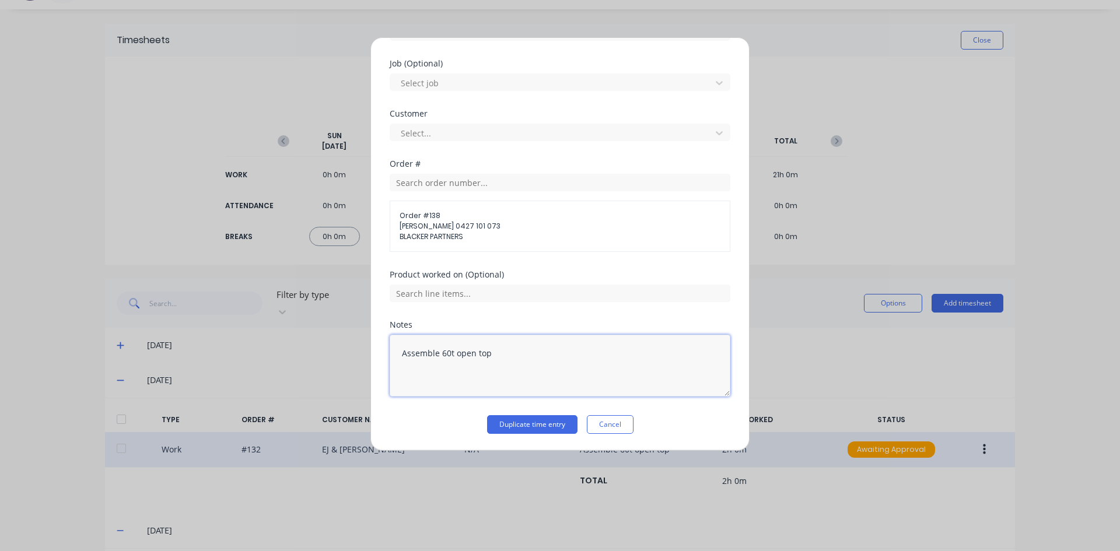
click at [494, 353] on textarea "Assemble 60t open top" at bounding box center [560, 366] width 341 height 62
click at [516, 425] on button "Duplicate time entry" at bounding box center [532, 424] width 90 height 19
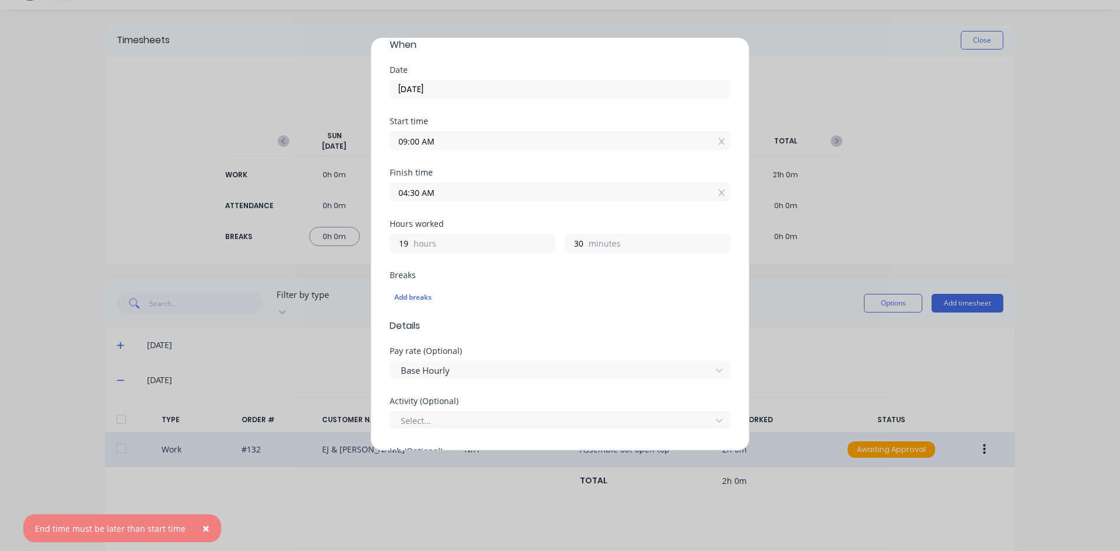
scroll to position [71, 0]
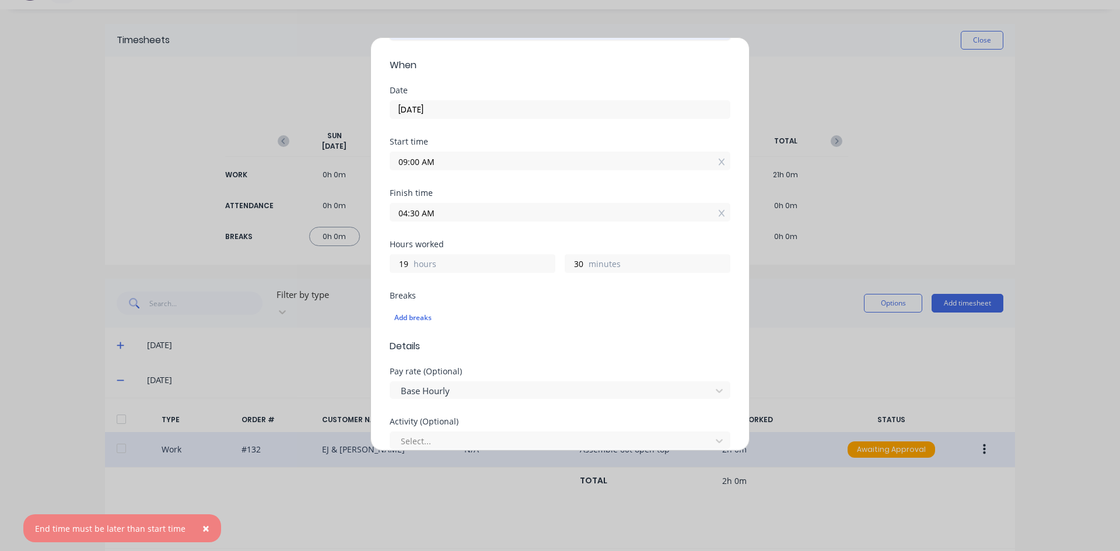
click at [439, 213] on input "04:30 AM" at bounding box center [560, 213] width 340 height 18
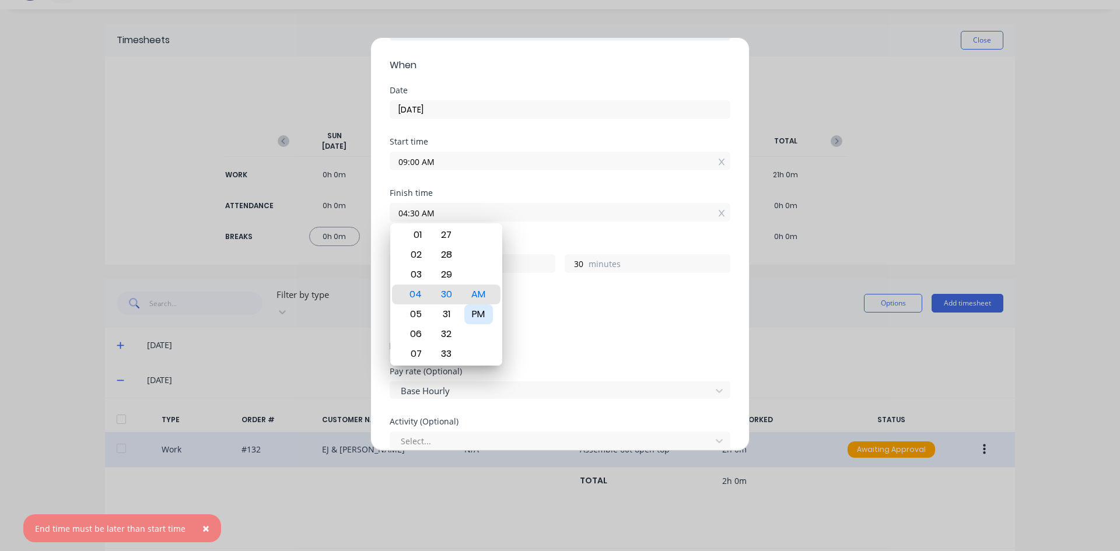
click at [482, 315] on div "PM" at bounding box center [478, 315] width 29 height 20
click at [527, 247] on div "Hours worked" at bounding box center [560, 244] width 341 height 8
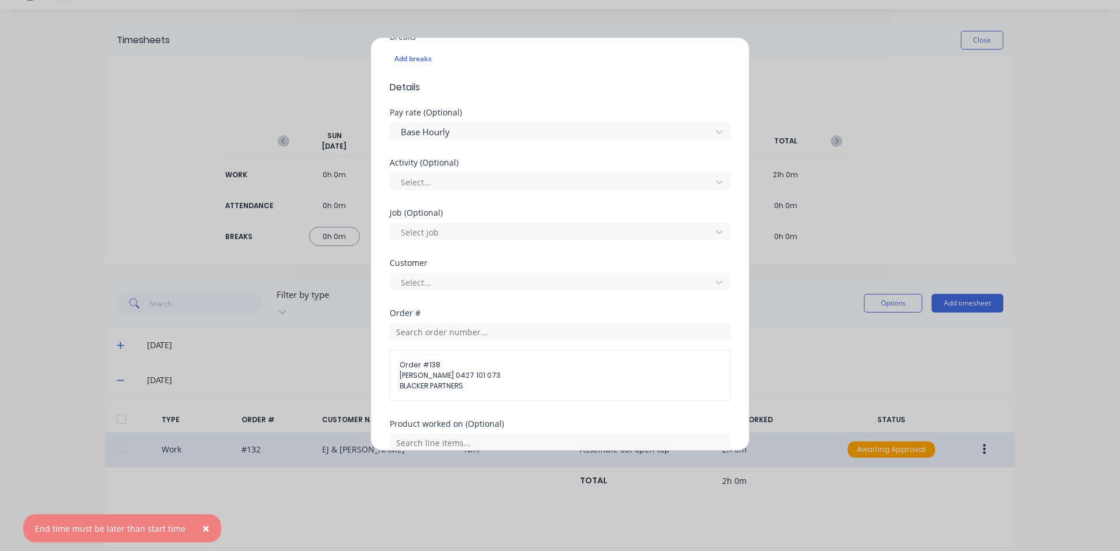
scroll to position [480, 0]
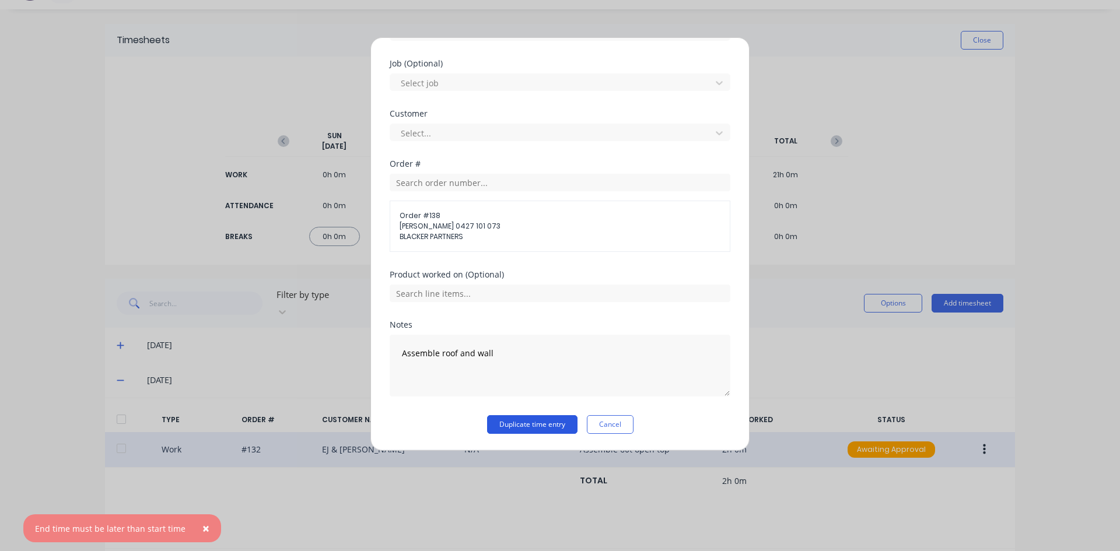
click at [517, 422] on button "Duplicate time entry" at bounding box center [532, 424] width 90 height 19
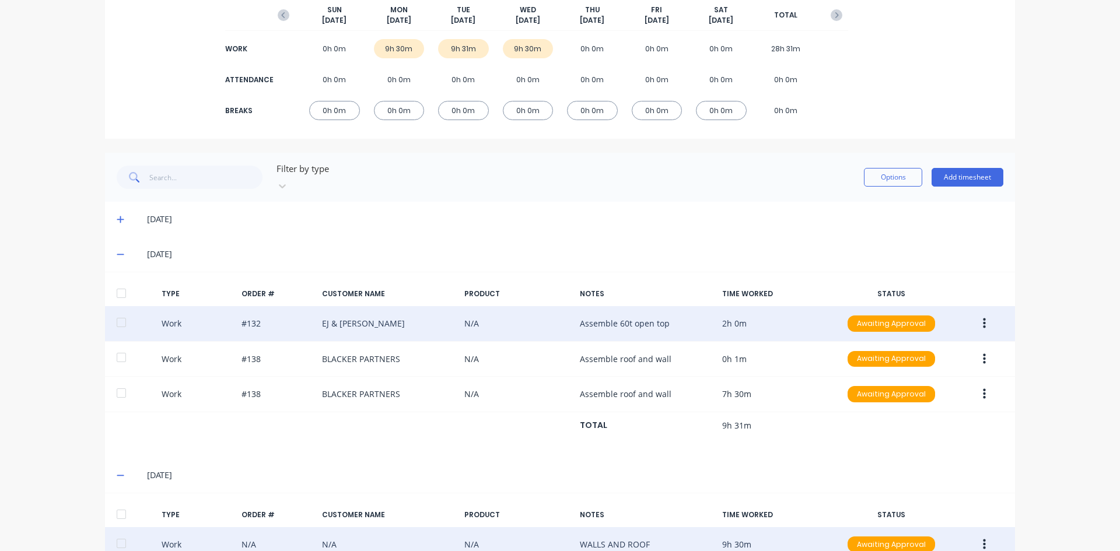
scroll to position [201, 0]
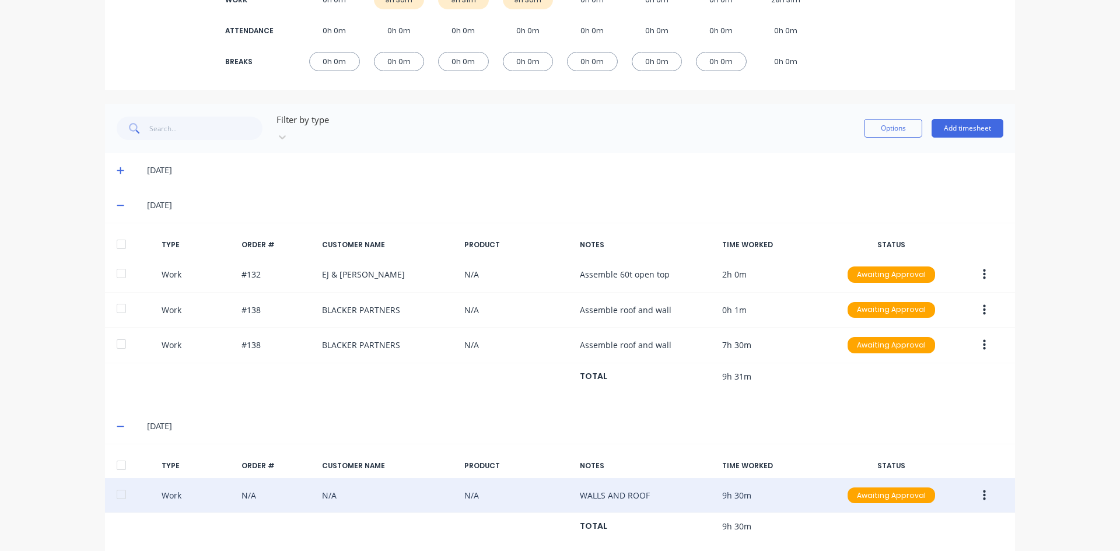
click at [983, 265] on button "button" at bounding box center [984, 274] width 27 height 21
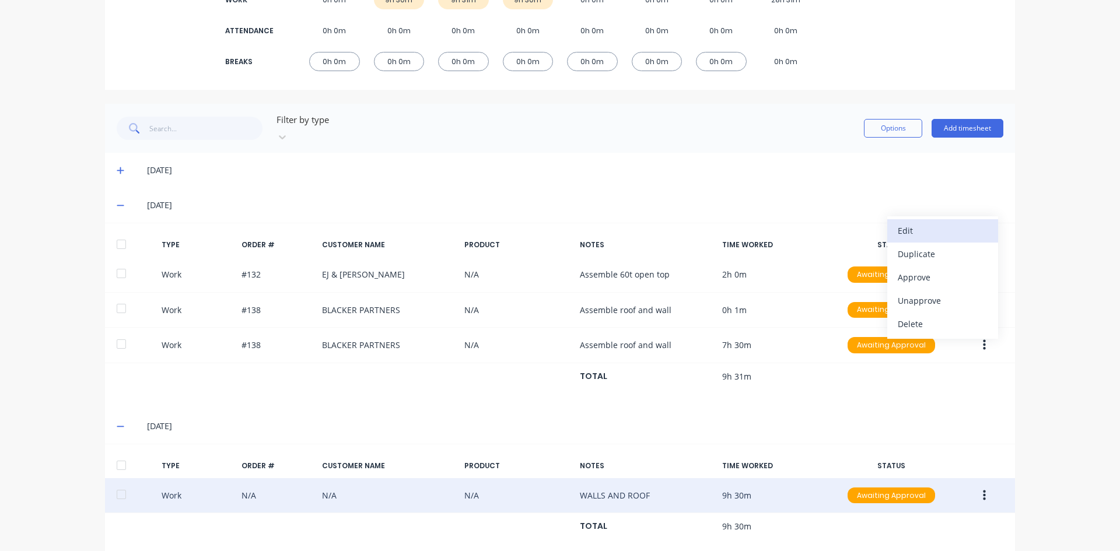
click at [903, 222] on div "Edit" at bounding box center [943, 230] width 90 height 17
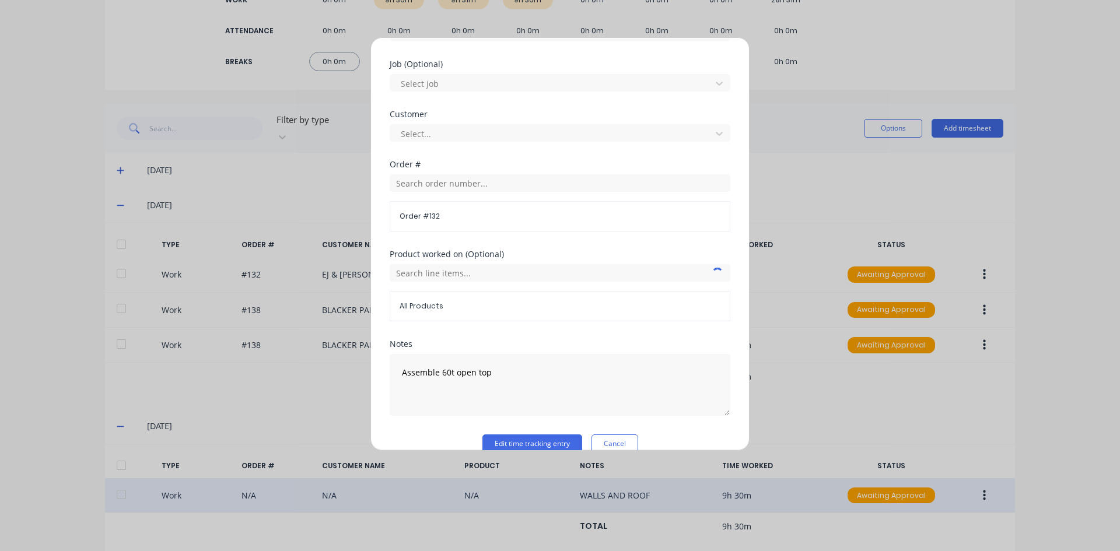
scroll to position [498, 0]
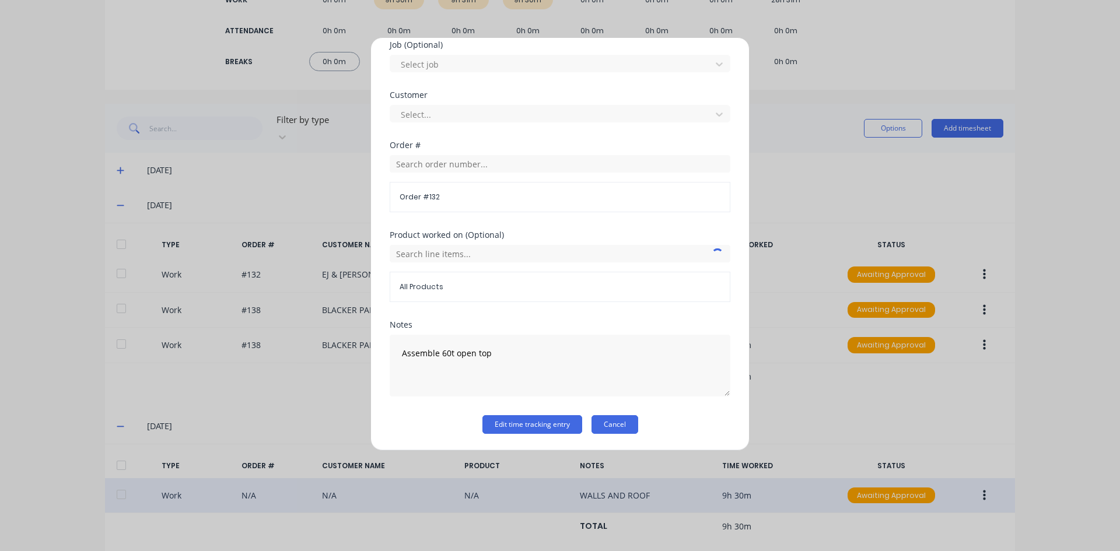
click at [619, 428] on button "Cancel" at bounding box center [615, 424] width 47 height 19
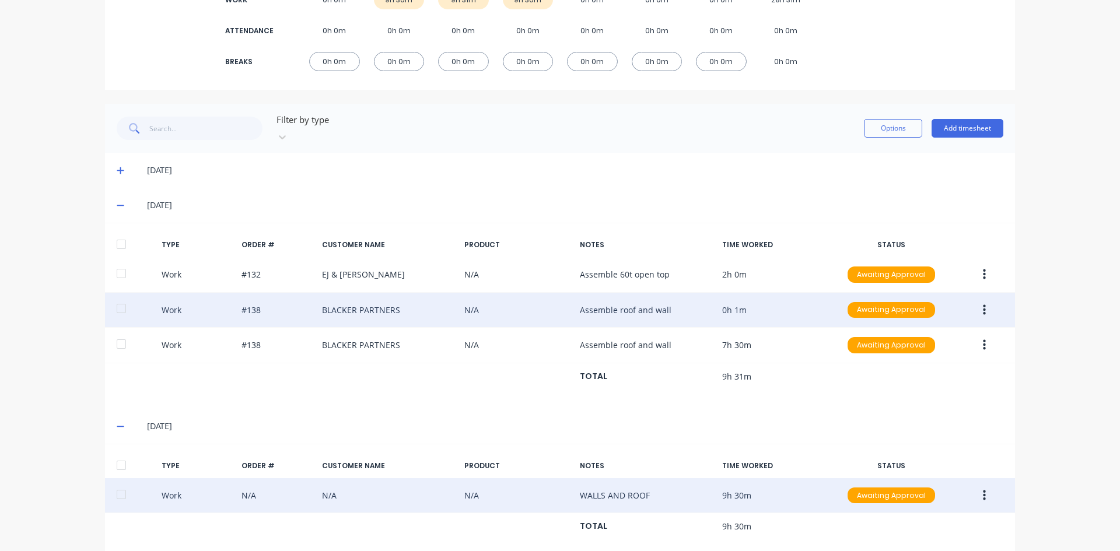
click at [978, 300] on button "button" at bounding box center [984, 310] width 27 height 21
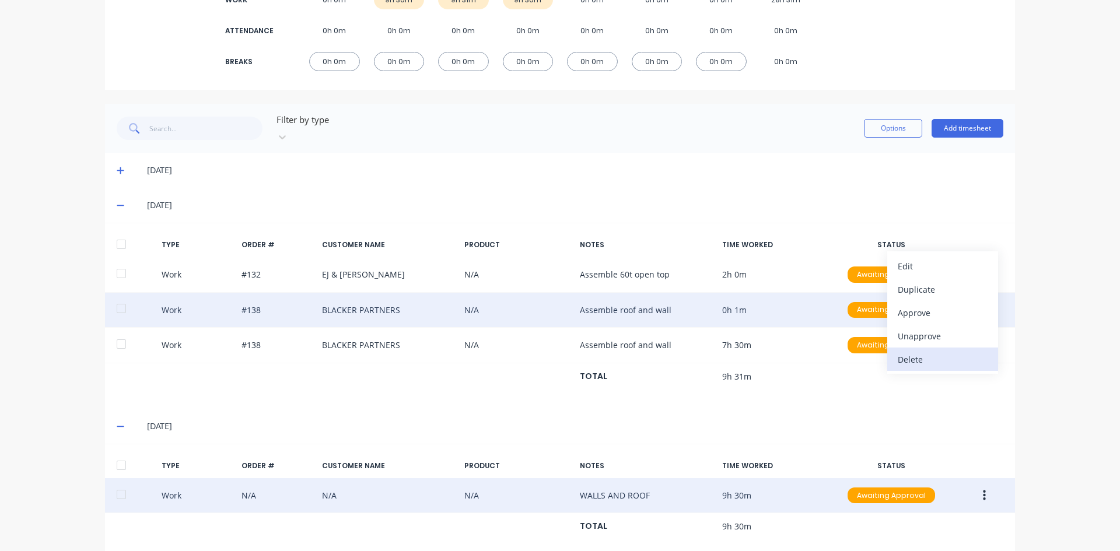
click at [907, 351] on div "Delete" at bounding box center [943, 359] width 90 height 17
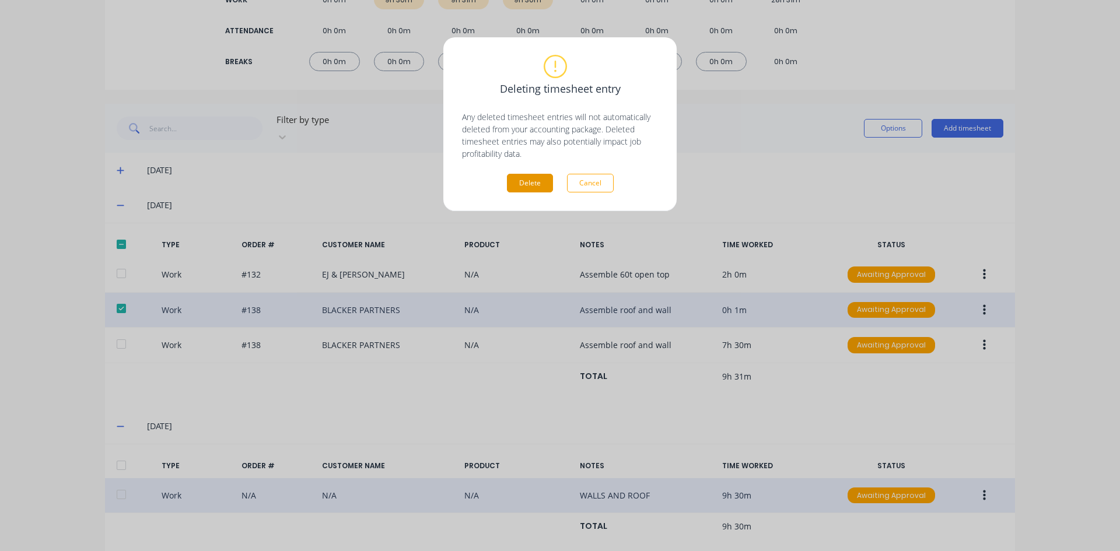
click at [522, 181] on button "Delete" at bounding box center [530, 183] width 46 height 19
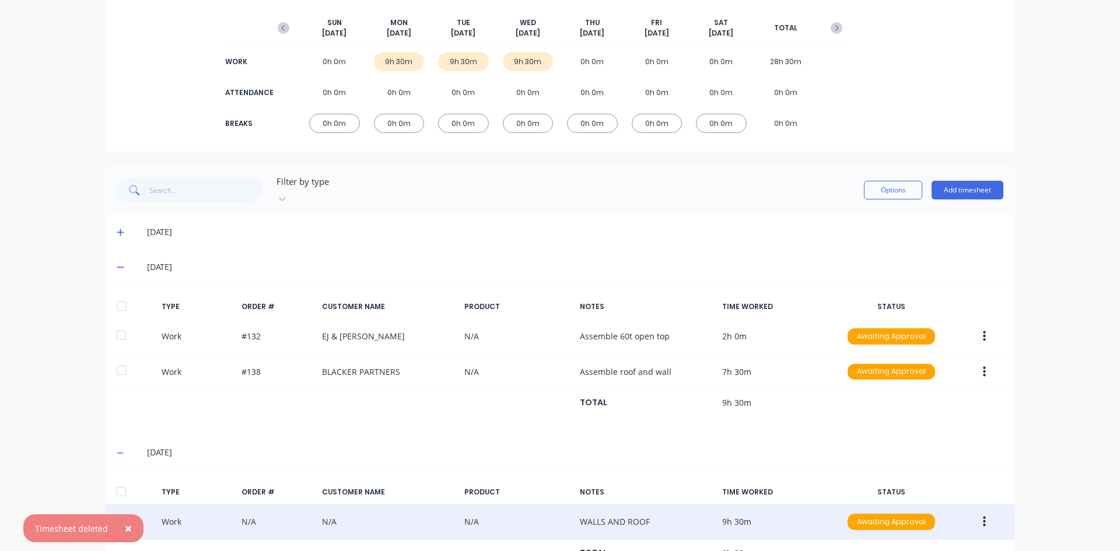
scroll to position [118, 0]
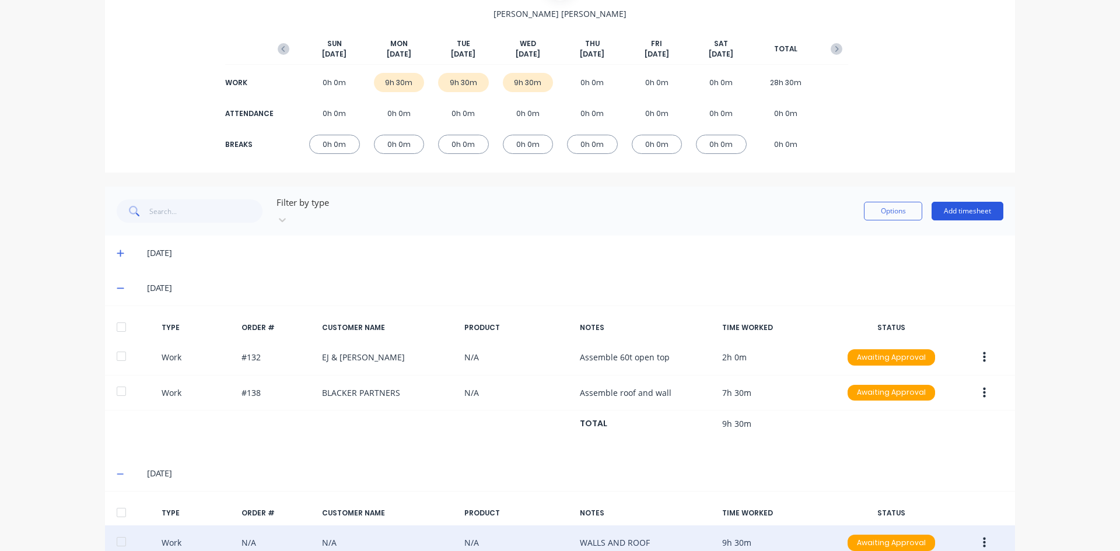
click at [972, 202] on button "Add timesheet" at bounding box center [968, 211] width 72 height 19
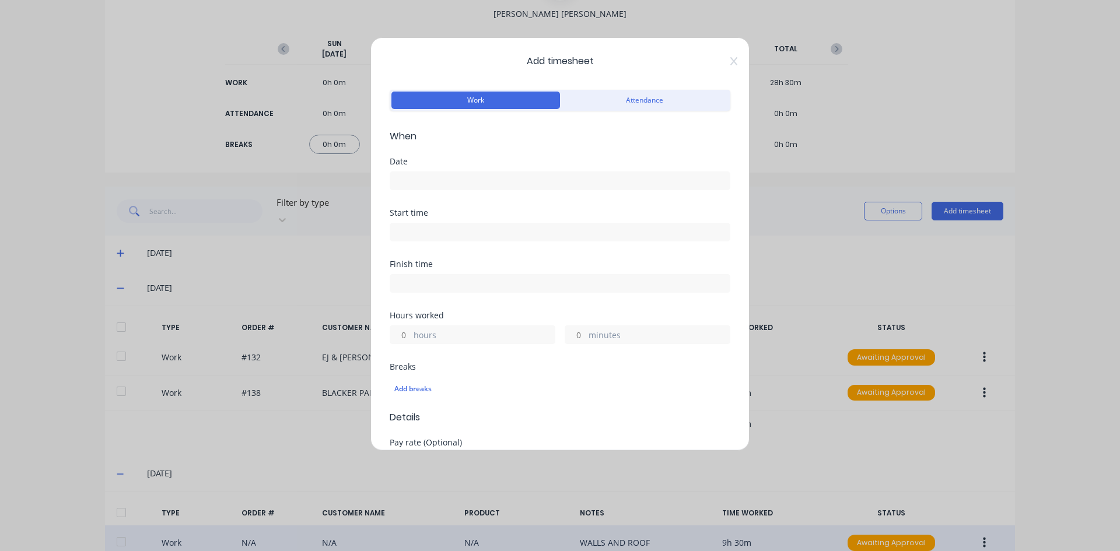
click at [406, 174] on input at bounding box center [560, 181] width 340 height 18
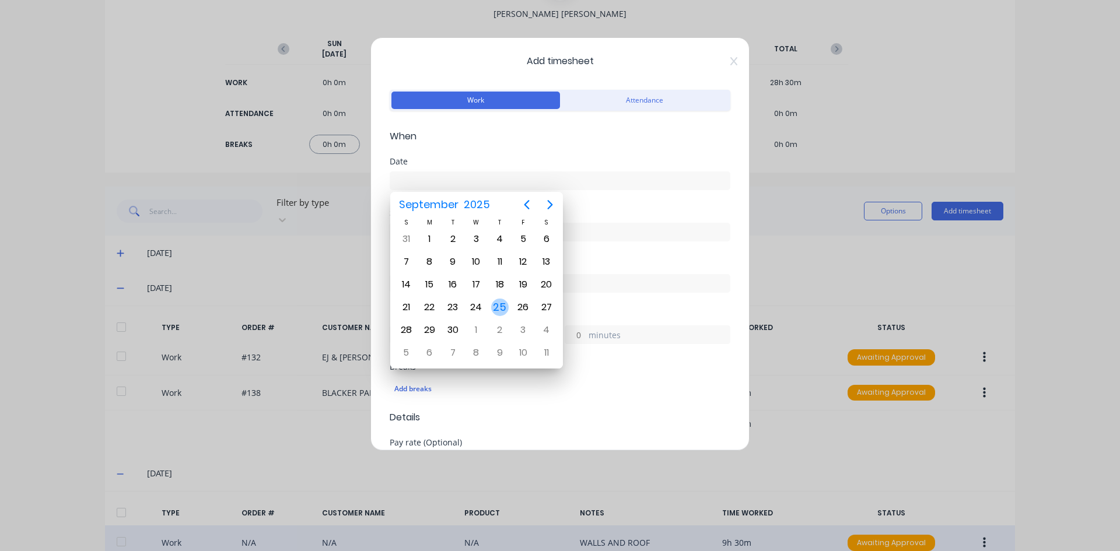
drag, startPoint x: 501, startPoint y: 309, endPoint x: 508, endPoint y: 305, distance: 8.4
click at [501, 309] on div "25" at bounding box center [500, 308] width 18 height 18
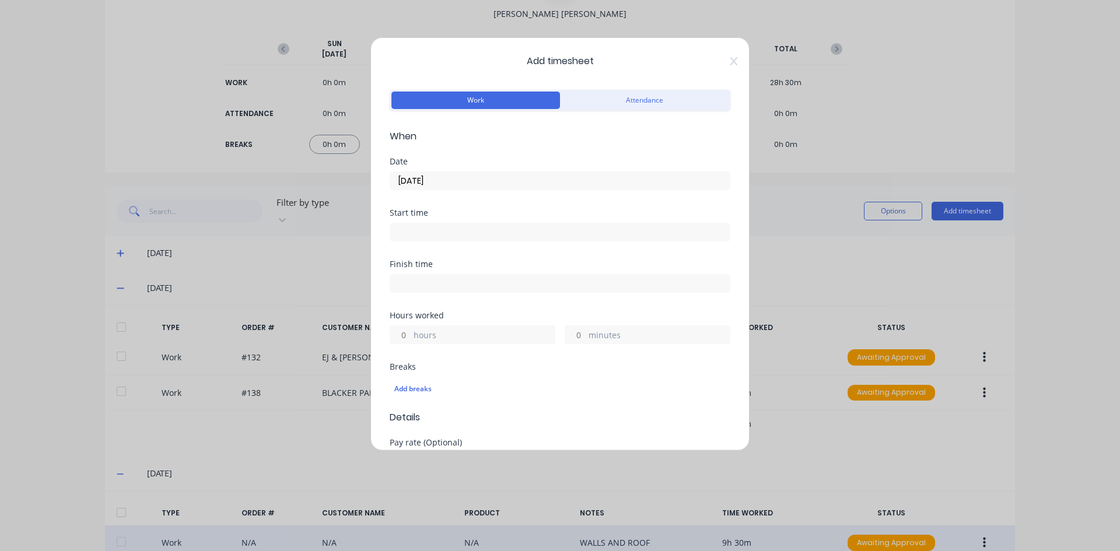
click at [419, 233] on input at bounding box center [560, 232] width 340 height 18
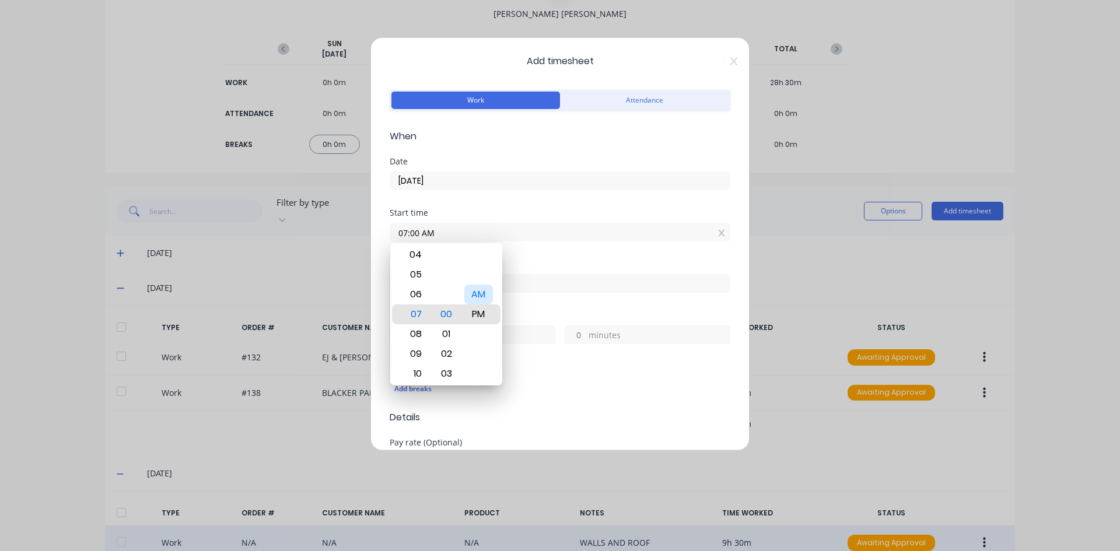
click at [482, 292] on div "AM" at bounding box center [478, 295] width 29 height 20
click at [558, 260] on div "Finish time" at bounding box center [560, 264] width 341 height 8
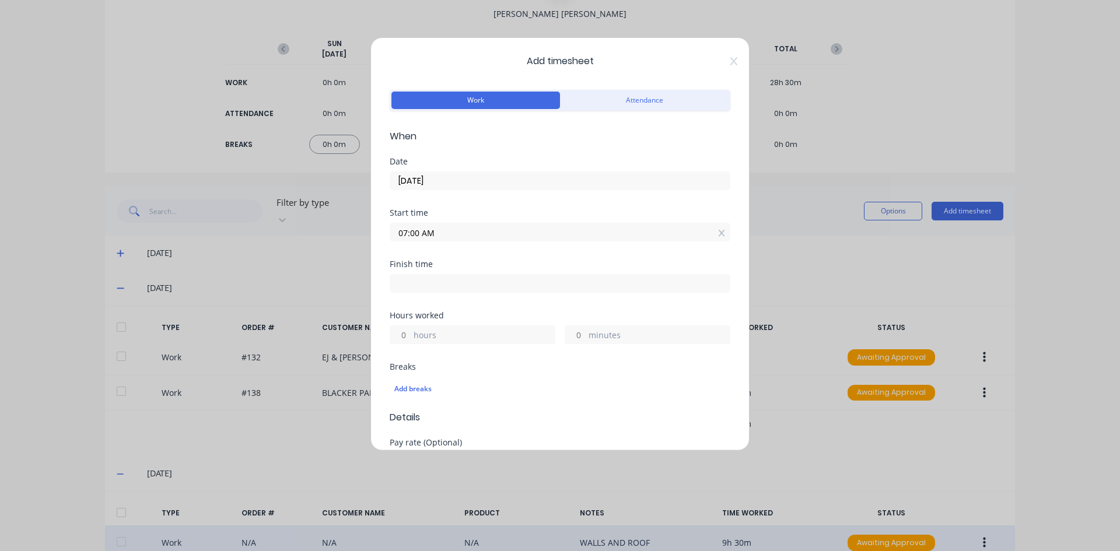
click at [417, 280] on input at bounding box center [560, 284] width 340 height 18
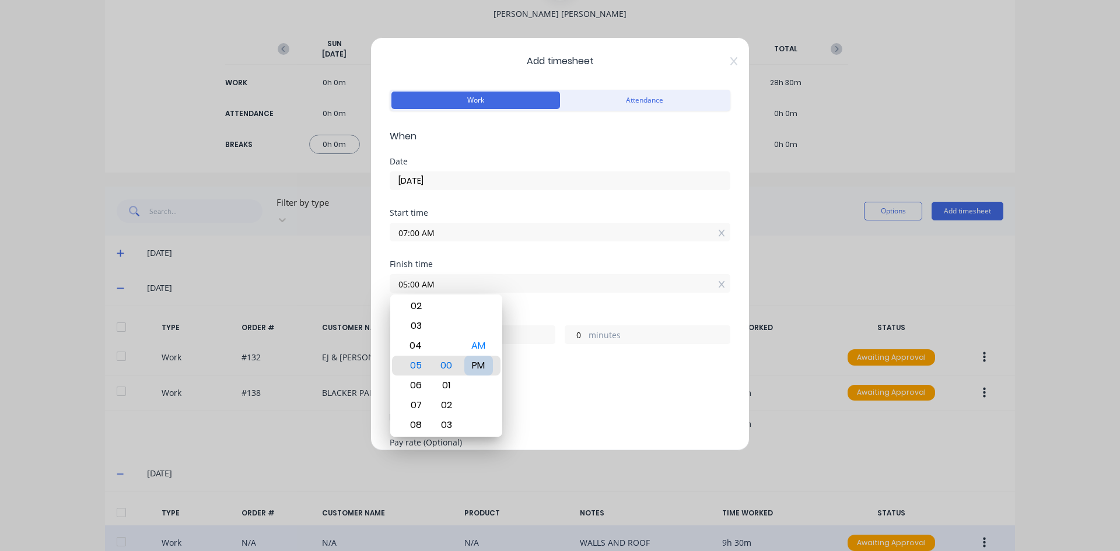
click at [479, 360] on div "PM" at bounding box center [478, 366] width 29 height 20
click at [535, 305] on div "Finish time 05:00 PM" at bounding box center [560, 285] width 341 height 51
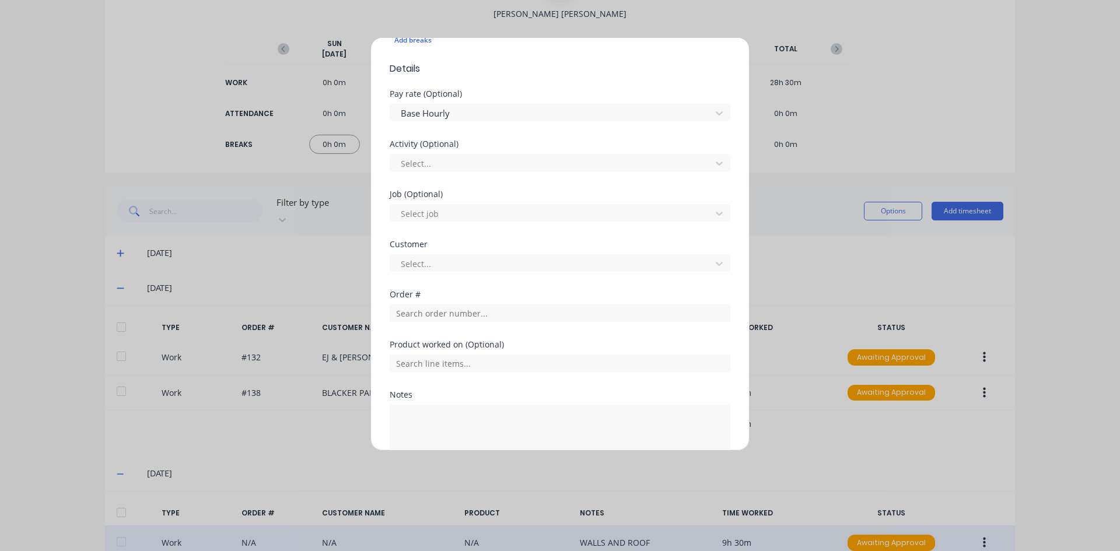
scroll to position [350, 0]
click at [406, 312] on input "text" at bounding box center [560, 312] width 341 height 18
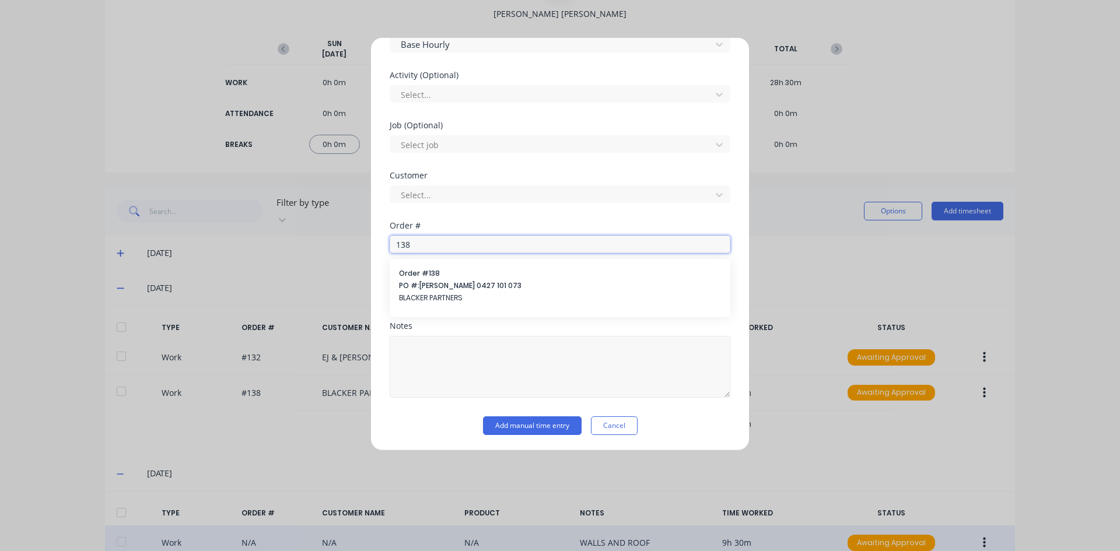
scroll to position [419, 0]
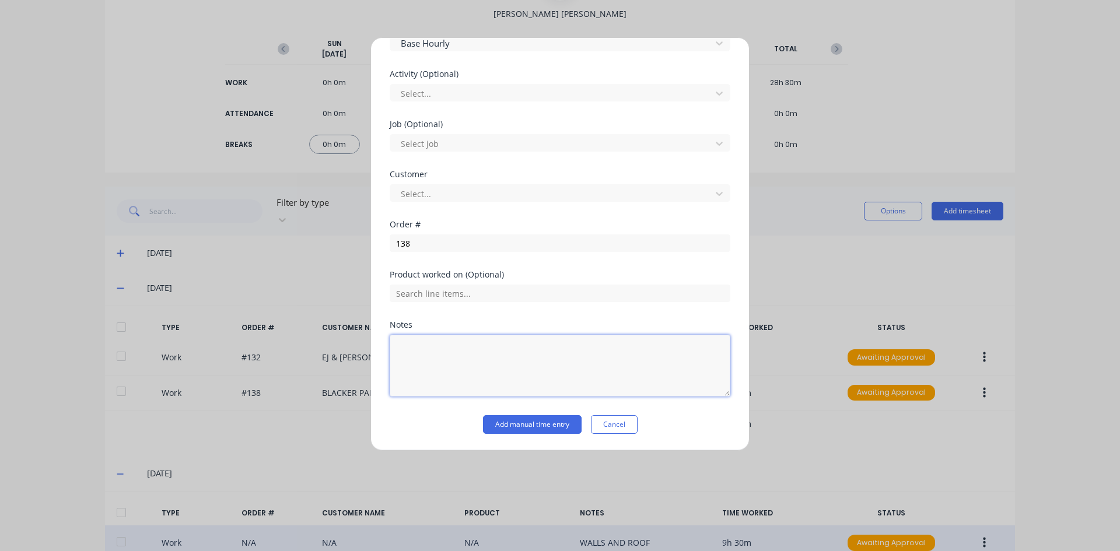
click at [430, 356] on textarea at bounding box center [560, 366] width 341 height 62
click at [501, 425] on button "Add manual time entry" at bounding box center [532, 424] width 99 height 19
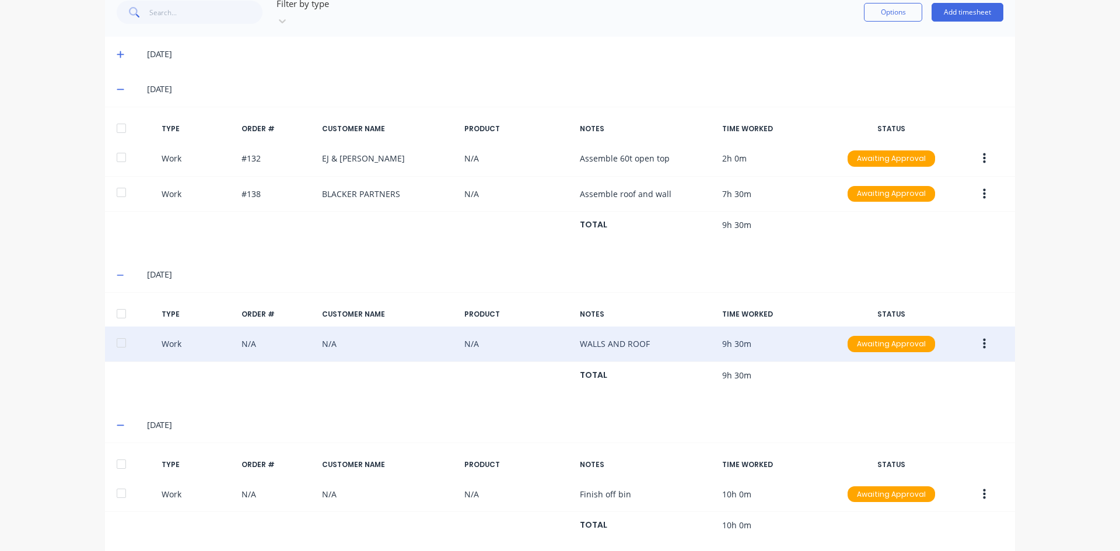
scroll to position [326, 0]
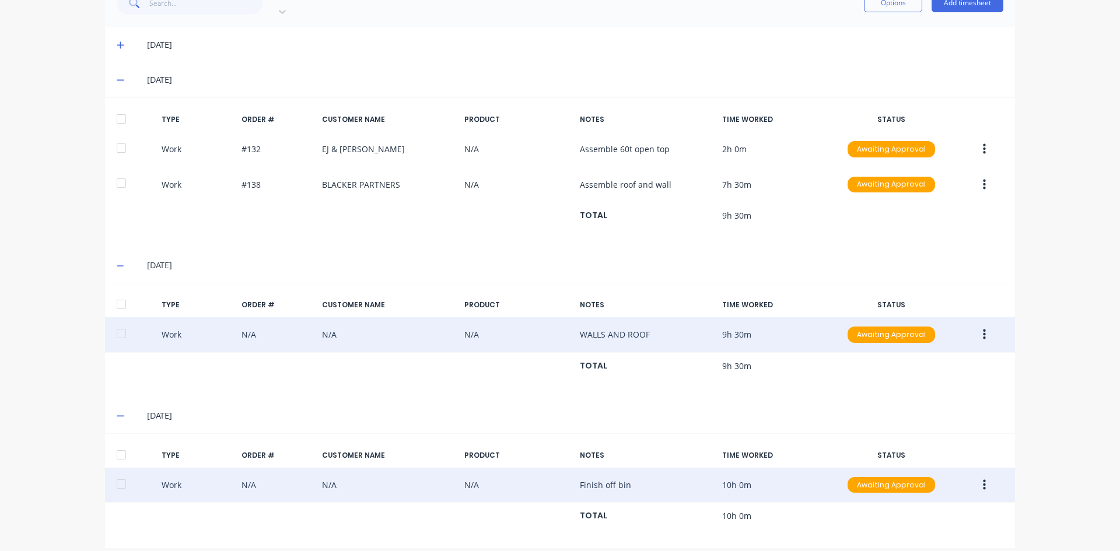
click at [983, 480] on icon "button" at bounding box center [984, 485] width 3 height 11
click at [903, 434] on div "Edit" at bounding box center [943, 441] width 90 height 17
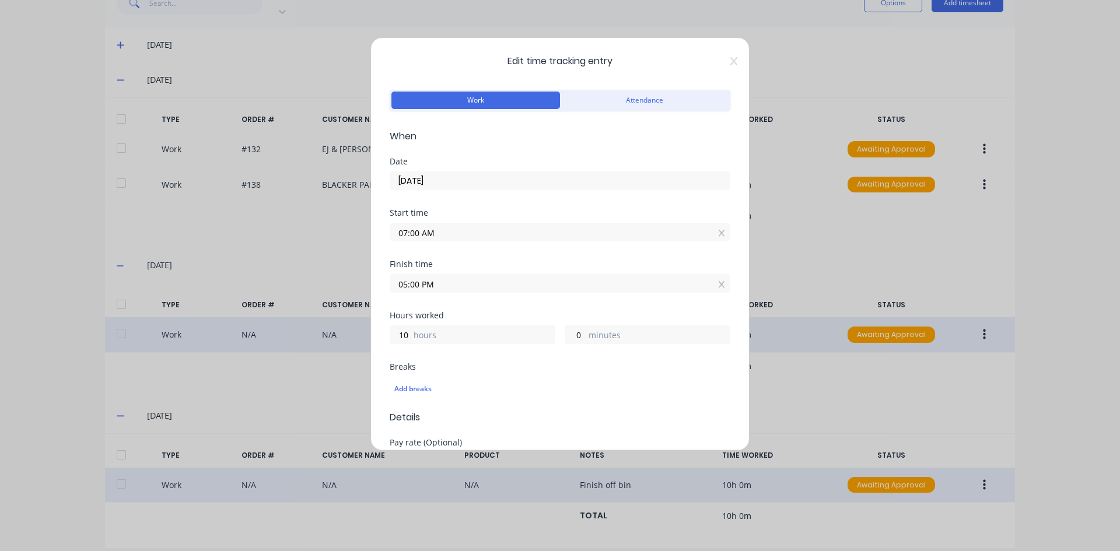
drag, startPoint x: 418, startPoint y: 284, endPoint x: 382, endPoint y: 295, distance: 37.7
click at [383, 294] on div "Edit time tracking entry Work Attendance When Date 25/09/2025 Start time 07:00 …" at bounding box center [560, 244] width 379 height 414
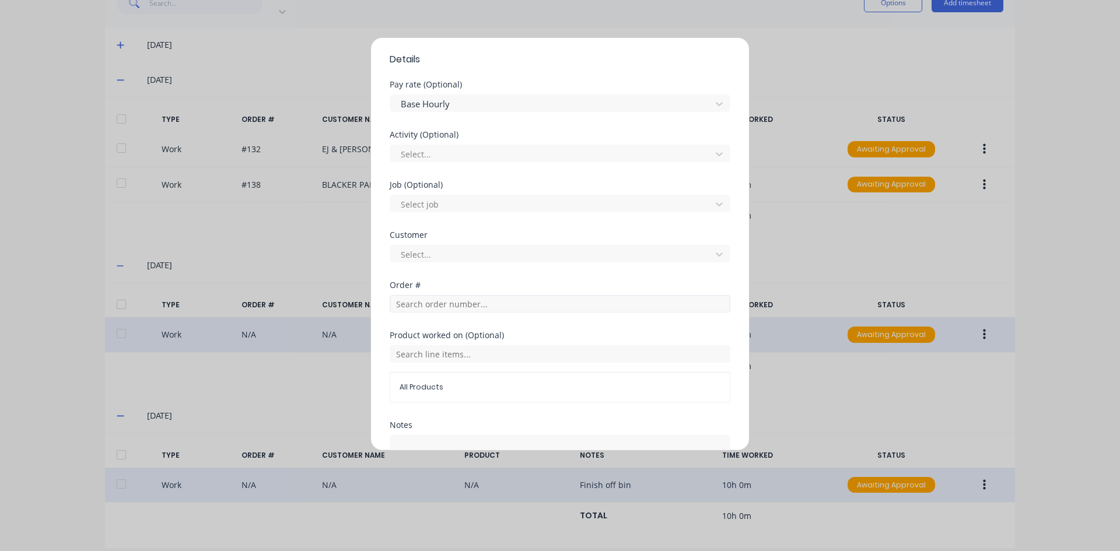
scroll to position [459, 0]
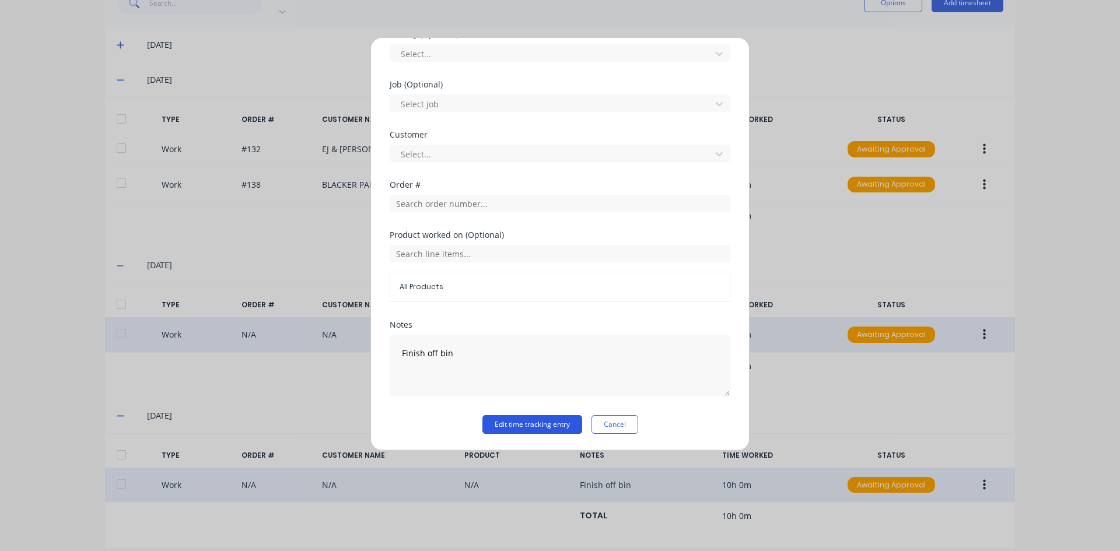
click at [512, 422] on button "Edit time tracking entry" at bounding box center [533, 424] width 100 height 19
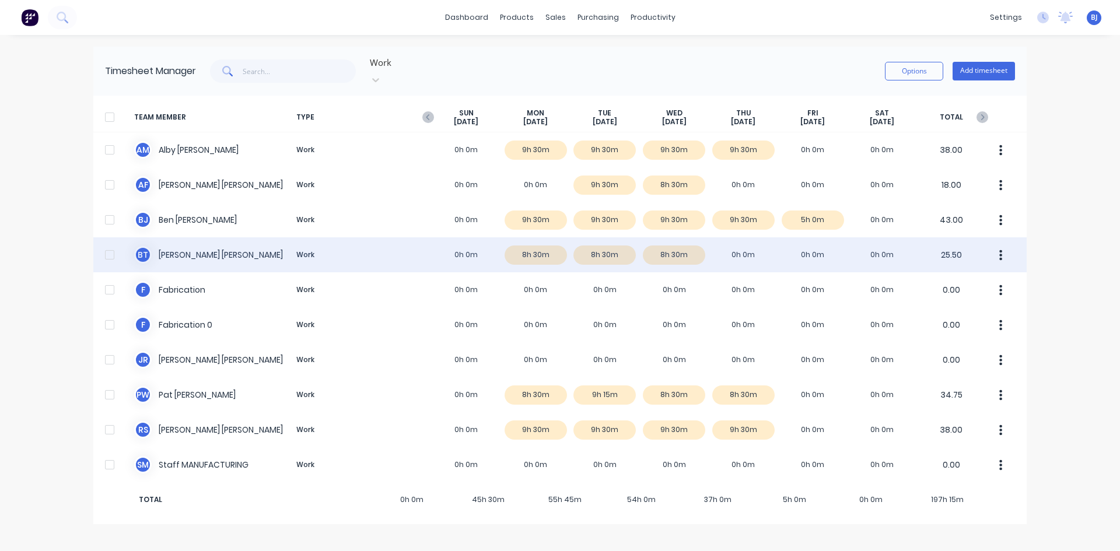
click at [677, 245] on div "B T Broden Thompson Work 0h 0m 8h 30m 8h 30m 8h 30m 0h 0m 0h 0m 0h 0m 25.50" at bounding box center [560, 254] width 934 height 35
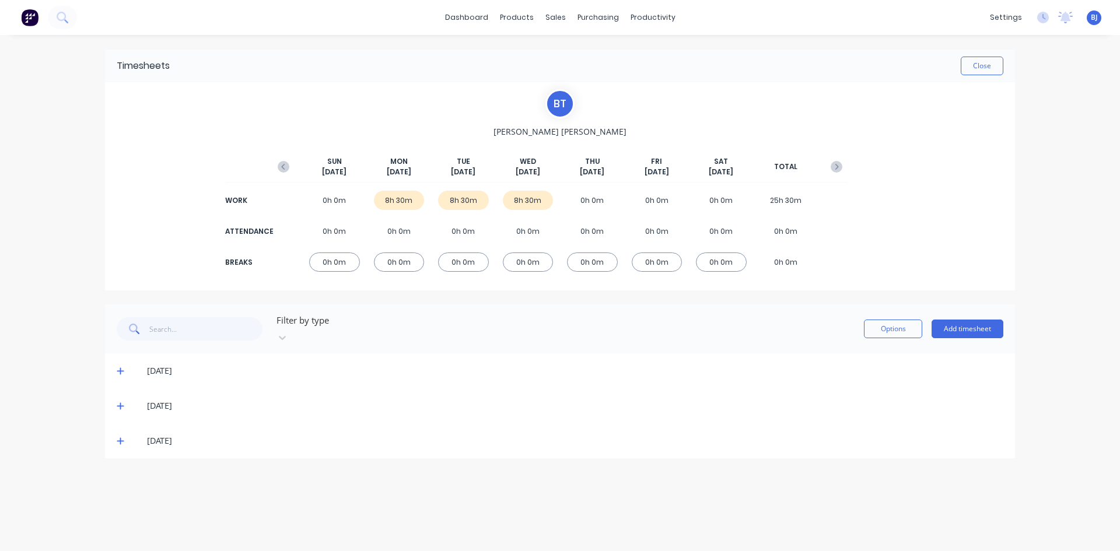
click at [116, 396] on div "23/09/25" at bounding box center [560, 406] width 910 height 35
click at [120, 403] on icon at bounding box center [120, 406] width 7 height 7
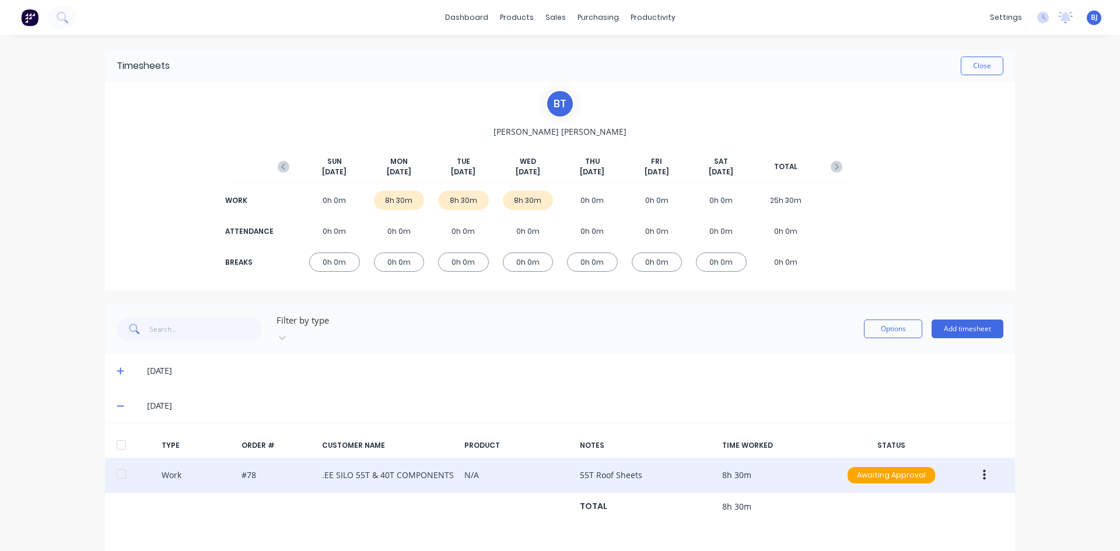
click at [979, 471] on button "button" at bounding box center [984, 475] width 27 height 21
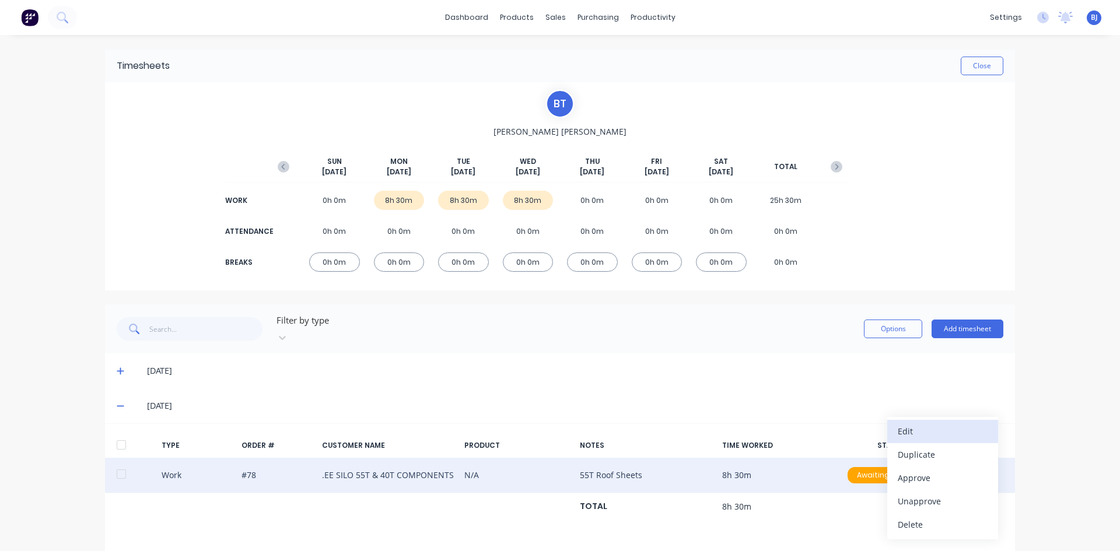
click at [909, 423] on div "Edit" at bounding box center [943, 431] width 90 height 17
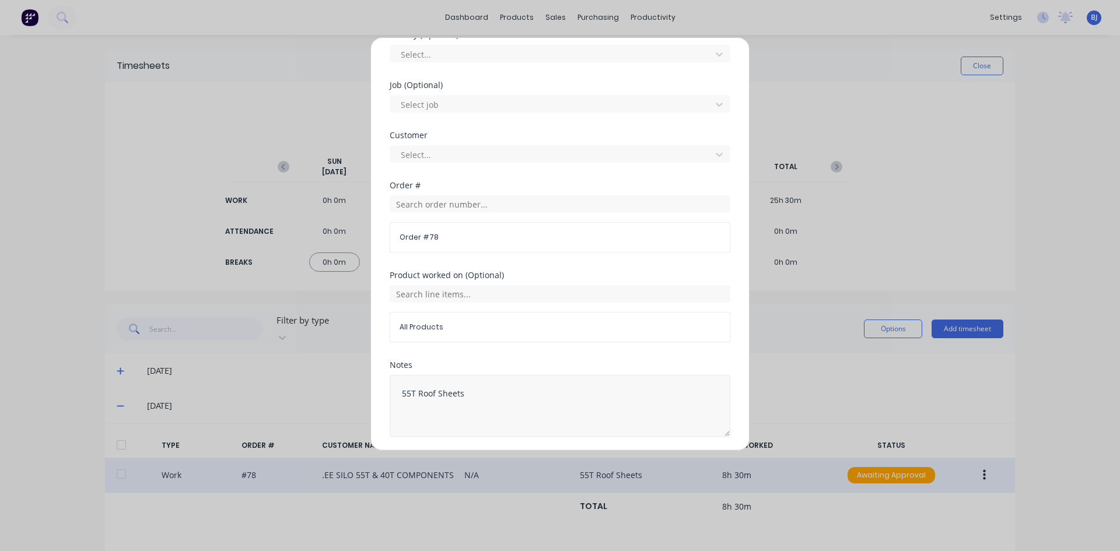
scroll to position [498, 0]
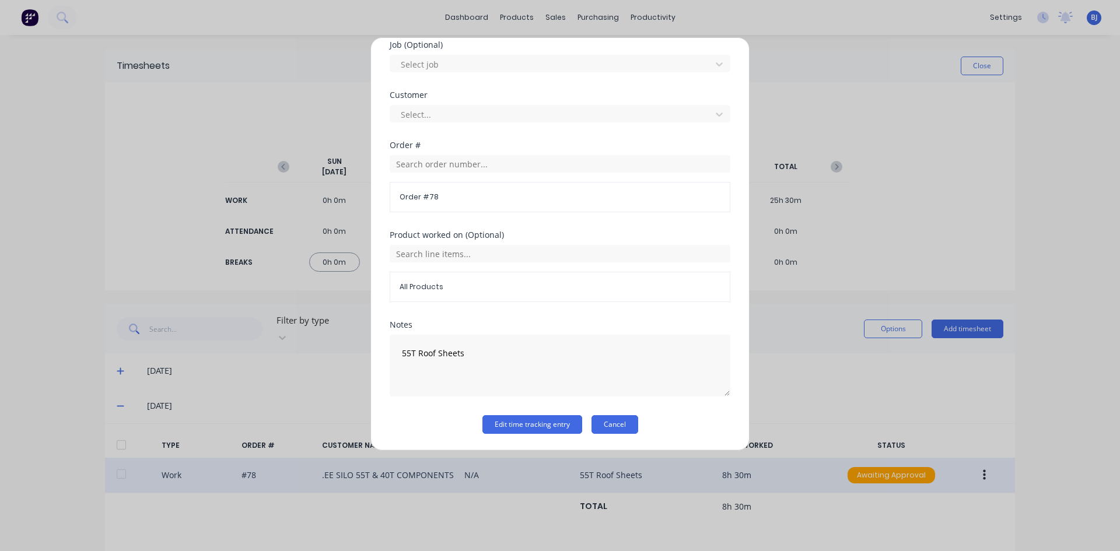
click at [599, 421] on button "Cancel" at bounding box center [615, 424] width 47 height 19
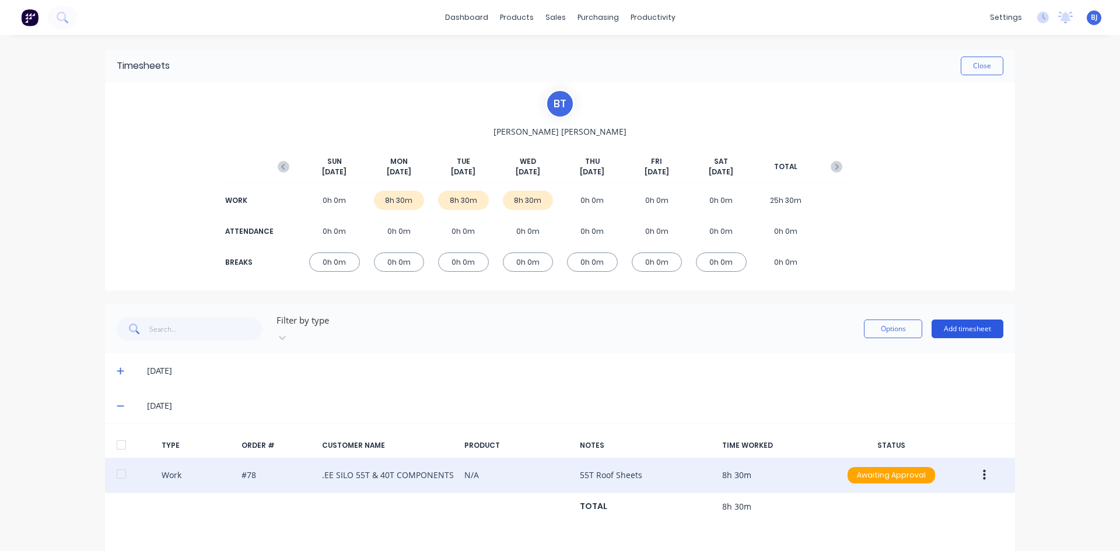
click at [940, 329] on button "Add timesheet" at bounding box center [968, 329] width 72 height 19
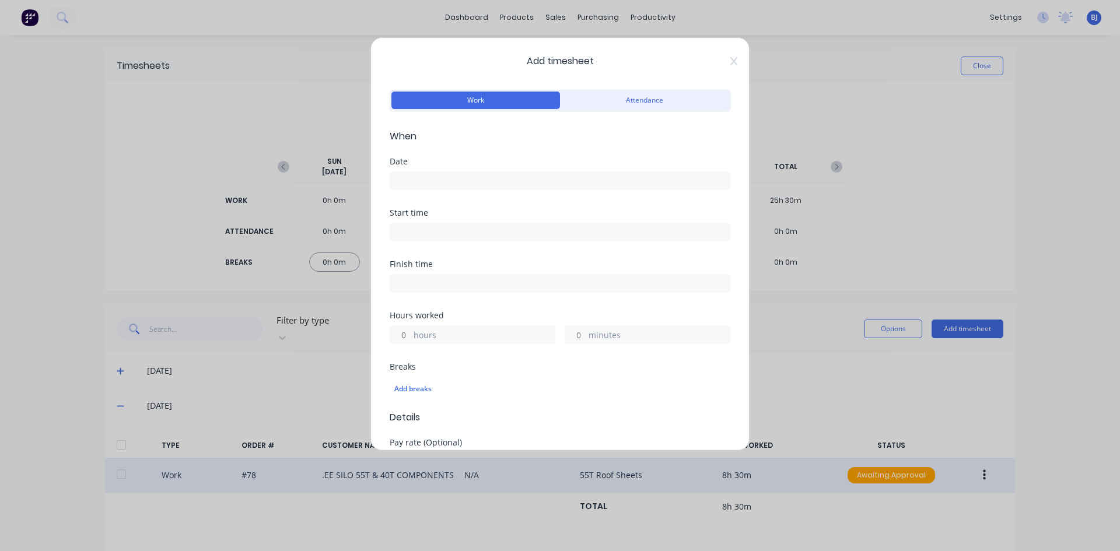
click at [429, 185] on input at bounding box center [560, 181] width 340 height 18
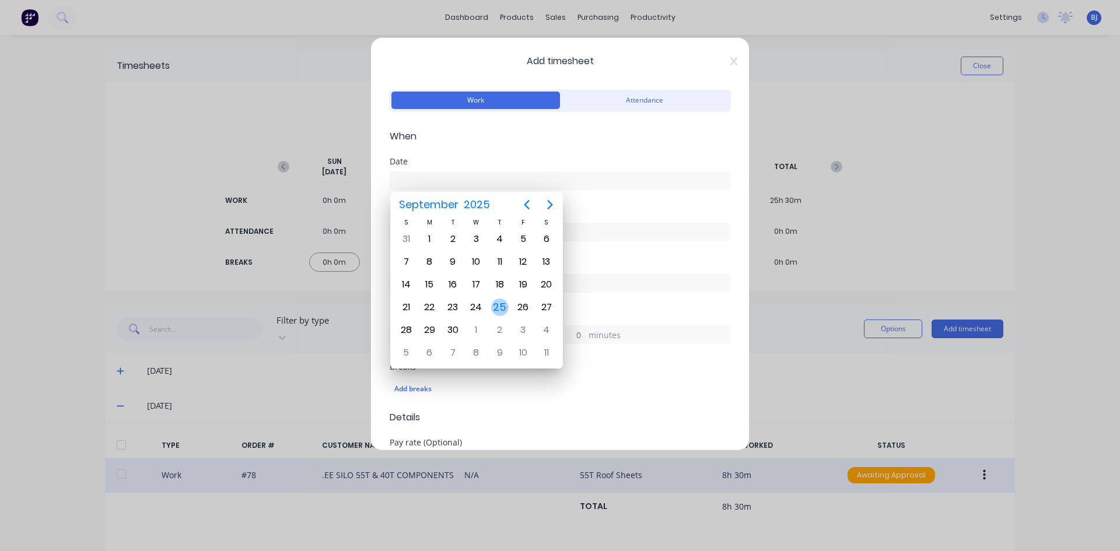
click at [497, 304] on div "25" at bounding box center [500, 308] width 18 height 18
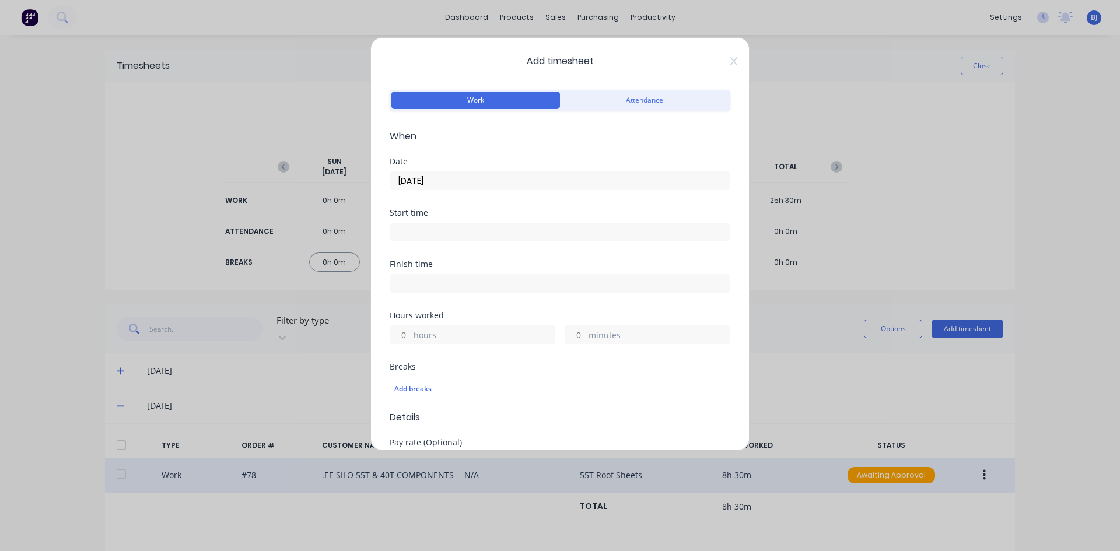
click at [429, 233] on input at bounding box center [560, 232] width 340 height 18
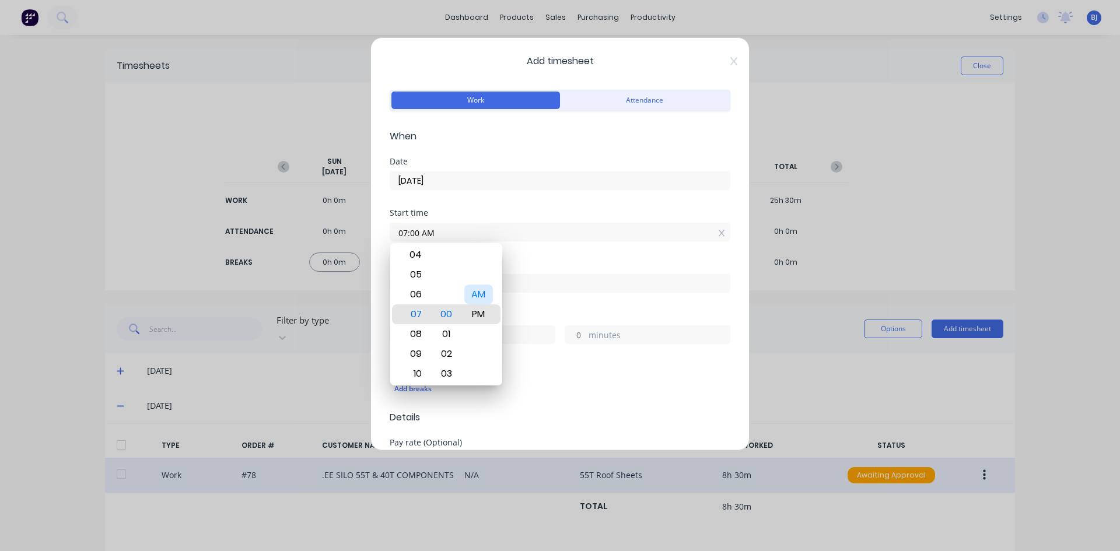
click at [475, 295] on div "AM" at bounding box center [478, 295] width 29 height 20
click at [536, 250] on div "Start time 07:00 AM" at bounding box center [560, 234] width 341 height 51
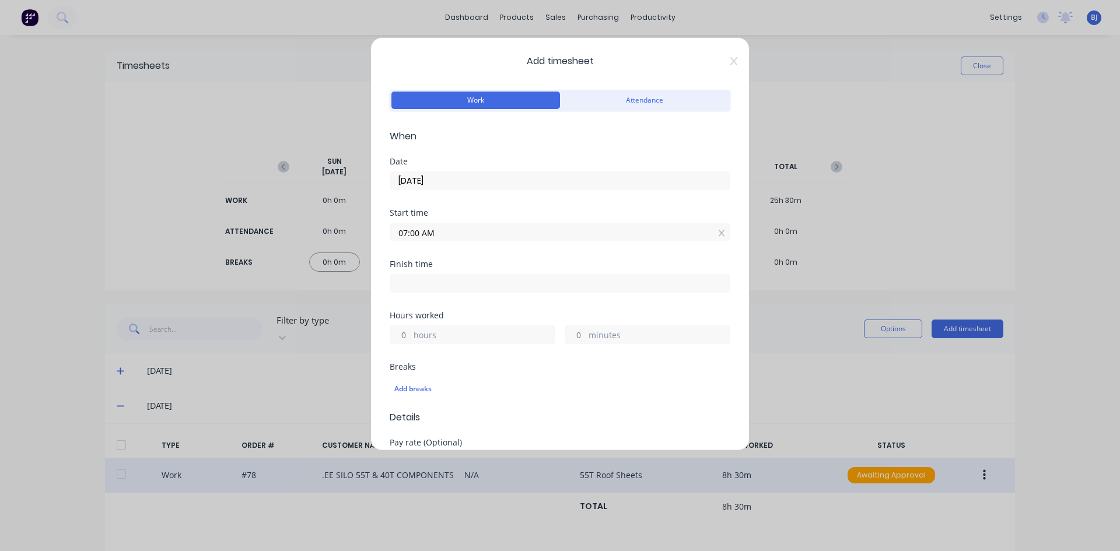
drag, startPoint x: 411, startPoint y: 278, endPoint x: 437, endPoint y: 294, distance: 30.1
click at [411, 279] on input at bounding box center [560, 284] width 340 height 18
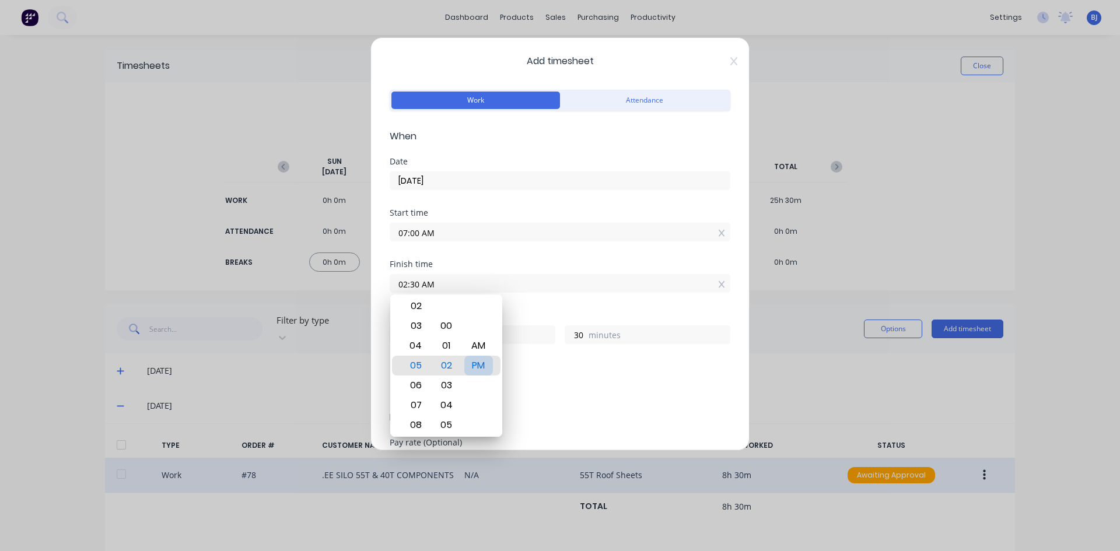
click at [478, 366] on div "PM" at bounding box center [478, 366] width 29 height 20
click at [533, 302] on div "Finish time 02:30 PM" at bounding box center [560, 285] width 341 height 51
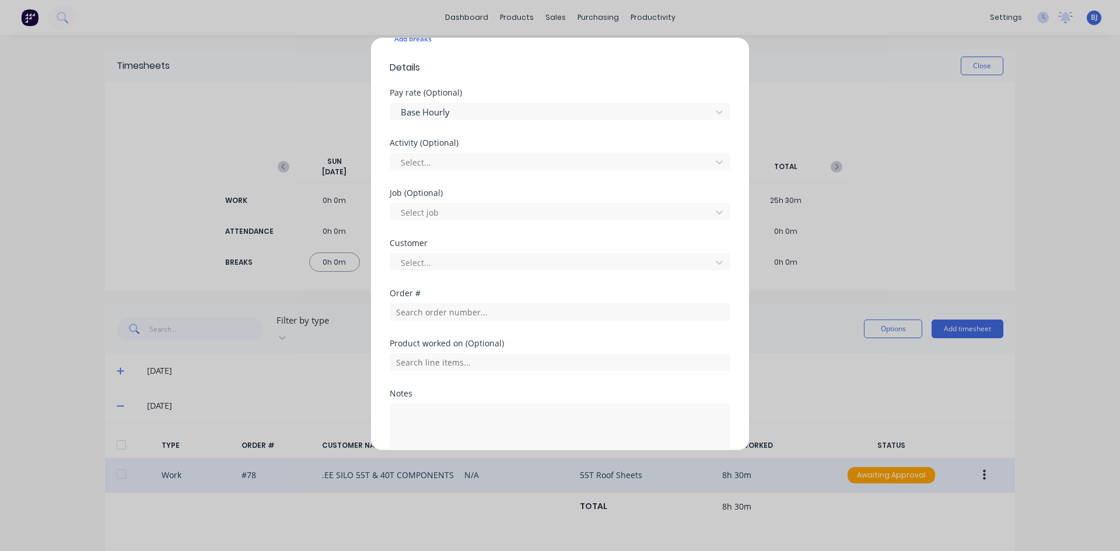
scroll to position [408, 0]
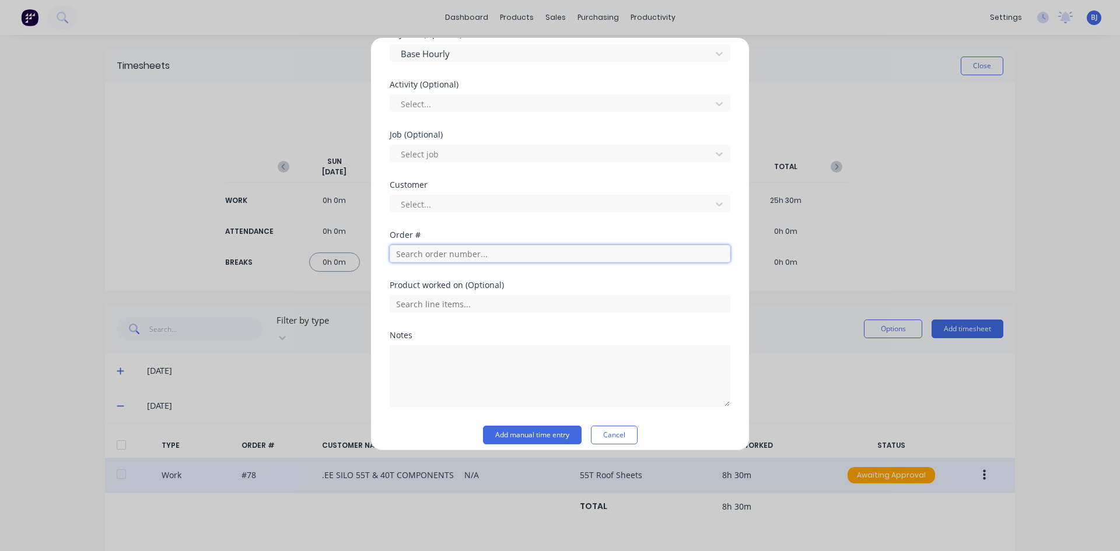
click at [412, 254] on input "text" at bounding box center [560, 254] width 341 height 18
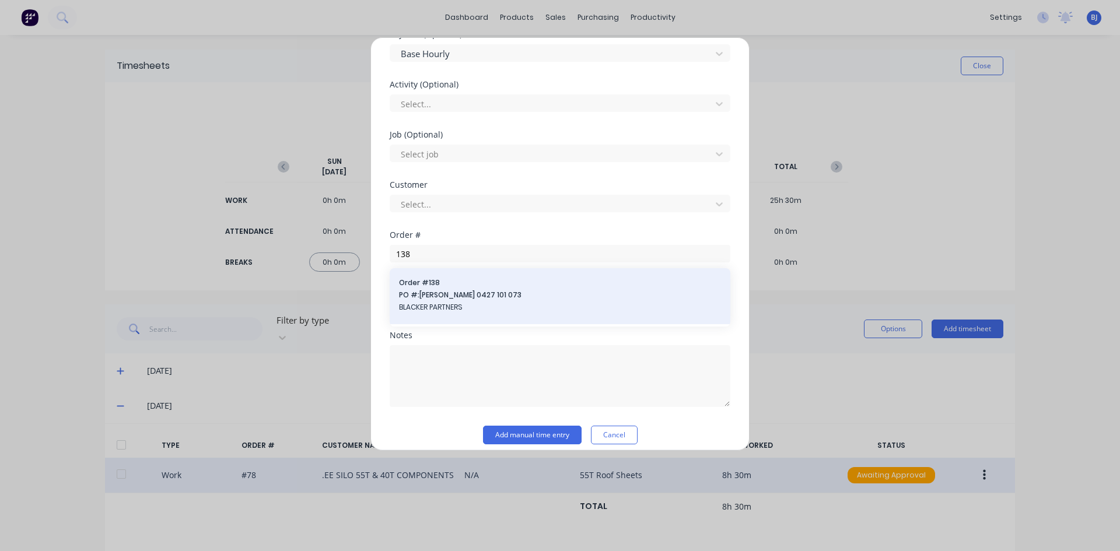
click at [440, 290] on span "PO #: Archy Blacker 0427 101 073" at bounding box center [560, 295] width 322 height 11
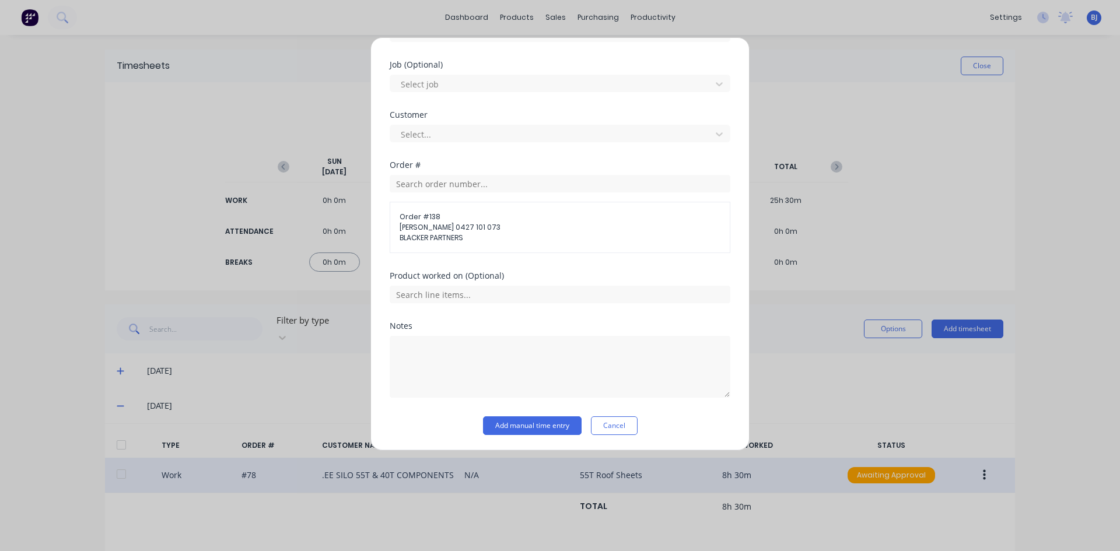
scroll to position [480, 0]
click at [422, 344] on textarea at bounding box center [560, 366] width 341 height 62
click at [559, 428] on button "Add manual time entry" at bounding box center [532, 424] width 99 height 19
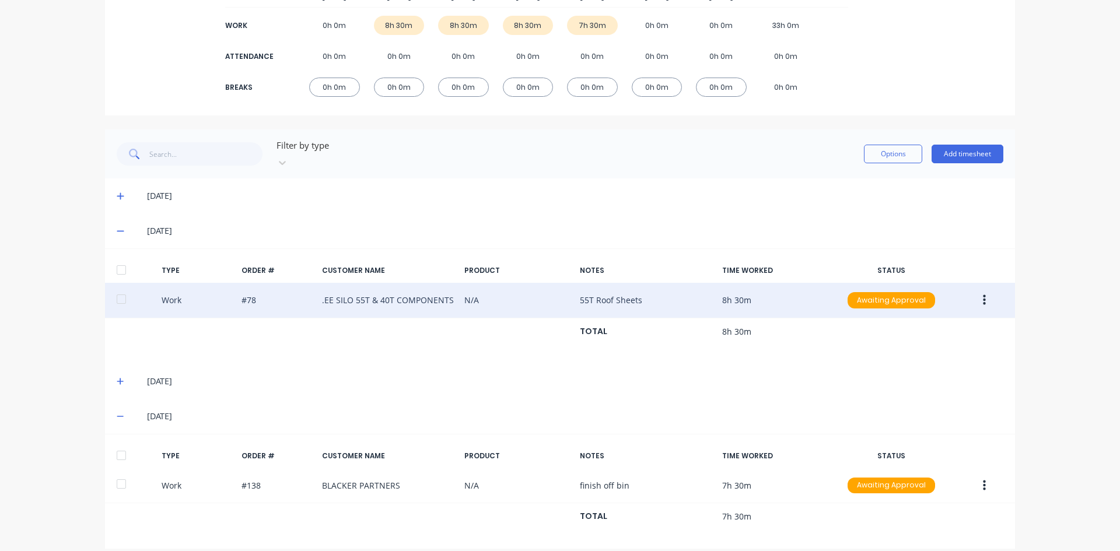
scroll to position [176, 0]
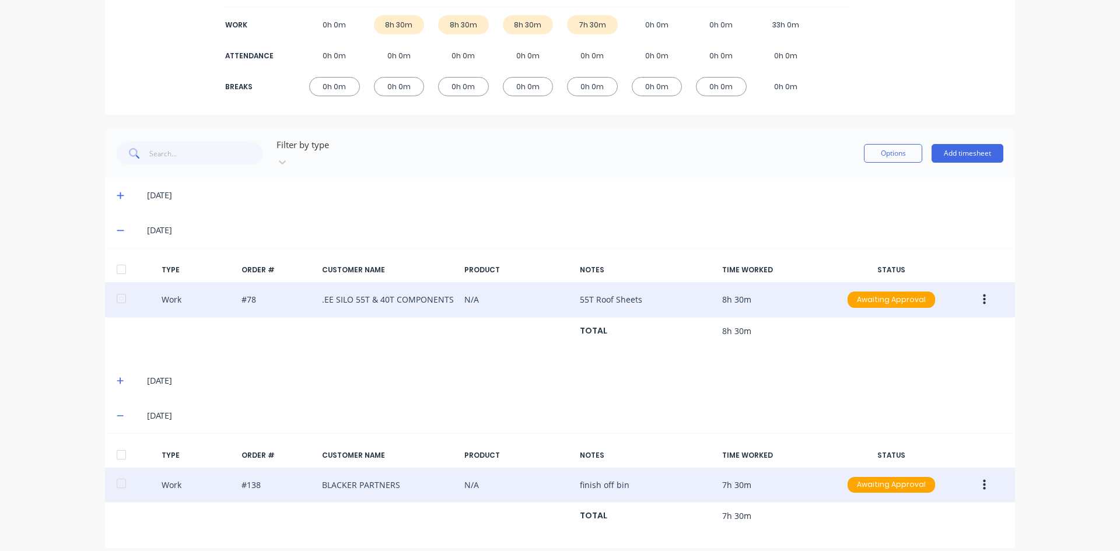
click at [983, 479] on icon "button" at bounding box center [984, 485] width 3 height 13
click at [910, 456] on div "Duplicate" at bounding box center [943, 464] width 90 height 17
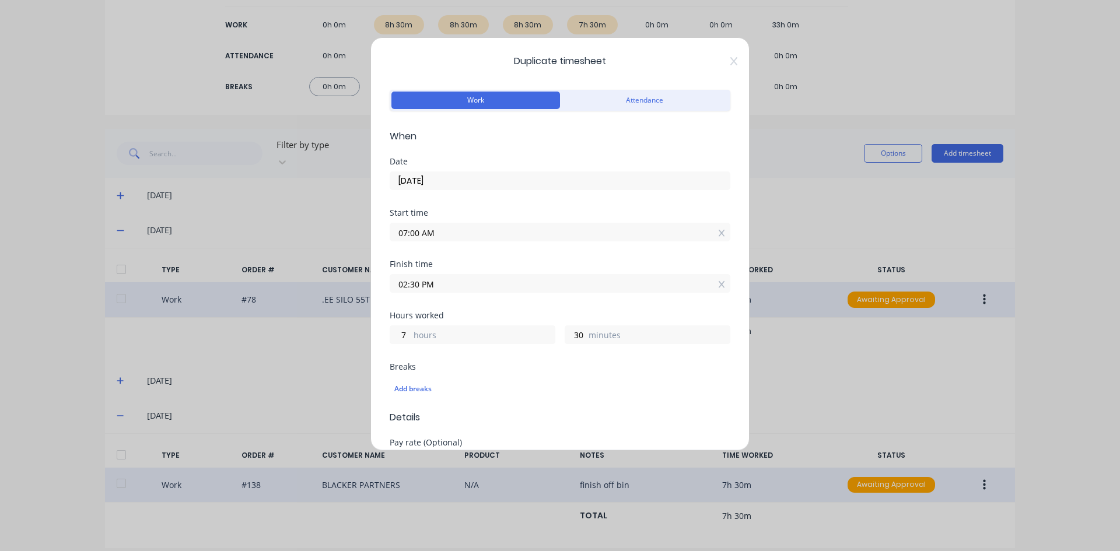
drag, startPoint x: 420, startPoint y: 232, endPoint x: 395, endPoint y: 244, distance: 27.1
click at [395, 244] on div "Start time 07:00 AM" at bounding box center [560, 234] width 341 height 51
click at [465, 228] on input "2.30 AM" at bounding box center [560, 232] width 340 height 18
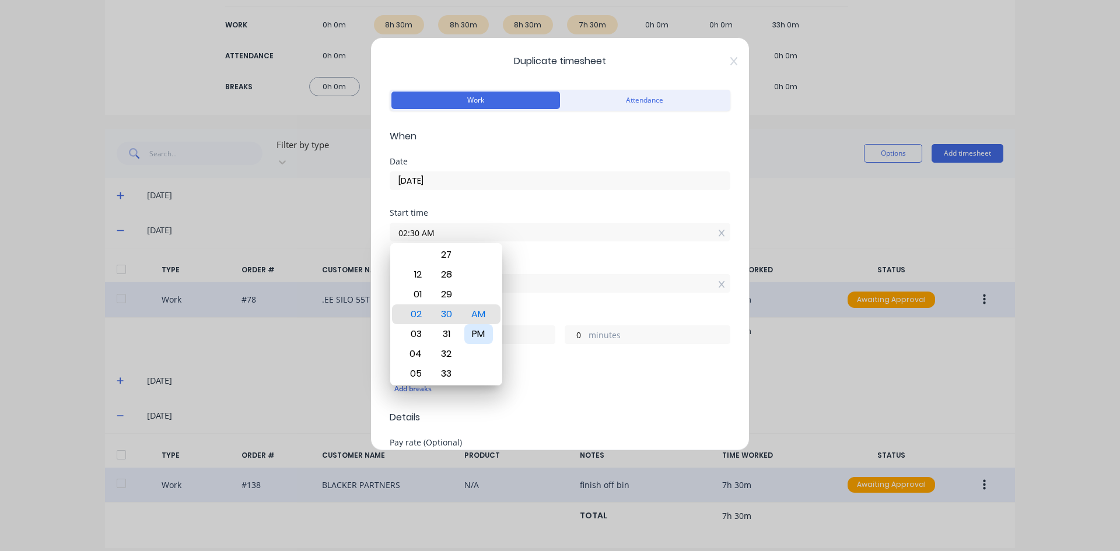
drag, startPoint x: 487, startPoint y: 333, endPoint x: 529, endPoint y: 292, distance: 58.2
click at [490, 329] on div "PM" at bounding box center [478, 334] width 29 height 20
click at [537, 265] on div "Finish time" at bounding box center [560, 264] width 341 height 8
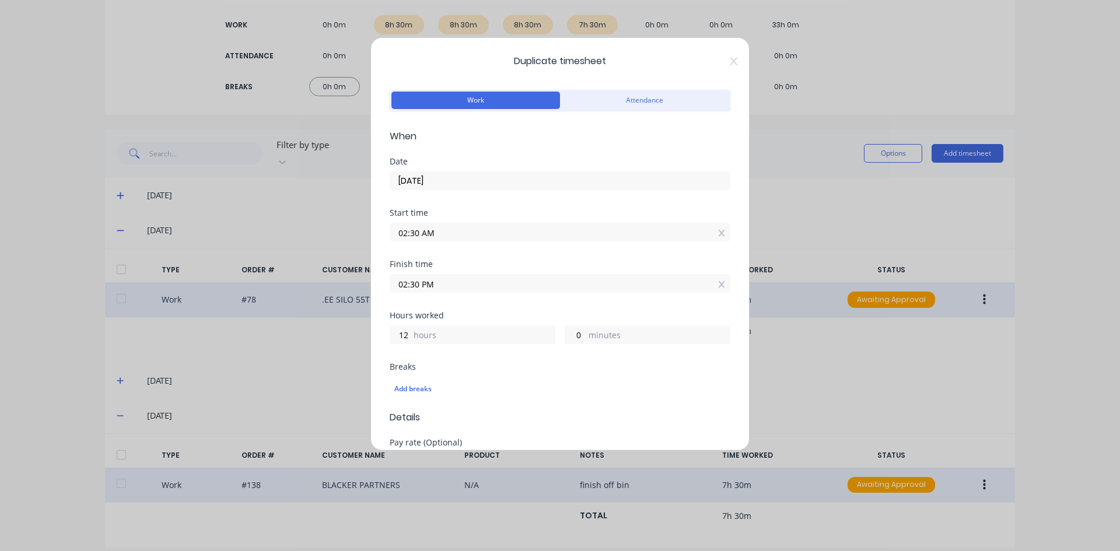
drag, startPoint x: 421, startPoint y: 285, endPoint x: 389, endPoint y: 298, distance: 34.6
click at [389, 298] on div "Duplicate timesheet Work Attendance When Date 25/09/2025 Start time 02:30 AM Fi…" at bounding box center [560, 244] width 379 height 414
click at [511, 352] on div "Hours worked 1 hours 0 minutes" at bounding box center [560, 337] width 341 height 51
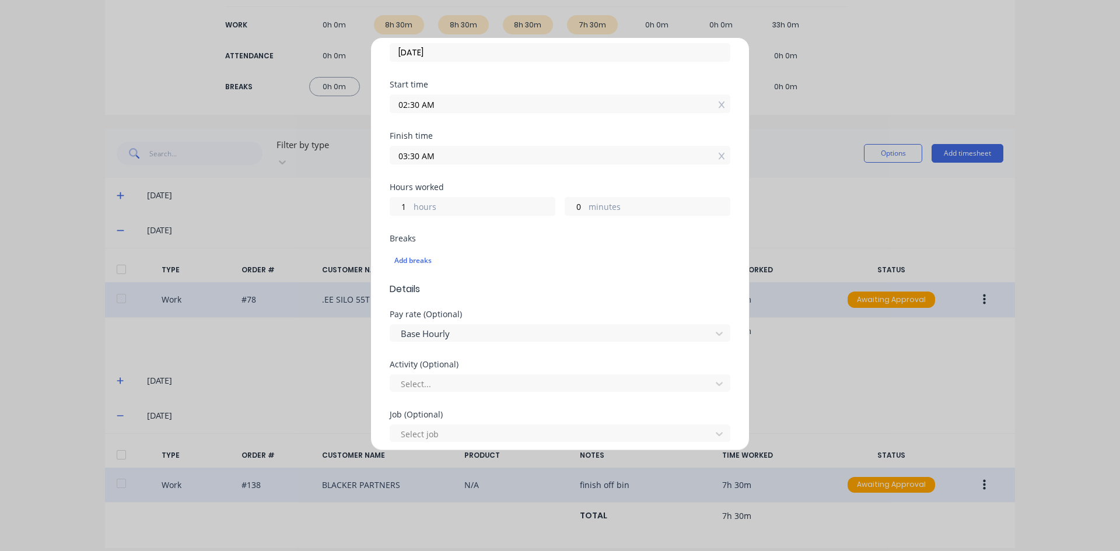
scroll to position [58, 0]
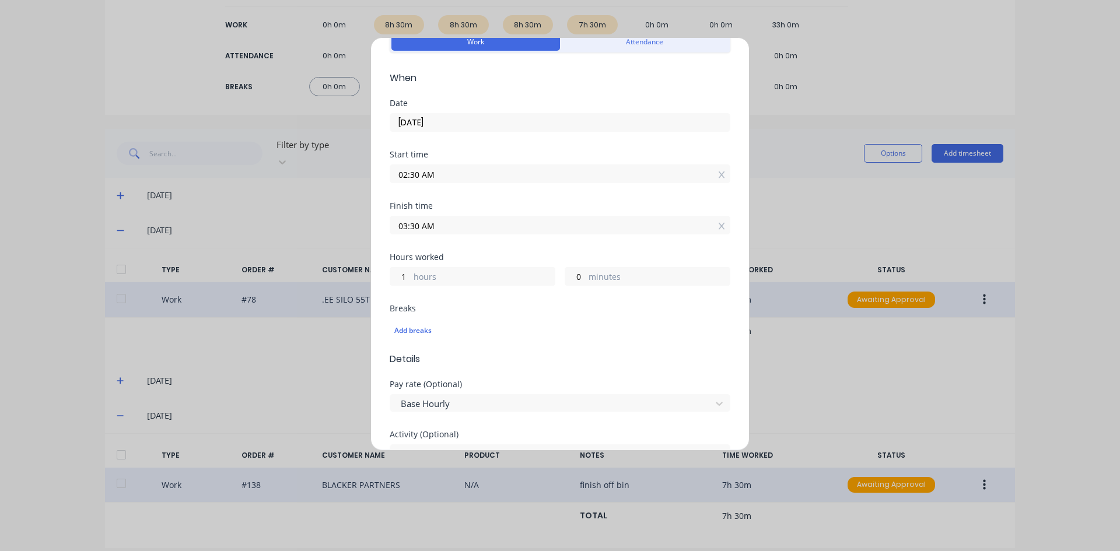
click at [418, 176] on input "02:30 AM" at bounding box center [560, 174] width 340 height 18
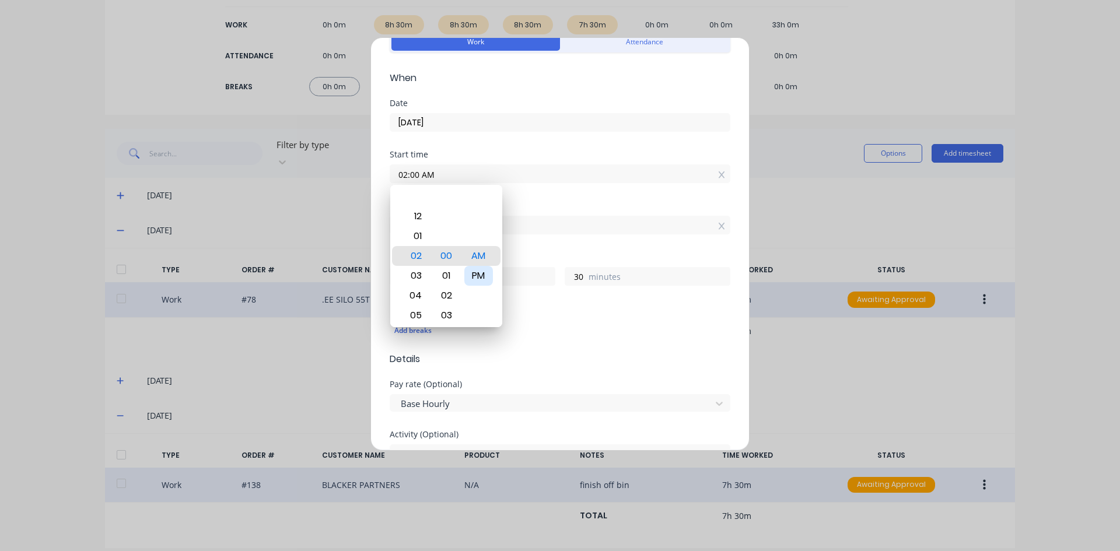
click at [476, 274] on div "PM" at bounding box center [478, 276] width 29 height 20
click at [528, 198] on div "Start time 02:00 PM" at bounding box center [560, 176] width 341 height 51
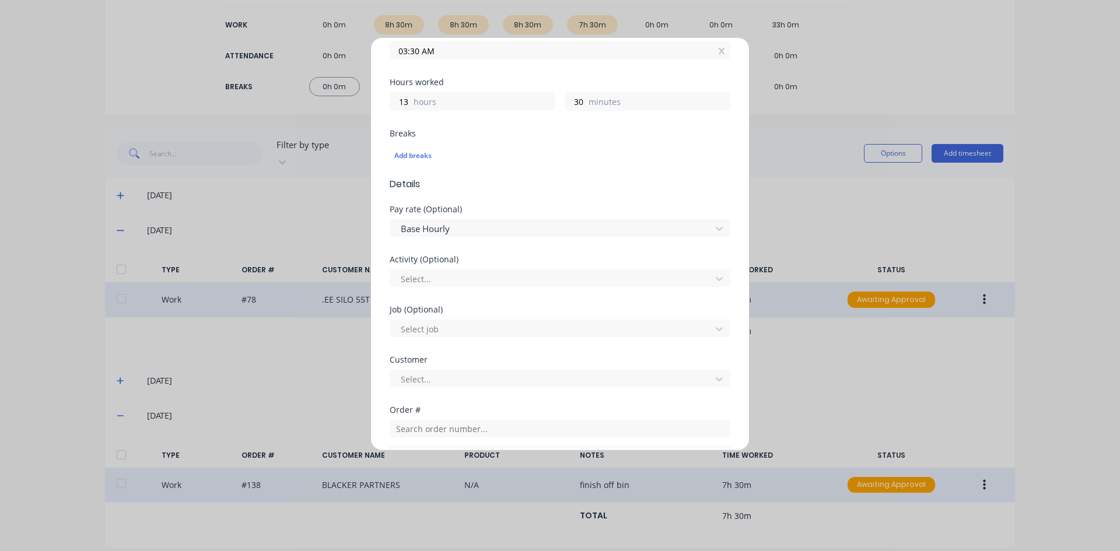
scroll to position [117, 0]
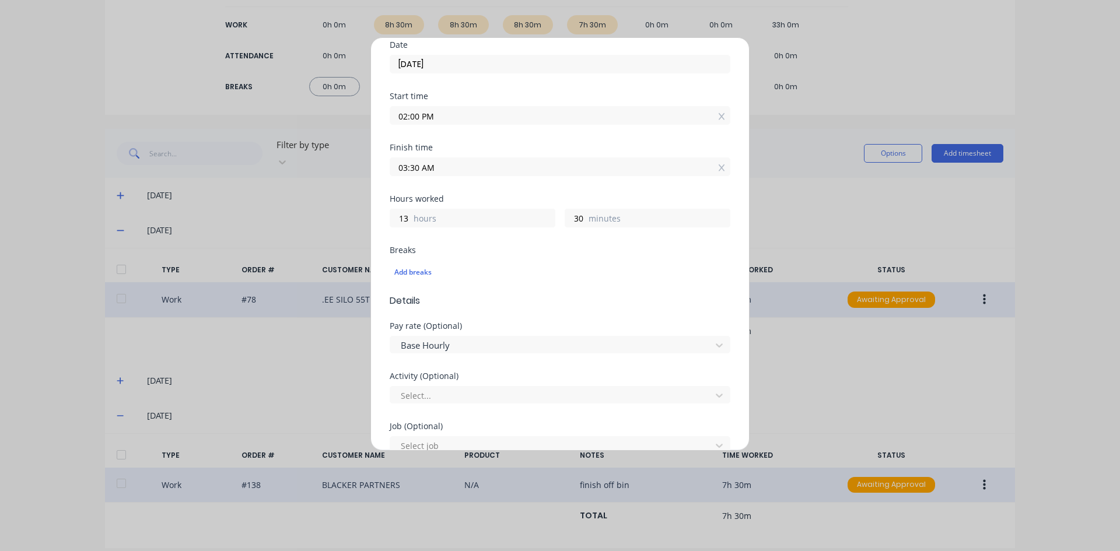
click at [448, 169] on input "03:30 AM" at bounding box center [560, 167] width 340 height 18
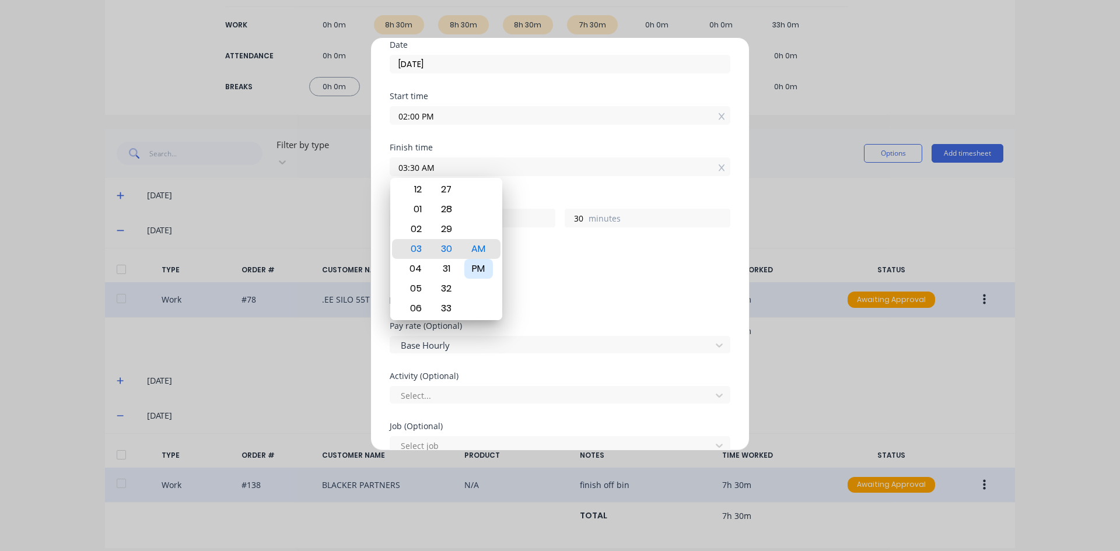
drag, startPoint x: 478, startPoint y: 267, endPoint x: 488, endPoint y: 260, distance: 12.1
click at [478, 267] on div "PM" at bounding box center [478, 269] width 29 height 20
click at [527, 250] on div "Breaks" at bounding box center [560, 250] width 341 height 8
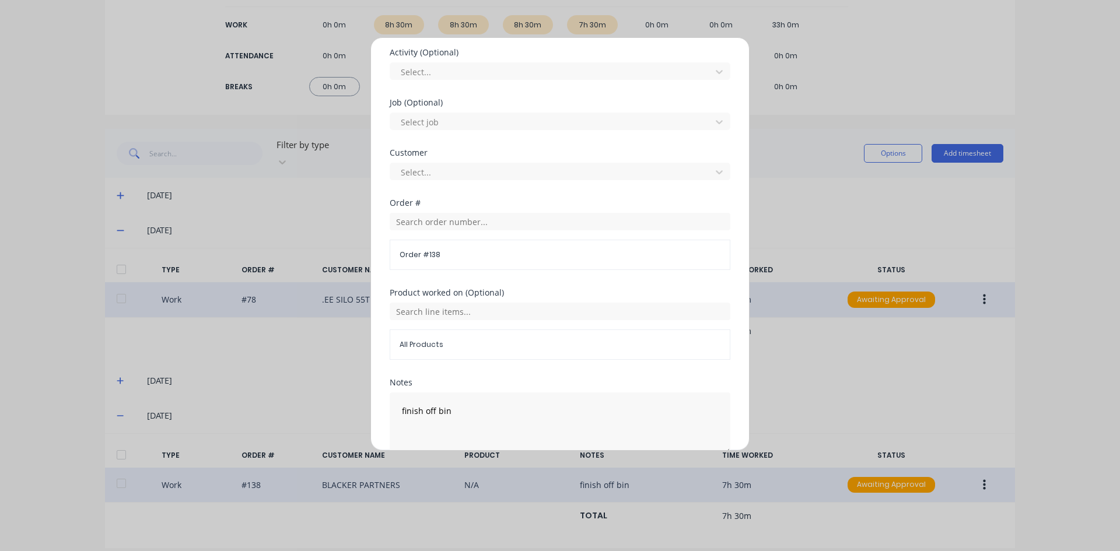
scroll to position [467, 0]
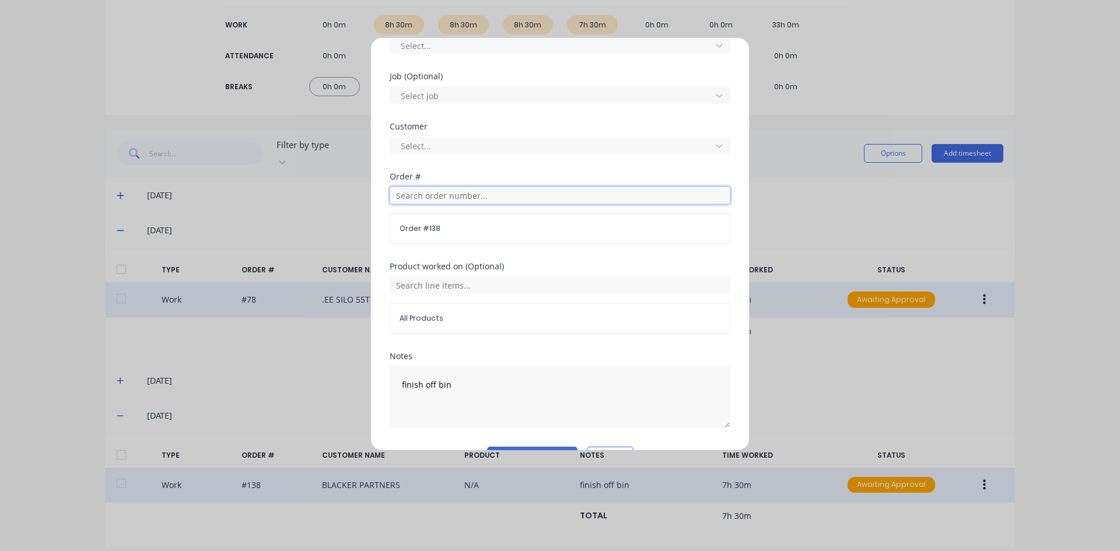
click at [426, 195] on input "text" at bounding box center [560, 196] width 341 height 18
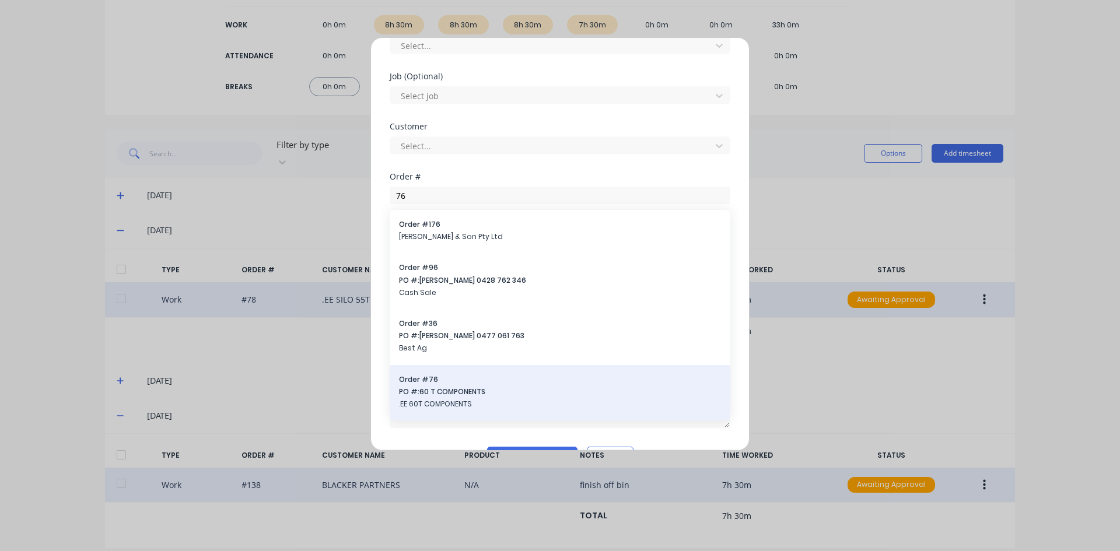
click at [418, 395] on span "PO #: 60 T COMPONENTS" at bounding box center [560, 392] width 322 height 11
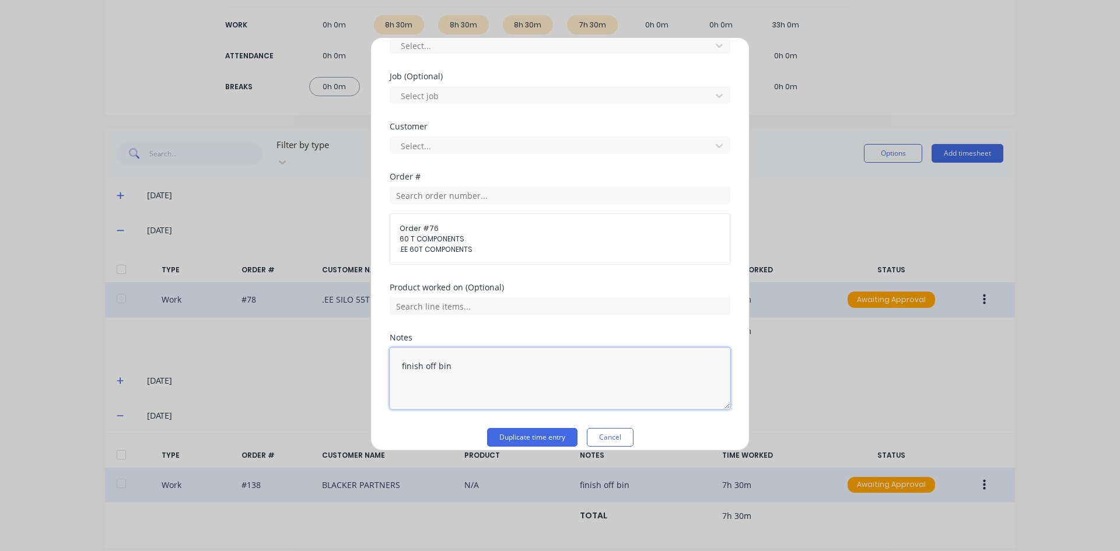
click at [453, 364] on textarea "finish off bin" at bounding box center [560, 379] width 341 height 62
click at [514, 432] on button "Duplicate time entry" at bounding box center [532, 437] width 90 height 19
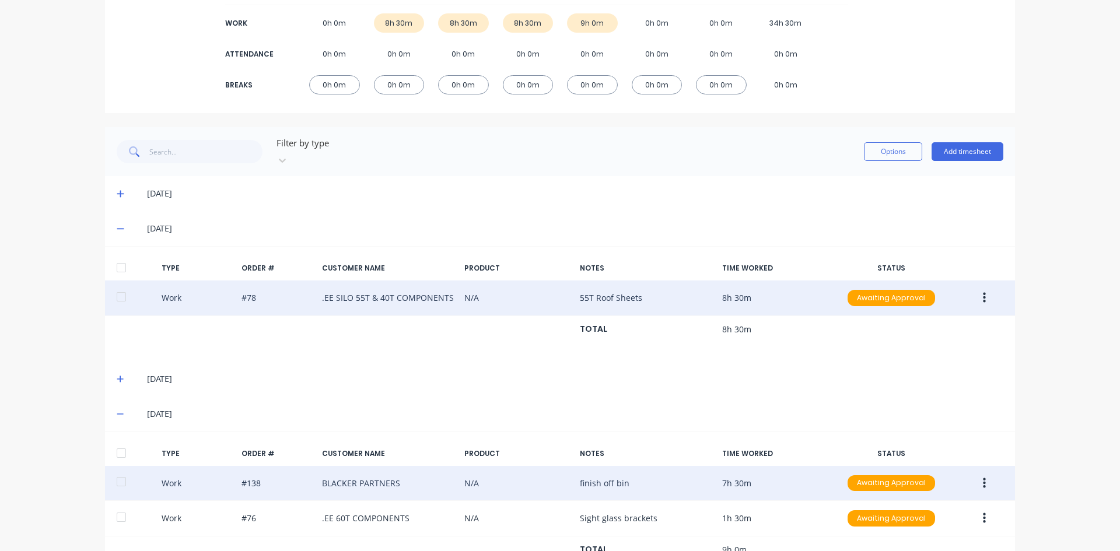
scroll to position [211, 0]
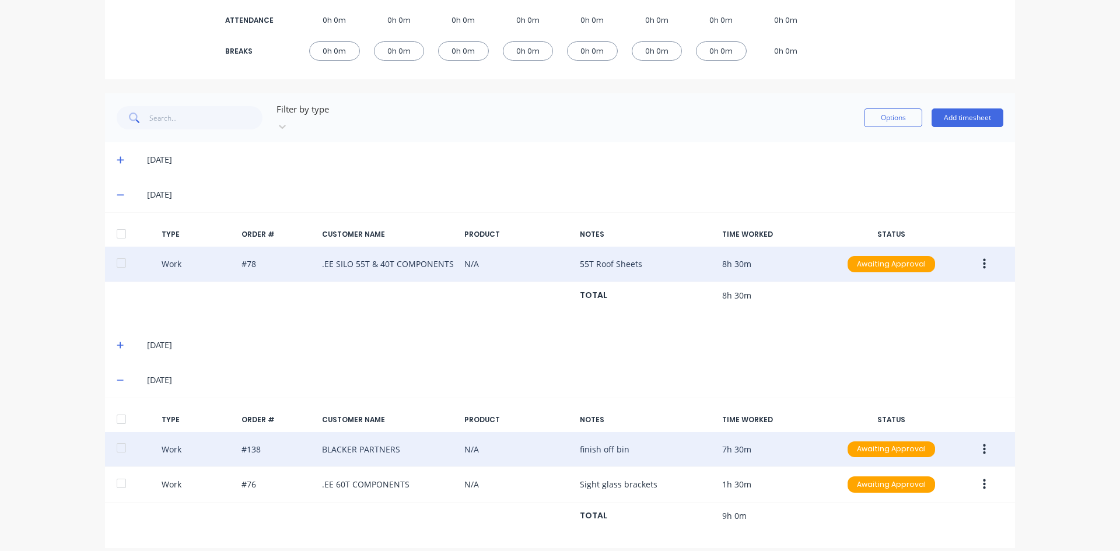
click at [983, 444] on icon "button" at bounding box center [984, 449] width 3 height 11
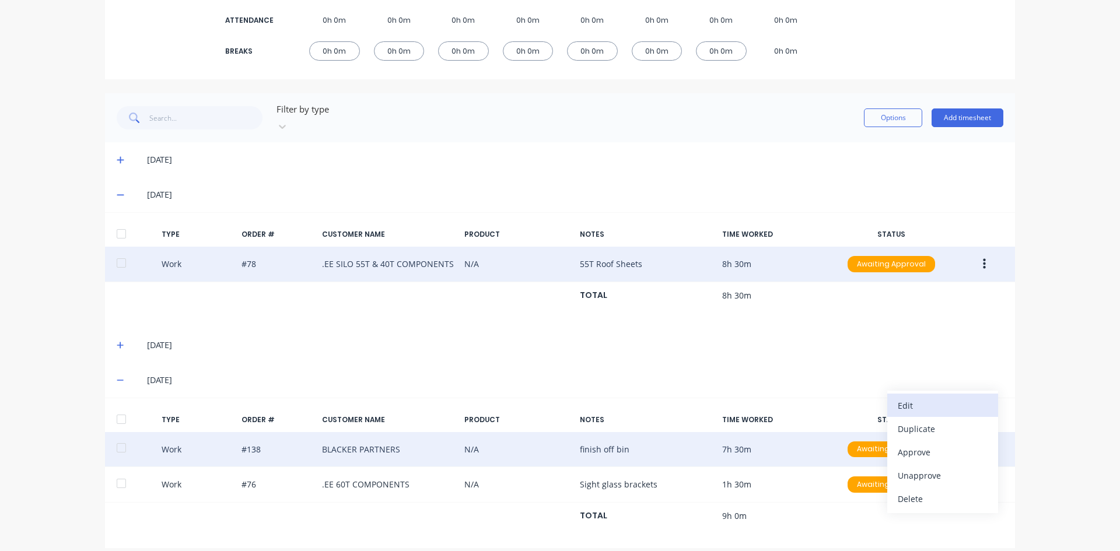
click at [904, 397] on div "Edit" at bounding box center [943, 405] width 90 height 17
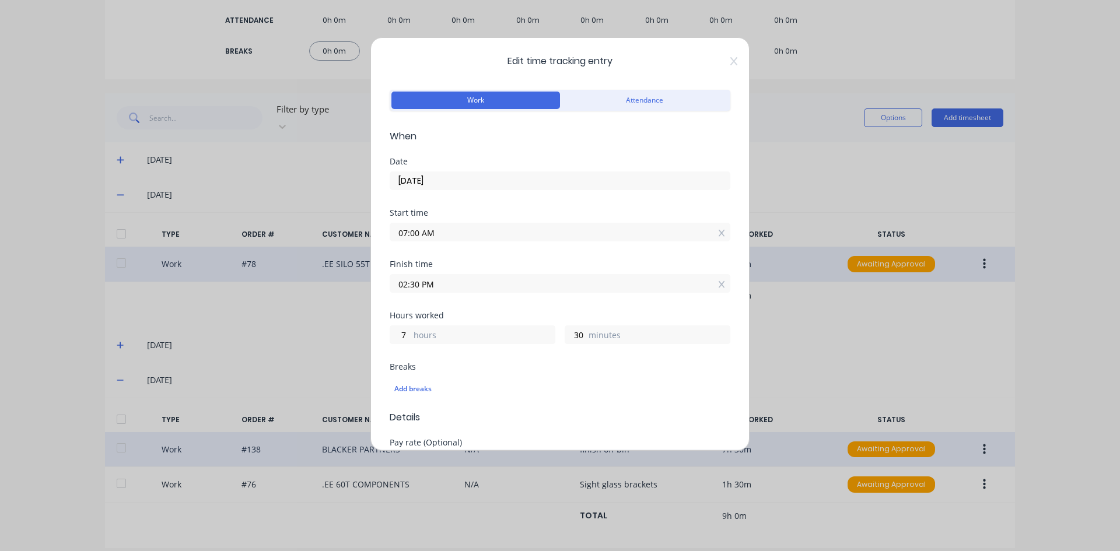
drag, startPoint x: 419, startPoint y: 287, endPoint x: 422, endPoint y: 296, distance: 10.0
click at [419, 287] on input "02:30 PM" at bounding box center [560, 284] width 340 height 18
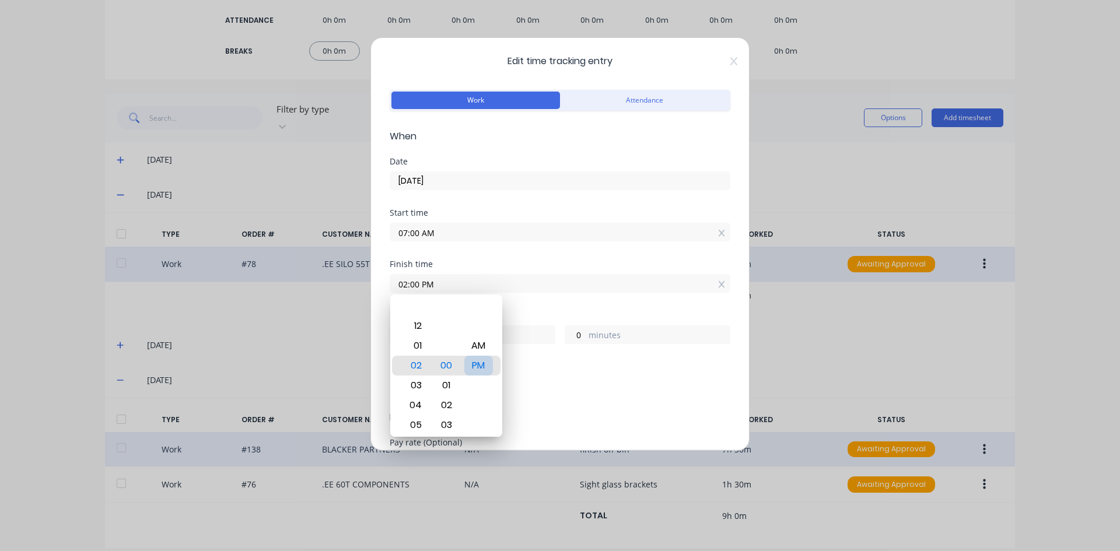
click at [473, 362] on div "PM" at bounding box center [478, 366] width 29 height 20
click at [536, 298] on div "Finish time 02:00 PM" at bounding box center [560, 285] width 341 height 51
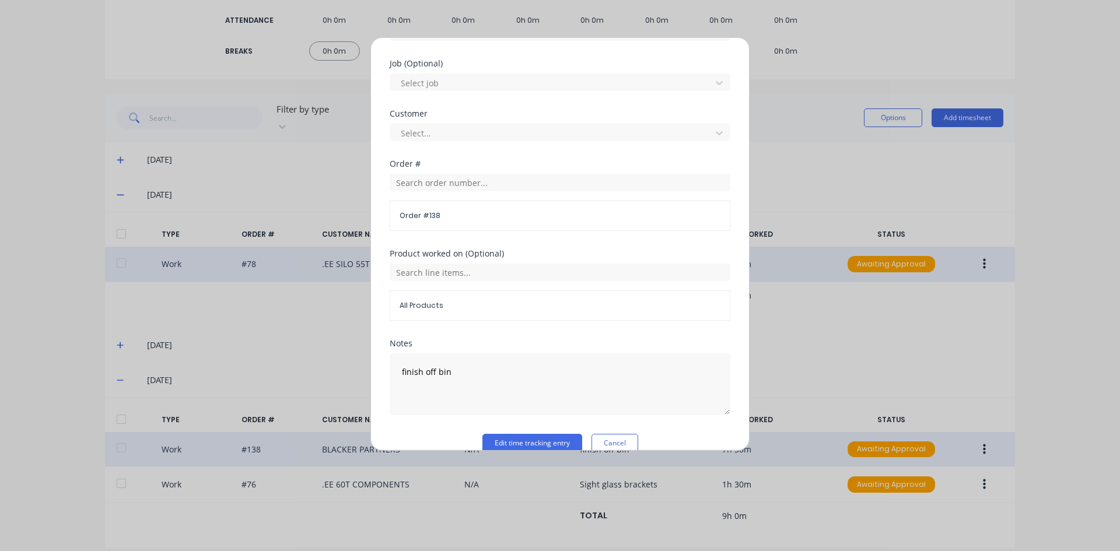
scroll to position [498, 0]
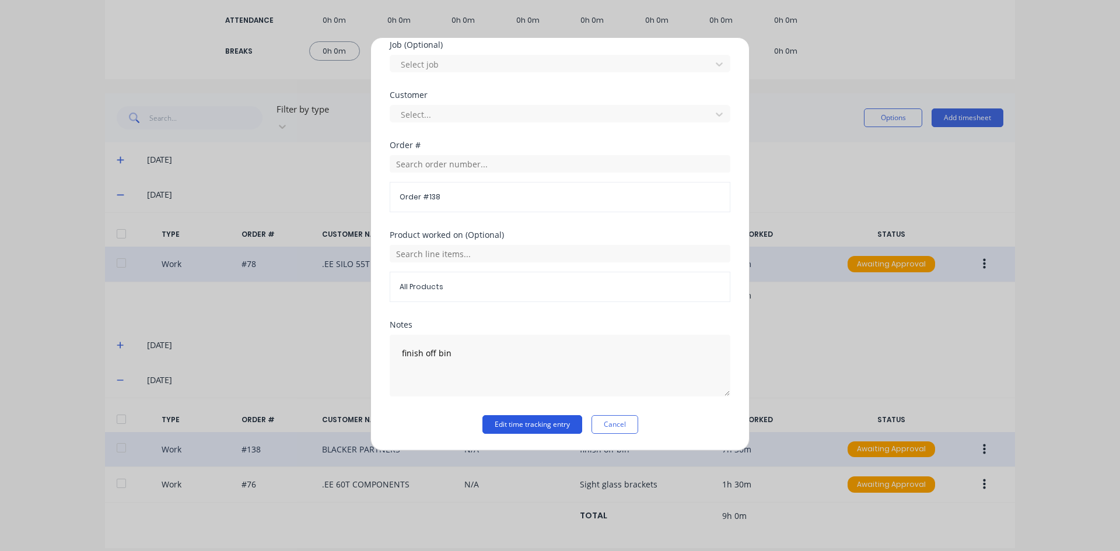
click at [522, 423] on button "Edit time tracking entry" at bounding box center [533, 424] width 100 height 19
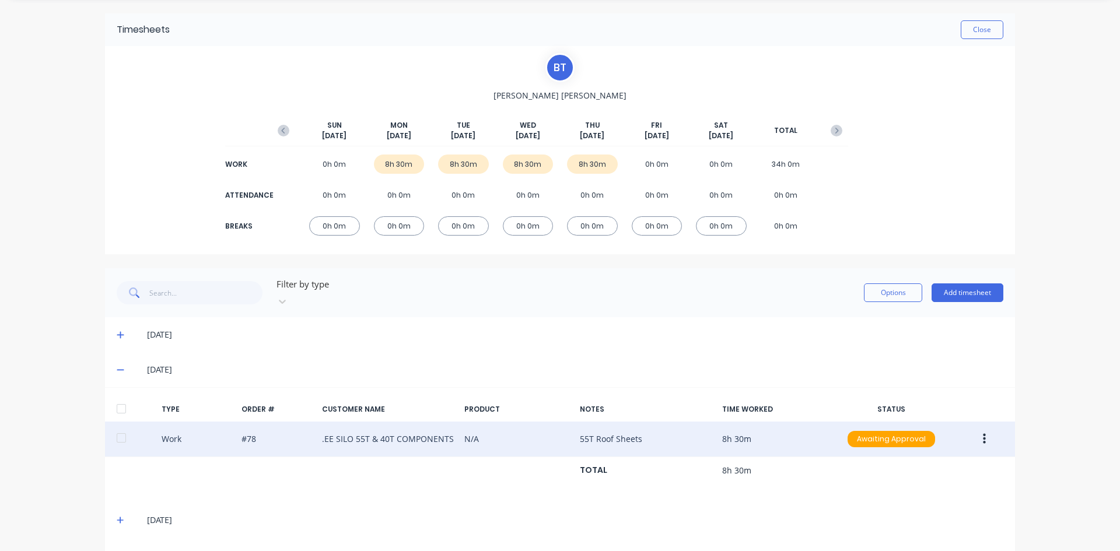
scroll to position [0, 0]
